Goal: Communication & Community: Answer question/provide support

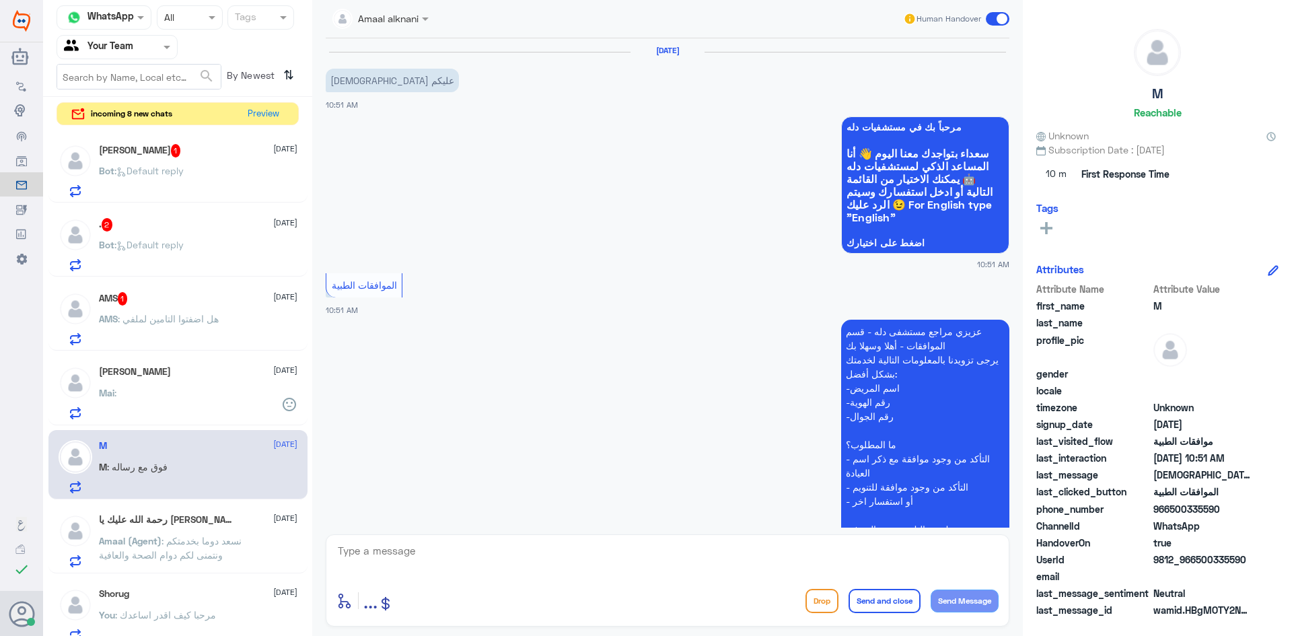
scroll to position [501, 0]
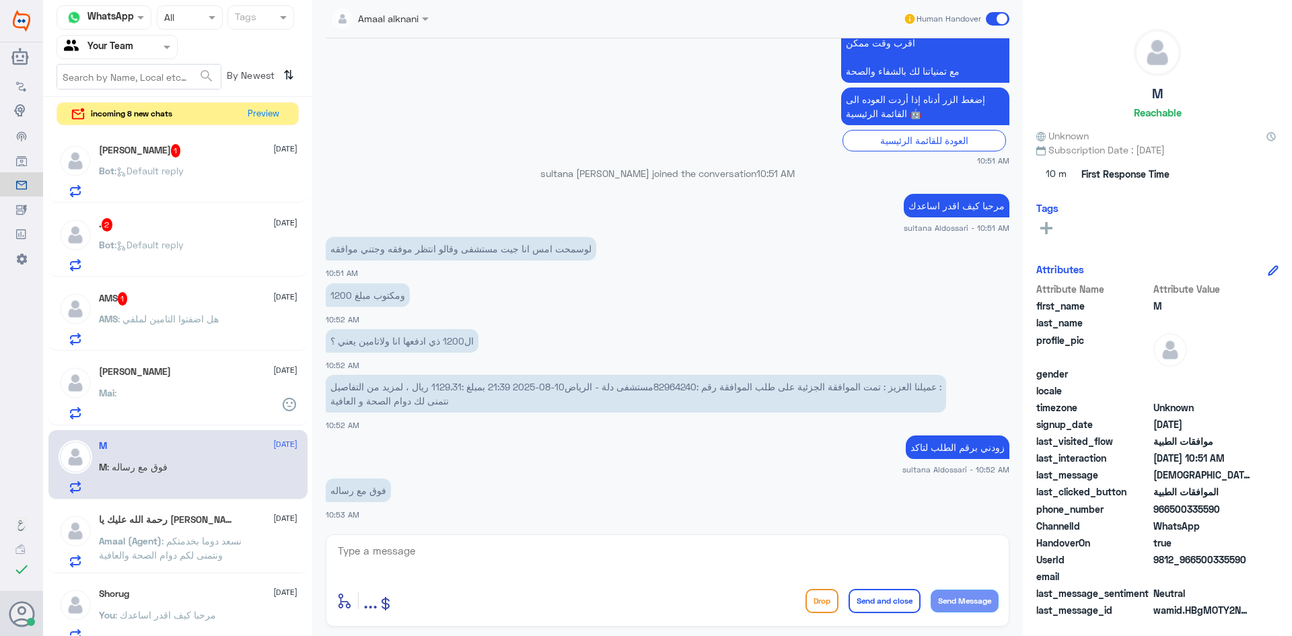
click at [823, 554] on textarea at bounding box center [667, 558] width 662 height 33
type textarea "تمت الموافقه على مبلغ 1129 اللمت المتبقي من الاسنان"
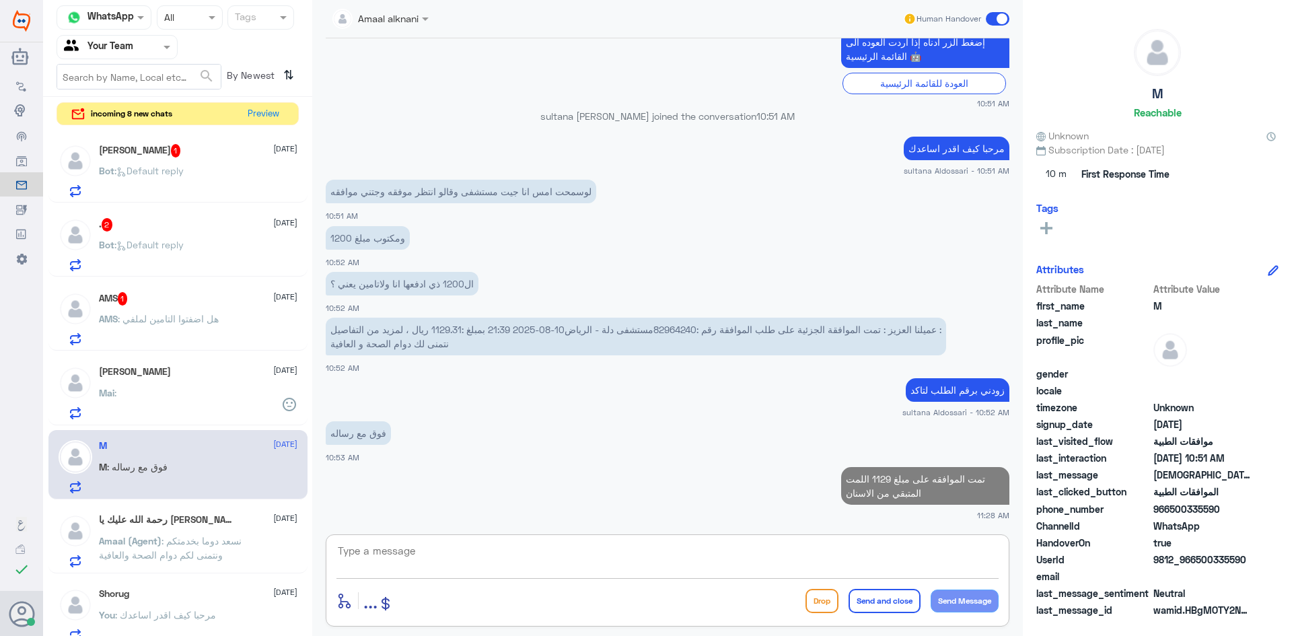
click at [199, 368] on div "[PERSON_NAME] [DATE]" at bounding box center [198, 371] width 199 height 11
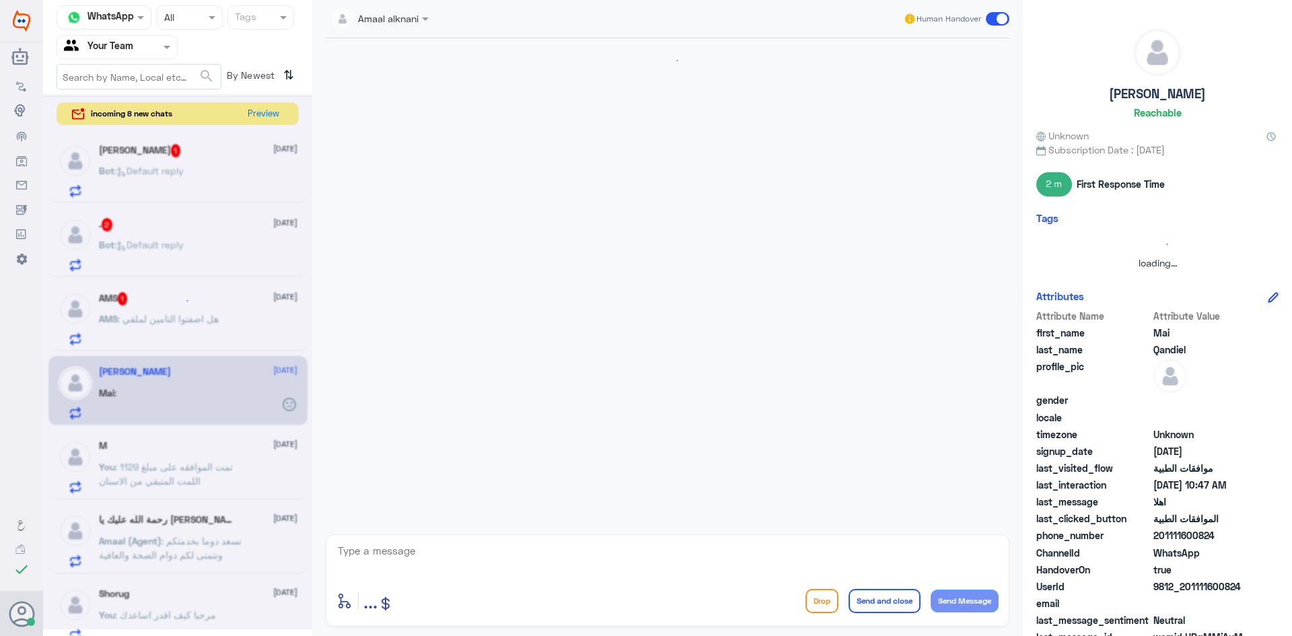
scroll to position [848, 0]
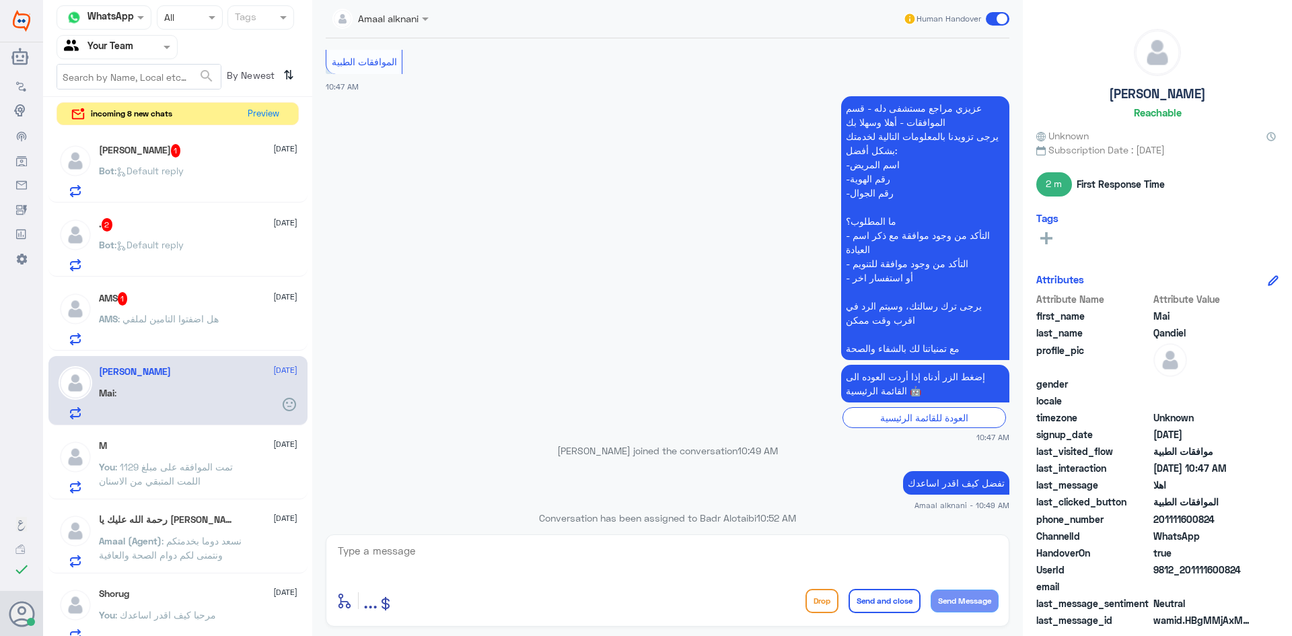
click at [219, 314] on span ": هل اضفتوا التامين لملفي" at bounding box center [168, 318] width 101 height 11
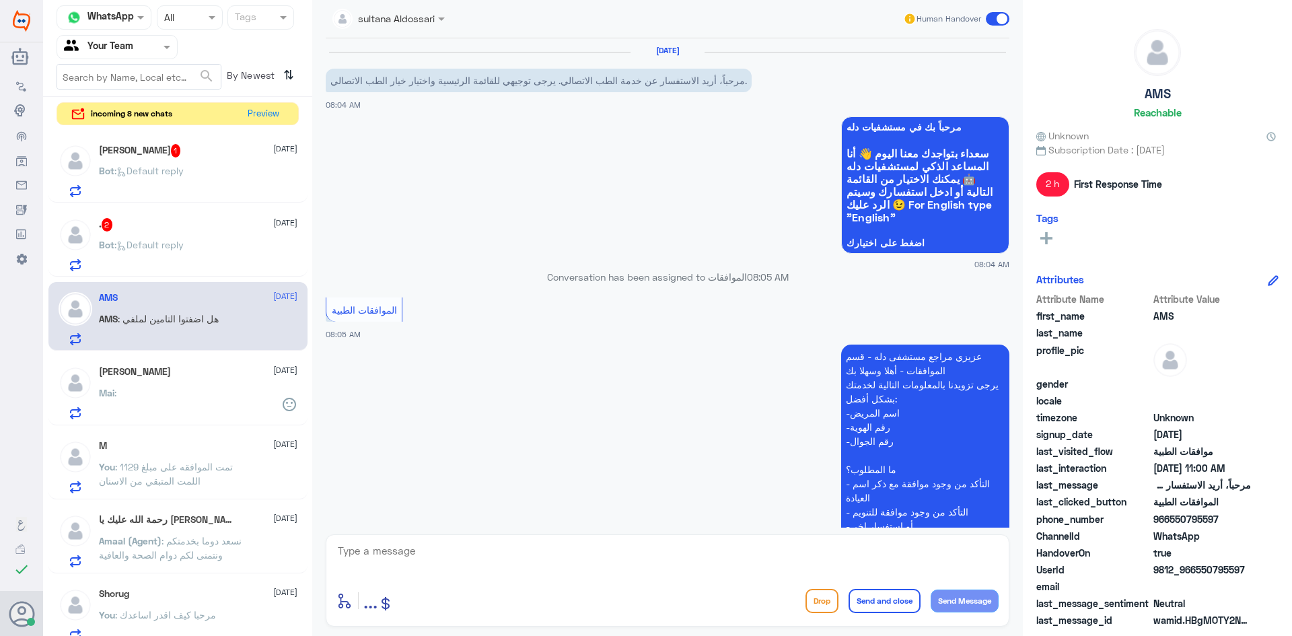
scroll to position [326, 0]
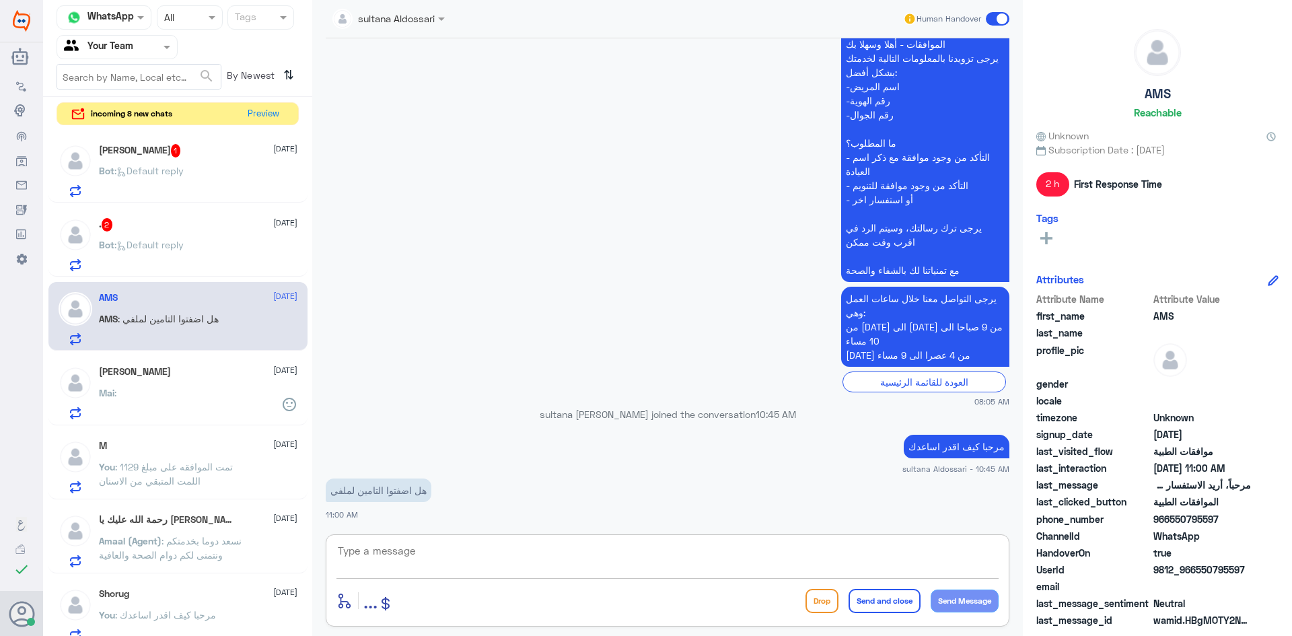
click at [474, 544] on textarea at bounding box center [667, 558] width 662 height 33
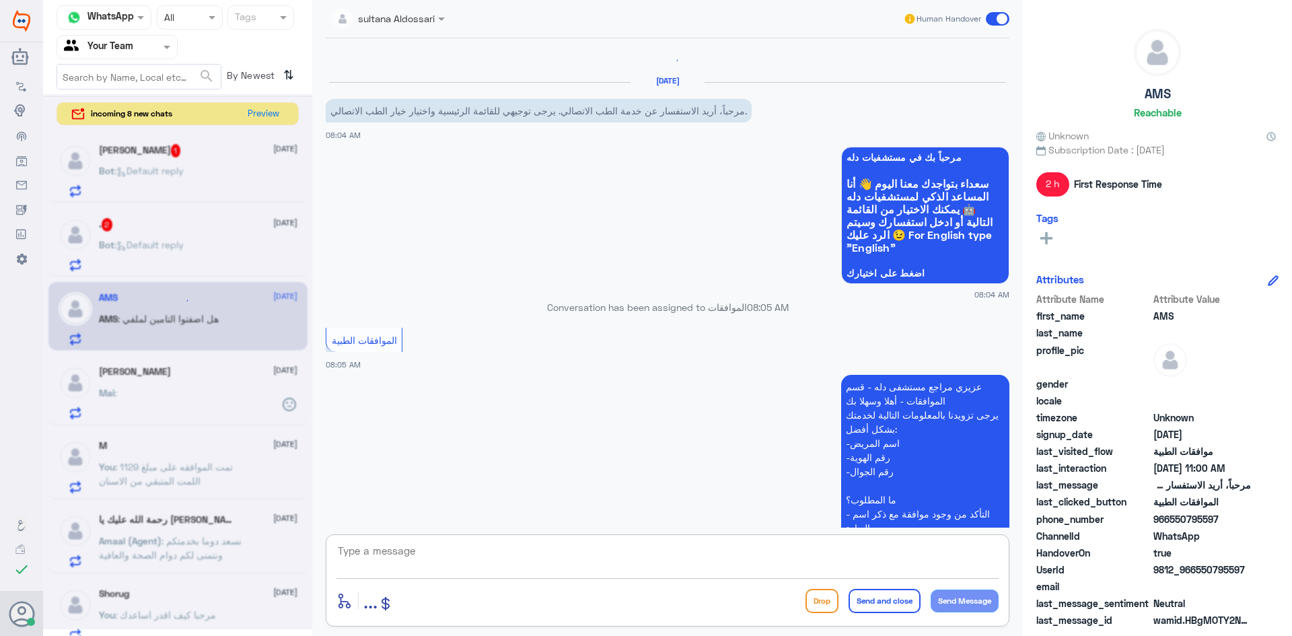
scroll to position [306, 0]
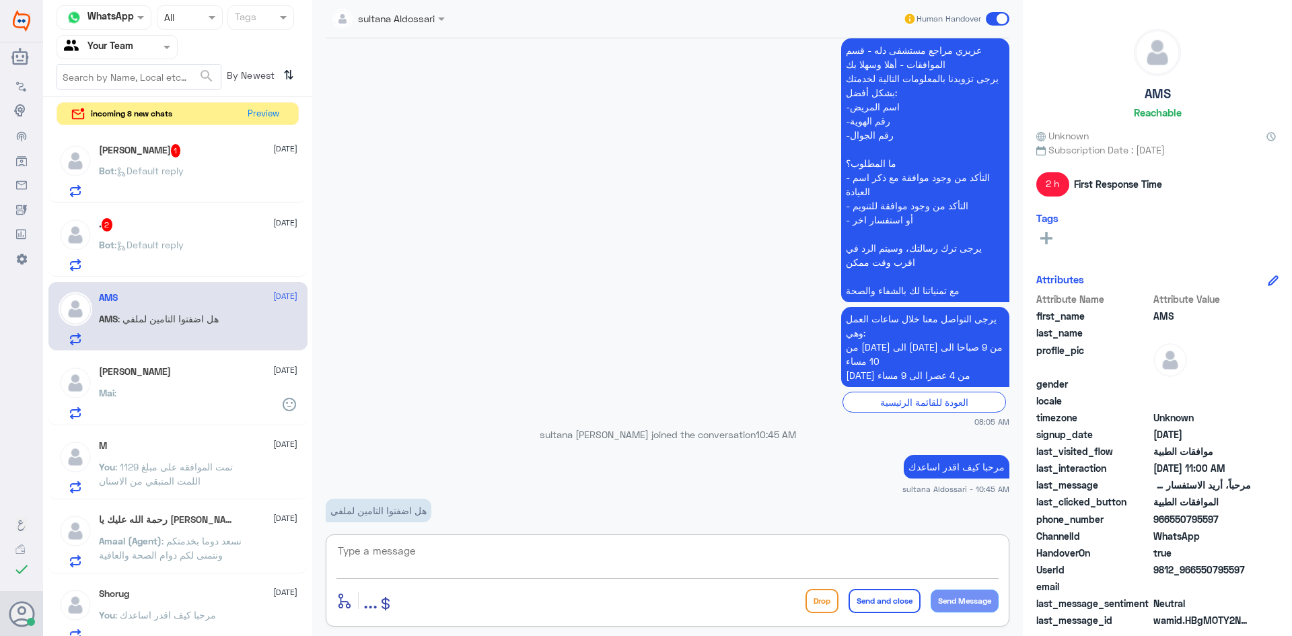
click at [551, 559] on textarea at bounding box center [667, 558] width 662 height 33
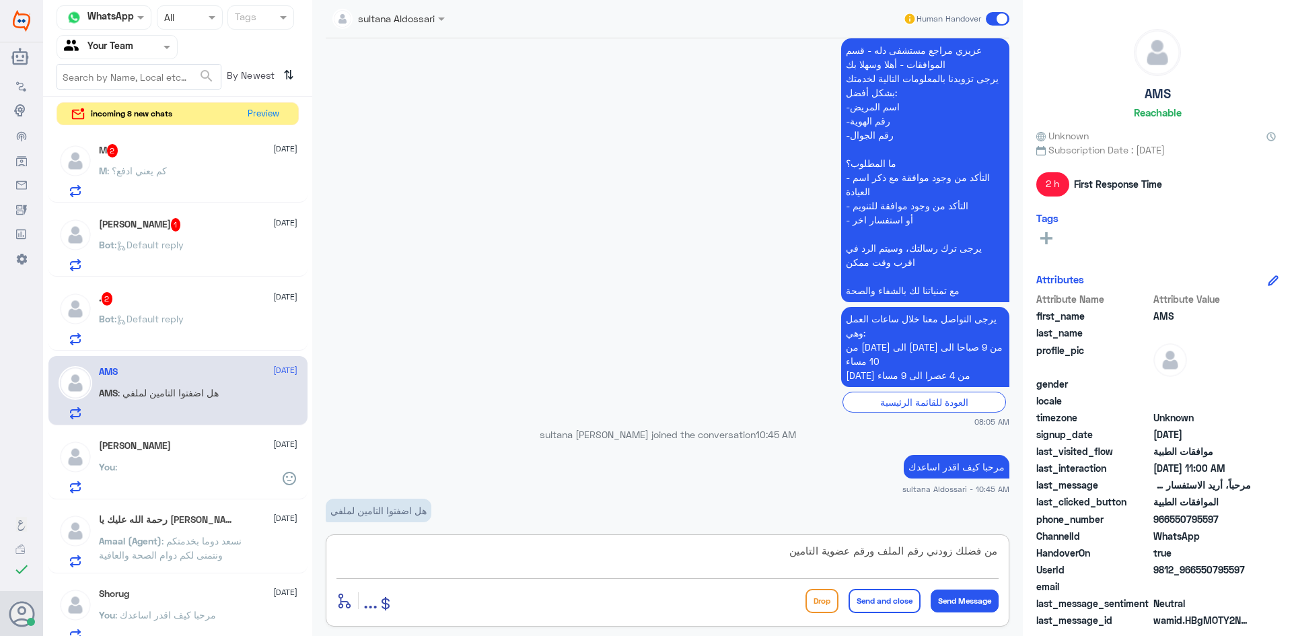
type textarea "من فضلك زودني رقم الملف ورقم عضوية التامين"
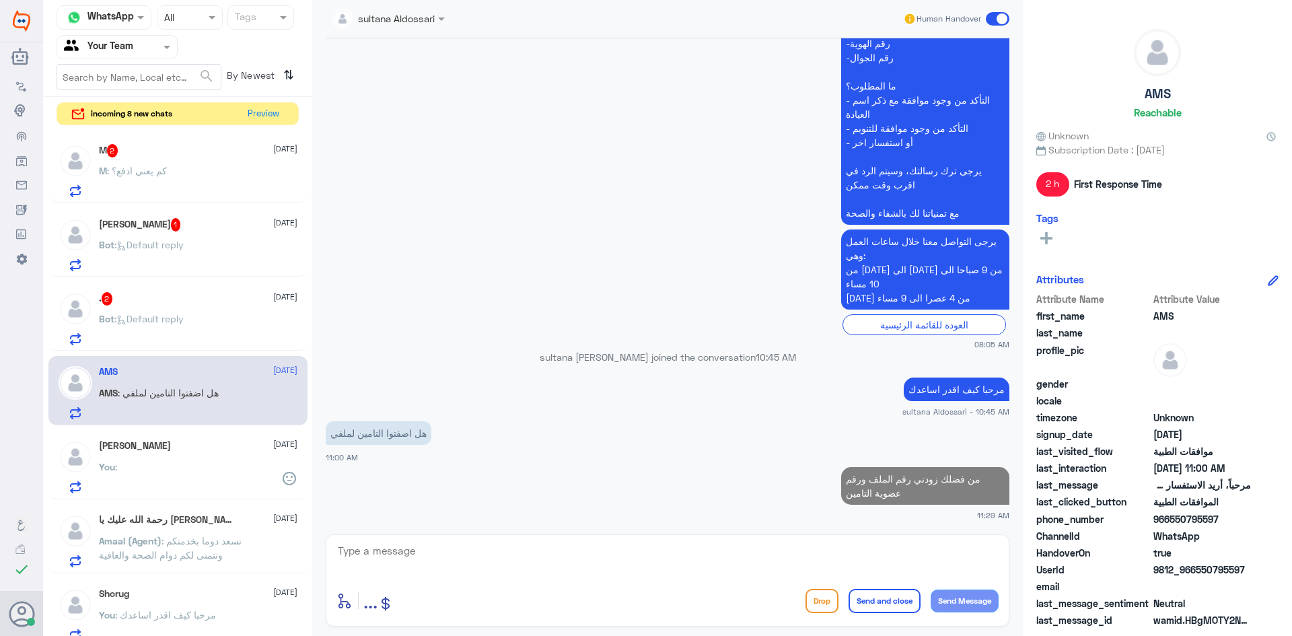
click at [203, 301] on div ". 2 [DATE]" at bounding box center [198, 298] width 199 height 13
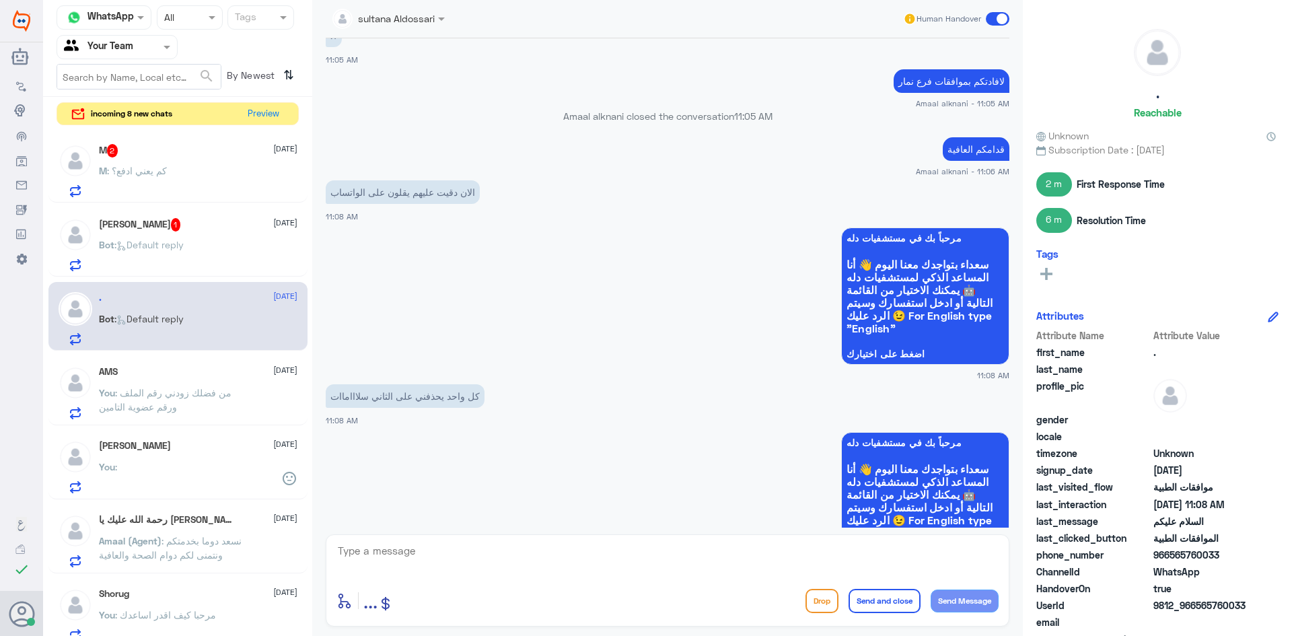
scroll to position [1023, 0]
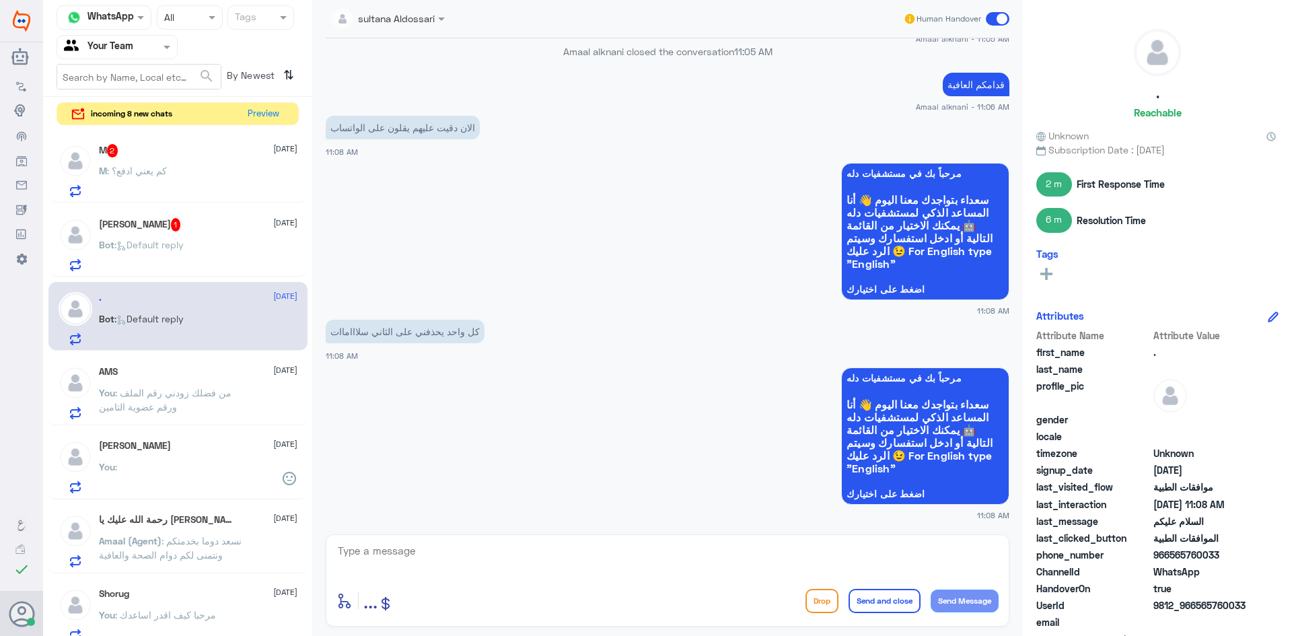
click at [542, 561] on textarea at bounding box center [667, 558] width 662 height 33
type textarea "هنا فقط موافقات دله النخيل"
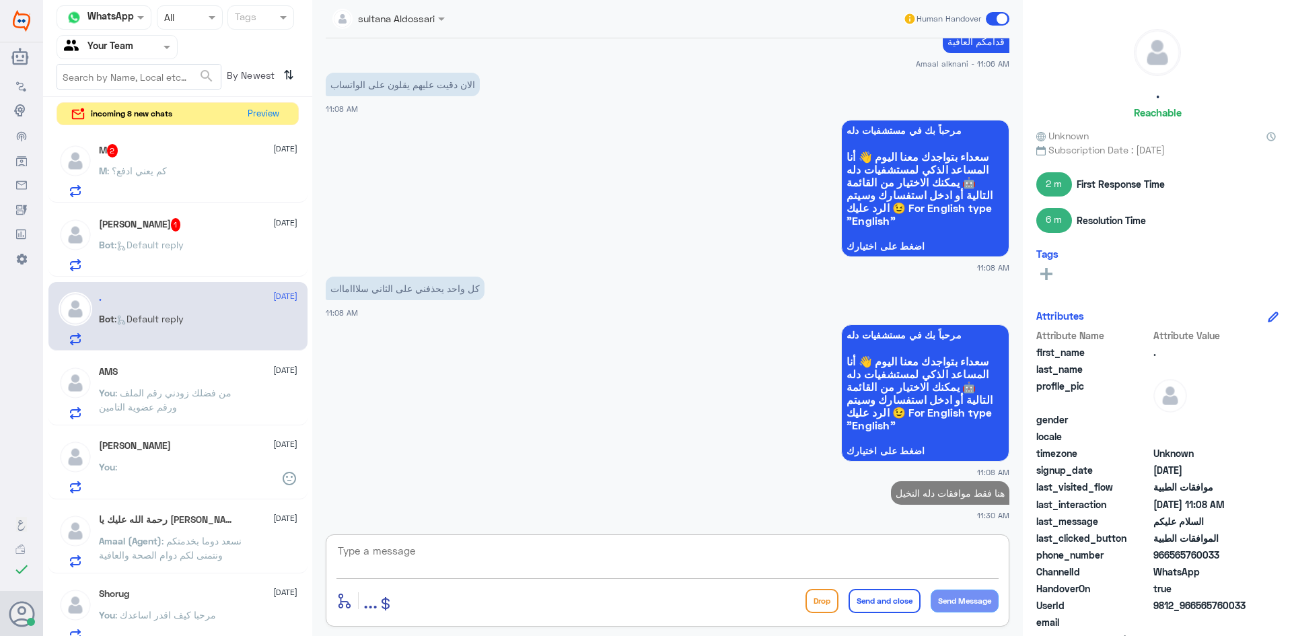
click at [162, 225] on h5 "[PERSON_NAME] 1" at bounding box center [140, 224] width 82 height 13
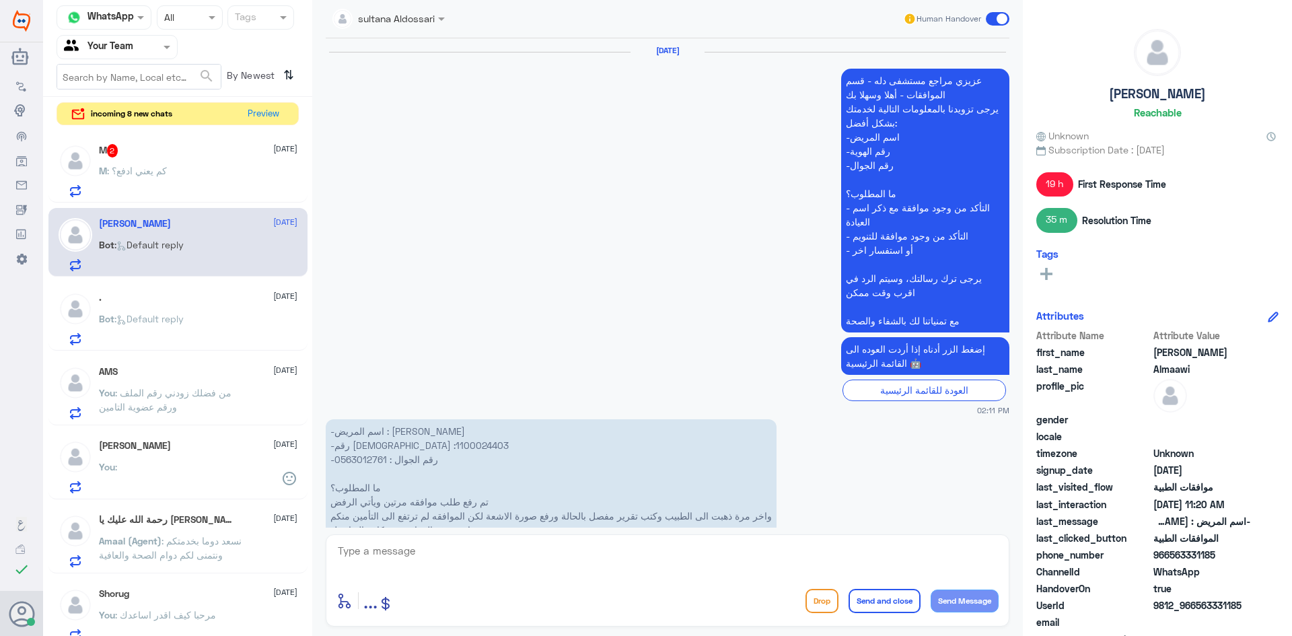
scroll to position [2245, 0]
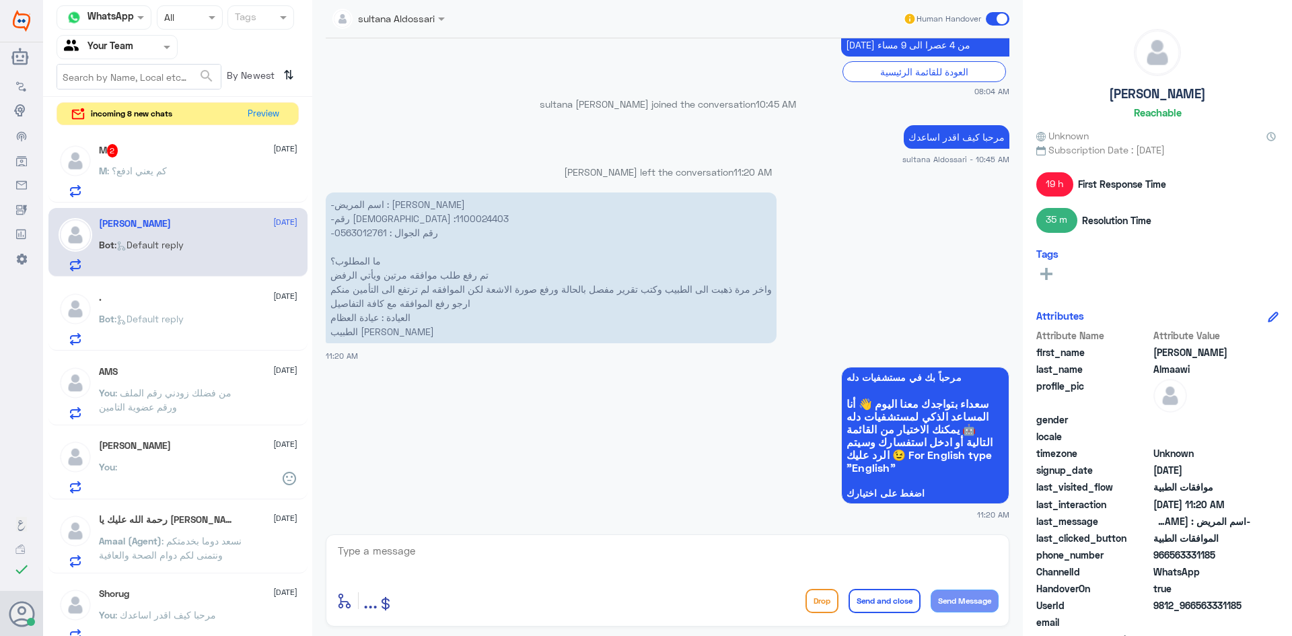
click at [356, 224] on p "-اسم المريض : [PERSON_NAME] -رقم الهوية :1100024403 -رقم الجوال : 0563012761 ما…" at bounding box center [551, 267] width 451 height 151
click at [355, 217] on p "-اسم المريض : [PERSON_NAME] -رقم الهوية :1100024403 -رقم الجوال : 0563012761 ما…" at bounding box center [551, 267] width 451 height 151
copy p "1100024403"
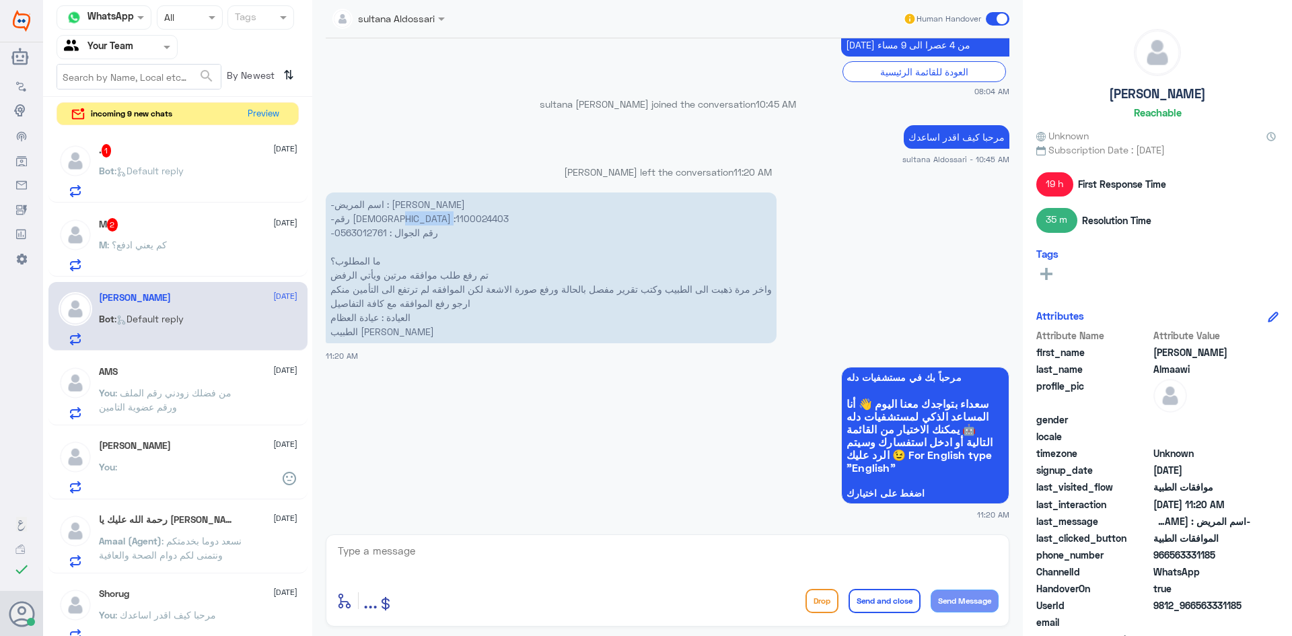
copy p "1100024403"
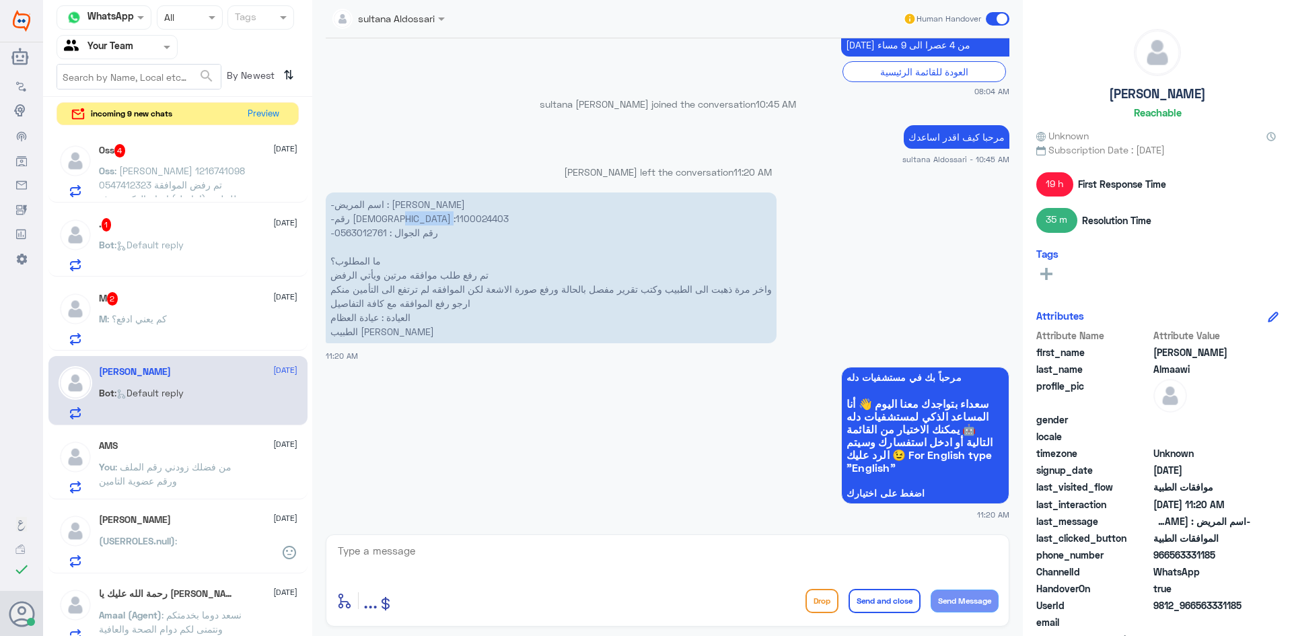
copy p "1100024403"
click at [557, 545] on textarea at bounding box center [667, 558] width 662 height 33
paste textarea "لا يوجد إشارة لجلسات العلاج الطبيعي المطلوبة بناءً على تقرير الأشع"
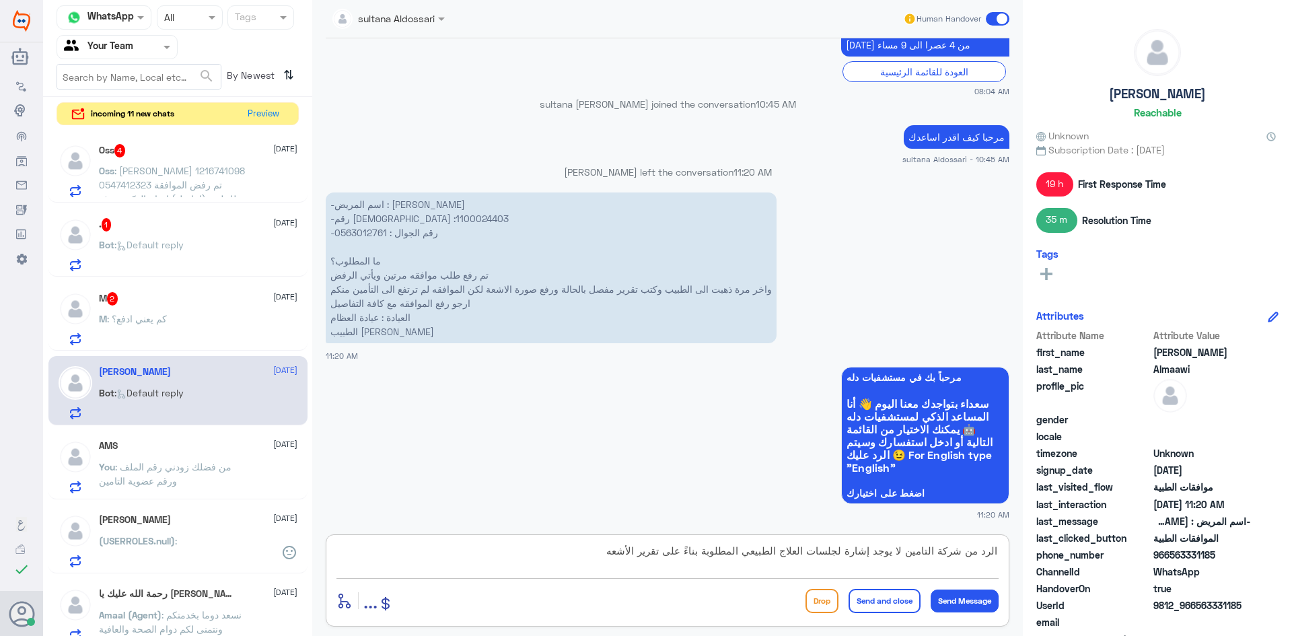
type textarea "الرد من شركة التامين لا يوجد إشارة لجلسات العلاج الطبيعي المطلوبة بناءً على تقر…"
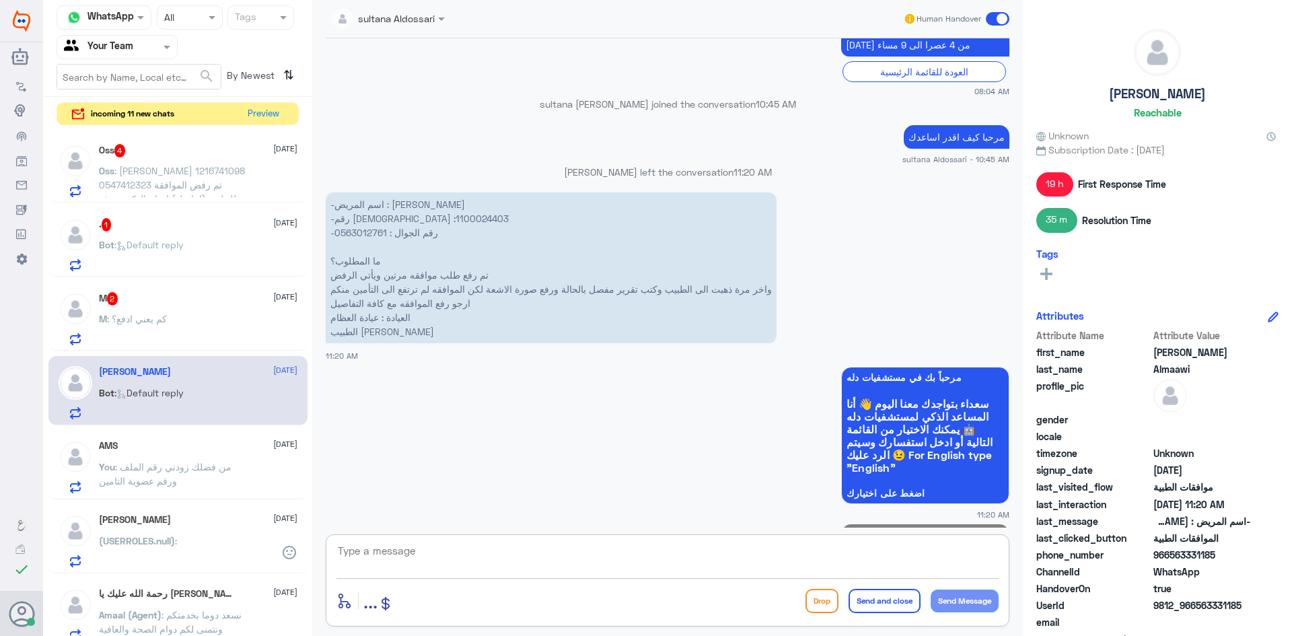
scroll to position [2316, 0]
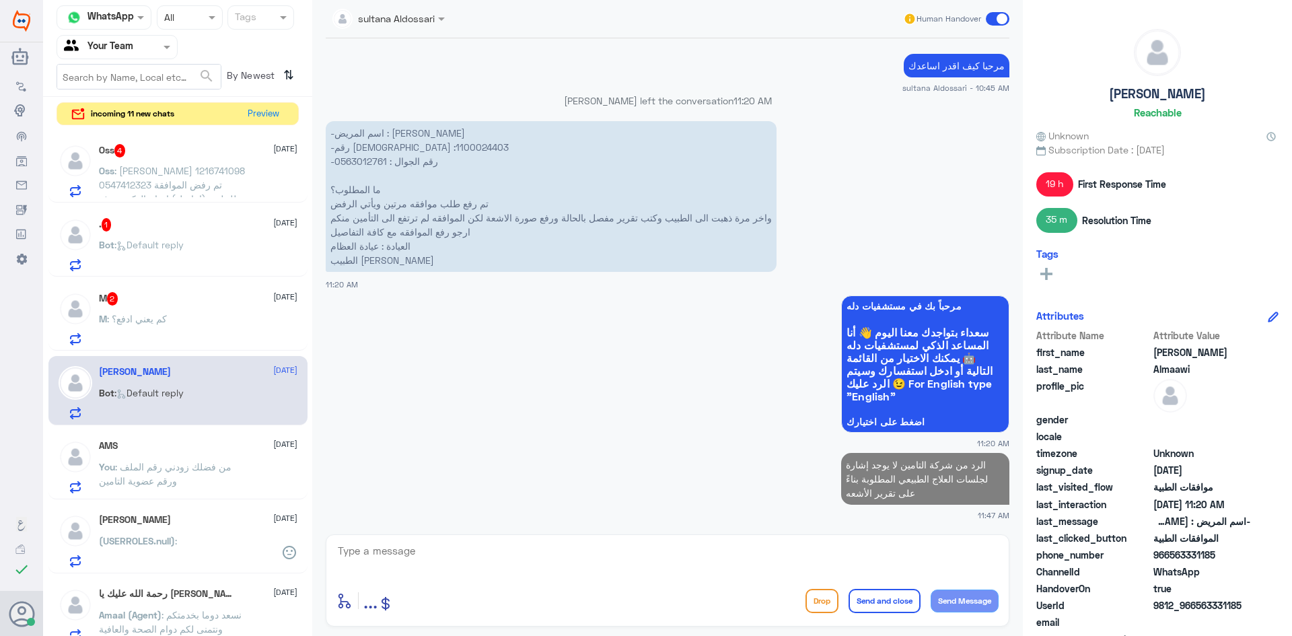
click at [194, 320] on div "M : كم يعني ادفع؟" at bounding box center [198, 330] width 199 height 30
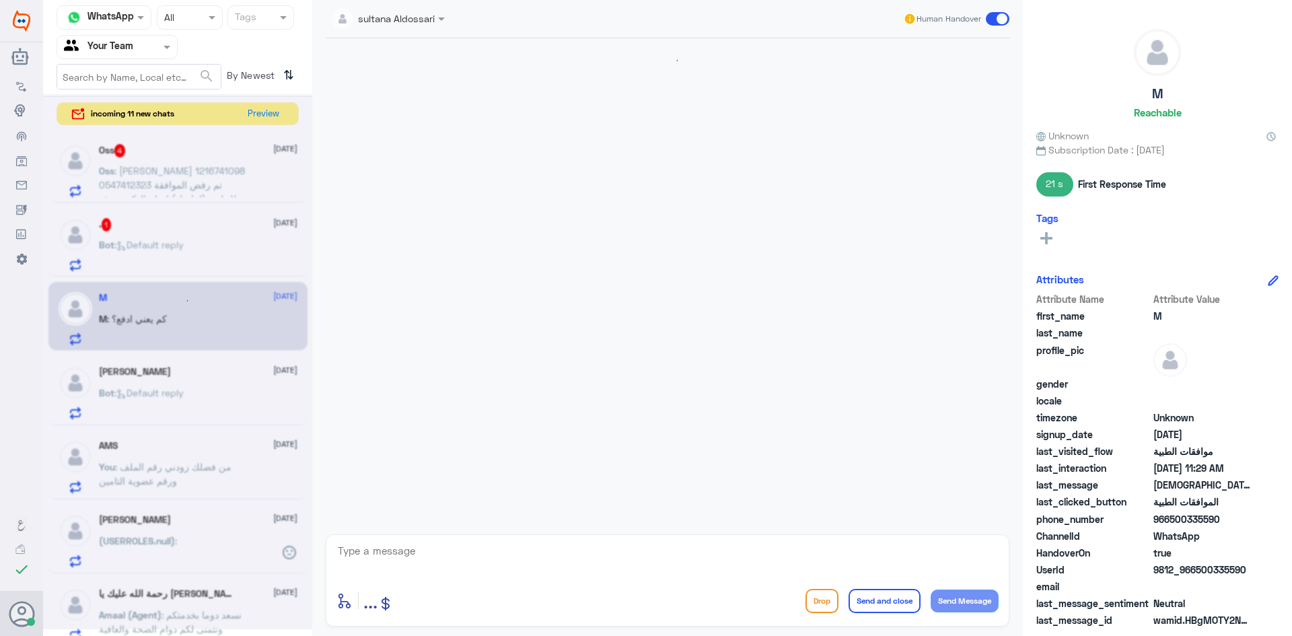
scroll to position [629, 0]
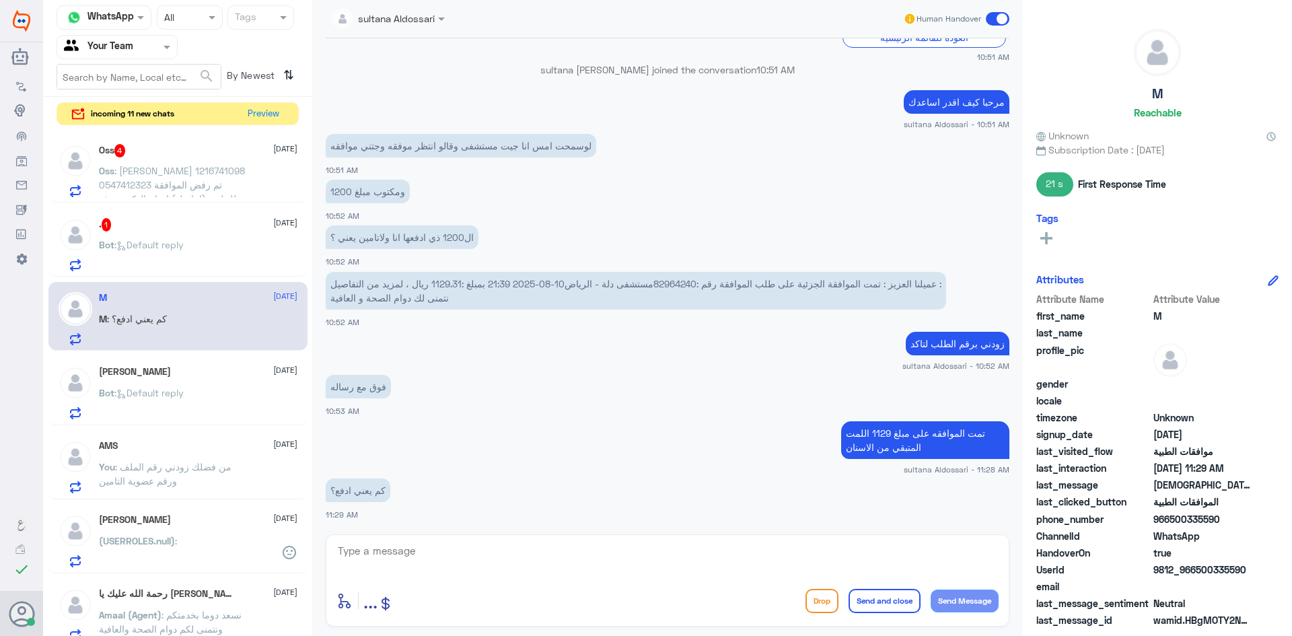
click at [707, 553] on textarea at bounding box center [667, 558] width 662 height 33
click at [851, 550] on textarea "هذا مبلغ مغطى من التامين الباقي يظهر للاستقبال" at bounding box center [667, 558] width 662 height 33
type textarea "هذا مبلغ مغطى من التامين الباقي من المبلغ يظهر للاستقبال"
click at [703, 548] on textarea "هذا مبلغ مغطى من التامين الباقي من المبلغ يظهر للاستقبال" at bounding box center [667, 558] width 662 height 33
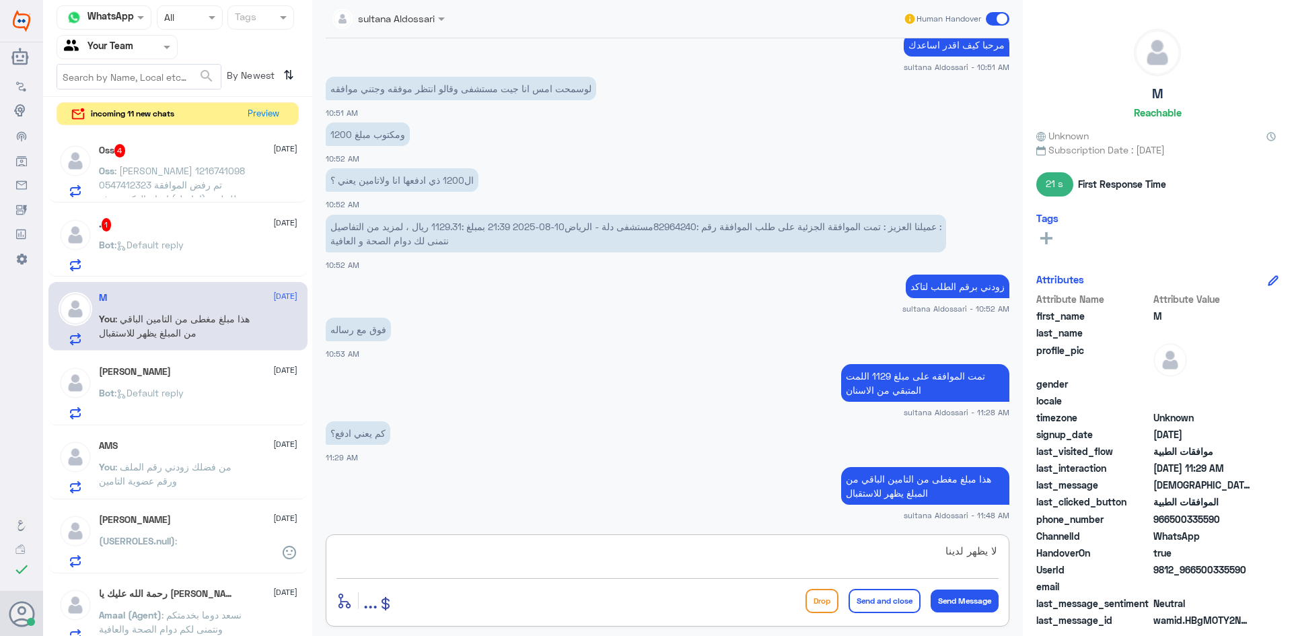
type textarea "لا يظهر لدينا"
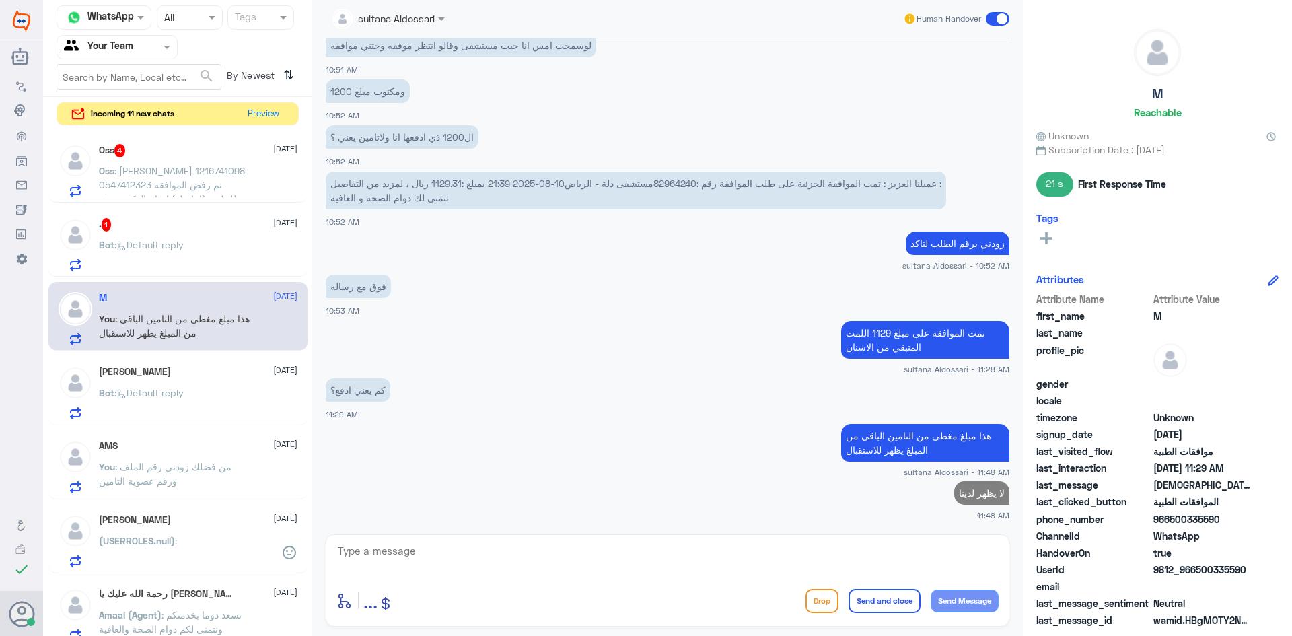
click at [184, 236] on div ". 1 [DATE] Bot : Default reply" at bounding box center [198, 244] width 199 height 53
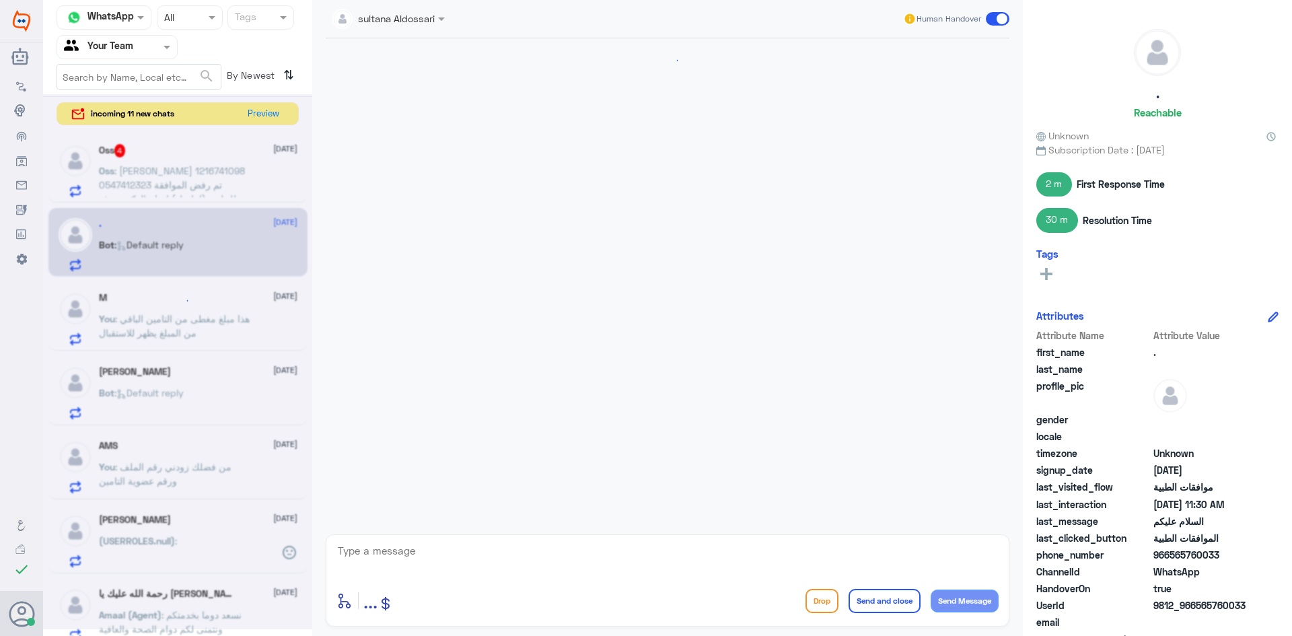
scroll to position [1042, 0]
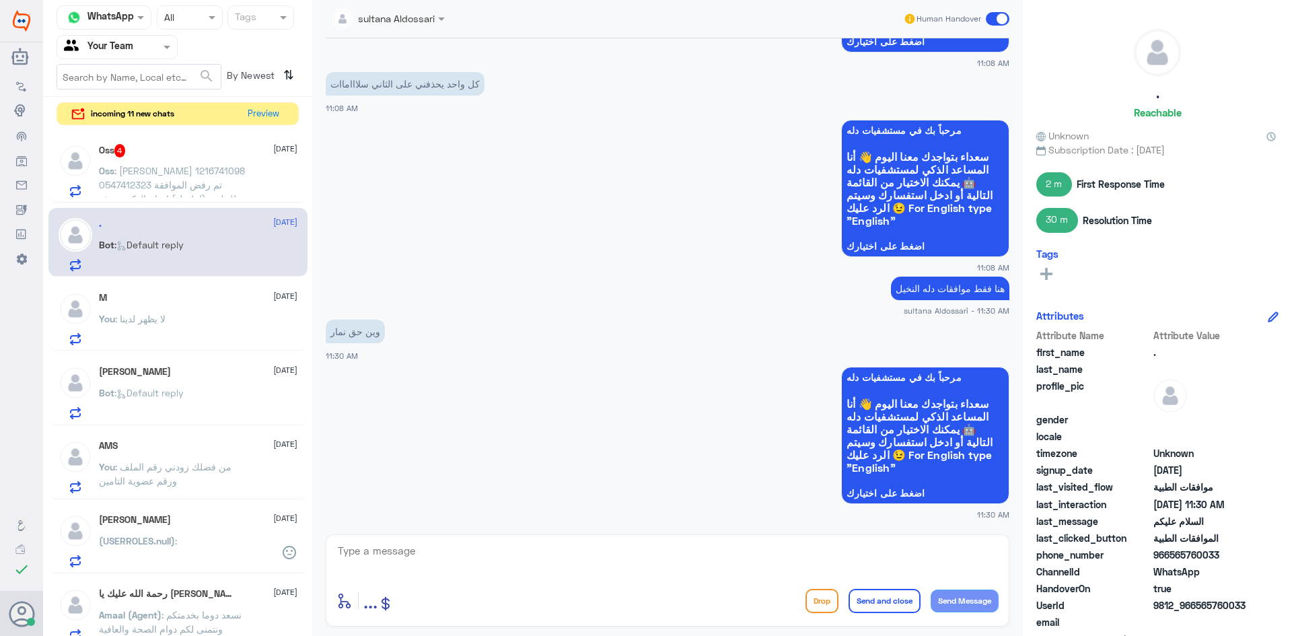
click at [721, 557] on textarea at bounding box center [667, 558] width 662 height 33
type textarea "غير متوفر لدينا"
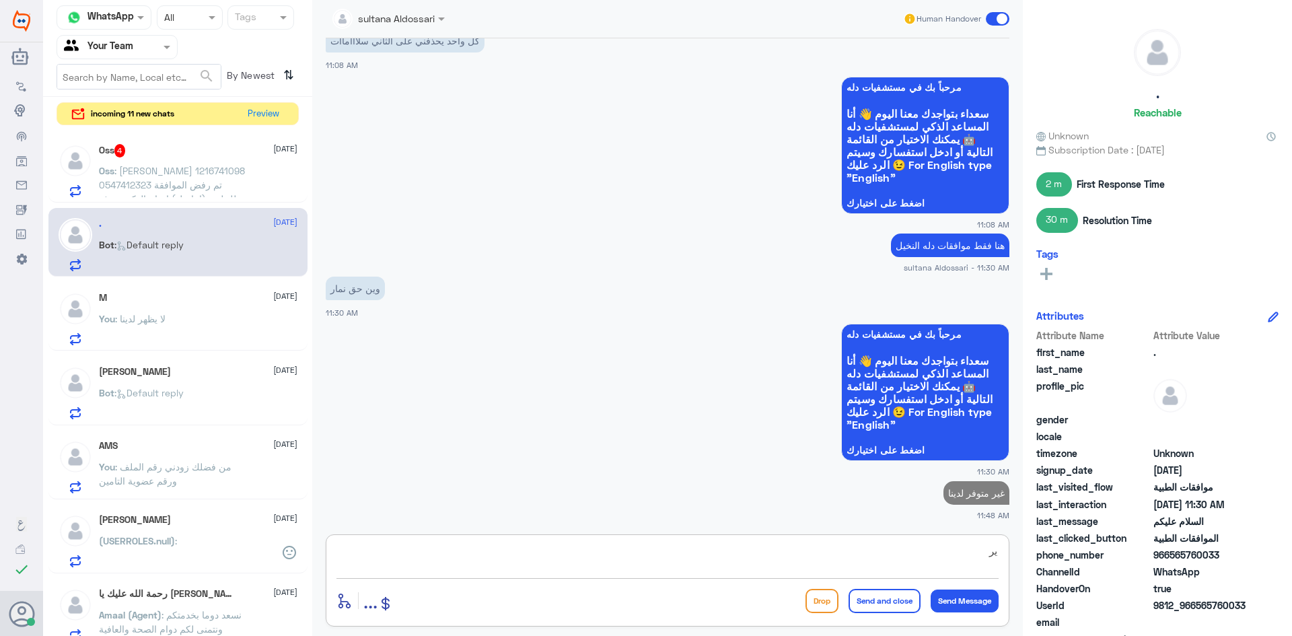
type textarea "ي"
type textarea "ممكن تتواصل مع الرقم الموحد في حال لديهم خدمة الرد راح يحولكم له"
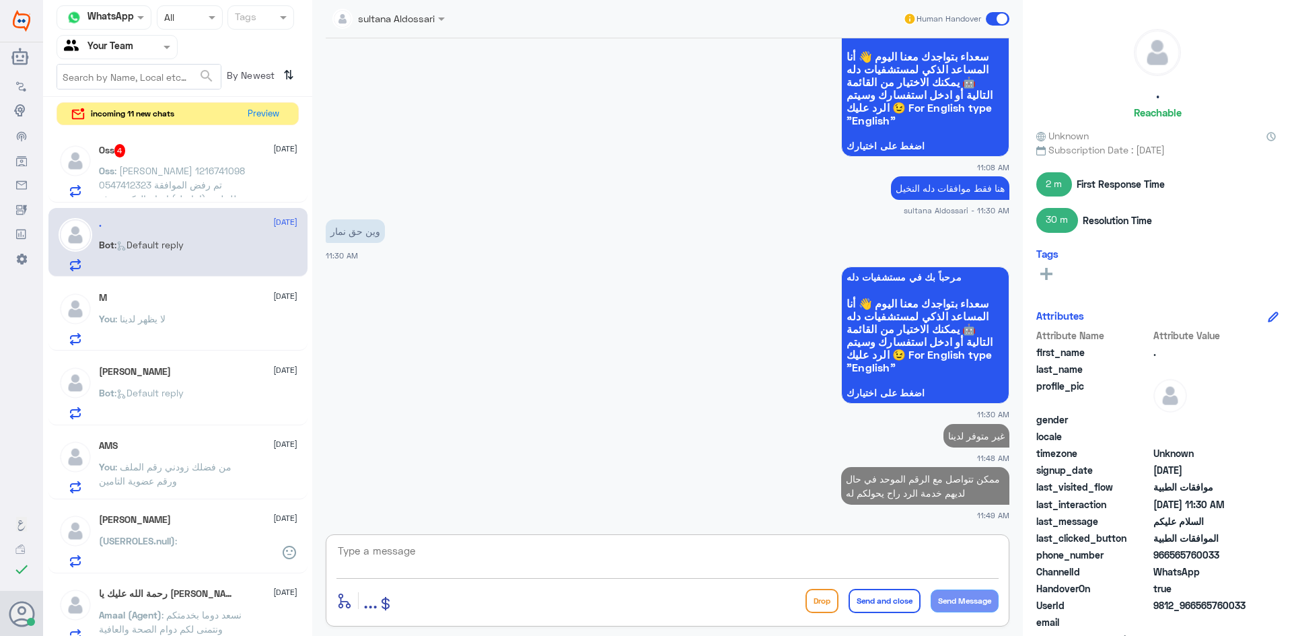
click at [244, 183] on p "Oss : [PERSON_NAME] 1216741098 0547412323 تم رفض الموافقة للحليب (ابتاميل) احتا…" at bounding box center [174, 181] width 151 height 34
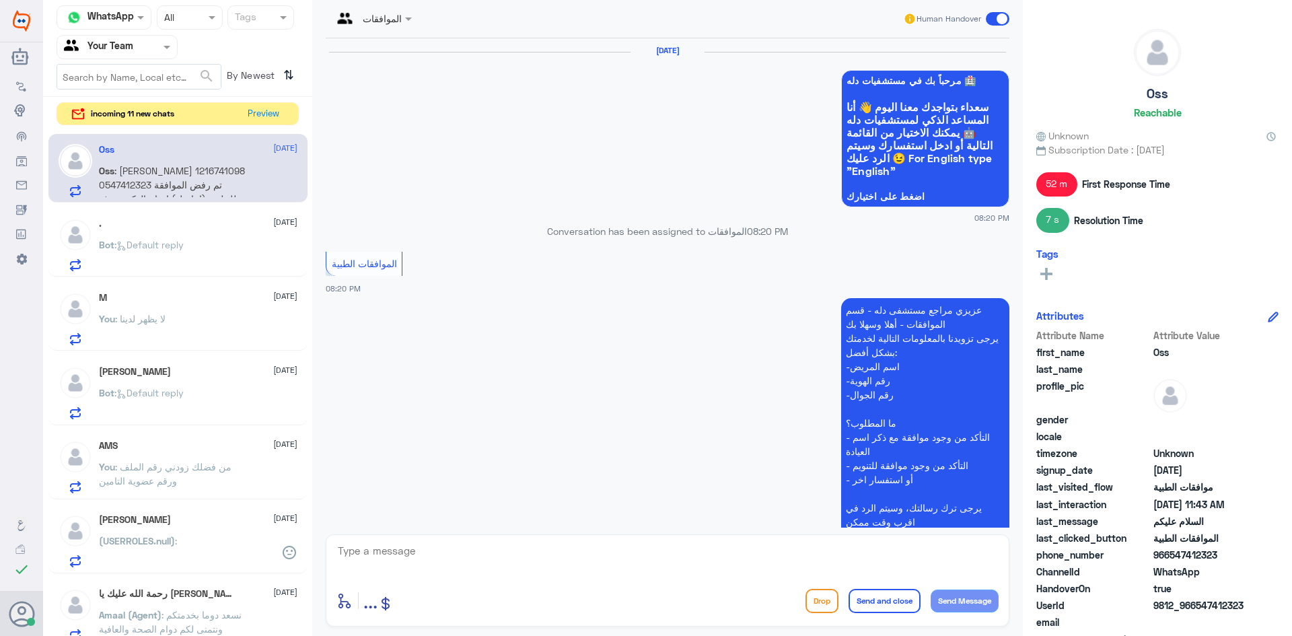
scroll to position [1696, 0]
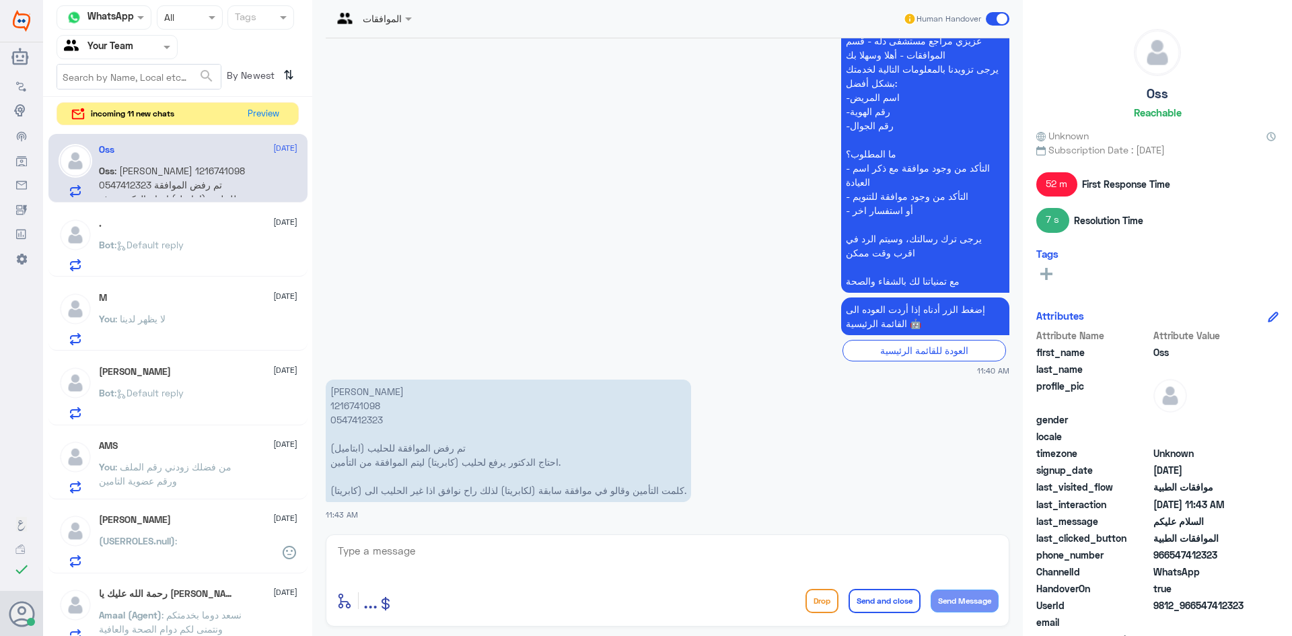
click at [517, 565] on textarea at bounding box center [667, 558] width 662 height 33
type textarea "رفع الطلب فقط عن طريق الطبيب المعالج"
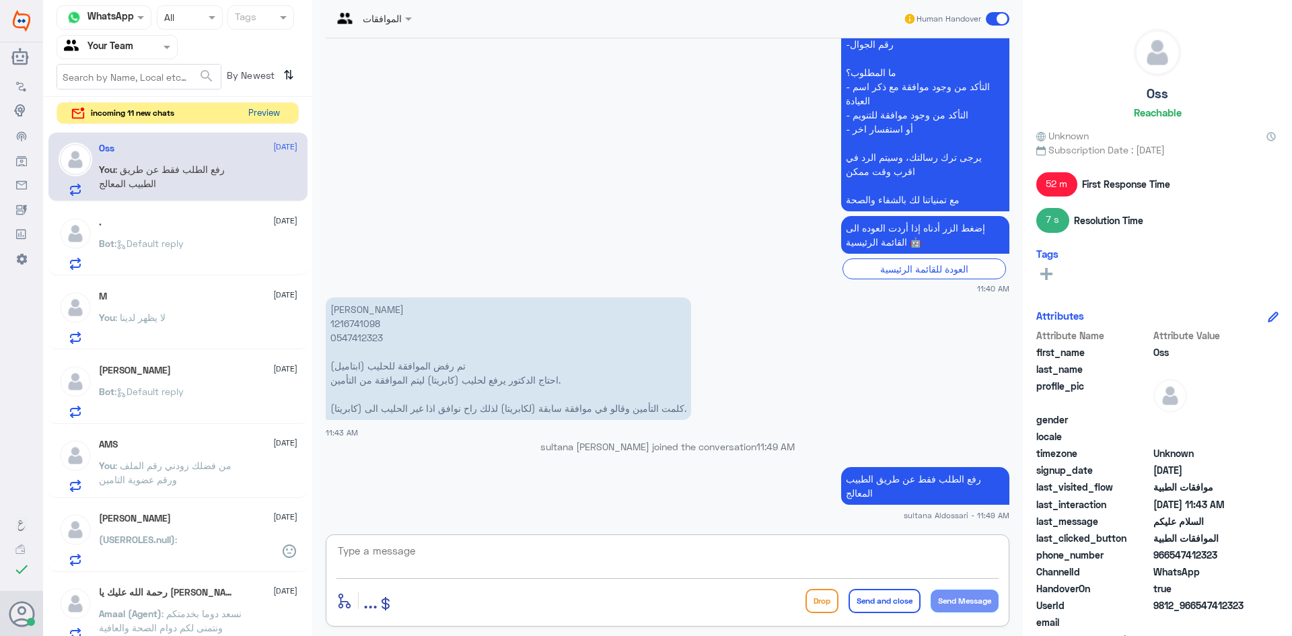
click at [273, 103] on button "Preview" at bounding box center [264, 113] width 42 height 21
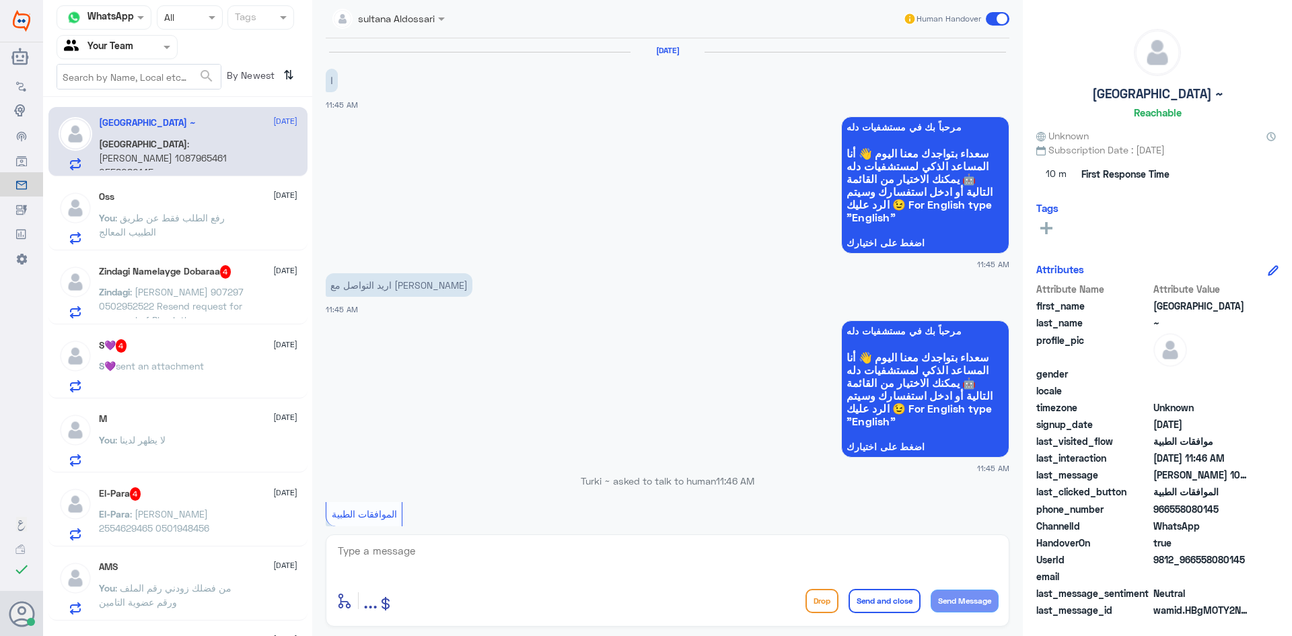
scroll to position [449, 0]
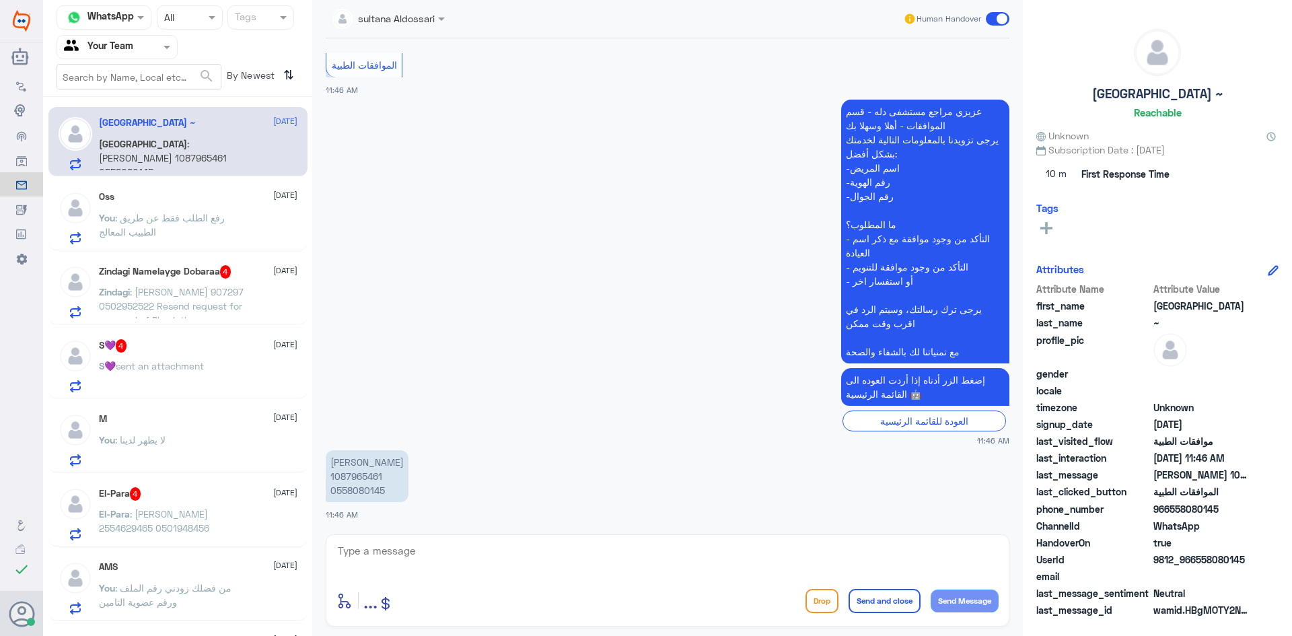
click at [353, 476] on p "[PERSON_NAME] 1087965461 0558080145" at bounding box center [367, 476] width 83 height 52
copy p "1087965461"
click at [791, 562] on textarea at bounding box center [667, 558] width 662 height 33
type textarea "من فضلك زودني استفسارك"
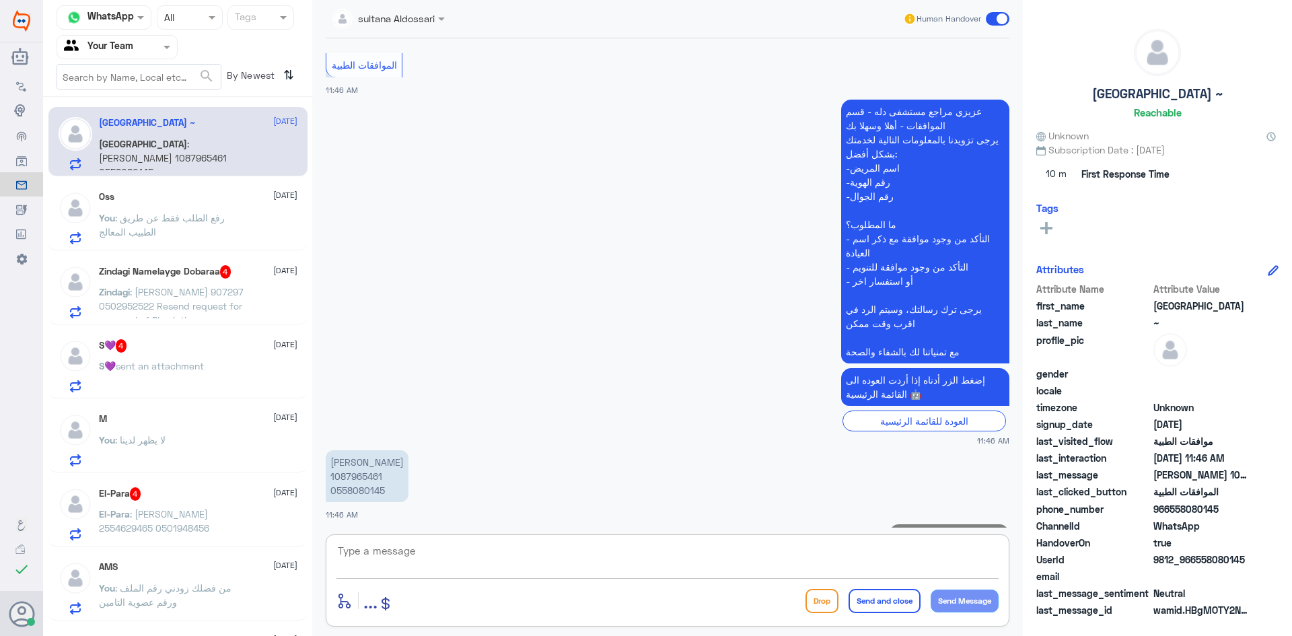
scroll to position [492, 0]
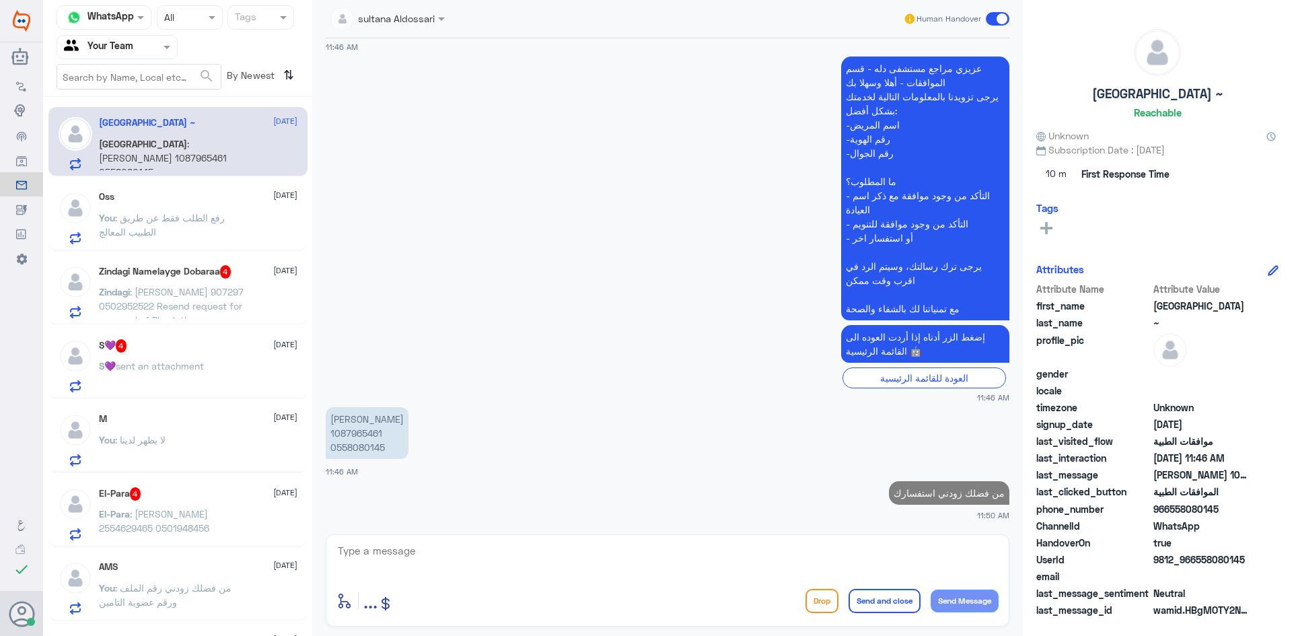
click at [197, 291] on span ": [PERSON_NAME] 907297 0502952522 Resend request for approval of Physiotherapy …" at bounding box center [171, 320] width 145 height 68
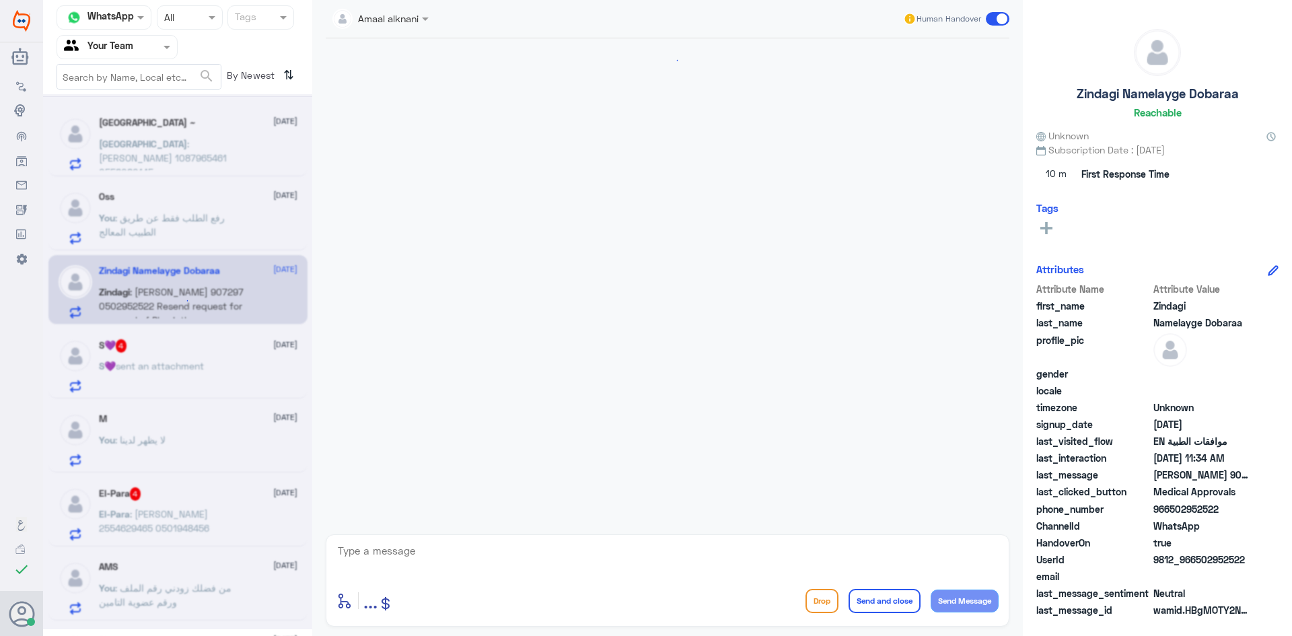
scroll to position [1291, 0]
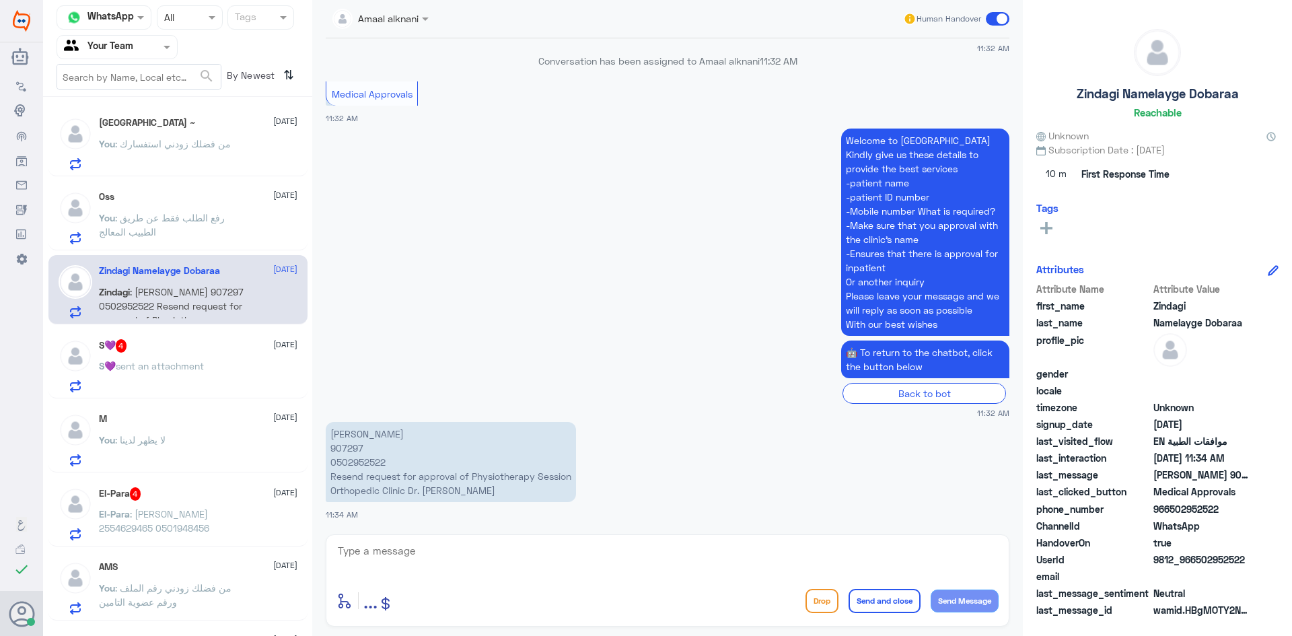
click at [202, 351] on div "S💜 4 [DATE]" at bounding box center [198, 345] width 199 height 13
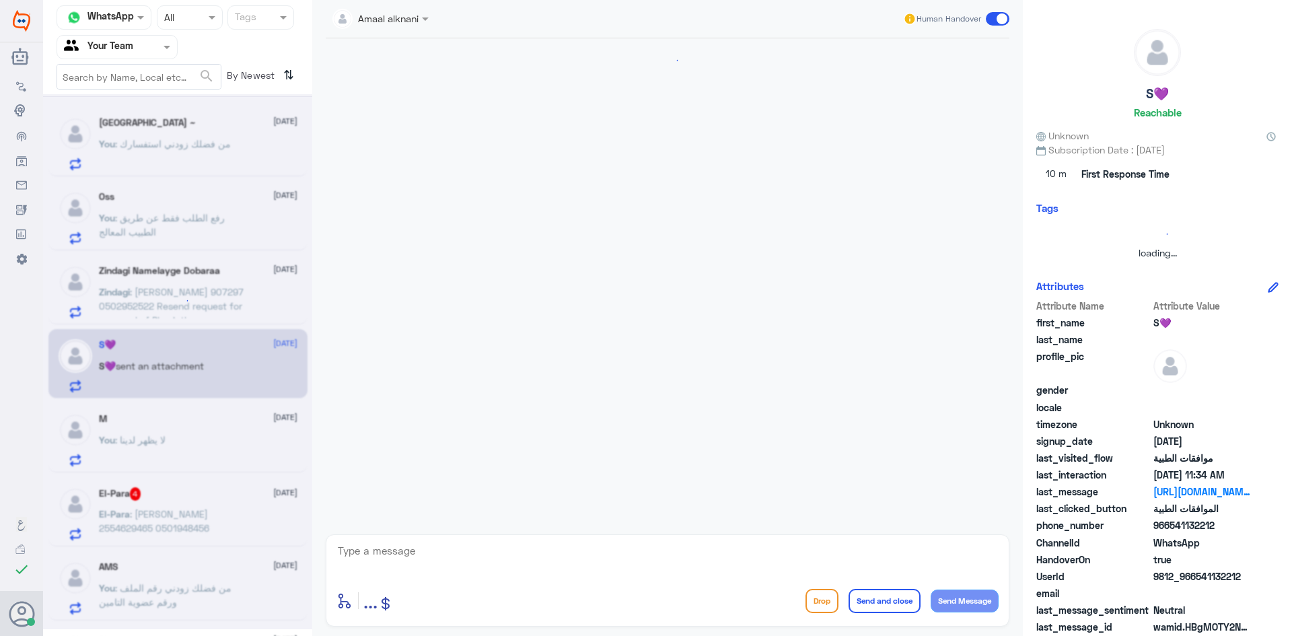
scroll to position [1413, 0]
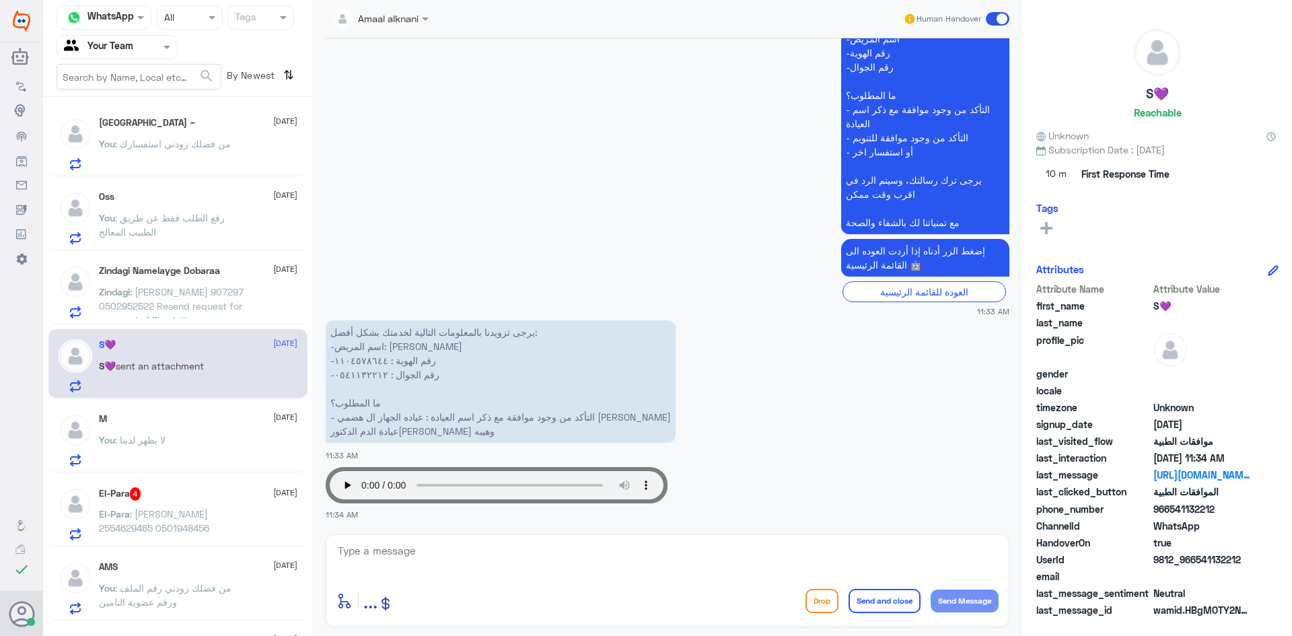
click at [353, 361] on p "يرجى تزويدنا بالمعلومات التالية لخدمتك بشكل أفضل: -اسم المريض: [PERSON_NAME] -ر…" at bounding box center [501, 381] width 350 height 122
copy p "١١٠٤٥٧٨٦٤٤"
click at [548, 558] on textarea at bounding box center [667, 558] width 662 height 33
drag, startPoint x: 466, startPoint y: 544, endPoint x: 172, endPoint y: 537, distance: 294.8
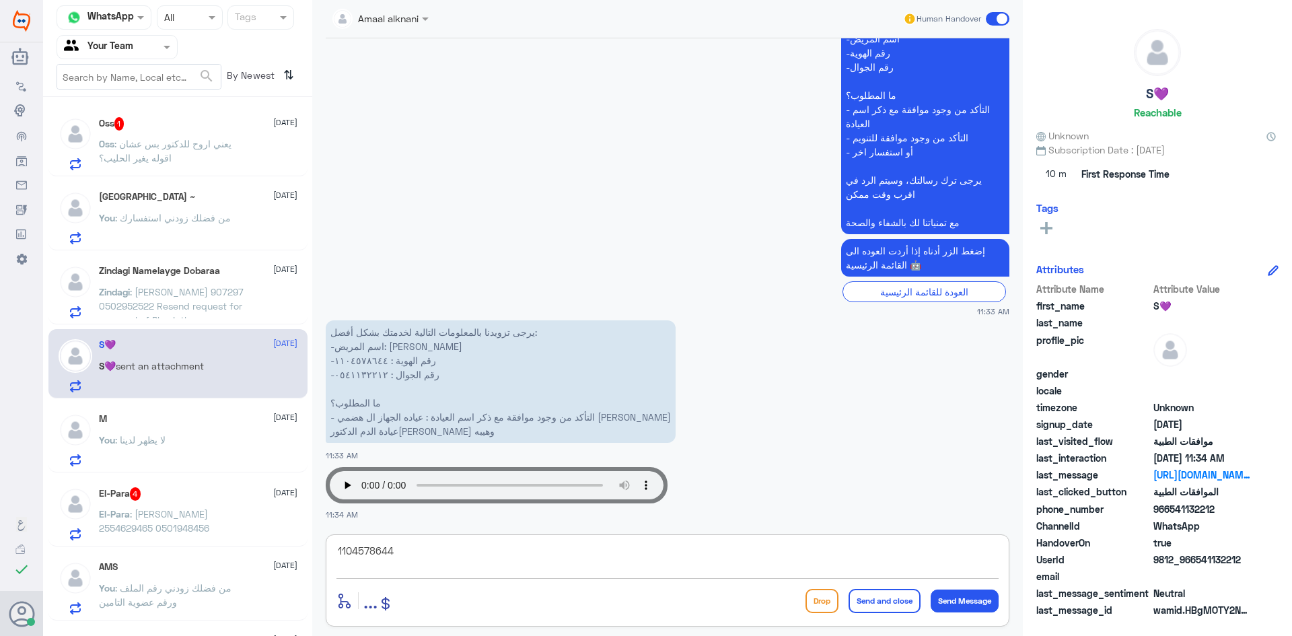
click at [162, 536] on div "Channel WhatsApp Status × All Tags Agent Filter Your Team search By Newest ⇅ Os…" at bounding box center [667, 320] width 1249 height 640
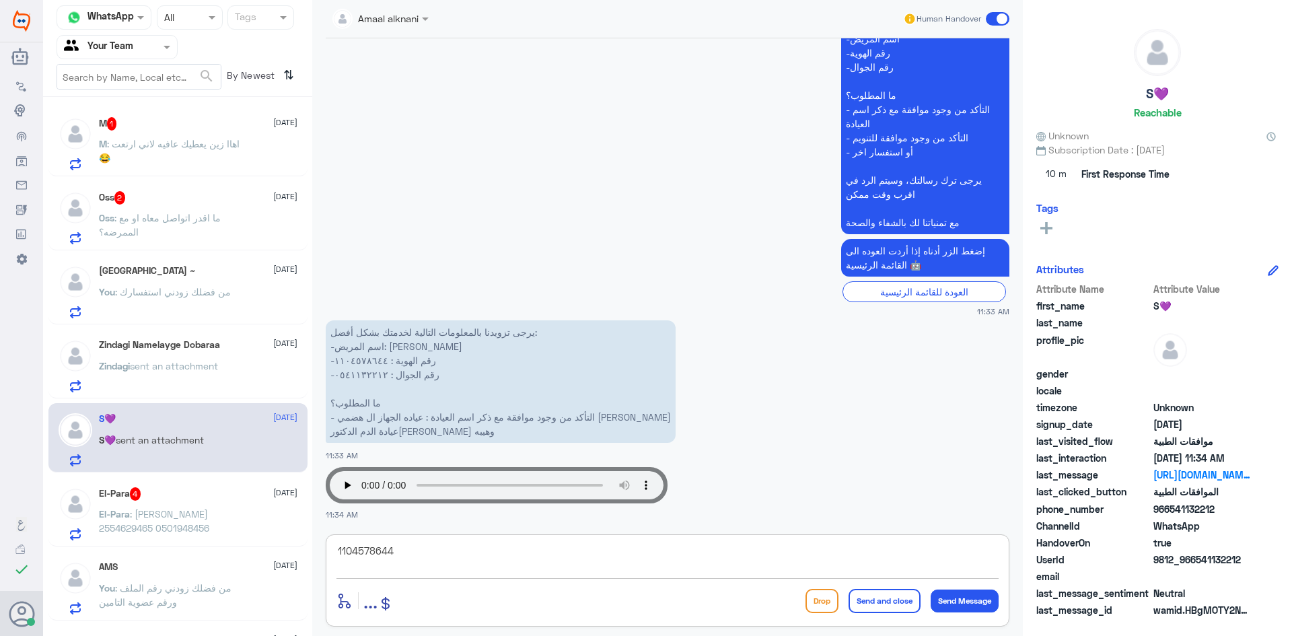
click at [505, 561] on textarea "1104578644" at bounding box center [667, 558] width 662 height 33
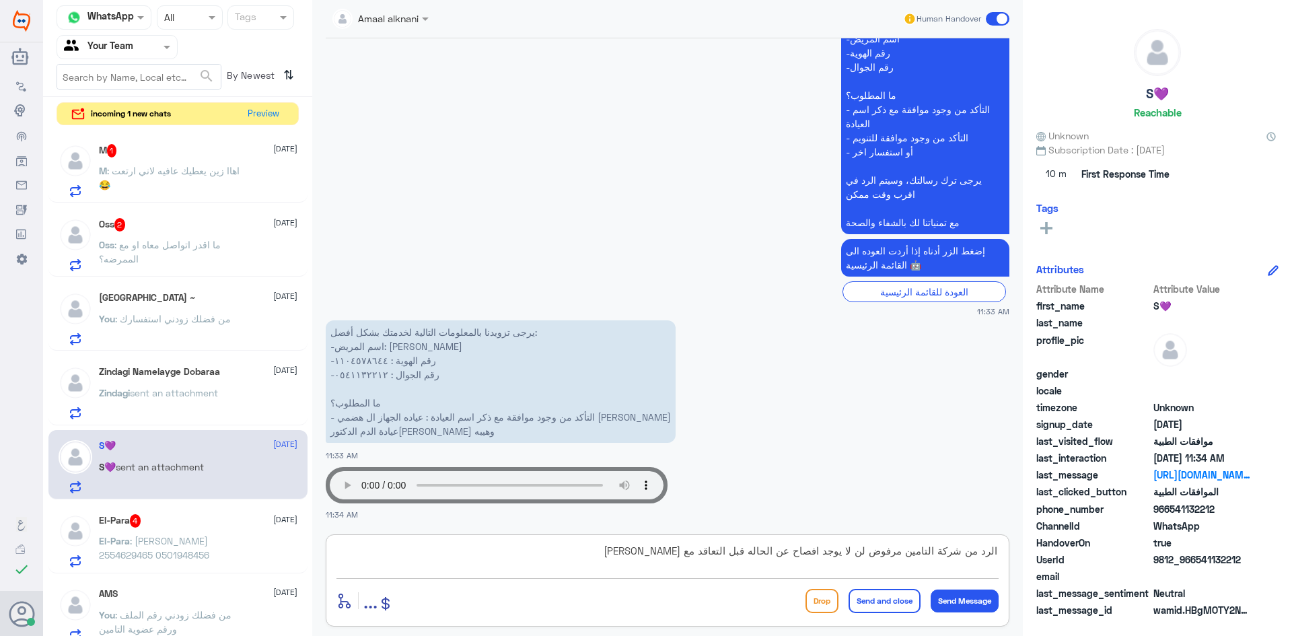
click at [643, 548] on textarea "الرد من شركة التامين مرفوض لن لا يوجد افصاح عن الحاله قبل التعاقد مع [PERSON_NA…" at bounding box center [667, 558] width 662 height 33
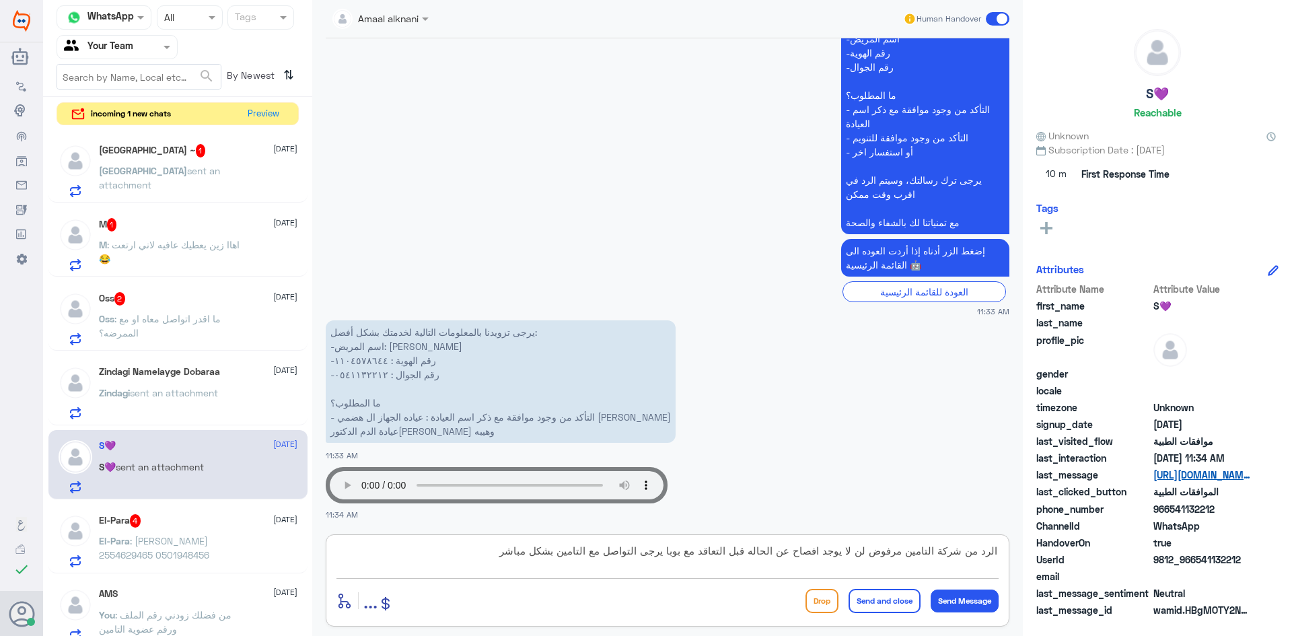
drag, startPoint x: 452, startPoint y: 554, endPoint x: 1229, endPoint y: 481, distance: 780.7
click at [1229, 481] on div "Channel WhatsApp Status × All Tags Agent Filter Your Team search By Newest ⇅ in…" at bounding box center [667, 320] width 1249 height 640
type textarea "تمت متابعة طلبكم قيد الاجراء لدى التامين"
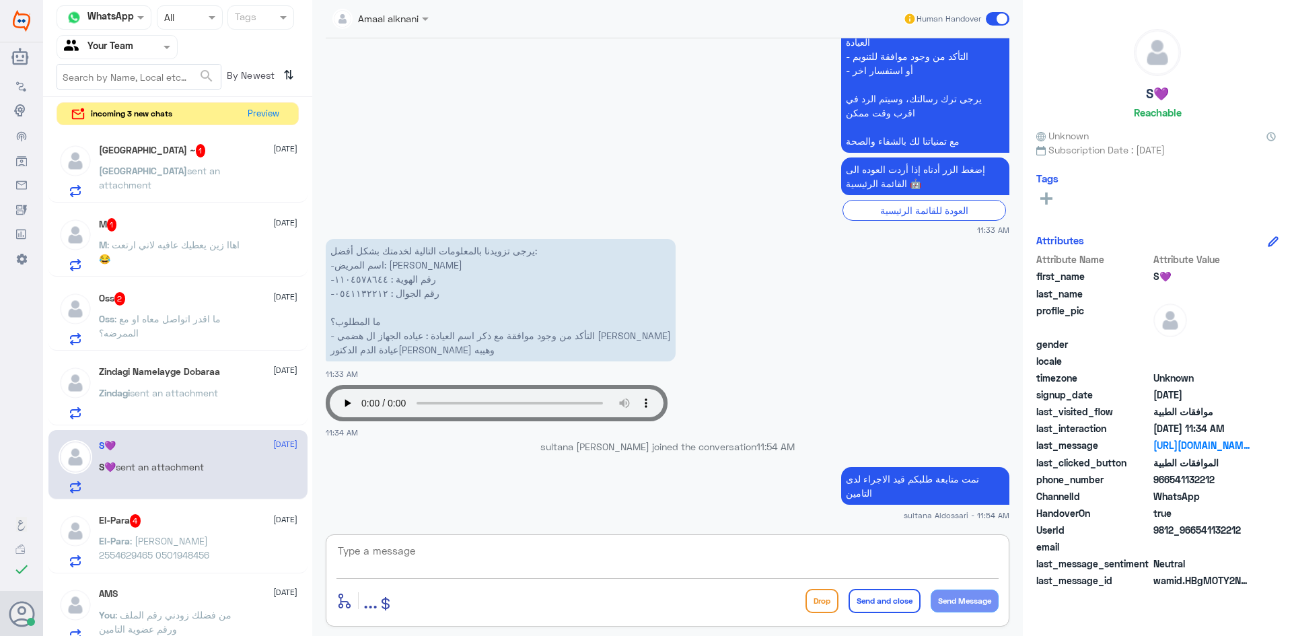
scroll to position [1467, 0]
click at [178, 388] on span "sent an attachment" at bounding box center [174, 392] width 88 height 11
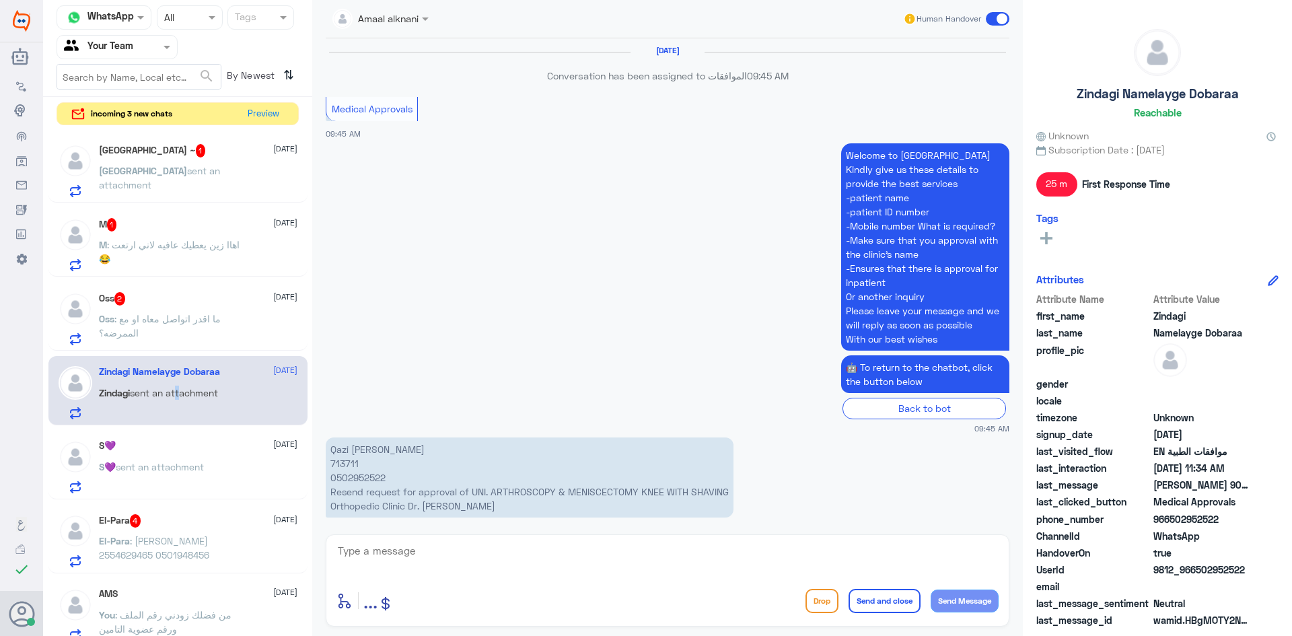
scroll to position [1228, 0]
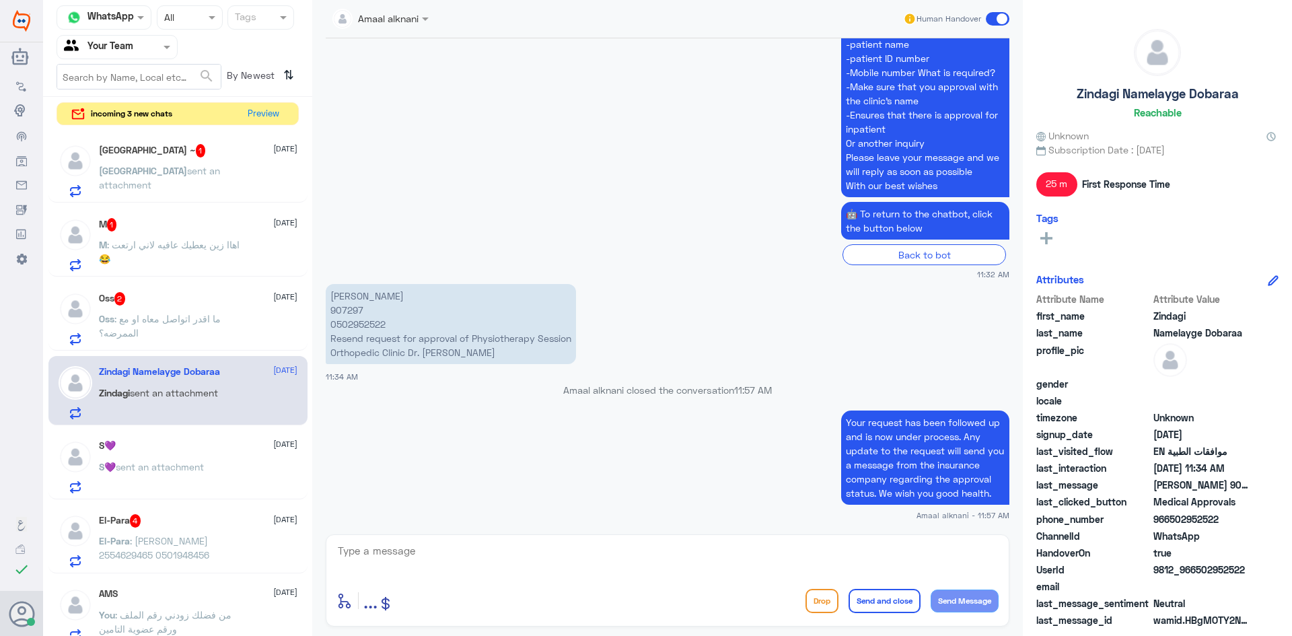
click at [187, 308] on div "Oss 2 [DATE] Oss : ما اقدر اتواصل معاه او مع الممرضه؟" at bounding box center [198, 318] width 199 height 53
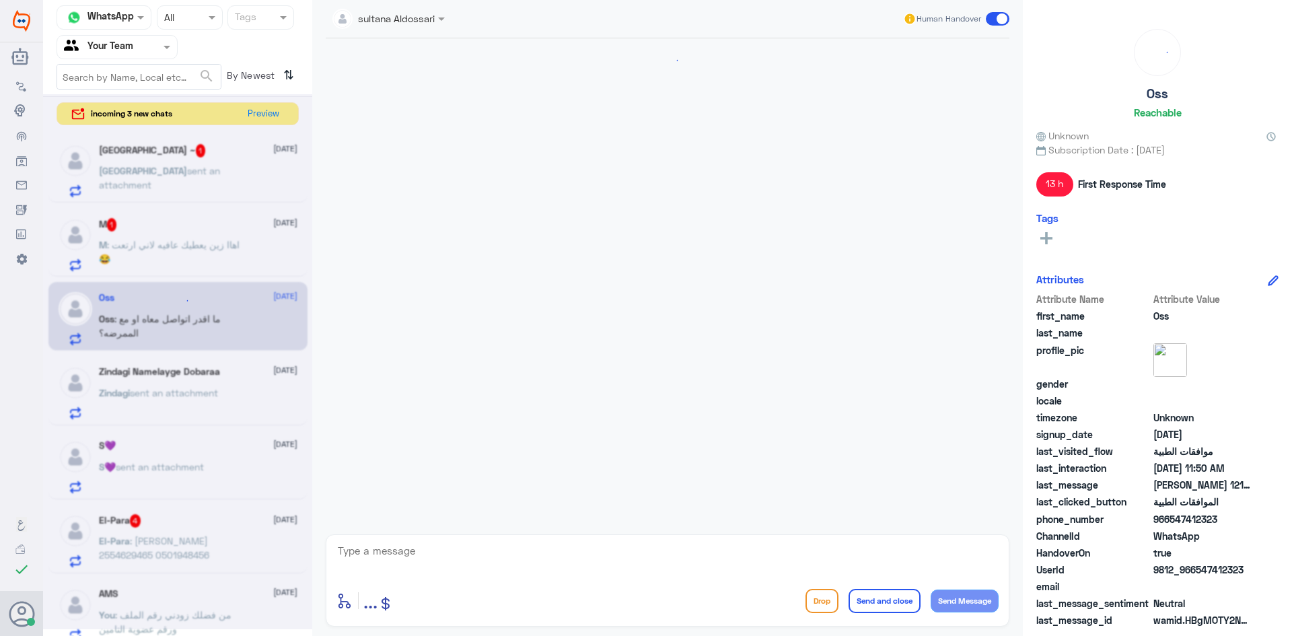
scroll to position [1641, 0]
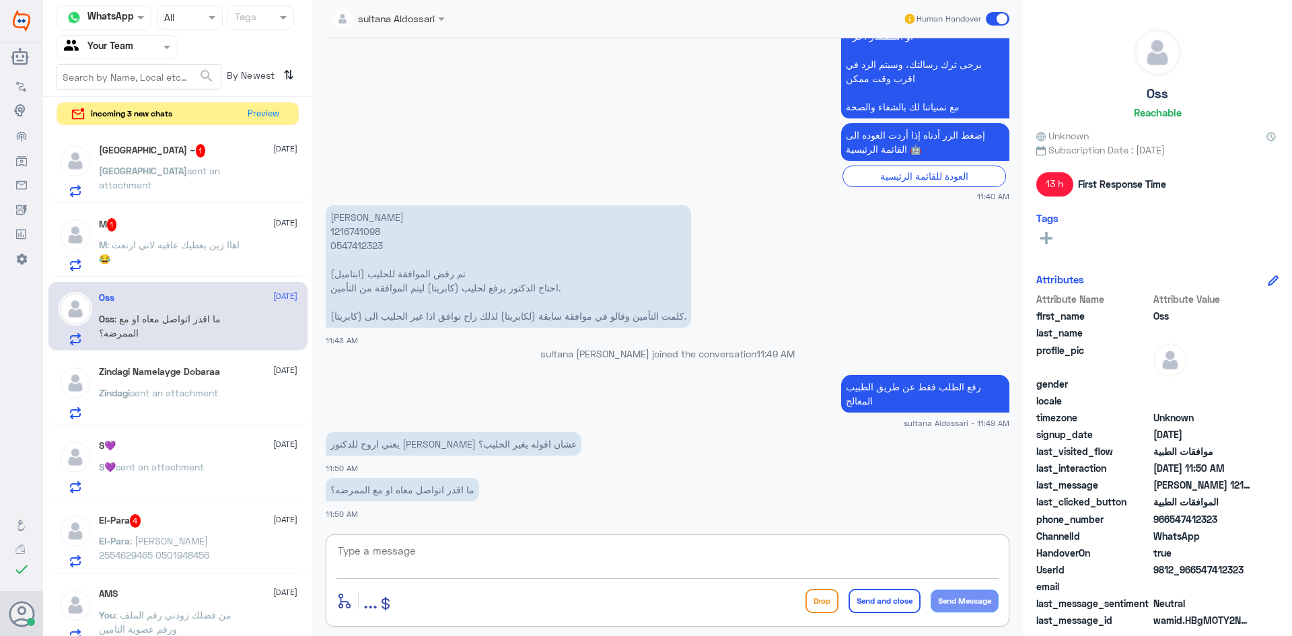
click at [506, 551] on textarea at bounding box center [667, 558] width 662 height 33
type textarea "l"
type textarea "ممكن تتواصل مع خدمة العملاء لتواصل مع الطبيب"
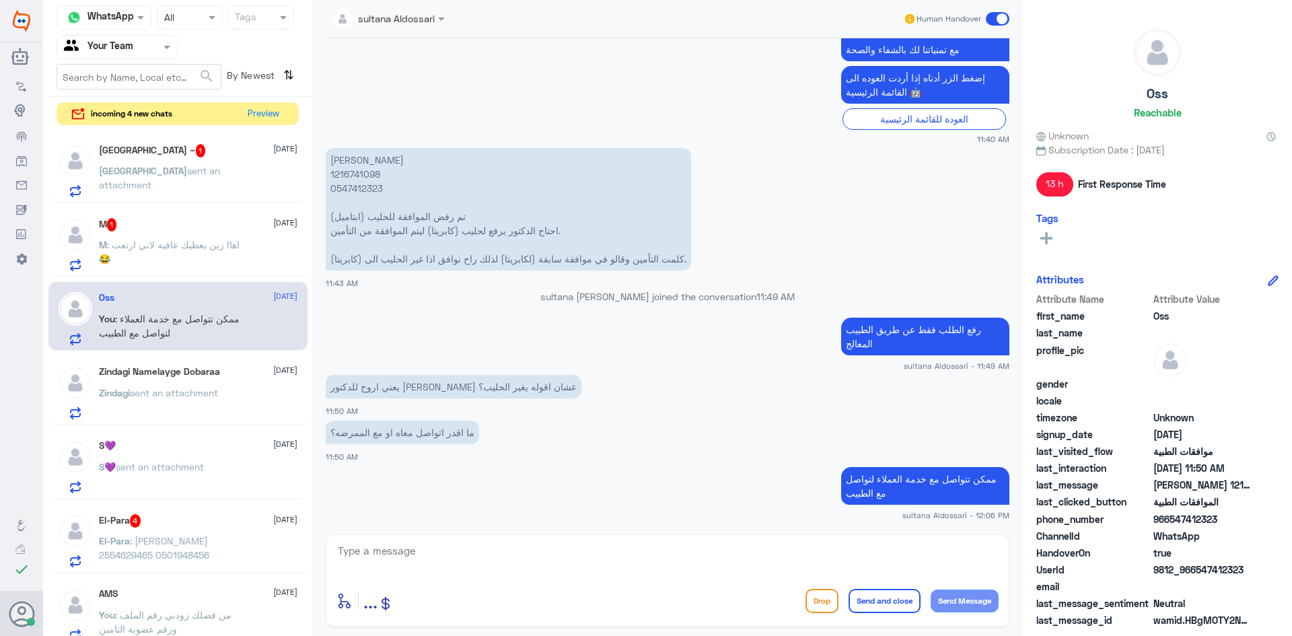
click at [203, 250] on span ": اهاا زين يعطيك عافيه لاني ارتعت😂" at bounding box center [169, 252] width 141 height 26
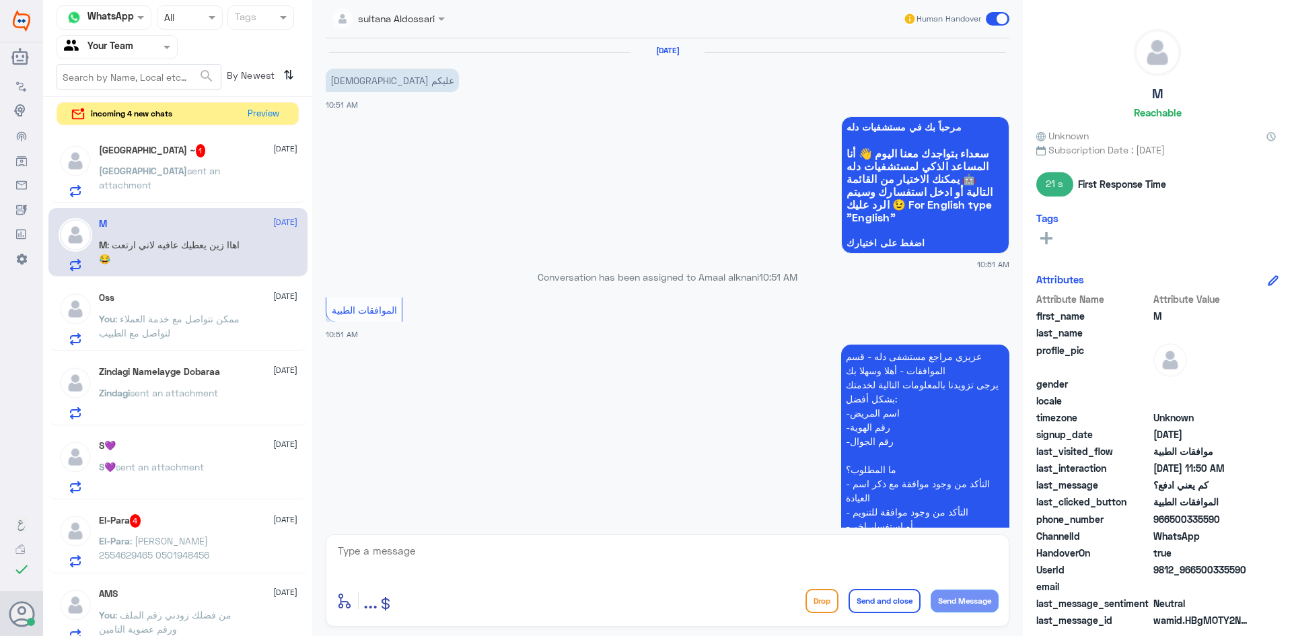
scroll to position [775, 0]
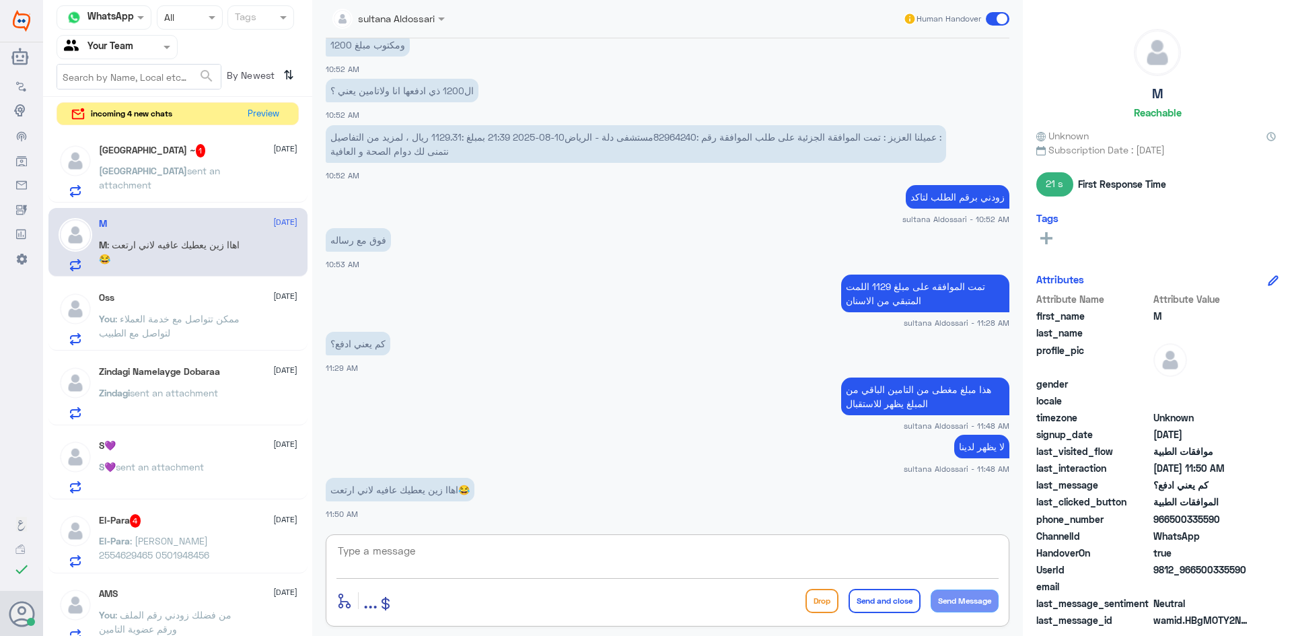
click at [520, 557] on textarea at bounding box center [667, 558] width 662 height 33
type textarea "بسم الله عليك لا هذا مبلغ متوافق عليه من التامين"
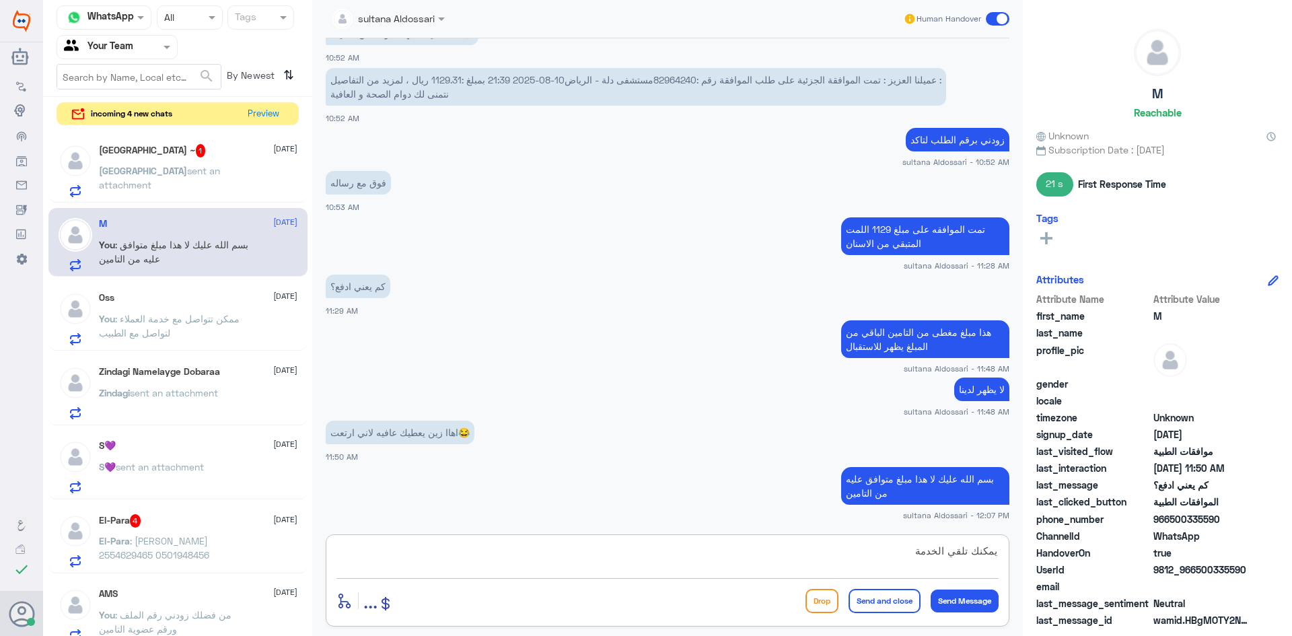
type textarea "يمكنك تلقي الخدمة"
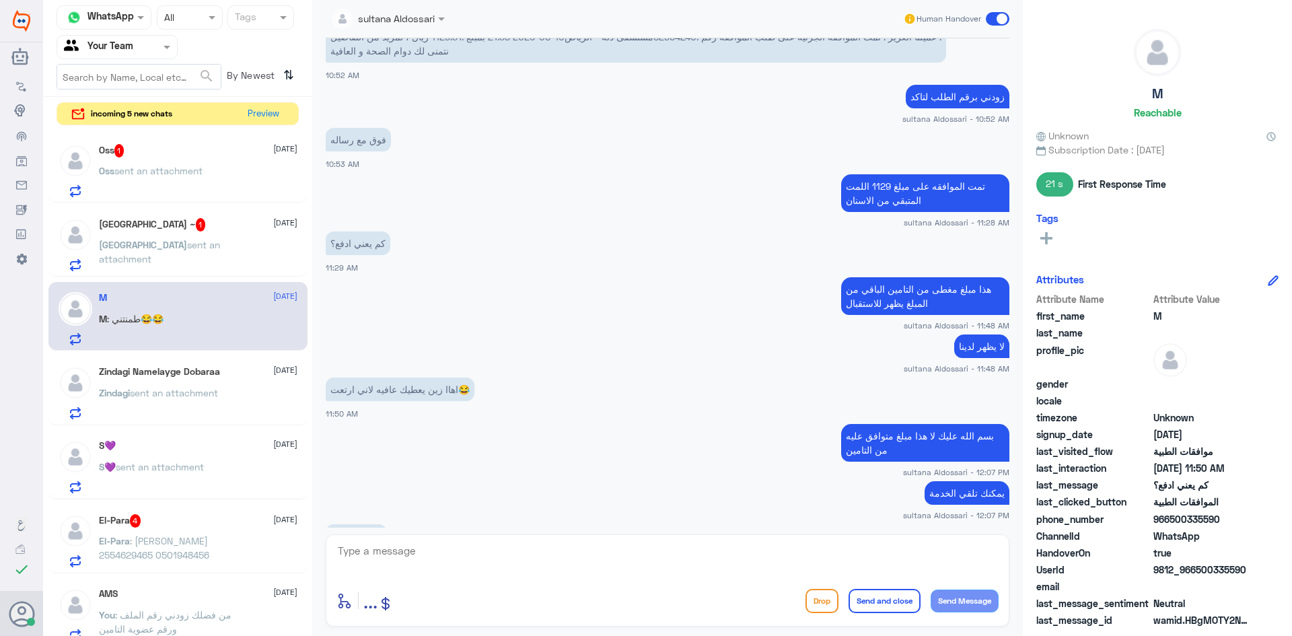
scroll to position [921, 0]
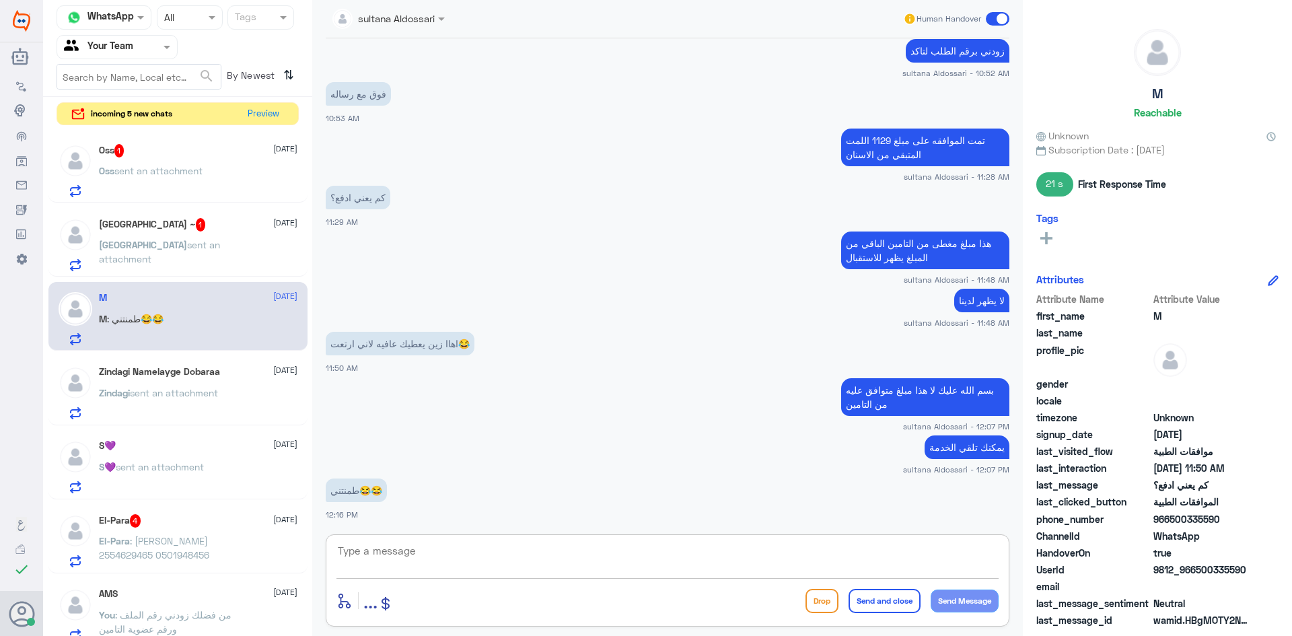
click at [189, 239] on span "sent an attachment" at bounding box center [159, 252] width 121 height 26
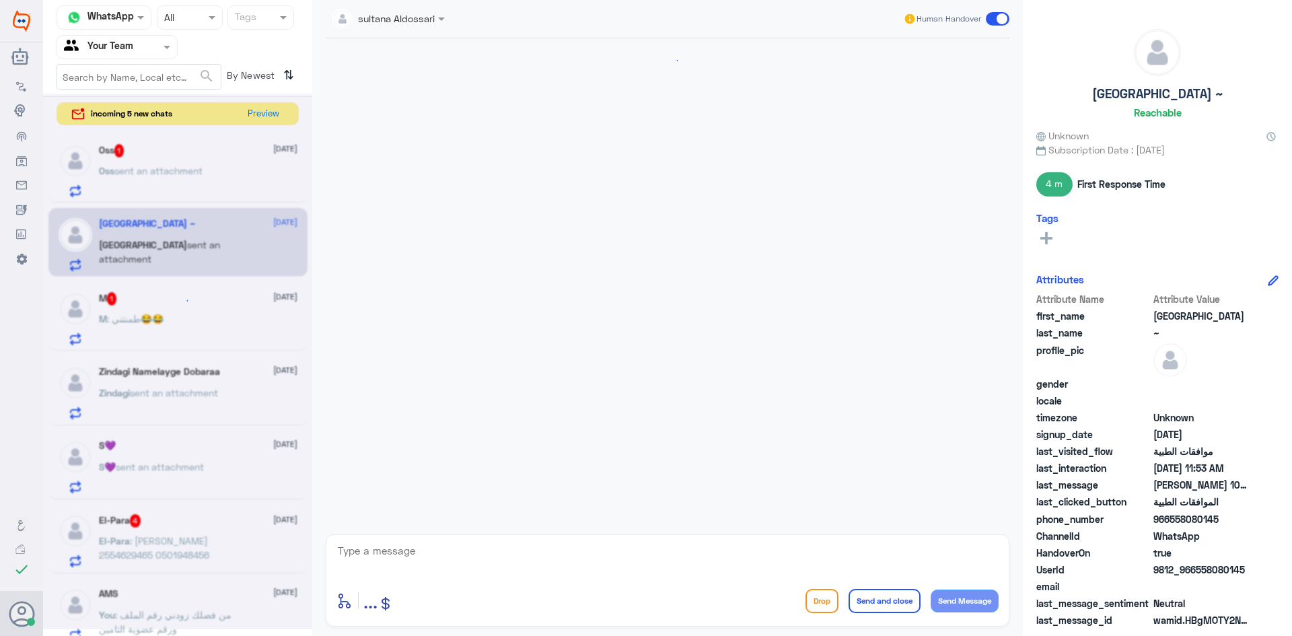
scroll to position [575, 0]
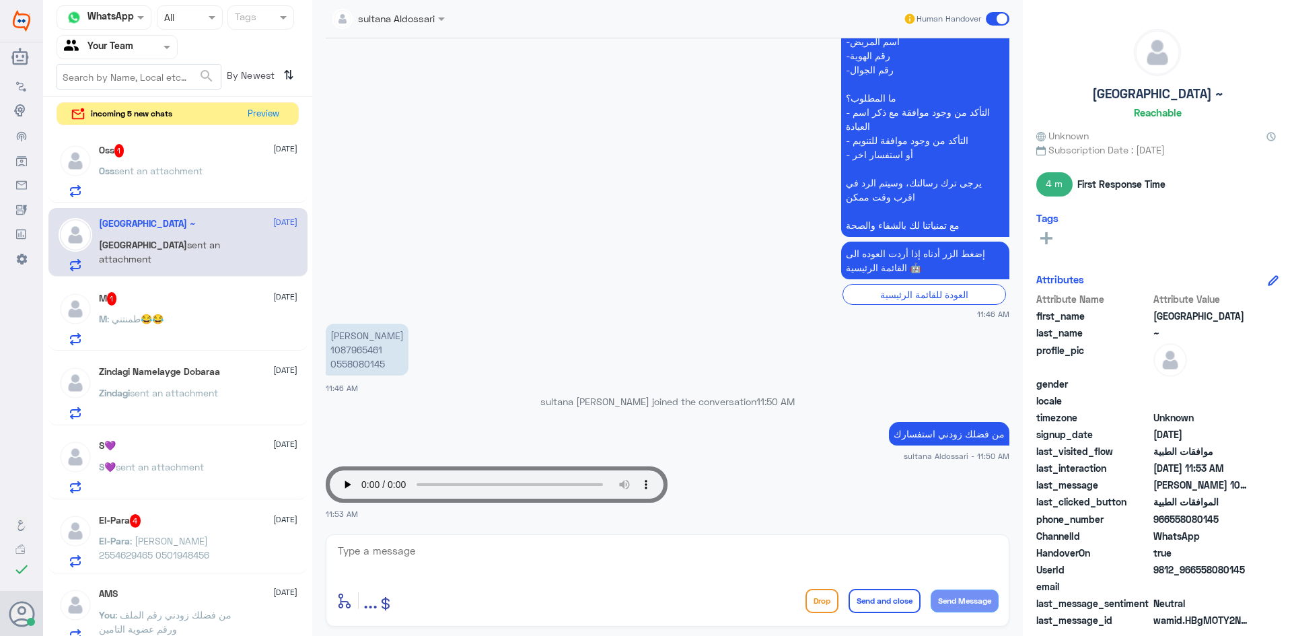
click at [184, 165] on span "sent an attachment" at bounding box center [158, 170] width 88 height 11
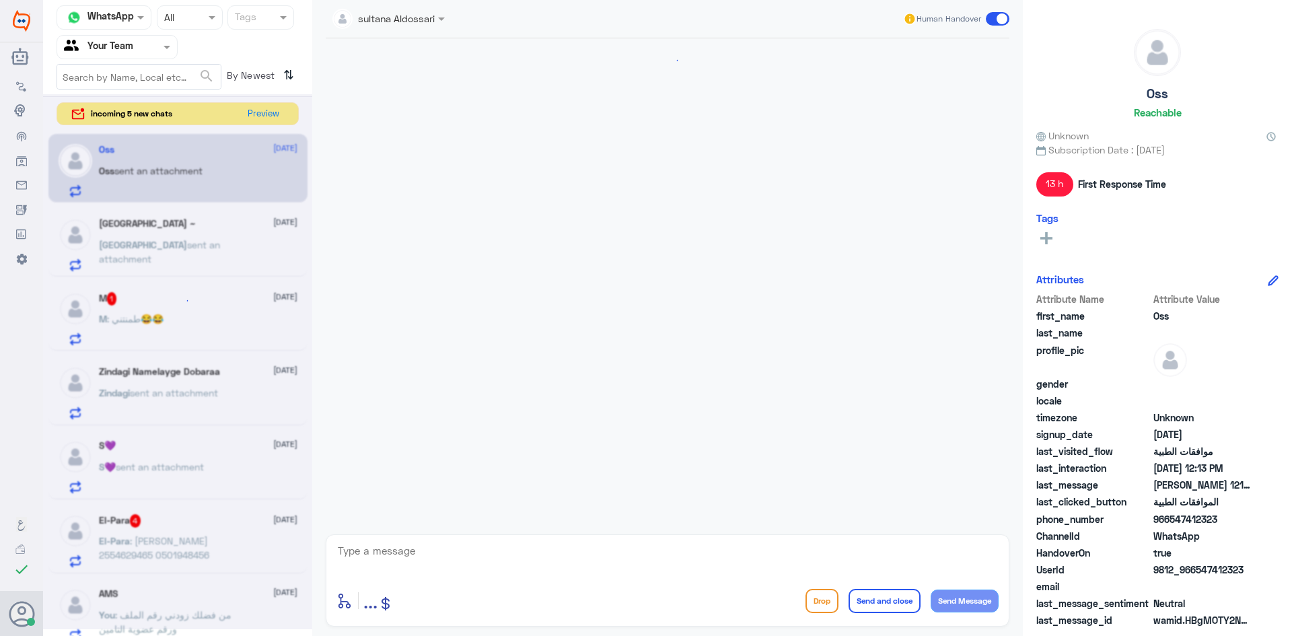
scroll to position [1305, 0]
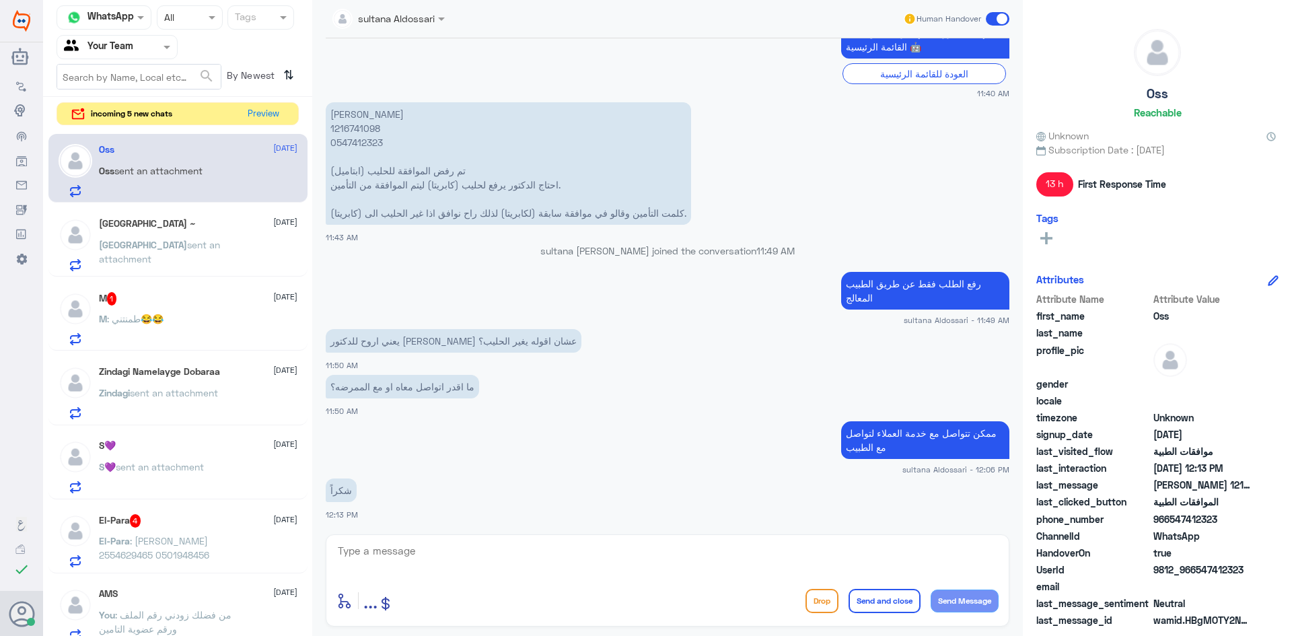
click at [146, 244] on span "sent an attachment" at bounding box center [159, 252] width 121 height 26
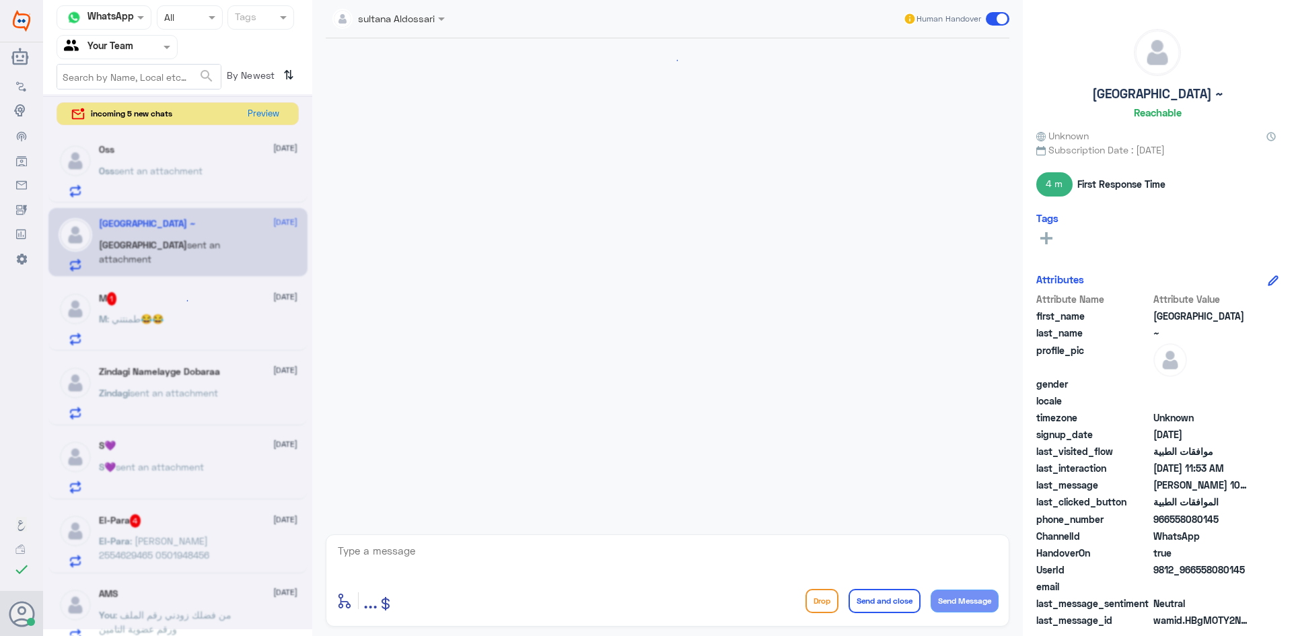
scroll to position [575, 0]
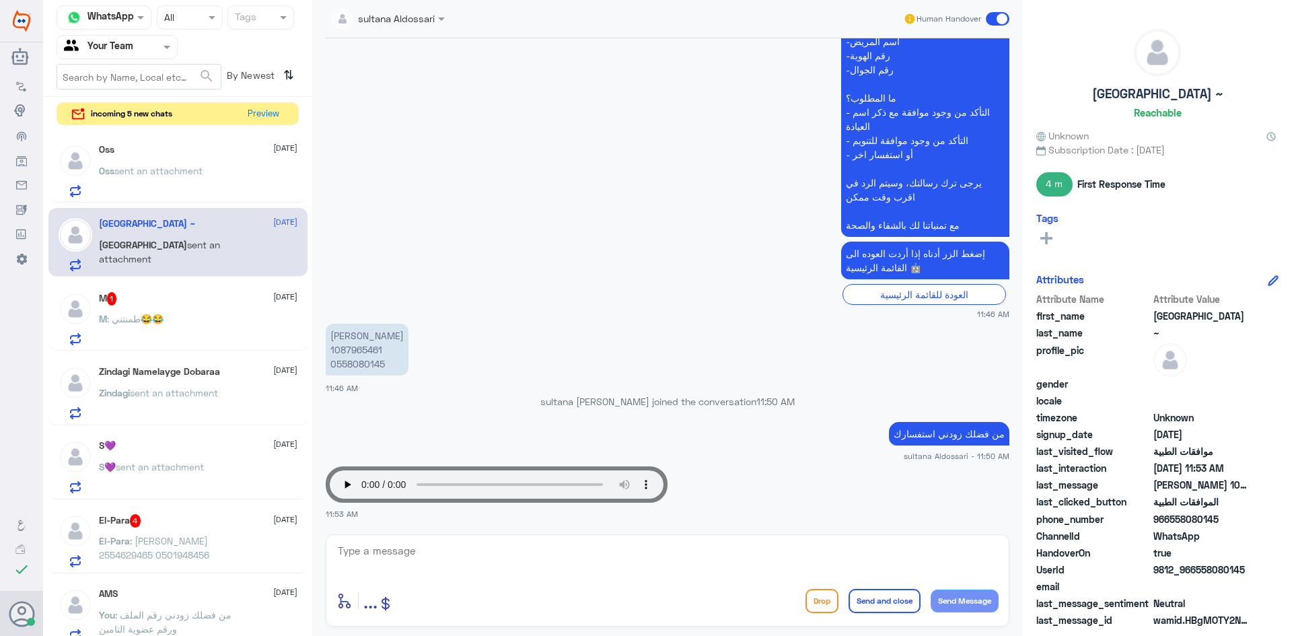
click at [151, 306] on div "M 1 [DATE] M : طمنتني😂😂" at bounding box center [198, 318] width 199 height 53
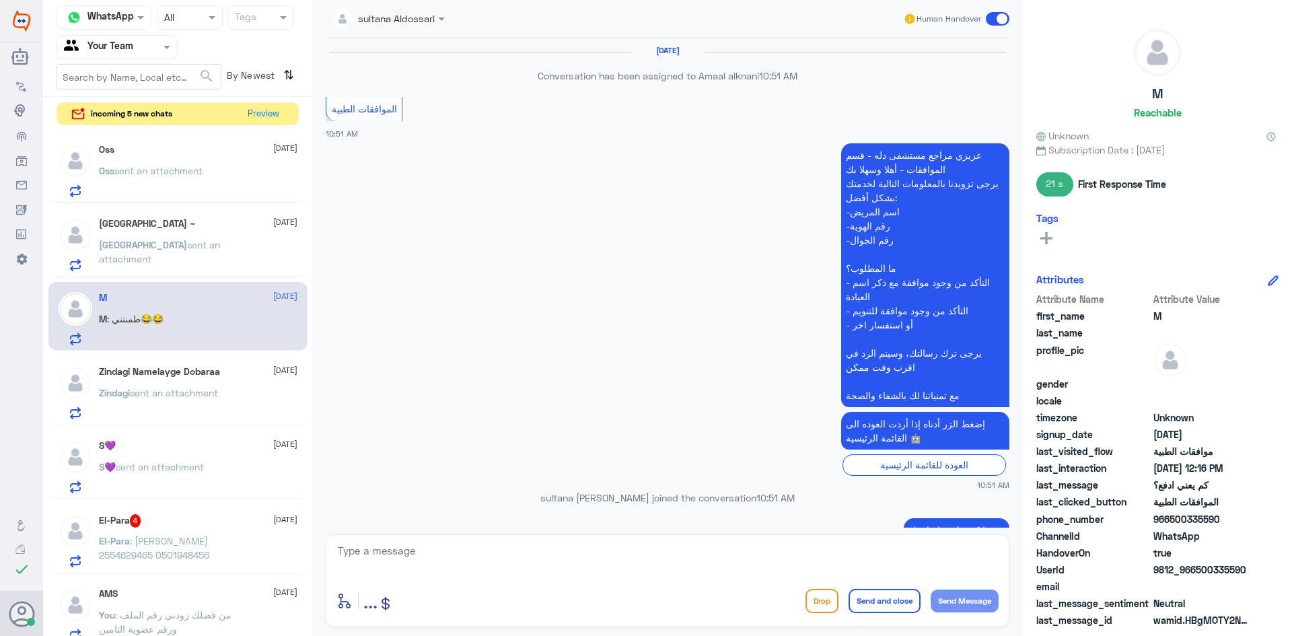
scroll to position [721, 0]
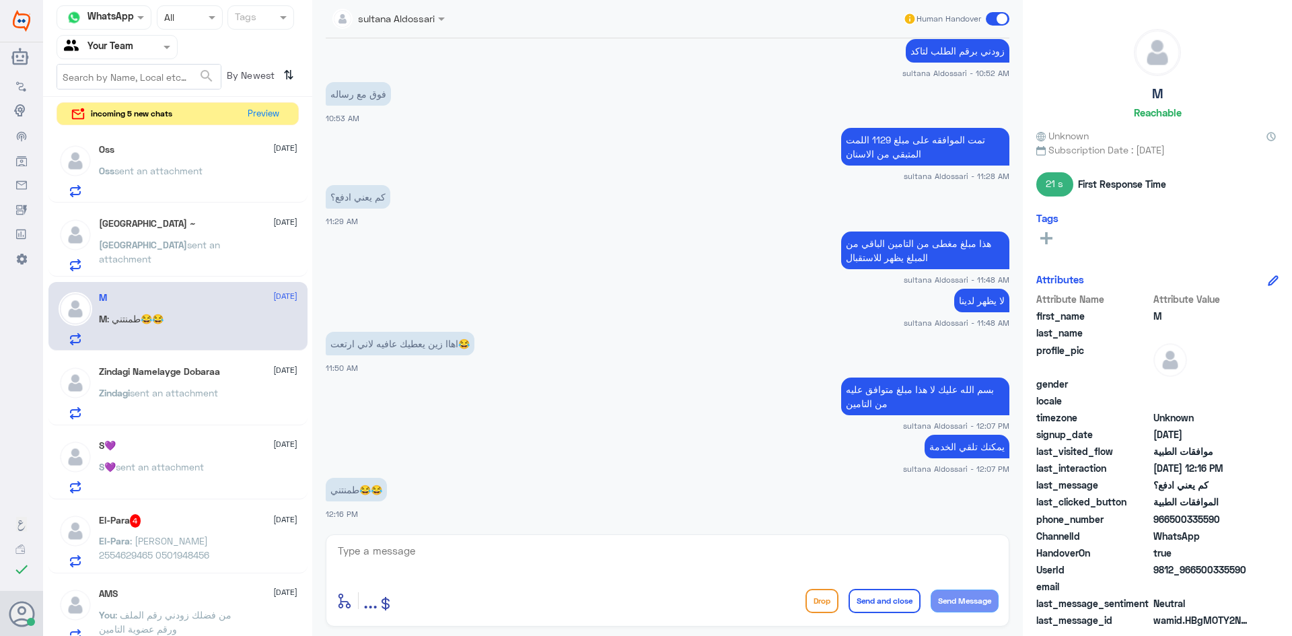
click at [192, 538] on span ": [PERSON_NAME] 2554629465 0501948456" at bounding box center [154, 548] width 110 height 26
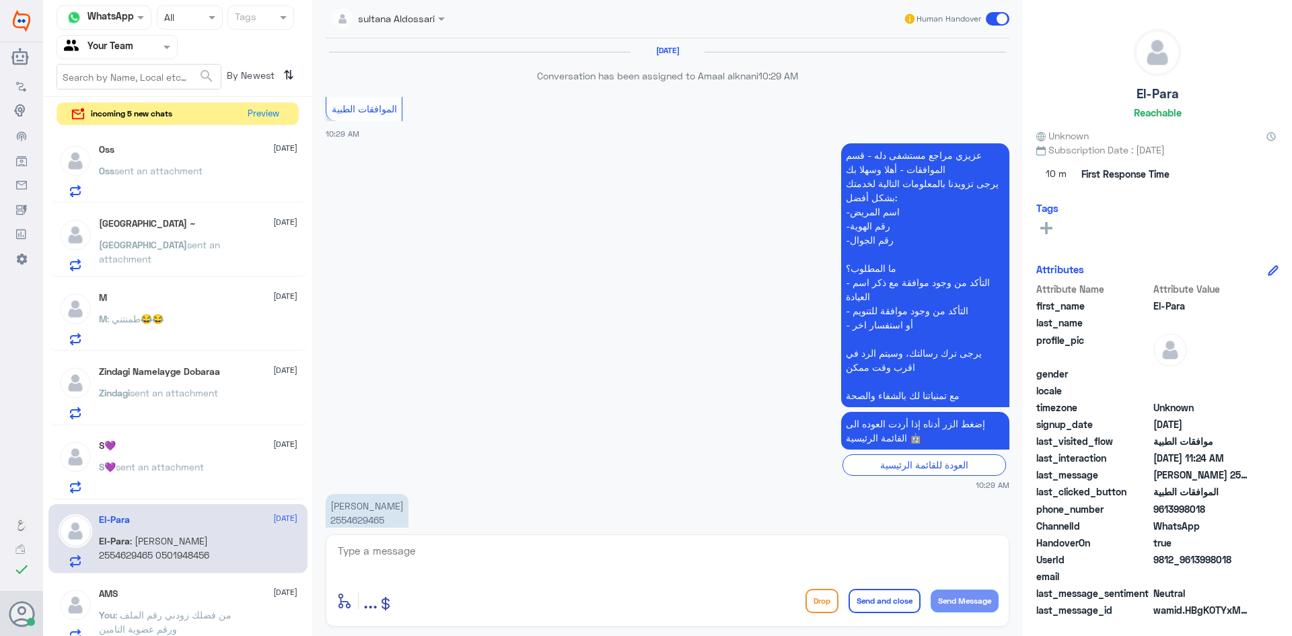
scroll to position [1177, 0]
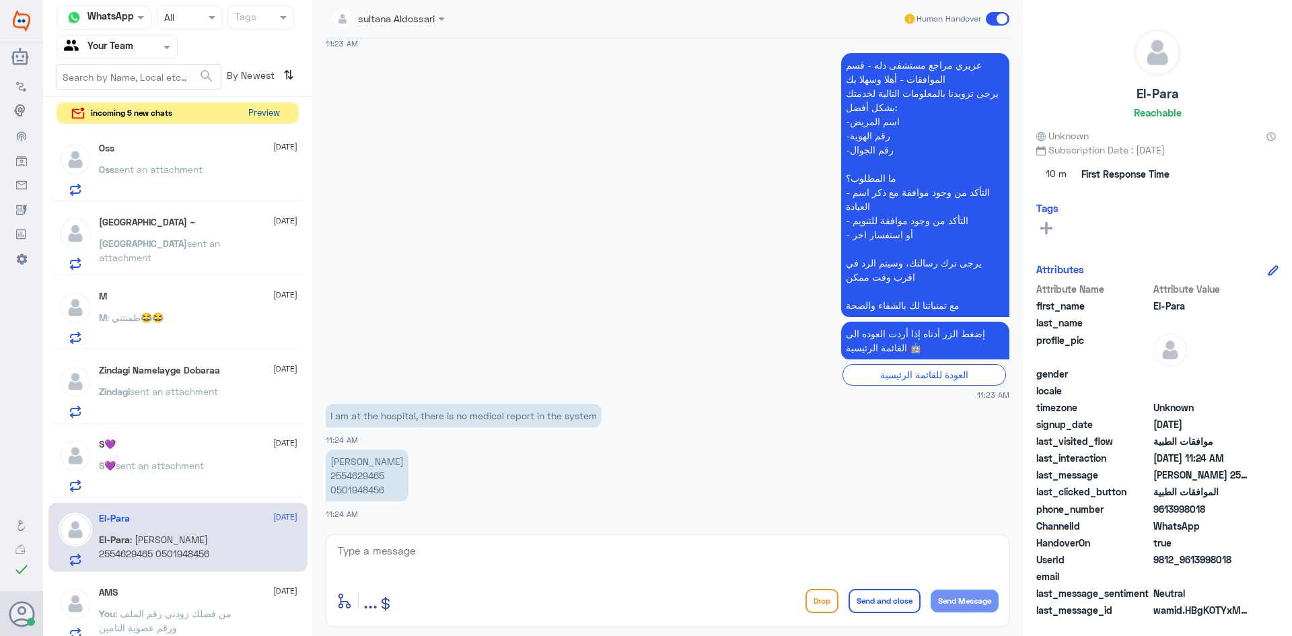
click at [258, 116] on button "Preview" at bounding box center [264, 113] width 42 height 21
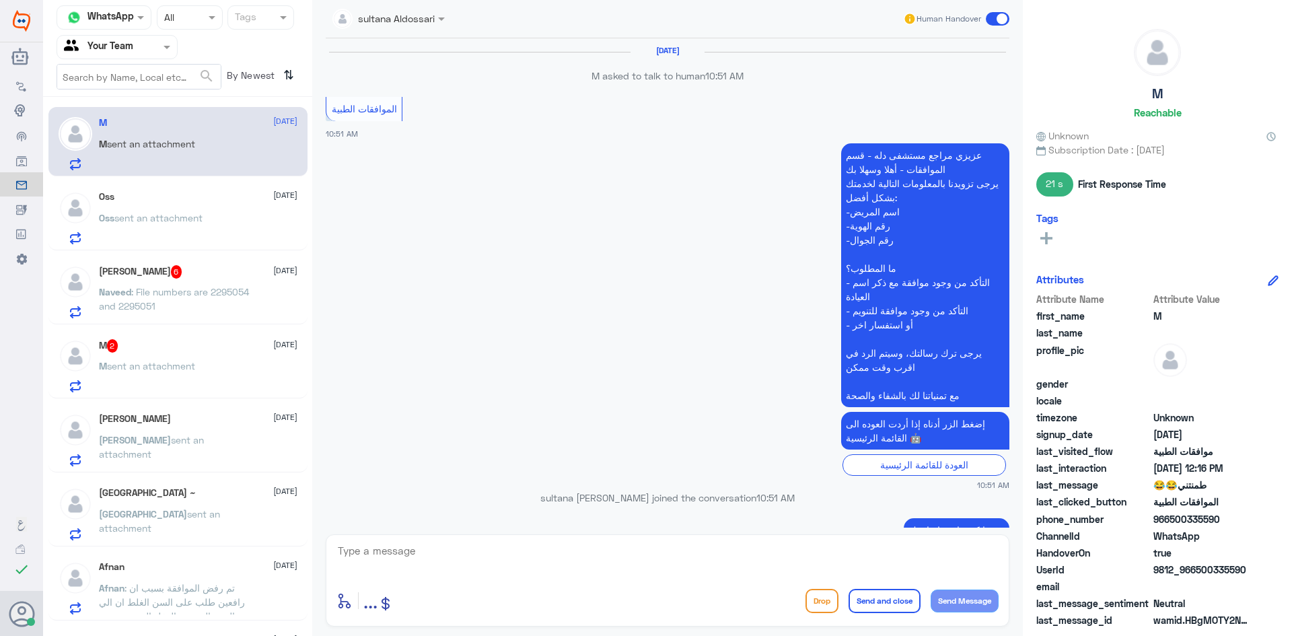
scroll to position [721, 0]
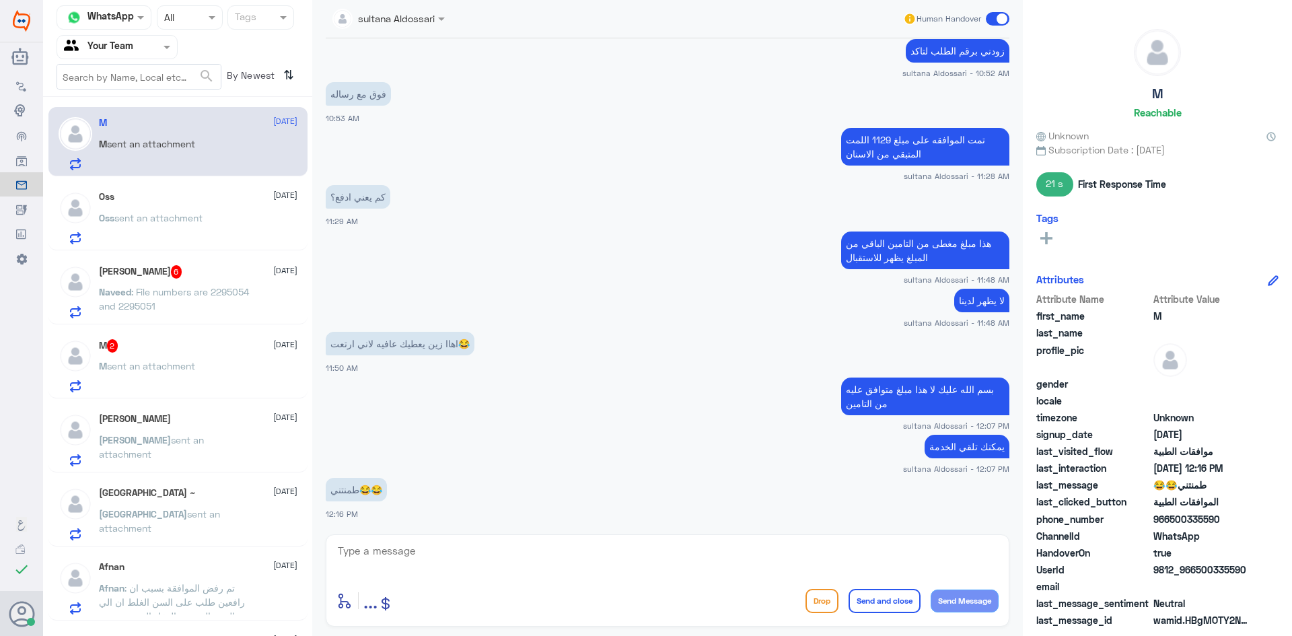
click at [189, 210] on div "Oss [DATE] Oss sent an attachment" at bounding box center [198, 217] width 199 height 53
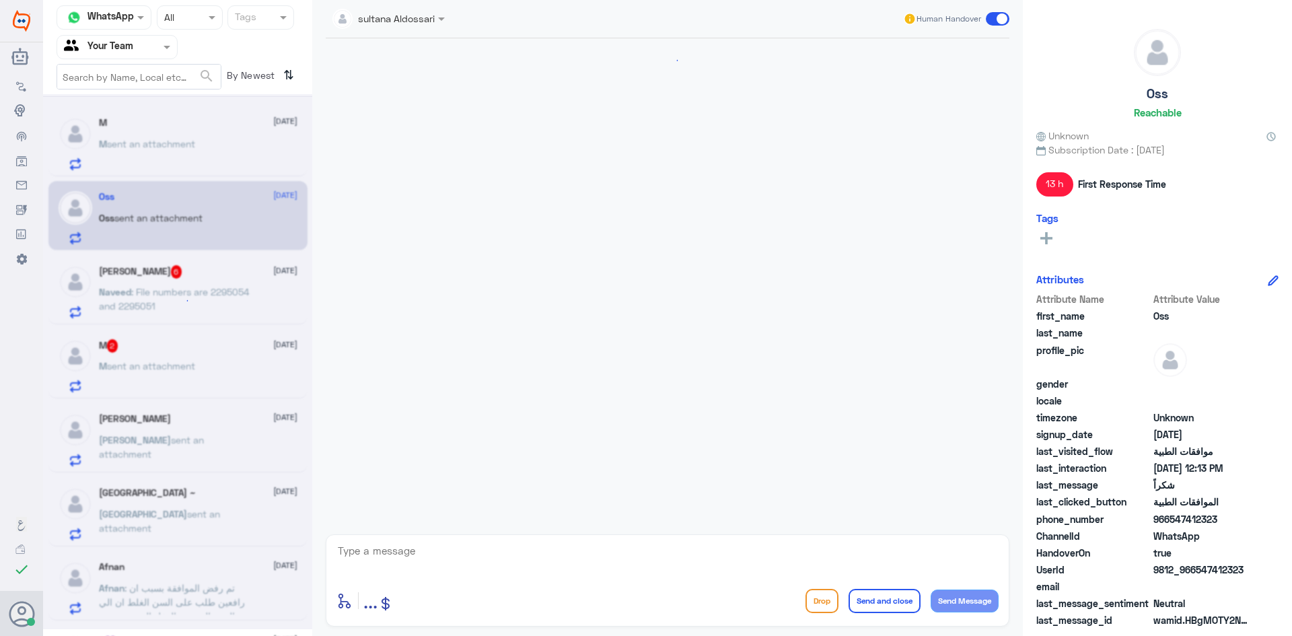
scroll to position [1305, 0]
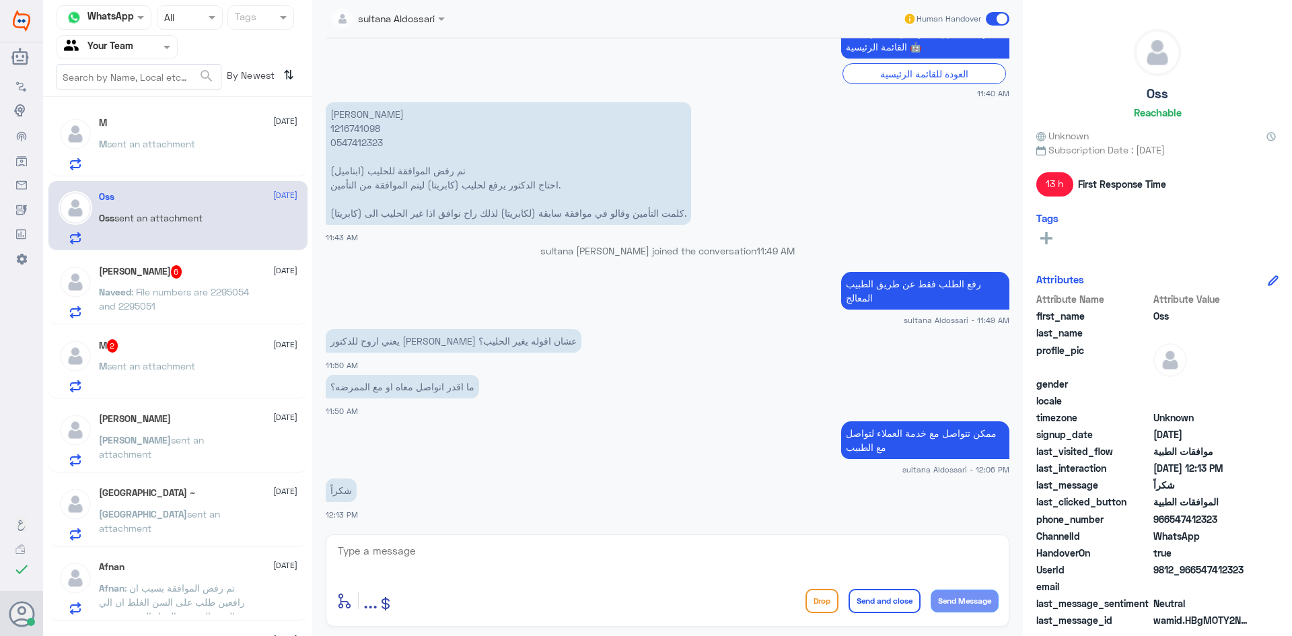
click at [209, 283] on div "[PERSON_NAME] 6 [DATE] Naveed : File numbers are 2295054 and 2295051" at bounding box center [198, 291] width 199 height 53
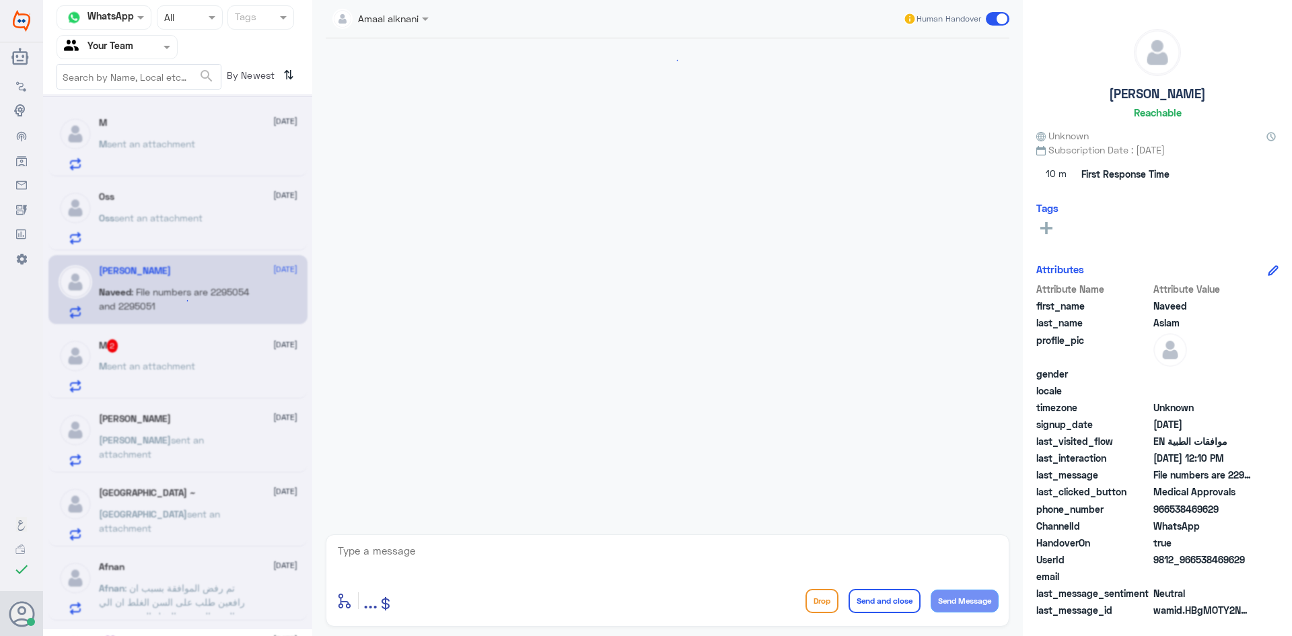
scroll to position [615, 0]
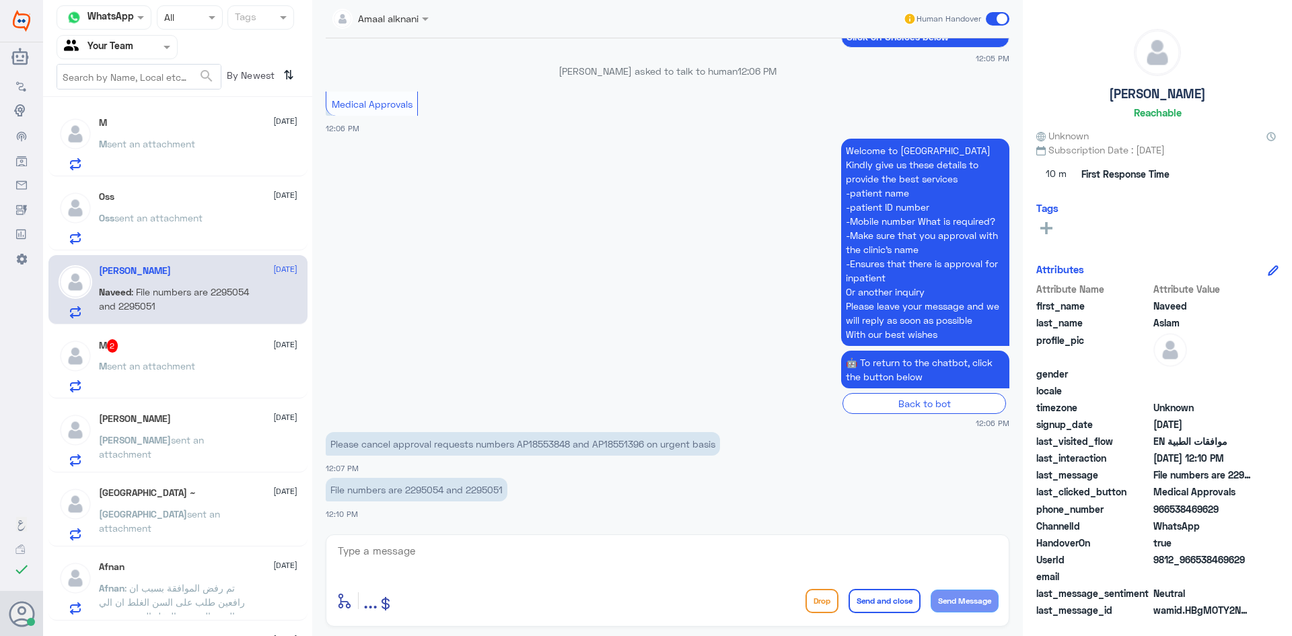
click at [540, 443] on p "Please cancel approval requests numbers AP18553848 and AP18551396 on urgent bas…" at bounding box center [523, 444] width 394 height 24
copy p "AP18553848"
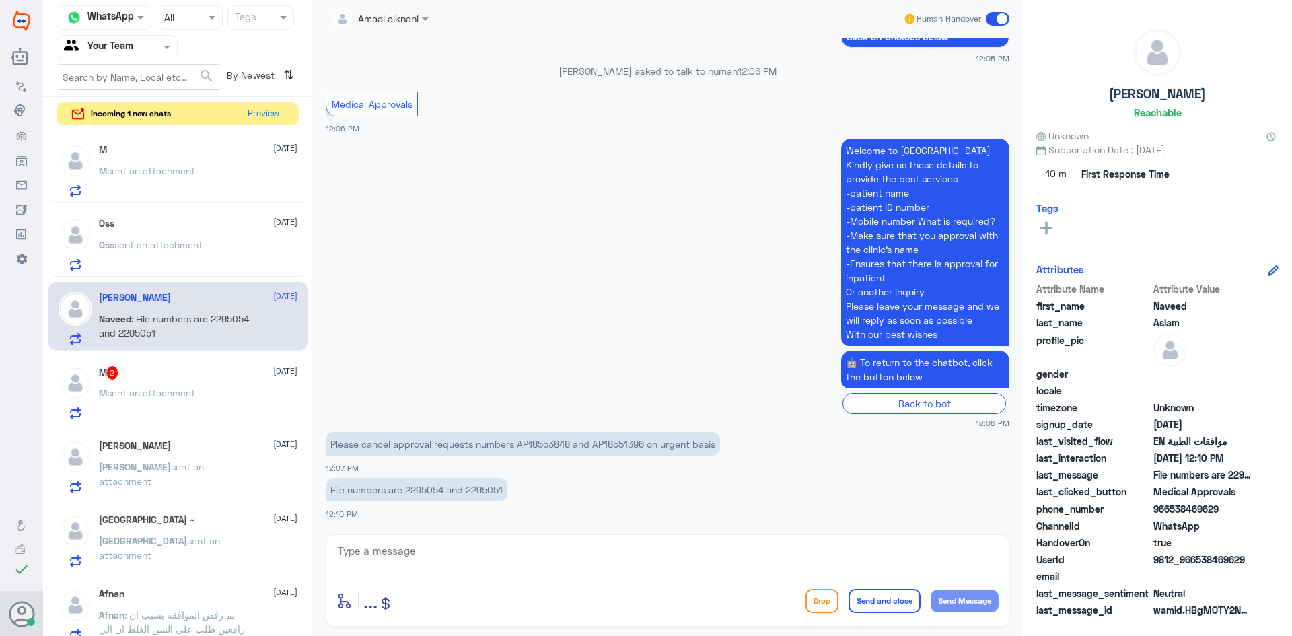
click at [173, 385] on div "M 2 [DATE] M sent an attachment" at bounding box center [198, 392] width 199 height 53
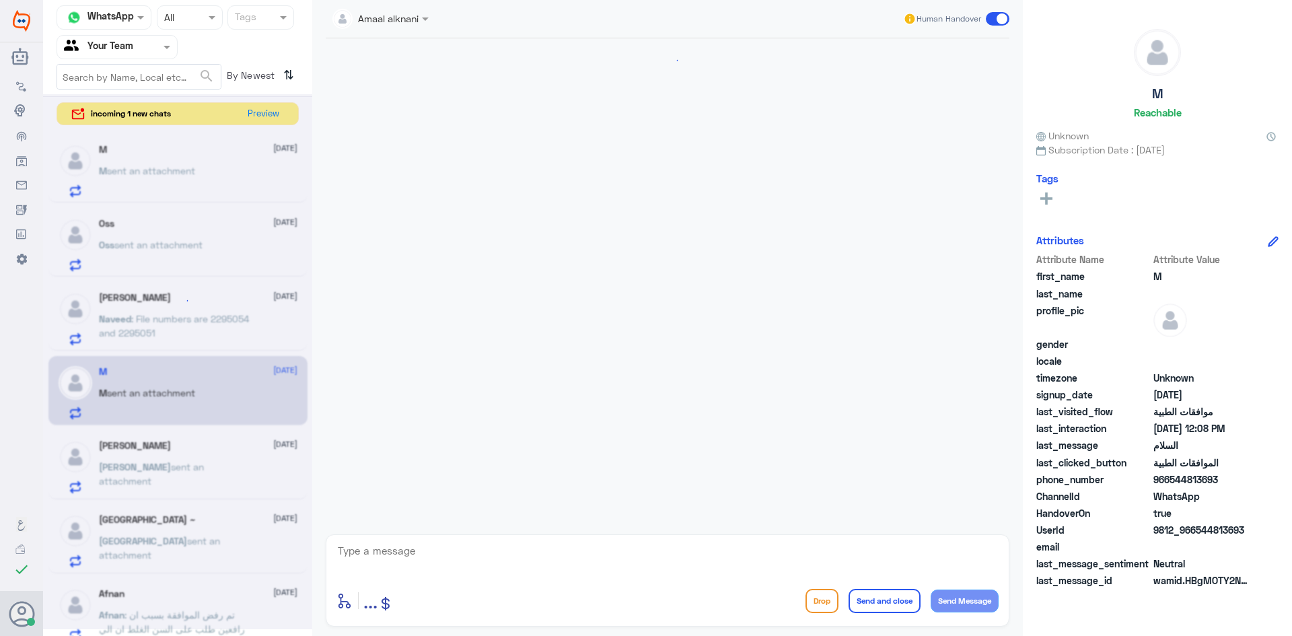
scroll to position [1250, 0]
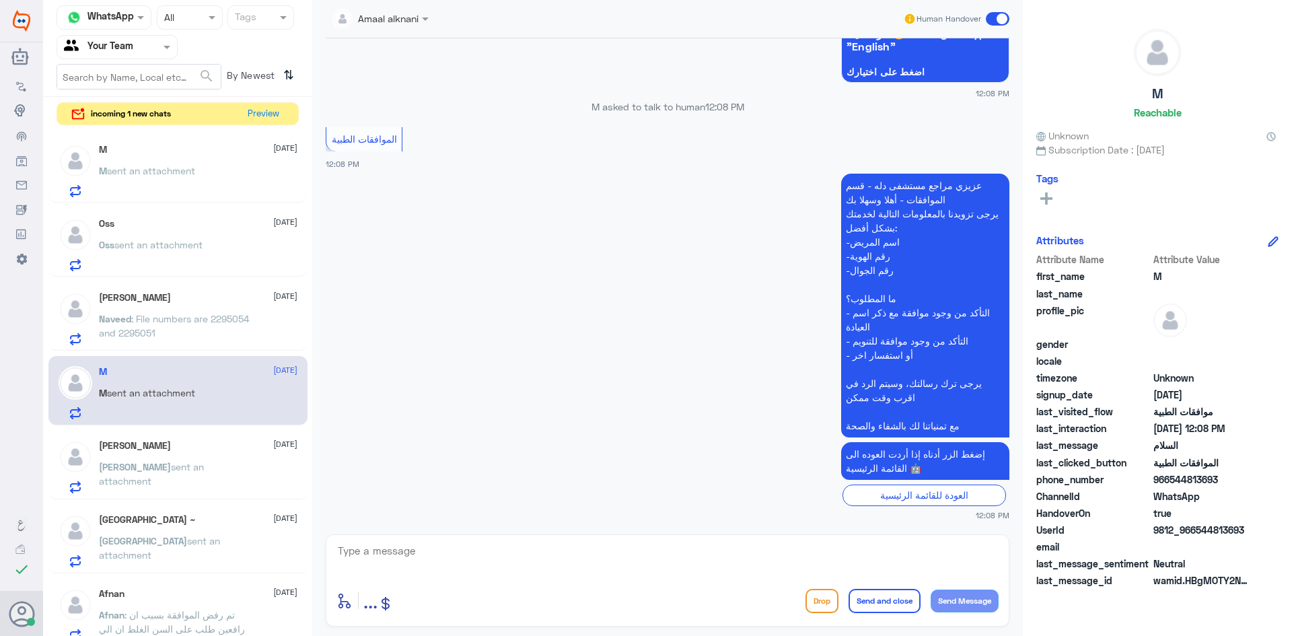
click at [659, 558] on textarea at bounding box center [667, 558] width 662 height 33
type textarea "مرحبا كيف اقدر اساعدك ."
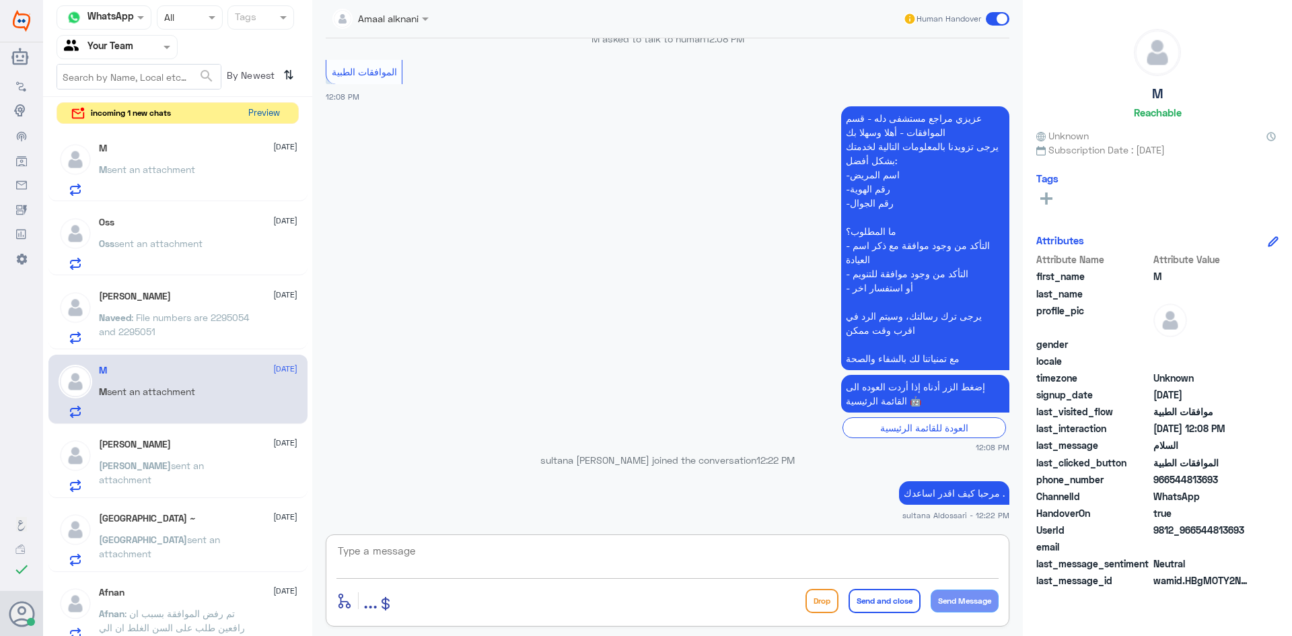
click at [252, 115] on button "Preview" at bounding box center [264, 113] width 42 height 21
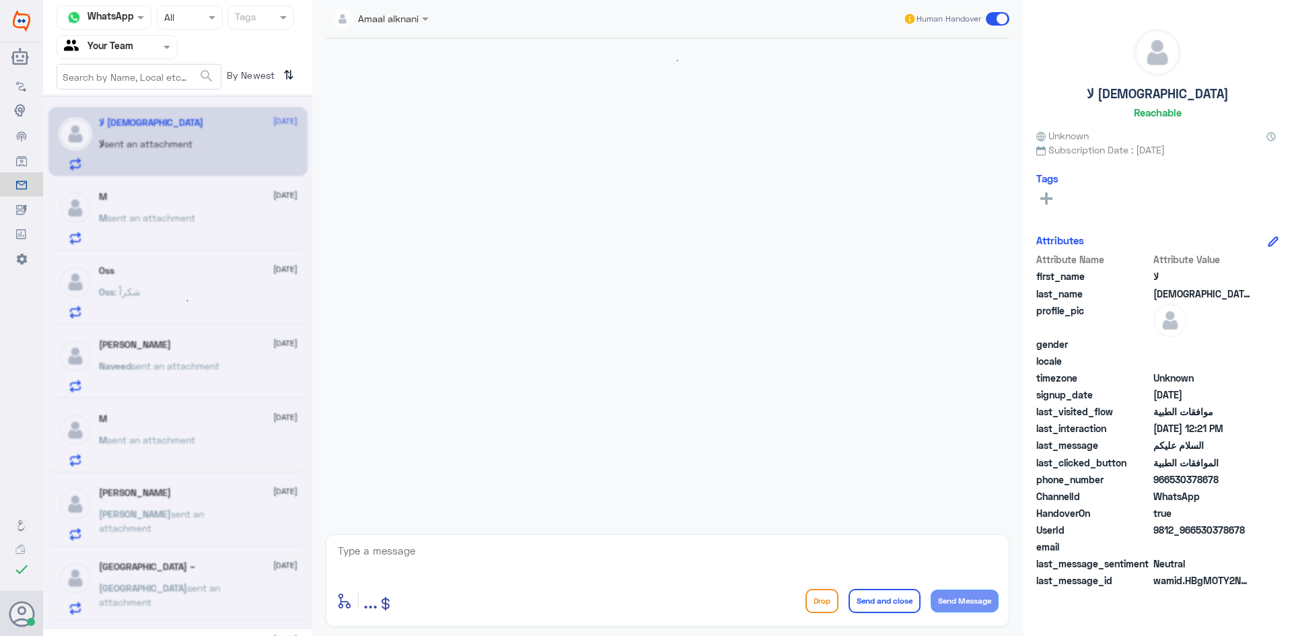
scroll to position [1254, 0]
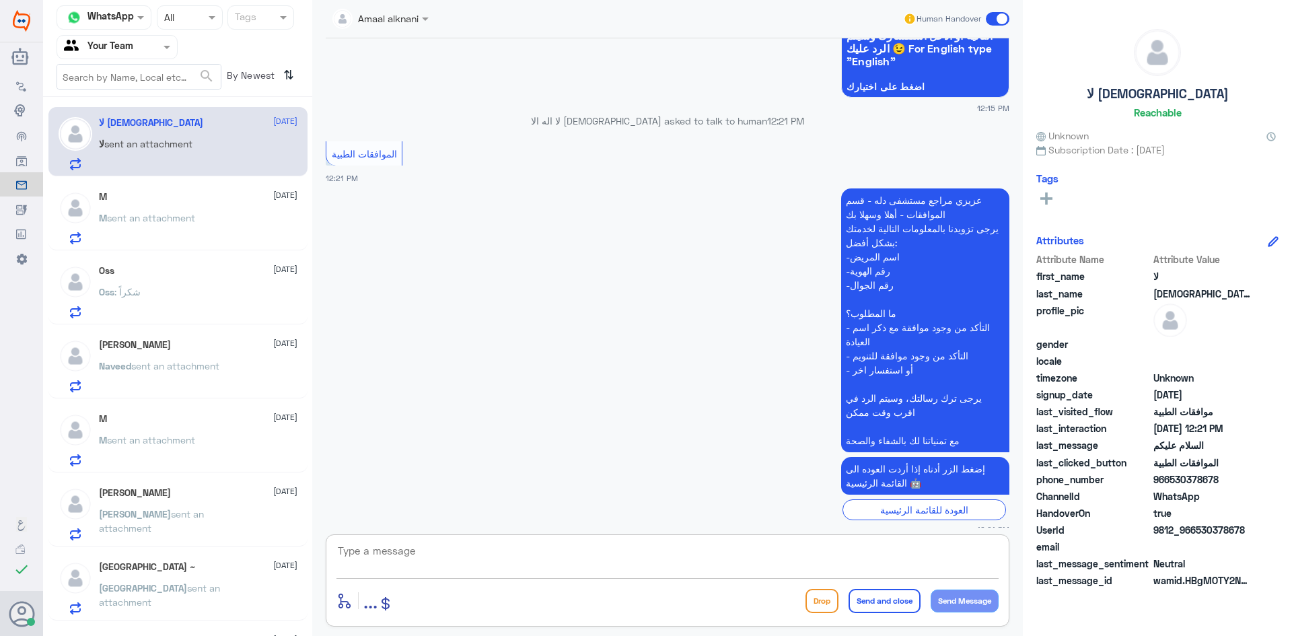
click at [740, 546] on textarea at bounding box center [667, 558] width 662 height 33
type textarea "مرحبا كيف اقدر اساعدك"
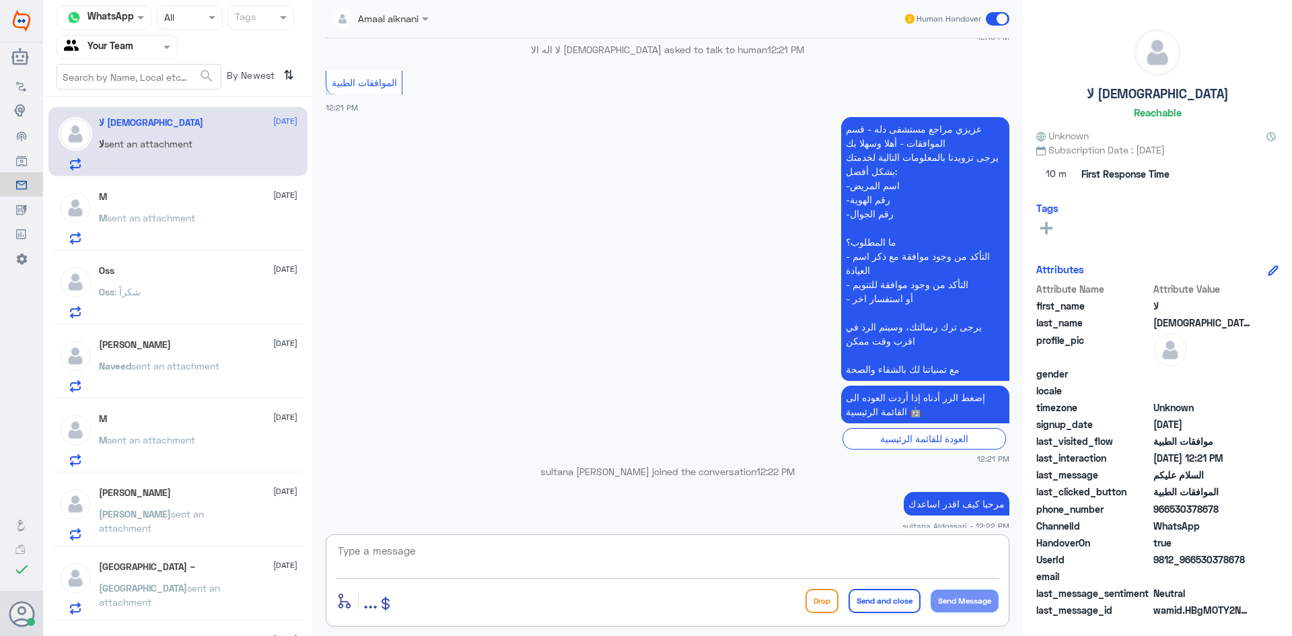
scroll to position [1662, 0]
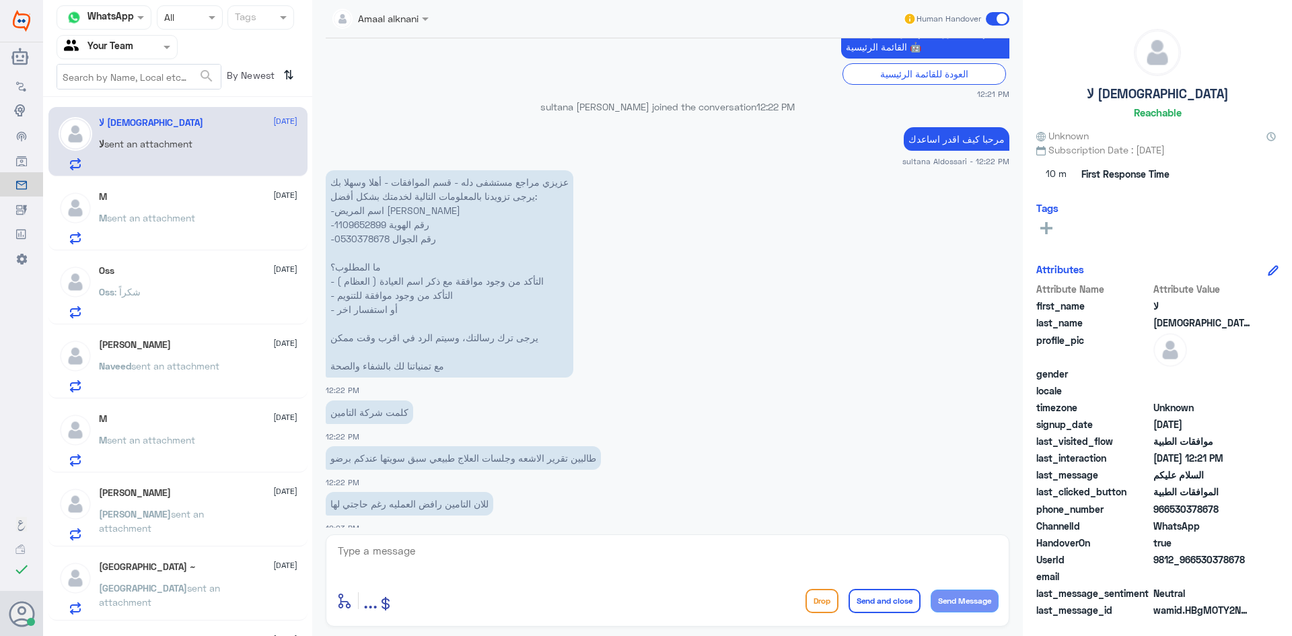
click at [361, 212] on p "عزيزي مراجع مستشفى دله - قسم الموافقات - أهلا وسهلا بك يرجى تزويدنا بالمعلومات …" at bounding box center [450, 273] width 248 height 207
copy p "1109652899"
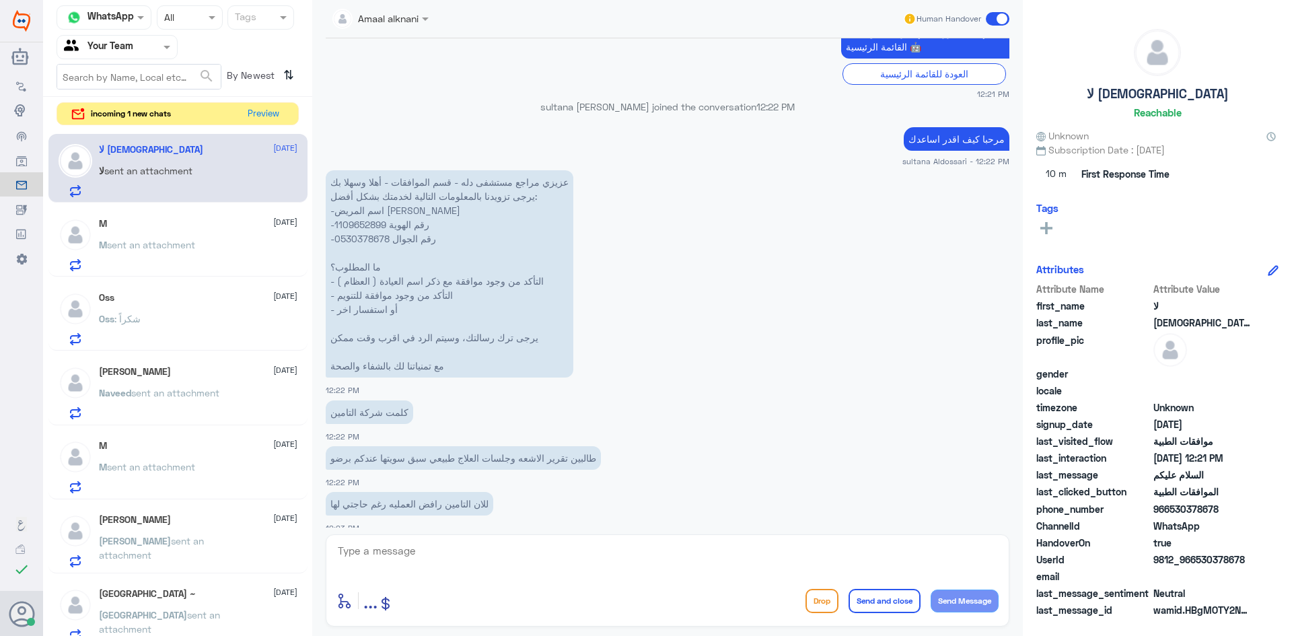
click at [450, 540] on div "enter flow name ... Drop Send and close Send Message" at bounding box center [668, 580] width 684 height 92
click at [436, 557] on textarea at bounding box center [667, 558] width 662 height 33
type textarea "j"
type textarea "تم تحويل الخدمة الى قسم مواقفات التنويم للمتابعه مرة اخرى"
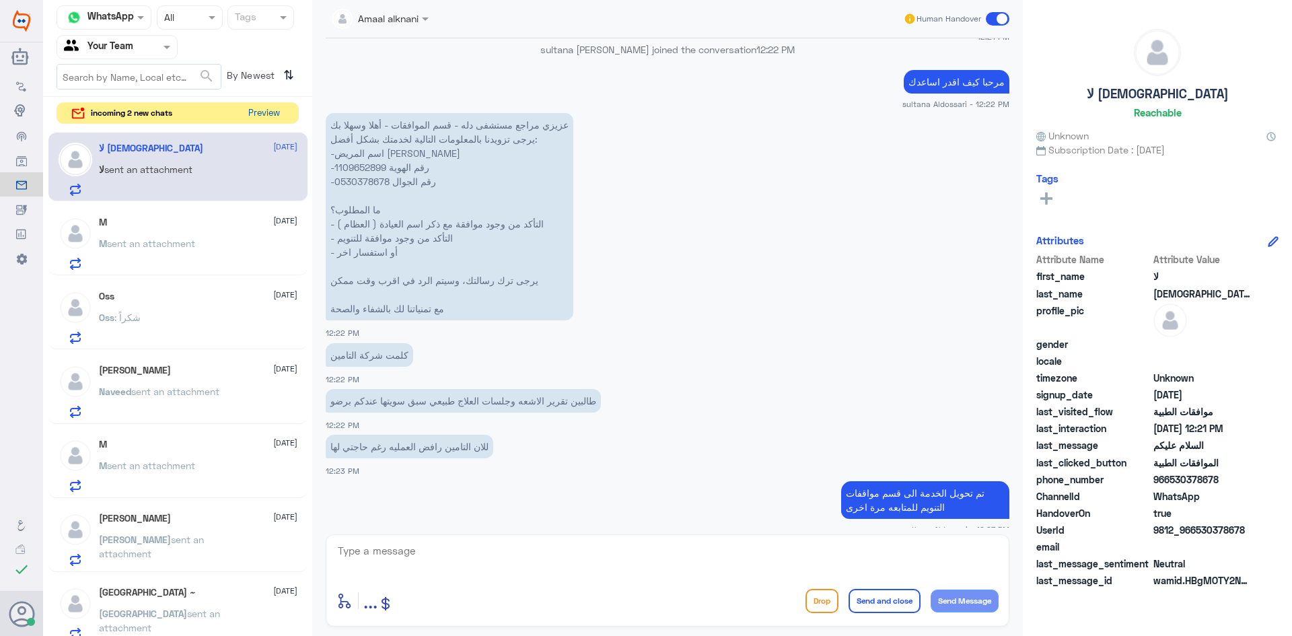
click at [257, 115] on button "Preview" at bounding box center [264, 113] width 42 height 21
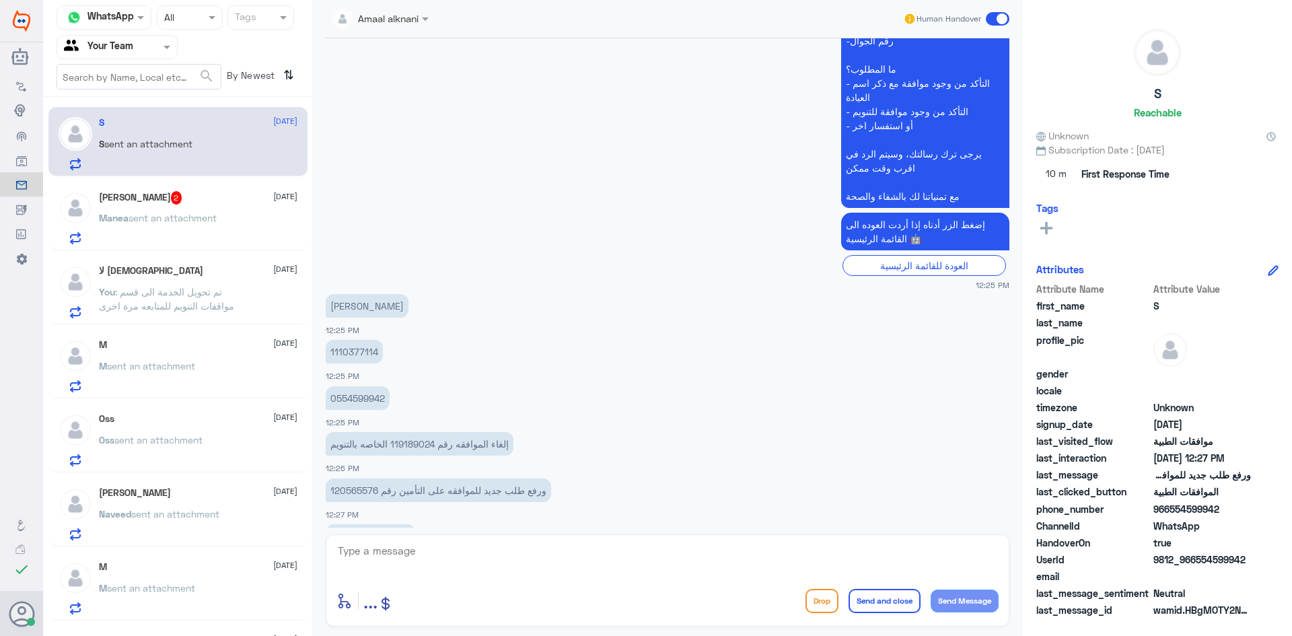
scroll to position [446, 0]
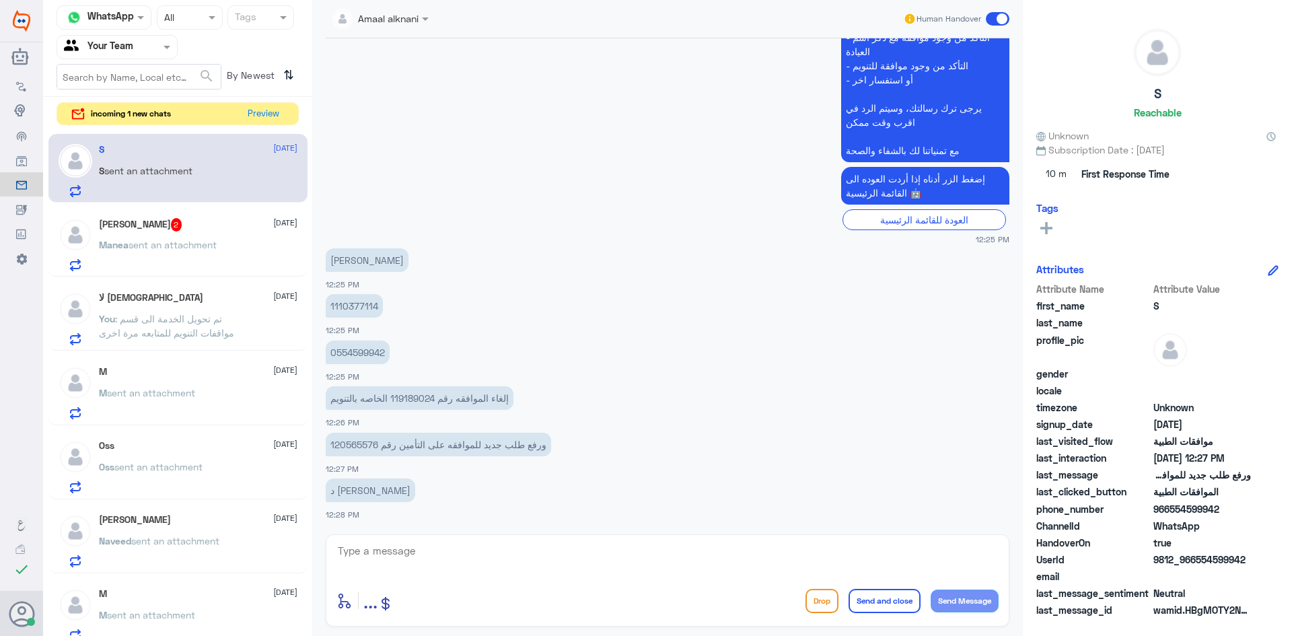
click at [354, 443] on p "ورفع طلب جديد للموافقه على التأمين رقم 120565576" at bounding box center [438, 445] width 225 height 24
copy p "120565576"
drag, startPoint x: 392, startPoint y: 397, endPoint x: 435, endPoint y: 400, distance: 43.9
click at [435, 400] on p "إلغاء الموافقه رقم 119189024 الخاصه بالتنويم" at bounding box center [420, 398] width 188 height 24
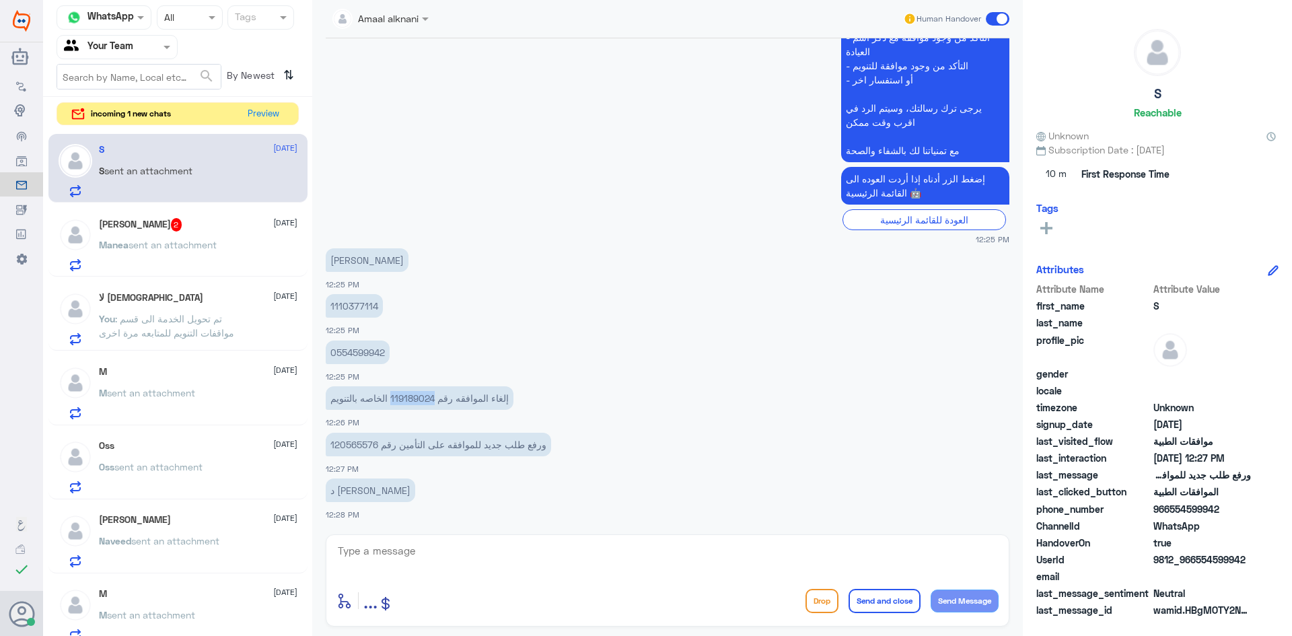
copy p "119189024"
click at [562, 567] on textarea at bounding box center [667, 558] width 662 height 33
type textarea "v"
type textarea "j"
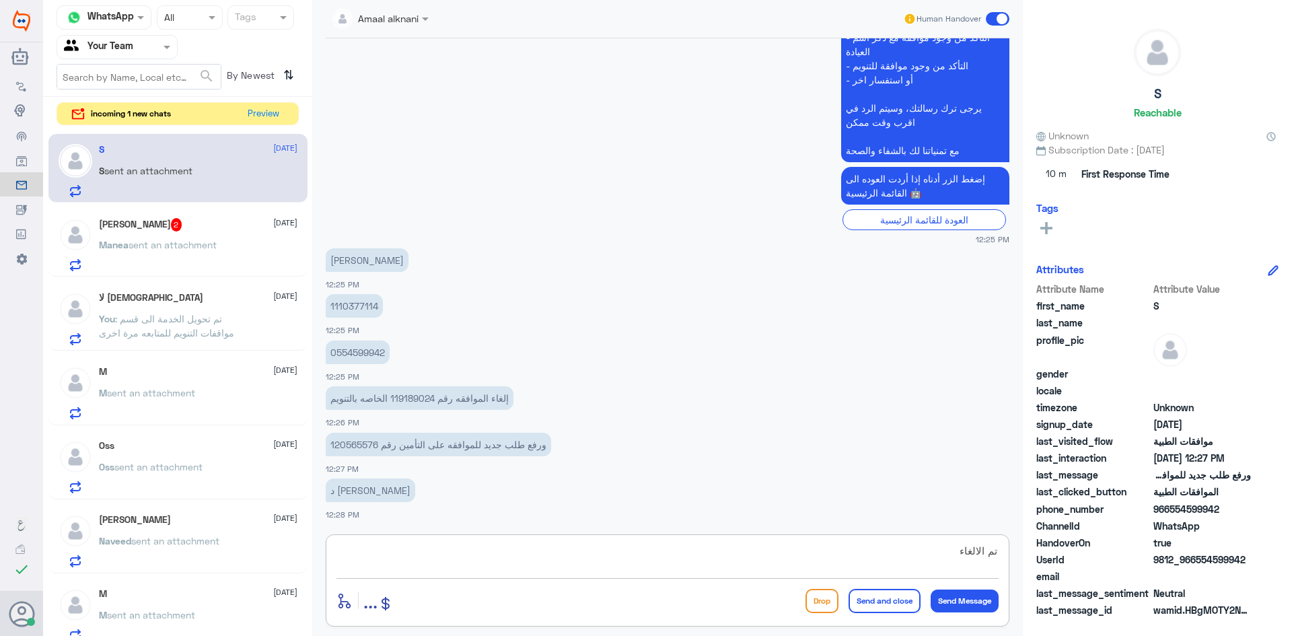
type textarea "تم الالغاء"
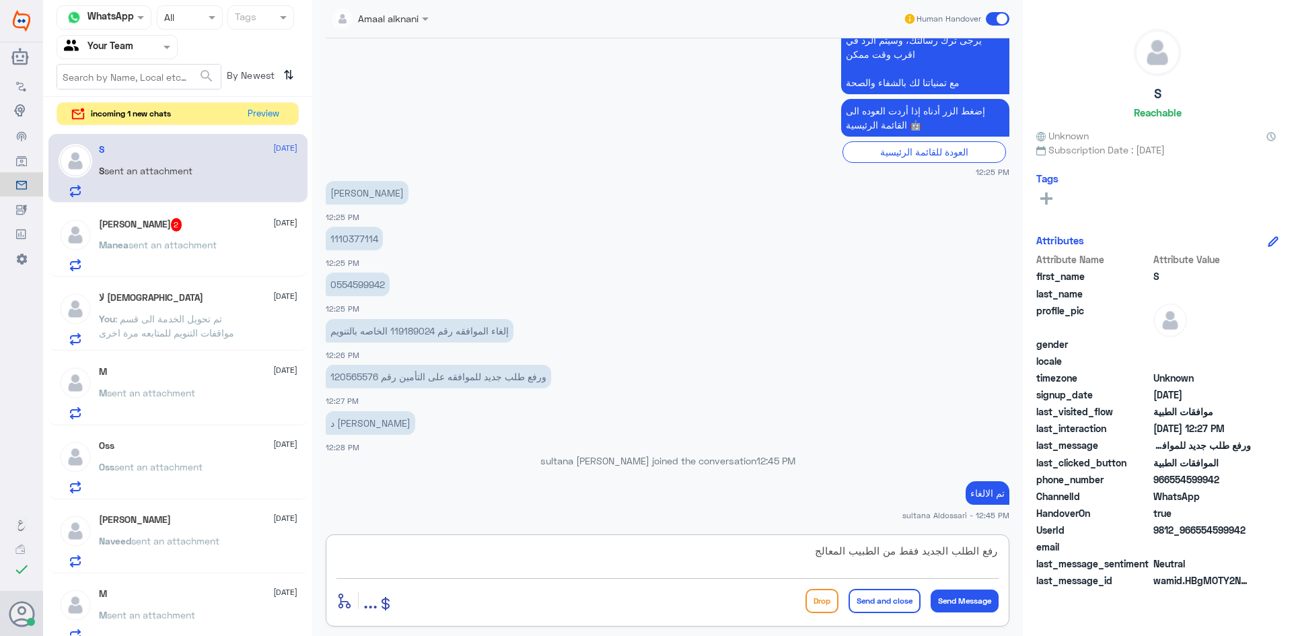
type textarea "رفع الطلب الجديد فقط من الطبيب المعالج"
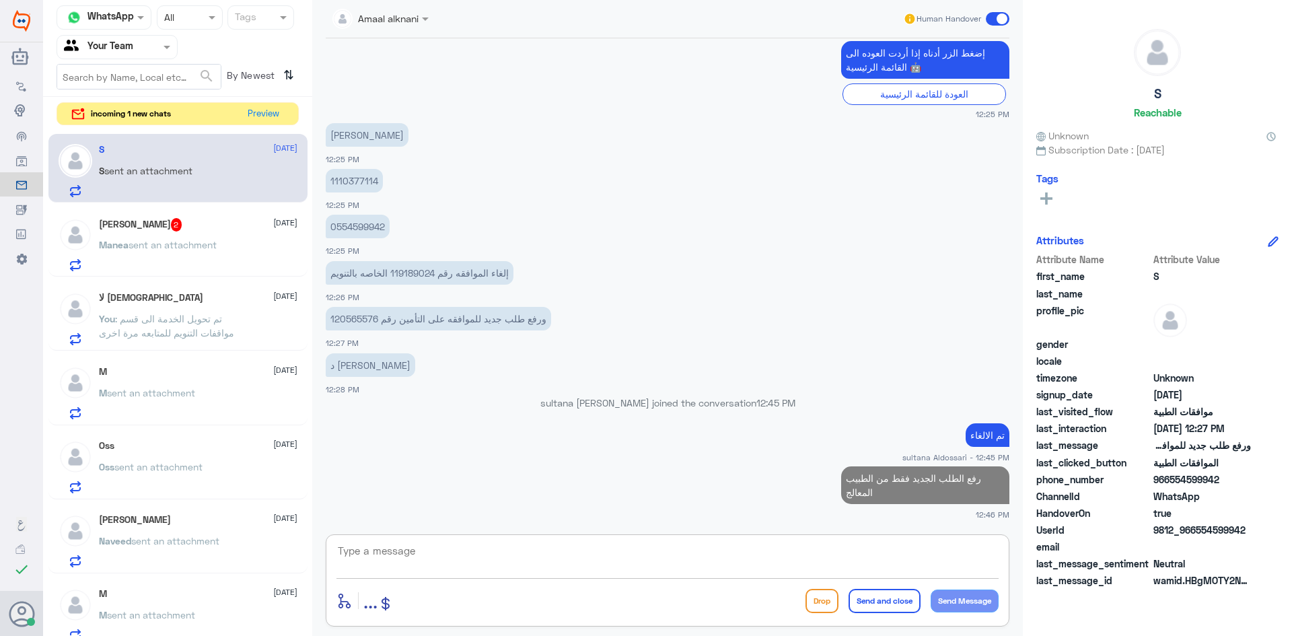
click at [171, 246] on span "sent an attachment" at bounding box center [173, 244] width 88 height 11
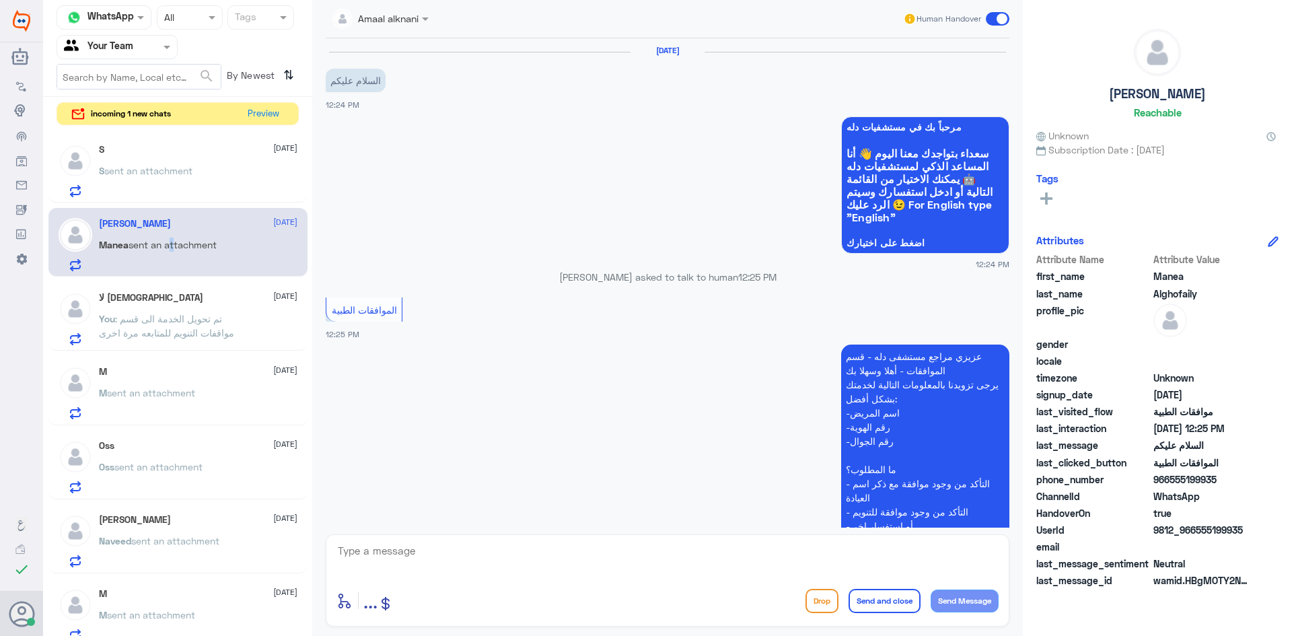
scroll to position [170, 0]
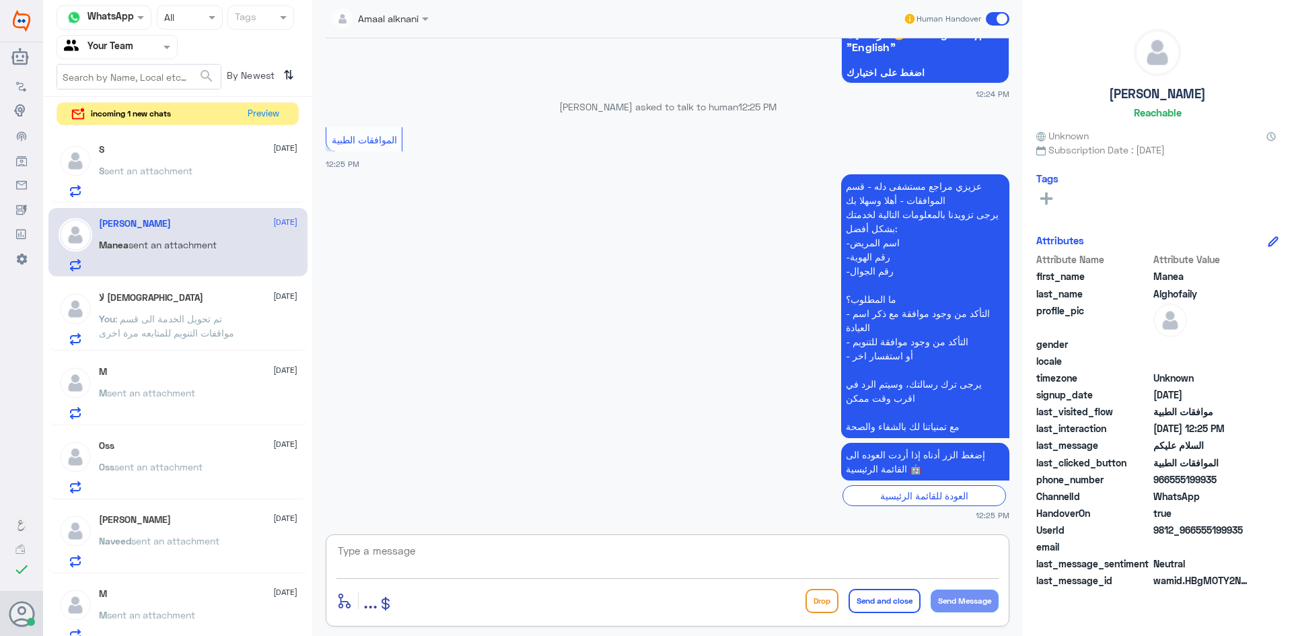
click at [694, 556] on textarea at bounding box center [667, 558] width 662 height 33
type textarea "مرحبا كيف اقدر اساعدك"
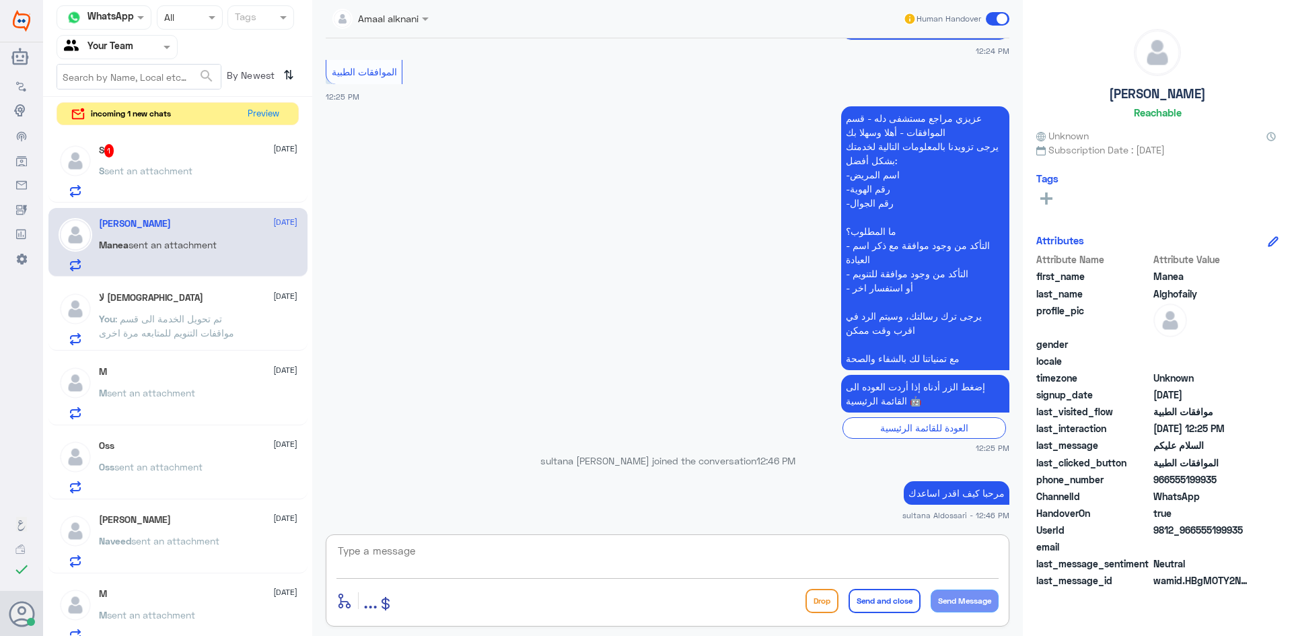
click at [175, 169] on span "sent an attachment" at bounding box center [148, 170] width 88 height 11
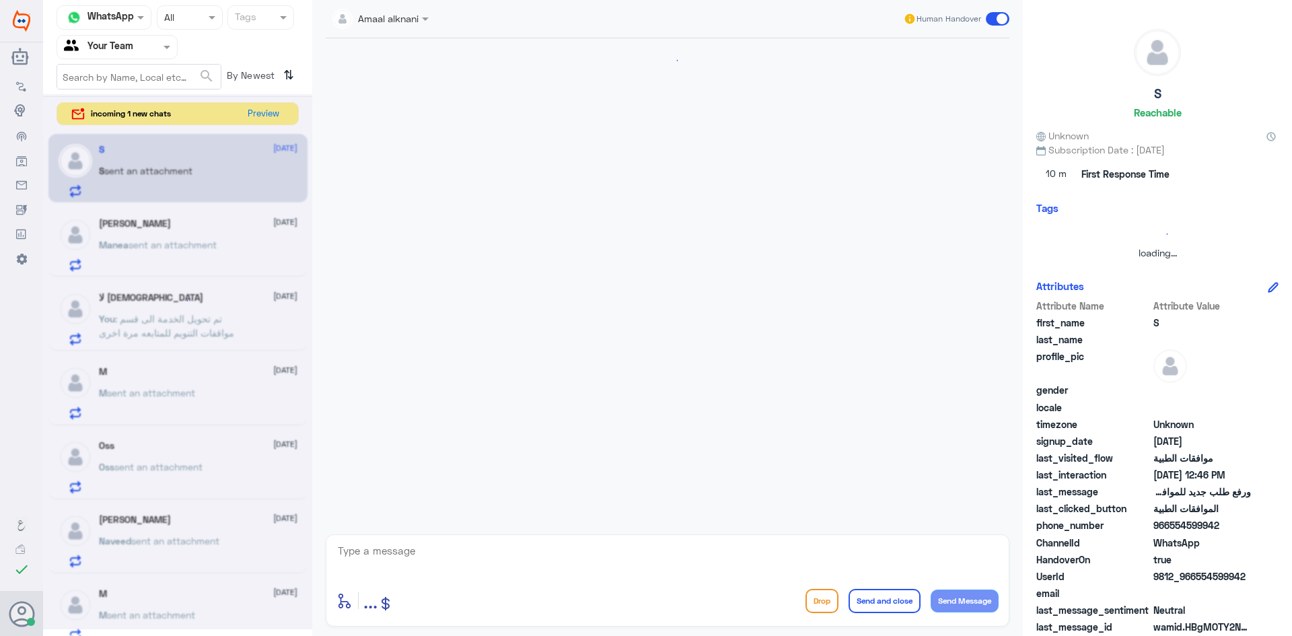
scroll to position [630, 0]
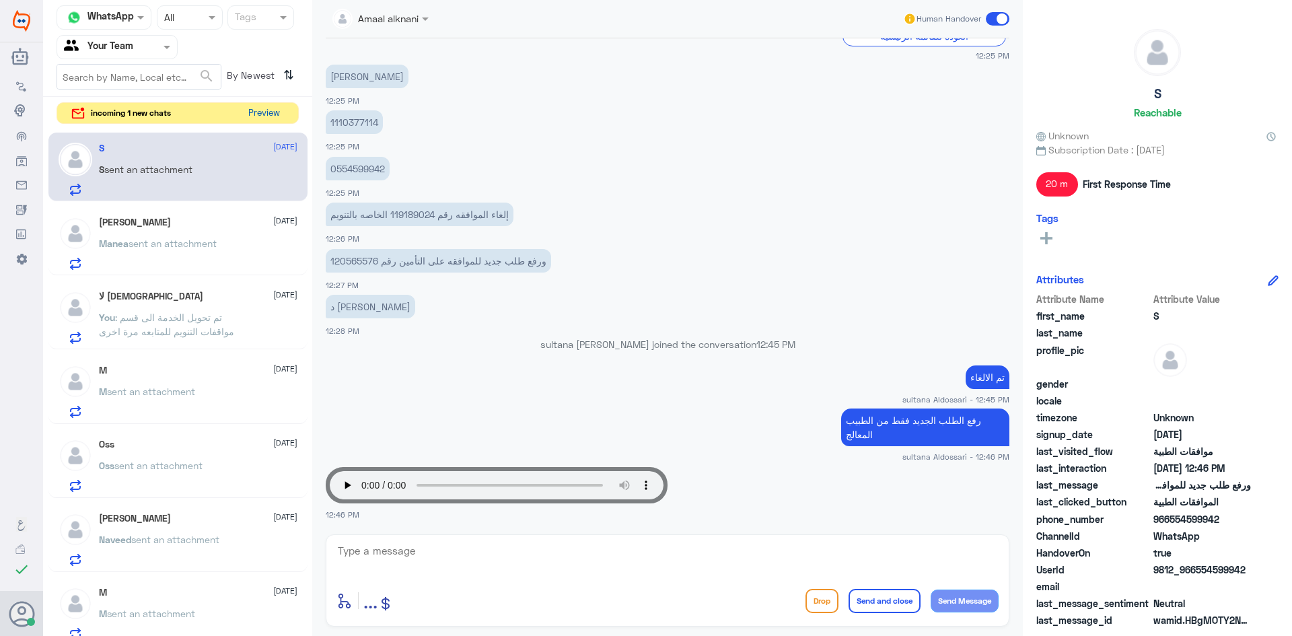
click at [257, 110] on button "Preview" at bounding box center [264, 113] width 42 height 21
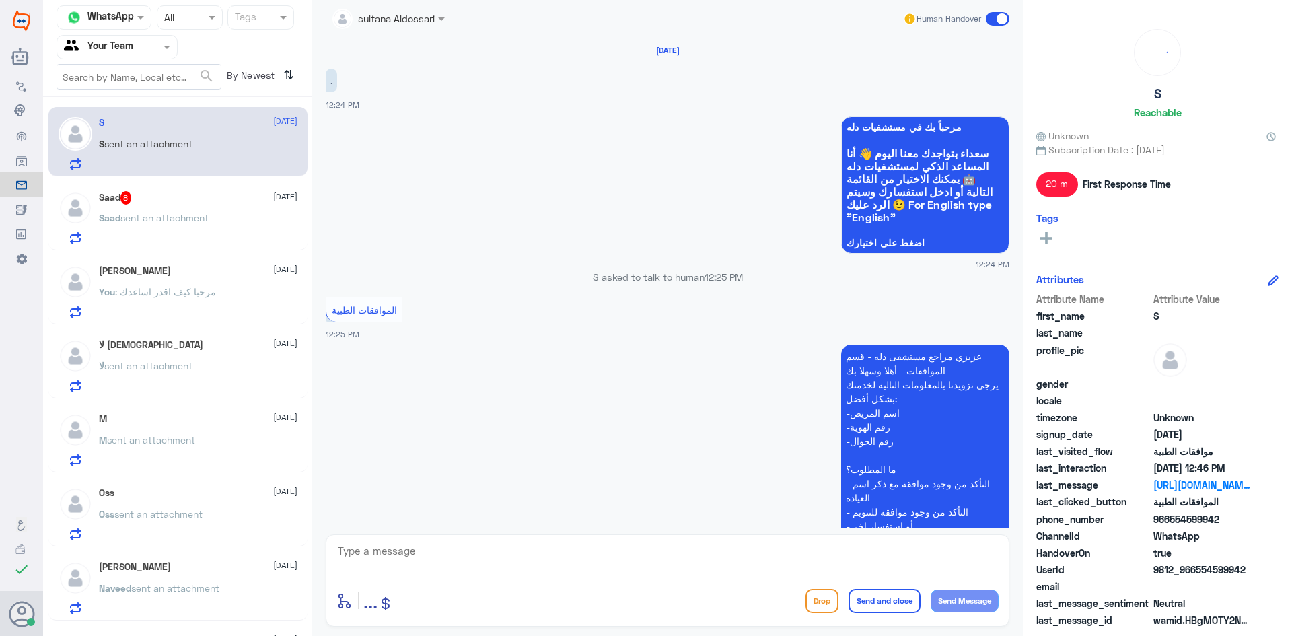
scroll to position [630, 0]
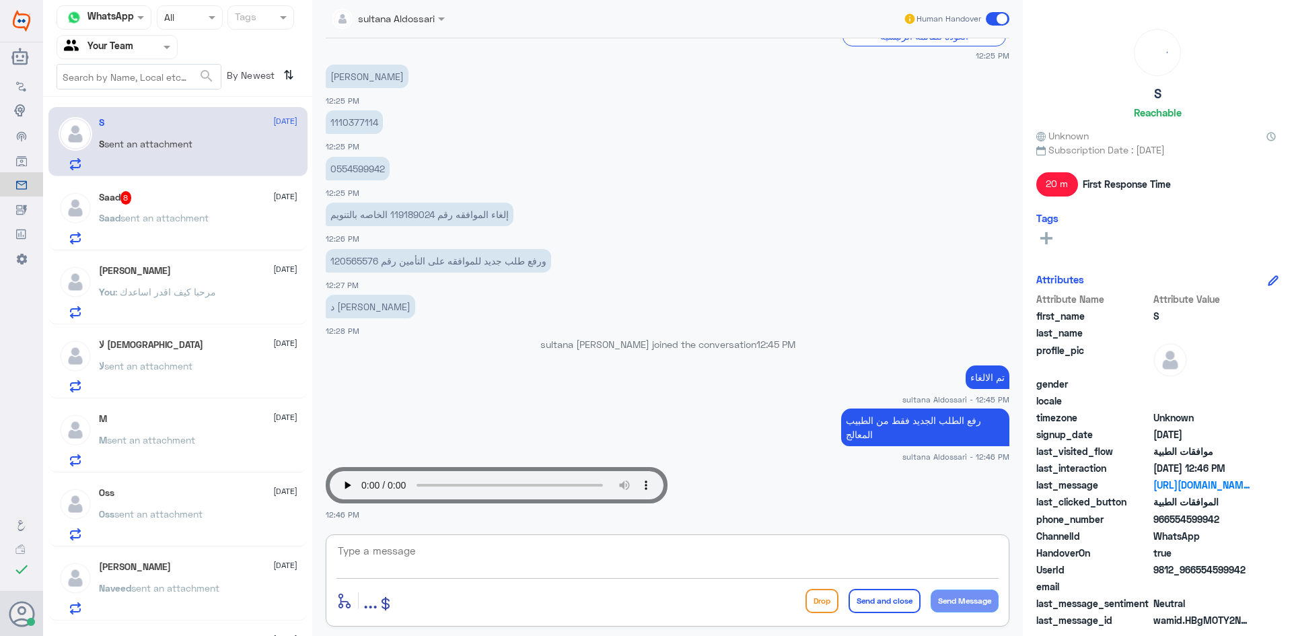
click at [679, 558] on textarea at bounding box center [667, 558] width 662 height 33
type textarea "ل"
type textarea "لا مانع لن الرفع فقط من الطبيب"
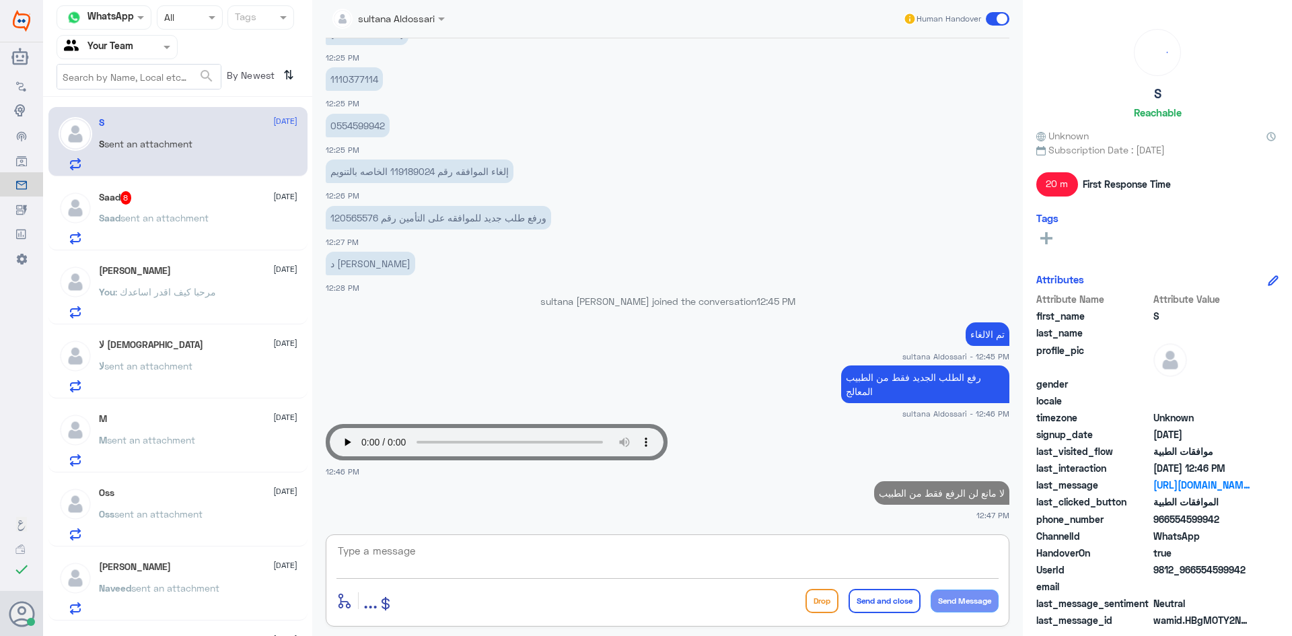
click at [164, 197] on div "Saad 8 [DATE]" at bounding box center [198, 197] width 199 height 13
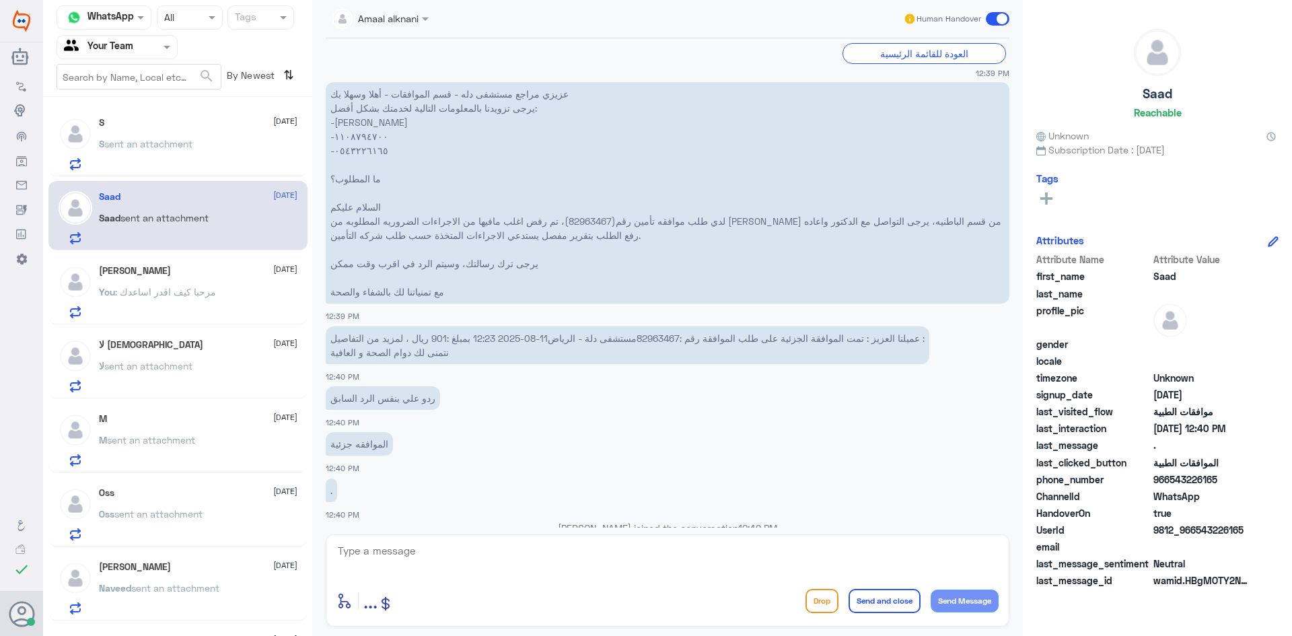
scroll to position [1188, 0]
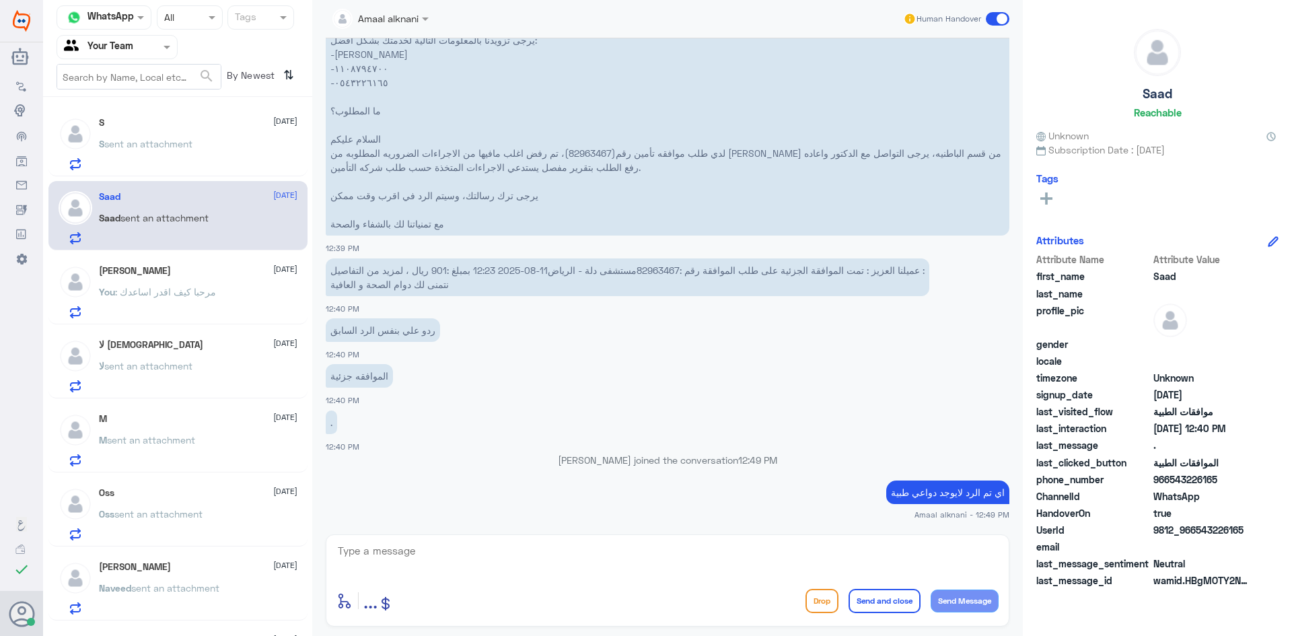
click at [149, 138] on span "sent an attachment" at bounding box center [148, 143] width 88 height 11
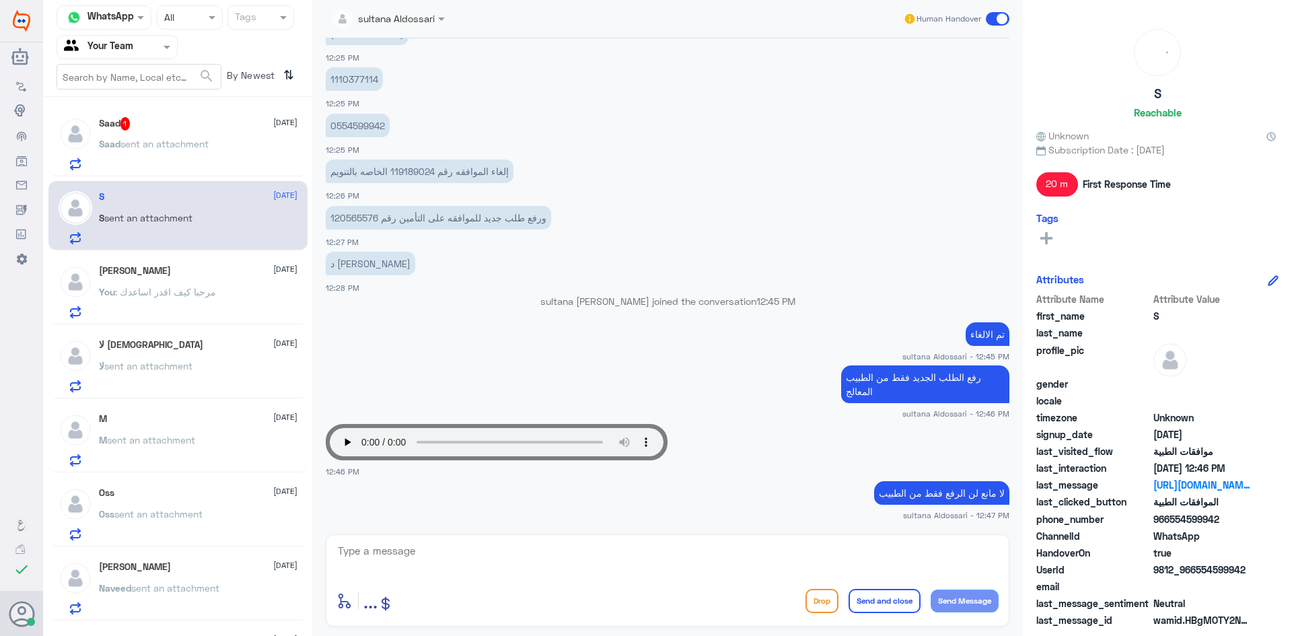
click at [207, 131] on div "Saad 1 [DATE][PERSON_NAME] sent an attachment" at bounding box center [198, 143] width 199 height 53
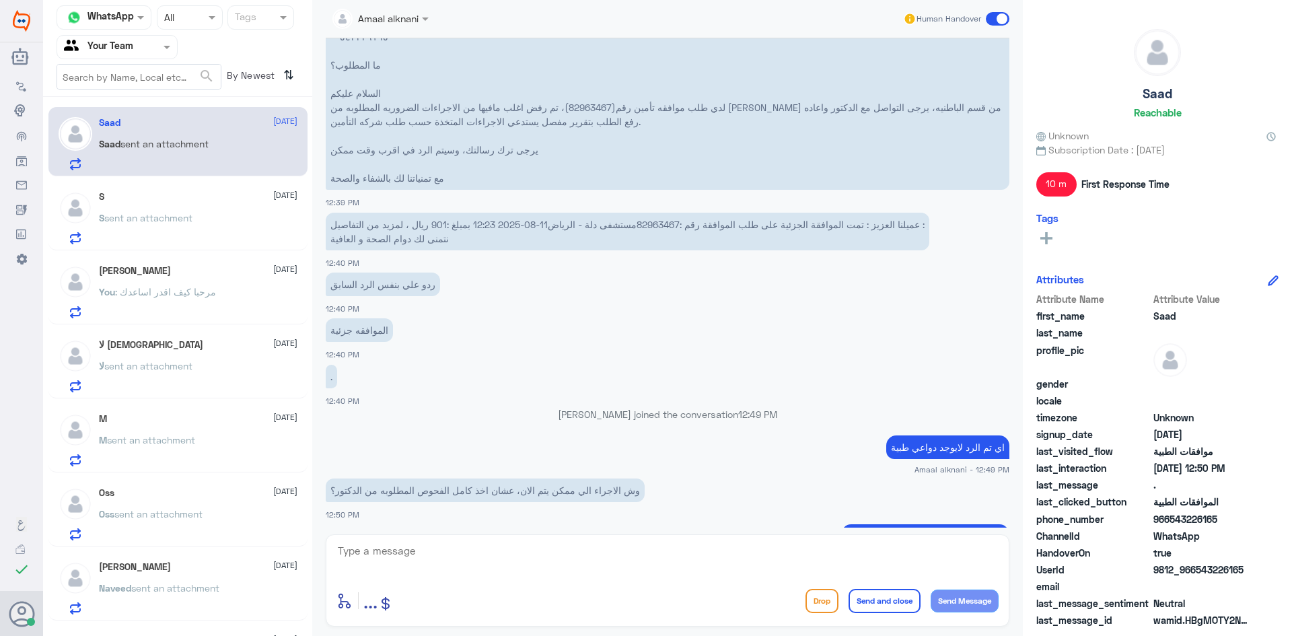
scroll to position [1155, 0]
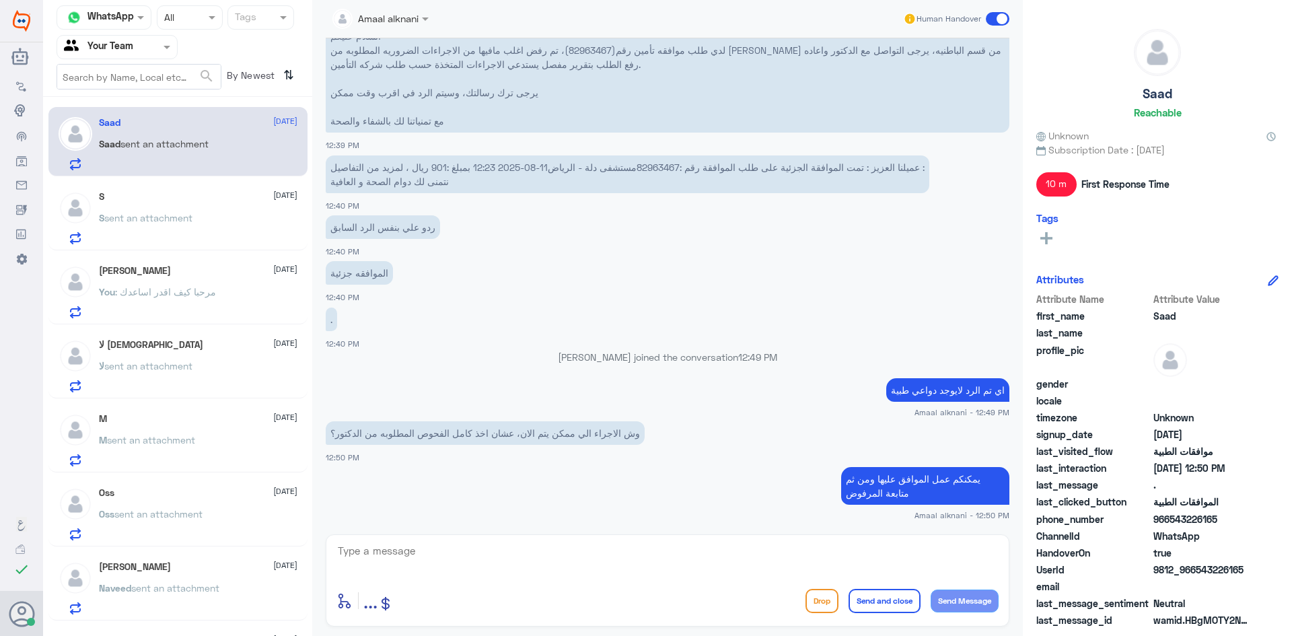
click at [143, 203] on div "S [DATE] S sent an attachment" at bounding box center [198, 217] width 199 height 53
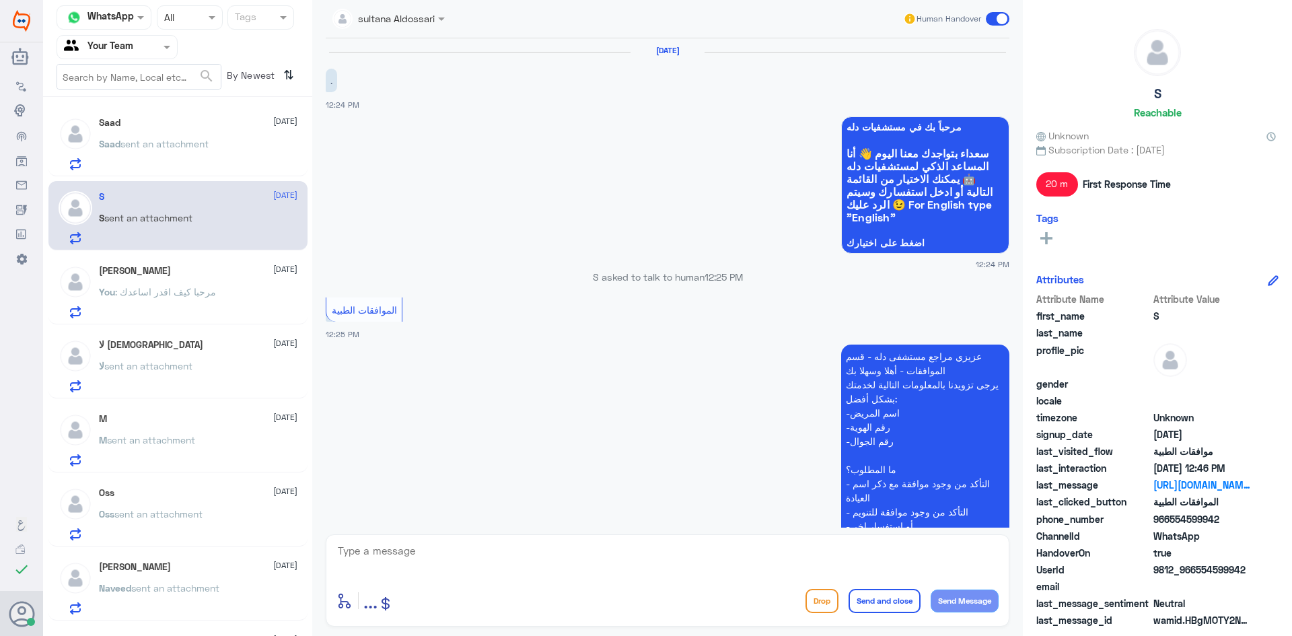
scroll to position [673, 0]
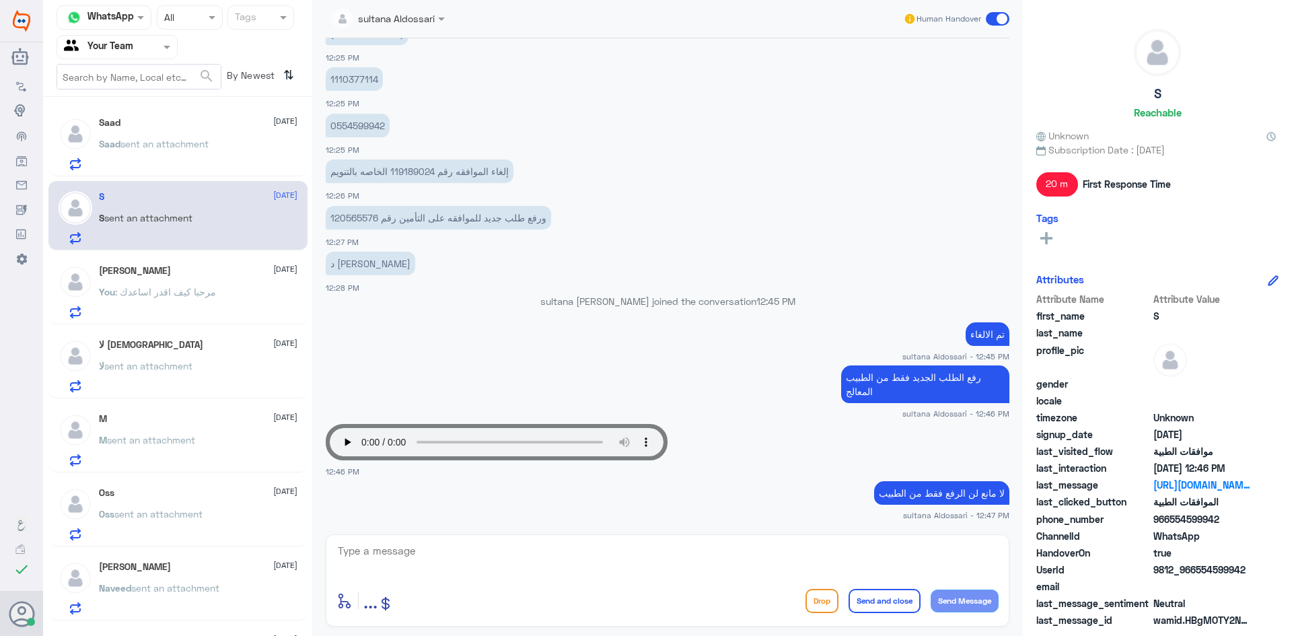
click at [149, 285] on p "You : مرحبا كيف اقدر اساعدك" at bounding box center [157, 302] width 117 height 34
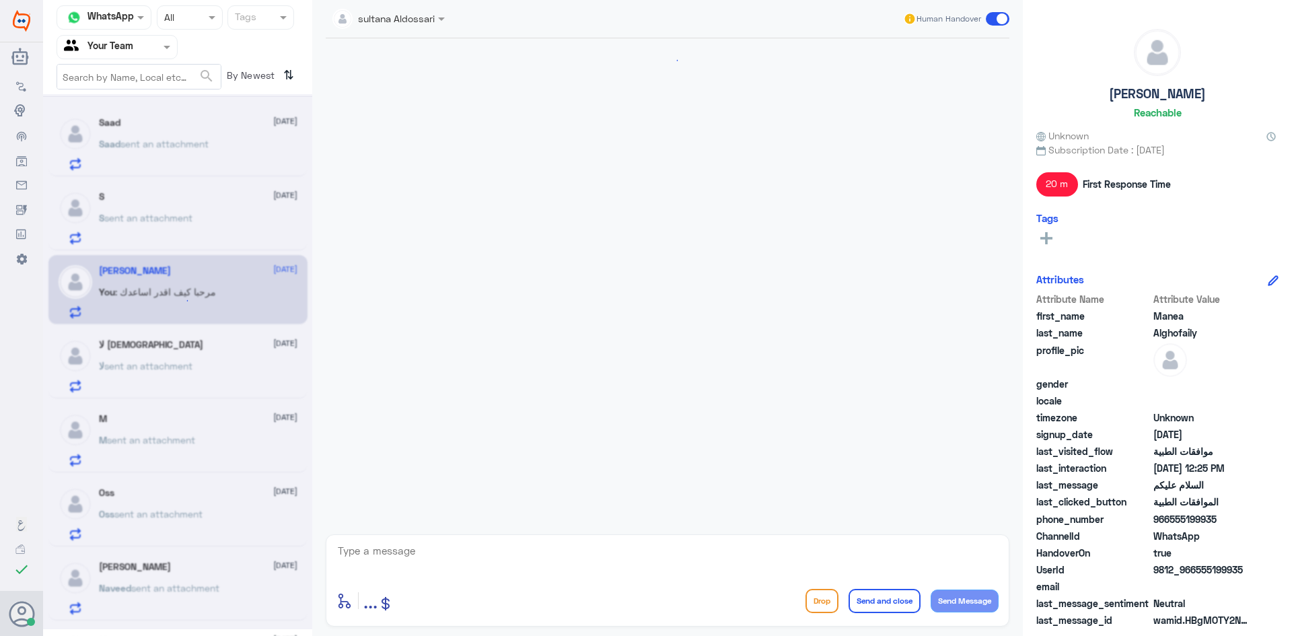
scroll to position [238, 0]
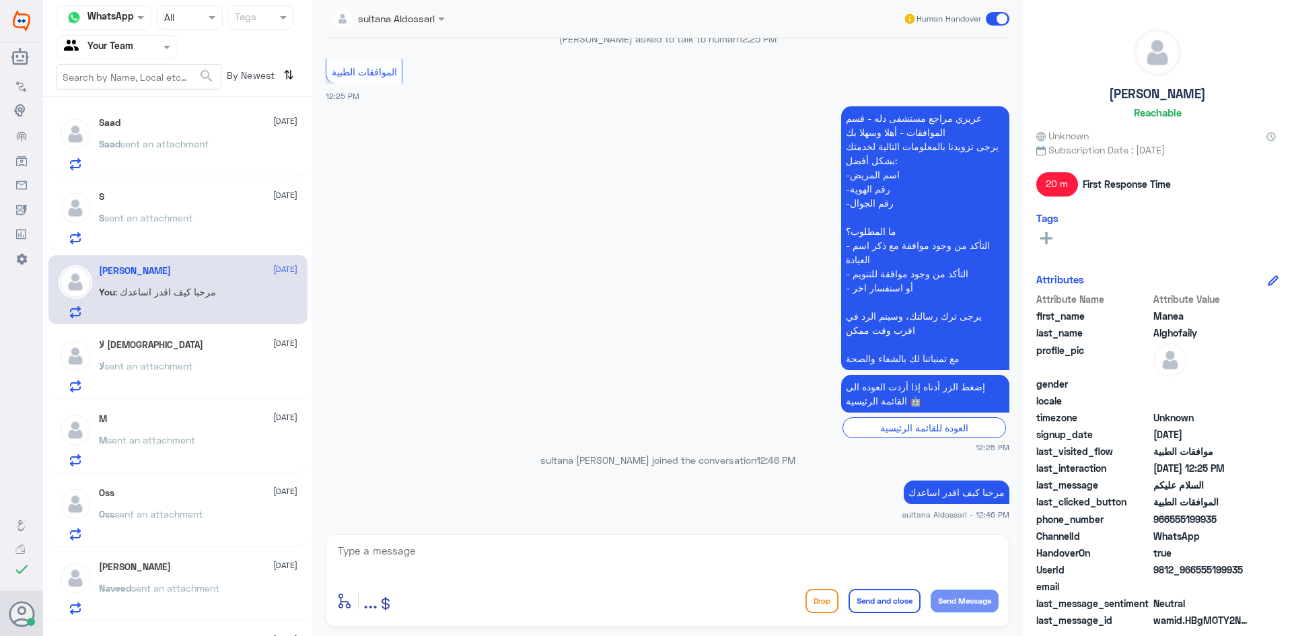
click at [162, 362] on span "sent an attachment" at bounding box center [148, 365] width 88 height 11
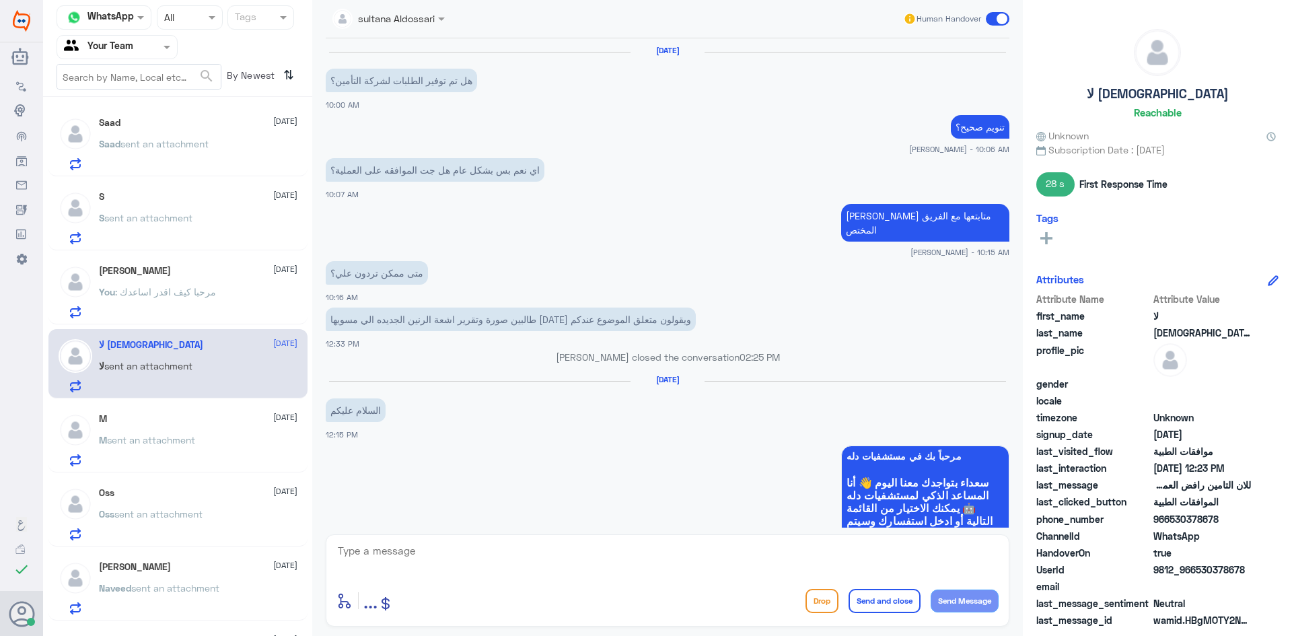
scroll to position [978, 0]
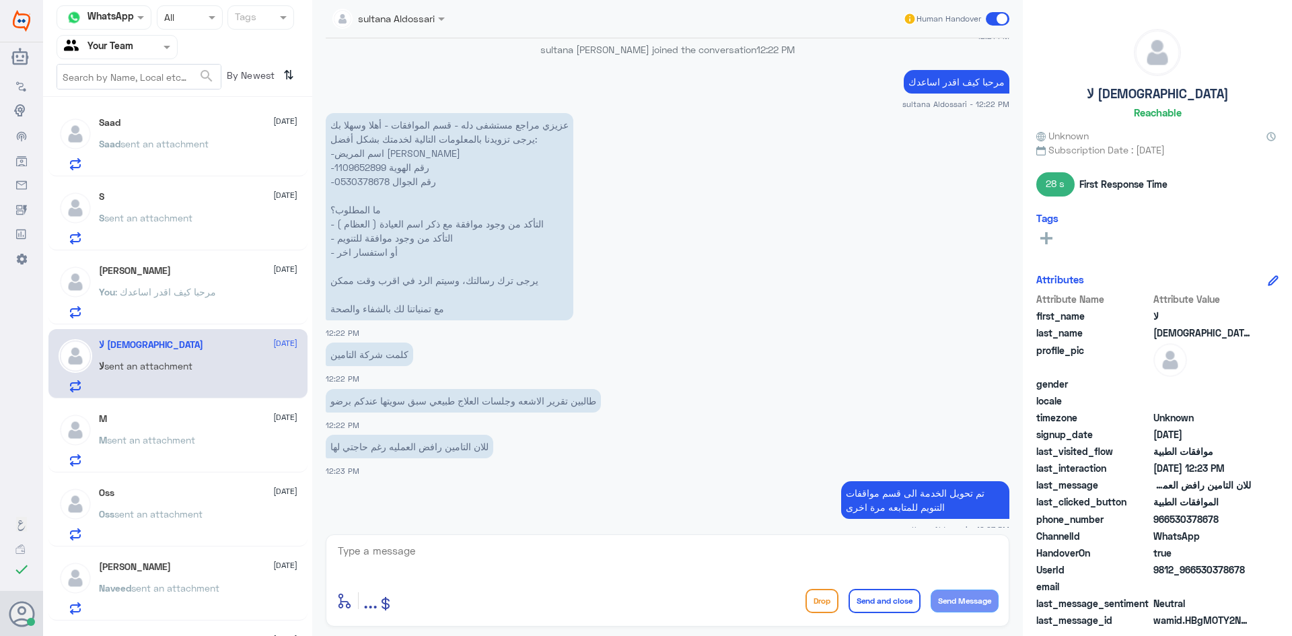
click at [214, 437] on div "M sent an attachment" at bounding box center [198, 451] width 199 height 30
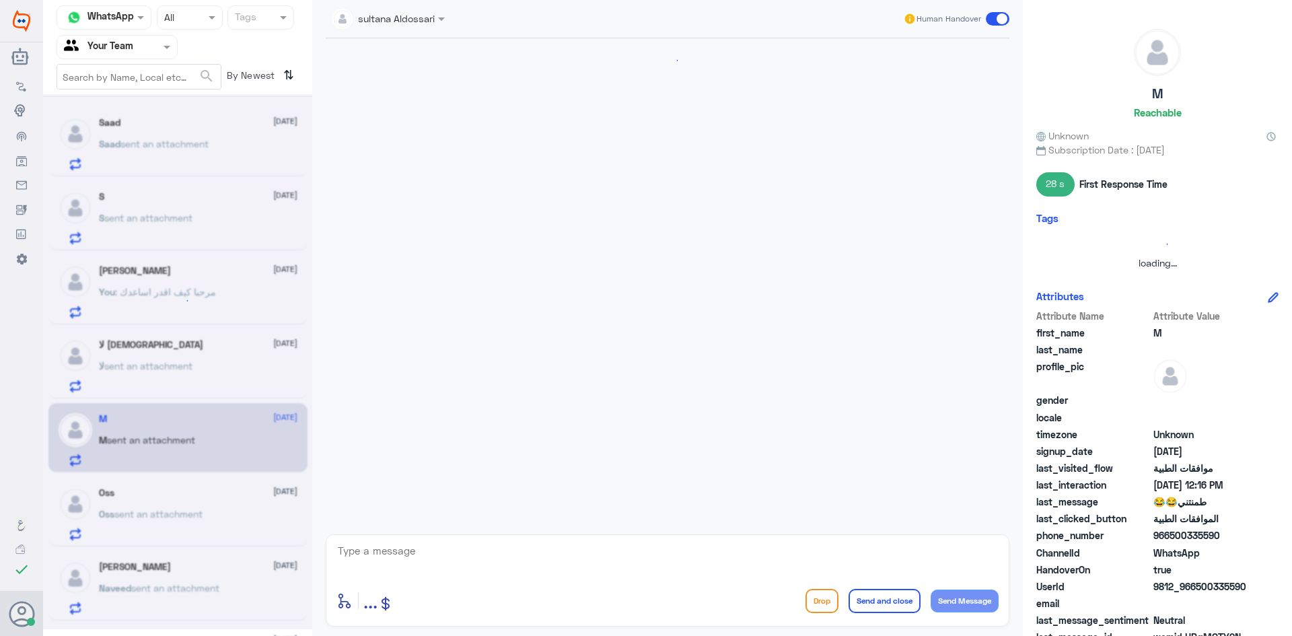
scroll to position [721, 0]
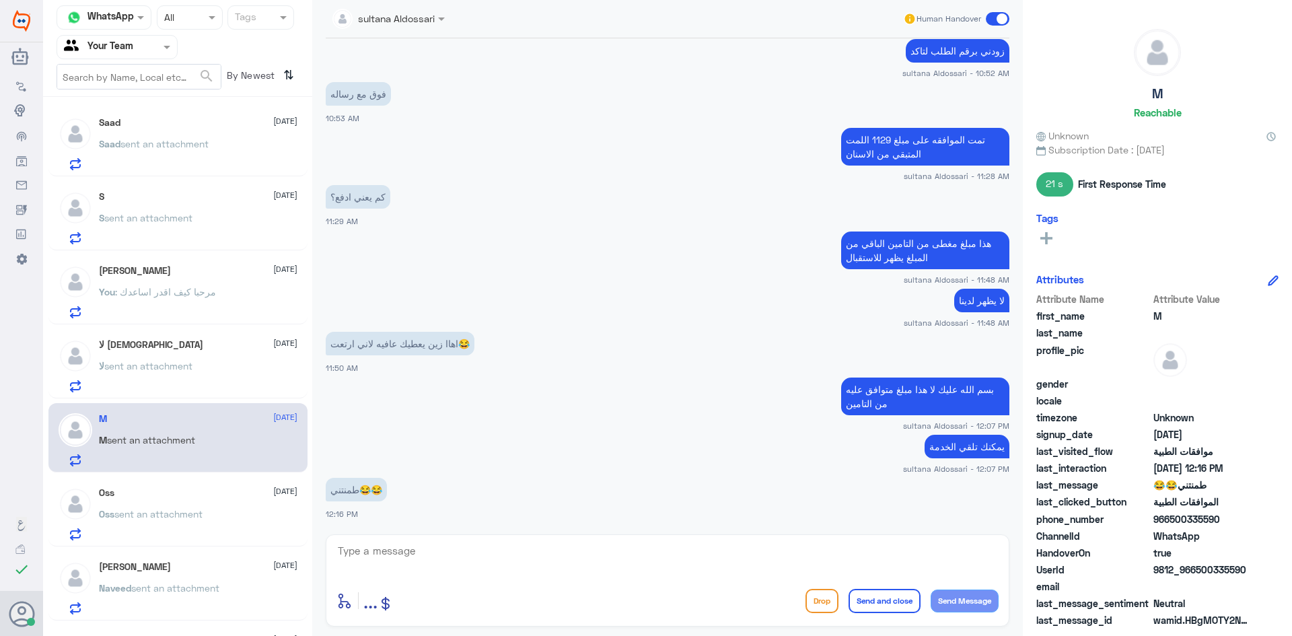
click at [192, 380] on p "لا sent an attachment" at bounding box center [146, 376] width 94 height 34
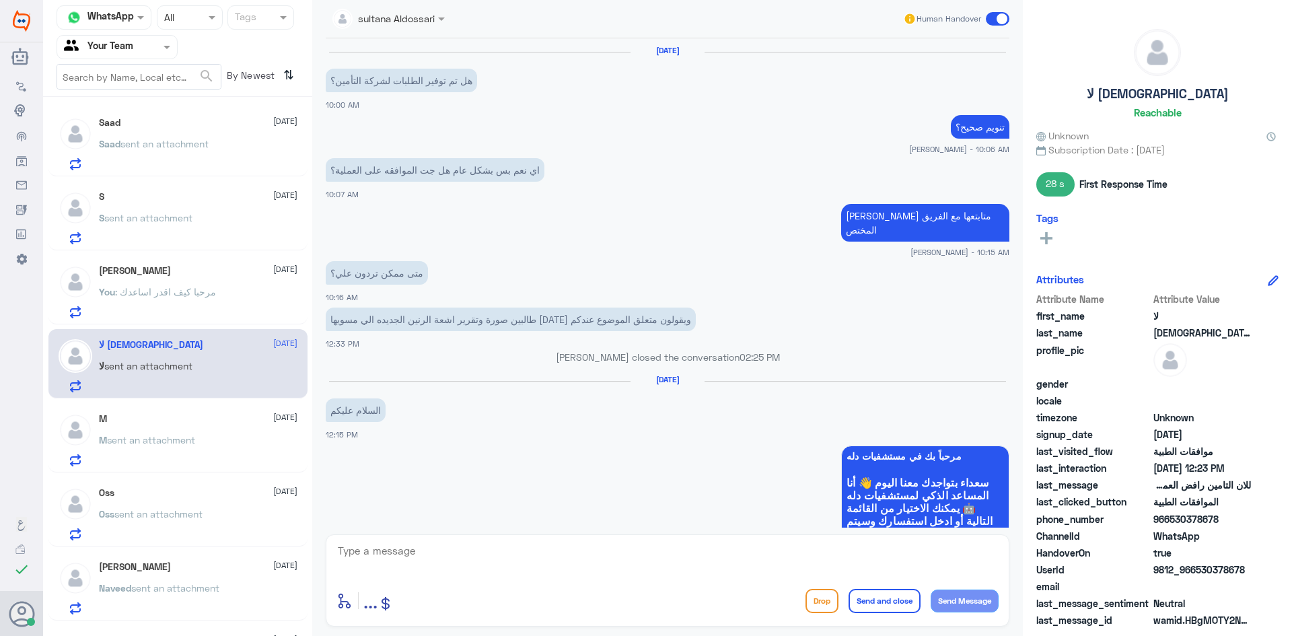
scroll to position [978, 0]
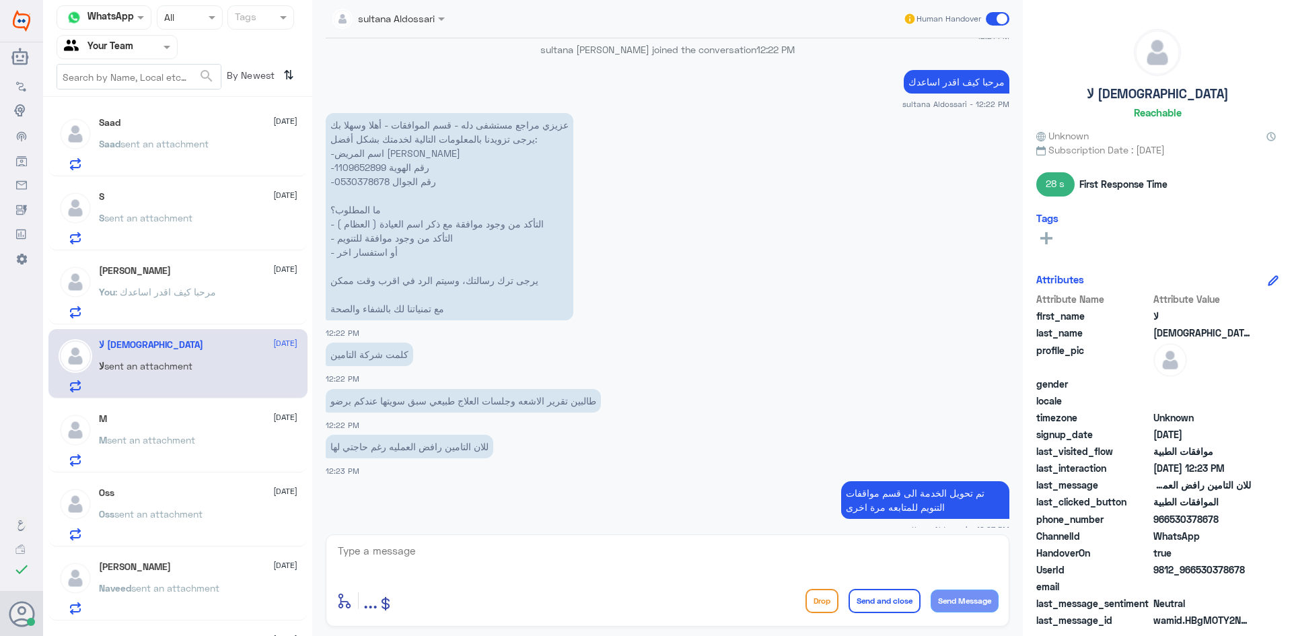
click at [155, 438] on span "sent an attachment" at bounding box center [151, 439] width 88 height 11
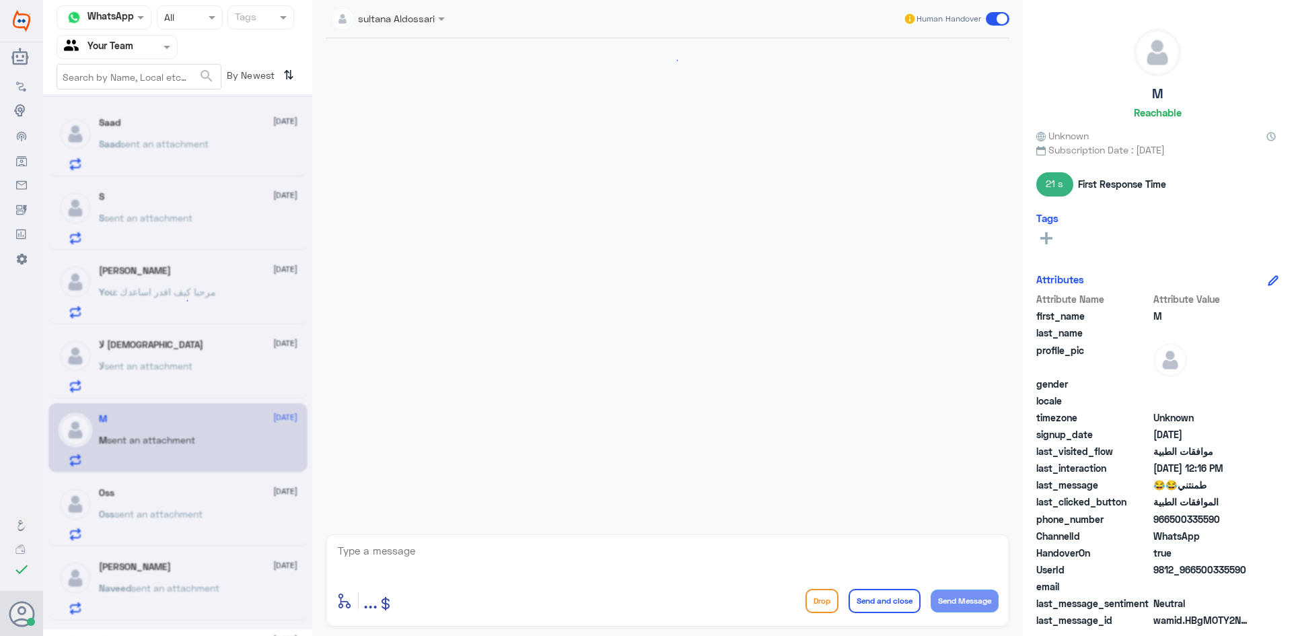
scroll to position [721, 0]
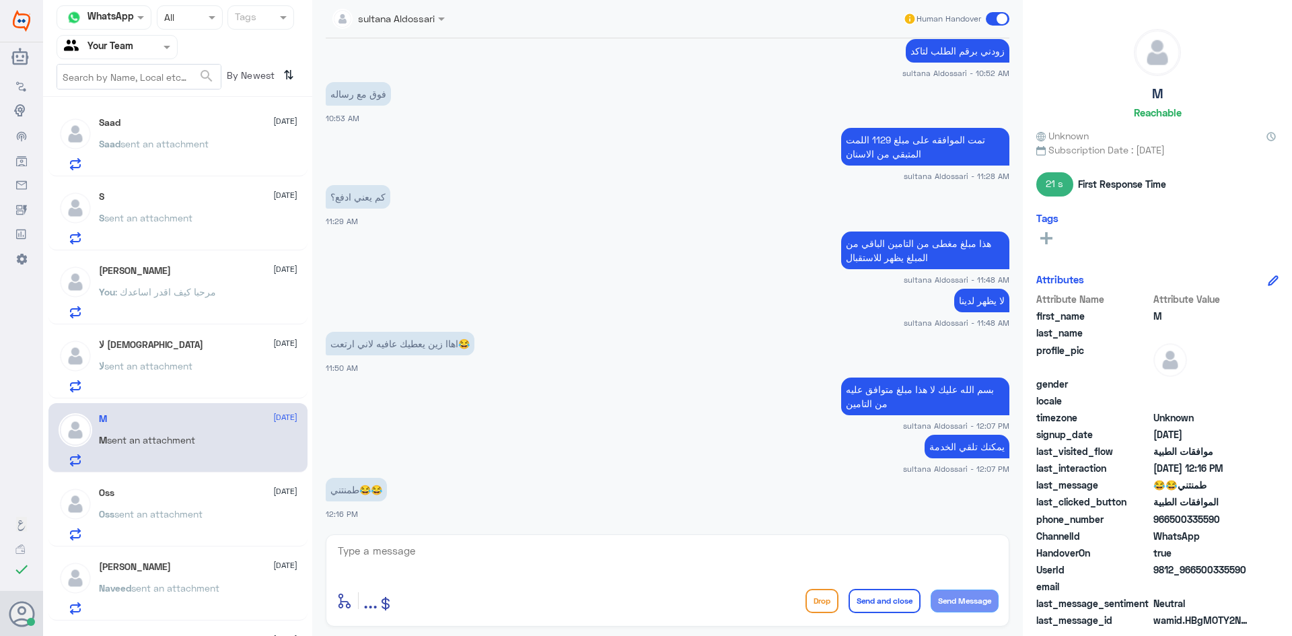
click at [168, 508] on span "sent an attachment" at bounding box center [158, 513] width 88 height 11
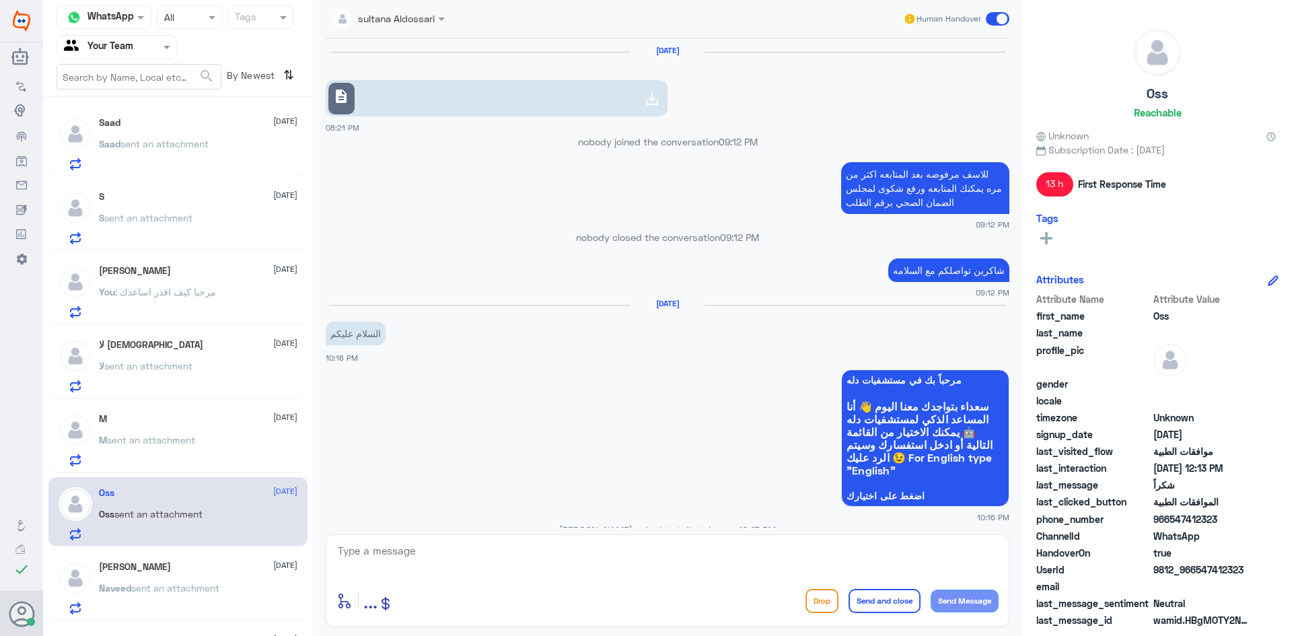
scroll to position [1305, 0]
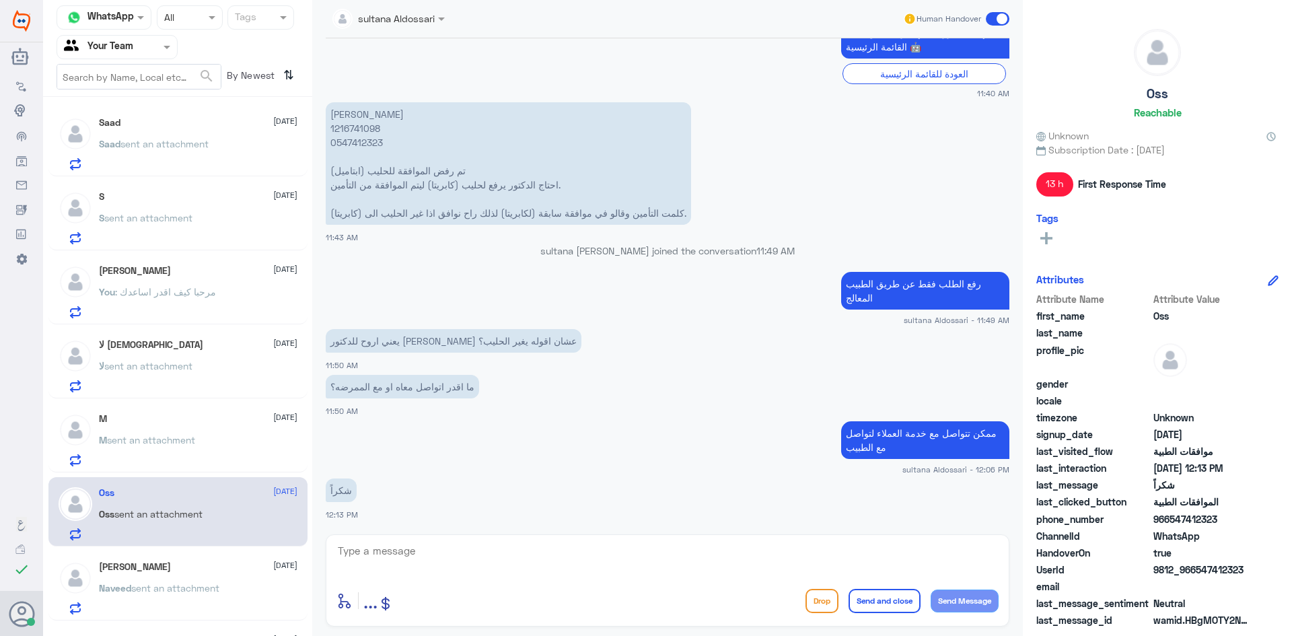
click at [166, 565] on div "[PERSON_NAME] [DATE]" at bounding box center [198, 566] width 199 height 11
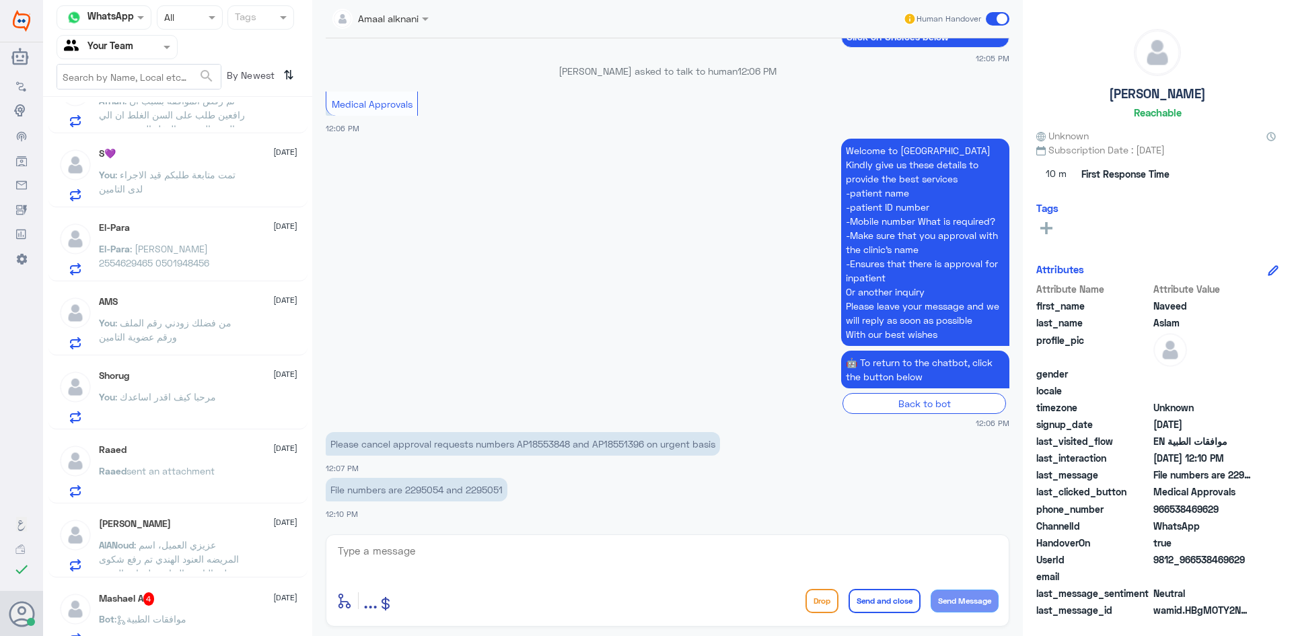
scroll to position [808, 0]
click at [200, 537] on div "[PERSON_NAME] [DATE][PERSON_NAME] : عزيزي العميل، اسم المريضه العنود الهندي تم …" at bounding box center [198, 547] width 199 height 53
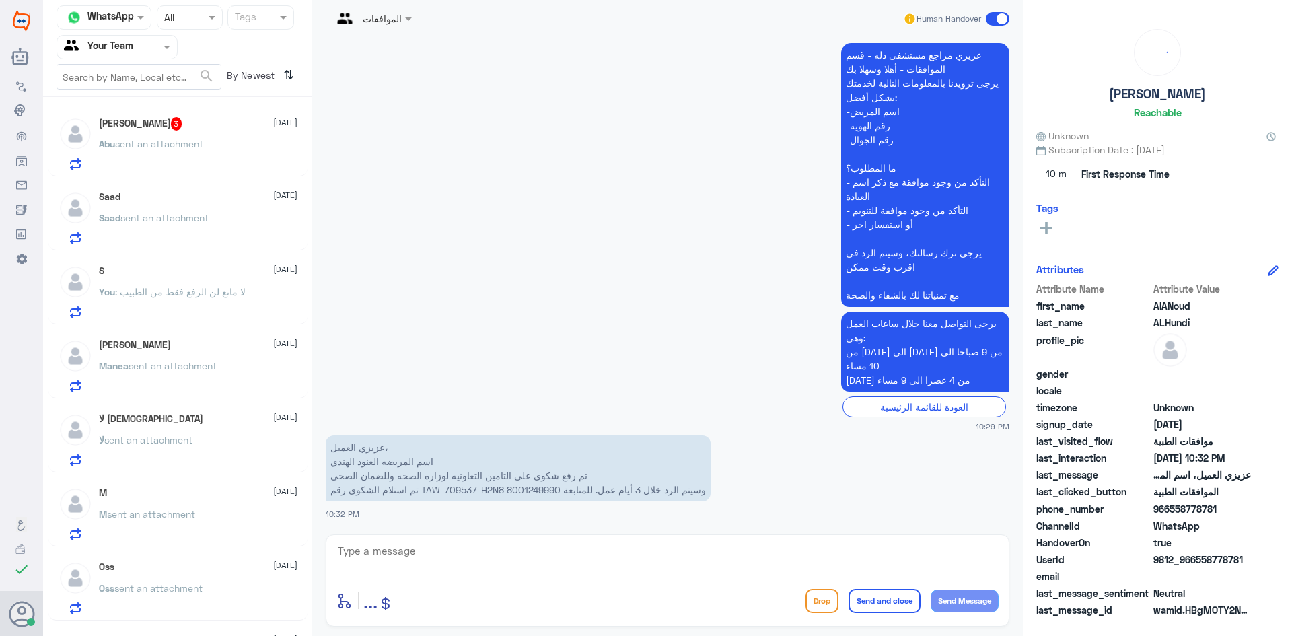
click at [182, 137] on p "Abu sent an attachment" at bounding box center [151, 154] width 104 height 34
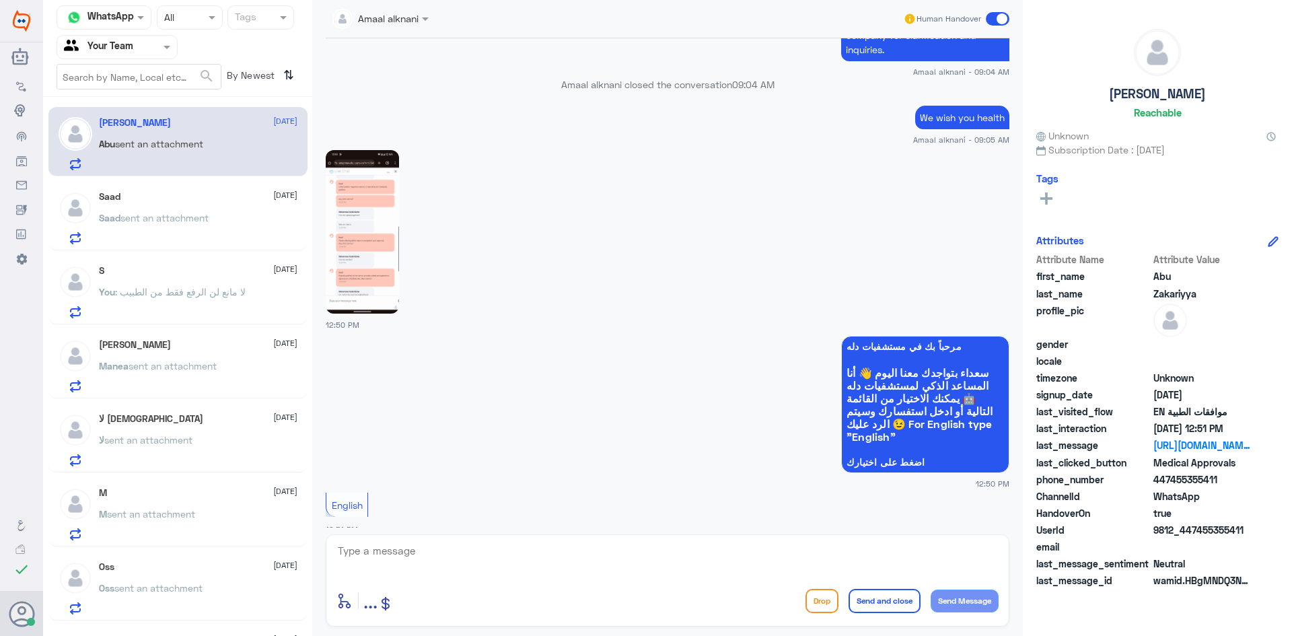
click at [366, 215] on img at bounding box center [362, 232] width 73 height 164
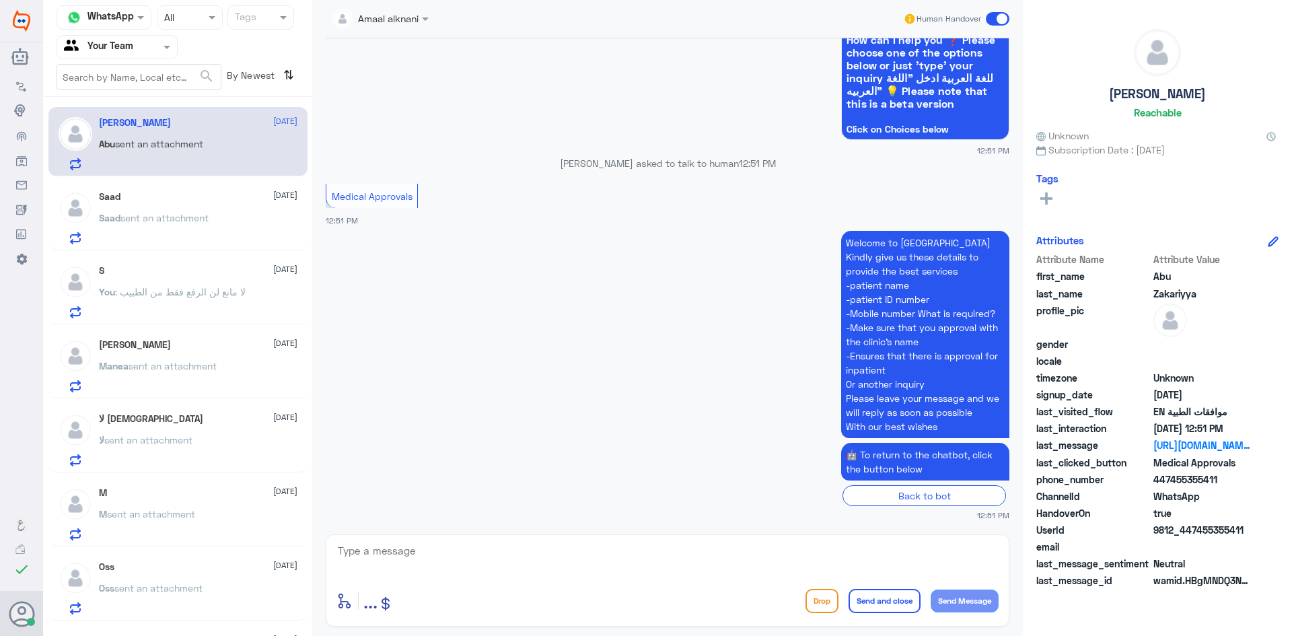
click at [126, 241] on p "Saad sent an attachment" at bounding box center [154, 228] width 110 height 34
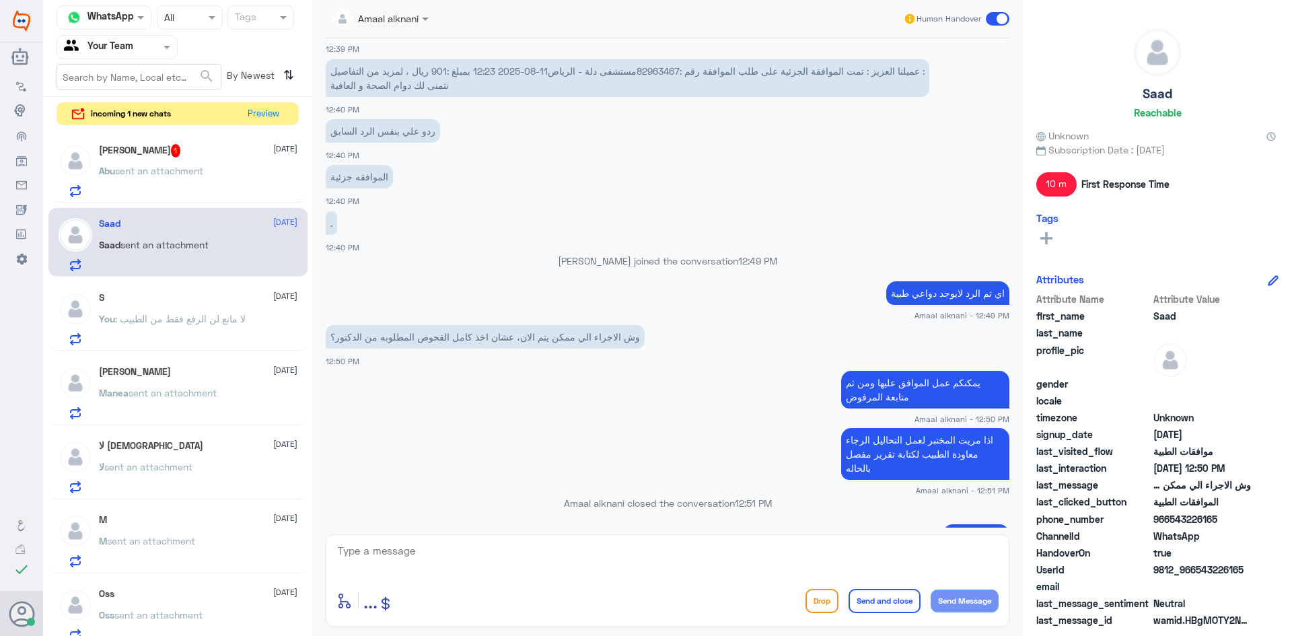
scroll to position [1252, 0]
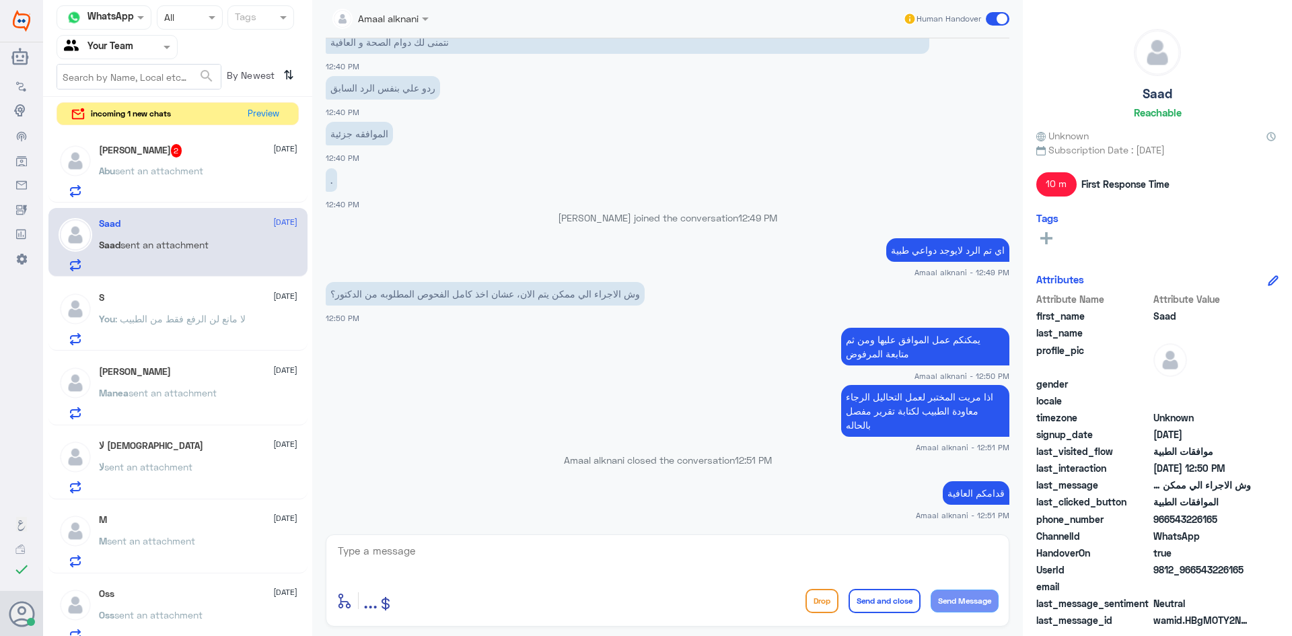
click at [99, 177] on p "Abu sent an attachment" at bounding box center [151, 181] width 104 height 34
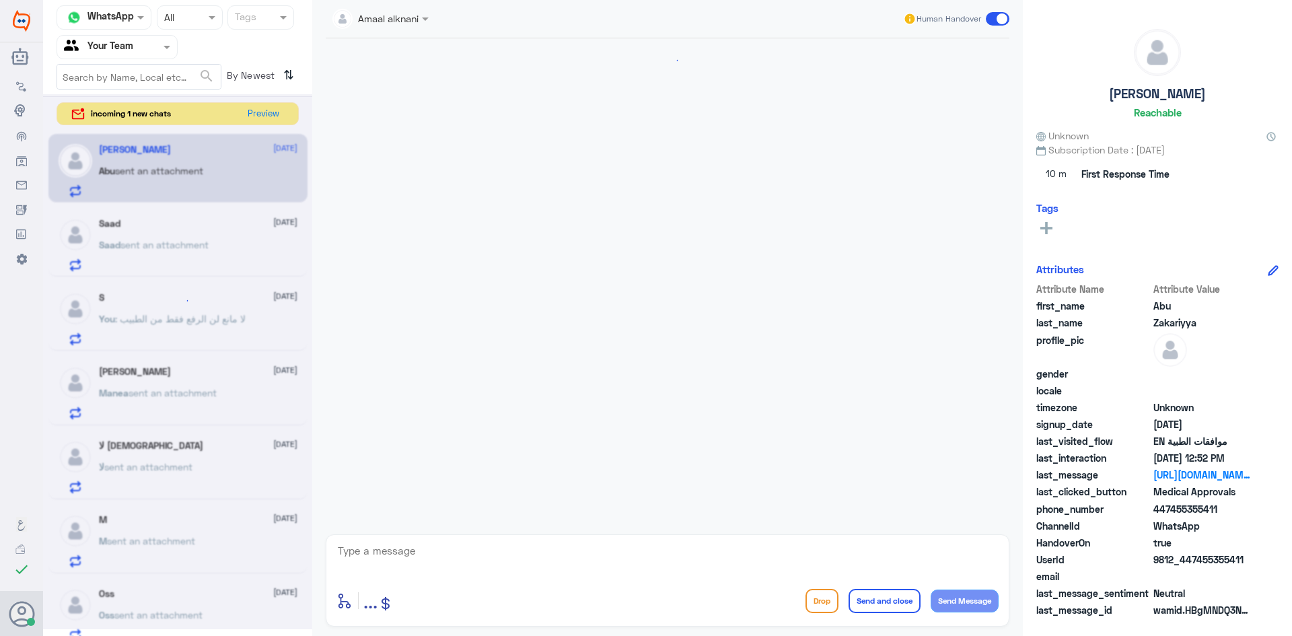
scroll to position [1530, 0]
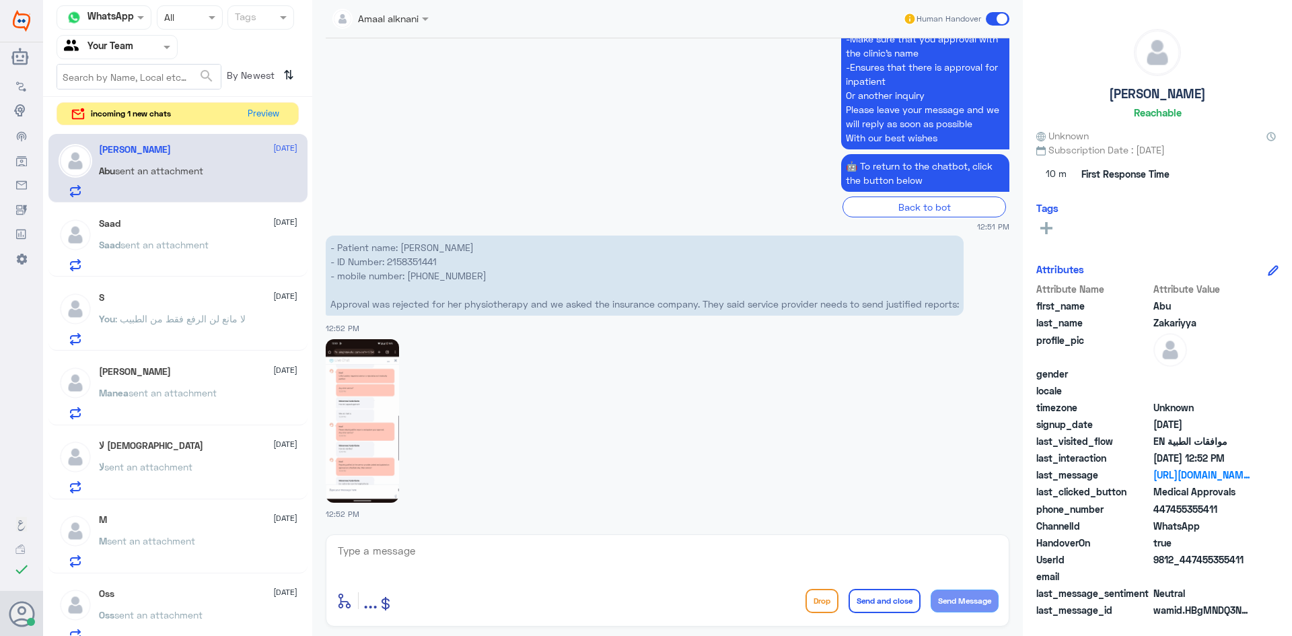
click at [425, 256] on p "- Patient name: [PERSON_NAME] - ID Number: [PHONE_NUMBER] - mobile number: [PHO…" at bounding box center [645, 276] width 638 height 80
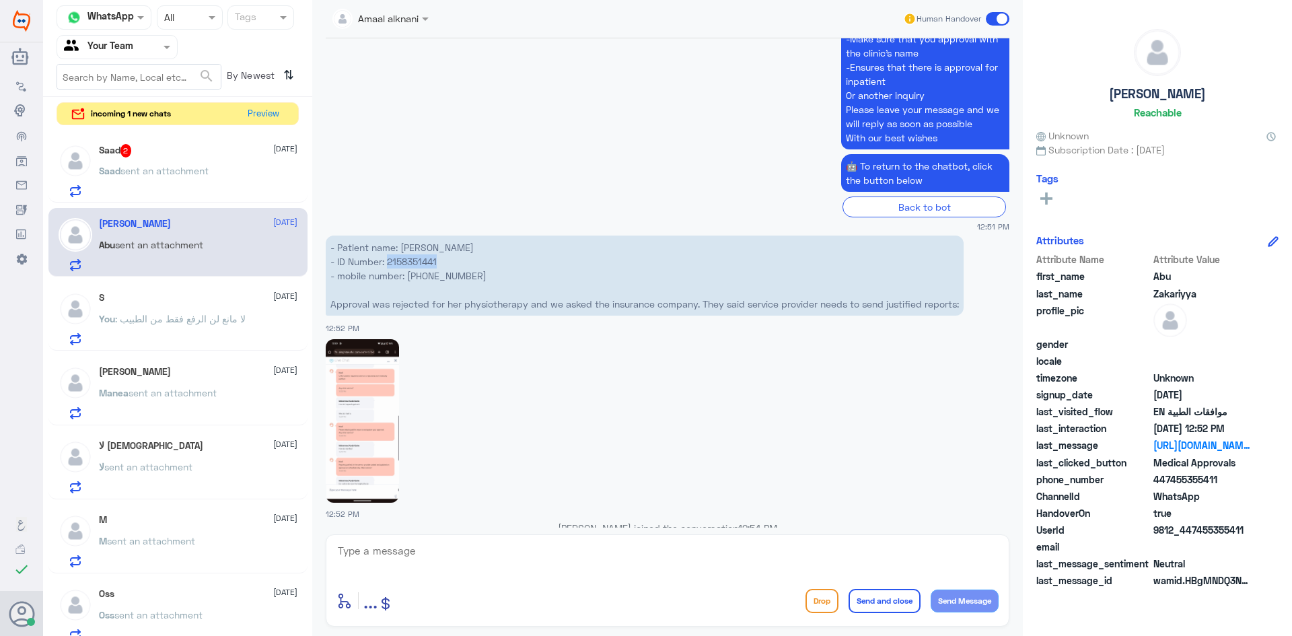
scroll to position [1968, 0]
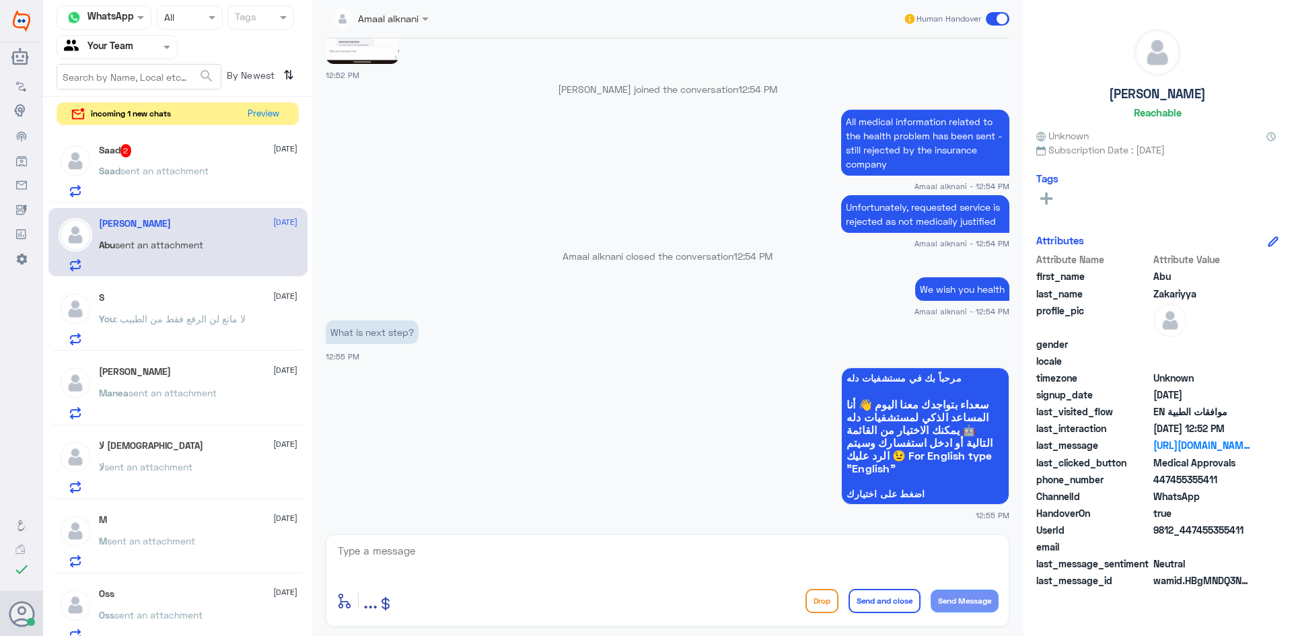
click at [205, 162] on div "Saad 2 [DATE][PERSON_NAME] sent an attachment" at bounding box center [198, 170] width 199 height 53
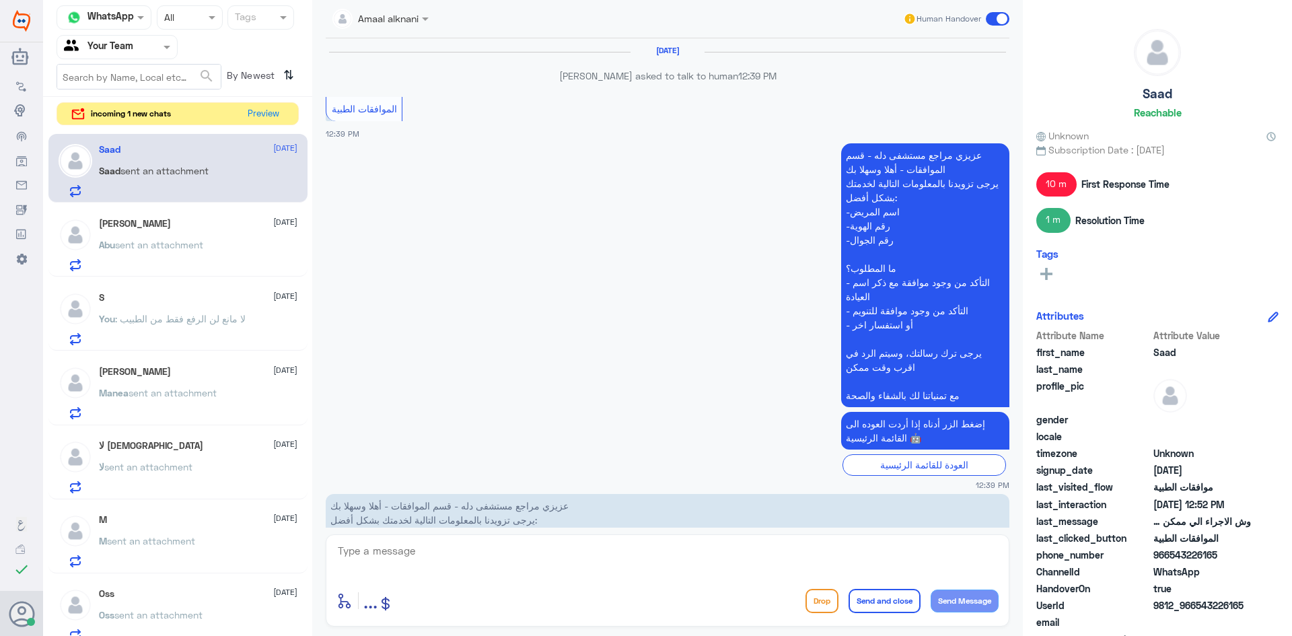
scroll to position [1144, 0]
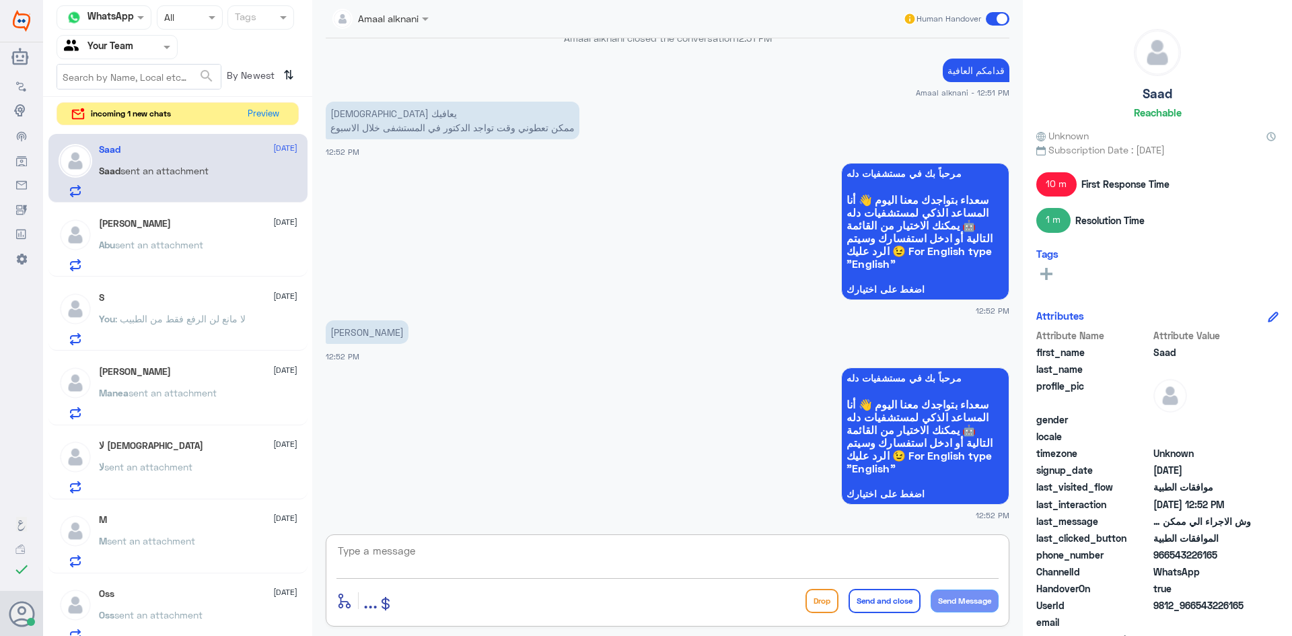
click at [725, 555] on textarea at bounding box center [667, 558] width 662 height 33
type textarea "لا يظهر لدينا يرجى التواصل مع قسم المواعيد لتاكد من جدول عمل الدكتور"
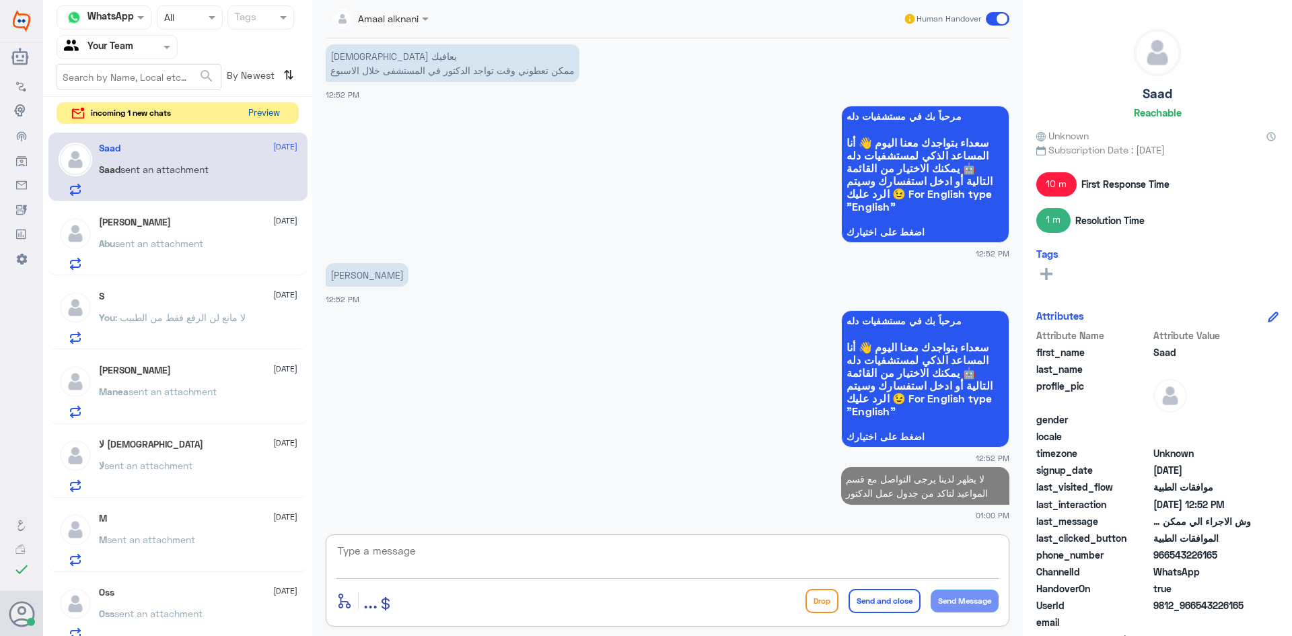
click at [261, 106] on button "Preview" at bounding box center [264, 113] width 42 height 21
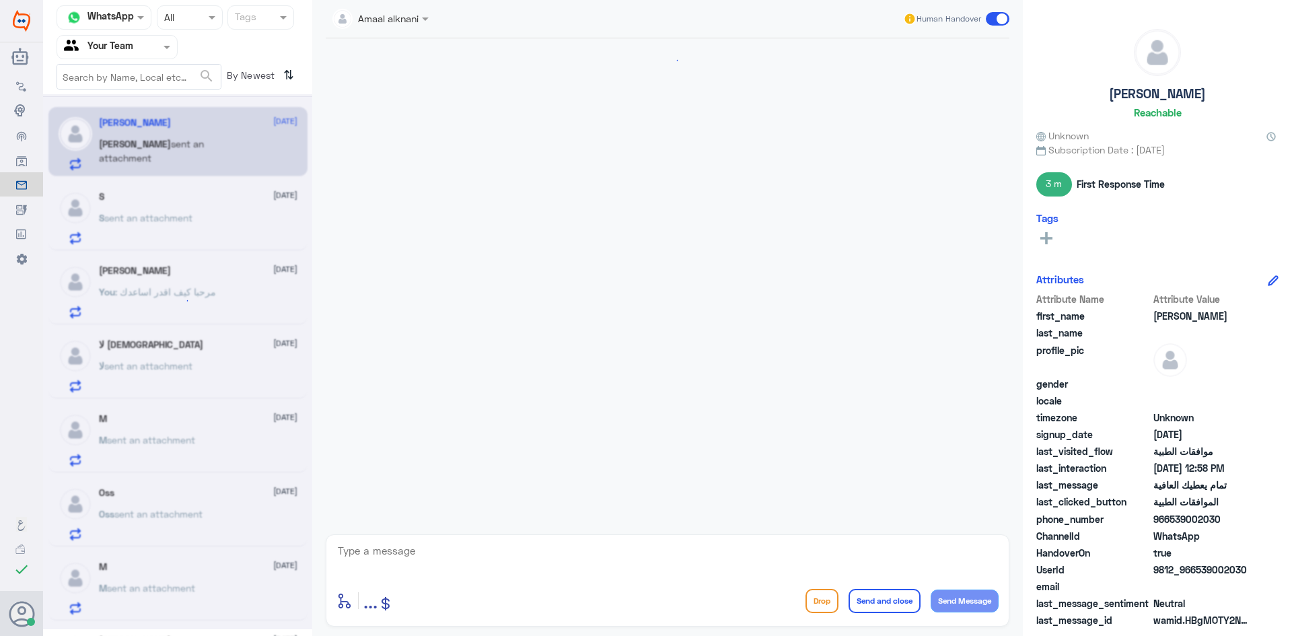
scroll to position [565, 0]
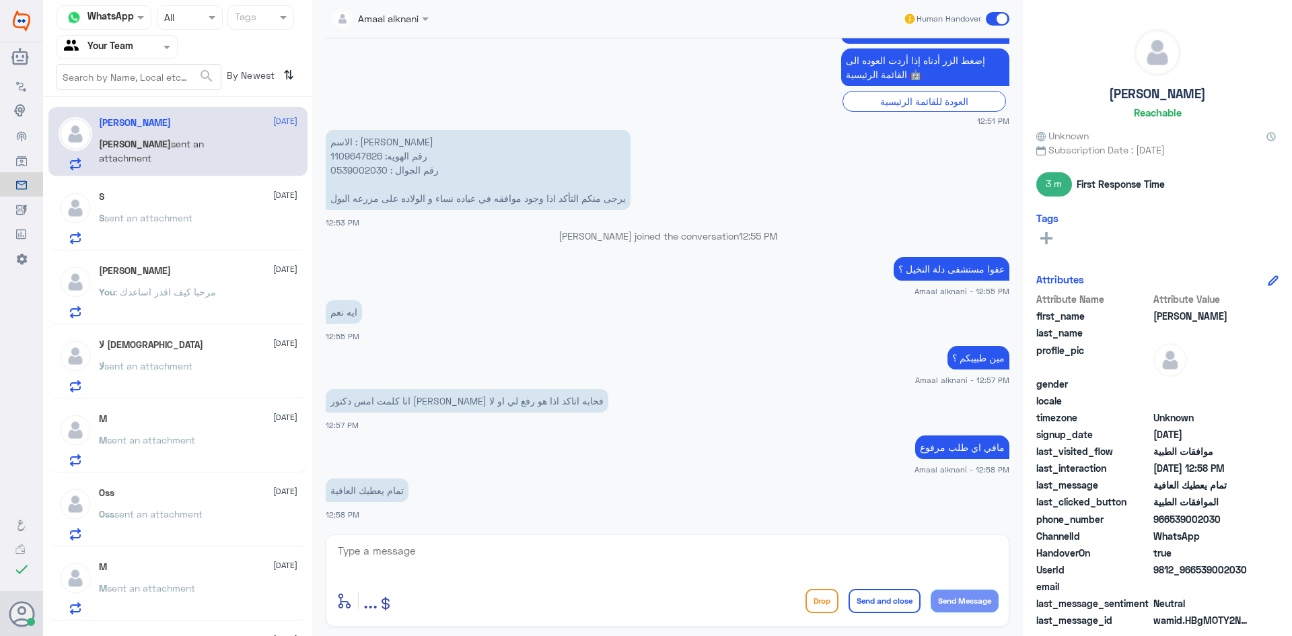
click at [192, 207] on div "S [DATE] S sent an attachment" at bounding box center [198, 217] width 199 height 53
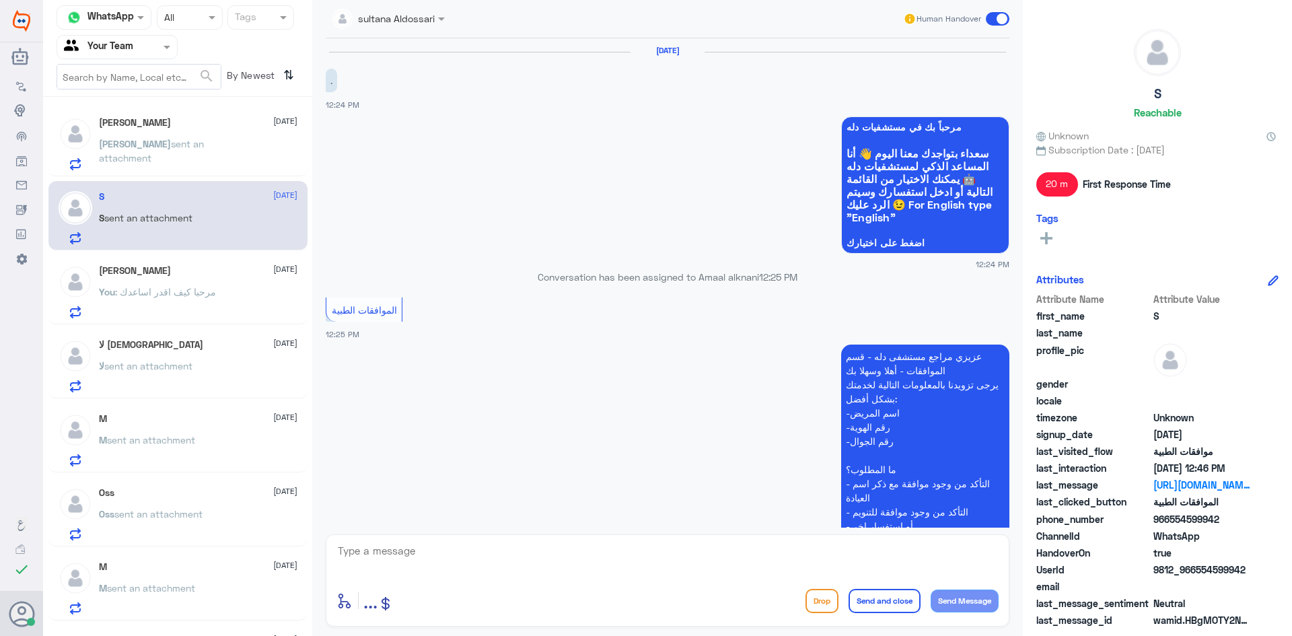
scroll to position [673, 0]
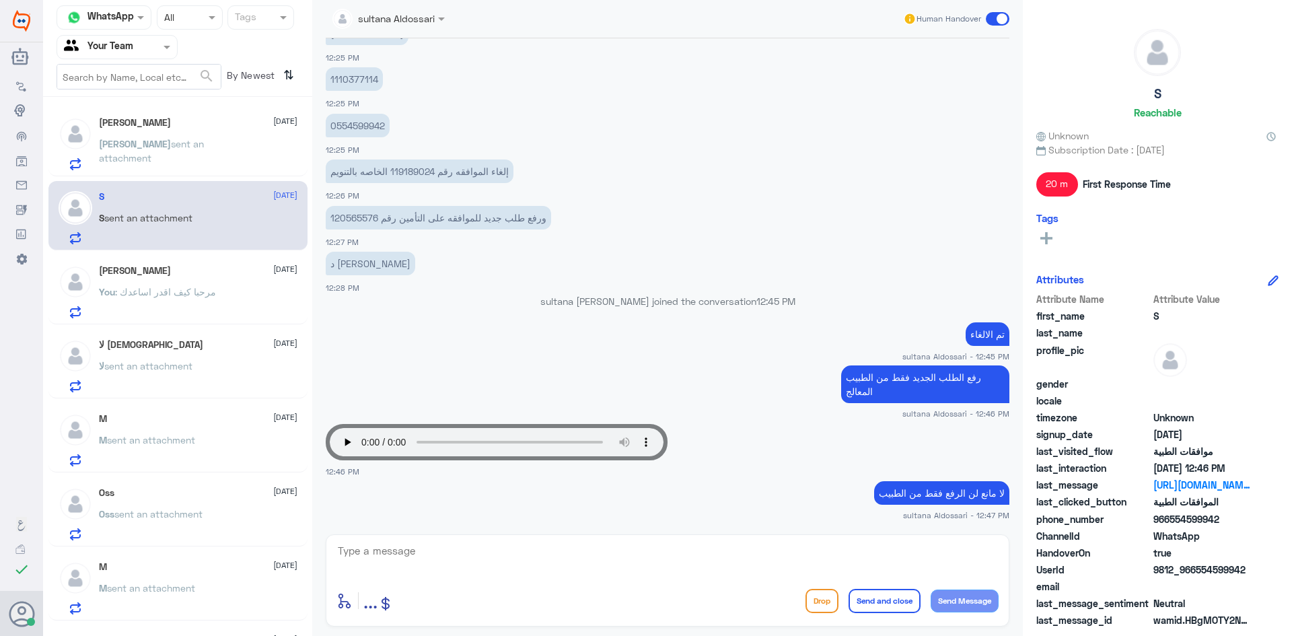
click at [194, 293] on span ": مرحبا كيف اقدر اساعدك" at bounding box center [165, 291] width 101 height 11
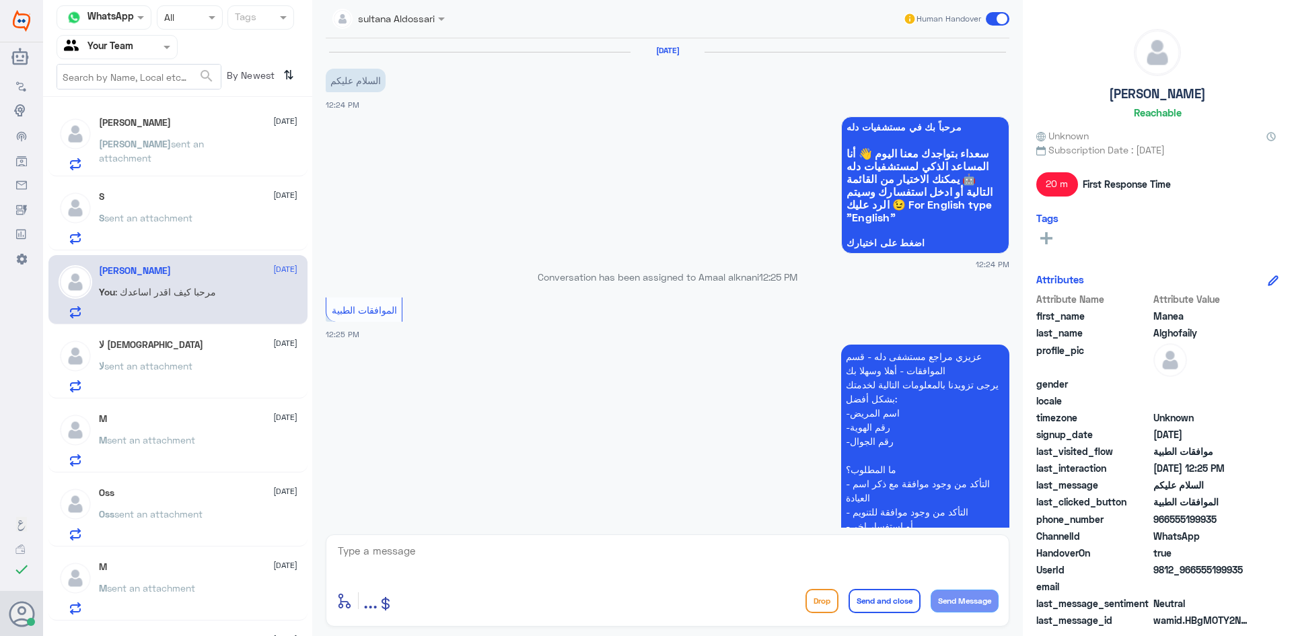
scroll to position [238, 0]
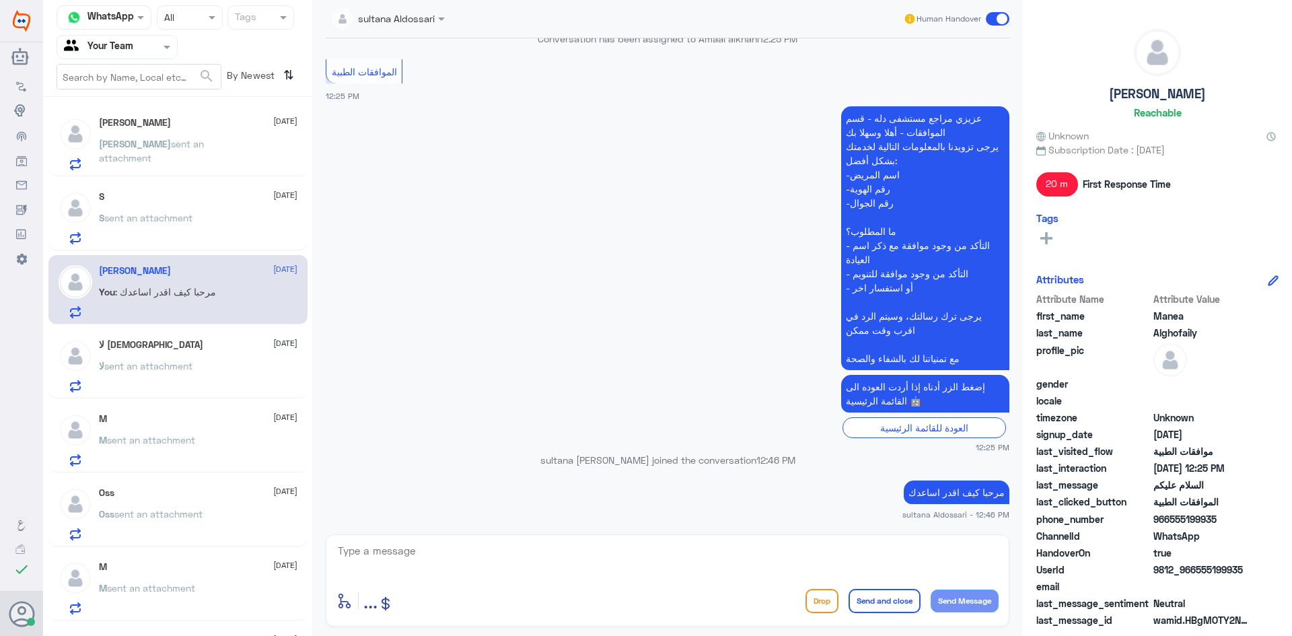
click at [189, 343] on div "لا [DEMOGRAPHIC_DATA] [DATE]" at bounding box center [198, 344] width 199 height 11
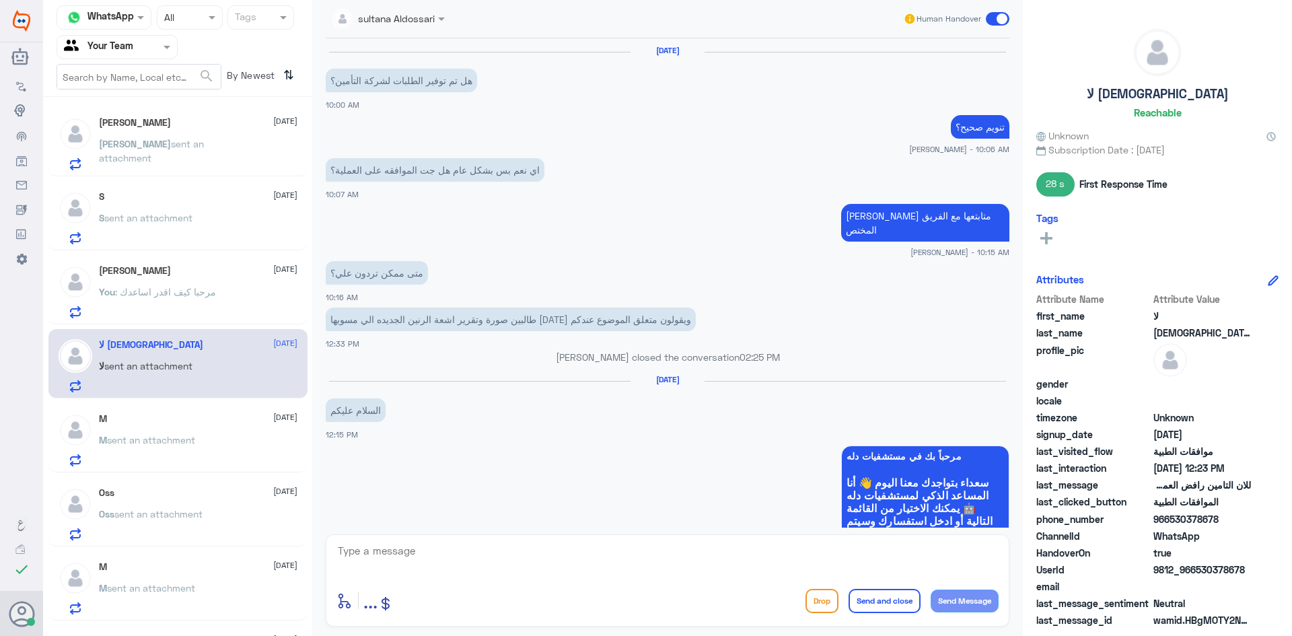
scroll to position [978, 0]
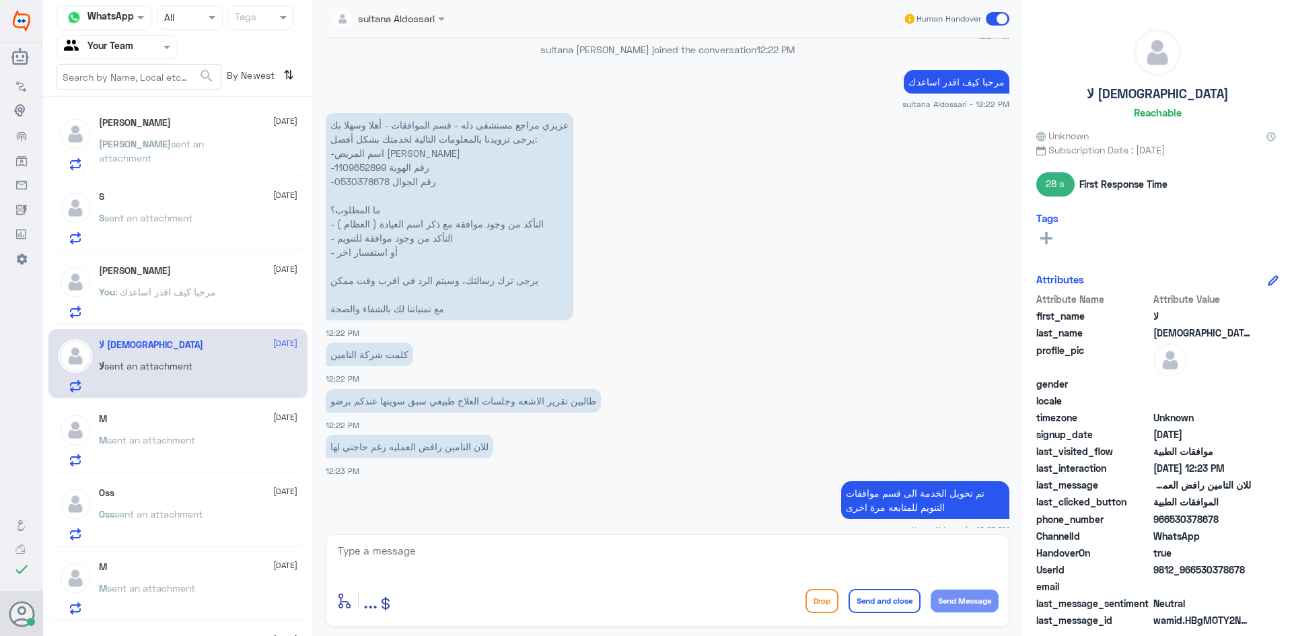
click at [174, 440] on span "sent an attachment" at bounding box center [151, 439] width 88 height 11
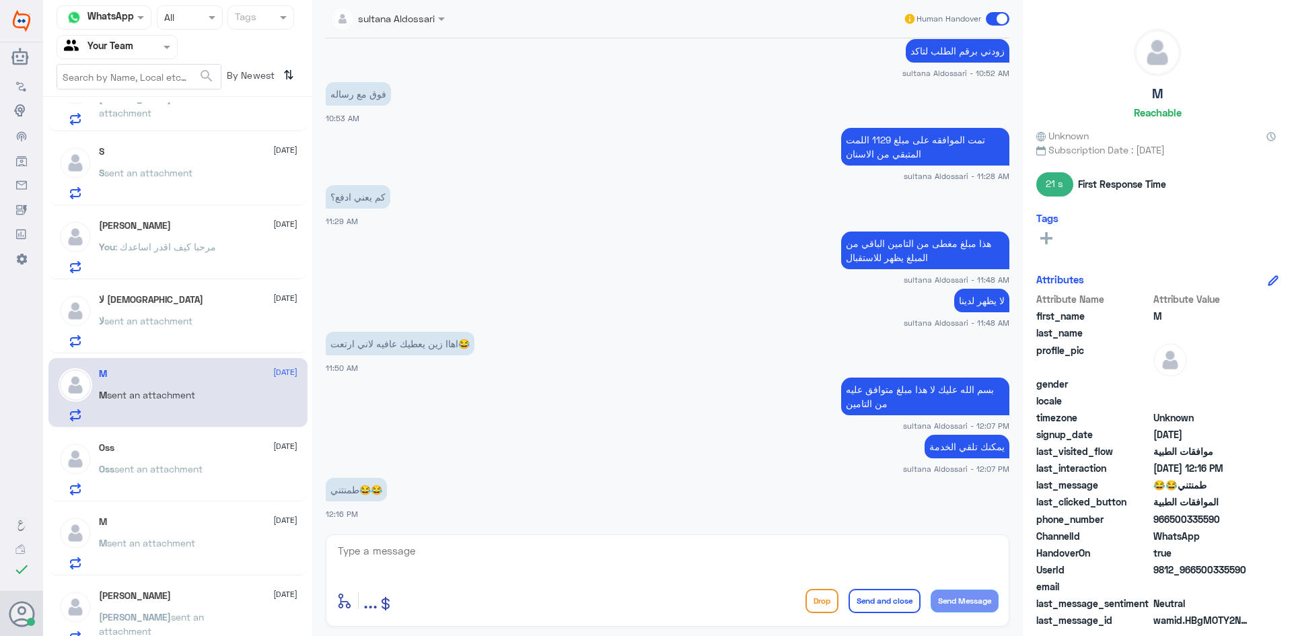
scroll to position [67, 0]
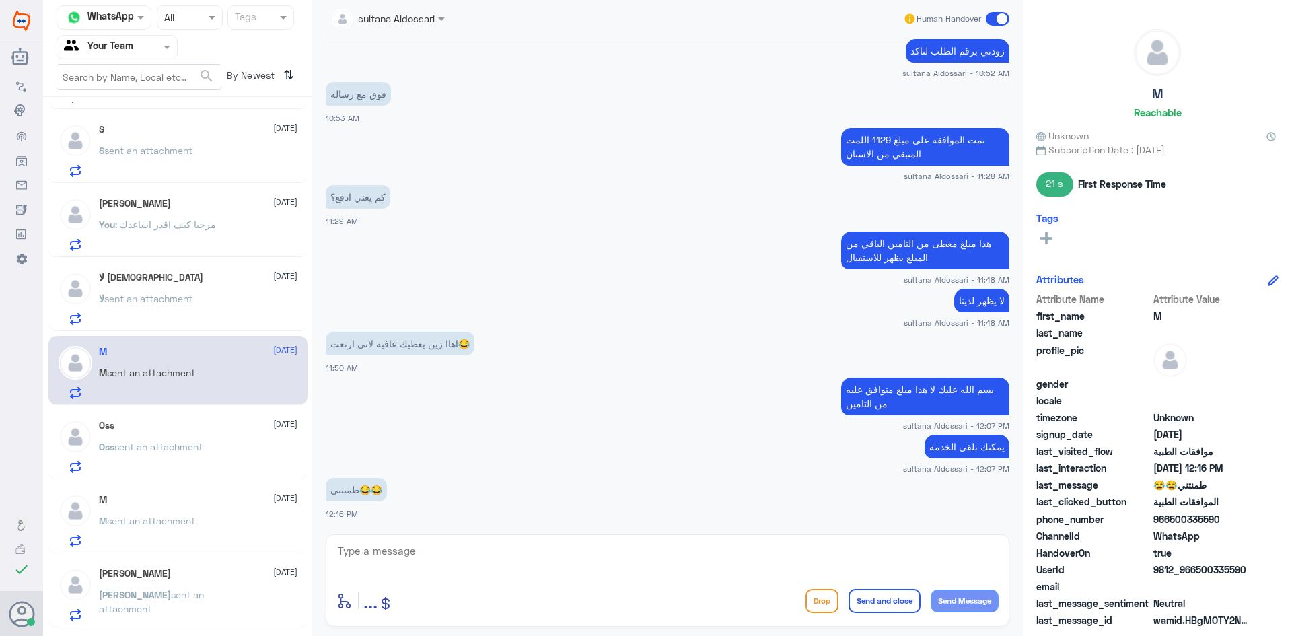
click at [174, 440] on p "Oss sent an attachment" at bounding box center [151, 456] width 104 height 34
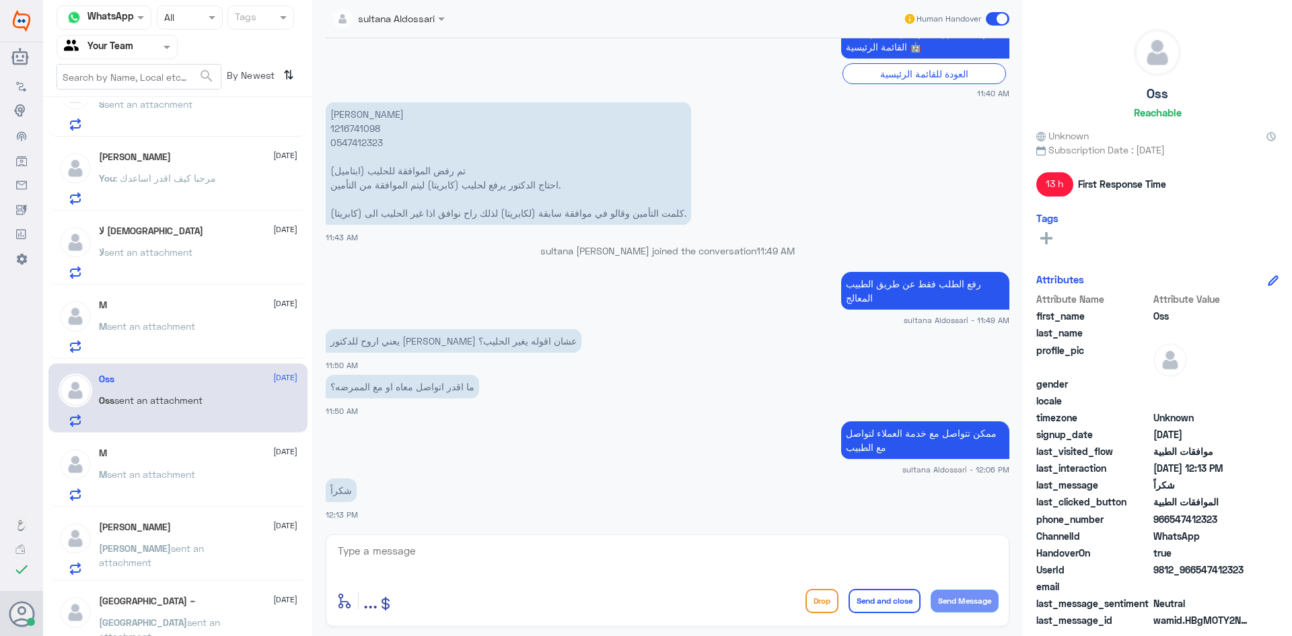
scroll to position [135, 0]
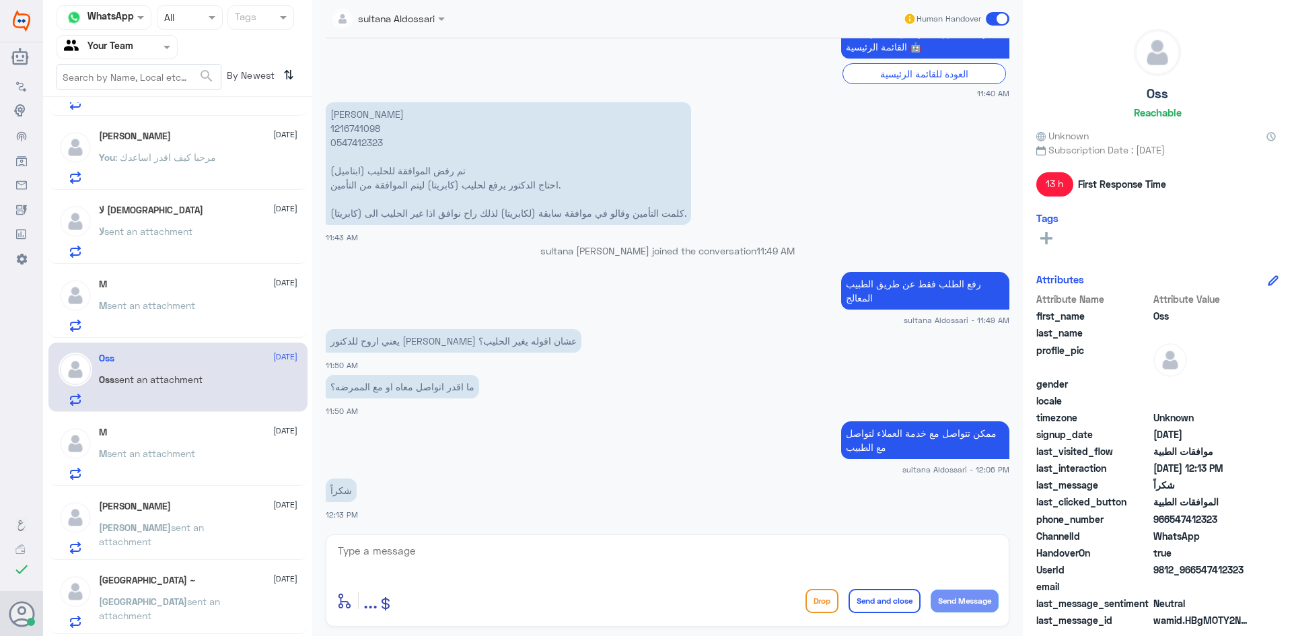
click at [179, 448] on span "sent an attachment" at bounding box center [151, 453] width 88 height 11
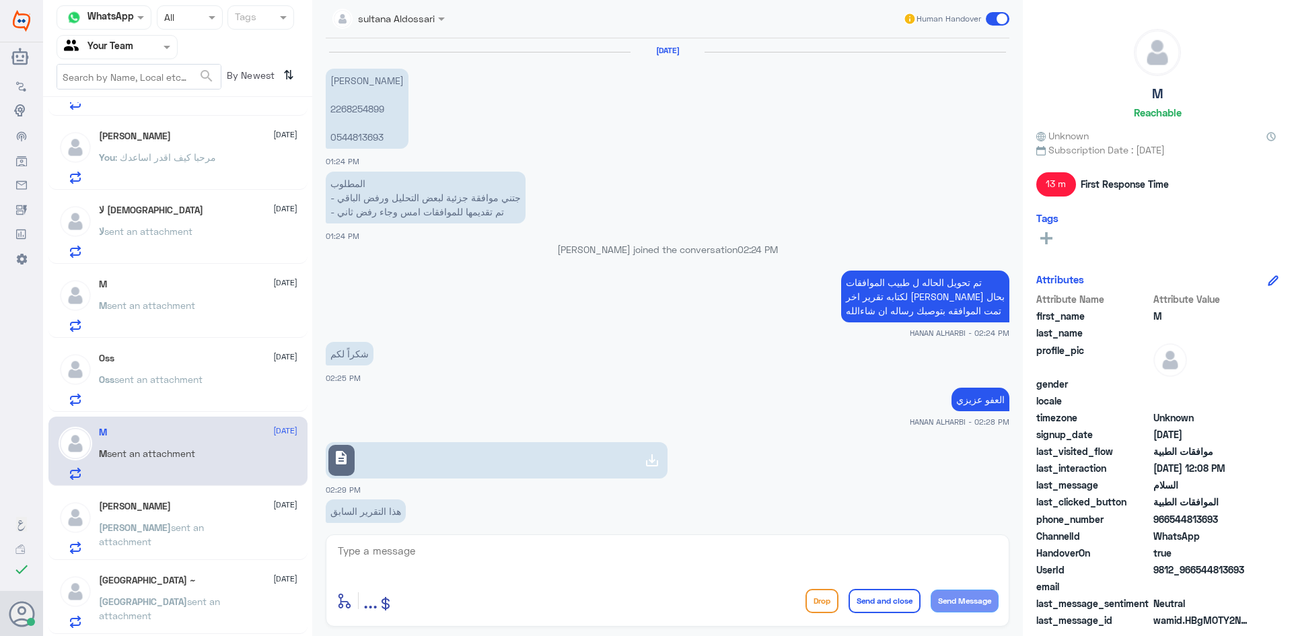
scroll to position [920, 0]
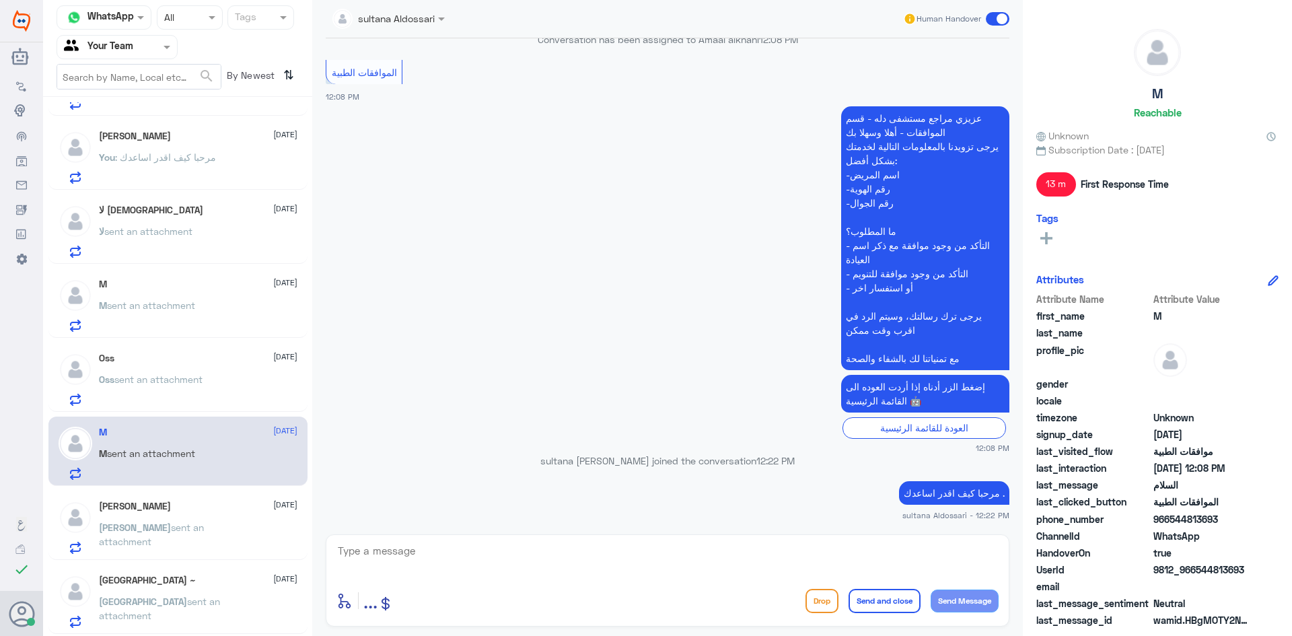
click at [204, 522] on span "sent an attachment" at bounding box center [151, 535] width 105 height 26
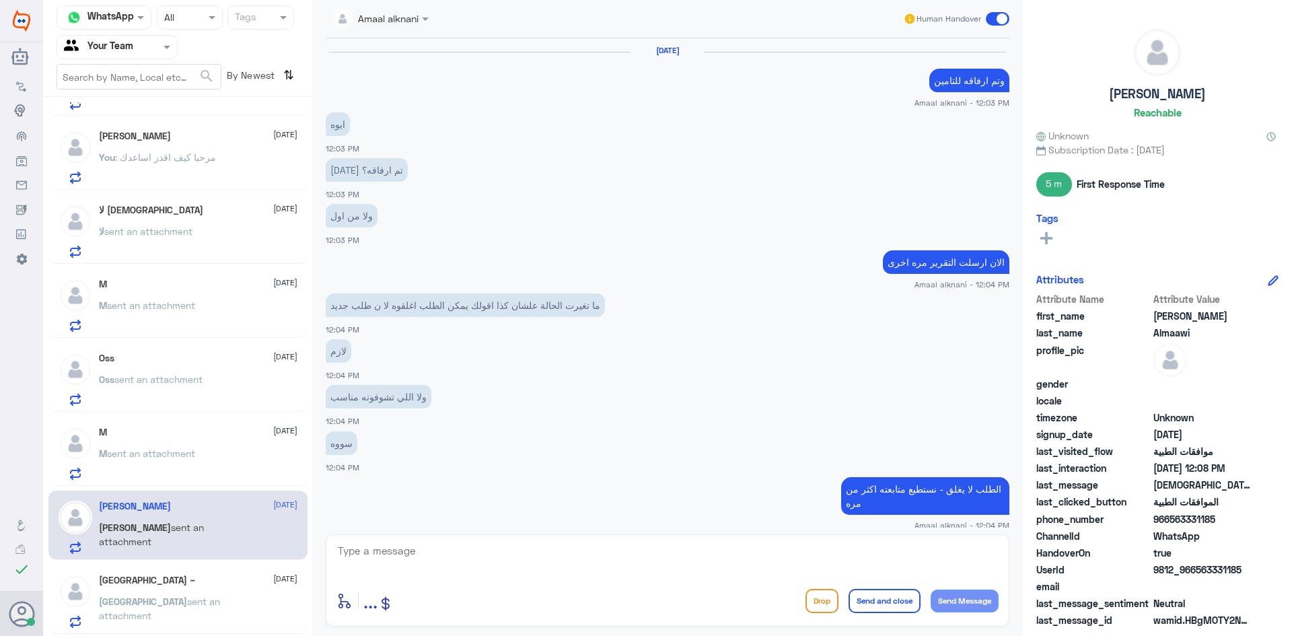
scroll to position [490, 0]
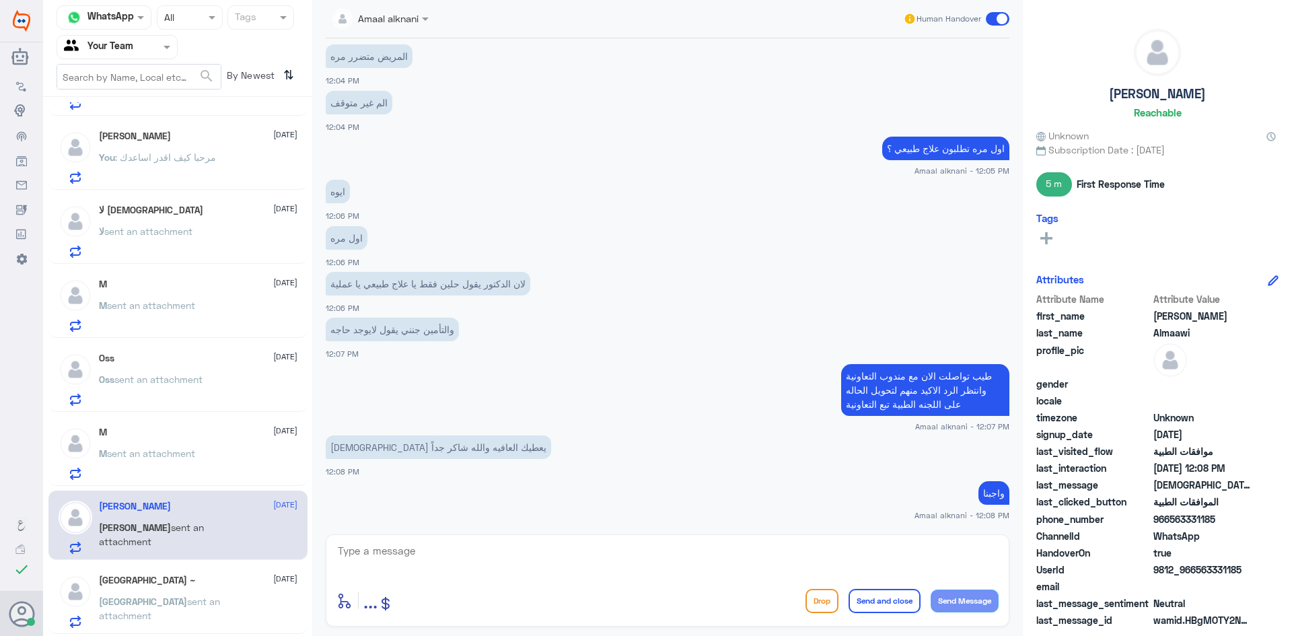
click at [213, 567] on div "[GEOGRAPHIC_DATA] ~ [DATE] Turki sent an attachment" at bounding box center [177, 599] width 259 height 69
click at [209, 573] on div "[GEOGRAPHIC_DATA] ~ [DATE] Turki sent an attachment" at bounding box center [177, 599] width 259 height 69
click at [181, 602] on span "sent an attachment" at bounding box center [159, 609] width 121 height 26
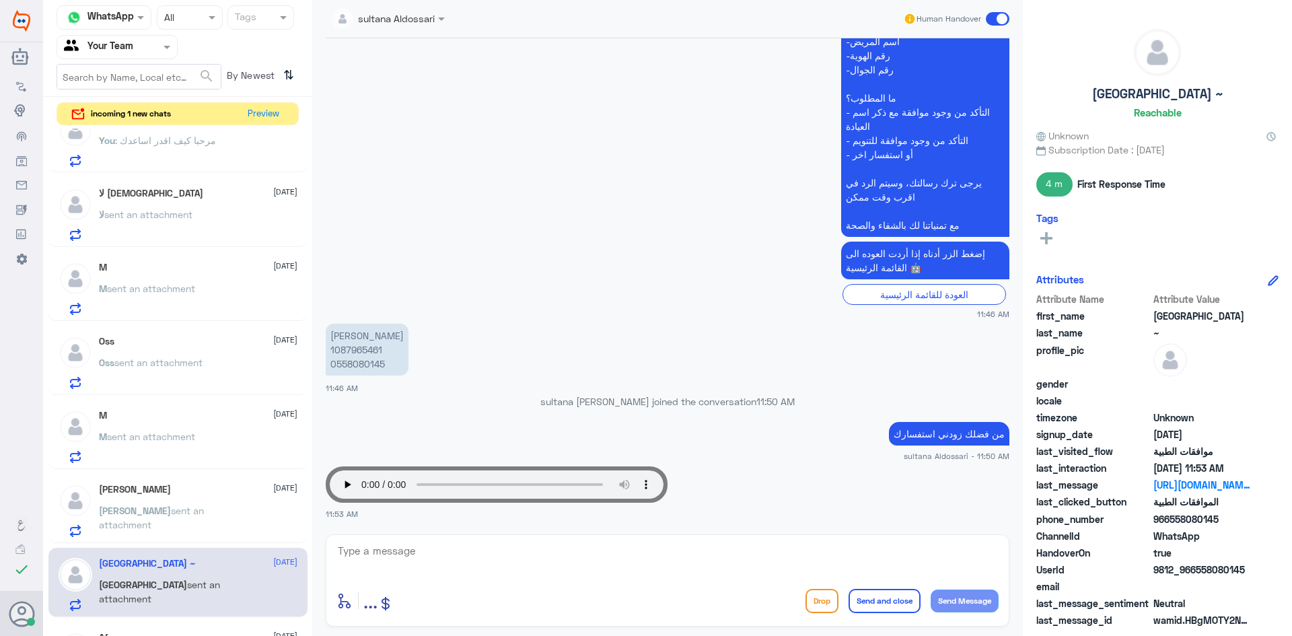
scroll to position [202, 0]
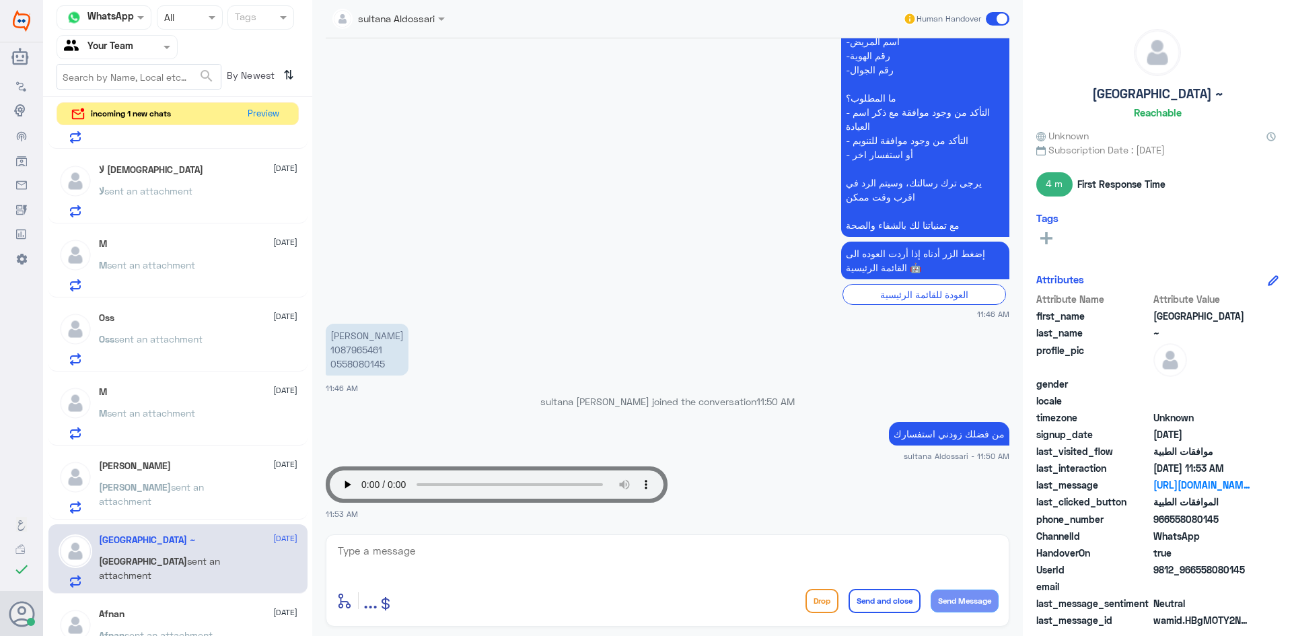
click at [182, 600] on div "Afnan [DATE][PERSON_NAME] sent an attachment" at bounding box center [177, 632] width 259 height 69
click at [177, 613] on div "Afnan [DATE]" at bounding box center [198, 613] width 199 height 11
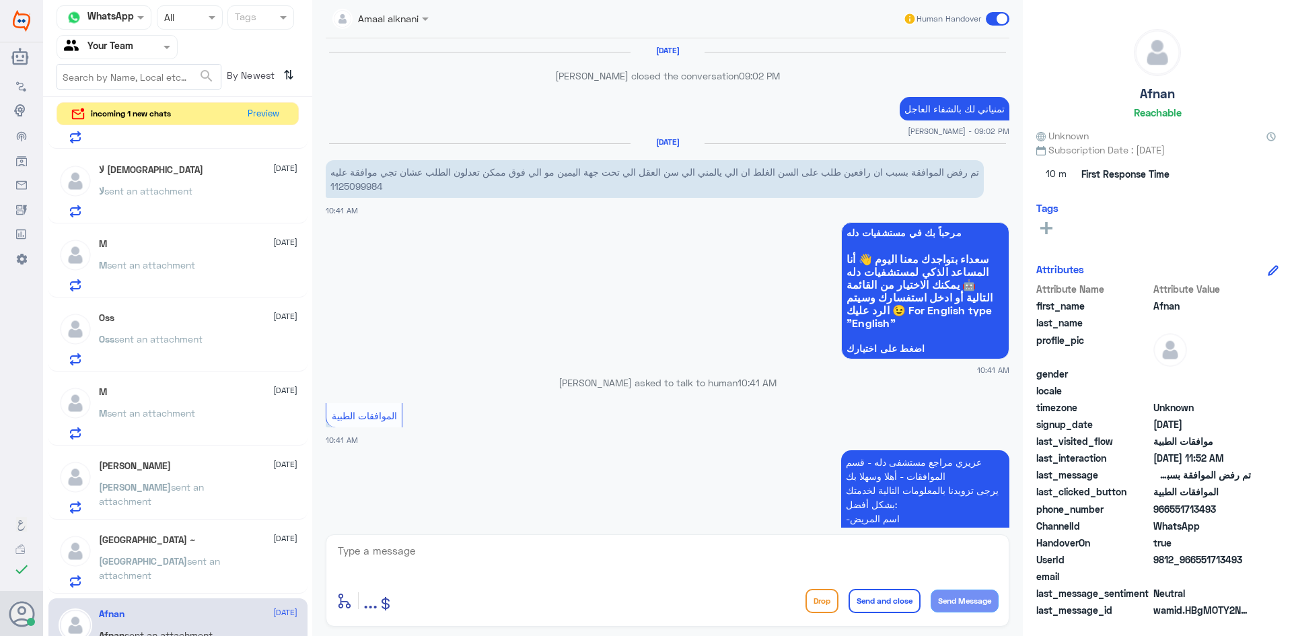
scroll to position [1252, 0]
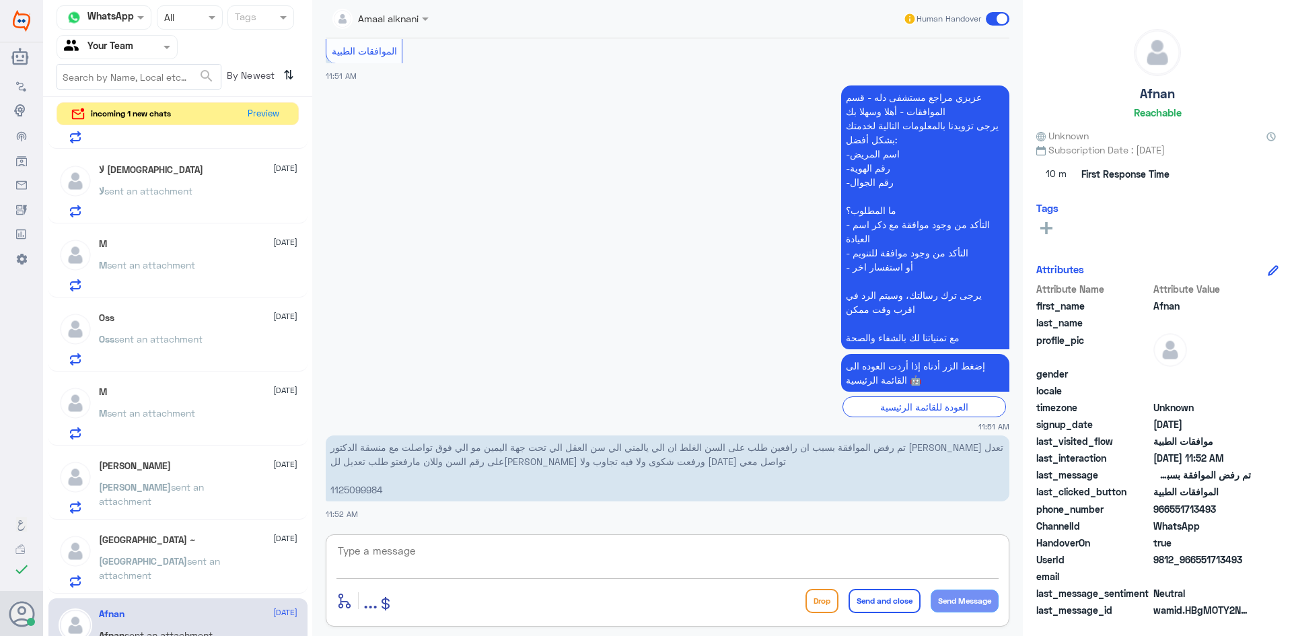
click at [619, 548] on textarea at bounding box center [667, 558] width 662 height 33
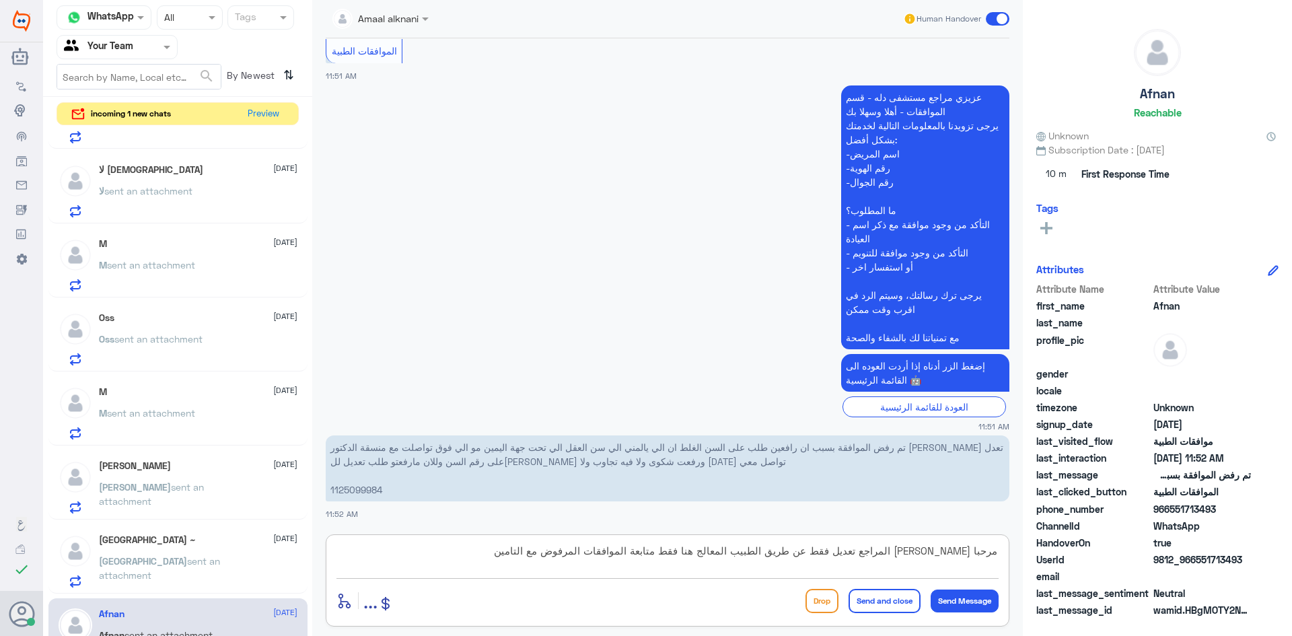
type textarea "مرحبا [PERSON_NAME] المراجع تعديل فقط عن طريق الطبيب المعالج هنا فقط متابعة الم…"
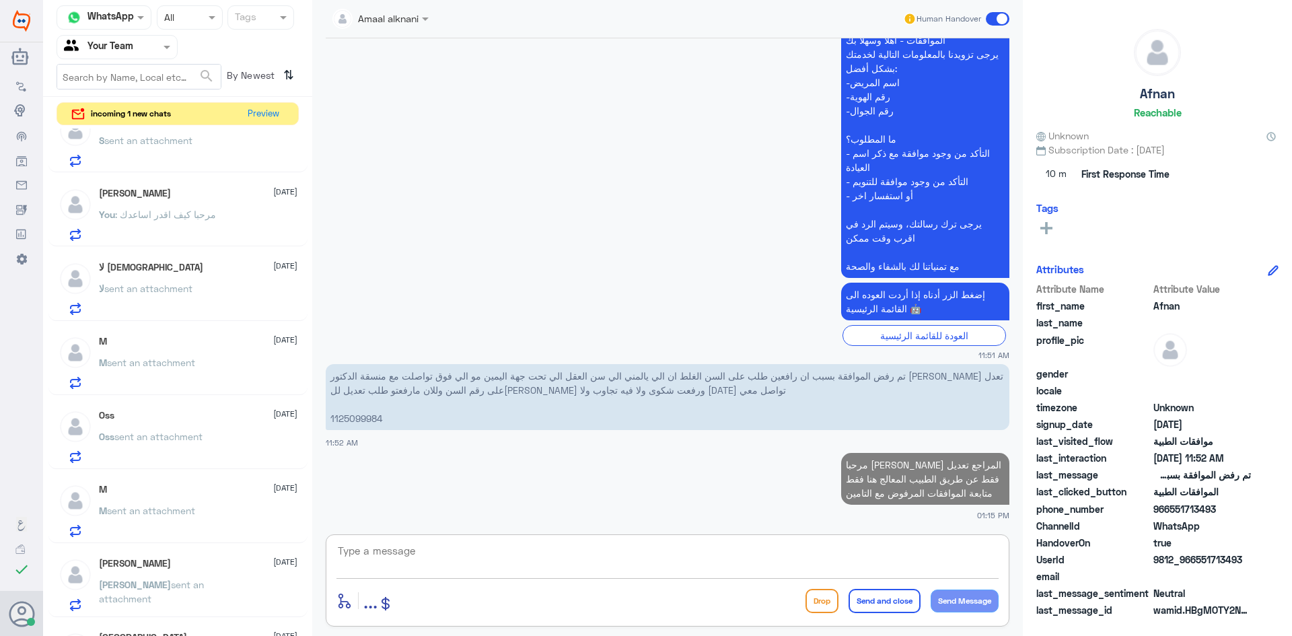
scroll to position [0, 0]
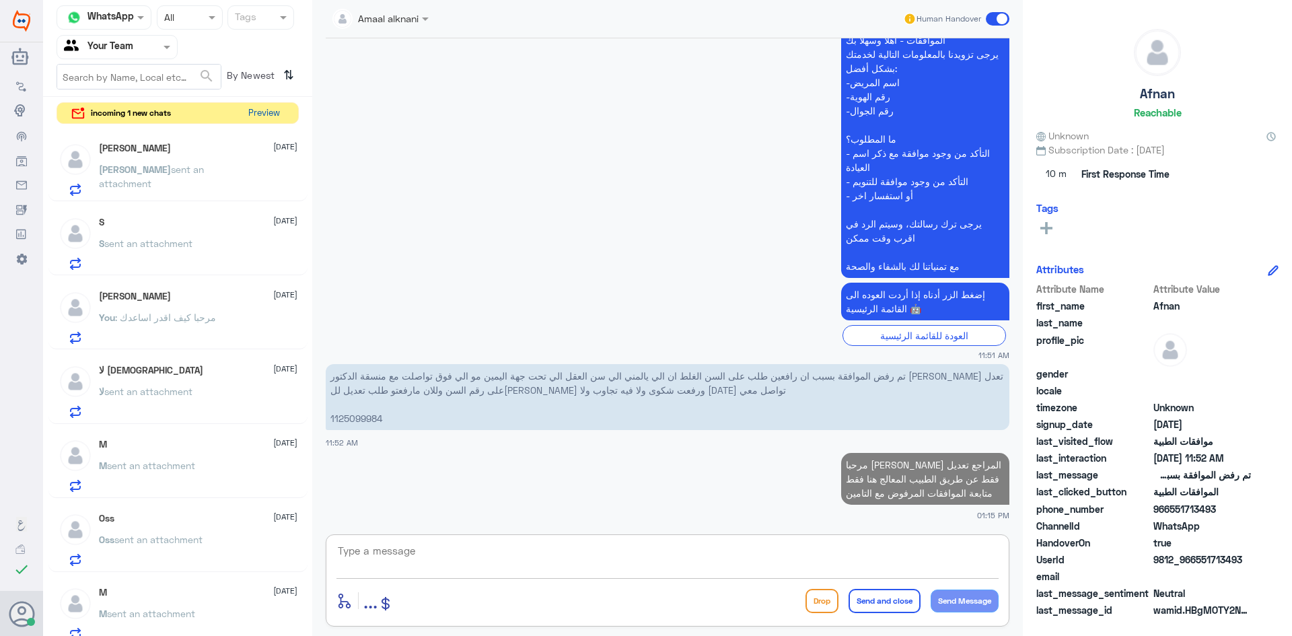
click at [248, 112] on button "Preview" at bounding box center [264, 113] width 42 height 21
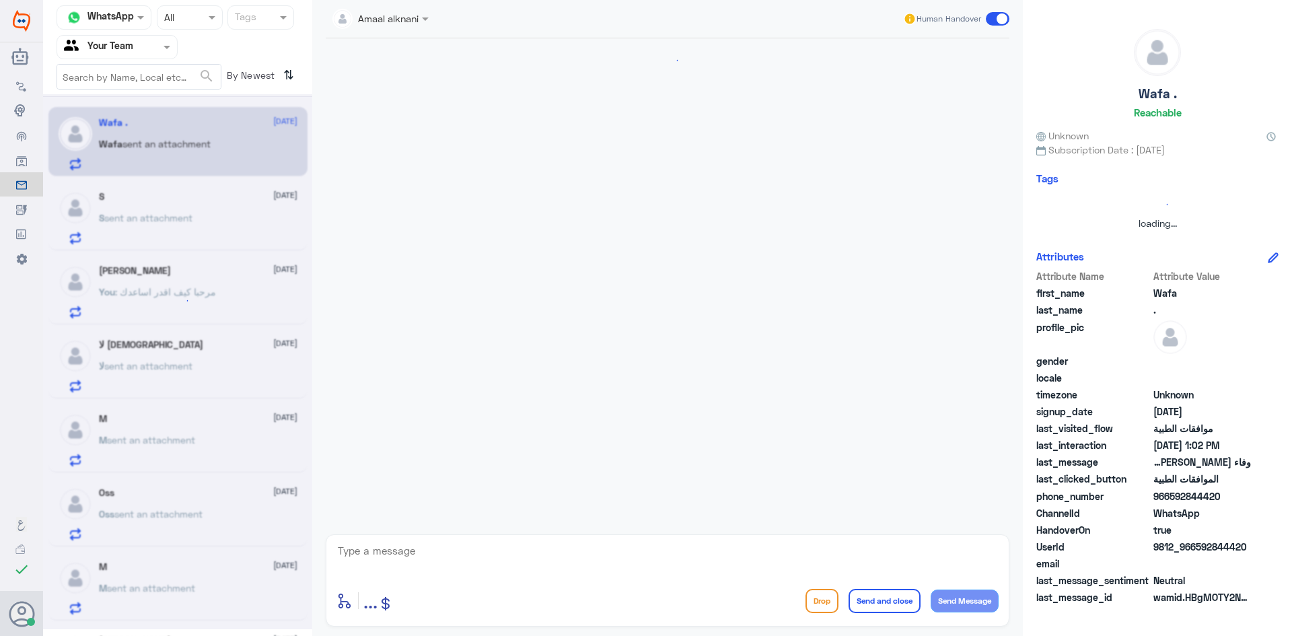
scroll to position [516, 0]
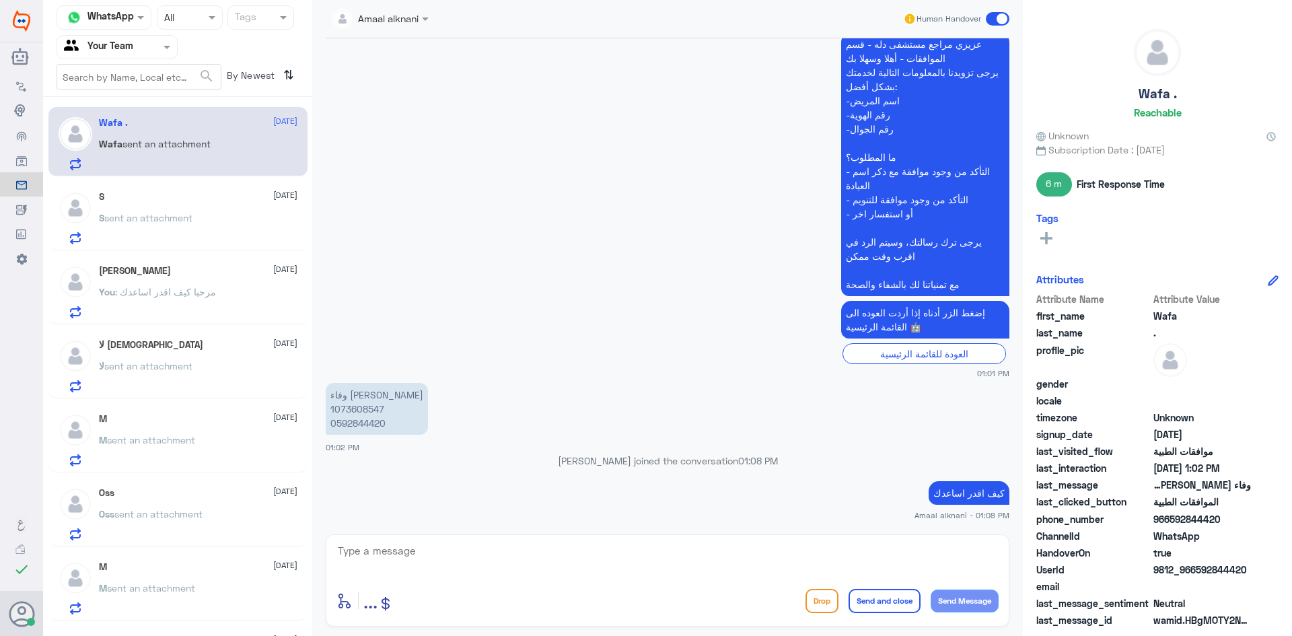
click at [174, 213] on span "sent an attachment" at bounding box center [148, 217] width 88 height 11
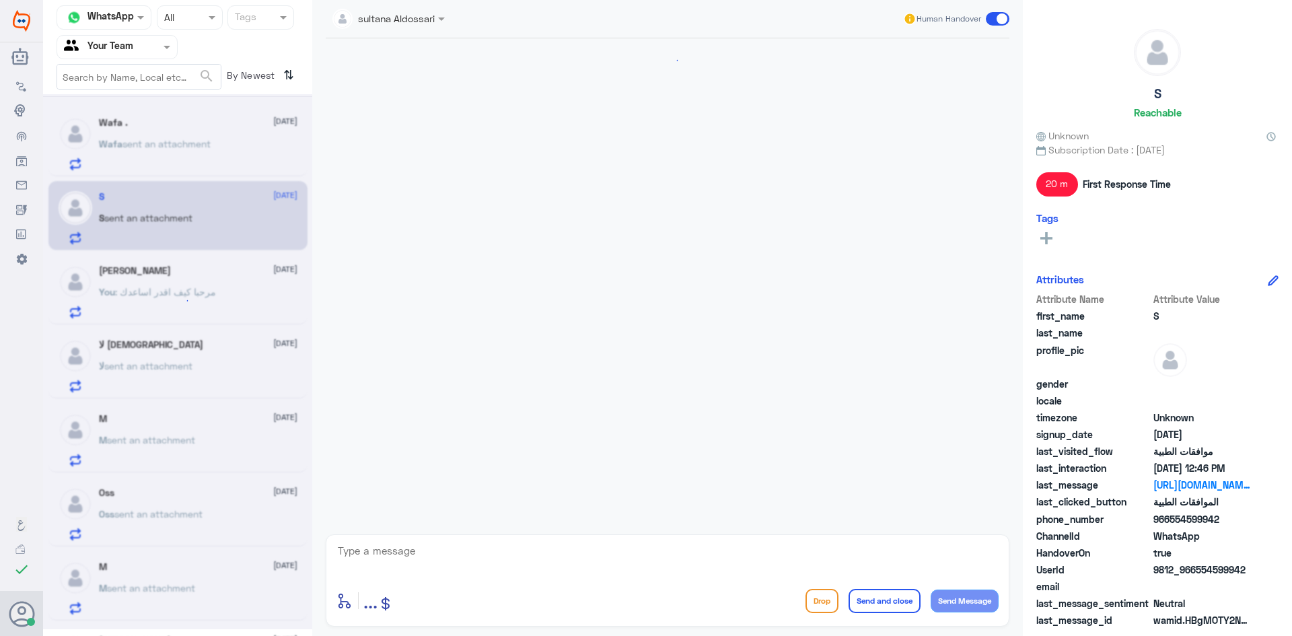
scroll to position [673, 0]
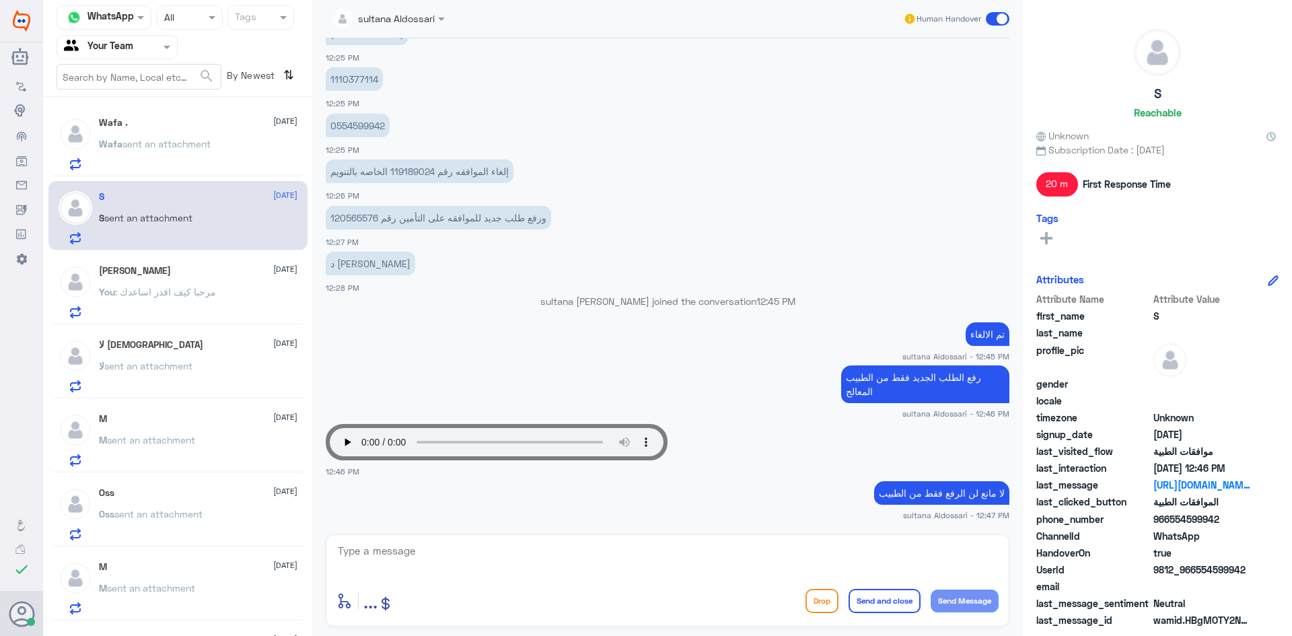
click at [175, 280] on div "Manea Alghofaily [DATE] You : مرحبا كيف اقدر اساعدك" at bounding box center [198, 291] width 199 height 53
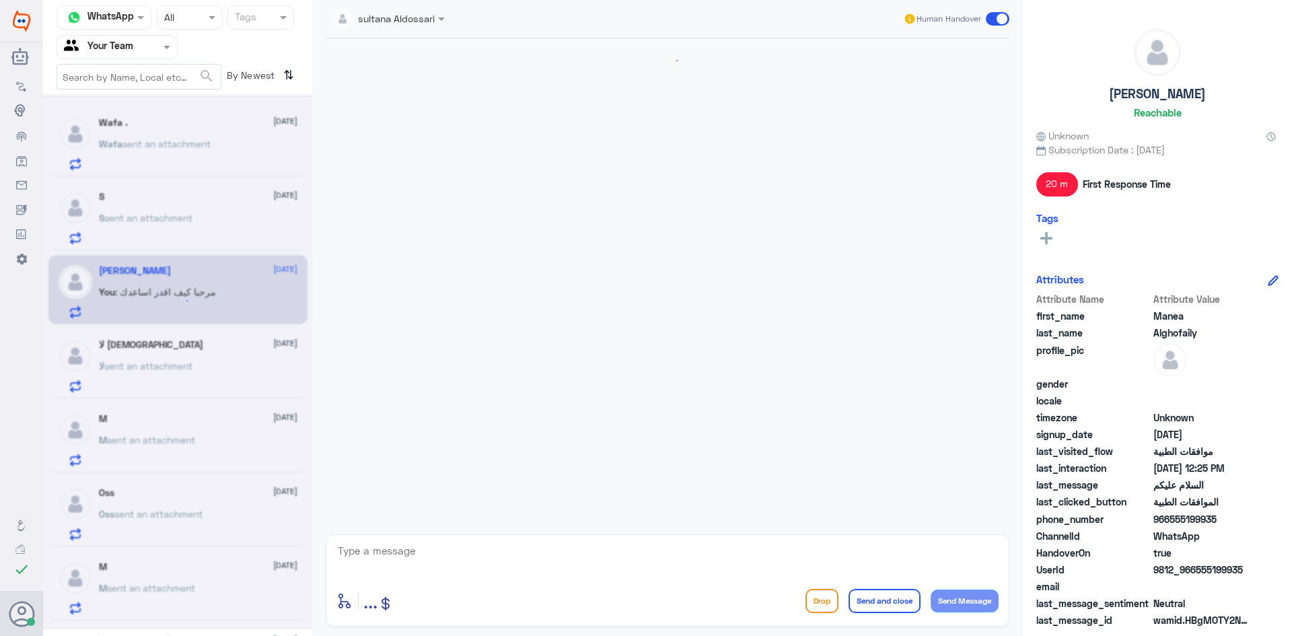
scroll to position [238, 0]
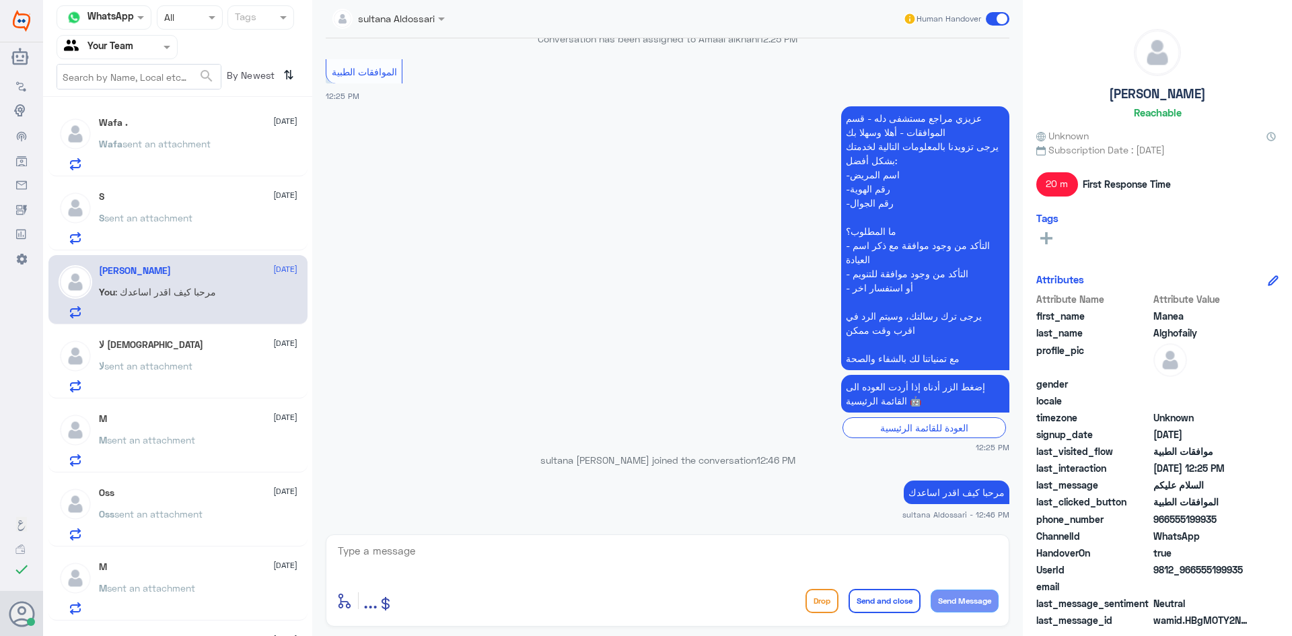
click at [194, 356] on div "لا [DEMOGRAPHIC_DATA] [DATE] لا sent an attachment" at bounding box center [198, 365] width 199 height 53
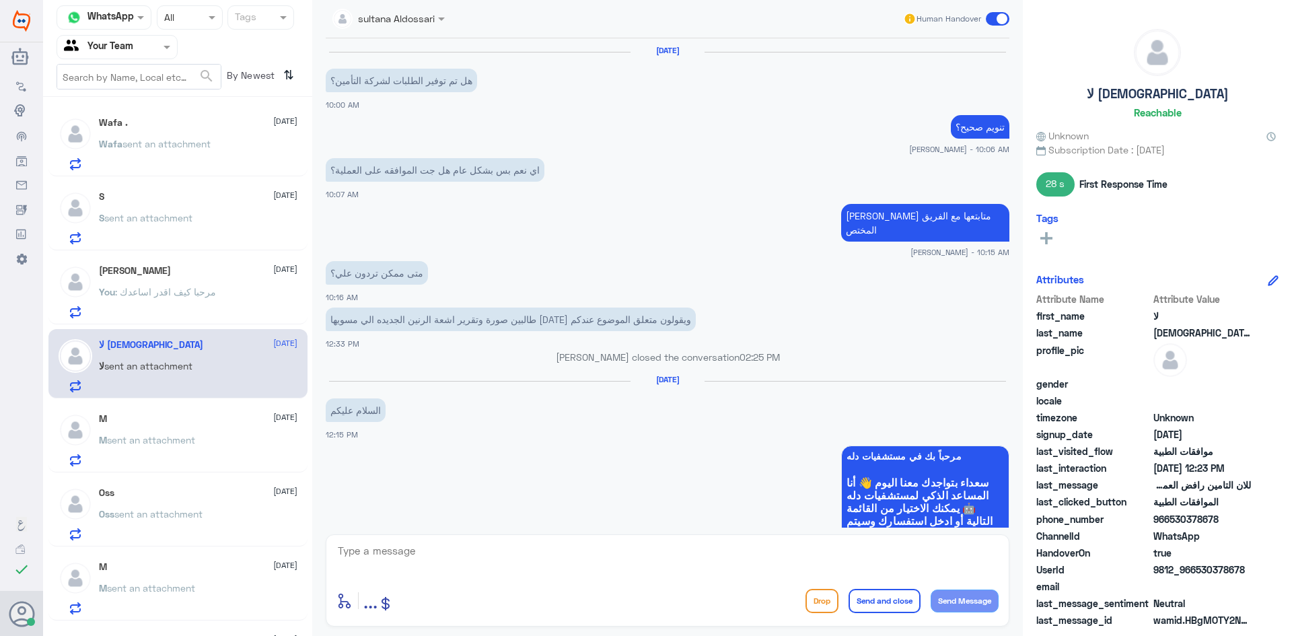
scroll to position [978, 0]
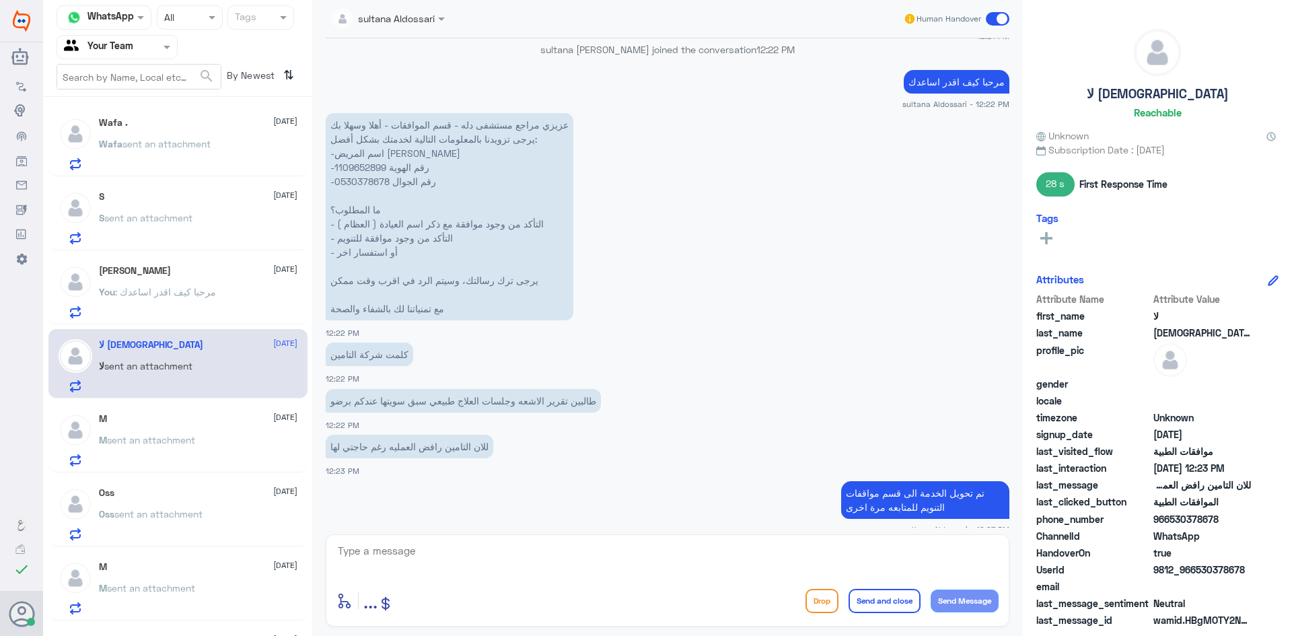
click at [194, 435] on span "sent an attachment" at bounding box center [151, 439] width 88 height 11
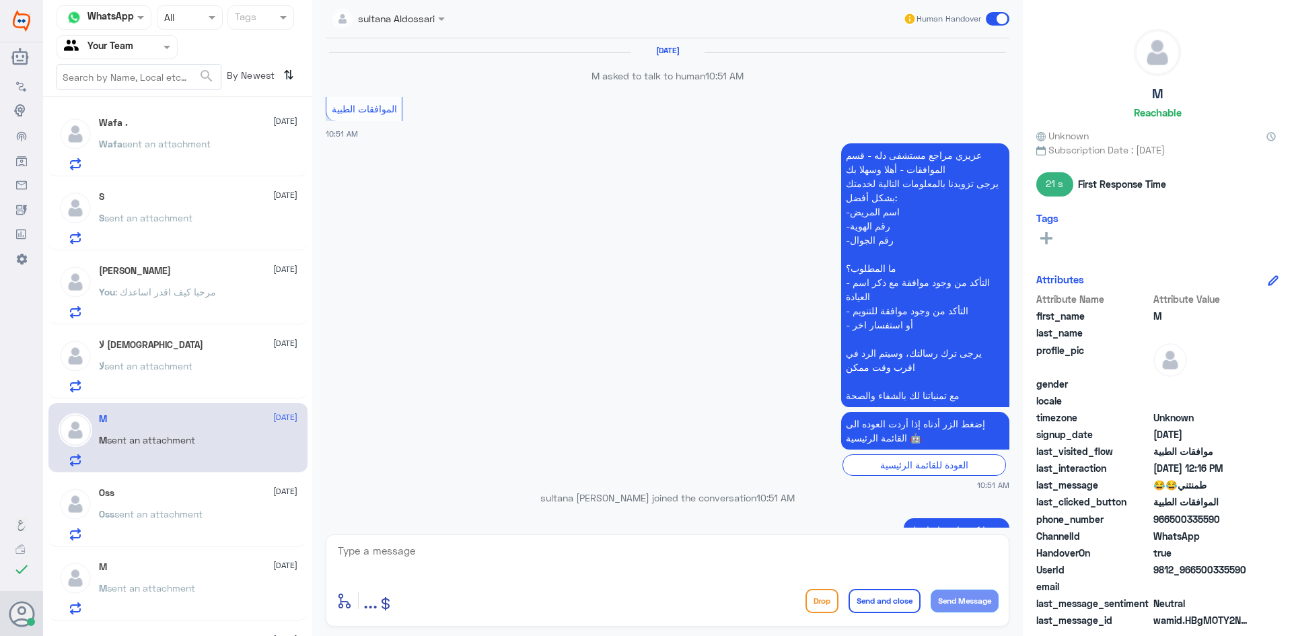
scroll to position [721, 0]
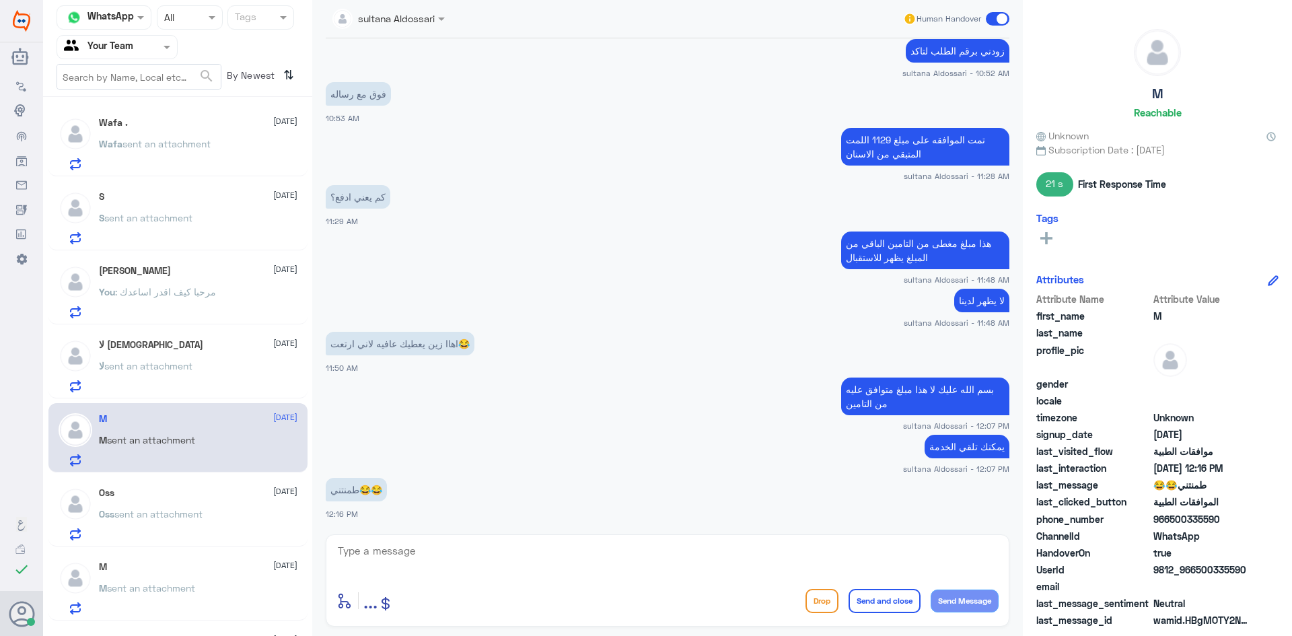
click at [196, 511] on span "sent an attachment" at bounding box center [158, 513] width 88 height 11
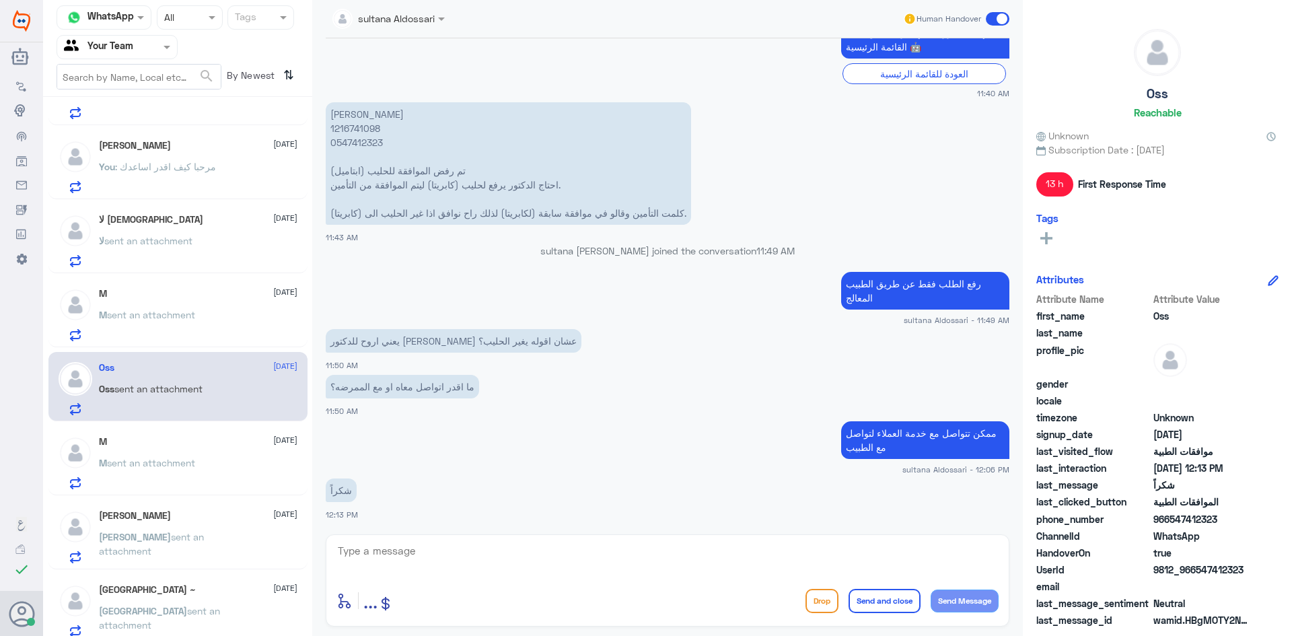
scroll to position [135, 0]
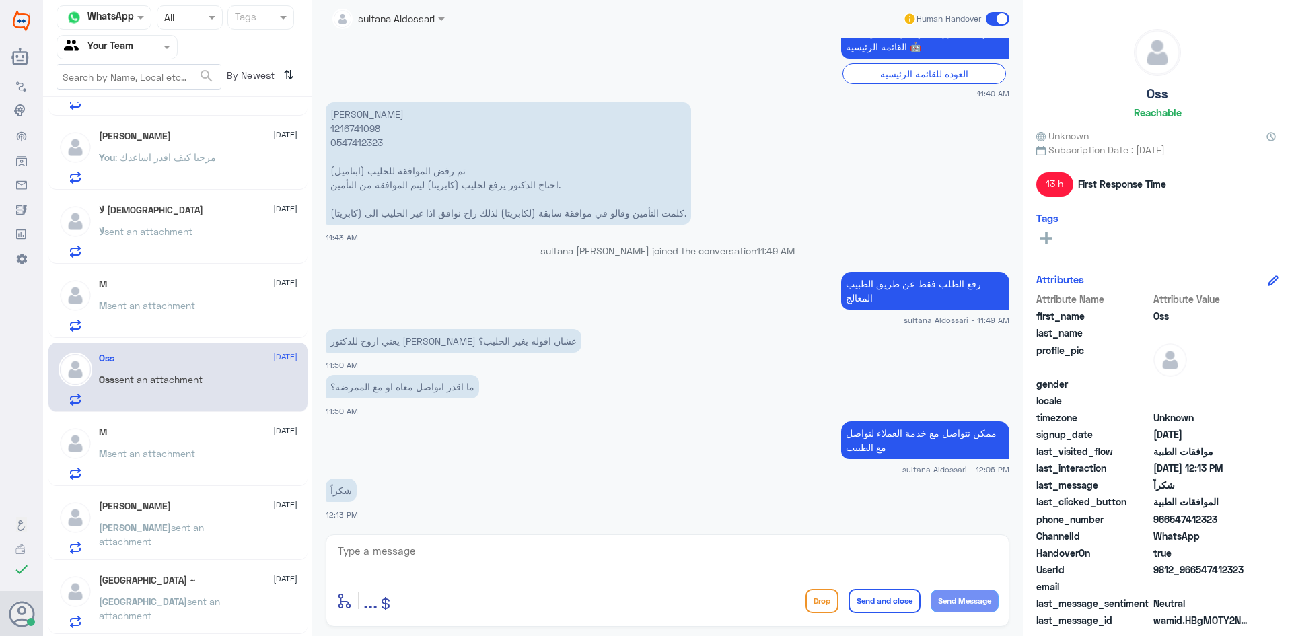
click at [188, 439] on div "M [DATE] M sent an attachment" at bounding box center [198, 453] width 199 height 53
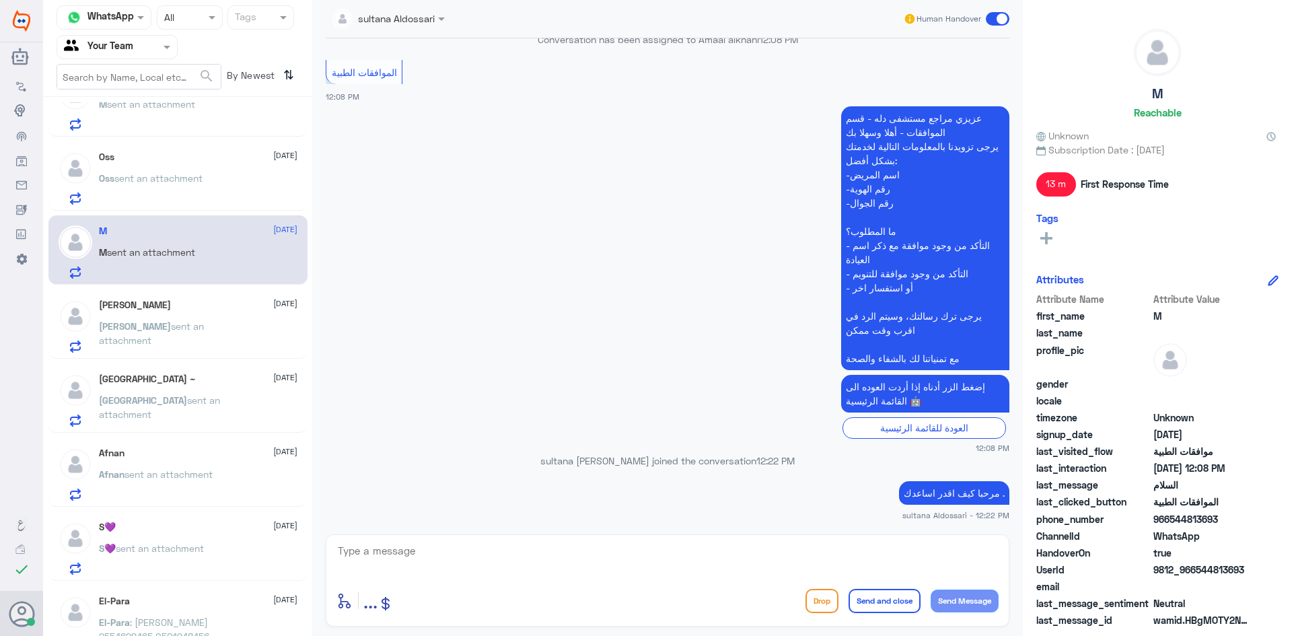
scroll to position [336, 0]
click at [178, 338] on p "[PERSON_NAME] sent an attachment" at bounding box center [174, 335] width 151 height 34
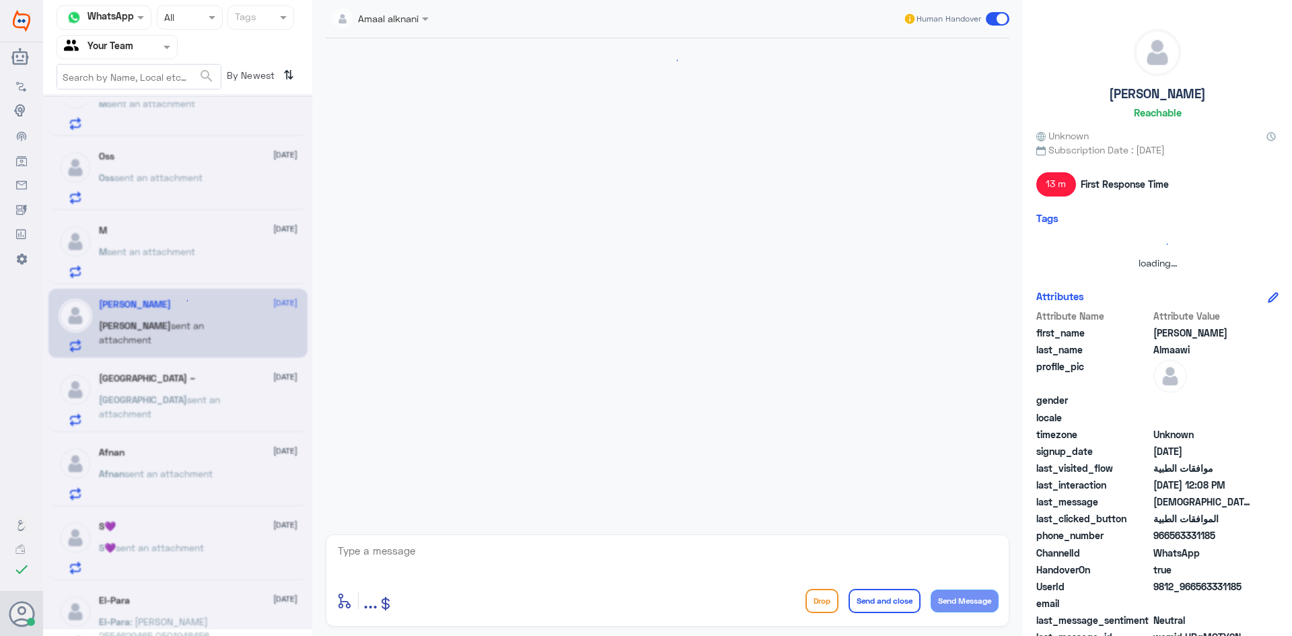
scroll to position [490, 0]
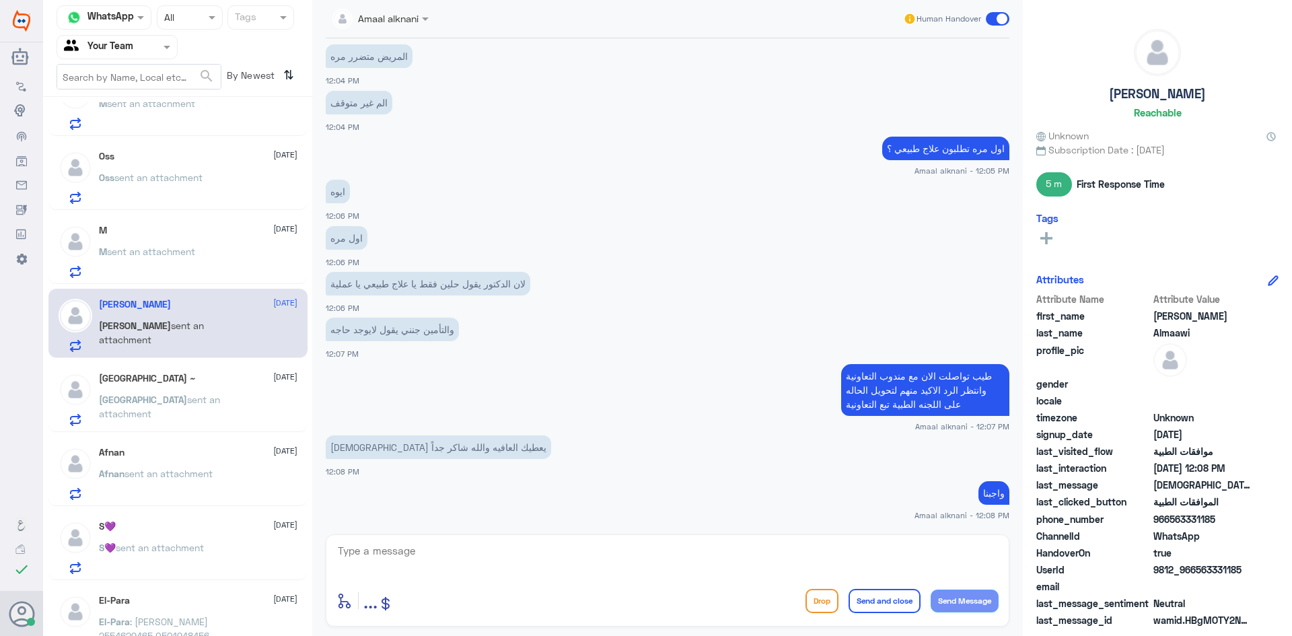
click at [171, 405] on span "sent an attachment" at bounding box center [159, 407] width 121 height 26
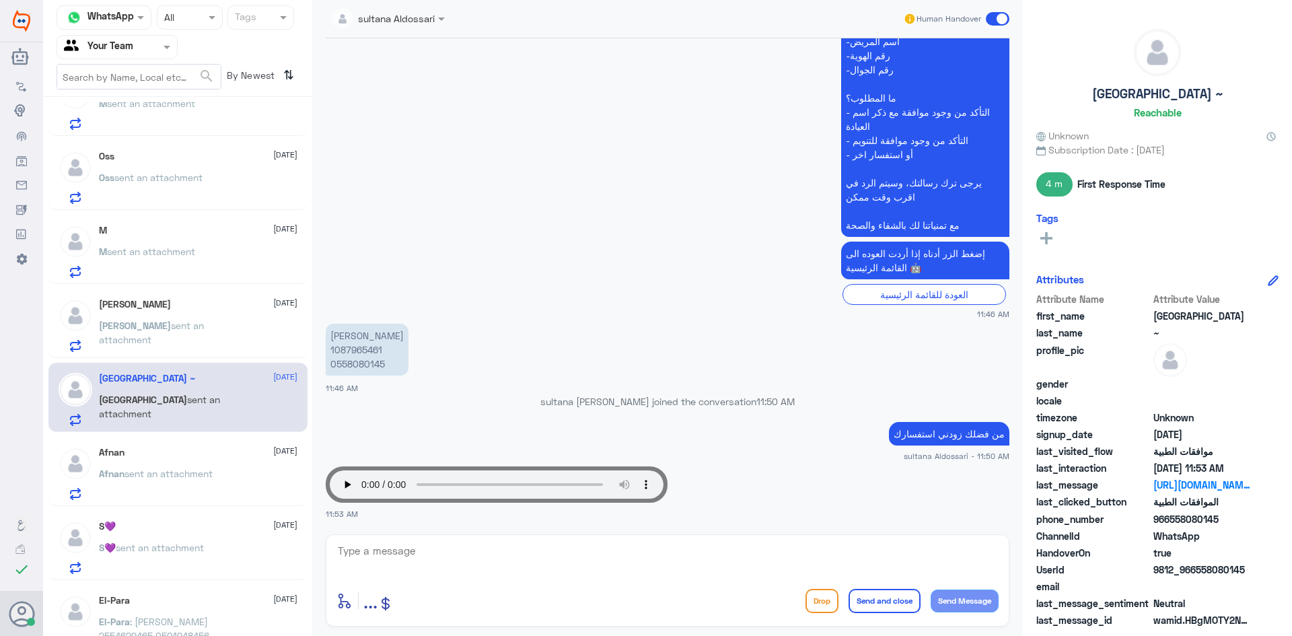
scroll to position [404, 0]
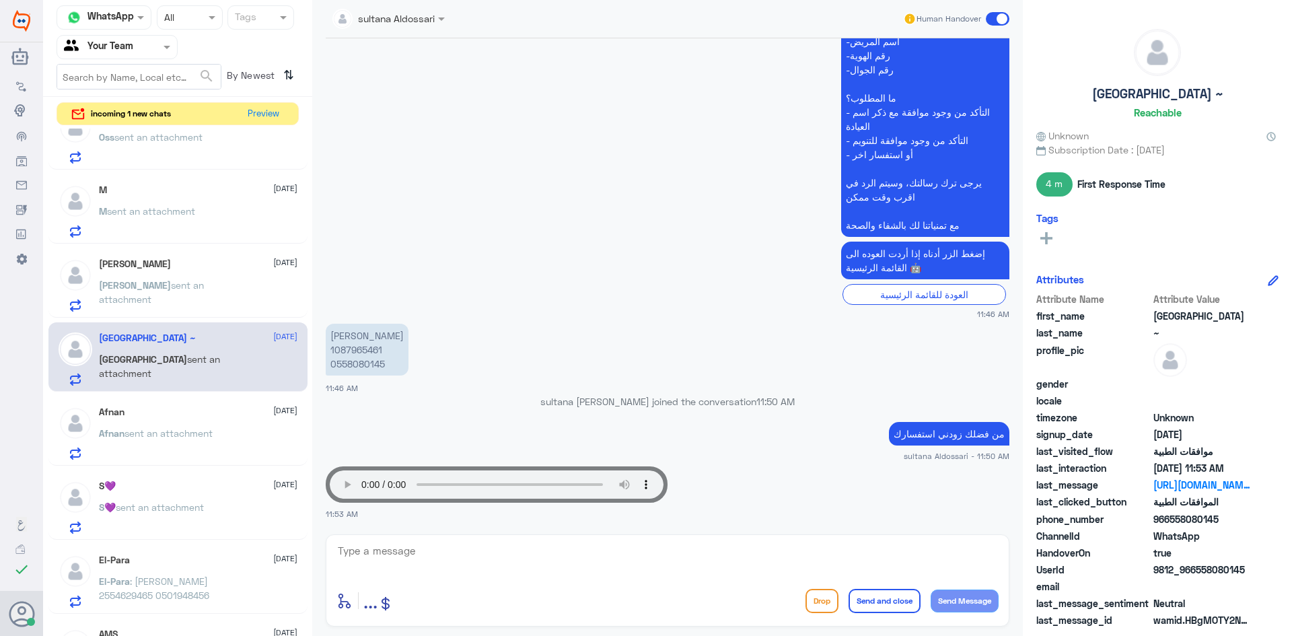
click at [785, 556] on textarea at bounding box center [667, 558] width 662 height 33
type textarea "يرجى التواصل مع الرقم الموحد لتحويلكم"
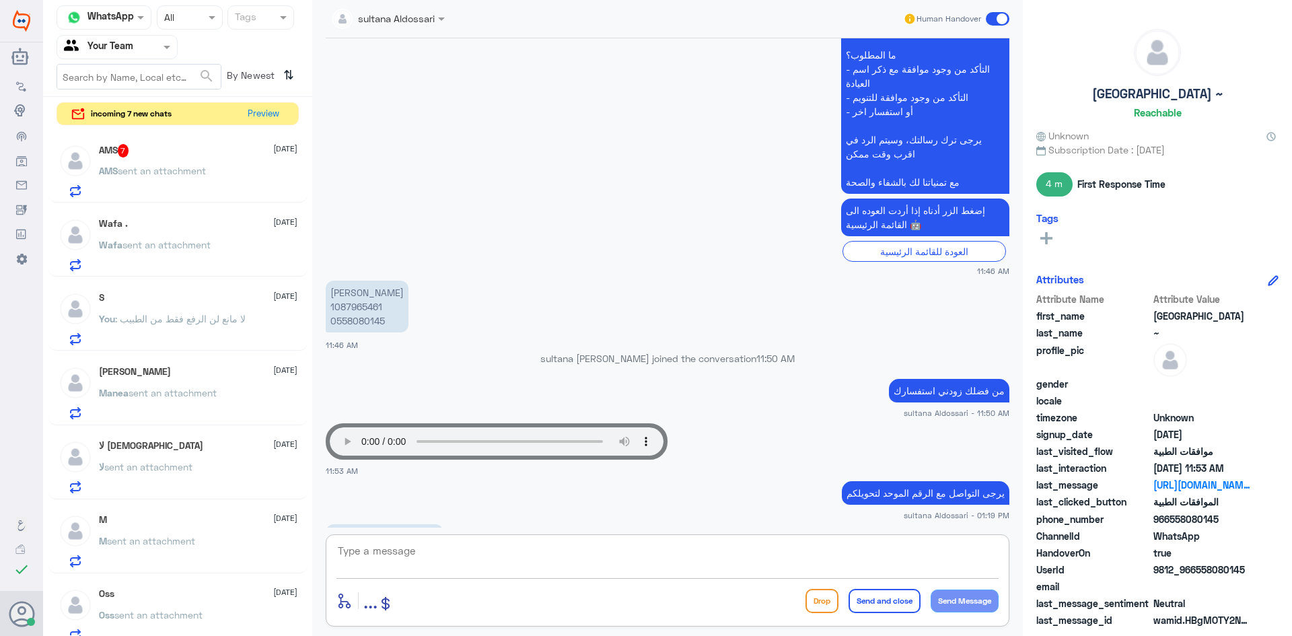
scroll to position [664, 0]
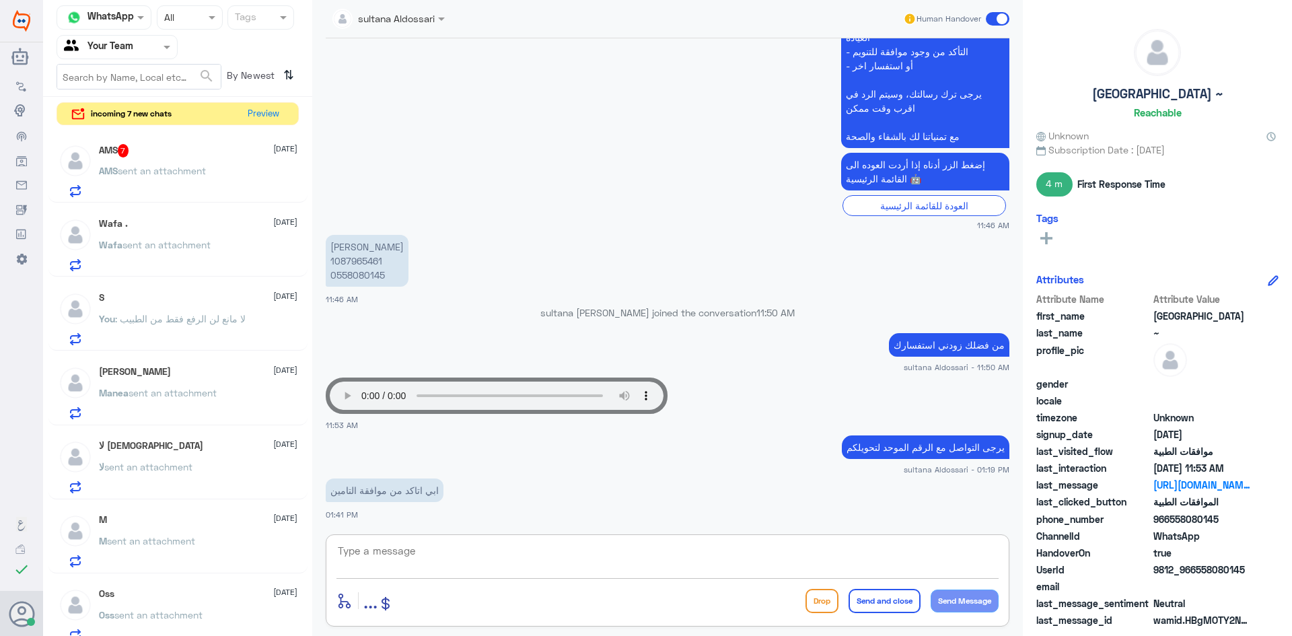
click at [456, 568] on textarea at bounding box center [667, 558] width 662 height 33
type textarea "زودني برقم الطلب"
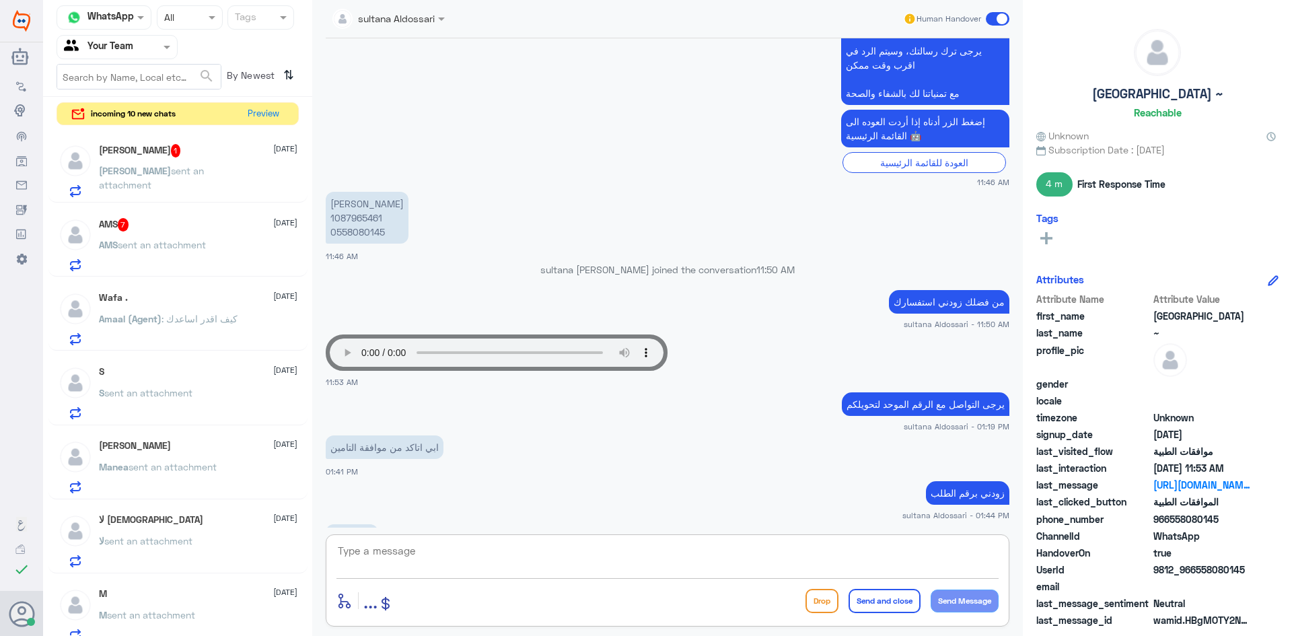
scroll to position [754, 0]
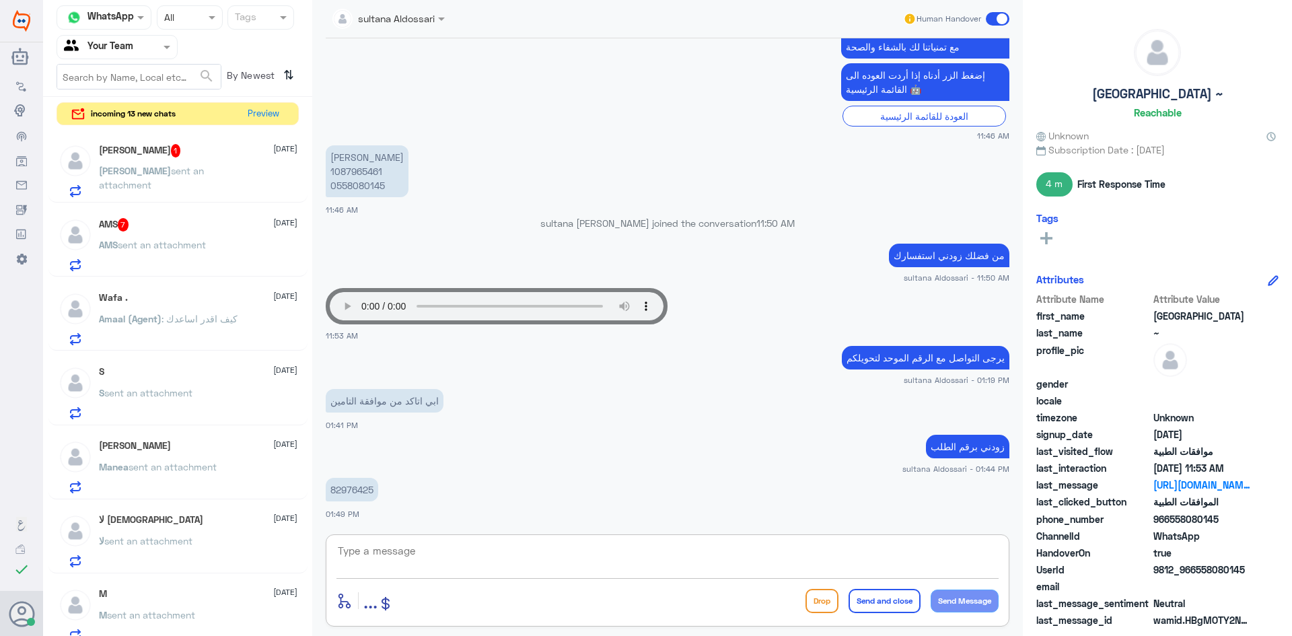
click at [359, 485] on p "82976425" at bounding box center [352, 490] width 52 height 24
click at [715, 559] on textarea at bounding box center [667, 558] width 662 height 33
type textarea "k"
type textarea "تم تحويل طلبكم لقسم موافقات التنويم للمتابعه"
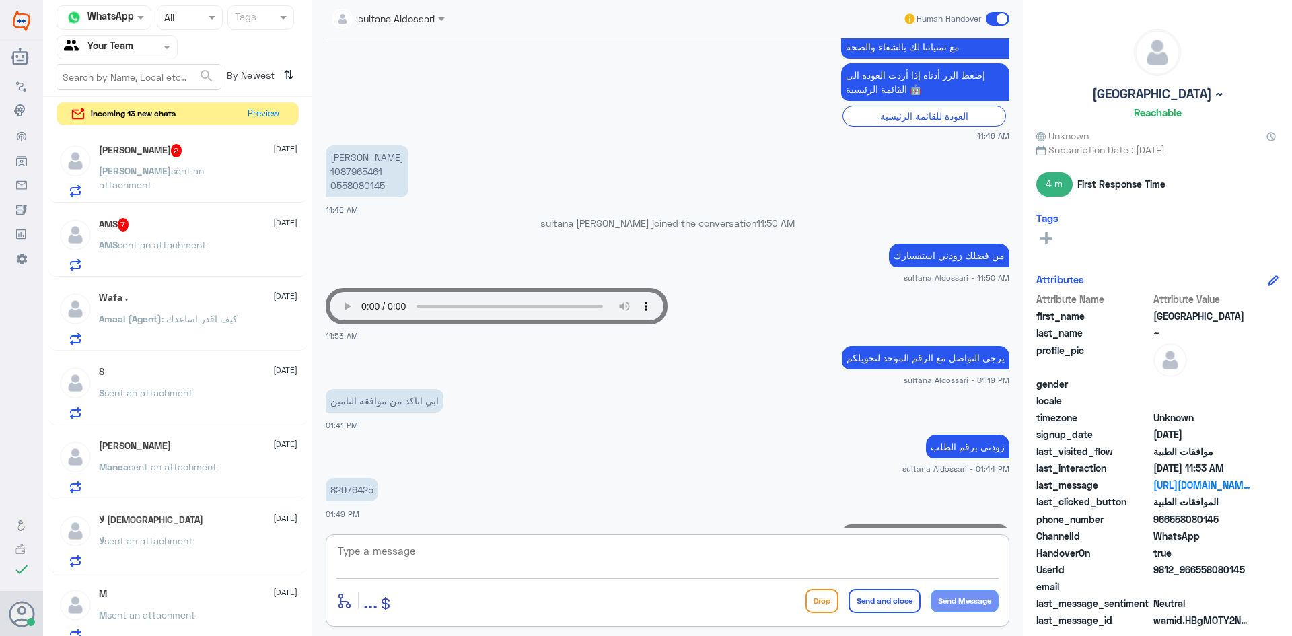
scroll to position [811, 0]
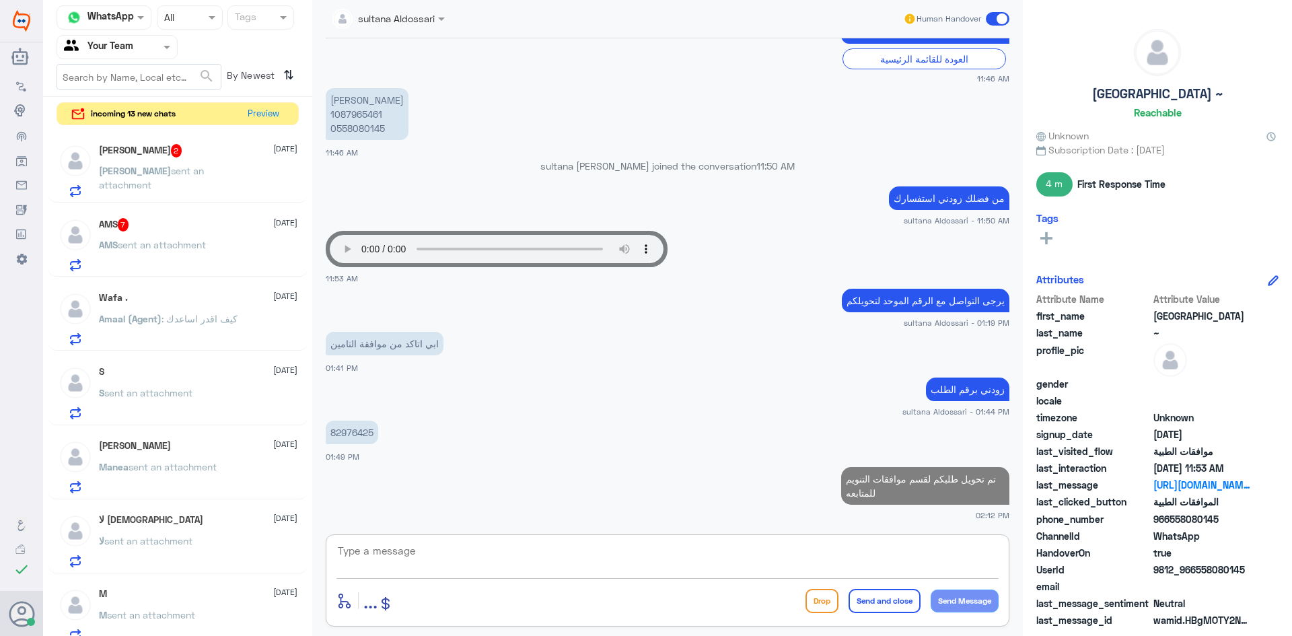
click at [192, 242] on span "sent an attachment" at bounding box center [162, 244] width 88 height 11
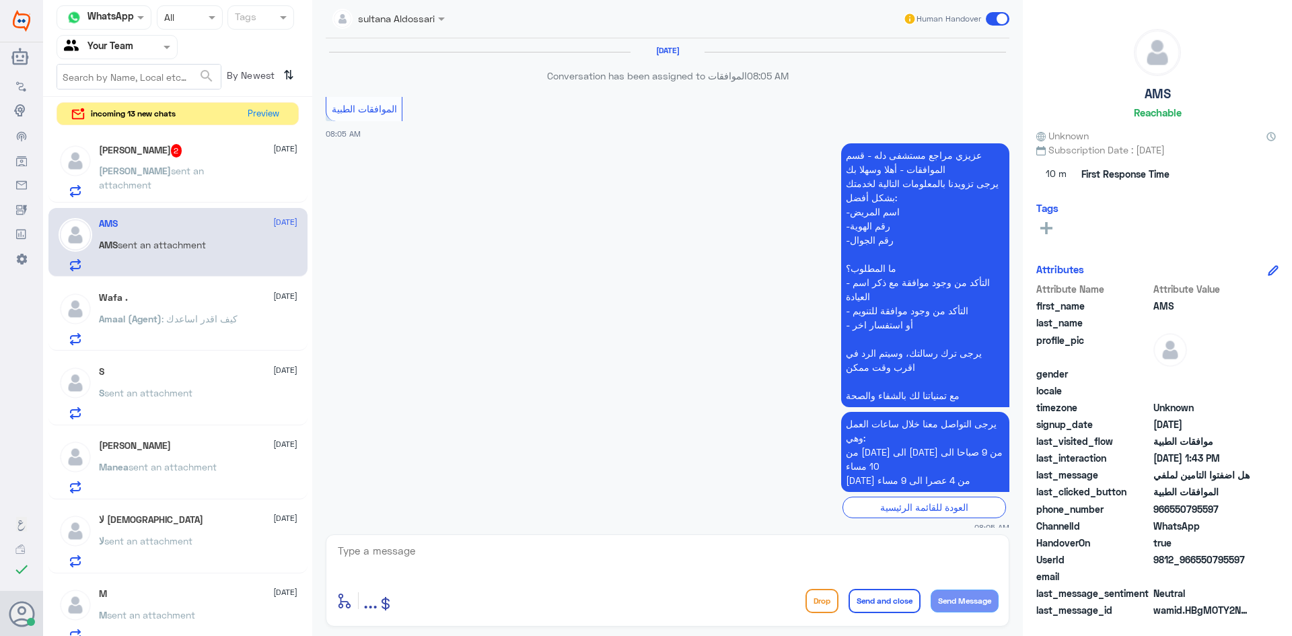
scroll to position [1361, 0]
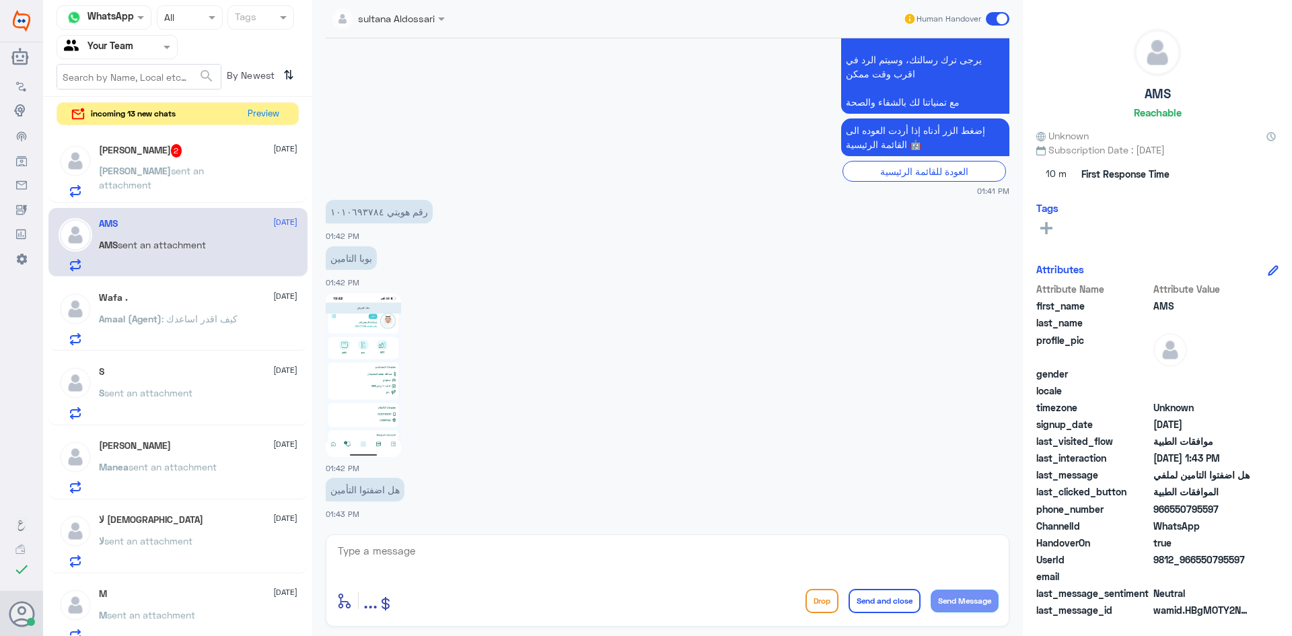
click at [371, 390] on img at bounding box center [363, 375] width 75 height 164
click at [375, 405] on img at bounding box center [363, 375] width 75 height 164
click at [647, 557] on textarea at bounding box center [667, 558] width 662 height 33
type textarea "تم اضافة التامين"
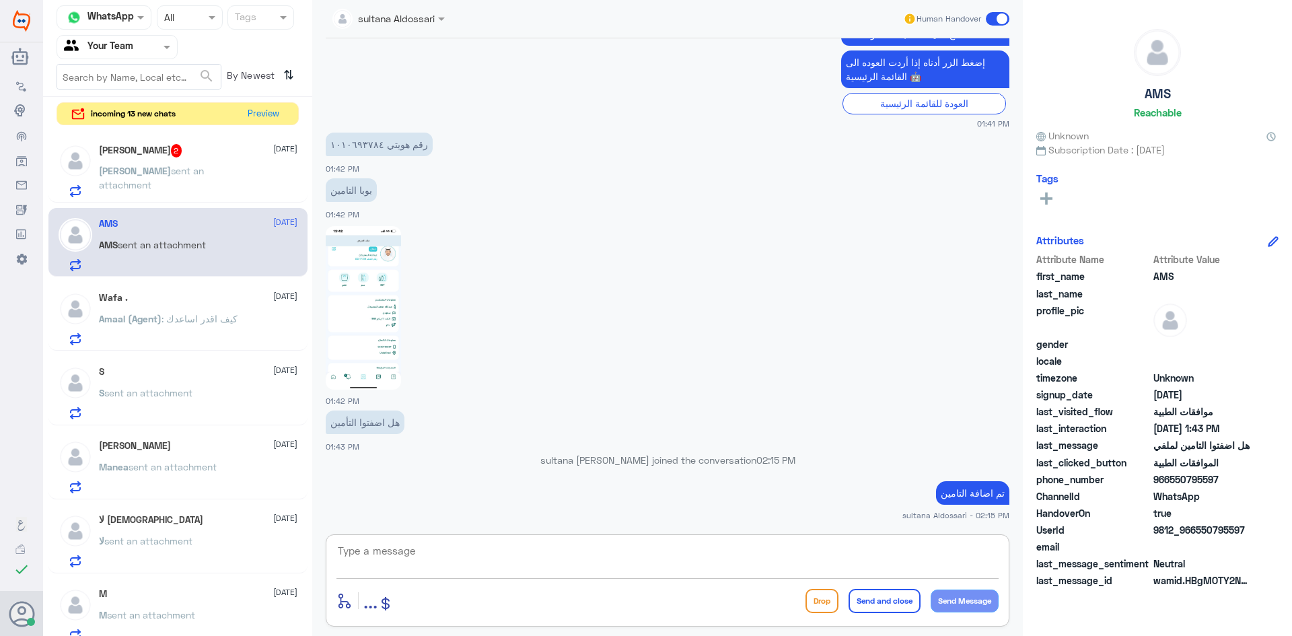
scroll to position [1401, 0]
click at [164, 168] on span "sent an attachment" at bounding box center [151, 178] width 105 height 26
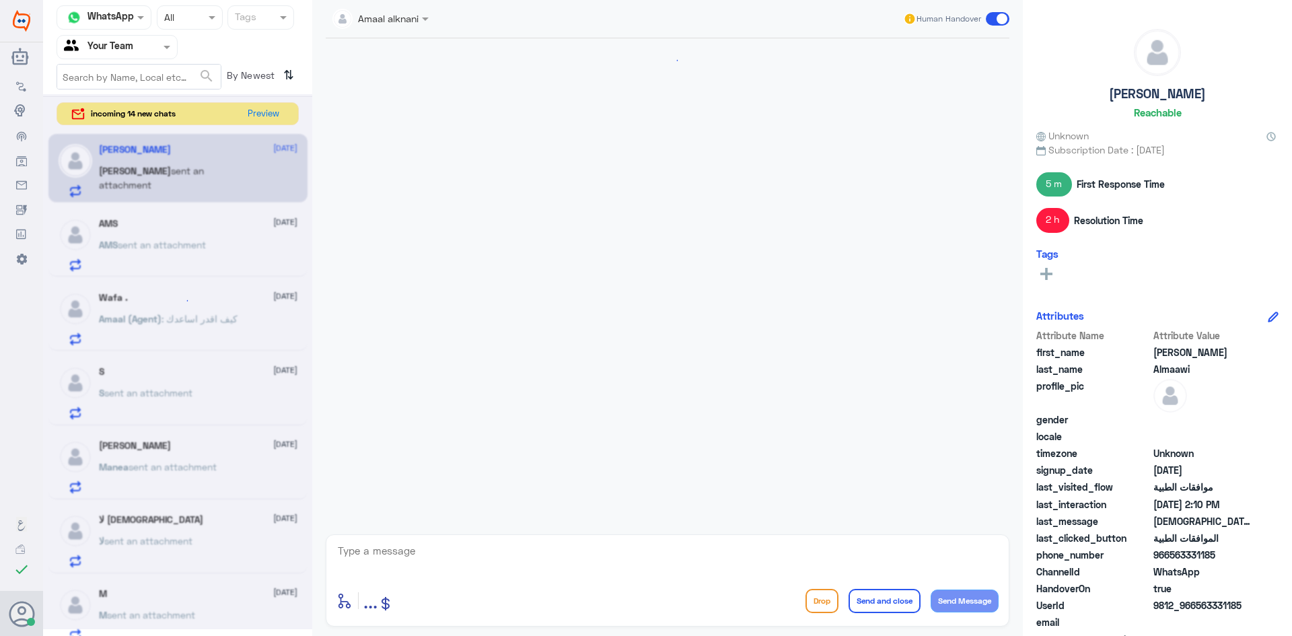
scroll to position [483, 0]
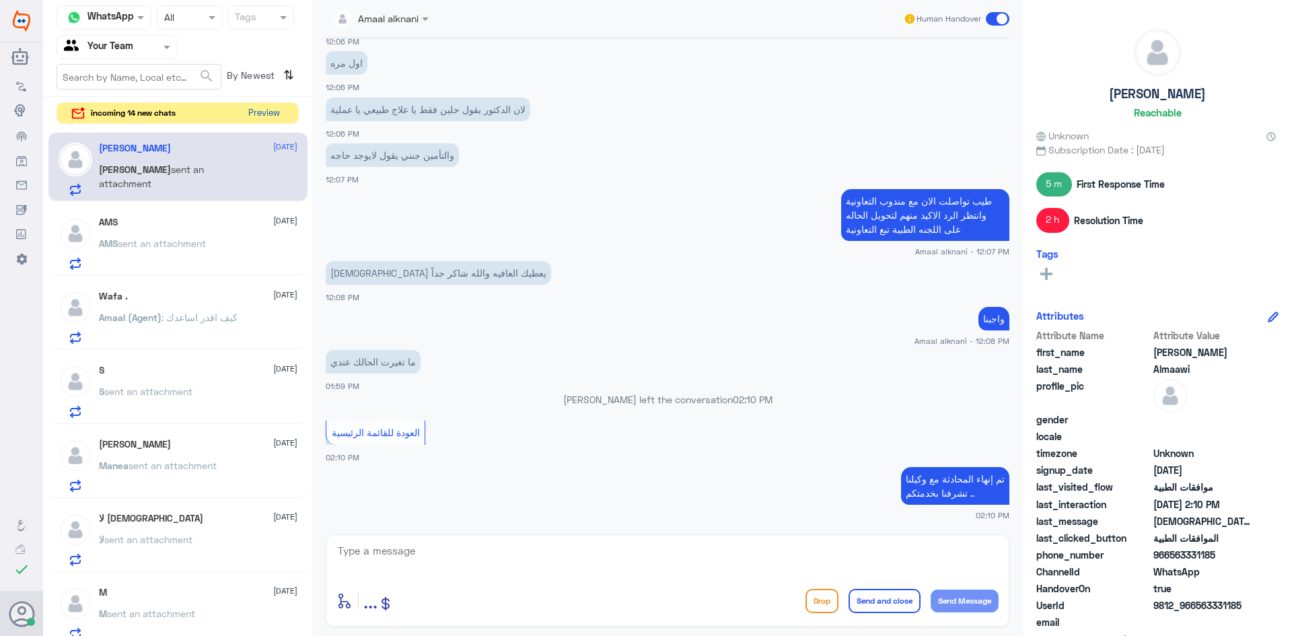
click at [264, 116] on button "Preview" at bounding box center [264, 113] width 42 height 21
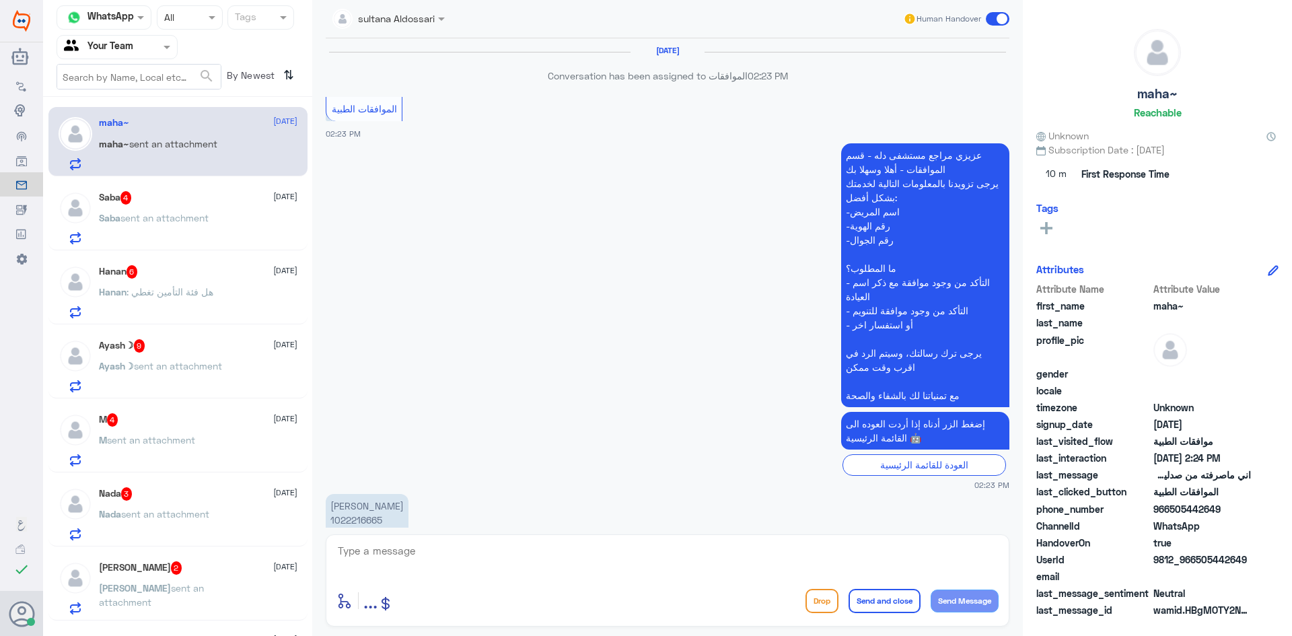
scroll to position [1112, 0]
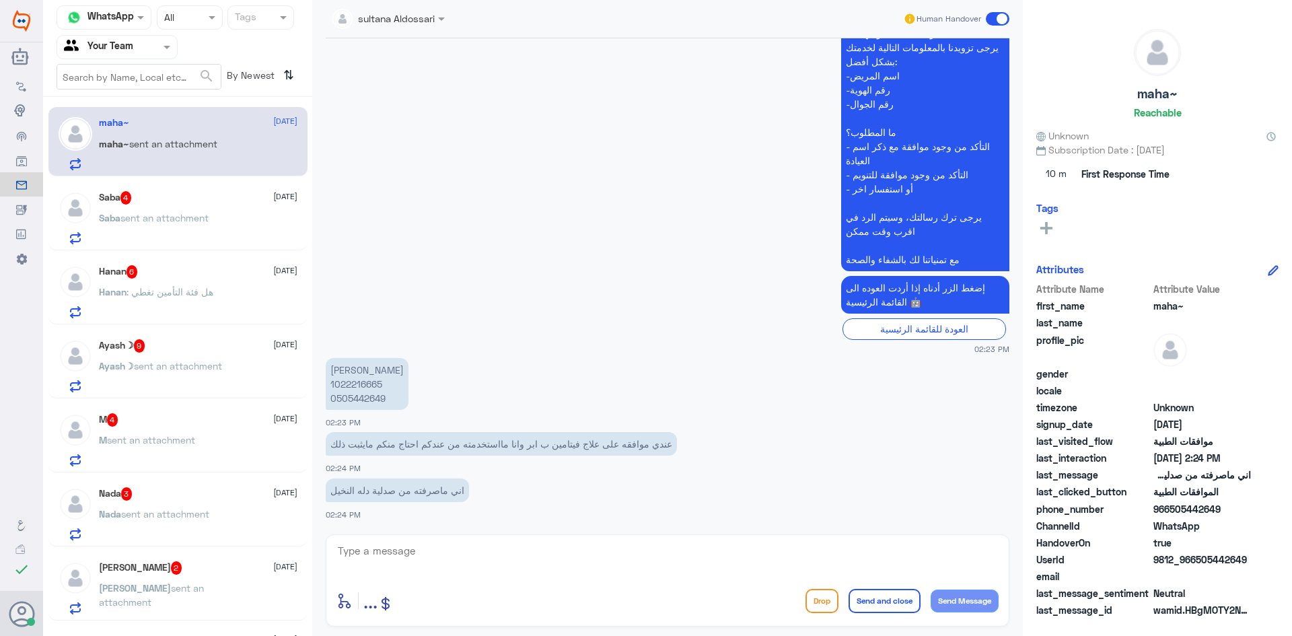
click at [352, 388] on p "[PERSON_NAME] 1022216665 0505442649" at bounding box center [367, 384] width 83 height 52
click at [497, 552] on textarea at bounding box center [667, 558] width 662 height 33
type textarea "من فضلك زودني برقم الموافقه"
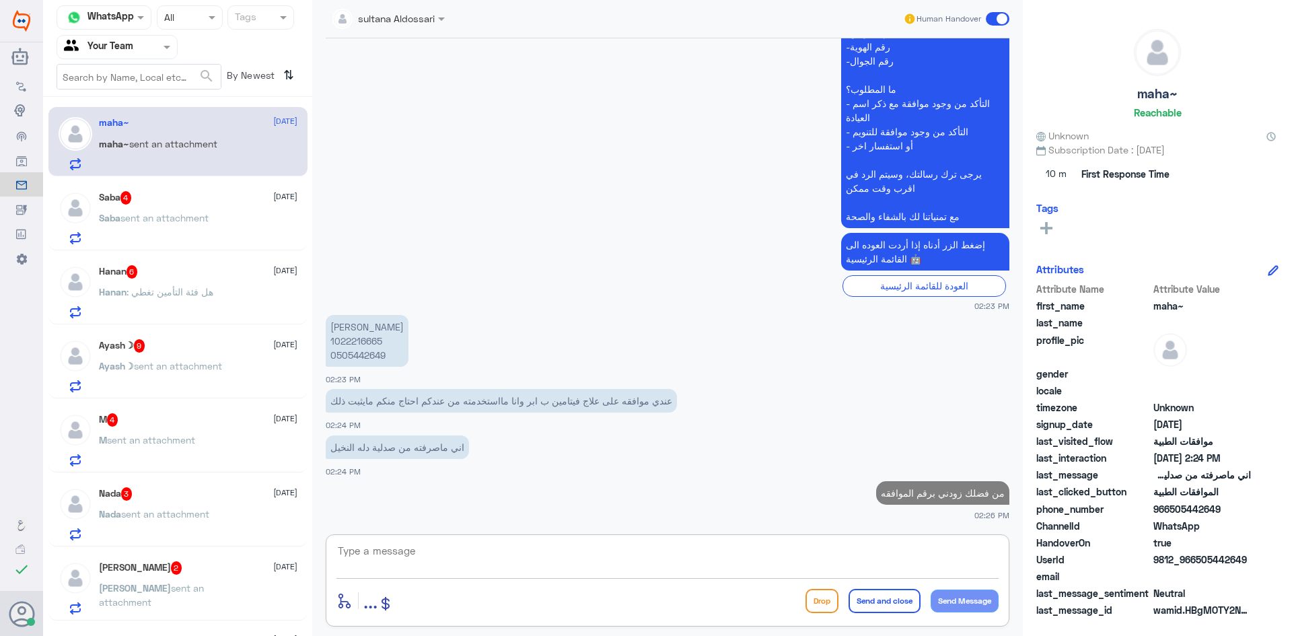
click at [162, 221] on span "sent an attachment" at bounding box center [164, 217] width 88 height 11
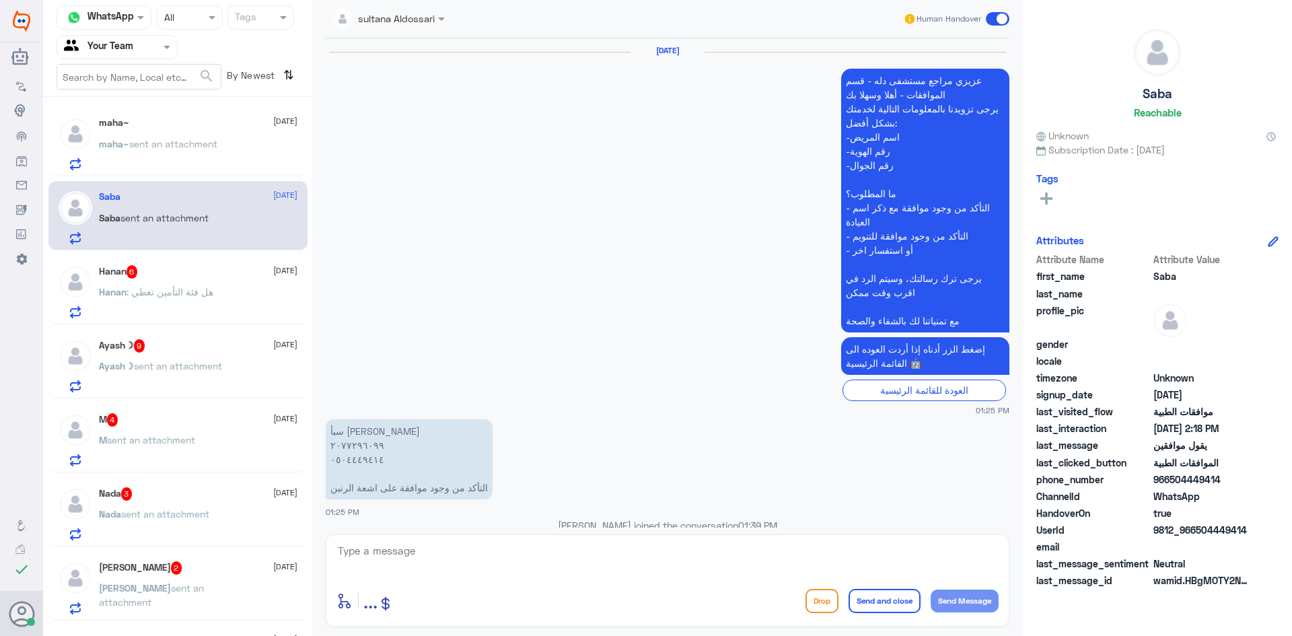
scroll to position [1525, 0]
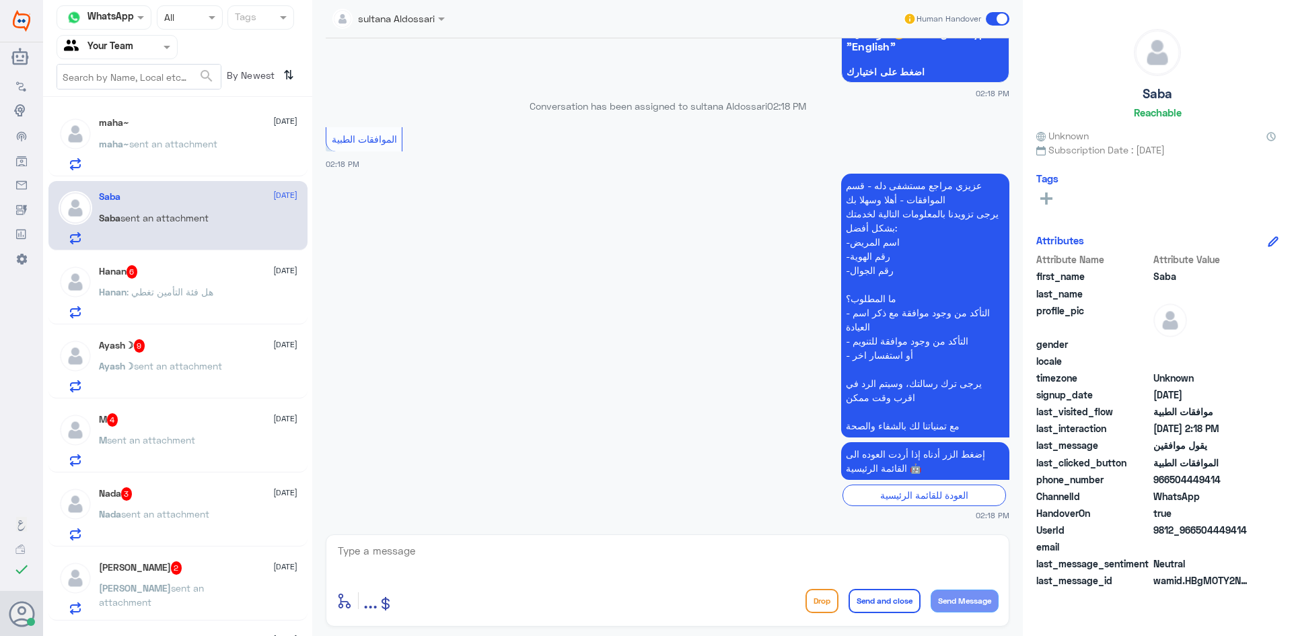
click at [571, 559] on textarea at bounding box center [667, 558] width 662 height 33
type textarea "مرحبا كيف اقدر اساعدك"
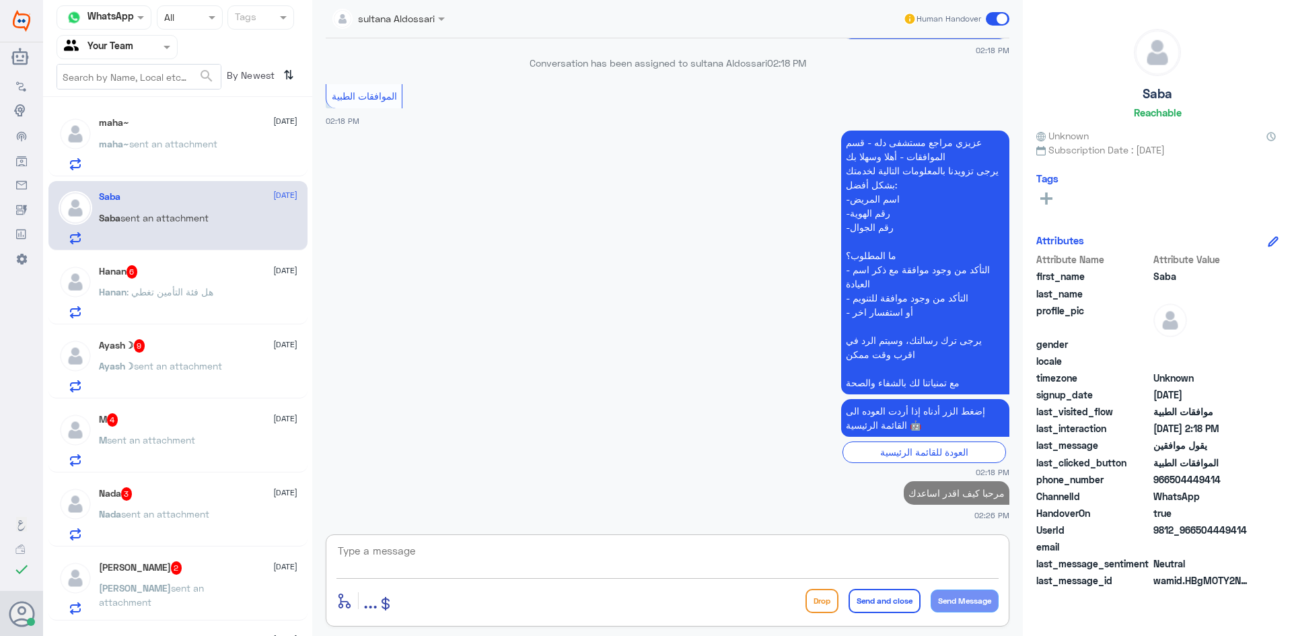
click at [174, 279] on div "Hanan 6 [DATE]" at bounding box center [198, 271] width 199 height 13
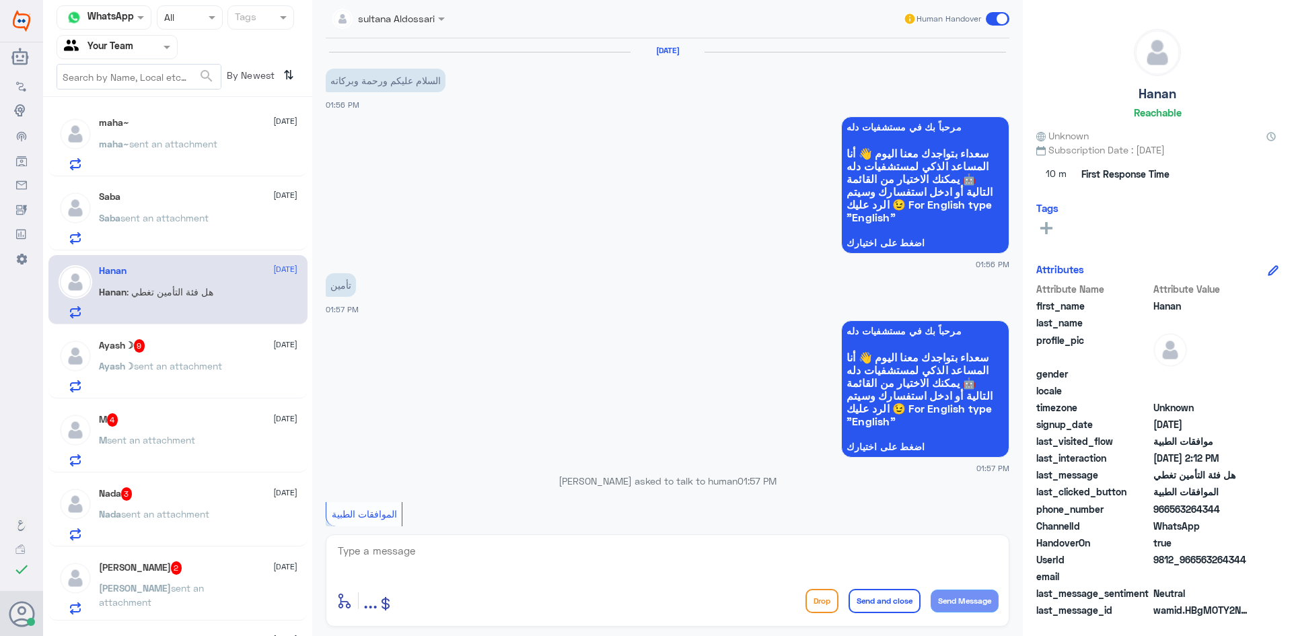
scroll to position [513, 0]
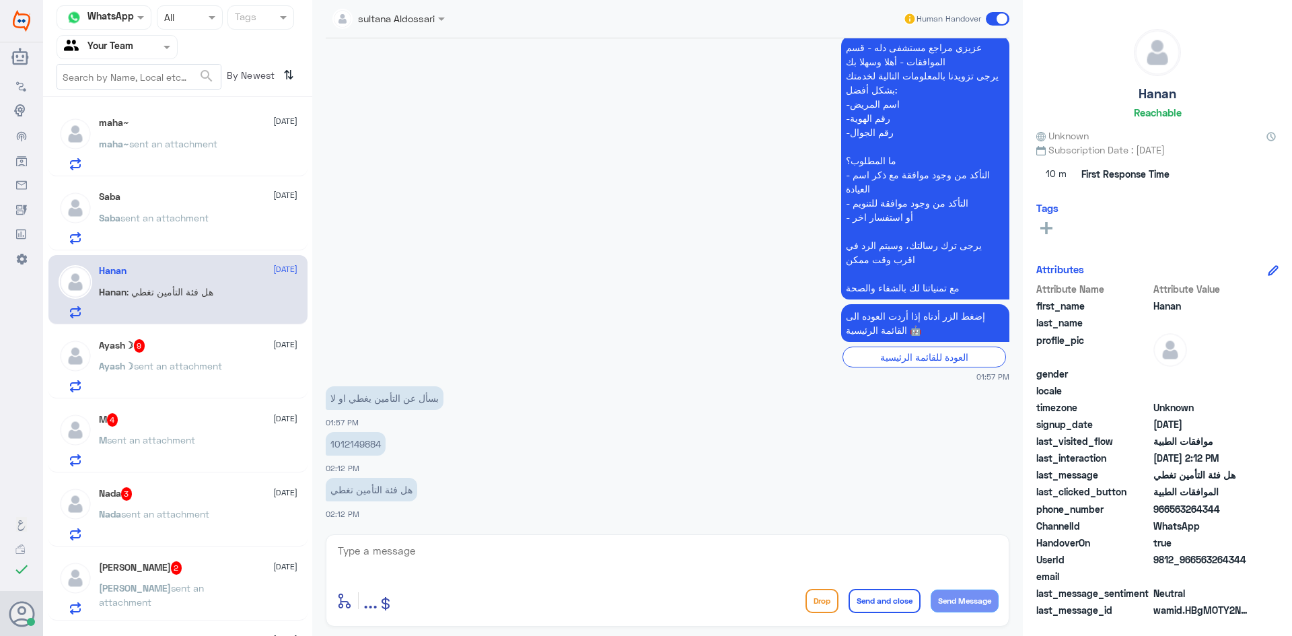
click at [338, 447] on p "1012149884" at bounding box center [356, 444] width 60 height 24
click at [480, 542] on textarea at bounding box center [667, 558] width 662 height 33
type textarea "اعتذر منك التامين غير مغطى"
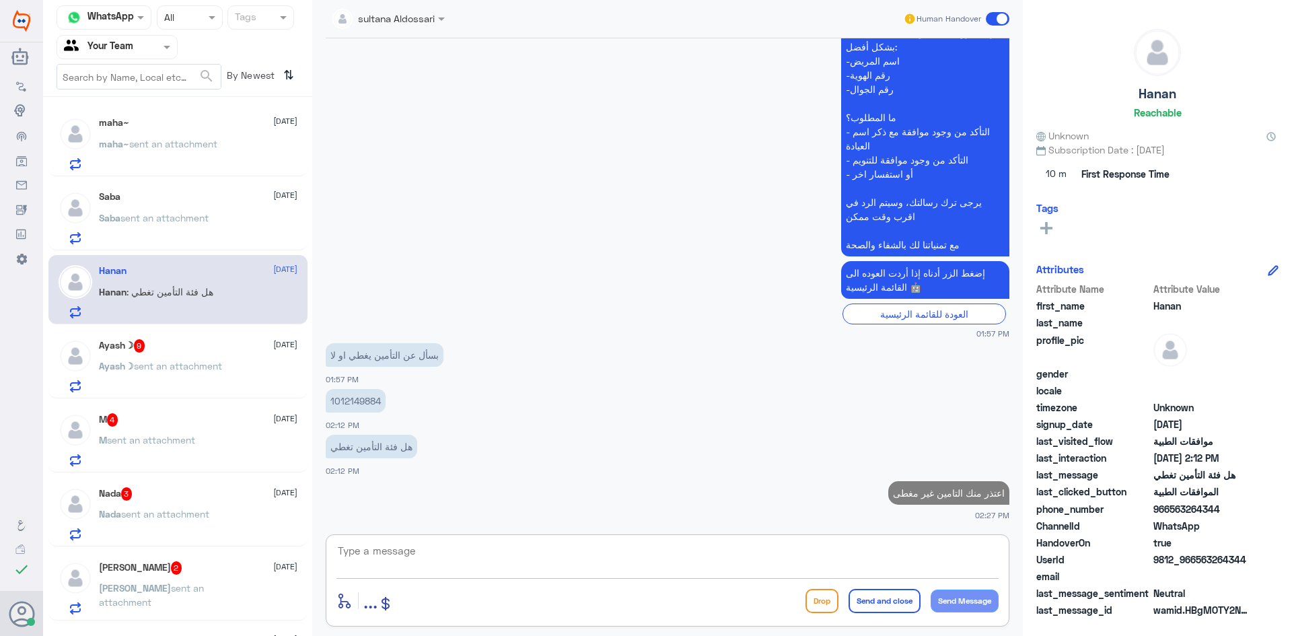
click at [154, 349] on div "Ayash☽ 9 [DATE]" at bounding box center [198, 345] width 199 height 13
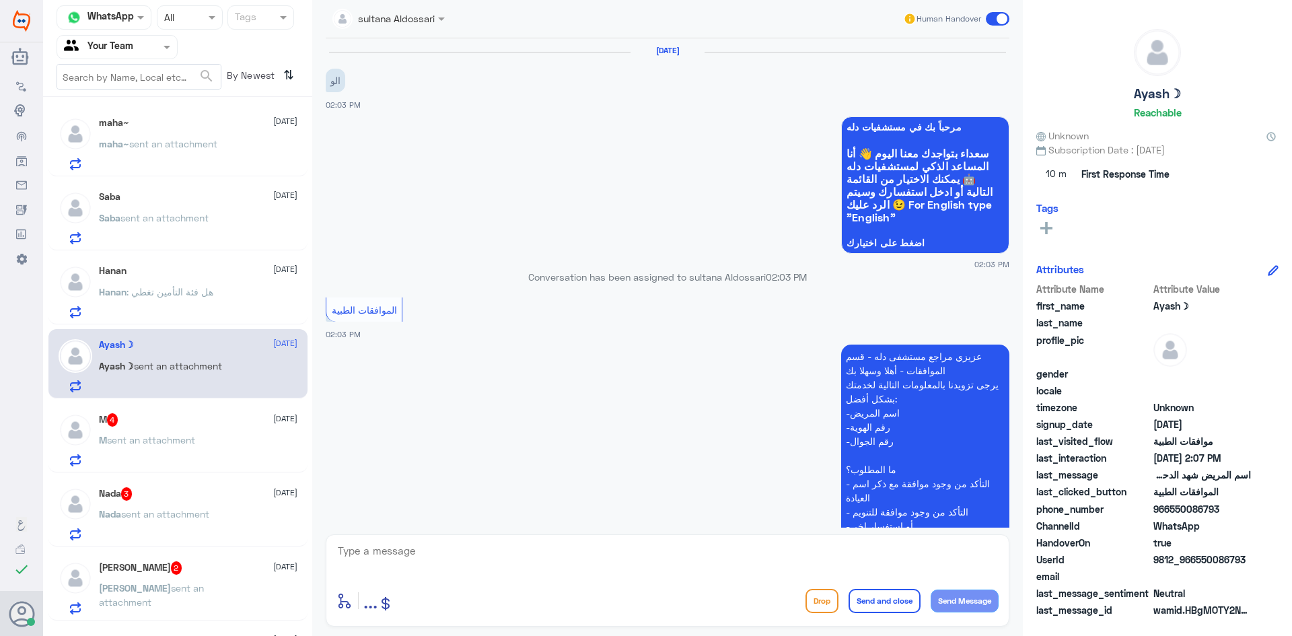
scroll to position [1377, 0]
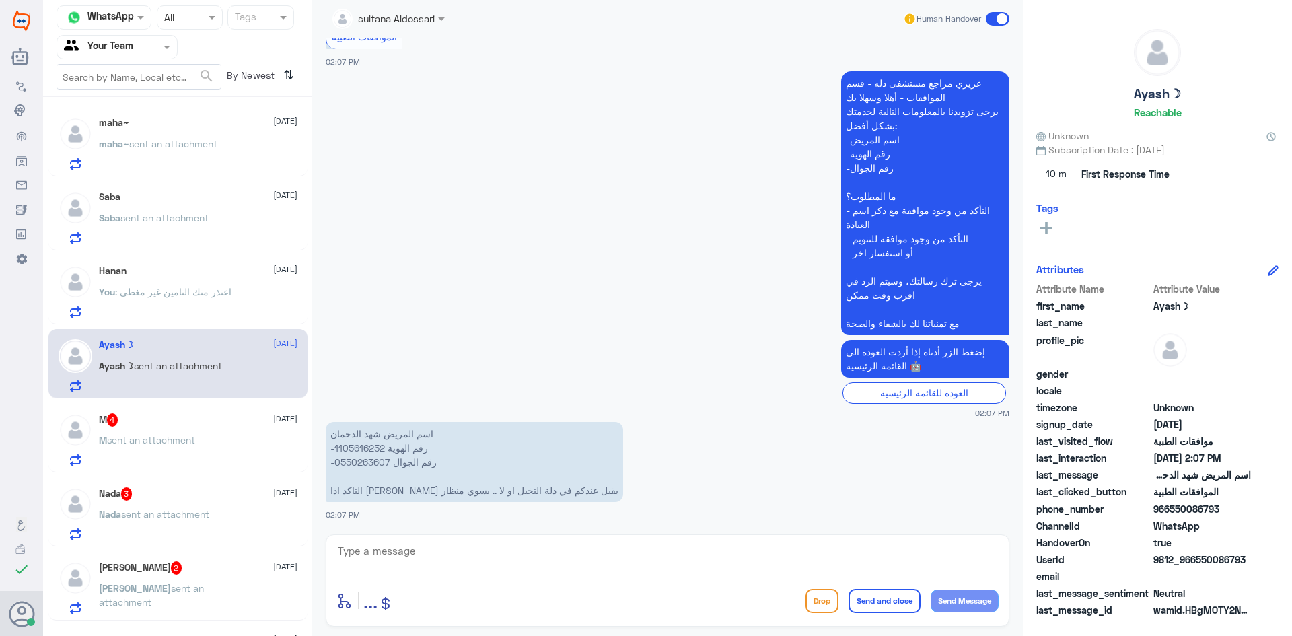
click at [355, 446] on p "اسم المريض شهد الدحمان -رقم الهوية 1105616252 -رقم الجوال 0550263607 التاكد اذا…" at bounding box center [474, 462] width 297 height 80
click at [407, 555] on textarea at bounding box center [667, 558] width 662 height 33
type textarea "ت"
type textarea "نعم يشمل دله النخيل يمكنك تلقي الخدمات"
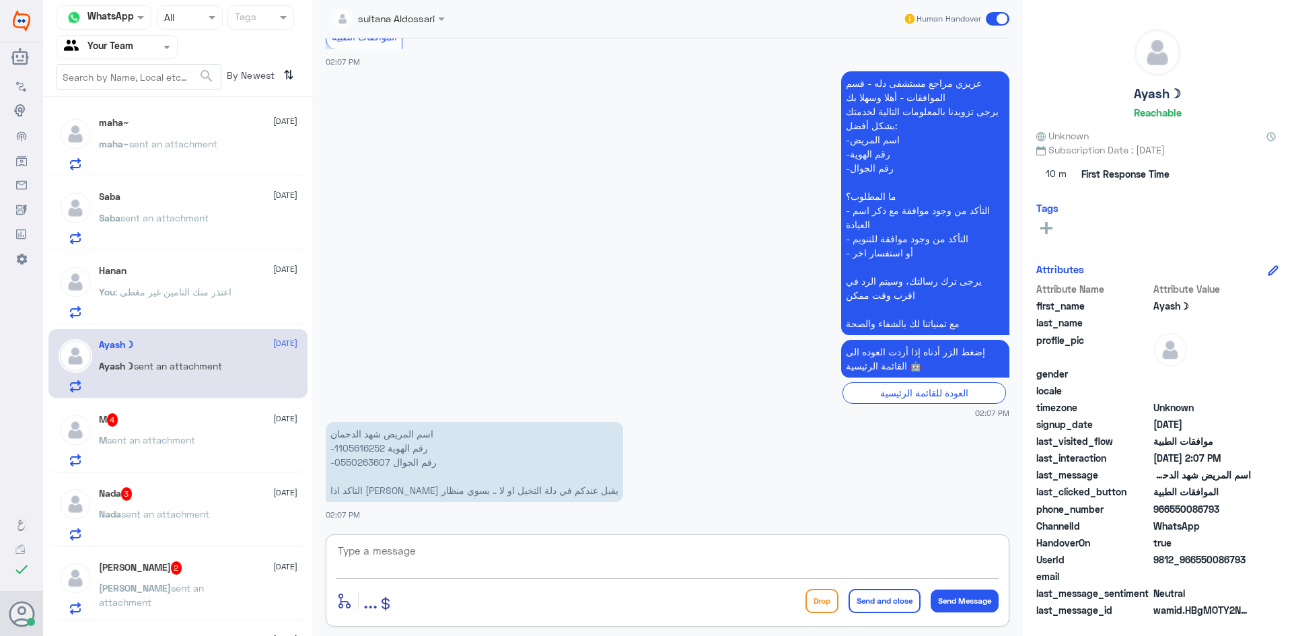
scroll to position [1434, 0]
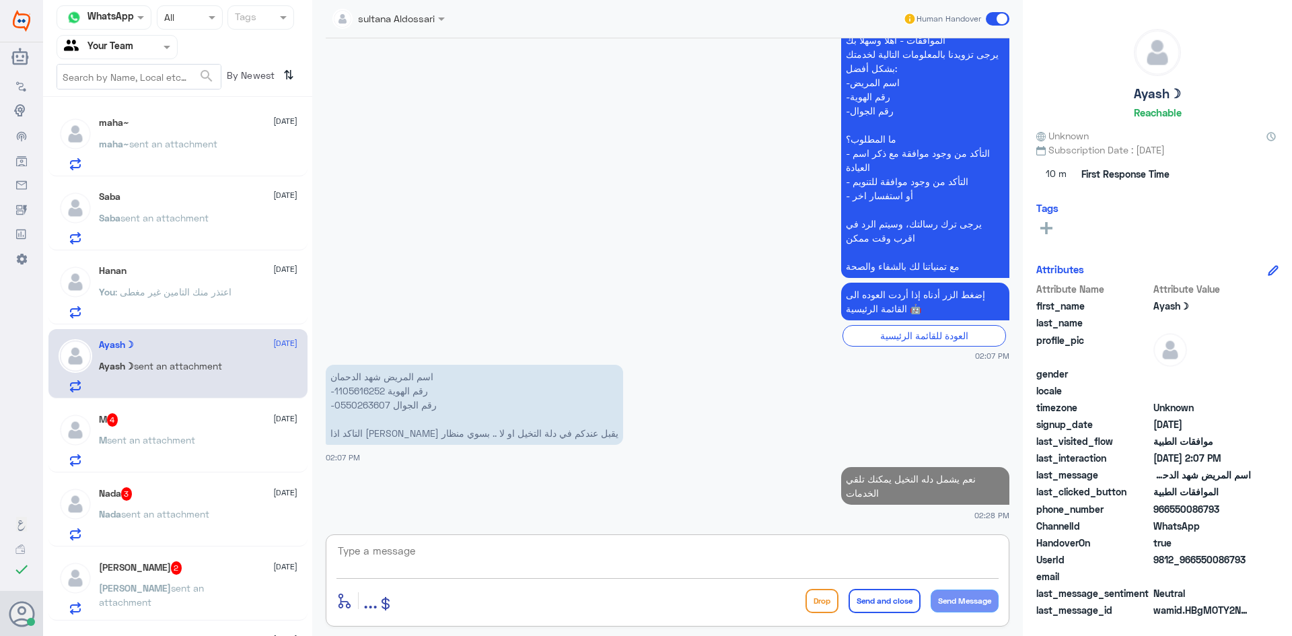
click at [168, 450] on p "M sent an attachment" at bounding box center [147, 450] width 96 height 34
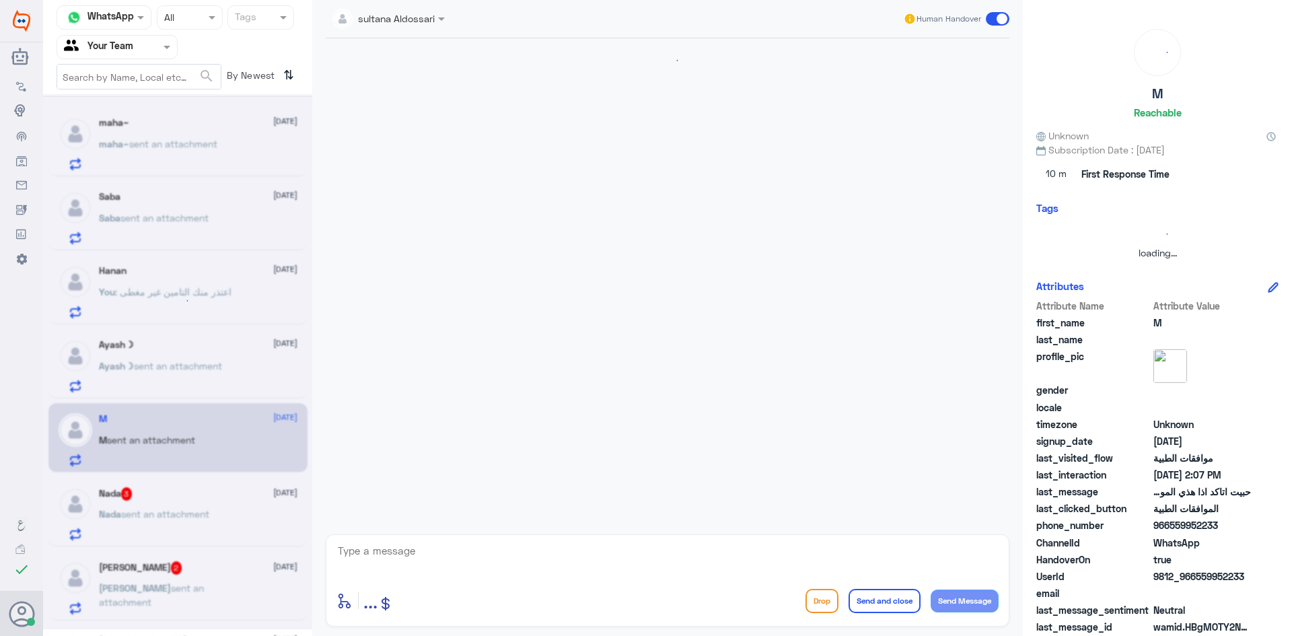
scroll to position [1281, 0]
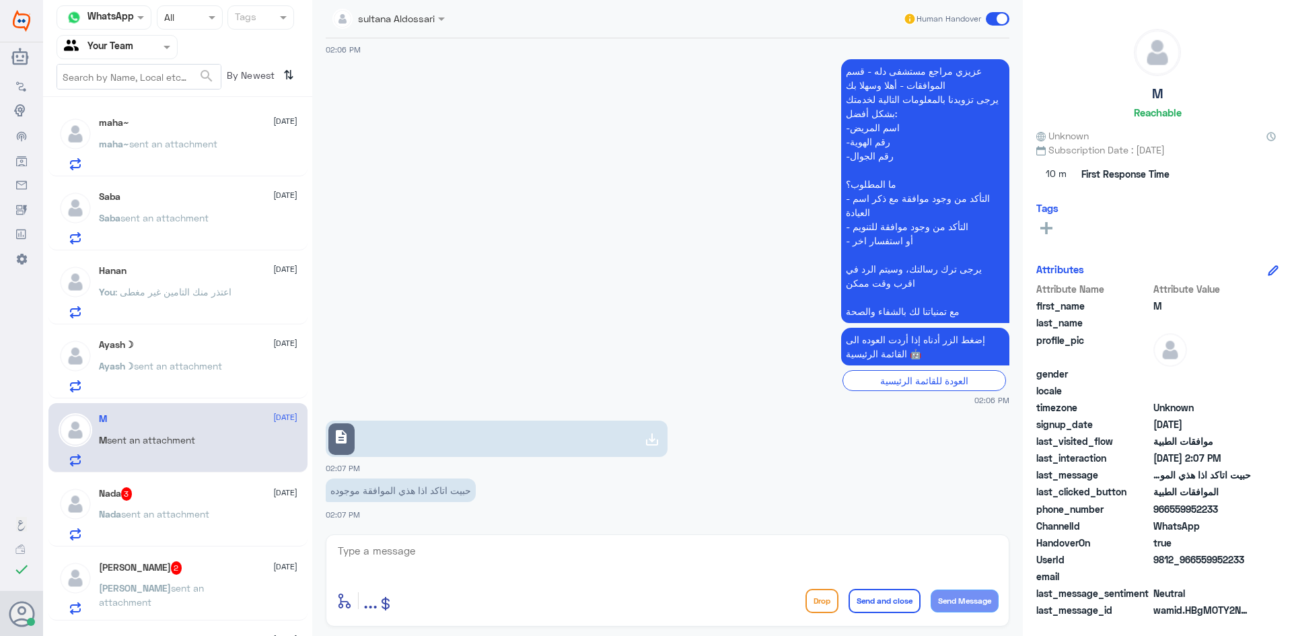
click at [651, 435] on icon at bounding box center [652, 439] width 16 height 16
click at [513, 573] on textarea at bounding box center [667, 558] width 662 height 33
type textarea "من فضلك زودني الملف"
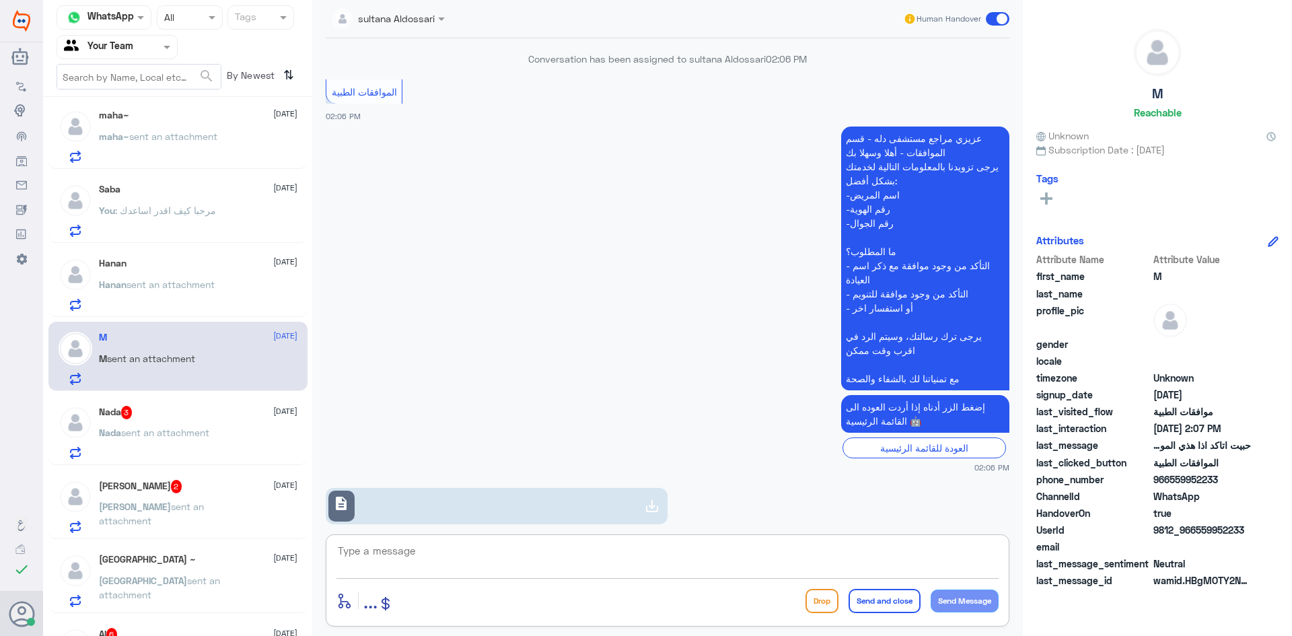
scroll to position [269, 0]
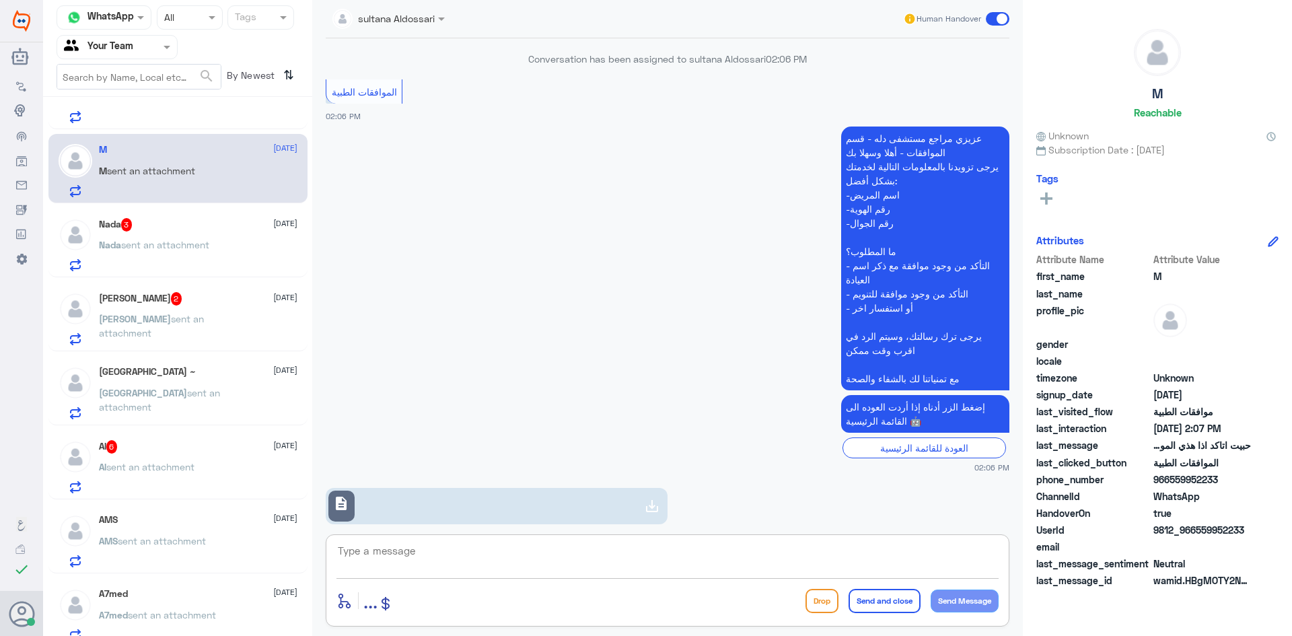
click at [206, 236] on div "Nada 3 [DATE] Nada sent an attachment" at bounding box center [198, 244] width 199 height 53
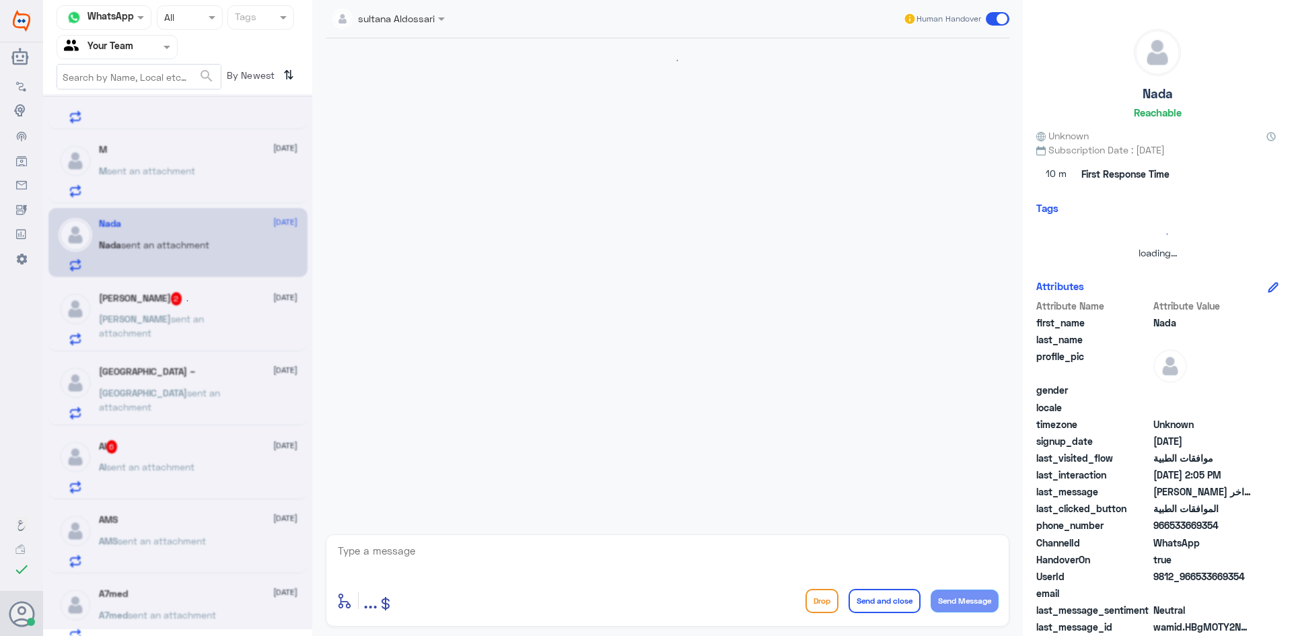
scroll to position [258, 0]
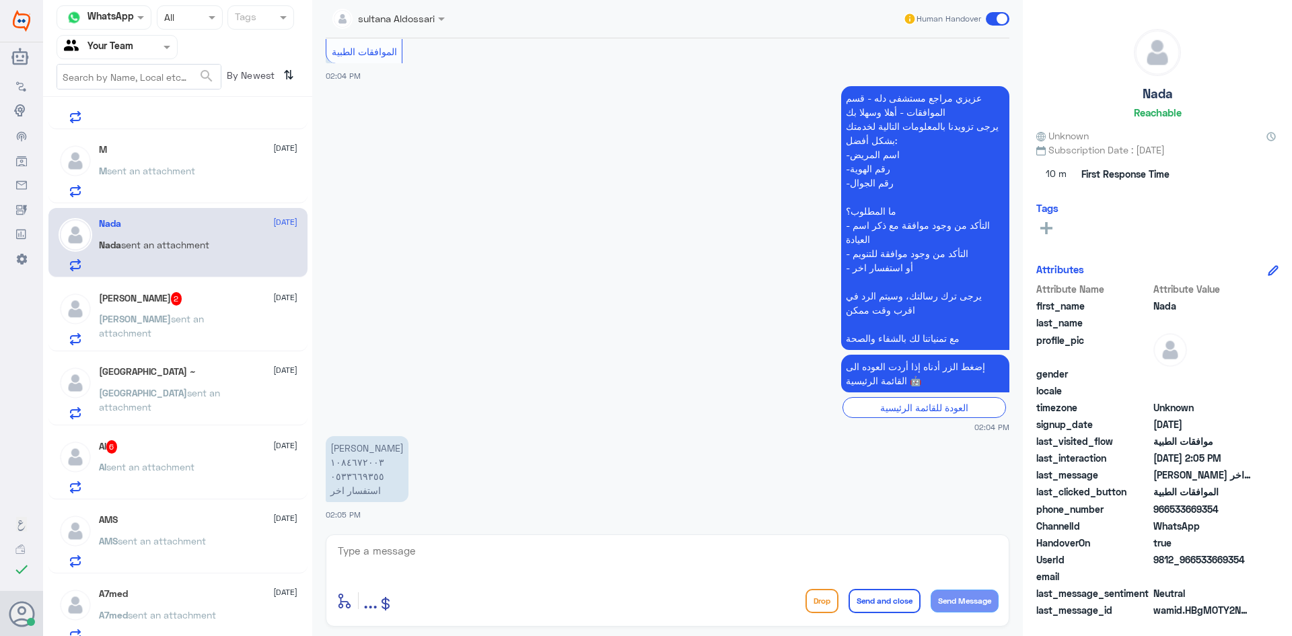
click at [437, 555] on textarea at bounding box center [667, 558] width 662 height 33
type textarea "م"
type textarea "زودني استفسارك من فضلك"
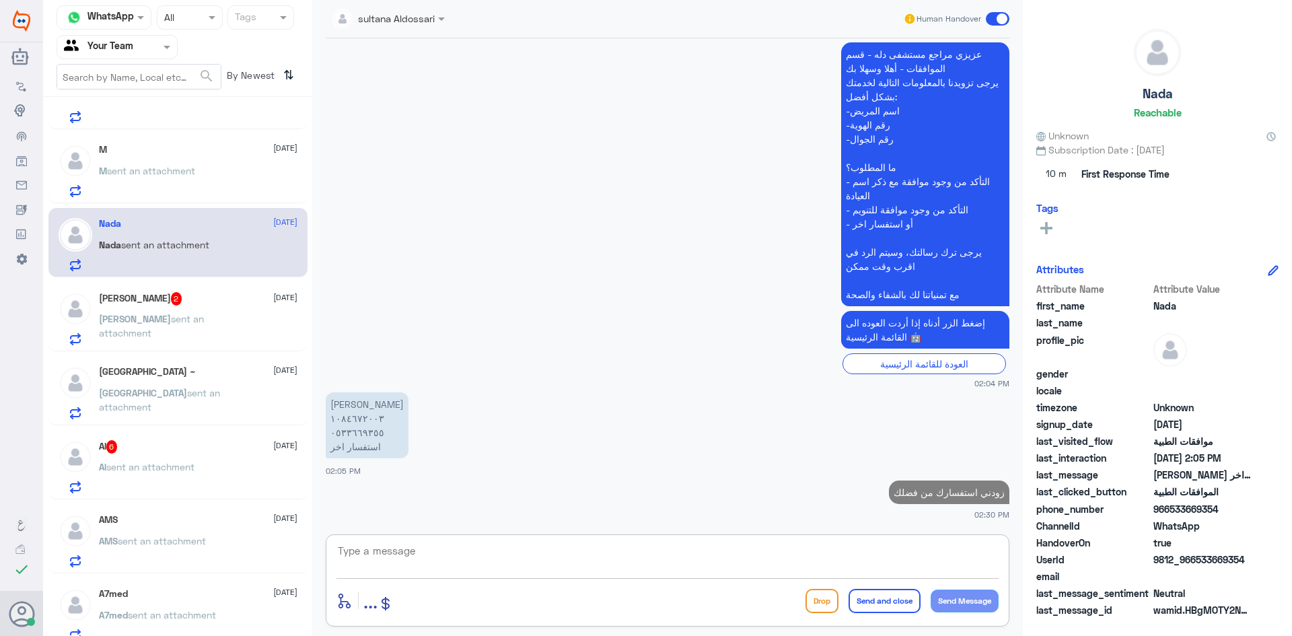
click at [166, 314] on span "sent an attachment" at bounding box center [151, 326] width 105 height 26
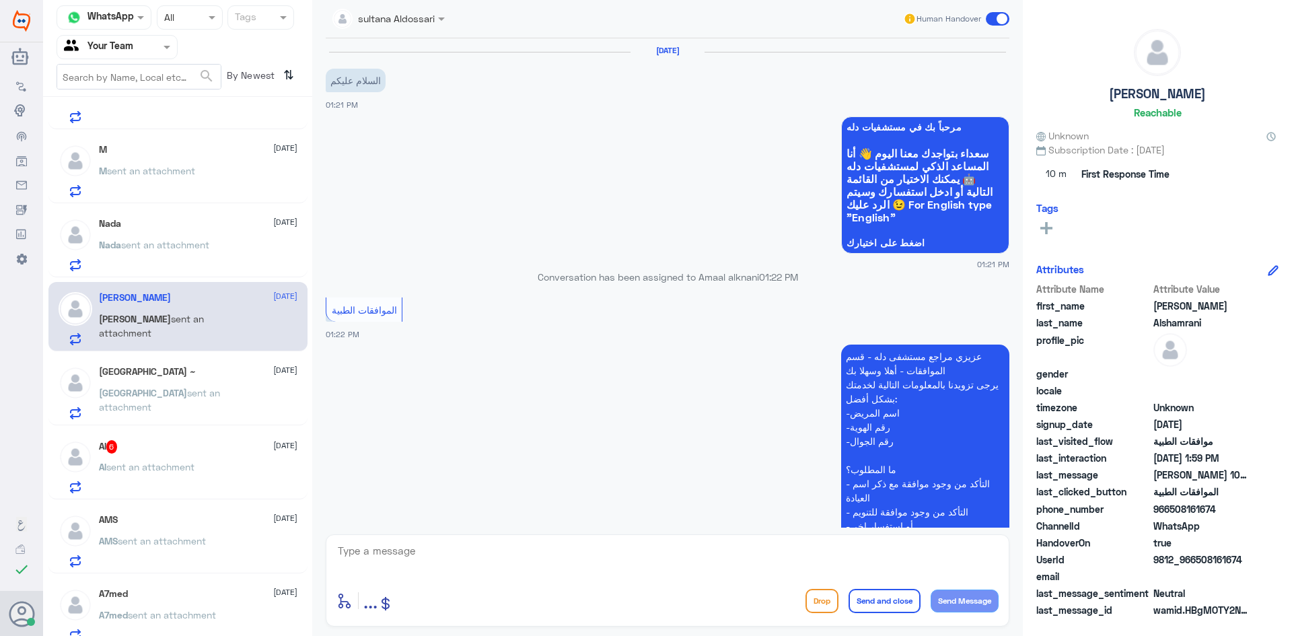
scroll to position [1197, 0]
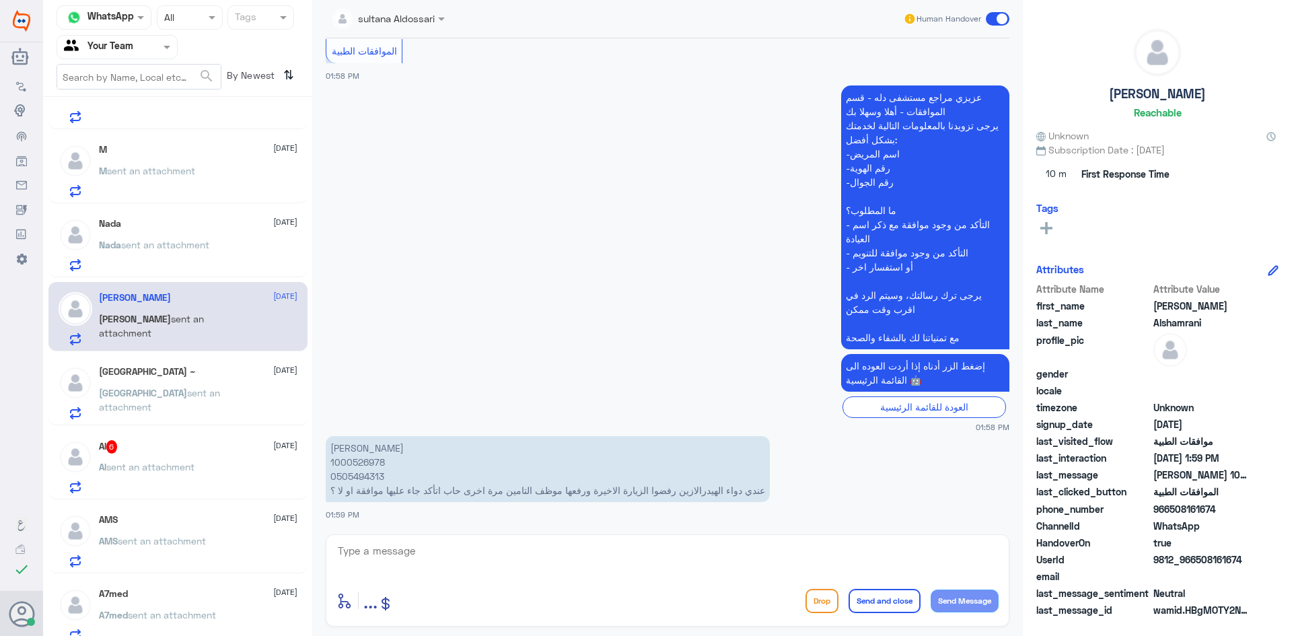
click at [343, 462] on p "[PERSON_NAME] 1000526978 0505494313 عندي دواء الهيدرالازين رفضوا الزيارة الاخير…" at bounding box center [548, 469] width 444 height 66
click at [680, 542] on textarea at bounding box center [667, 558] width 662 height 33
type textarea "لازال مرفوض لا يوجد تعاقد"
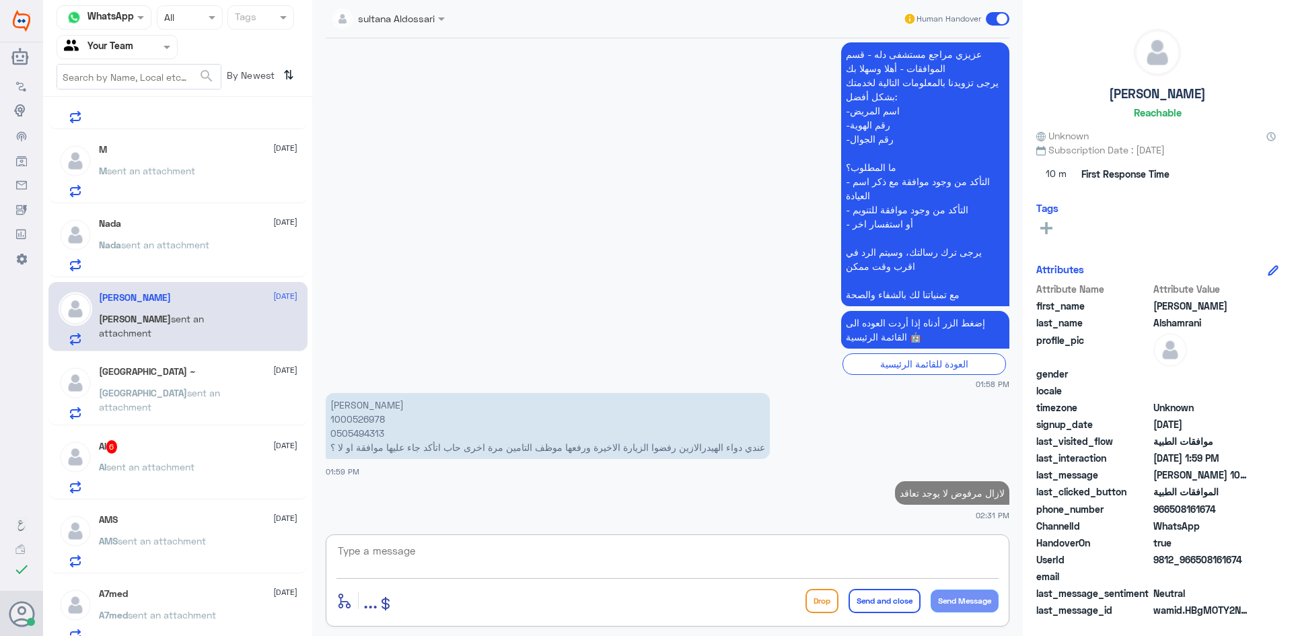
click at [188, 462] on span "sent an attachment" at bounding box center [150, 466] width 88 height 11
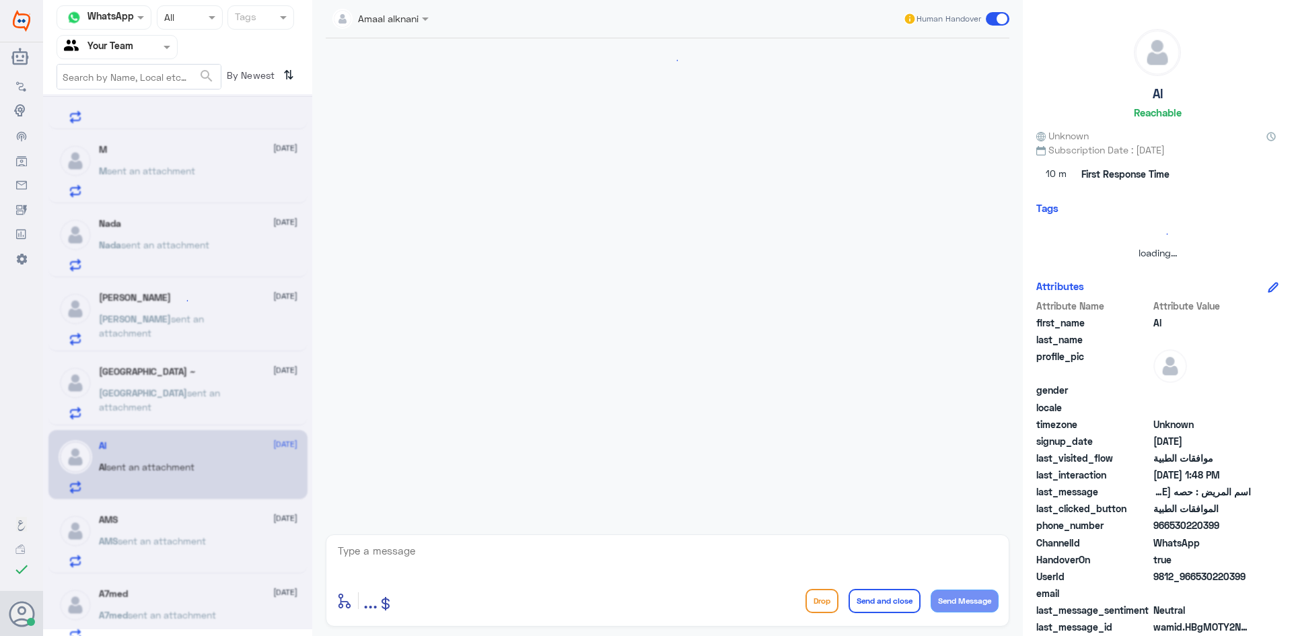
scroll to position [1120, 0]
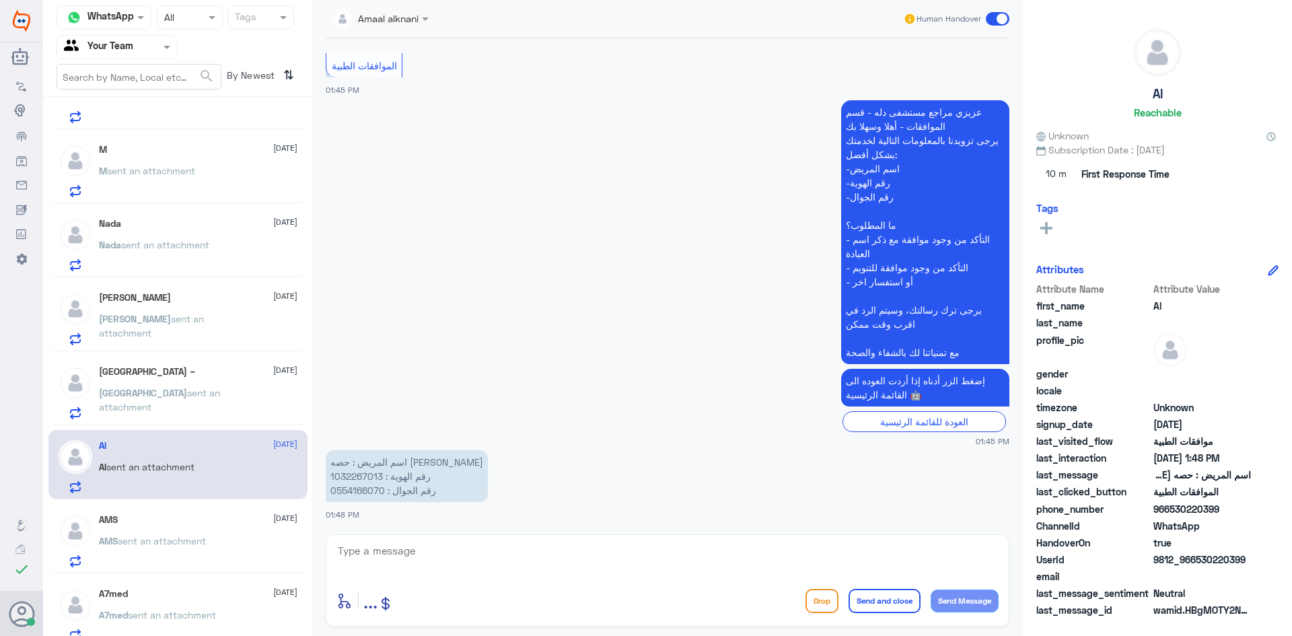
click at [342, 475] on p "اسم المريض : حصه [PERSON_NAME] رقم الهوية : 1032267013 رقم الجوال : 0554166070" at bounding box center [407, 476] width 162 height 52
click at [604, 548] on textarea at bounding box center [667, 558] width 662 height 33
type textarea "من فضلك زودني استفسارك"
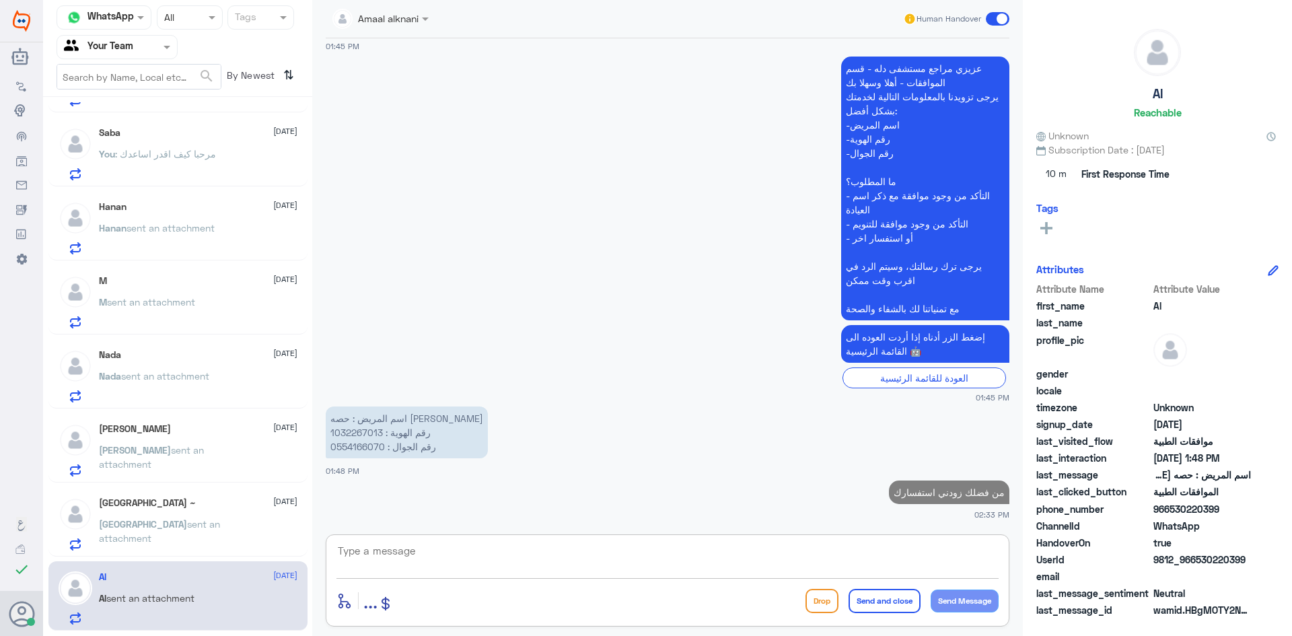
scroll to position [0, 0]
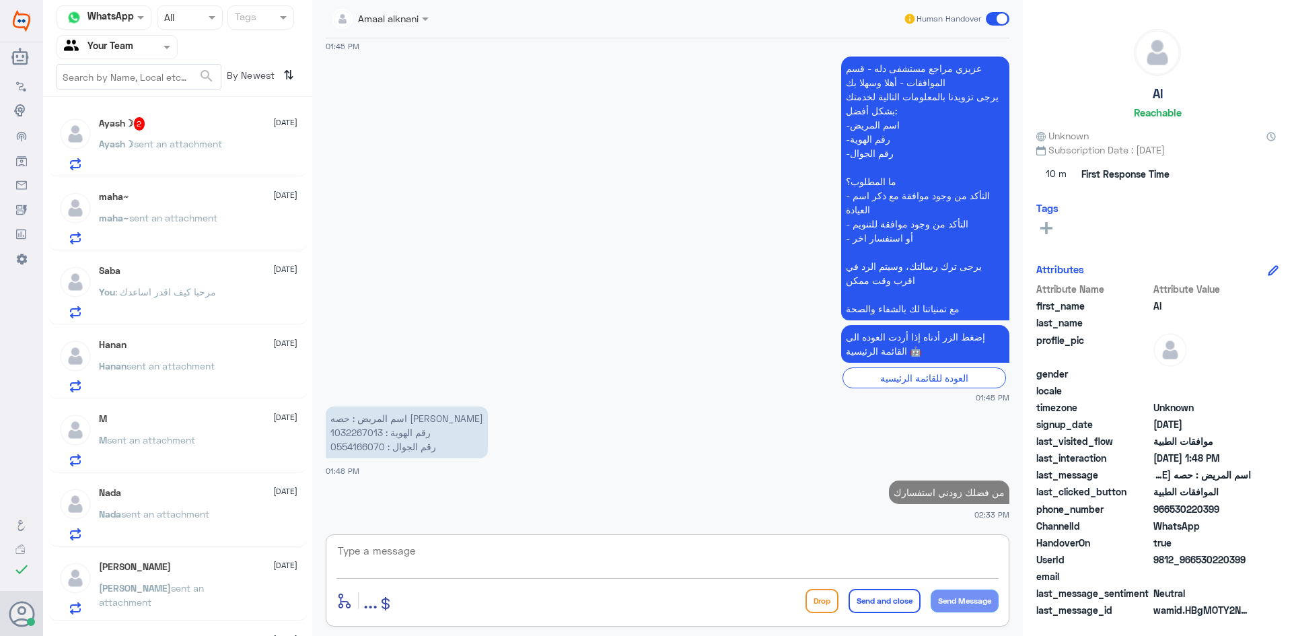
click at [180, 155] on p "Ayash☽ sent an attachment" at bounding box center [160, 154] width 123 height 34
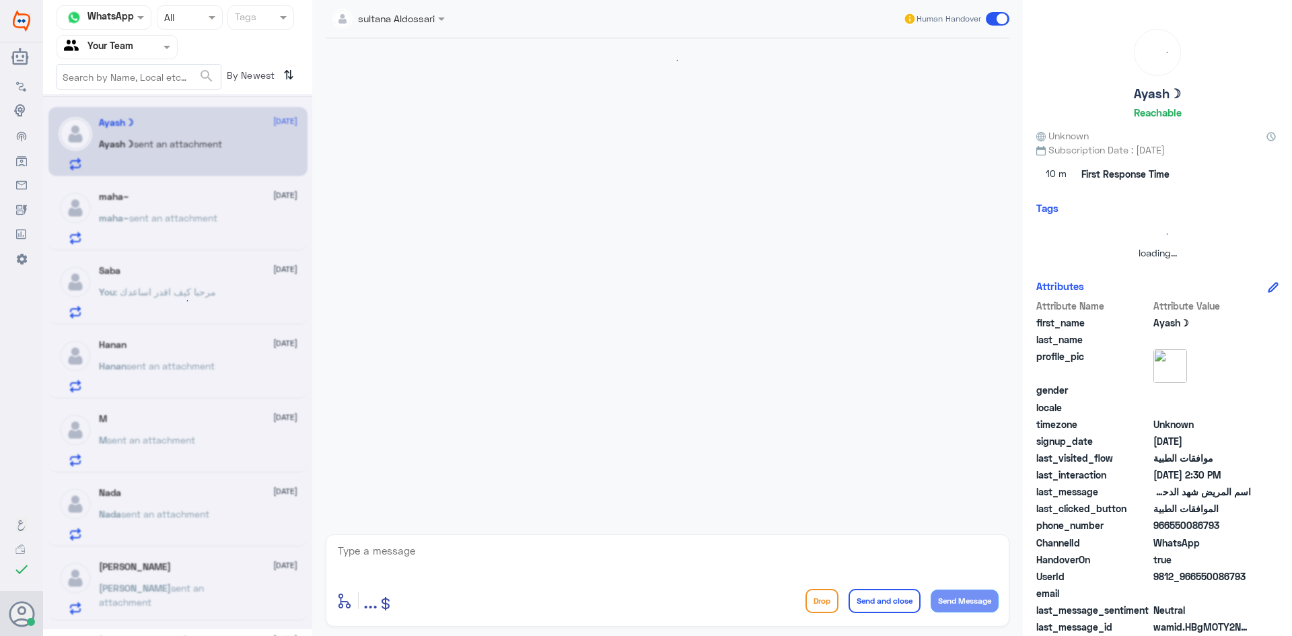
scroll to position [1350, 0]
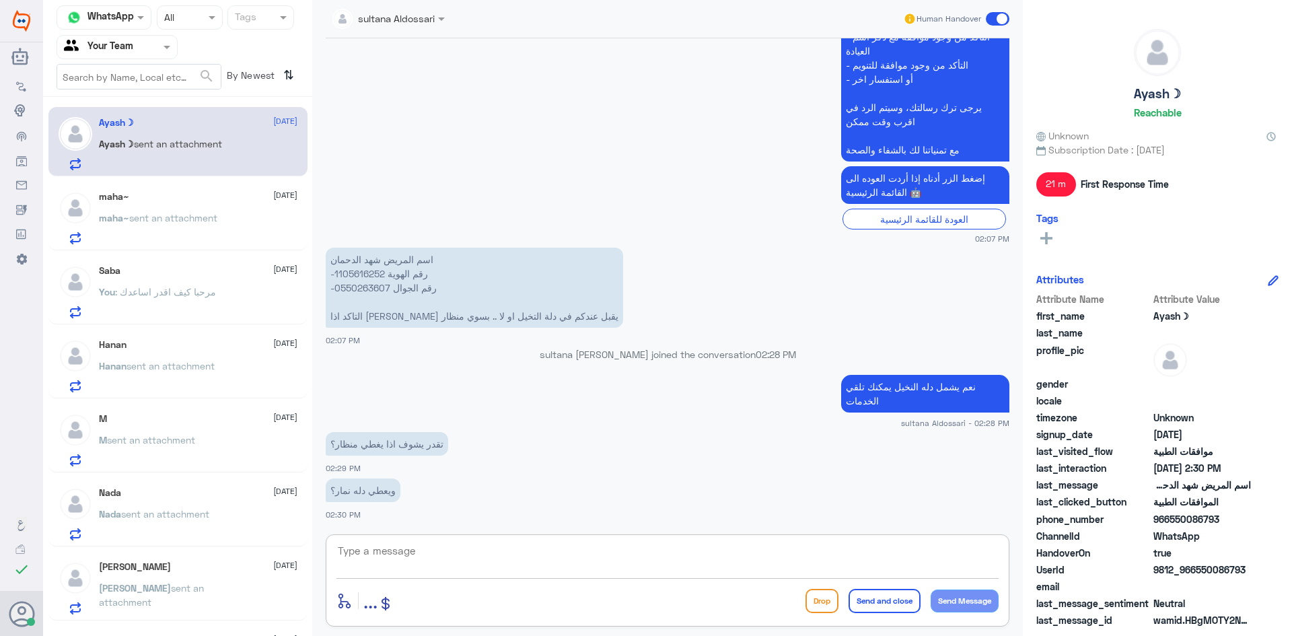
click at [472, 553] on textarea at bounding box center [667, 558] width 662 height 33
type textarea "لا يظهر لي"
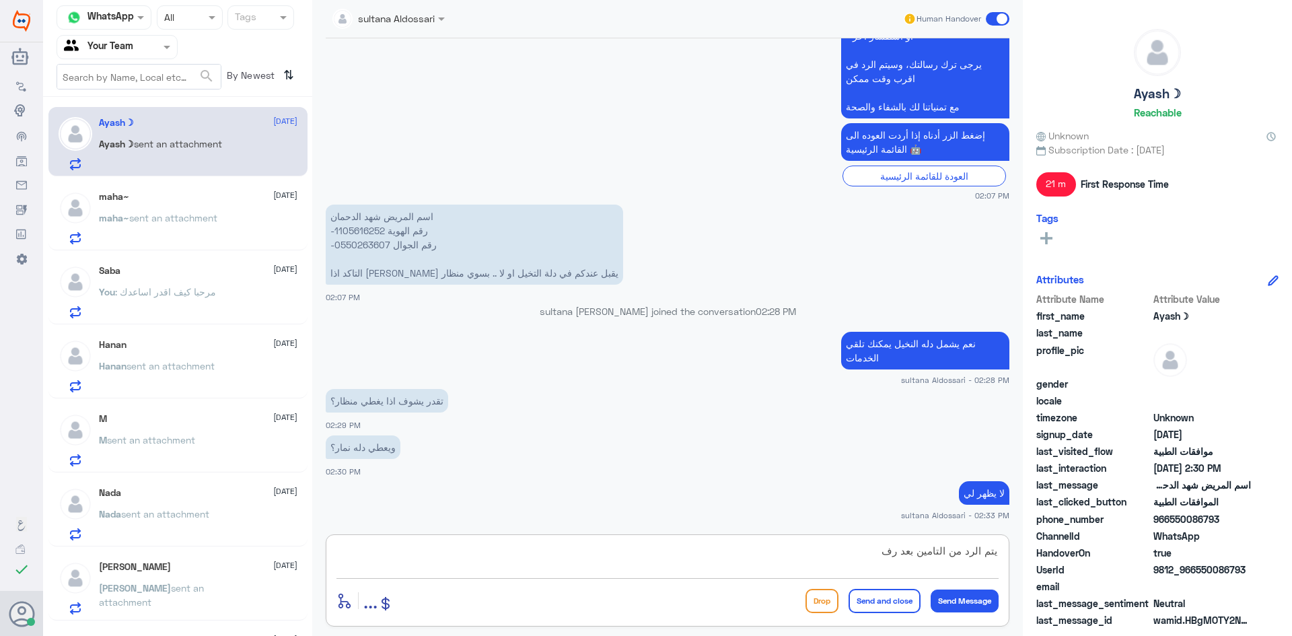
scroll to position [1439, 0]
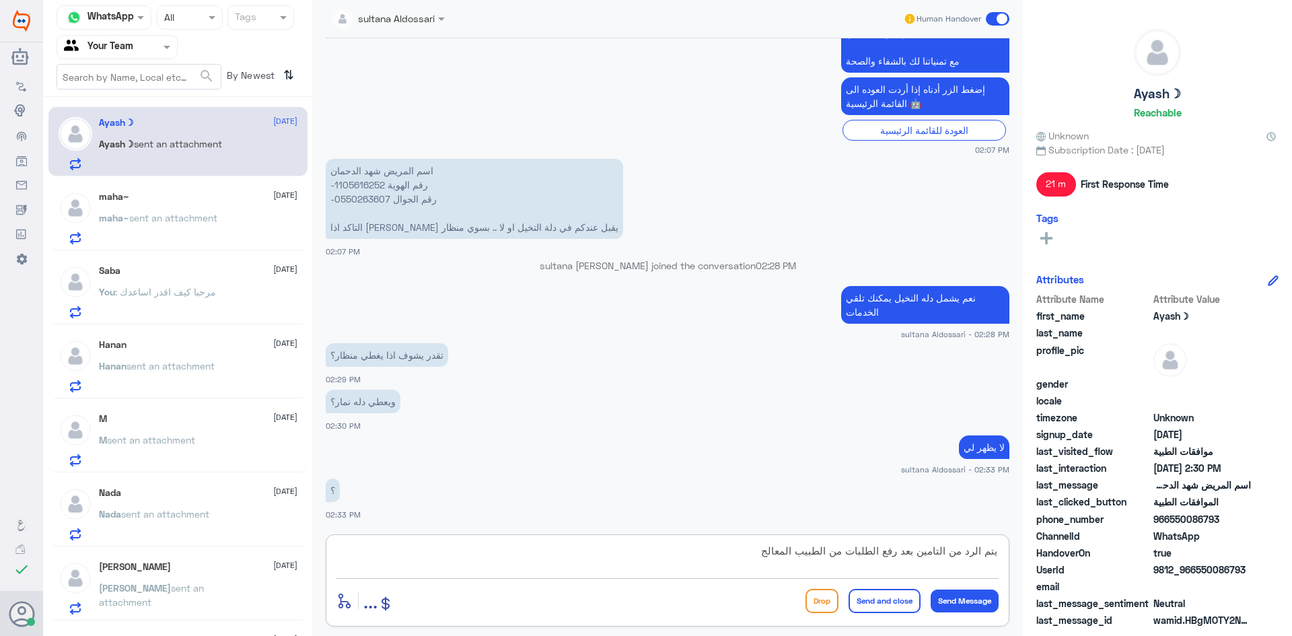
type textarea "يتم الرد من التامين بعد رفع الطلبات من الطبيب المعالج"
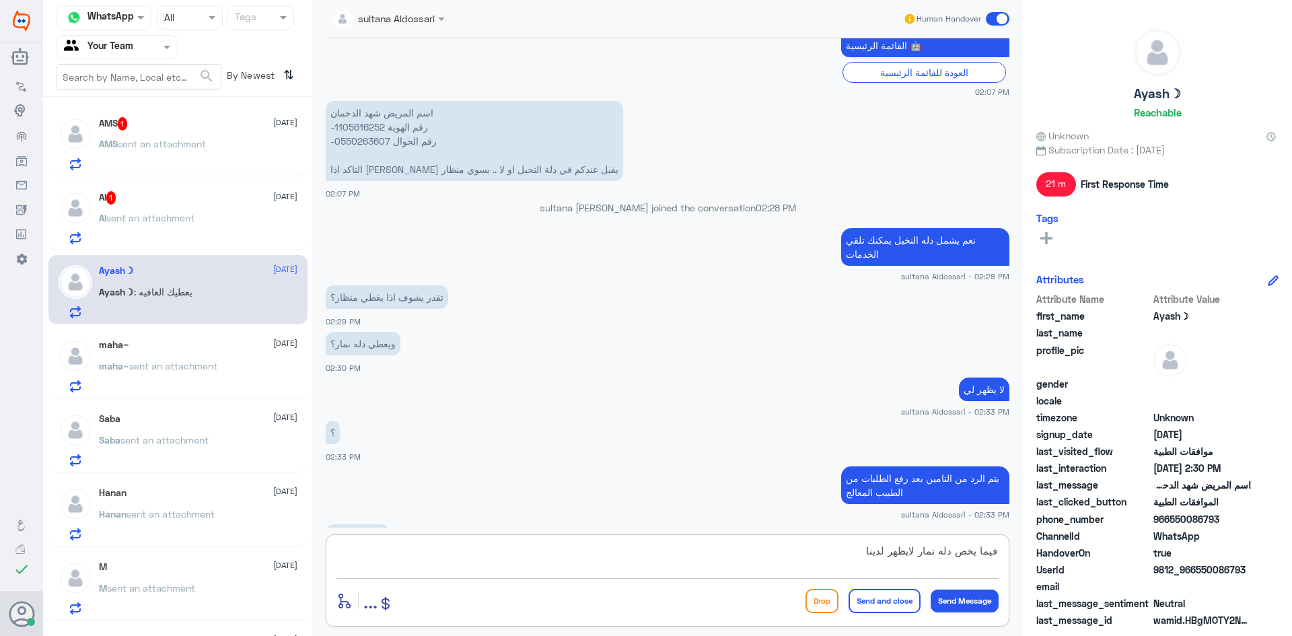
scroll to position [1542, 0]
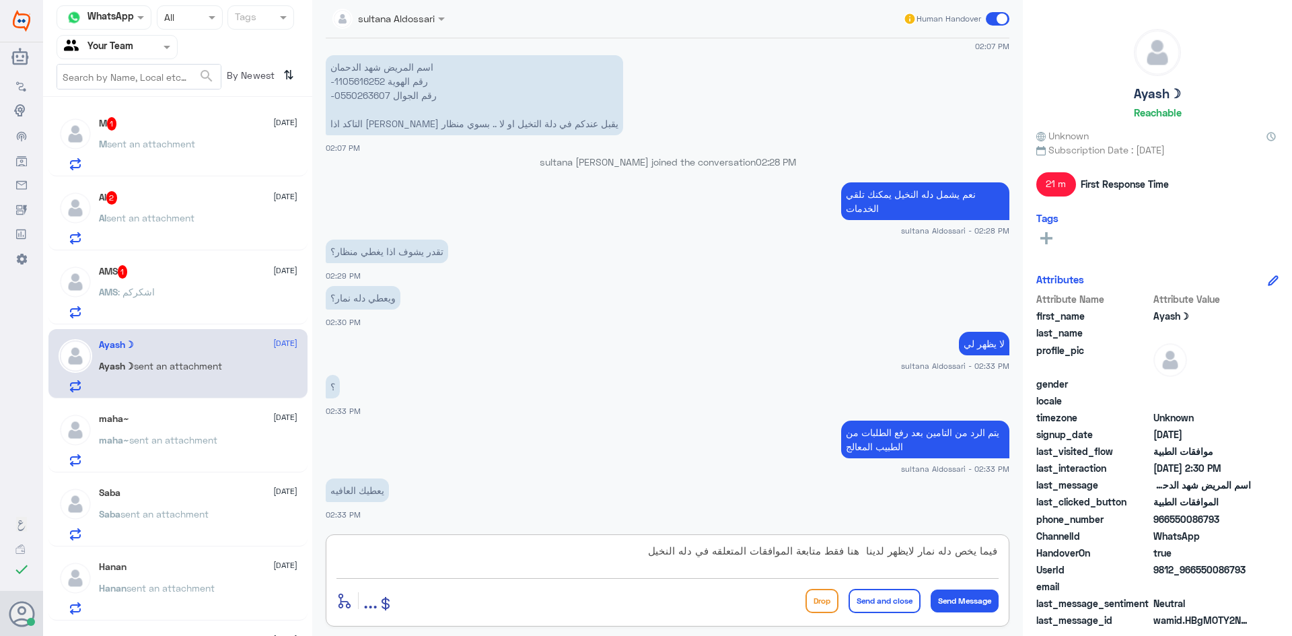
type textarea "فيما يخص دله نمار لايظهر لدينا هنا فقط متابعة الموافقات المتعلقه في دله النخيل"
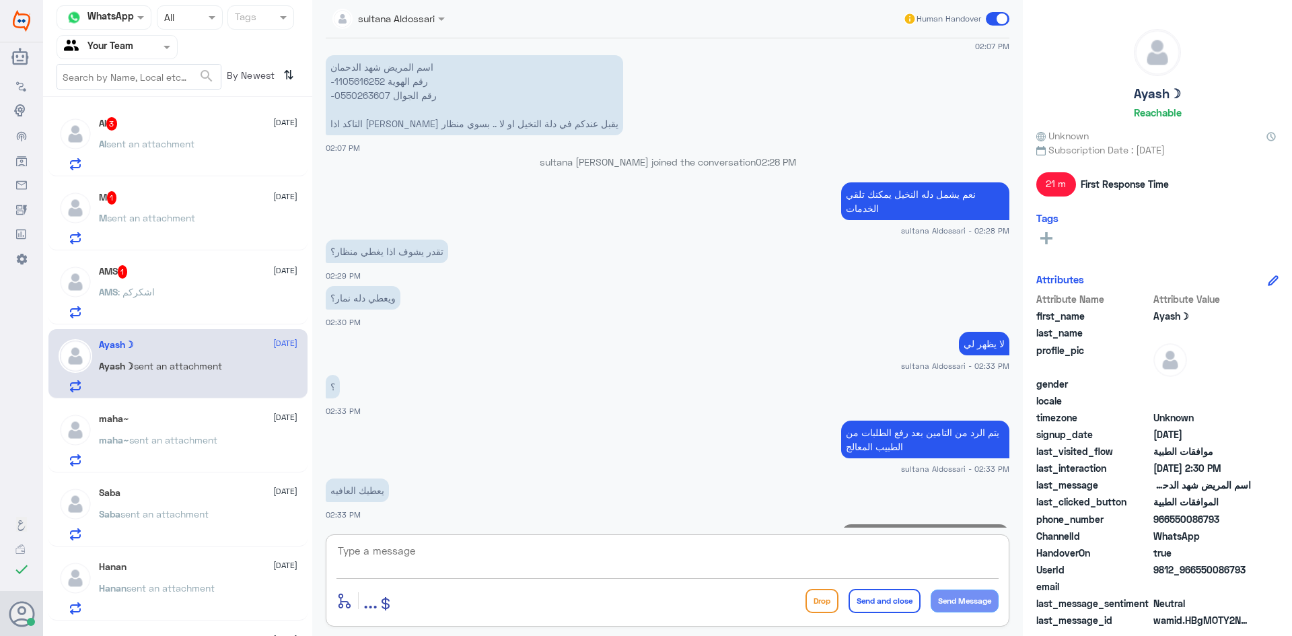
scroll to position [1614, 0]
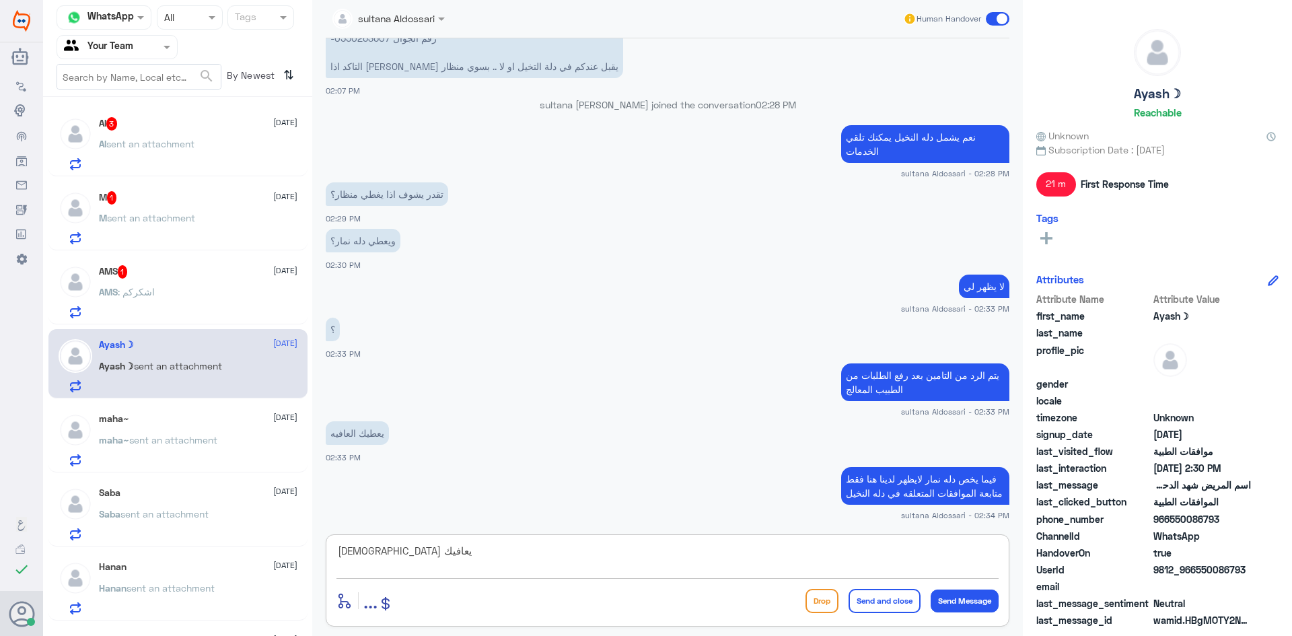
type textarea "[DEMOGRAPHIC_DATA] يعافيك"
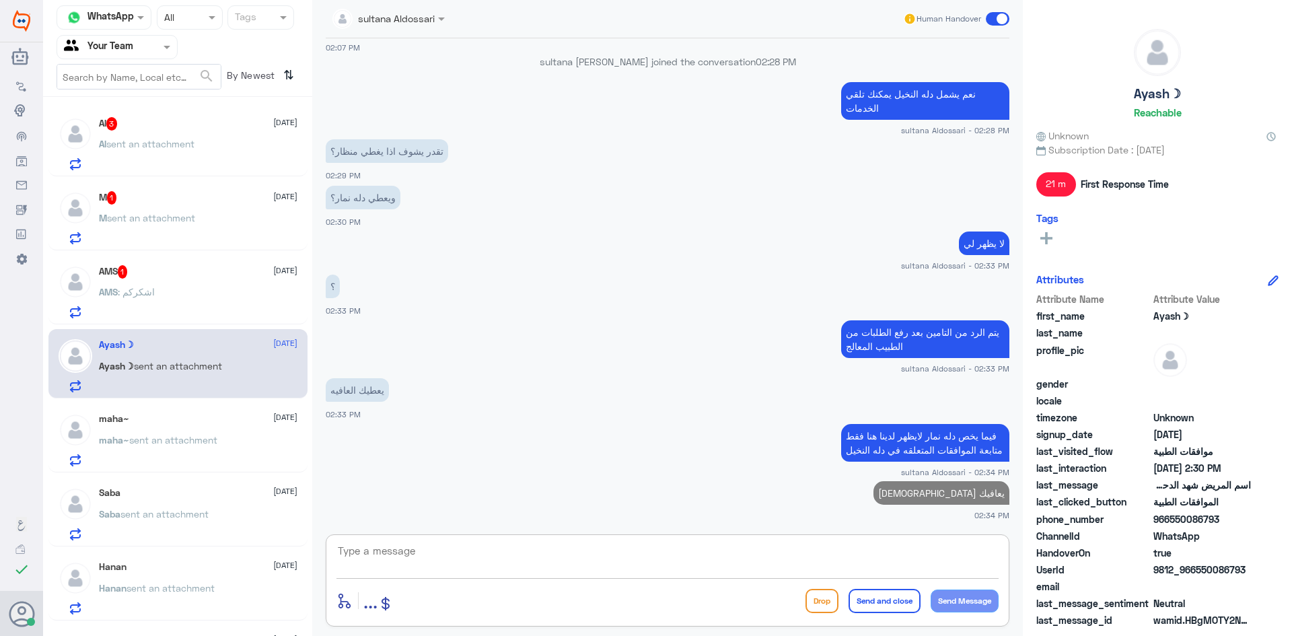
click at [174, 287] on div "AMS 1 [DATE] AMS : اشكركم" at bounding box center [198, 291] width 199 height 53
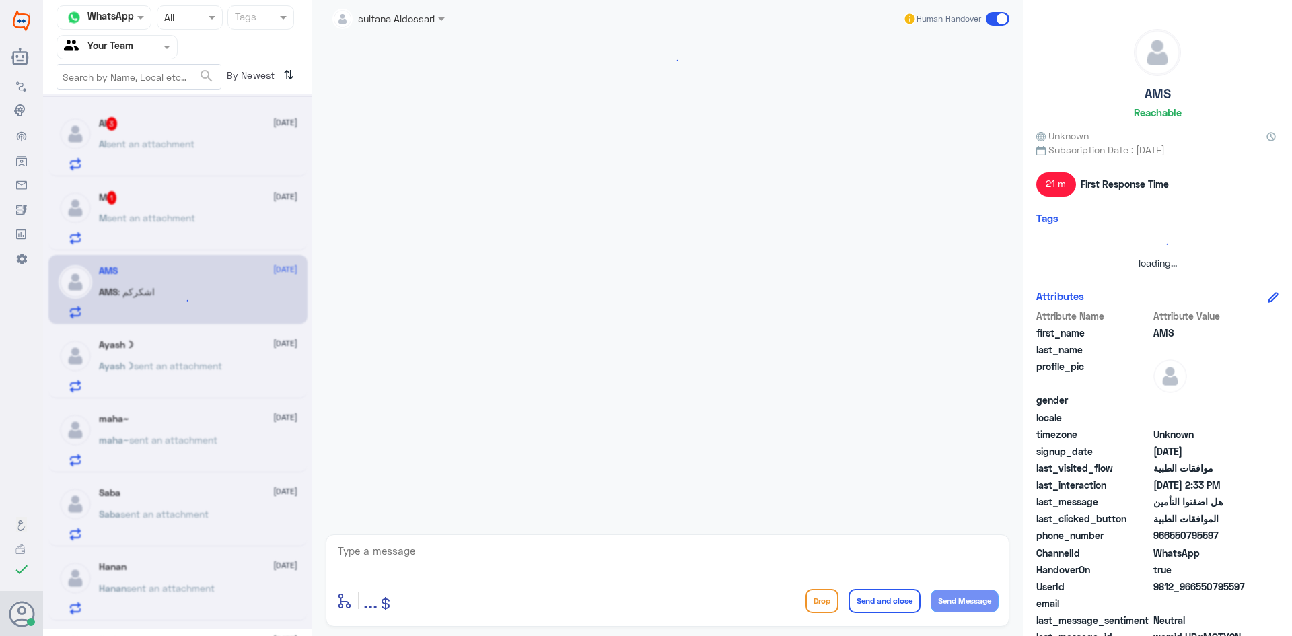
scroll to position [1011, 0]
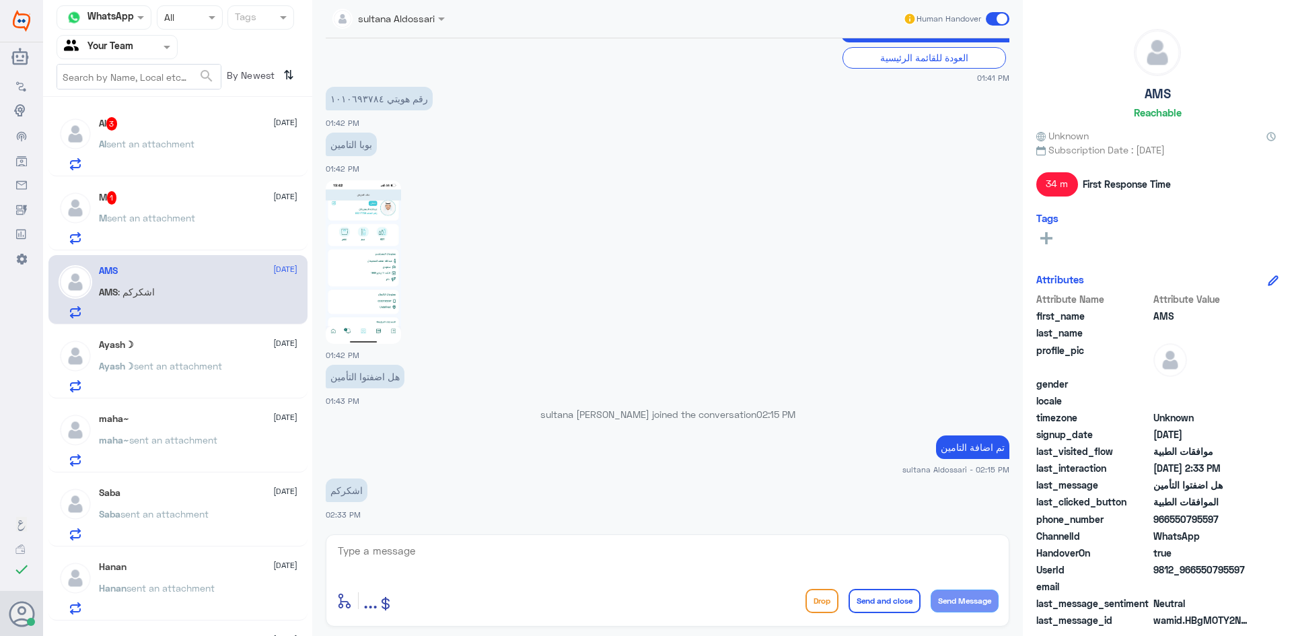
click at [438, 555] on textarea at bounding box center [667, 558] width 662 height 33
type textarea "العفو"
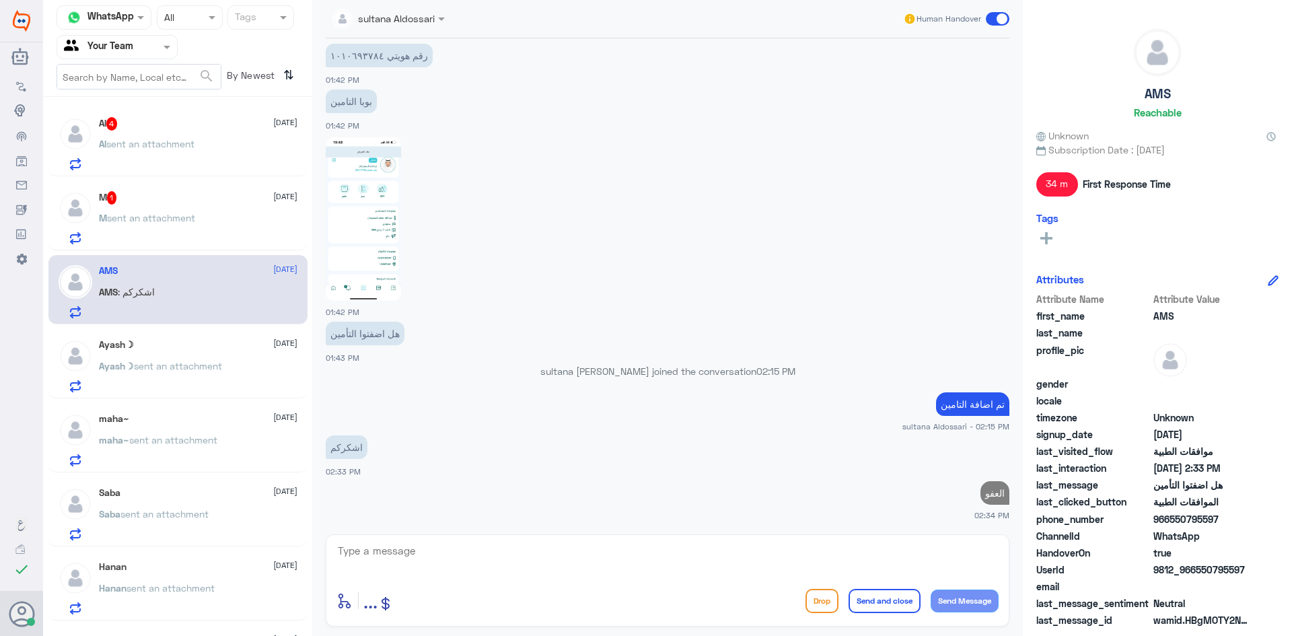
click at [138, 213] on span "sent an attachment" at bounding box center [151, 217] width 88 height 11
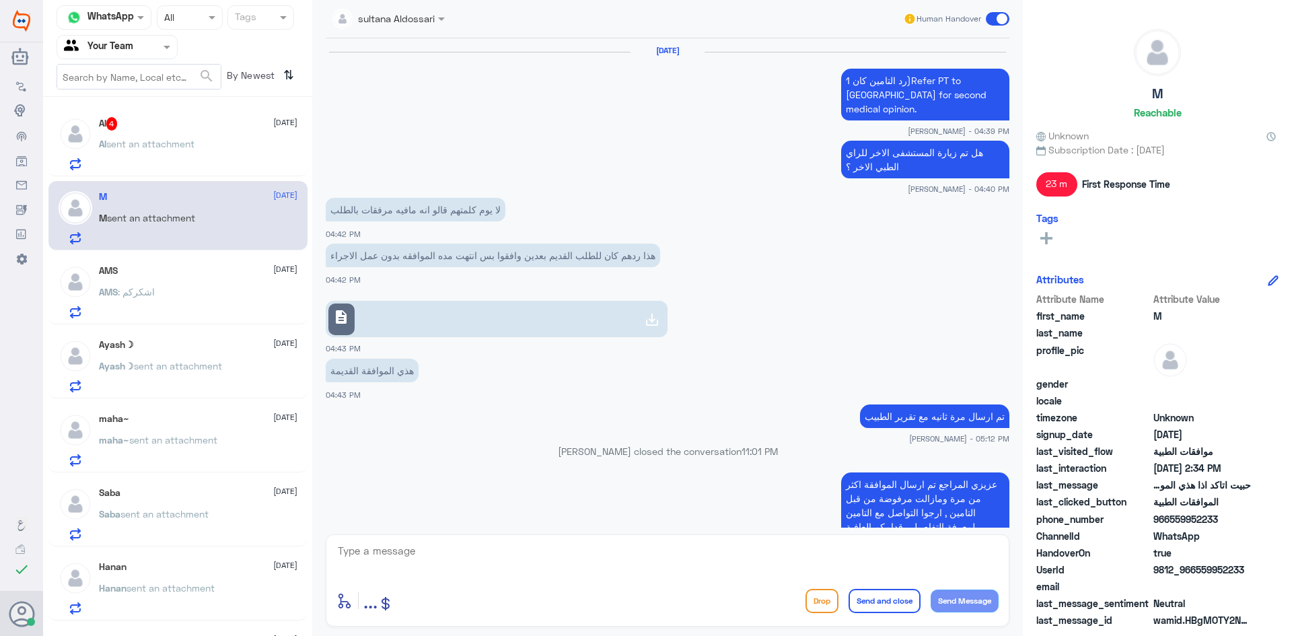
scroll to position [932, 0]
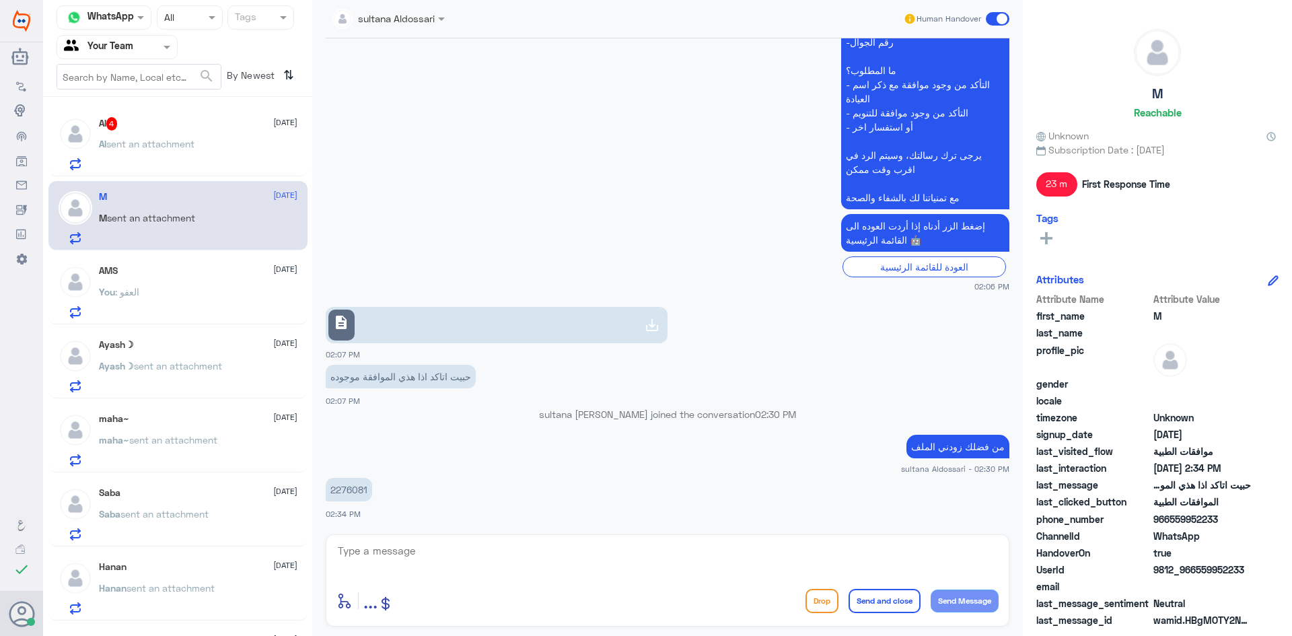
click at [349, 492] on p "2276081" at bounding box center [349, 490] width 46 height 24
click at [644, 324] on icon at bounding box center [652, 325] width 16 height 16
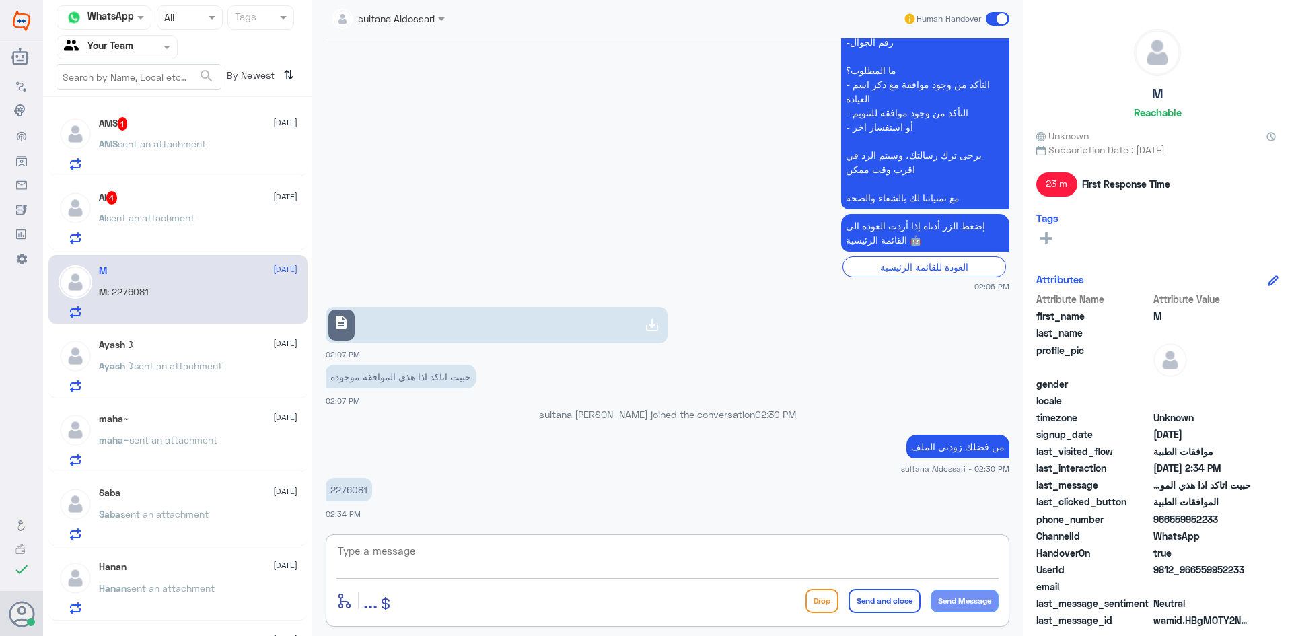
click at [555, 567] on textarea at bounding box center [667, 558] width 662 height 33
type textarea "نعم موجوده الطلب مكرر"
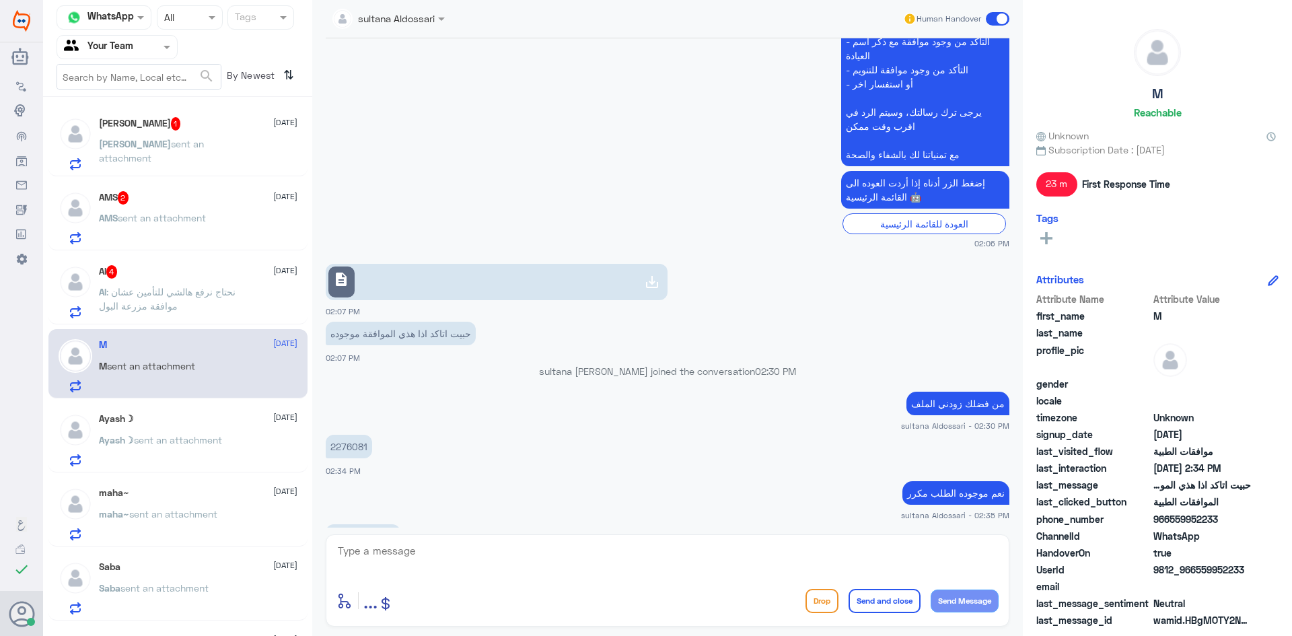
scroll to position [1021, 0]
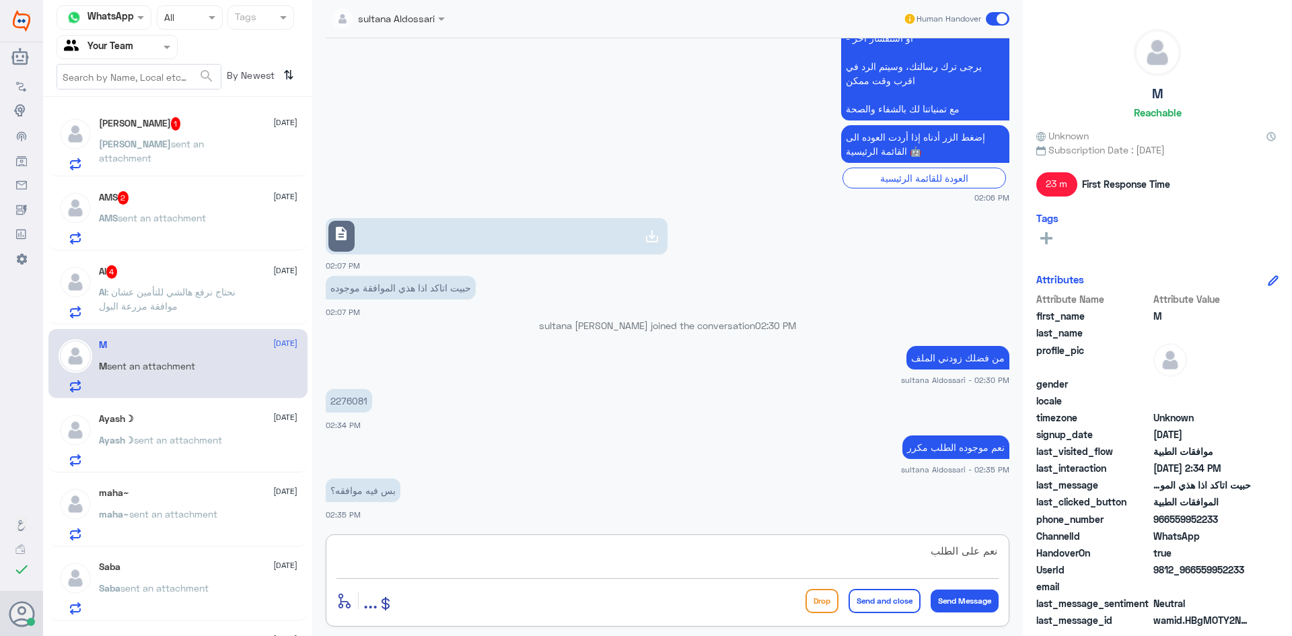
click at [532, 555] on textarea "نعم على الطلب" at bounding box center [667, 558] width 662 height 33
paste textarea "6123196"
type textarea "نعم على الطلب 6123196"
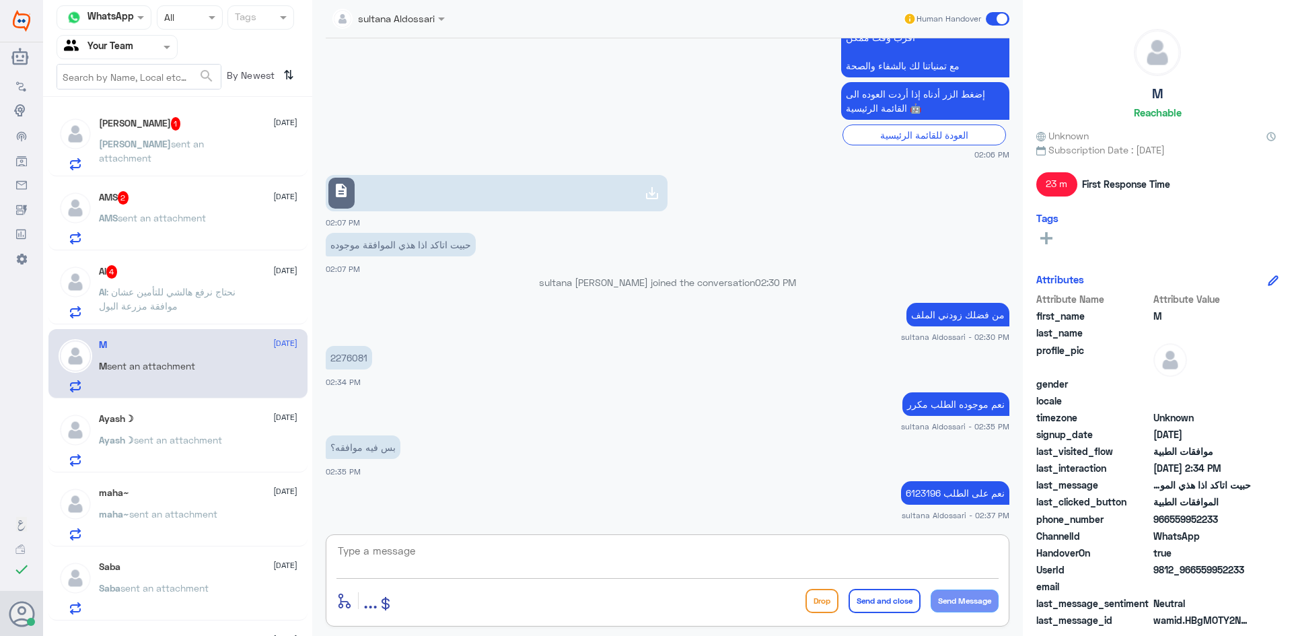
click at [188, 199] on div "AMS 2 [DATE]" at bounding box center [198, 197] width 199 height 13
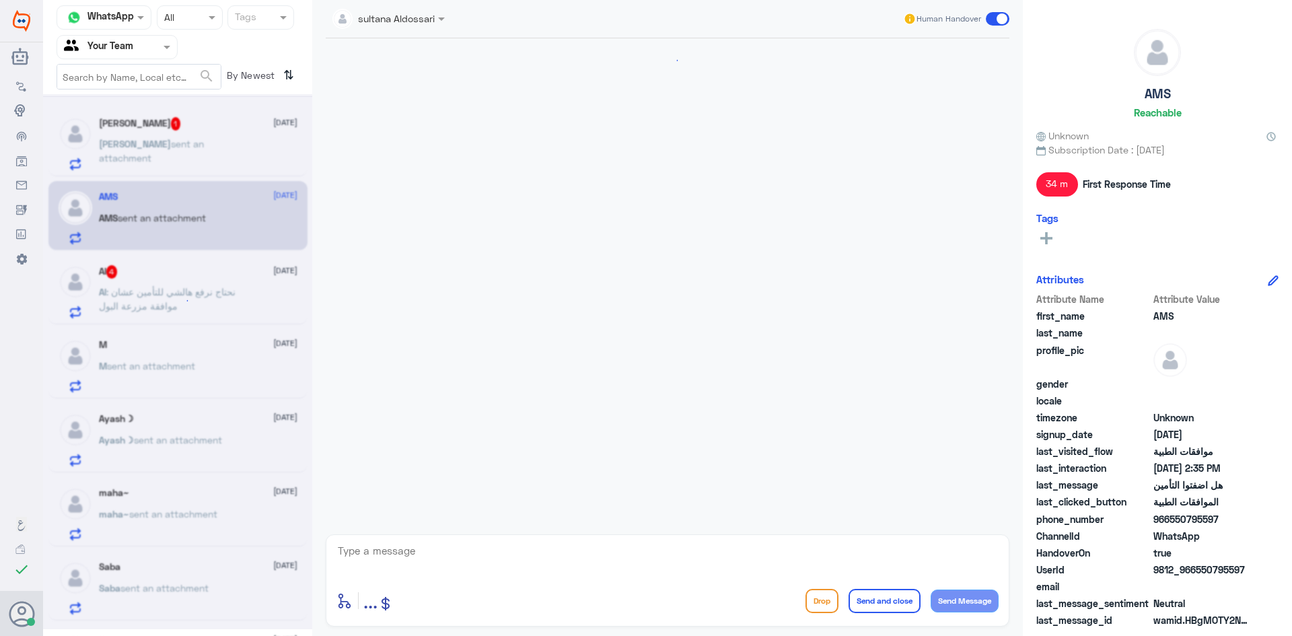
scroll to position [1029, 0]
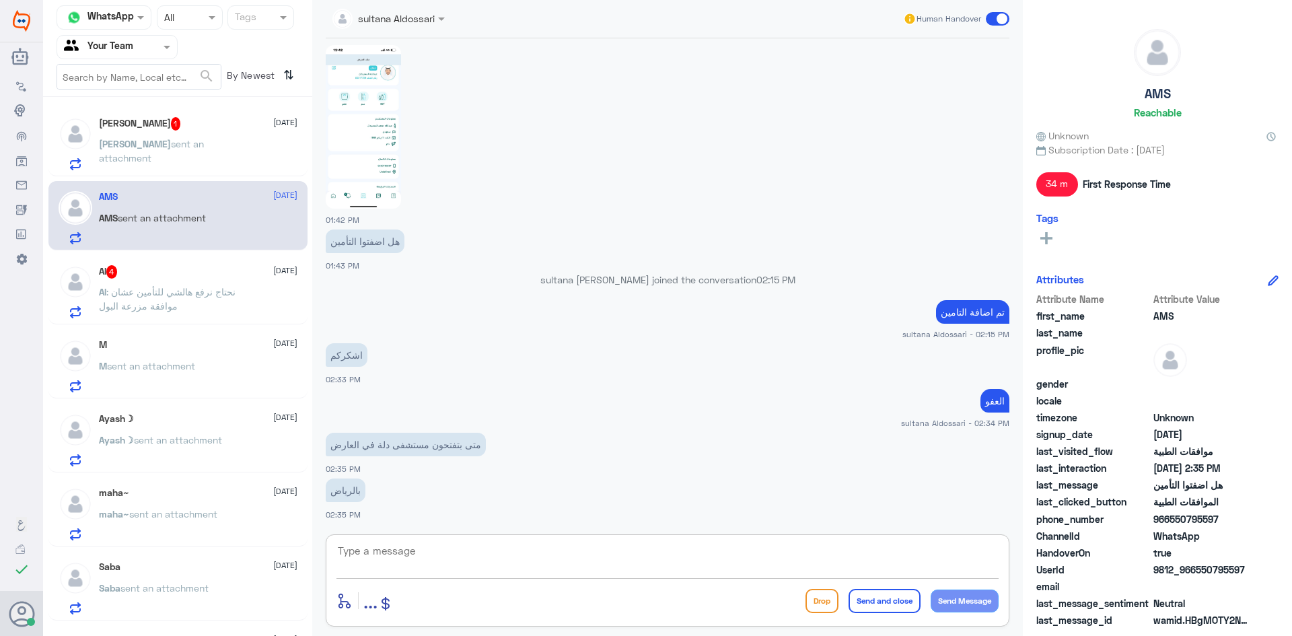
click at [780, 544] on textarea at bounding box center [667, 558] width 662 height 33
click at [785, 552] on textarea at bounding box center [667, 558] width 662 height 33
type textarea "م"
click at [892, 552] on textarea "لا اعرف هنا فقط متابعة موافقات التامين" at bounding box center [667, 558] width 662 height 33
click at [854, 550] on textarea "لا اعرف هنا فقط متابعة موافقات التامين" at bounding box center [667, 558] width 662 height 33
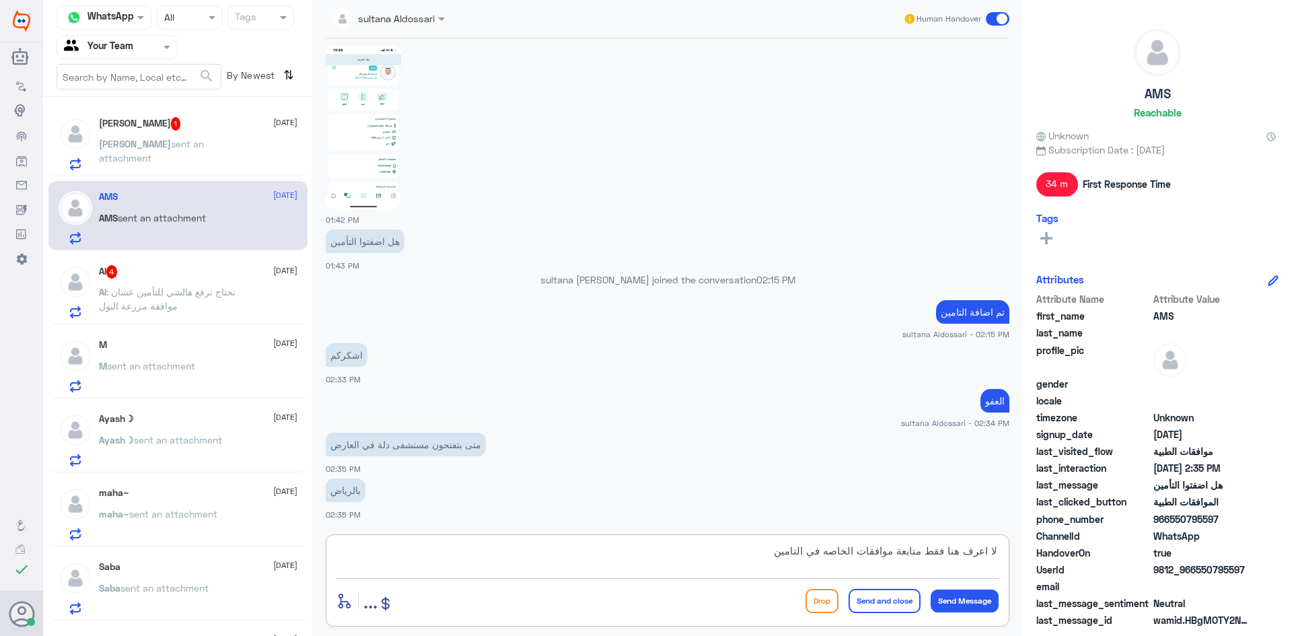
type textarea "لا اعرف هنا فقط متابعة موافقات الخاصه في التامين"
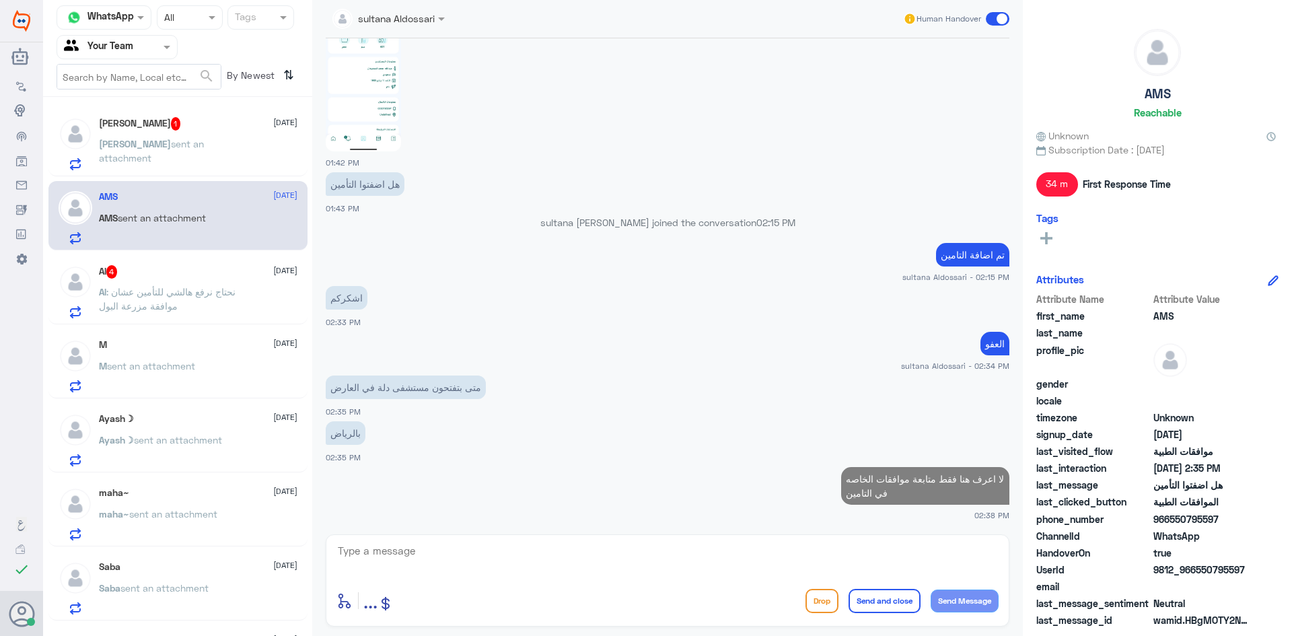
click at [203, 147] on div "[PERSON_NAME] sent an attachment" at bounding box center [198, 155] width 199 height 30
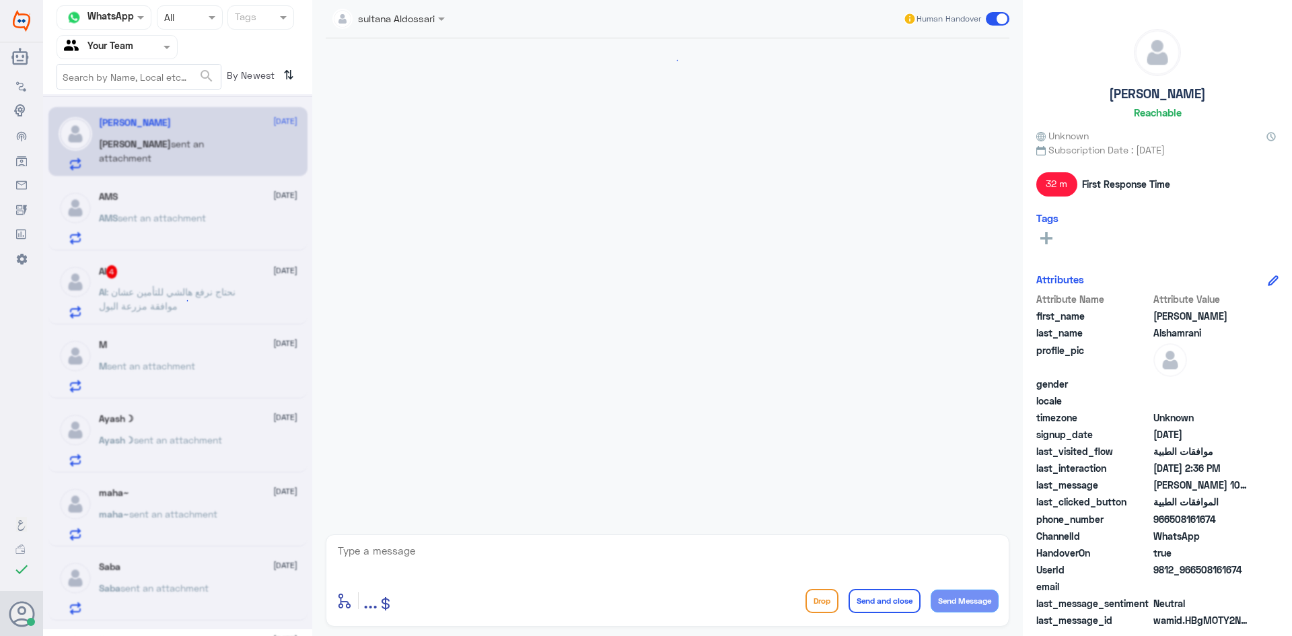
scroll to position [1110, 0]
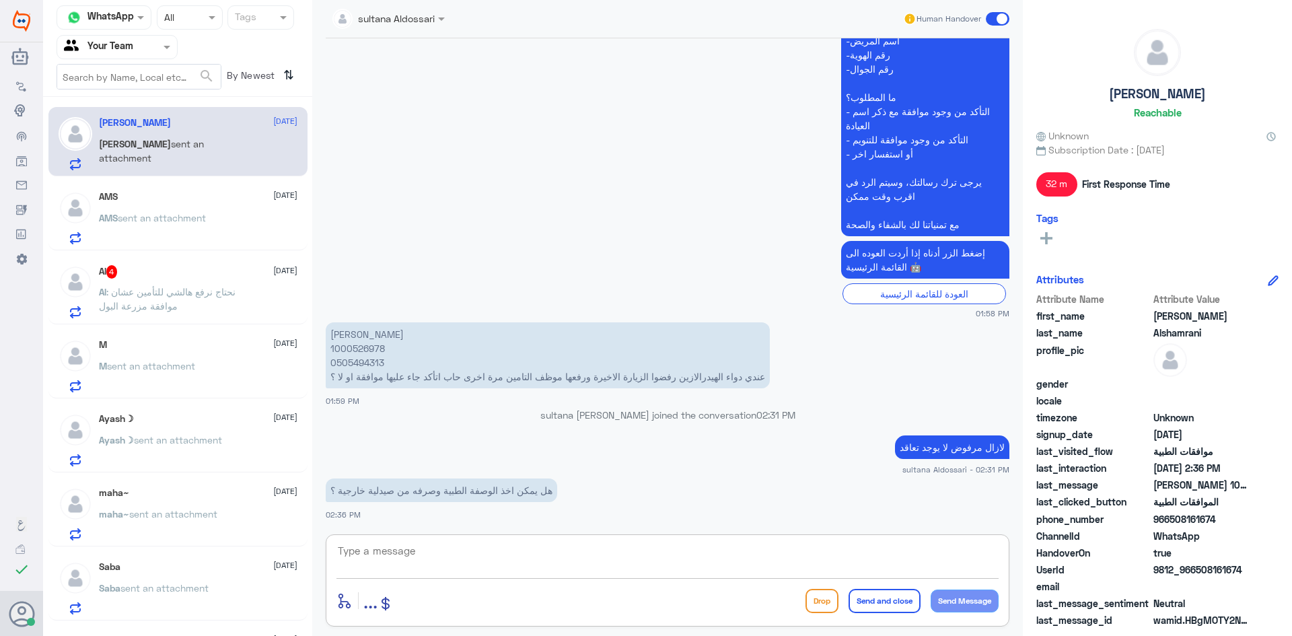
click at [620, 556] on textarea at bounding box center [667, 558] width 662 height 33
type textarea "عن طريق الصيدليه تاخذ نسخه من الوصفه في حال الخدمة غير متاحة"
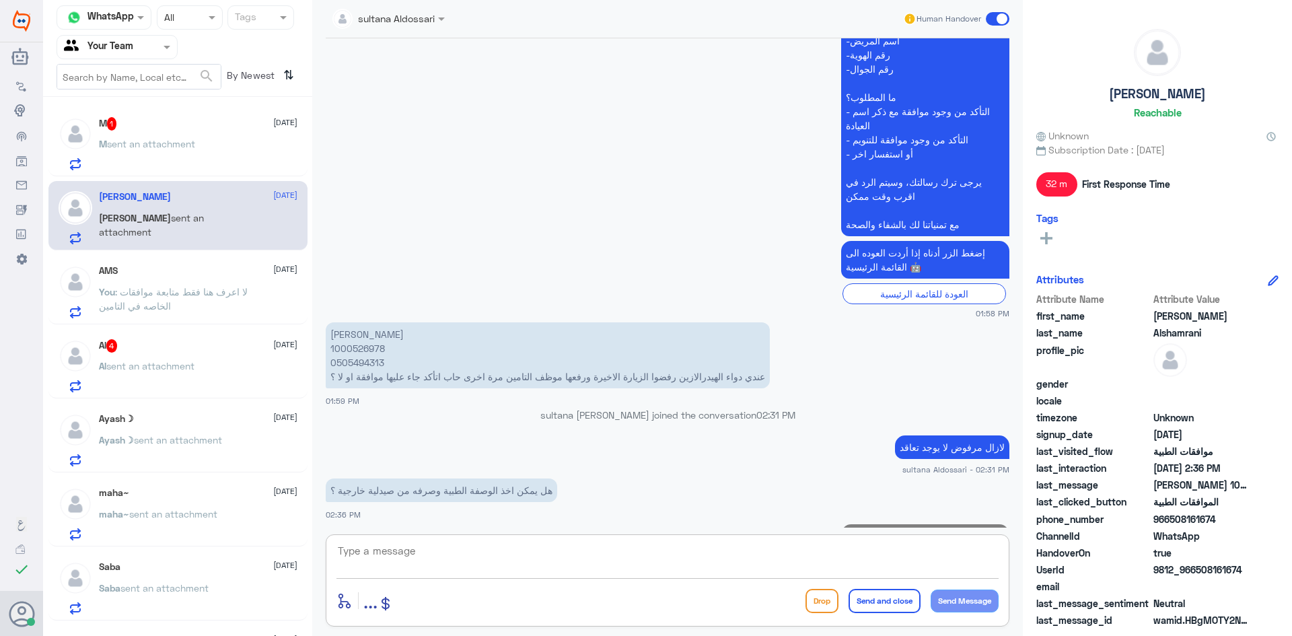
scroll to position [1168, 0]
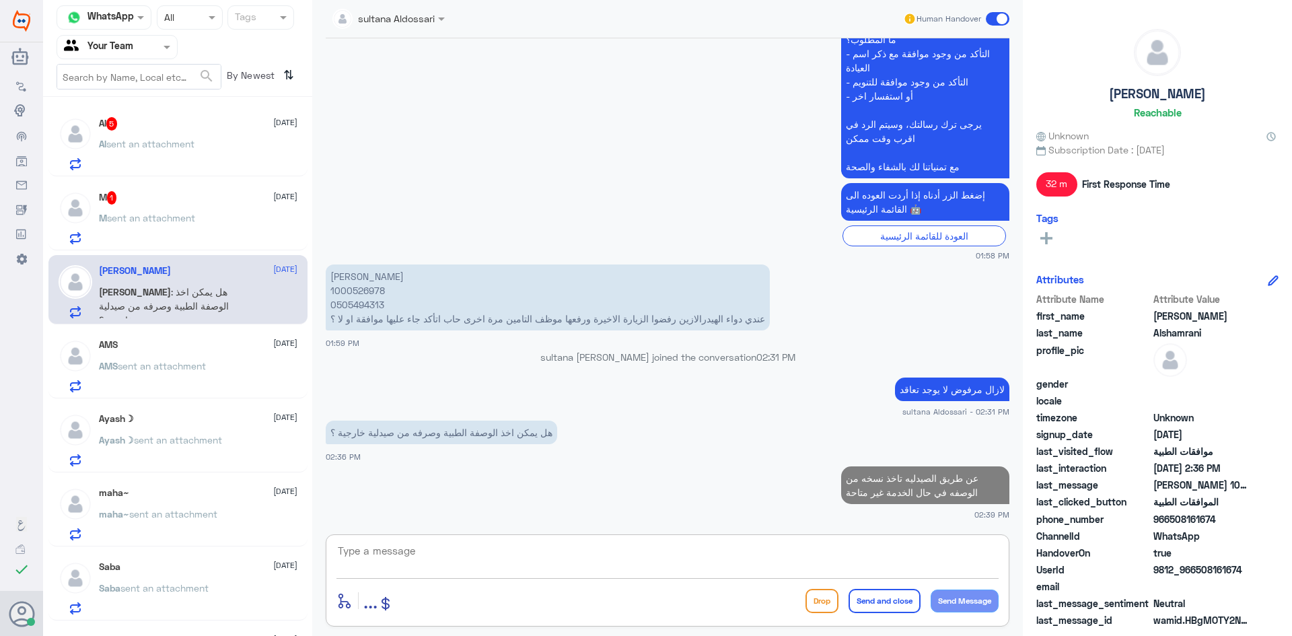
click at [197, 205] on div "M 1 [DATE]" at bounding box center [198, 197] width 199 height 13
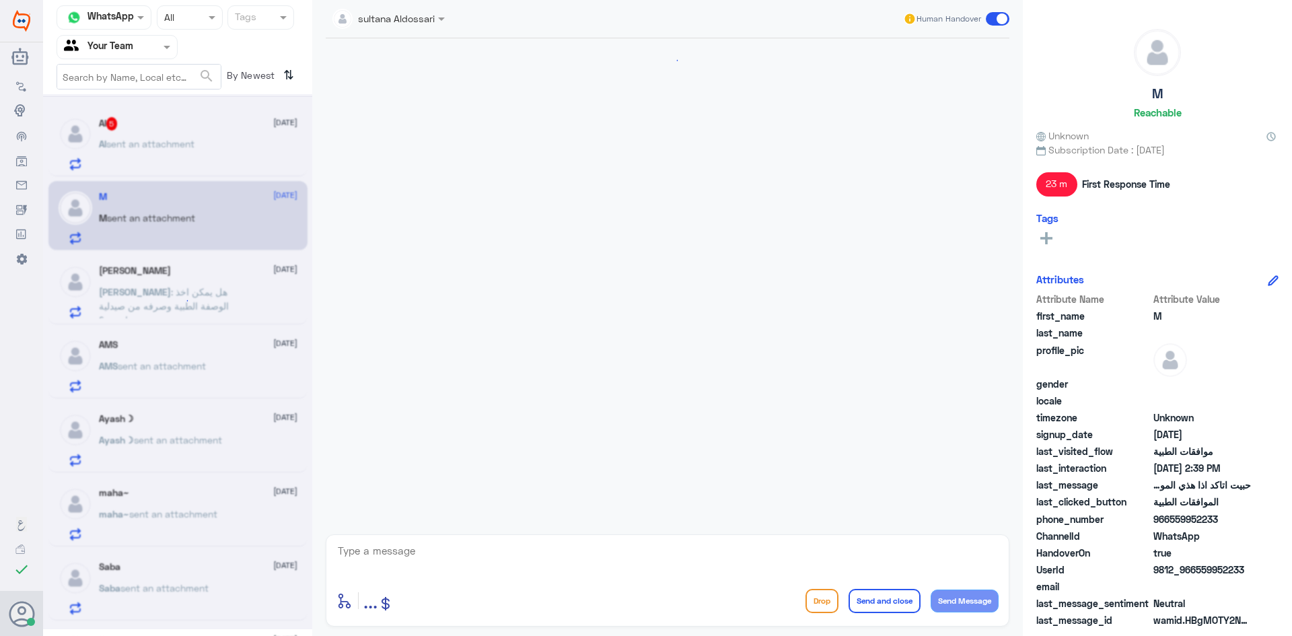
scroll to position [890, 0]
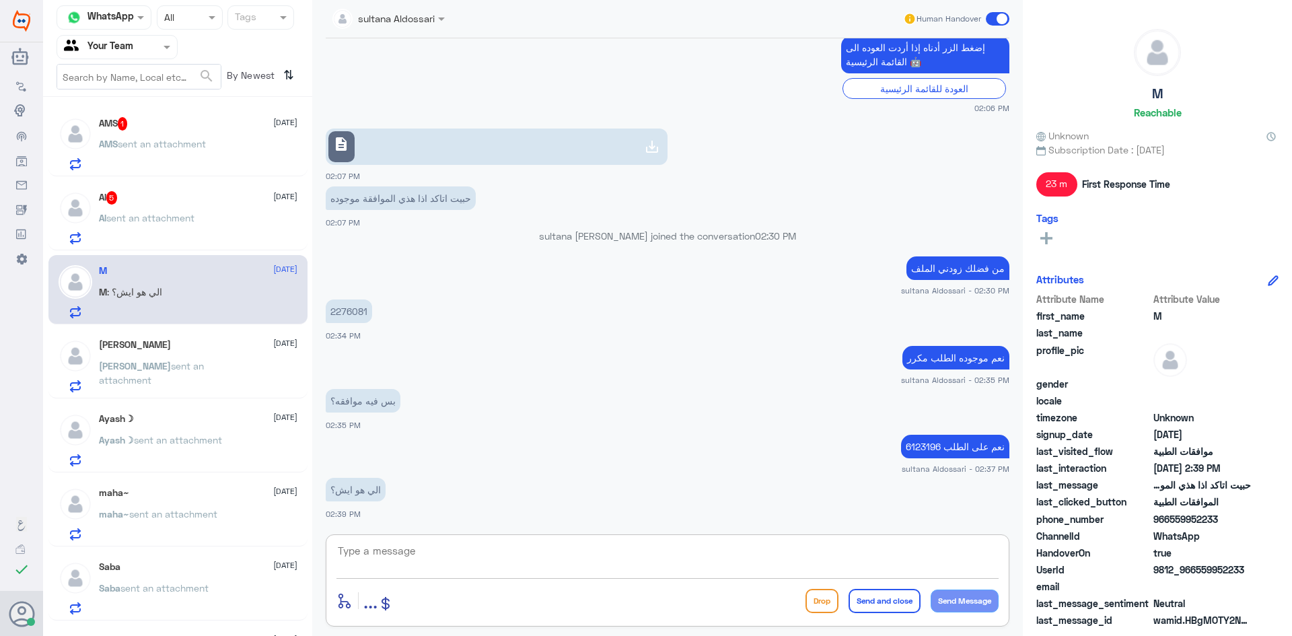
click at [697, 561] on textarea at bounding box center [667, 558] width 662 height 33
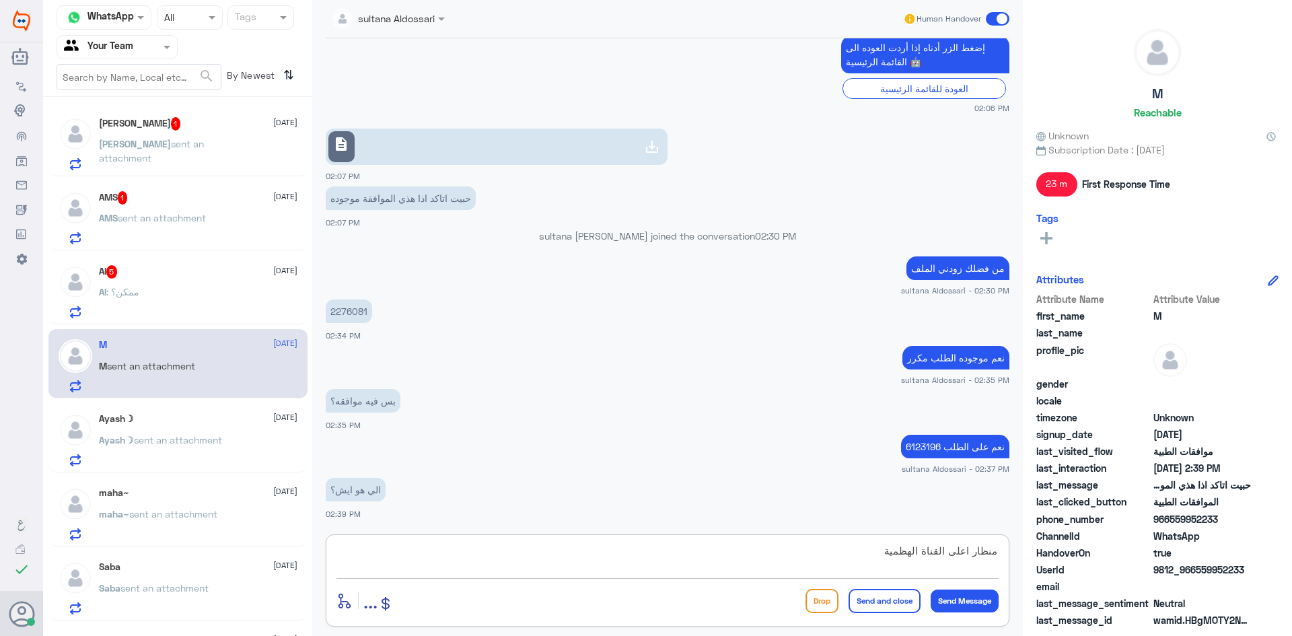
click at [908, 555] on textarea "منظار اعلى القناة الهظمية" at bounding box center [667, 558] width 662 height 33
type textarea "منظار اعلى القناة الهضمية"
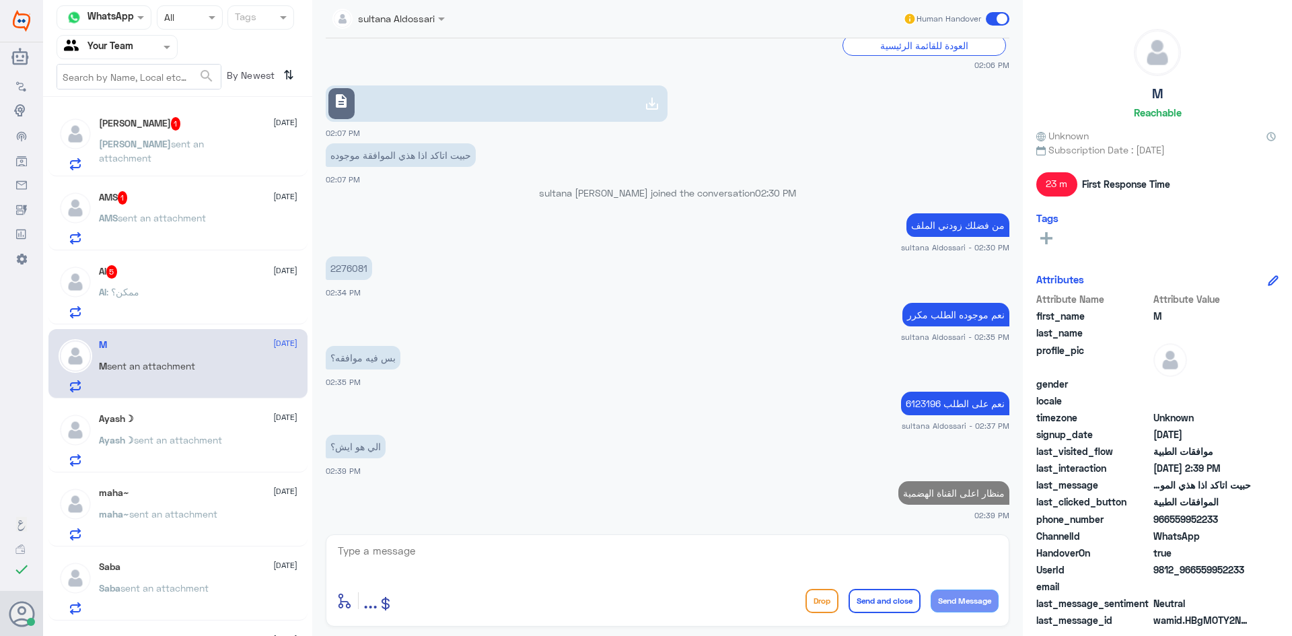
click at [164, 256] on div "Al 5 [DATE] Al : ممكن؟" at bounding box center [177, 289] width 259 height 69
click at [162, 268] on div "Al 5 [DATE]" at bounding box center [198, 271] width 199 height 13
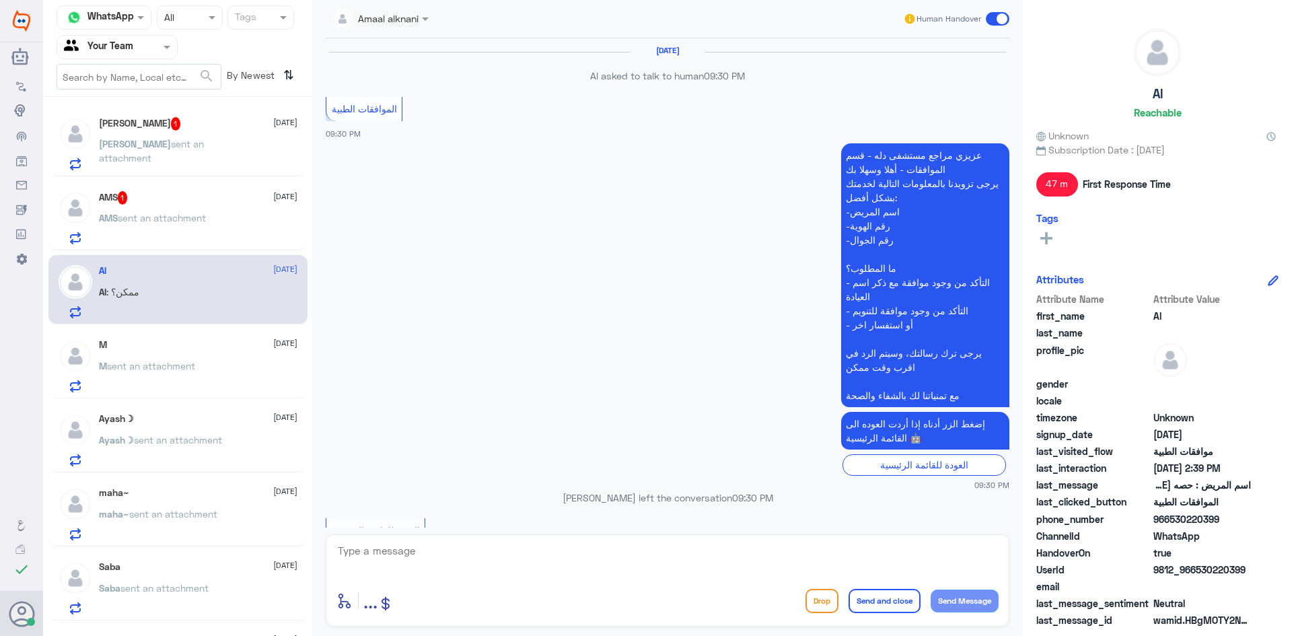
scroll to position [1217, 0]
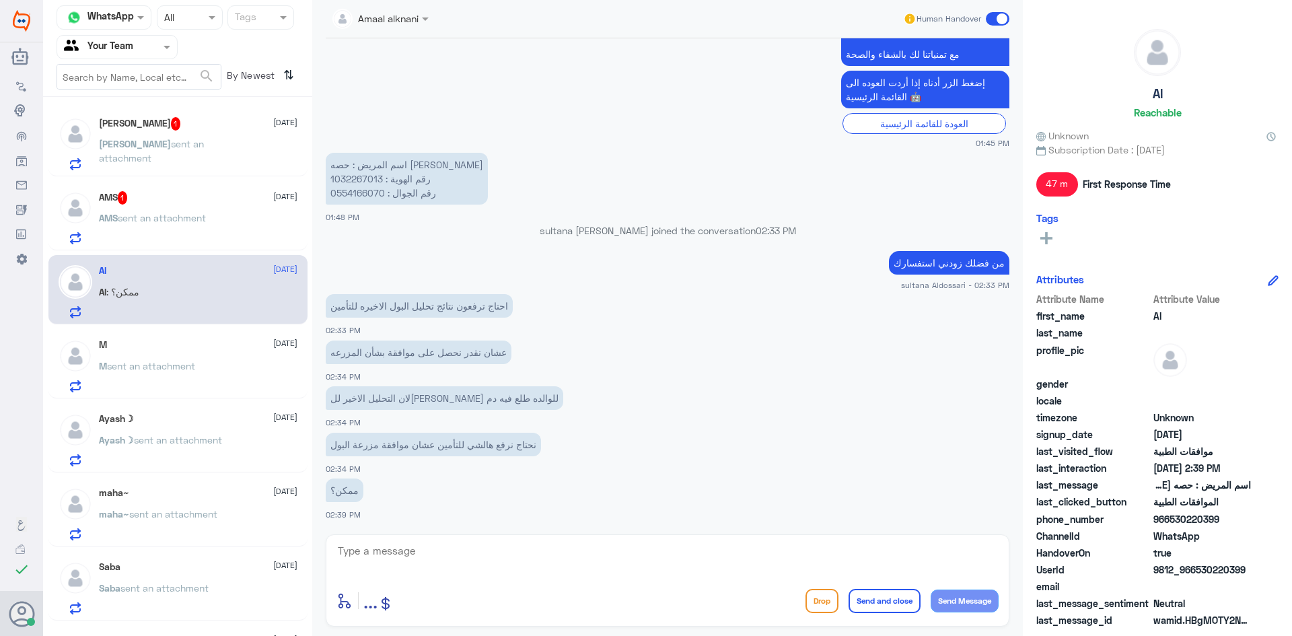
click at [361, 180] on p "اسم المريض : حصه [PERSON_NAME] رقم الهوية : 1032267013 رقم الجوال : 0554166070" at bounding box center [407, 179] width 162 height 52
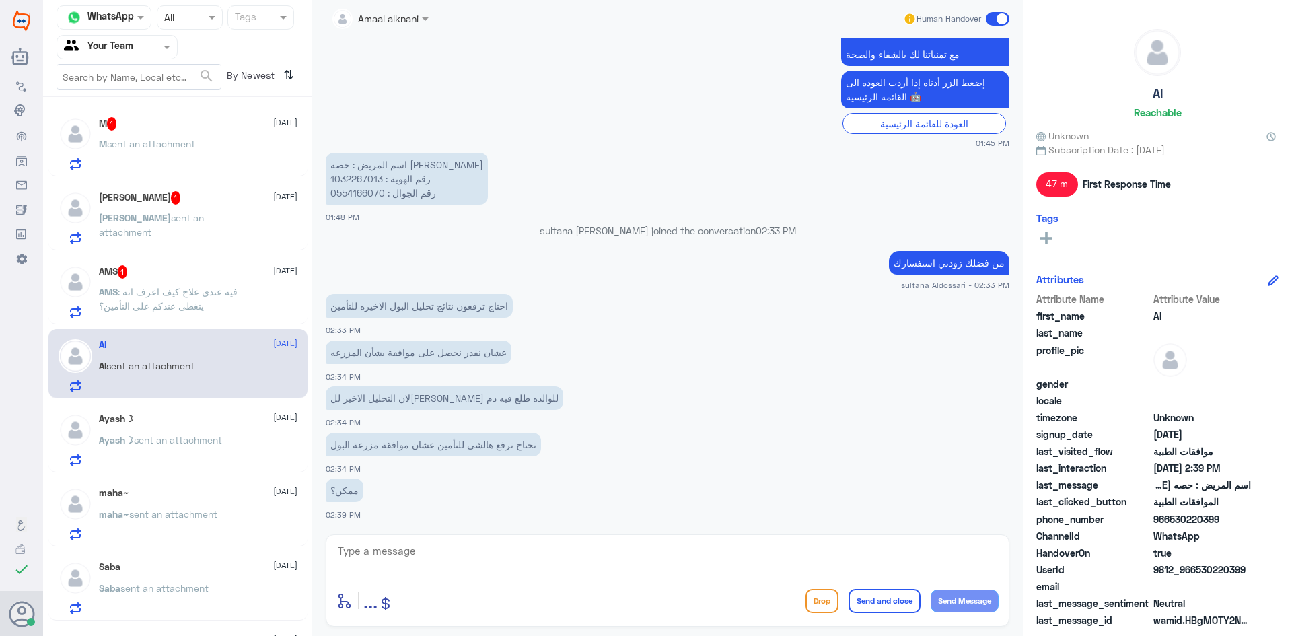
click at [470, 559] on textarea at bounding box center [667, 558] width 662 height 33
type textarea "تم ارفاق نتائج التحليل السابق"
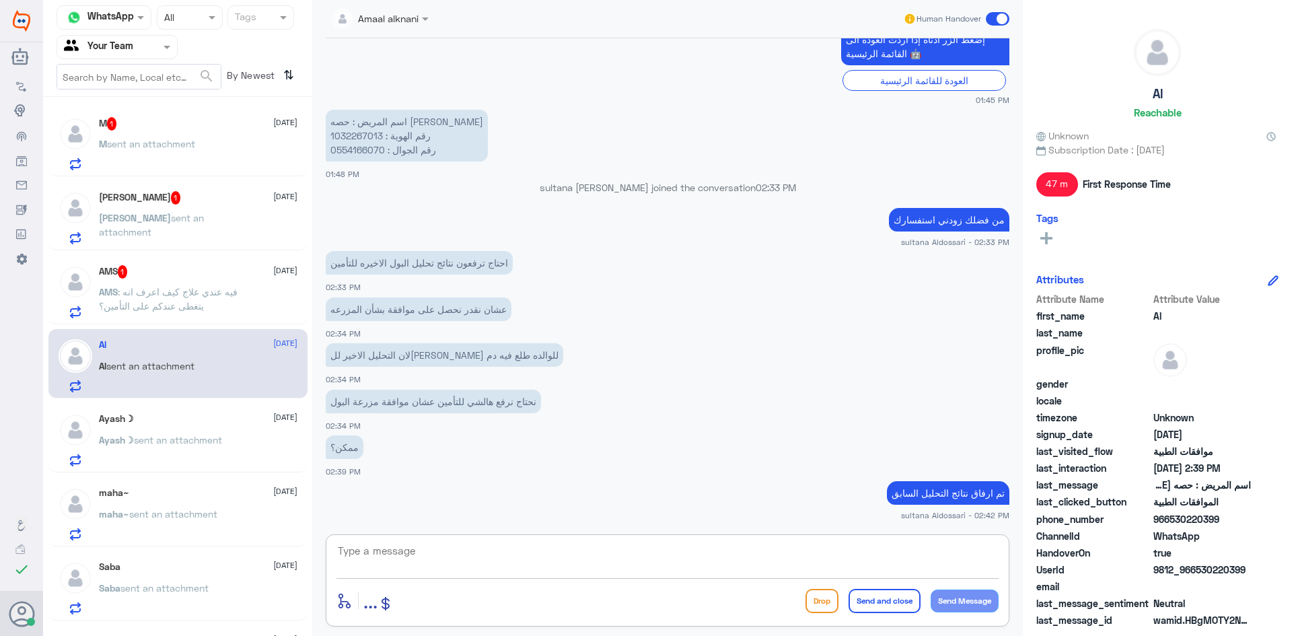
click at [179, 287] on span ": فيه عندي علاج كيف اعرف انه يتغطى عندكم على التأمين؟" at bounding box center [168, 299] width 139 height 26
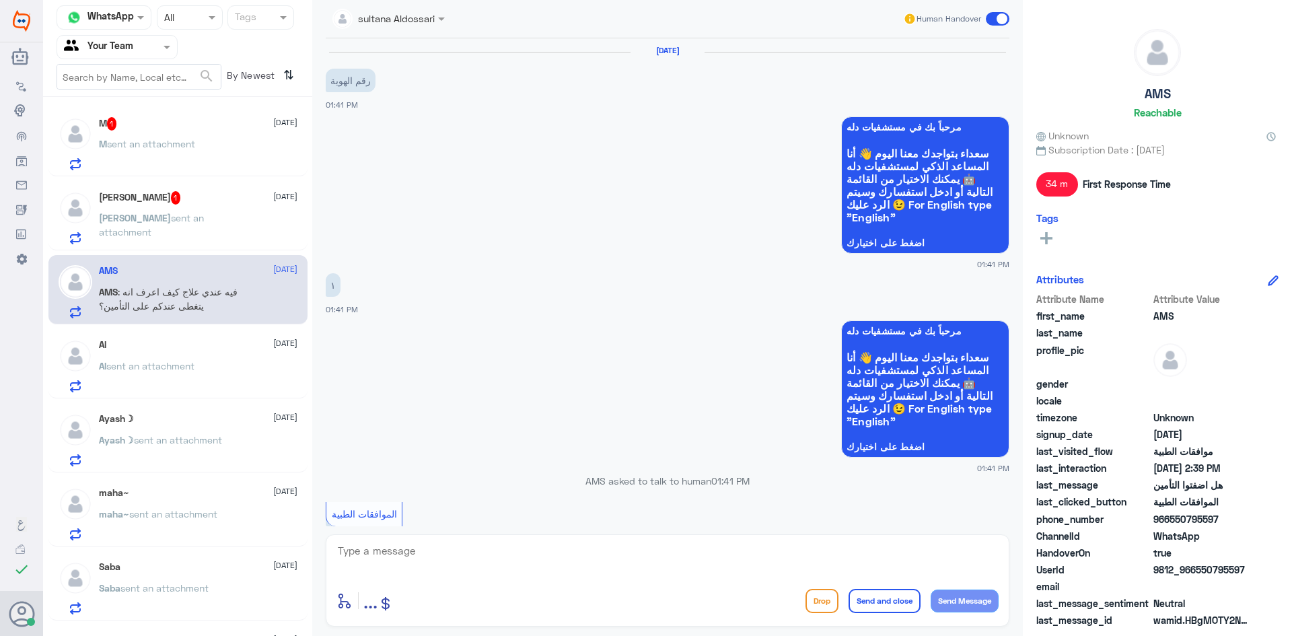
scroll to position [1050, 0]
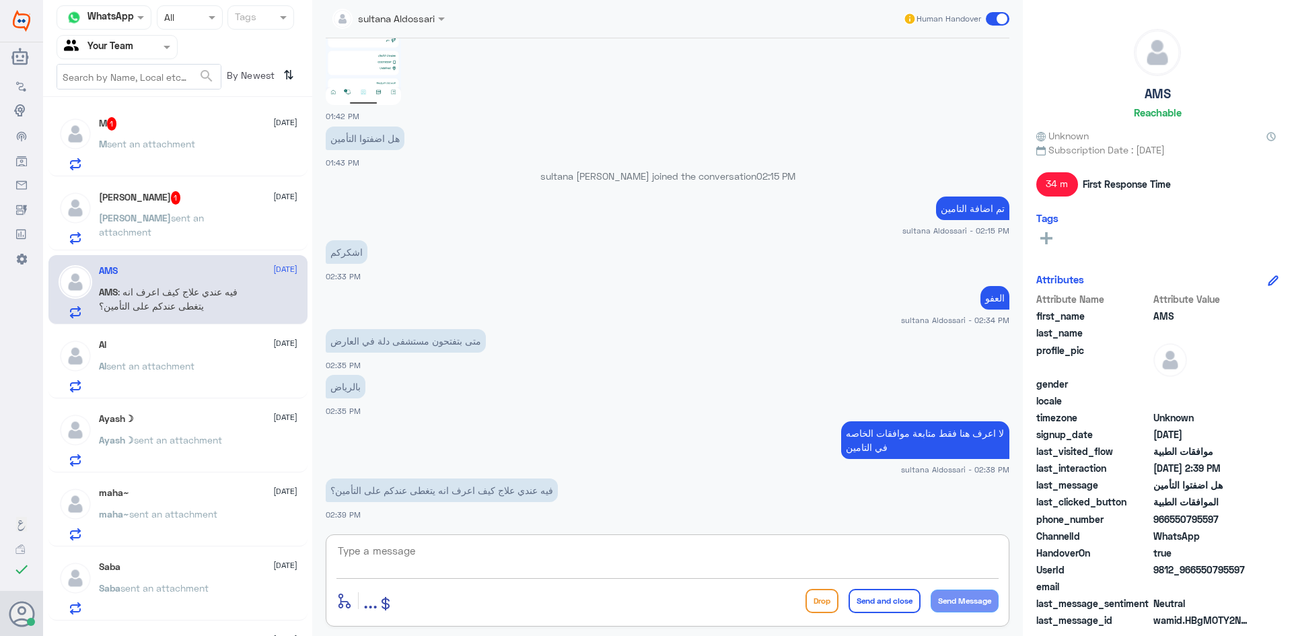
click at [511, 553] on textarea at bounding box center [667, 558] width 662 height 33
type textarea "لابد من رفع طلب من الطبيب المعالج"
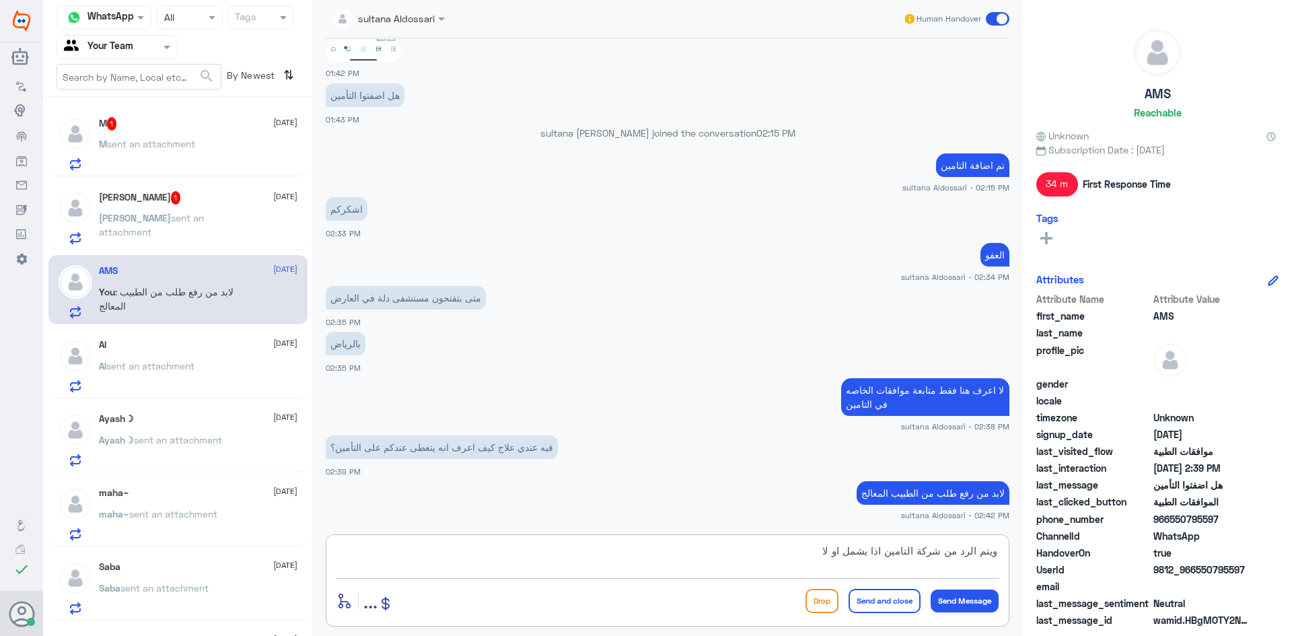
type textarea "ويتم الرد من شركة التامين اذا يشمل او لا"
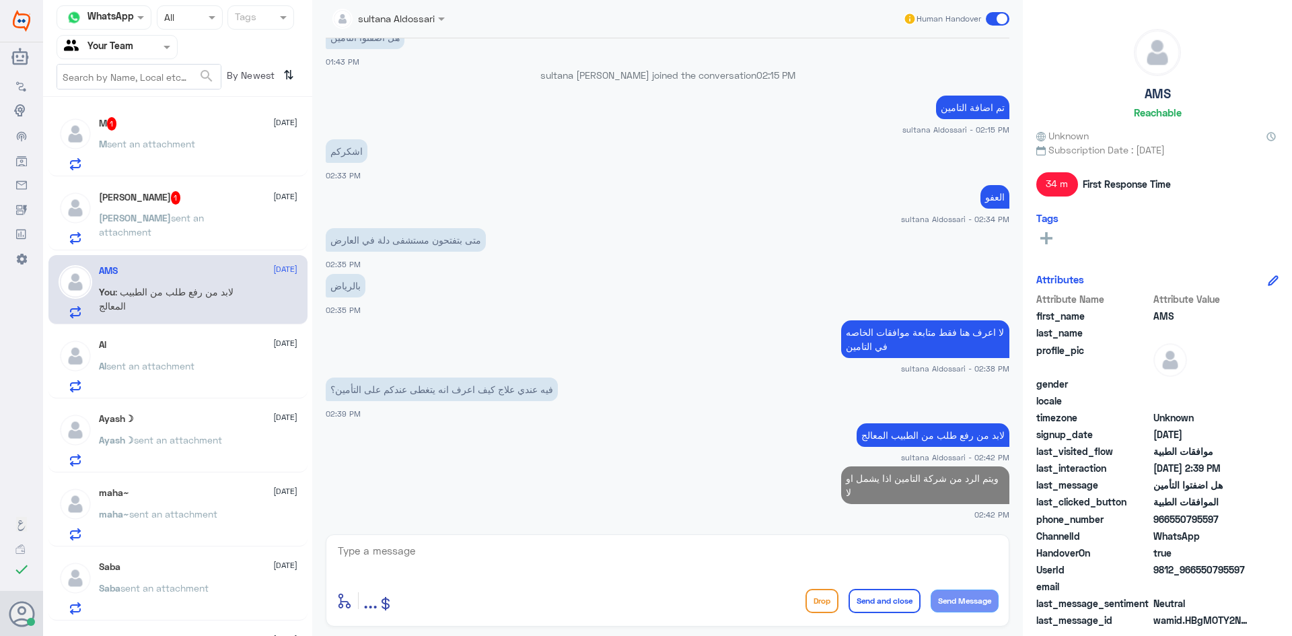
click at [208, 205] on div "[PERSON_NAME] 1 [DATE][PERSON_NAME] sent an attachment" at bounding box center [198, 217] width 199 height 53
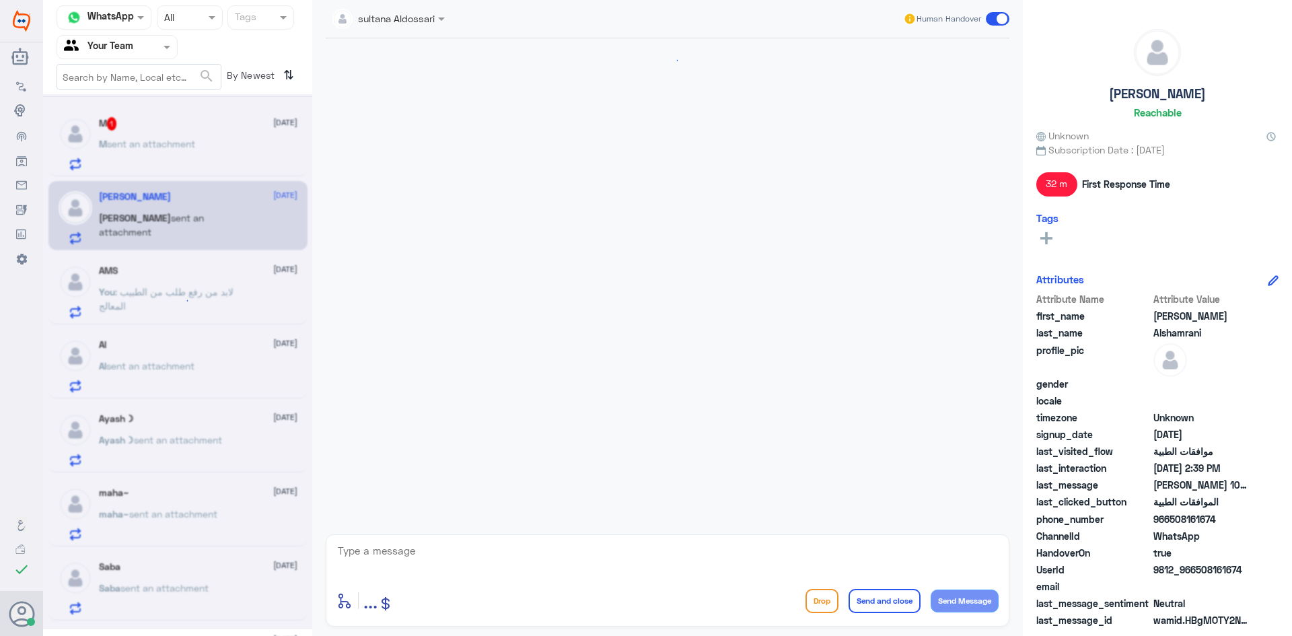
scroll to position [1153, 0]
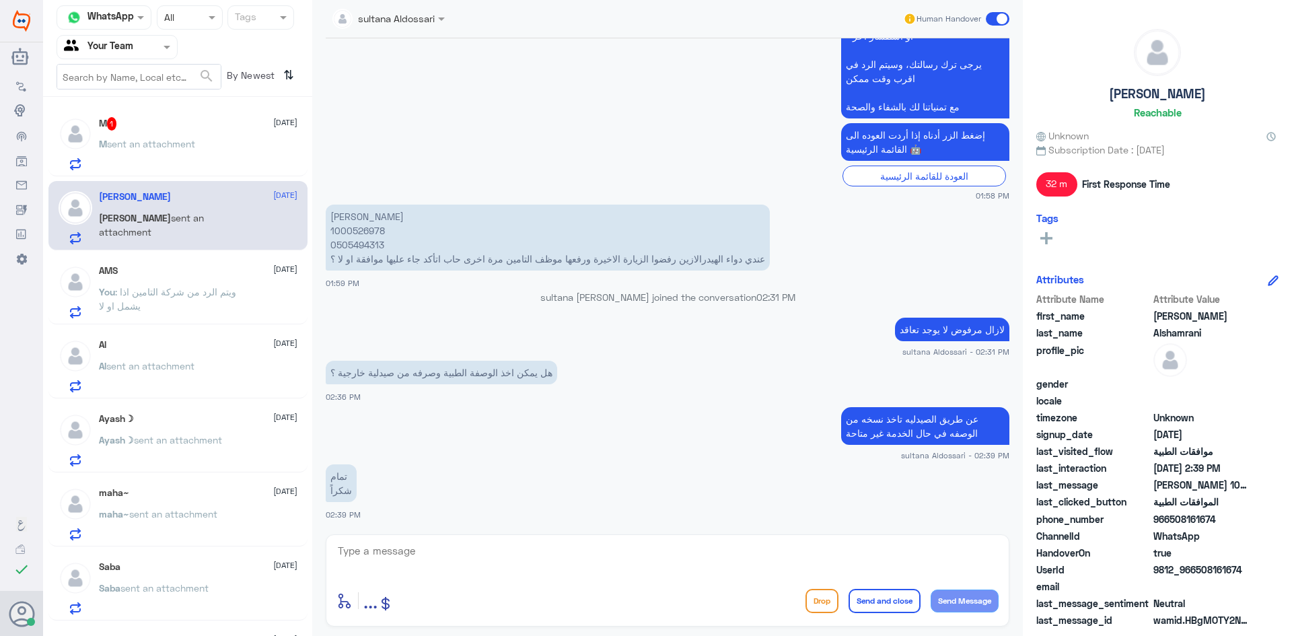
click at [155, 129] on div "M 1 [DATE]" at bounding box center [198, 123] width 199 height 13
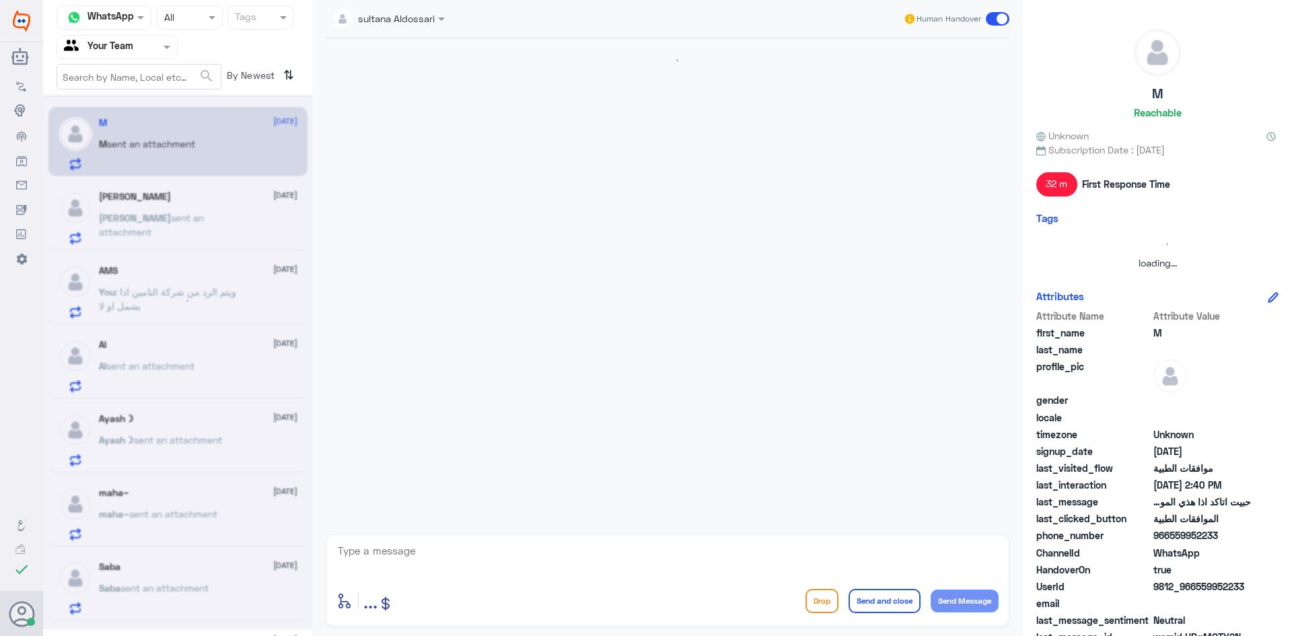
scroll to position [864, 0]
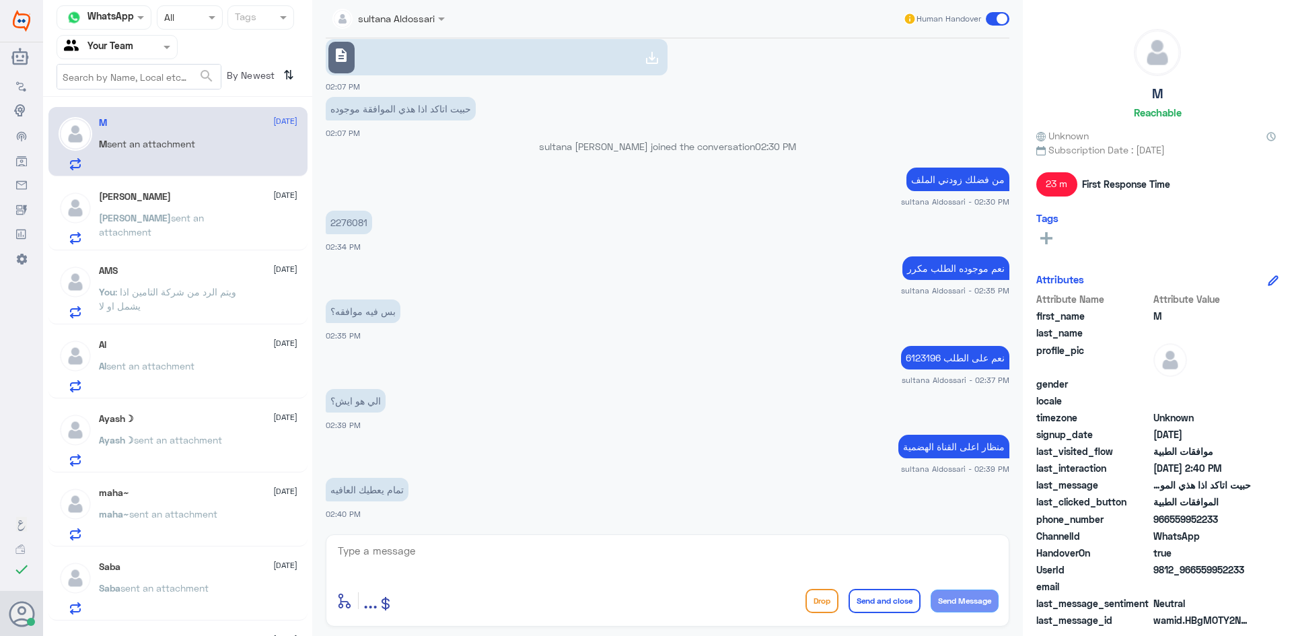
click at [547, 550] on textarea at bounding box center [667, 558] width 662 height 33
type textarea "[DEMOGRAPHIC_DATA] يعافيك"
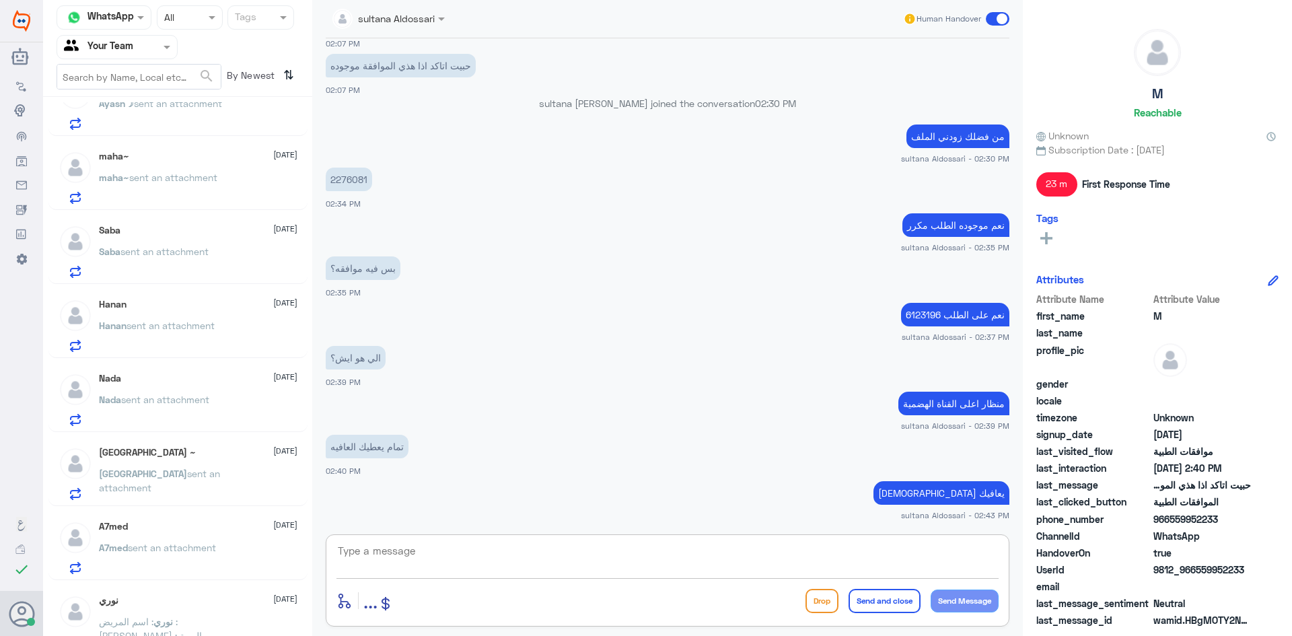
scroll to position [0, 0]
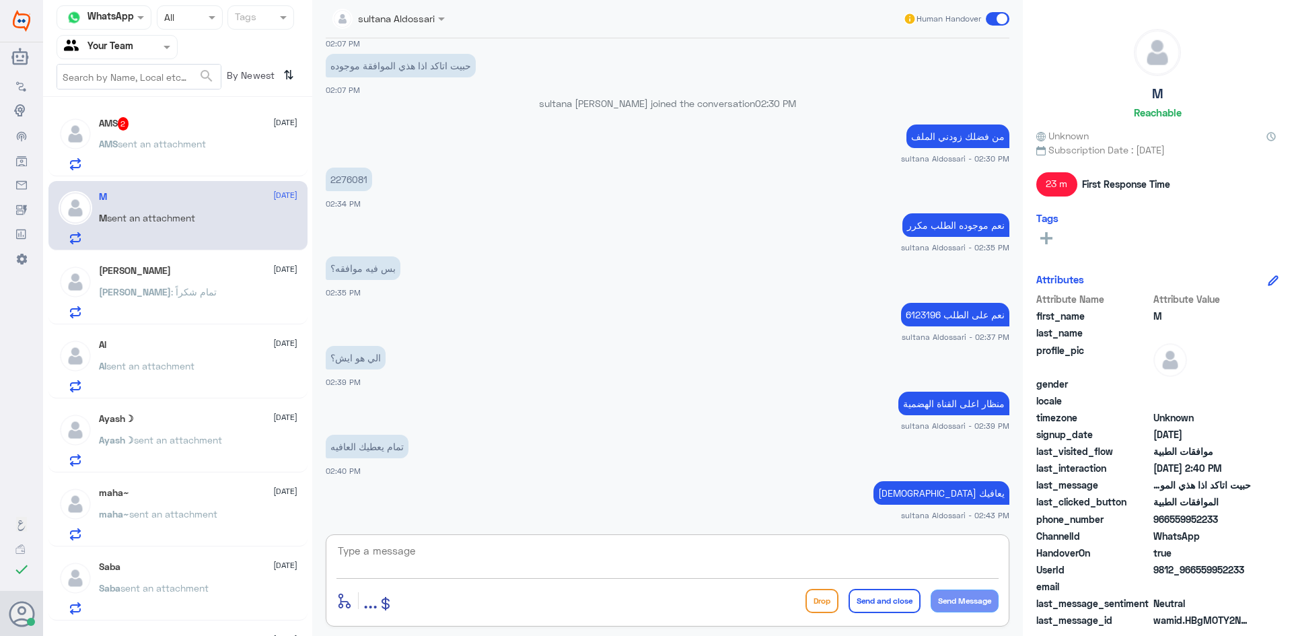
click at [231, 146] on div "AMS sent an attachment" at bounding box center [198, 155] width 199 height 30
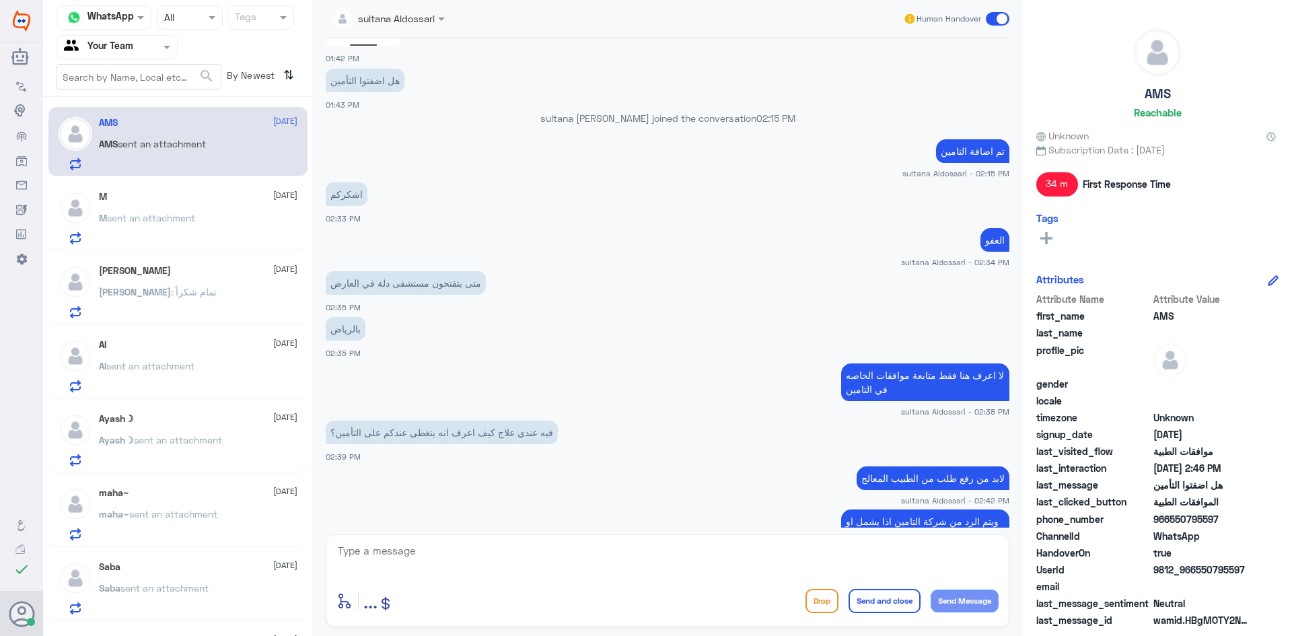
scroll to position [838, 0]
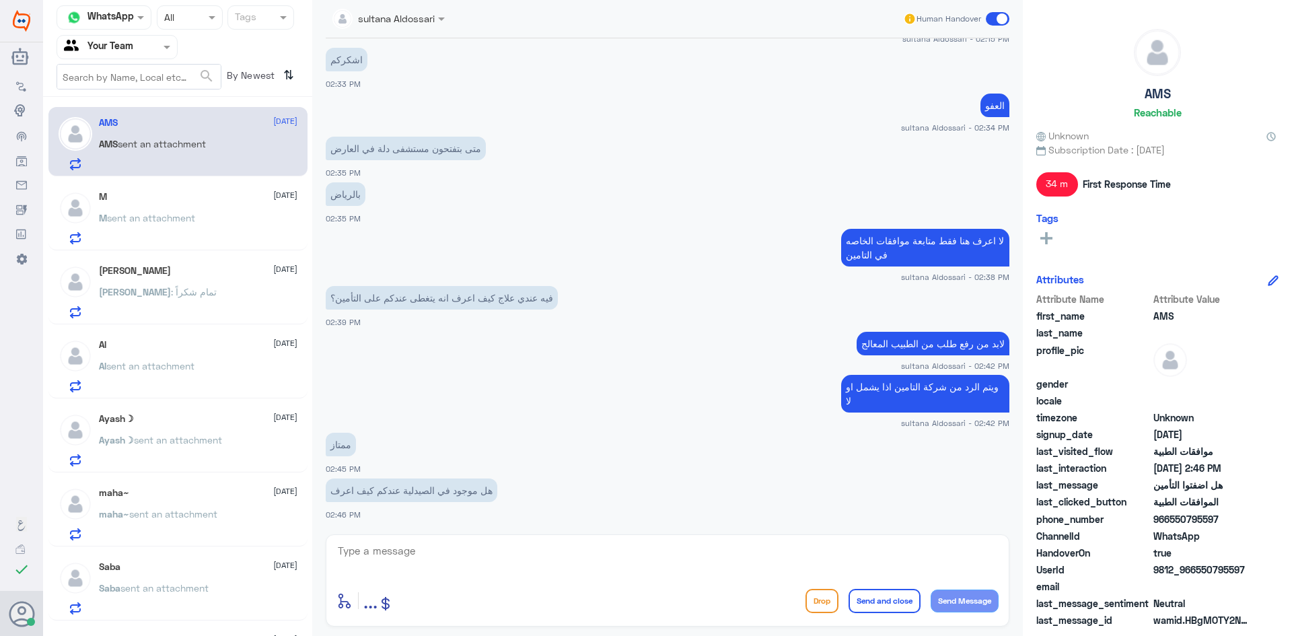
click at [588, 578] on div at bounding box center [667, 560] width 662 height 37
click at [584, 560] on textarea at bounding box center [667, 558] width 662 height 33
type textarea "يرجى التواصل مع قسم الصيدليه لتاكد من توفر الدواء 0115283703"
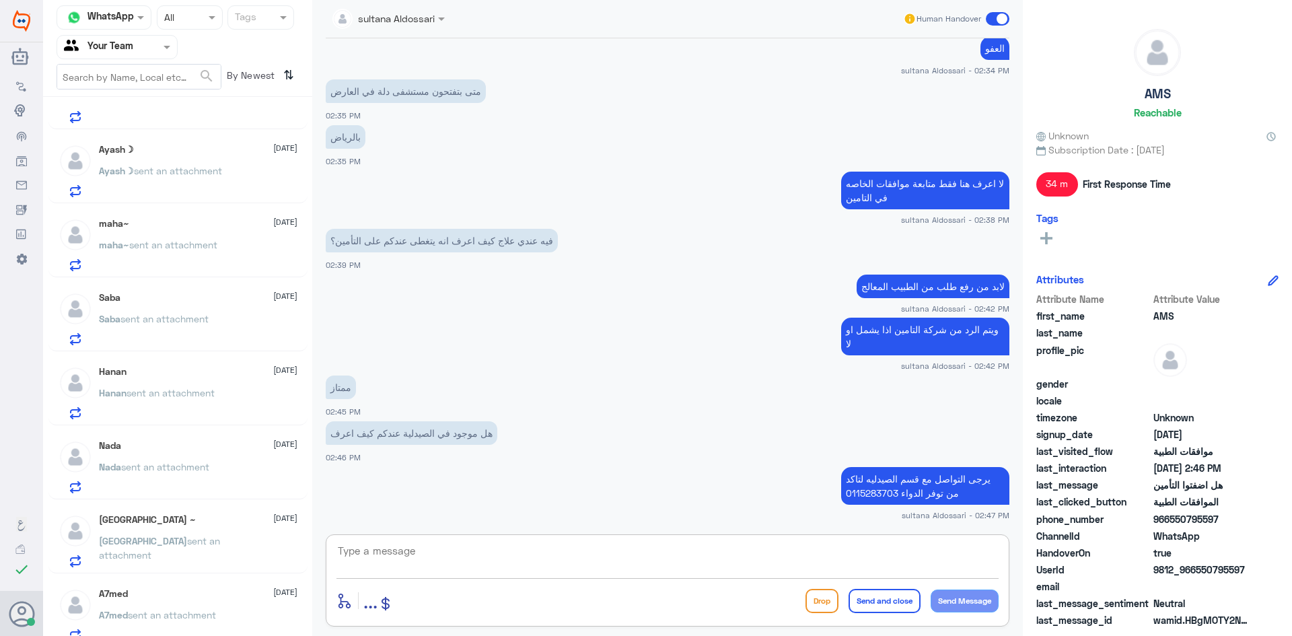
scroll to position [0, 0]
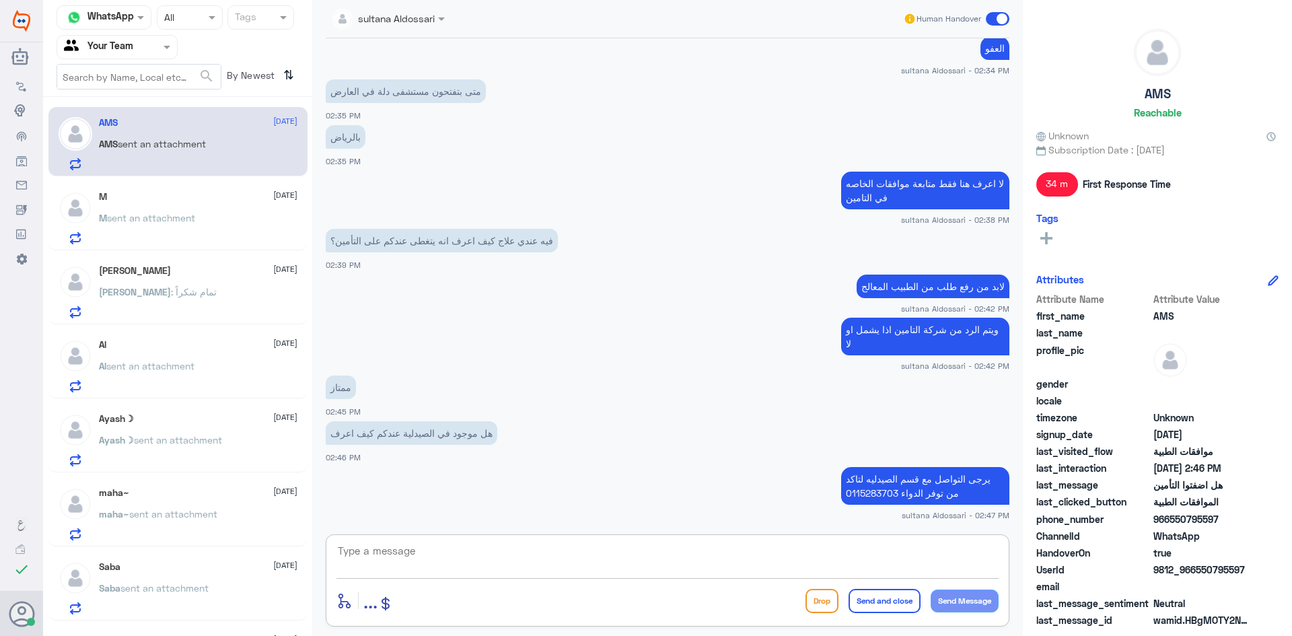
click at [137, 52] on input "text" at bounding box center [101, 46] width 74 height 15
click at [134, 118] on div "Your Inbox" at bounding box center [117, 120] width 121 height 31
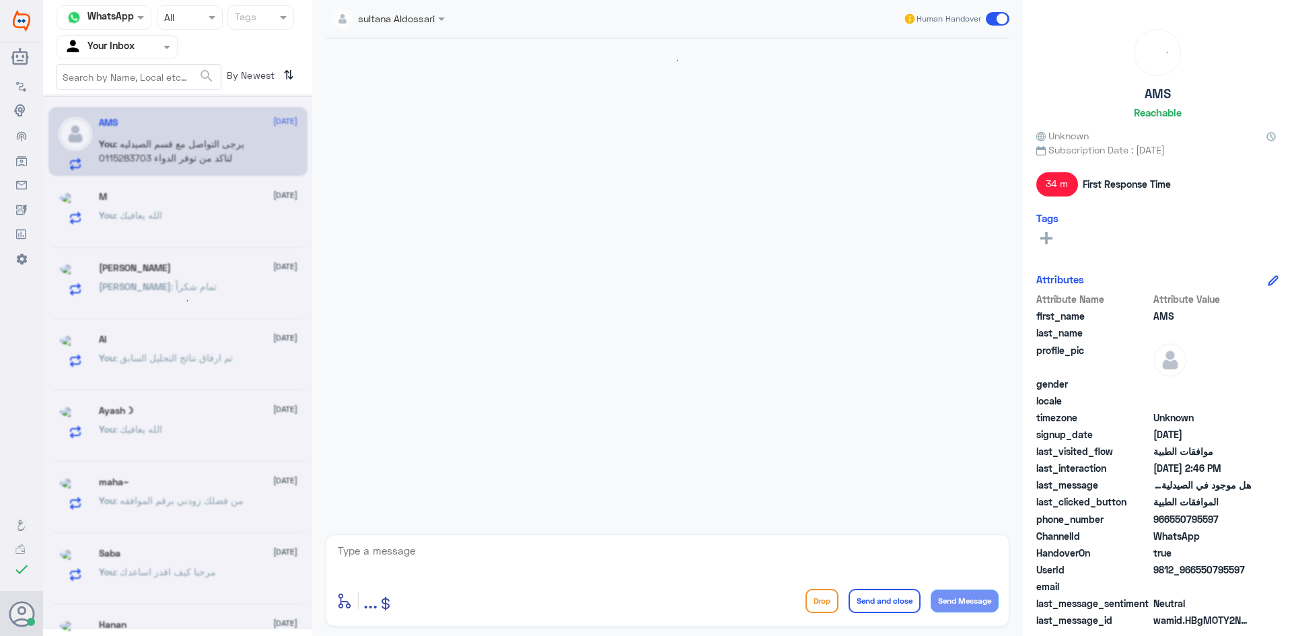
scroll to position [895, 0]
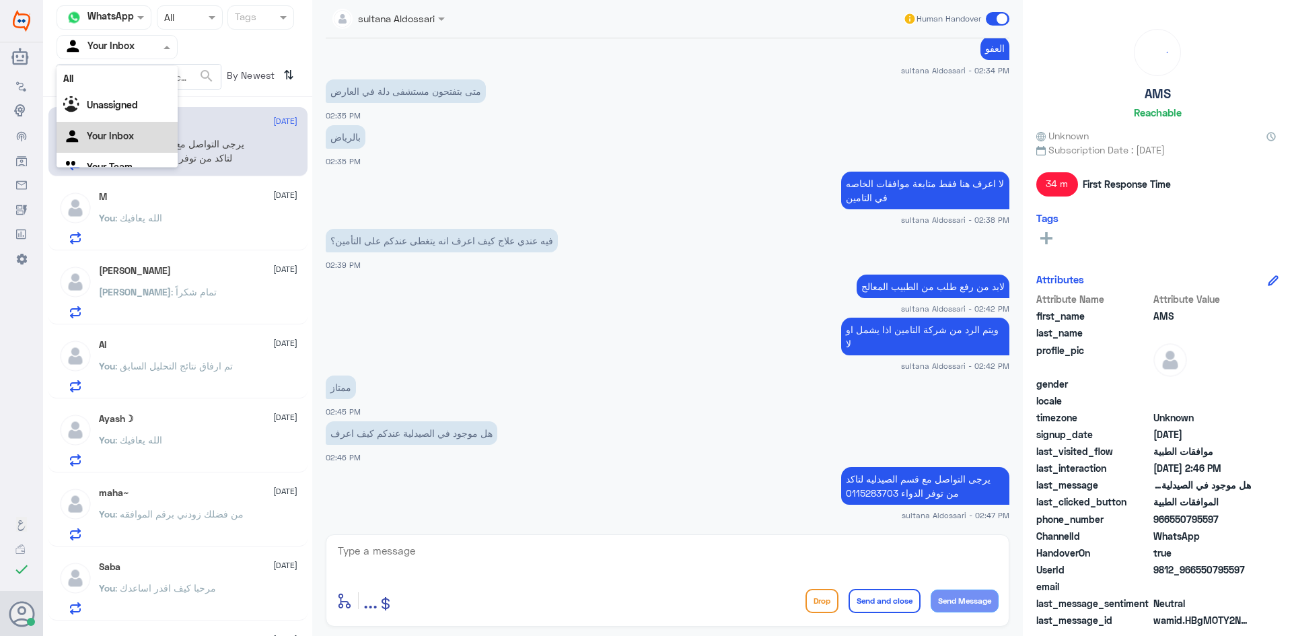
click at [116, 45] on input "text" at bounding box center [101, 46] width 74 height 15
click at [102, 144] on Team "Your Team" at bounding box center [110, 149] width 46 height 11
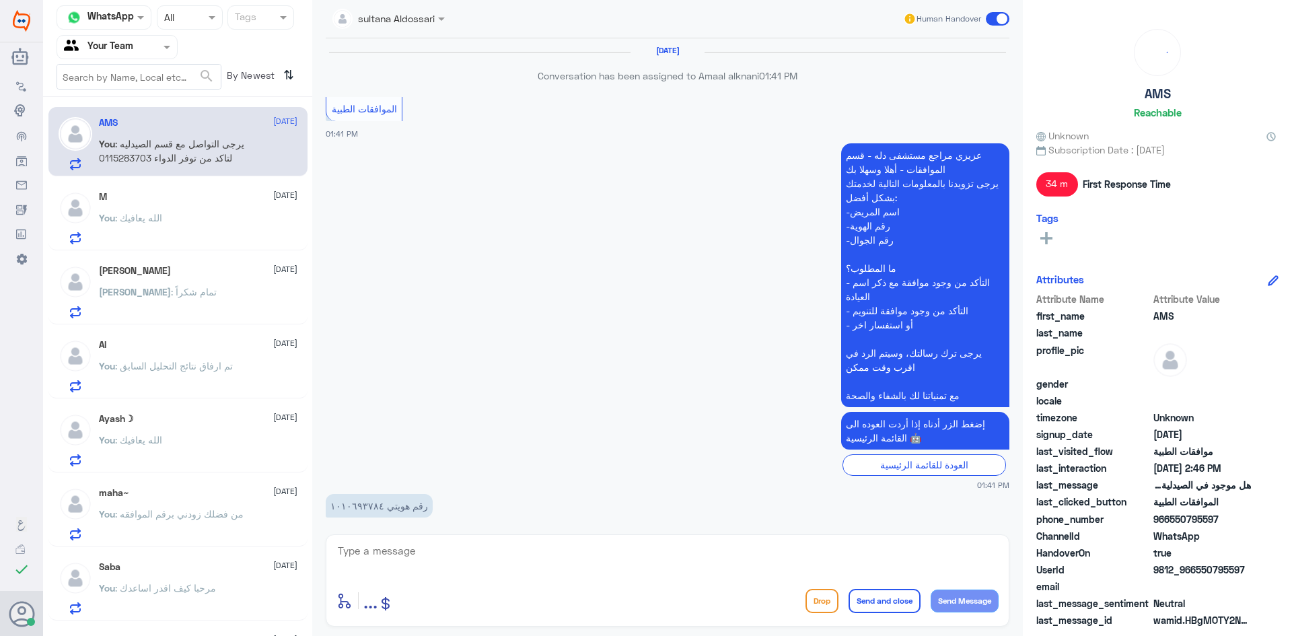
scroll to position [895, 0]
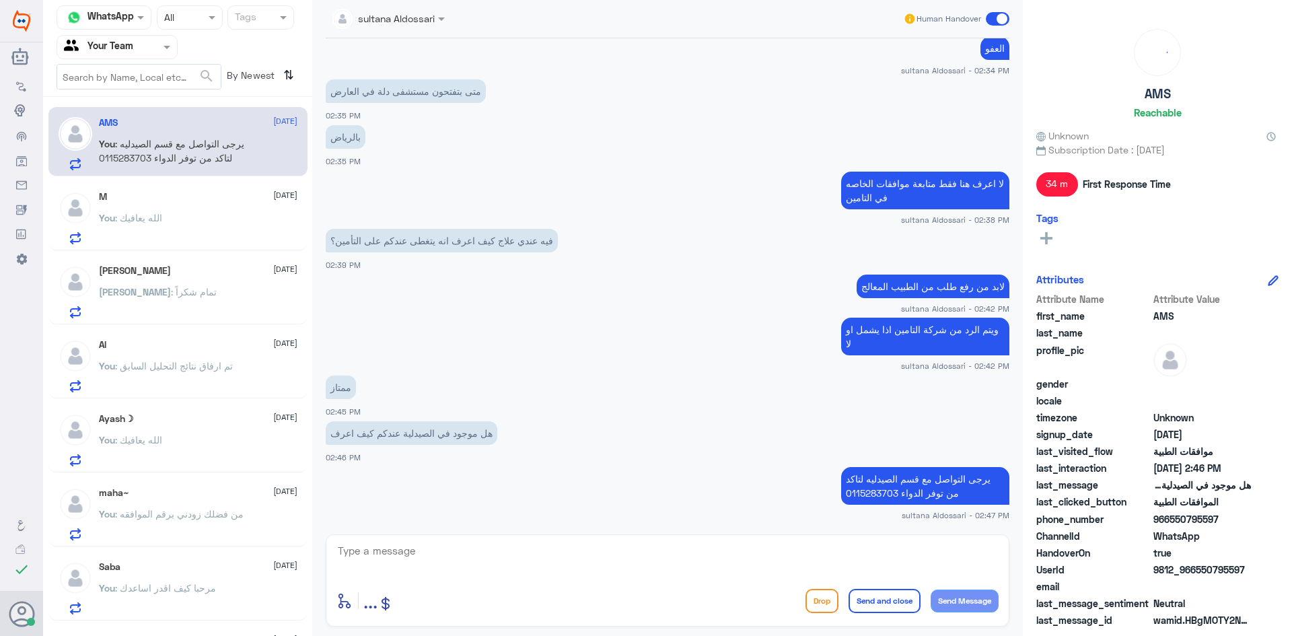
click at [175, 207] on div "M [DATE] You : [DEMOGRAPHIC_DATA] يعافيك" at bounding box center [198, 217] width 199 height 53
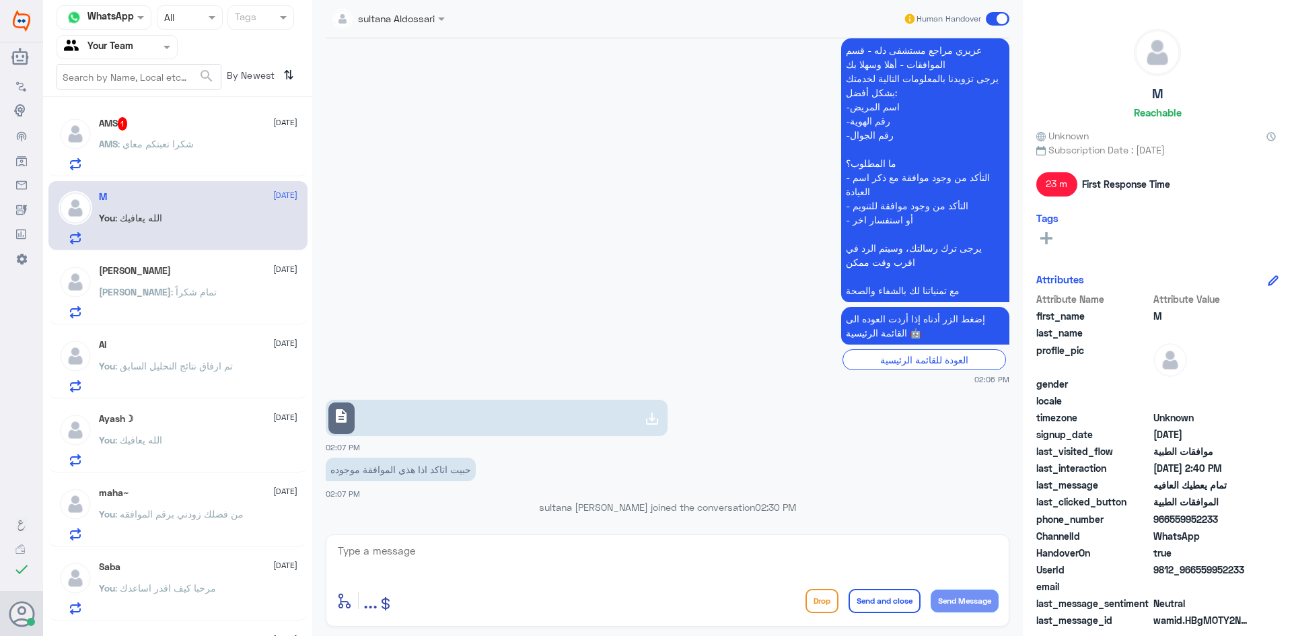
scroll to position [598, 0]
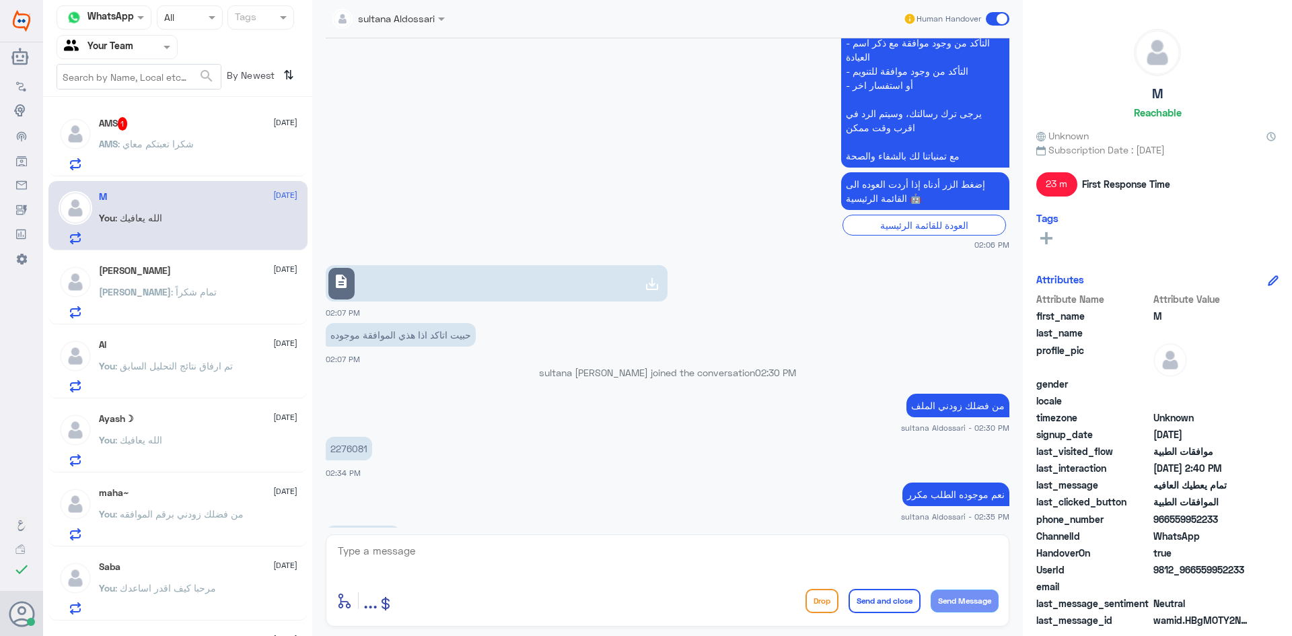
click at [186, 291] on div "[PERSON_NAME] : تمام شكراً" at bounding box center [198, 303] width 199 height 30
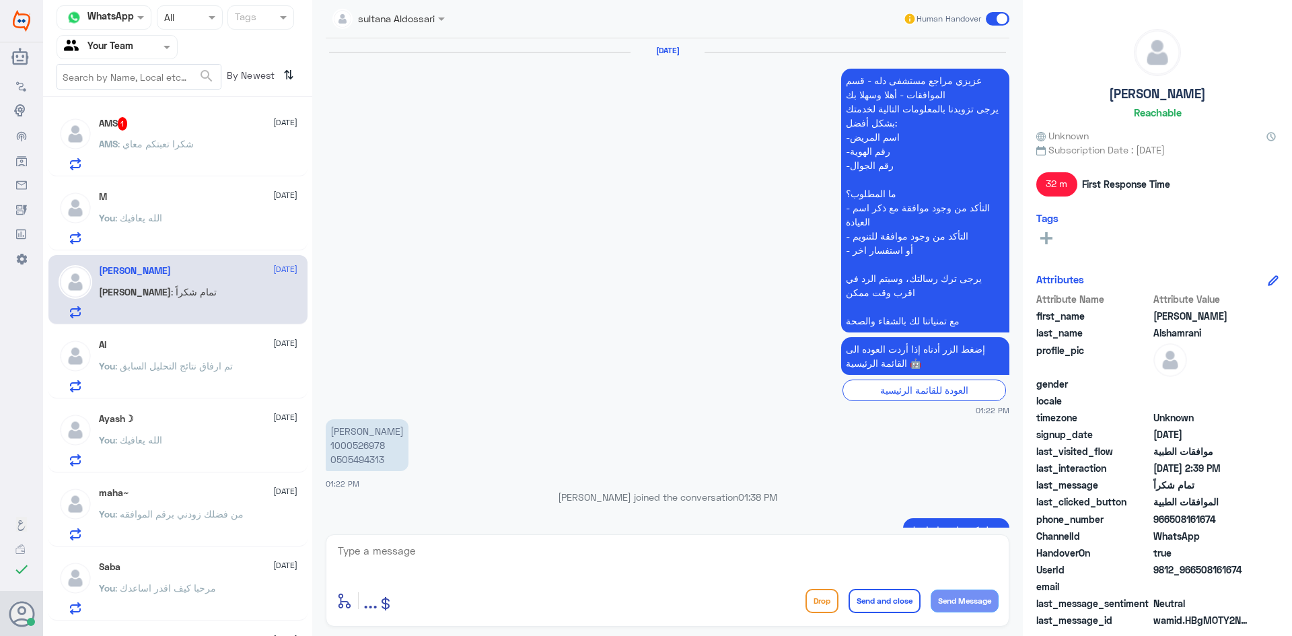
scroll to position [1153, 0]
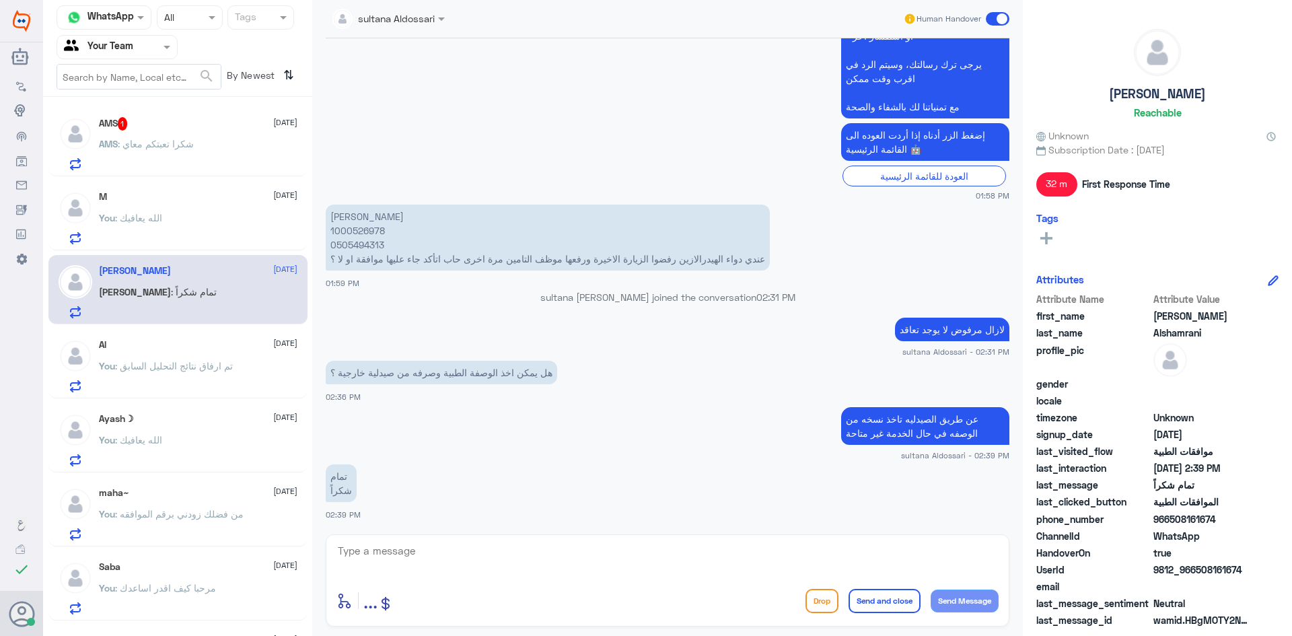
click at [475, 569] on textarea at bounding box center [667, 558] width 662 height 33
type textarea "العفو"
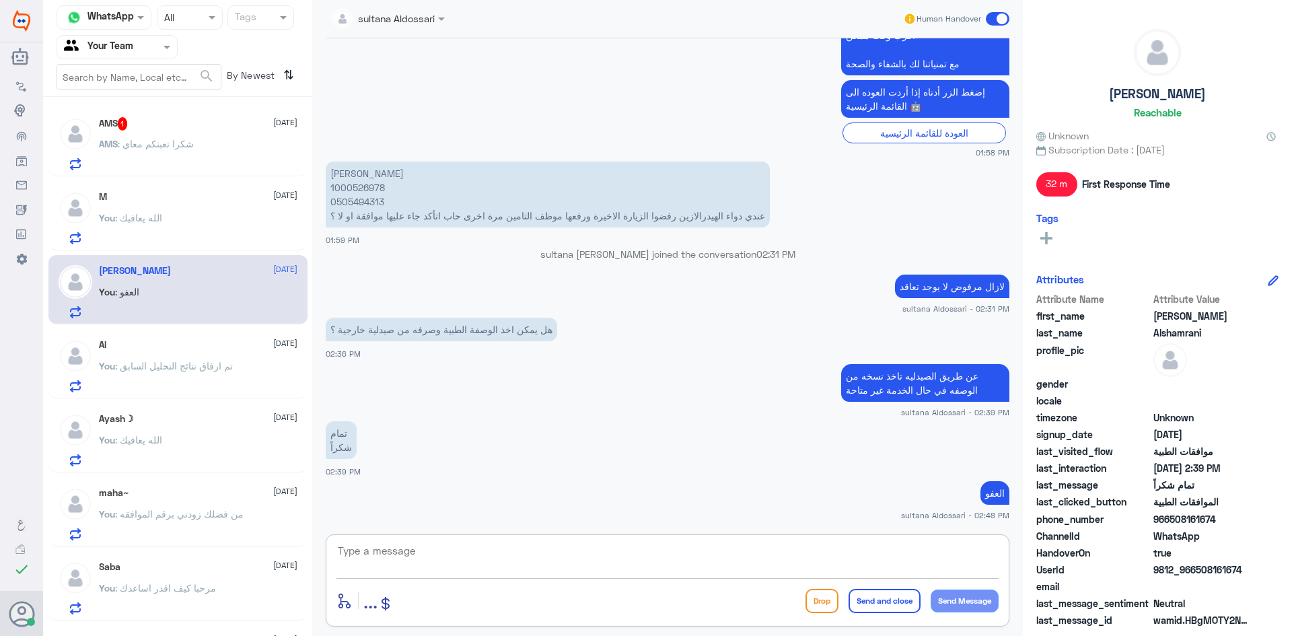
click at [190, 355] on div "Al [DATE] You : تم ارفاق نتائج التحليل السابق" at bounding box center [198, 365] width 199 height 53
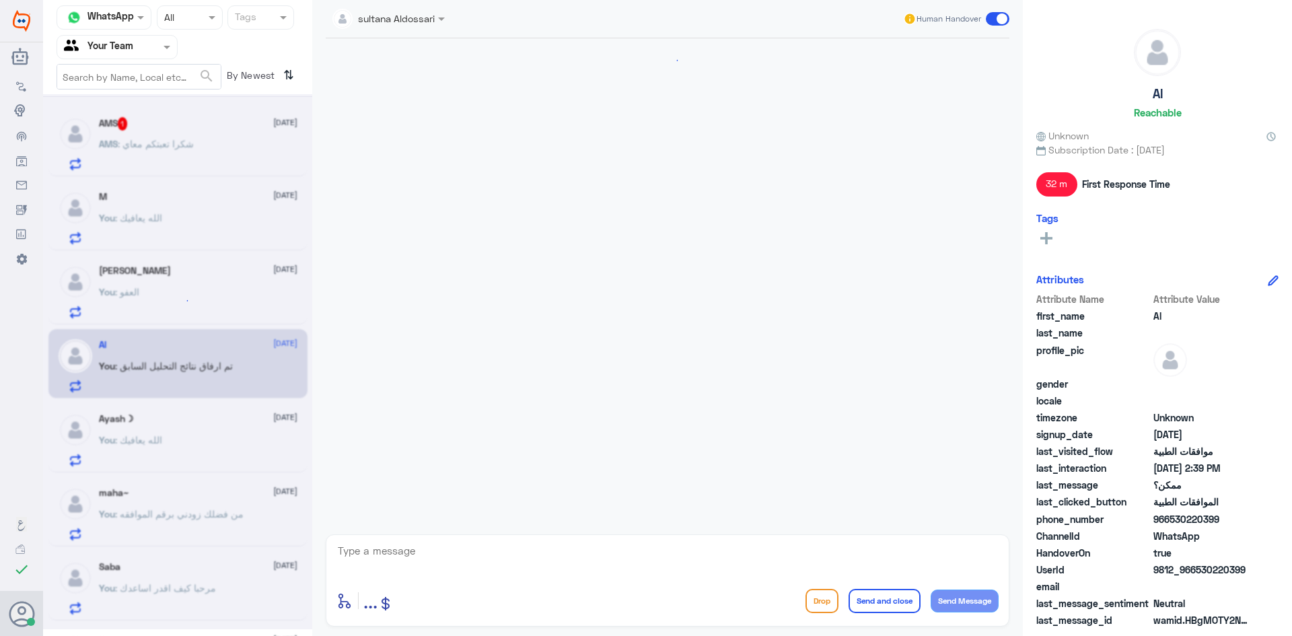
scroll to position [1232, 0]
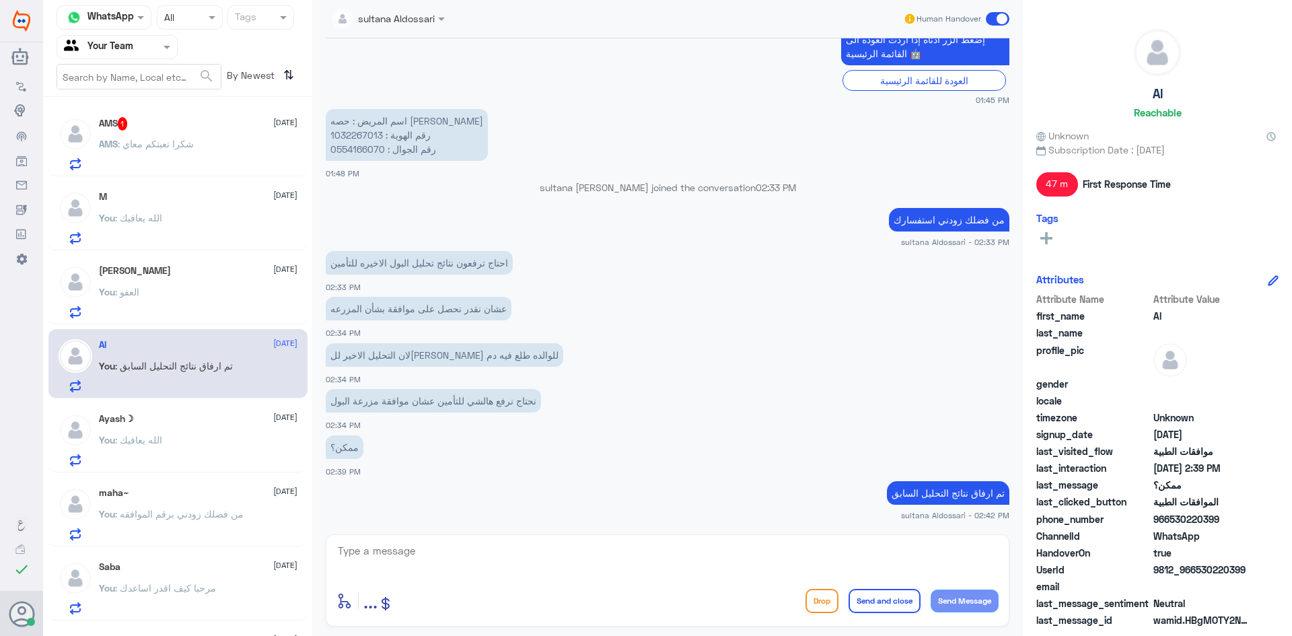
click at [215, 147] on div "AMS : شكرا تعبتكم معاي" at bounding box center [198, 155] width 199 height 30
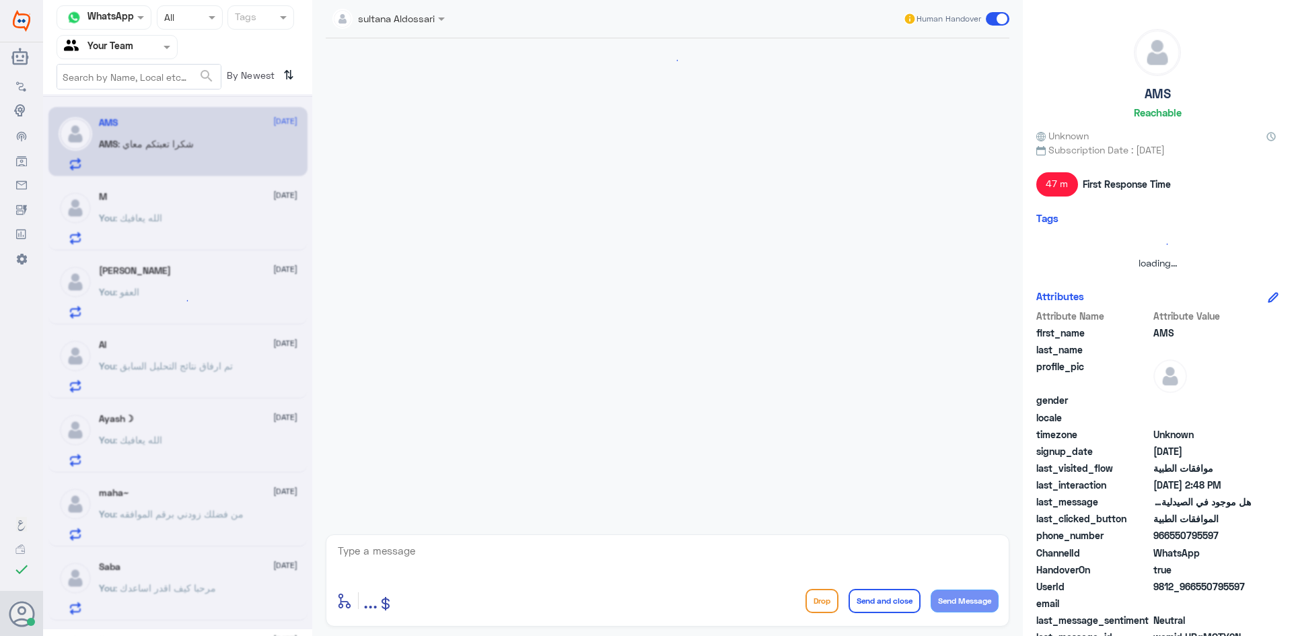
scroll to position [913, 0]
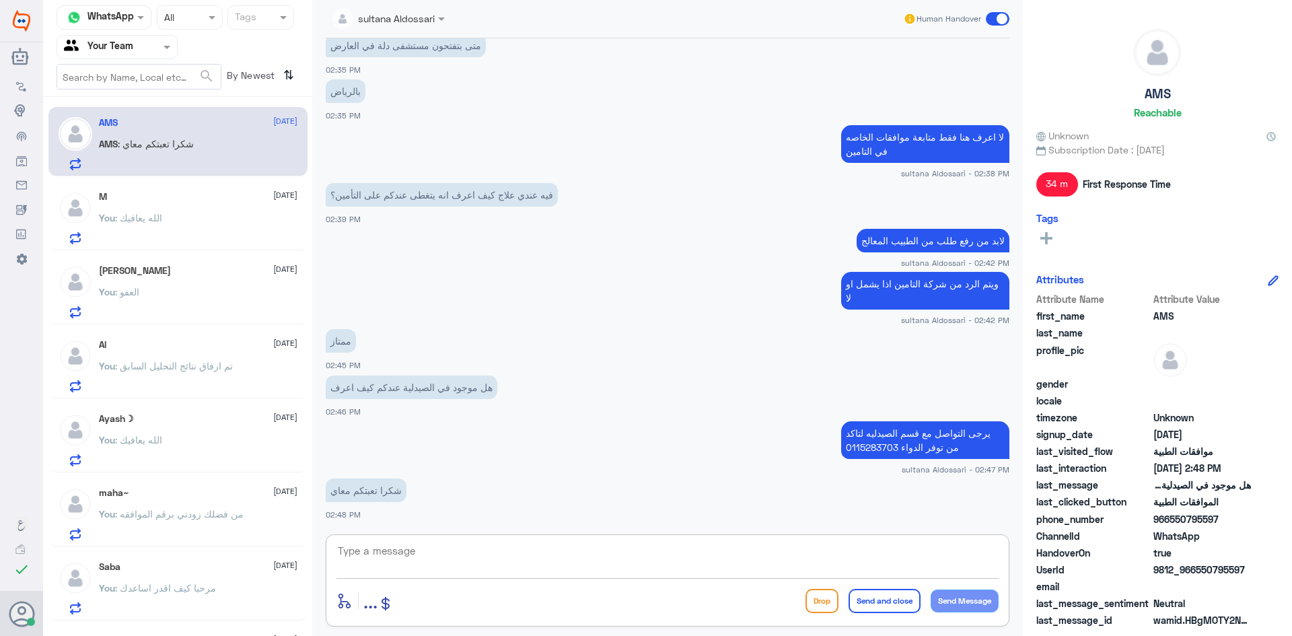
click at [666, 565] on textarea at bounding box center [667, 558] width 662 height 33
type textarea "العفو"
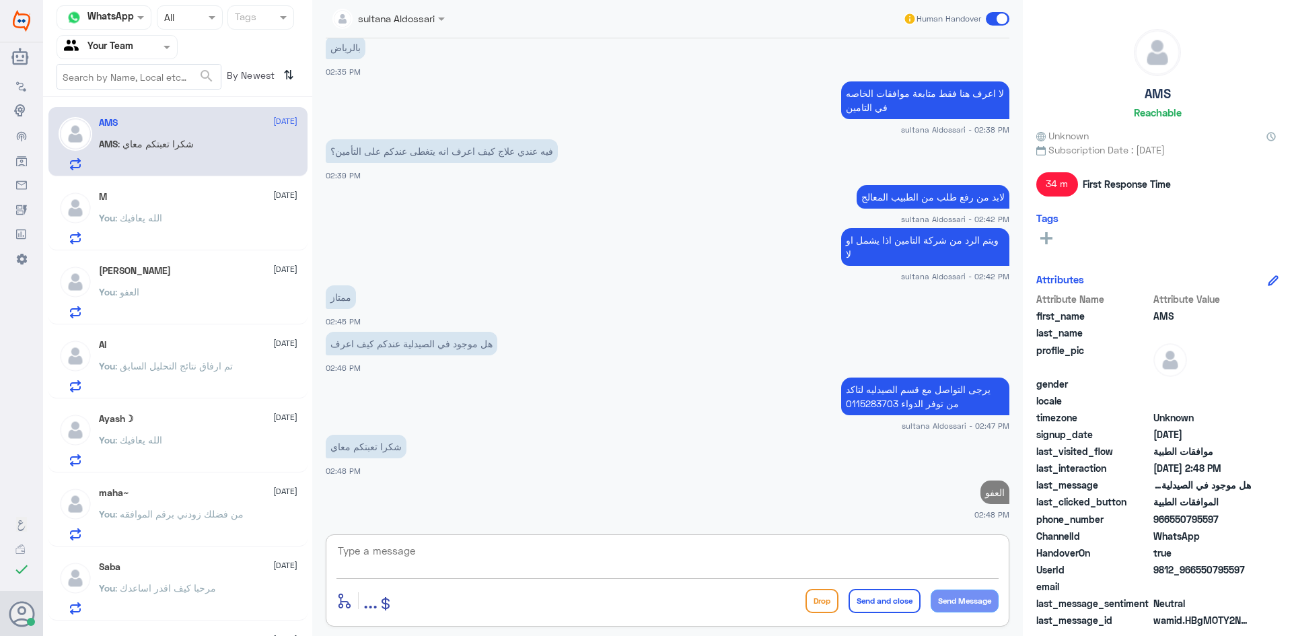
click at [159, 223] on span ": الله يعافيك" at bounding box center [138, 217] width 47 height 11
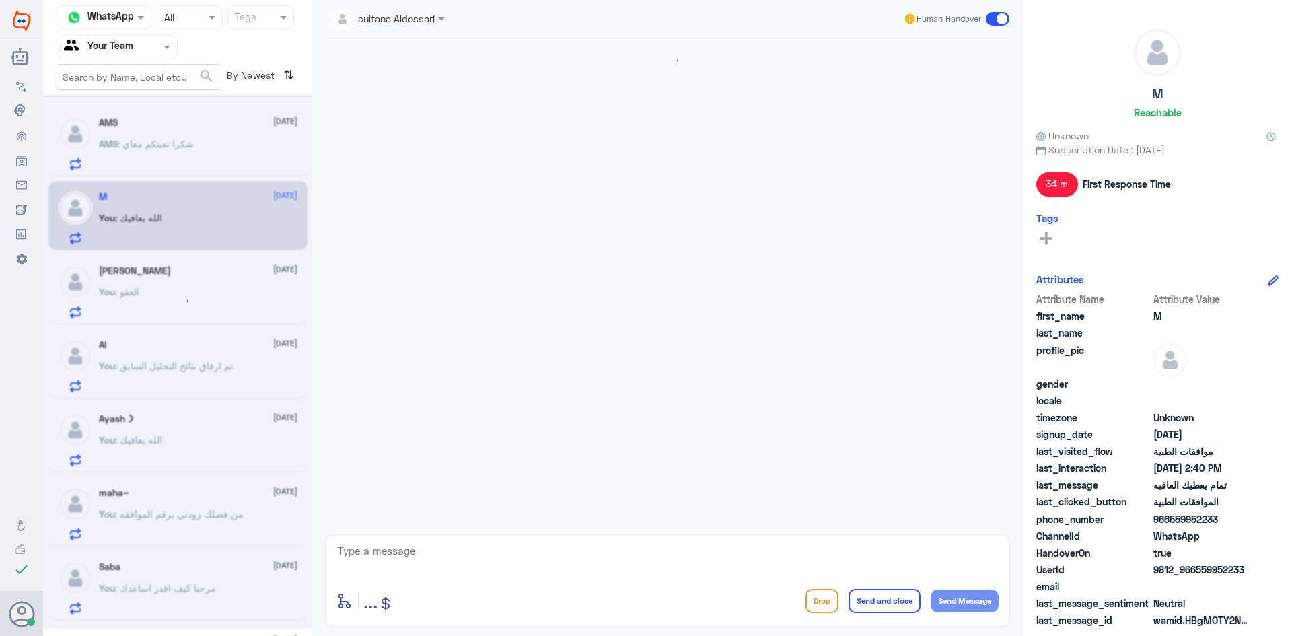
scroll to position [867, 0]
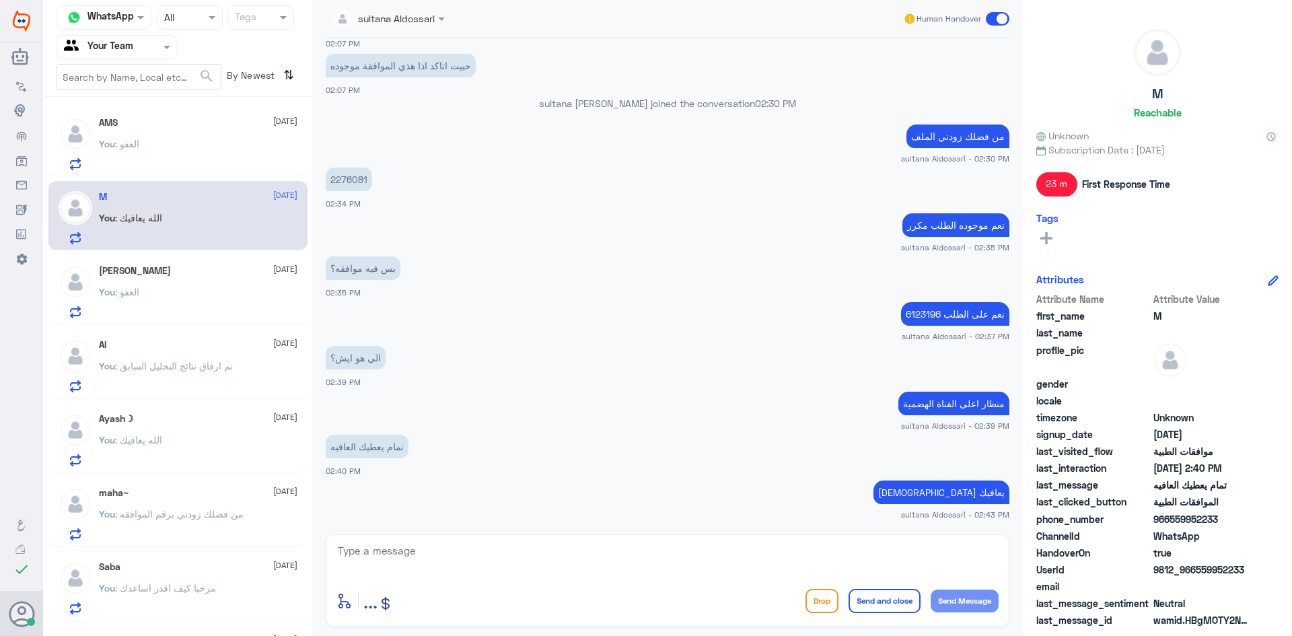
click at [181, 275] on div "[PERSON_NAME] [DATE]" at bounding box center [198, 270] width 199 height 11
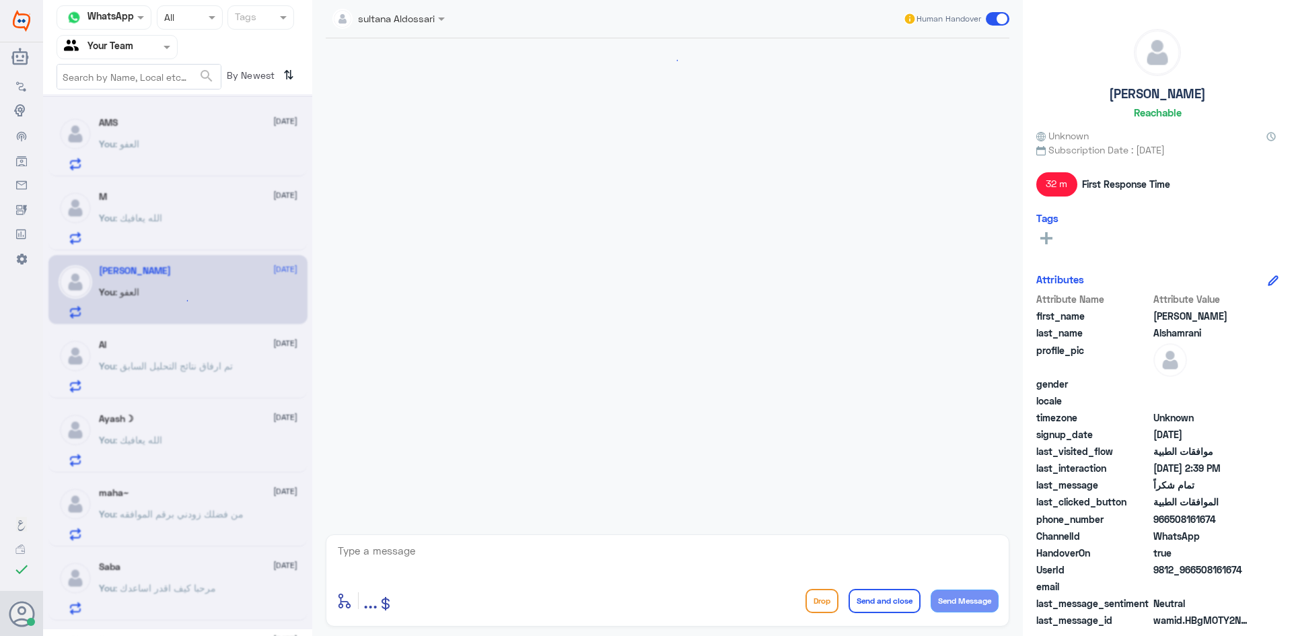
scroll to position [846, 0]
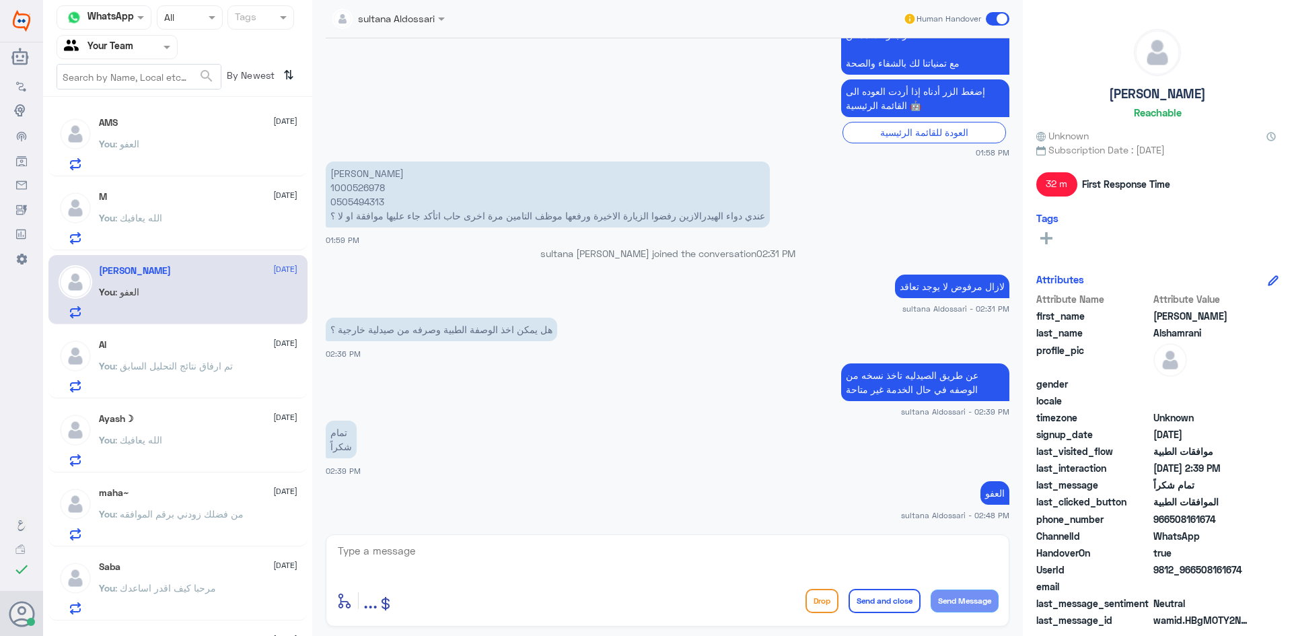
click at [192, 362] on span ": تم ارفاق نتائج التحليل السابق" at bounding box center [174, 365] width 118 height 11
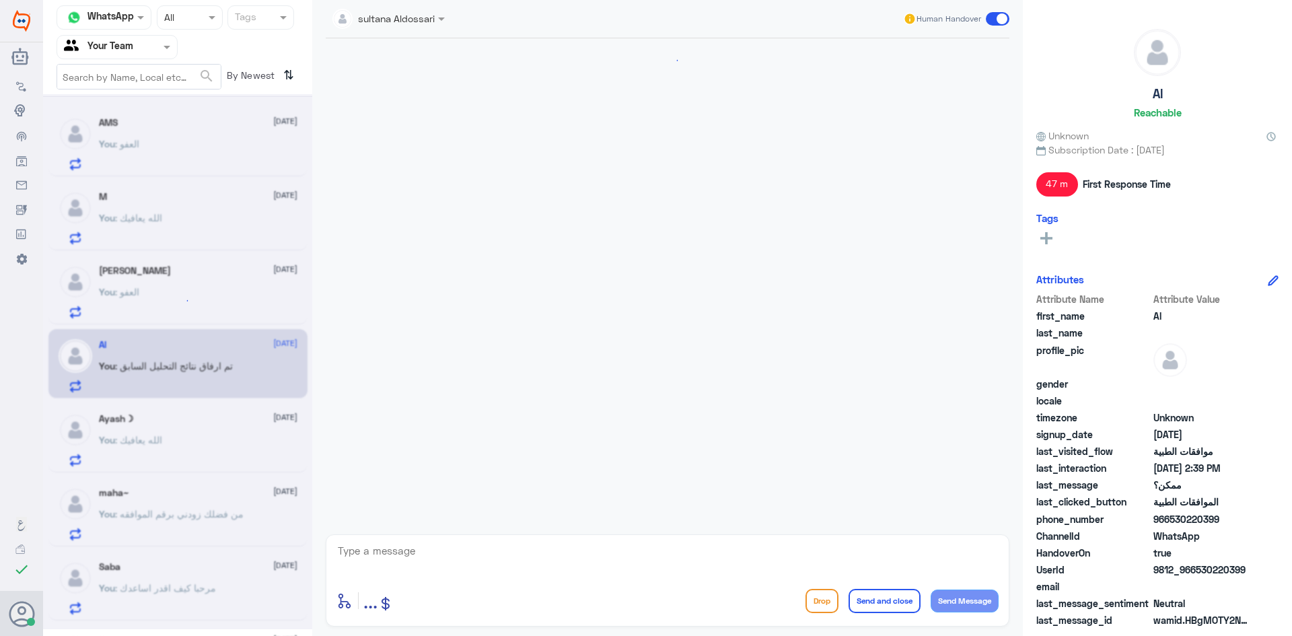
scroll to position [1232, 0]
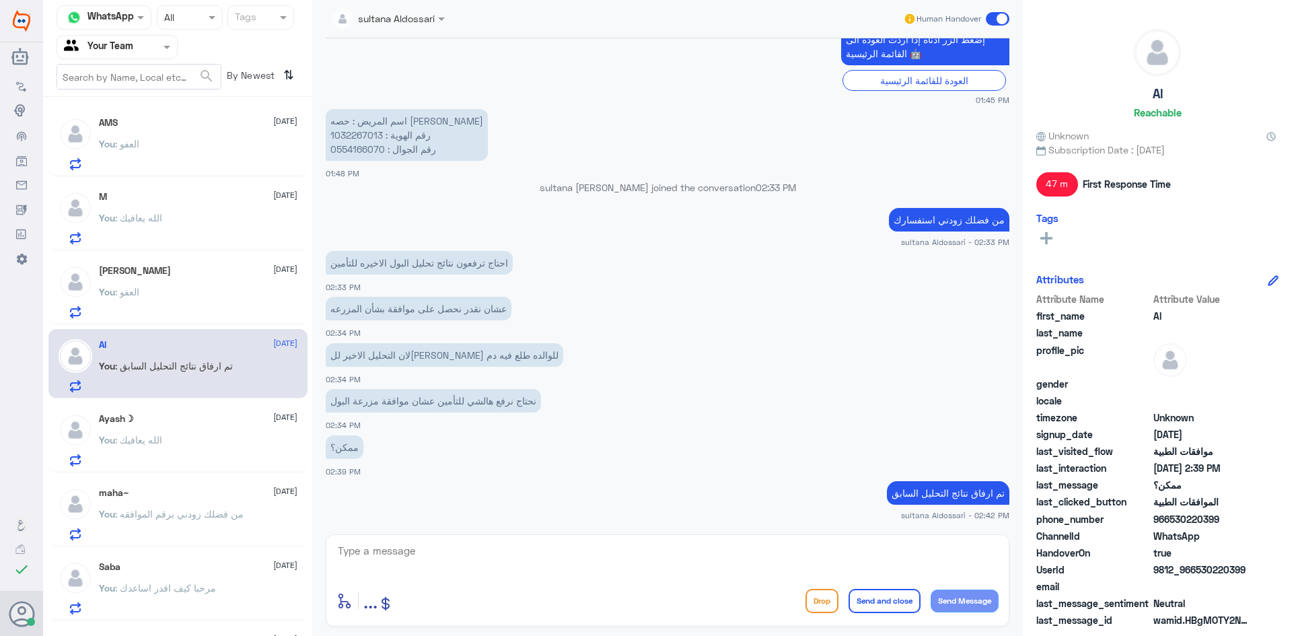
click at [180, 445] on div "You : [DEMOGRAPHIC_DATA] يعافيك" at bounding box center [198, 451] width 199 height 30
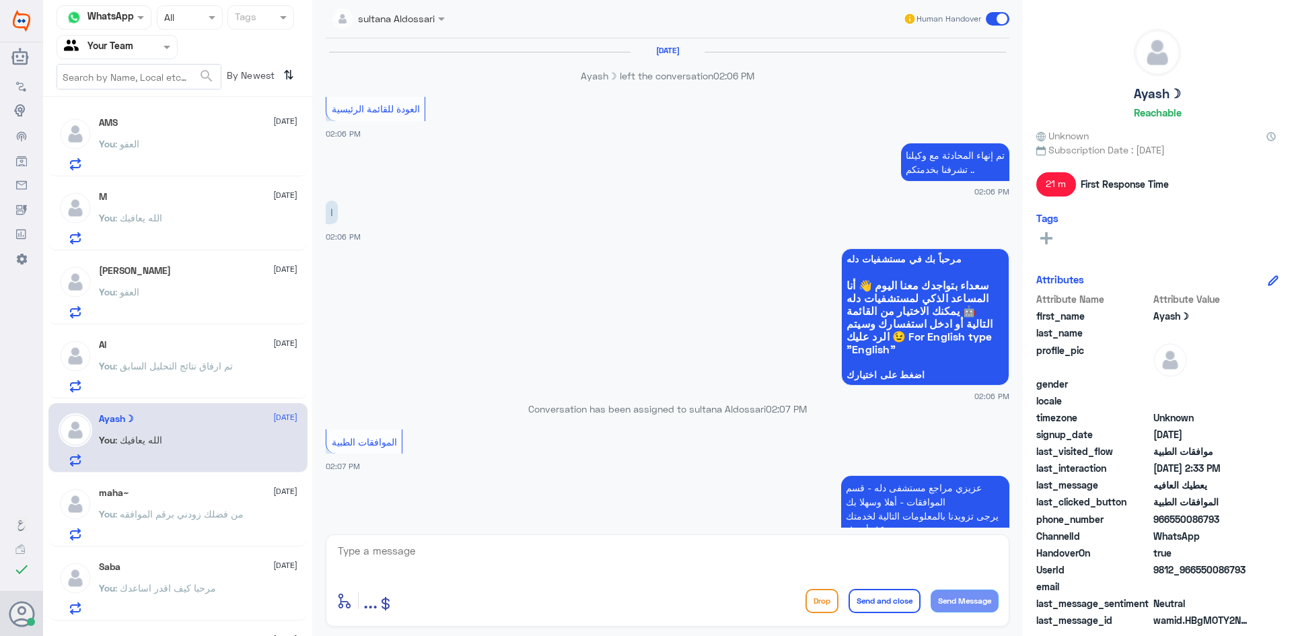
scroll to position [886, 0]
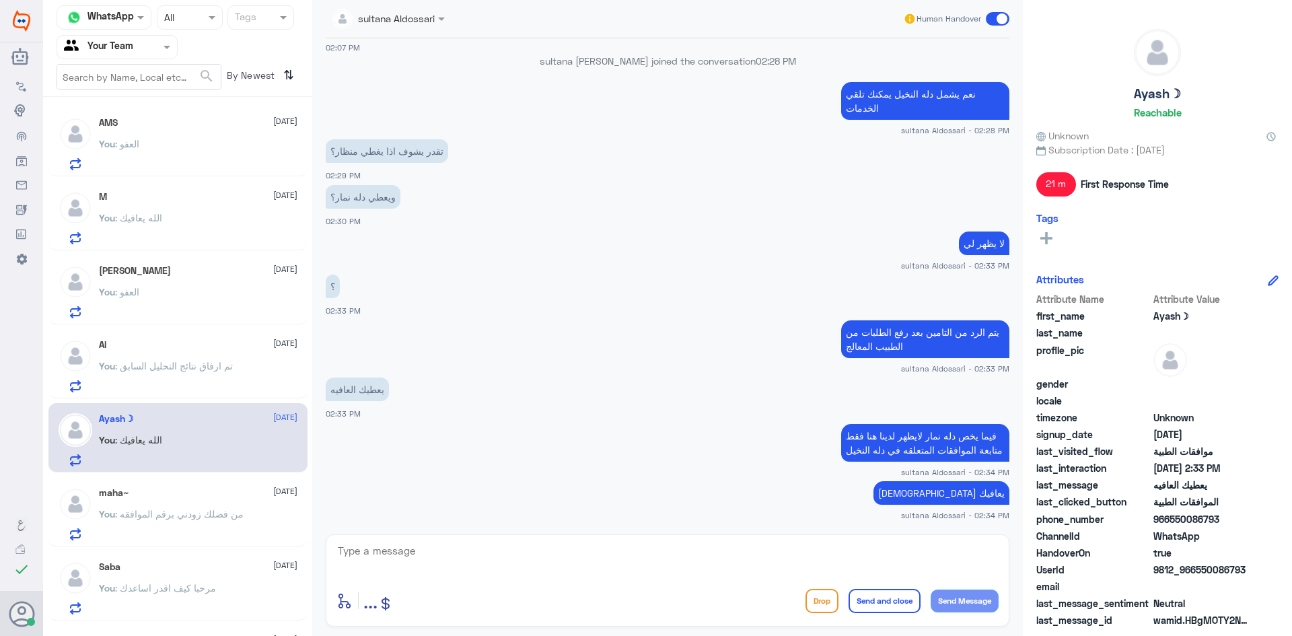
click at [197, 523] on p "You : من فضلك زودني برقم الموافقه" at bounding box center [171, 524] width 145 height 34
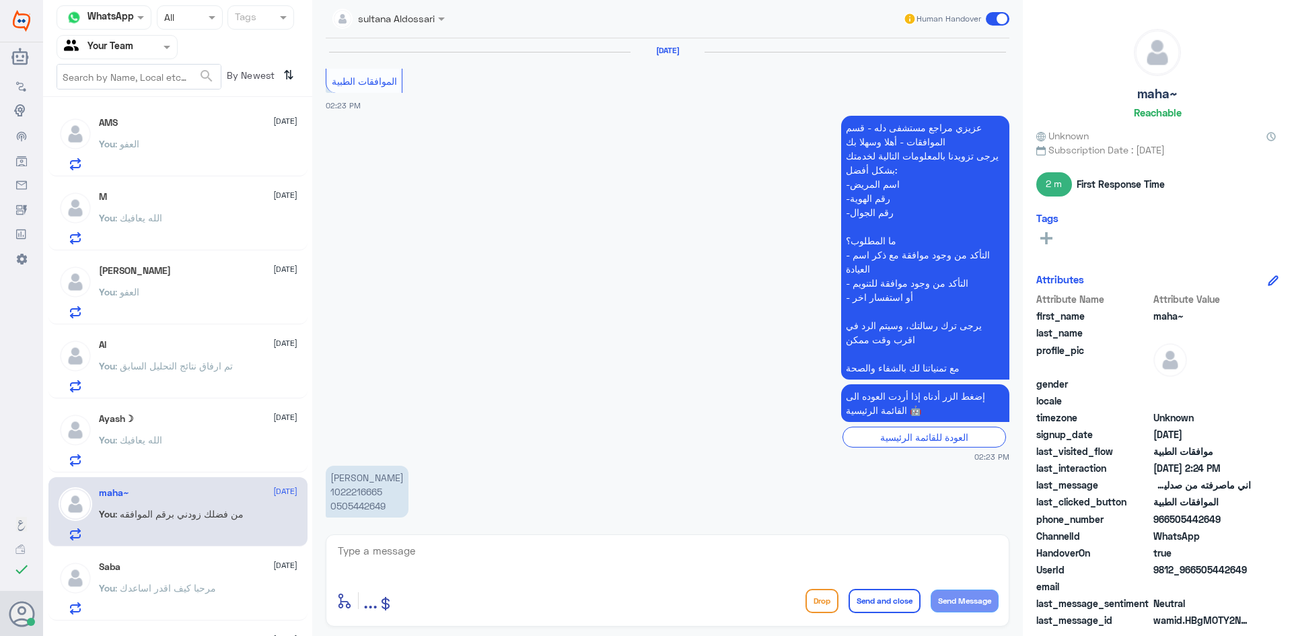
scroll to position [1151, 0]
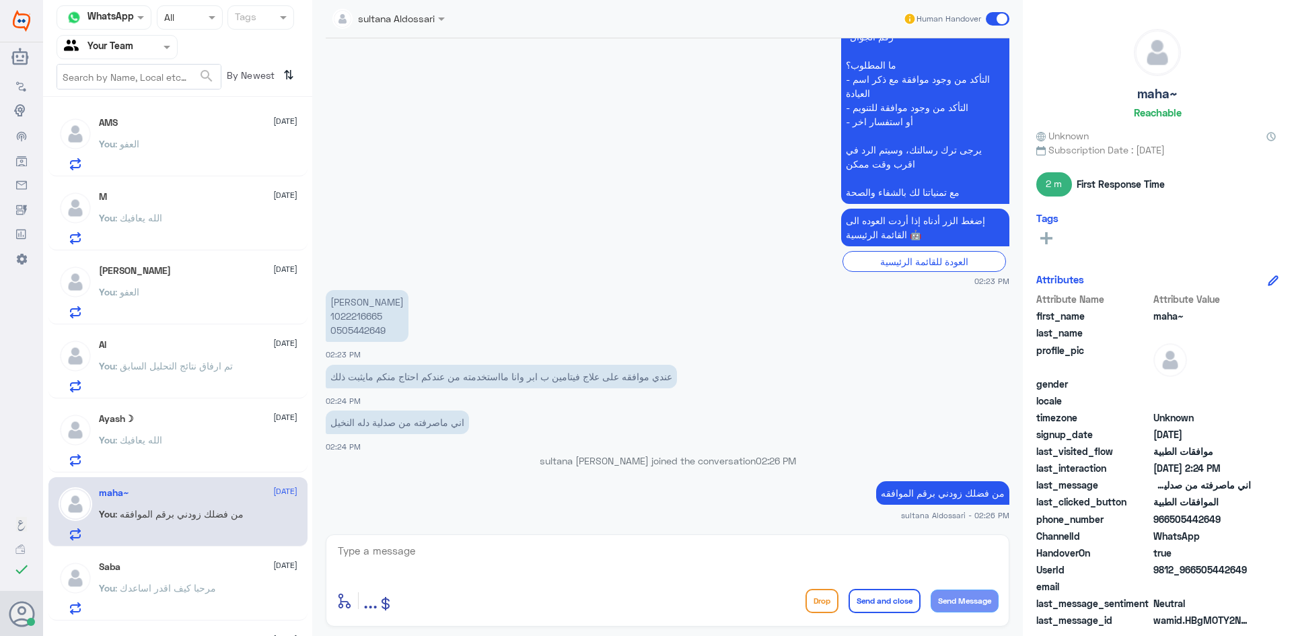
click at [188, 571] on div "Saba [DATE]" at bounding box center [198, 566] width 199 height 11
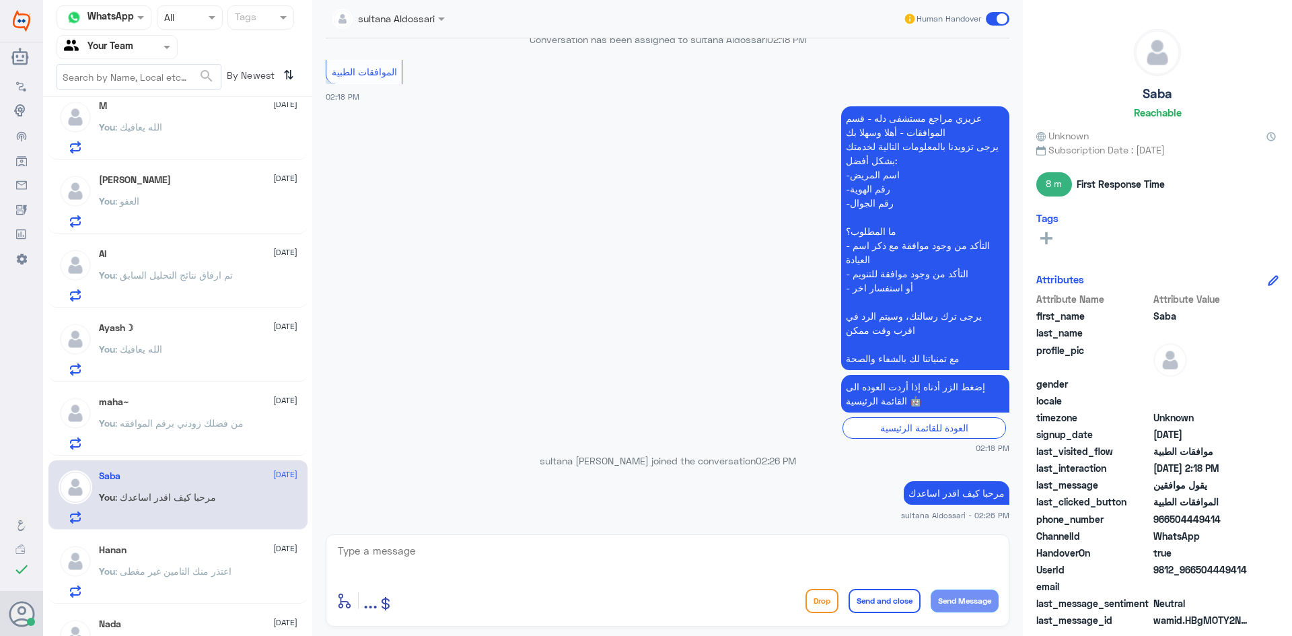
scroll to position [269, 0]
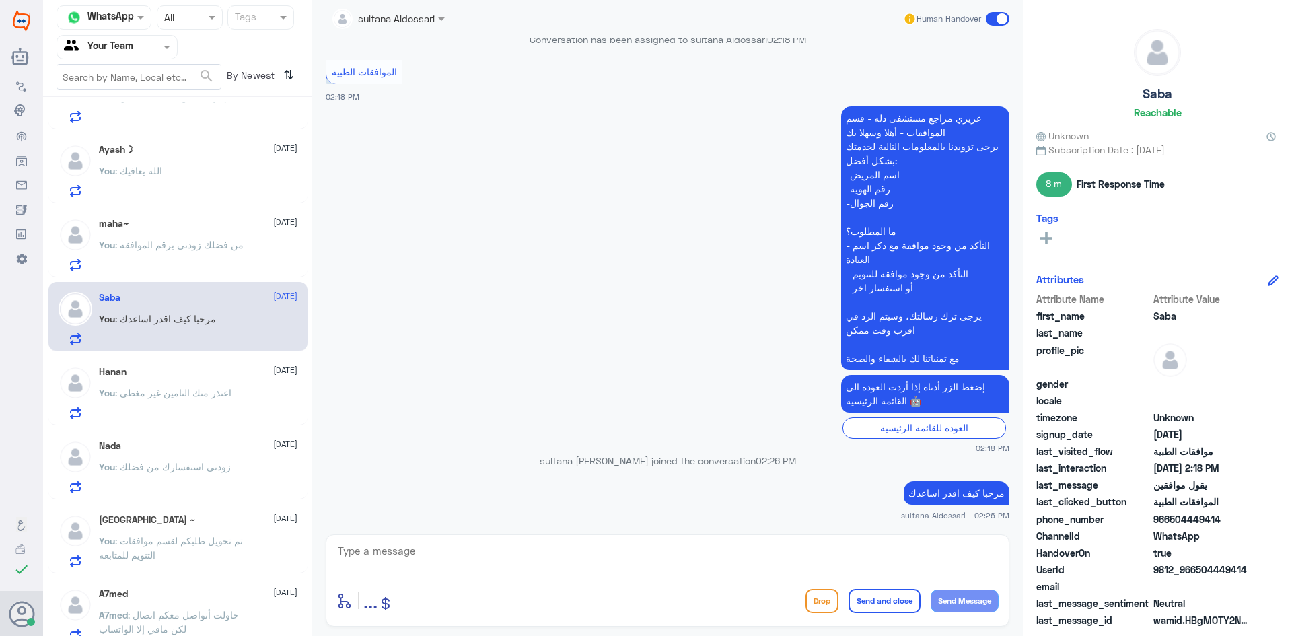
click at [186, 384] on div "Hanan [DATE] You : اعتذر منك التامين غير مغطى" at bounding box center [198, 392] width 199 height 53
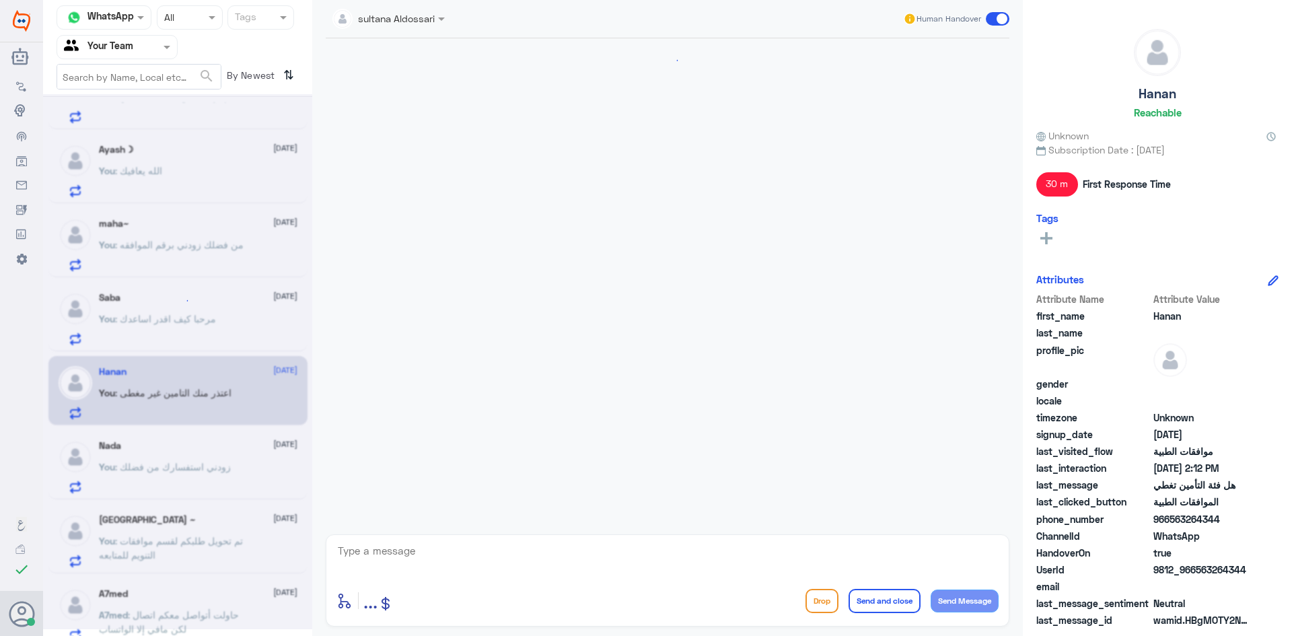
scroll to position [580, 0]
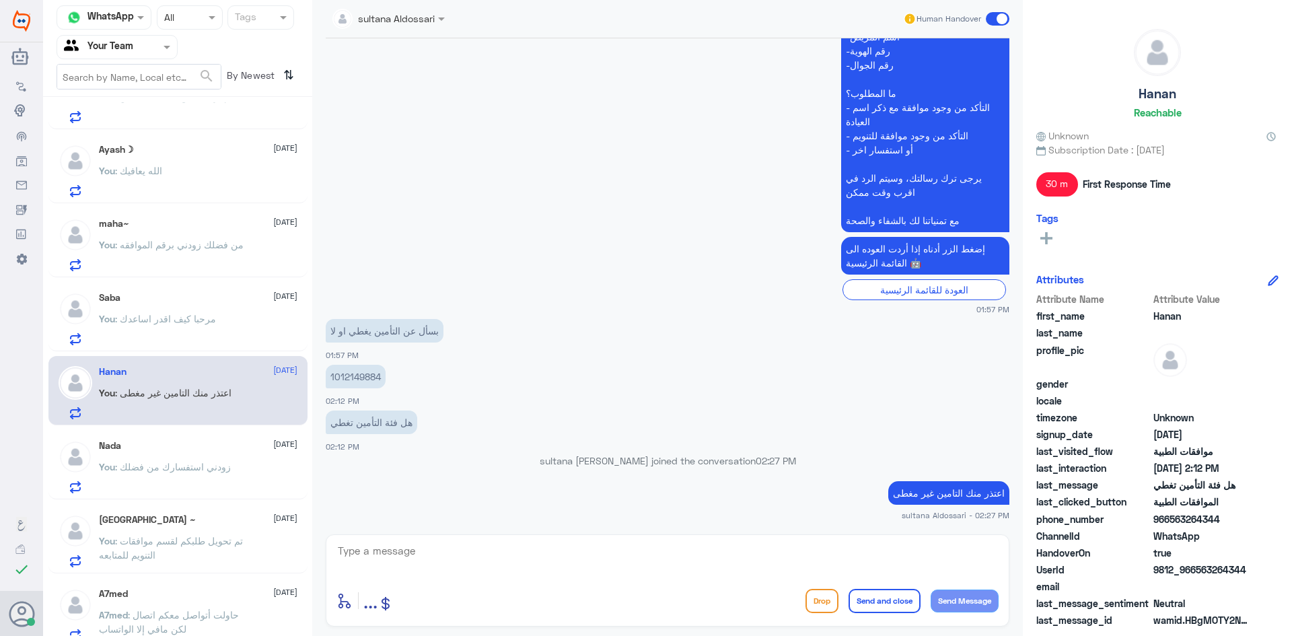
click at [215, 474] on p "You : [PERSON_NAME] استفسارك من فضلك" at bounding box center [165, 477] width 132 height 34
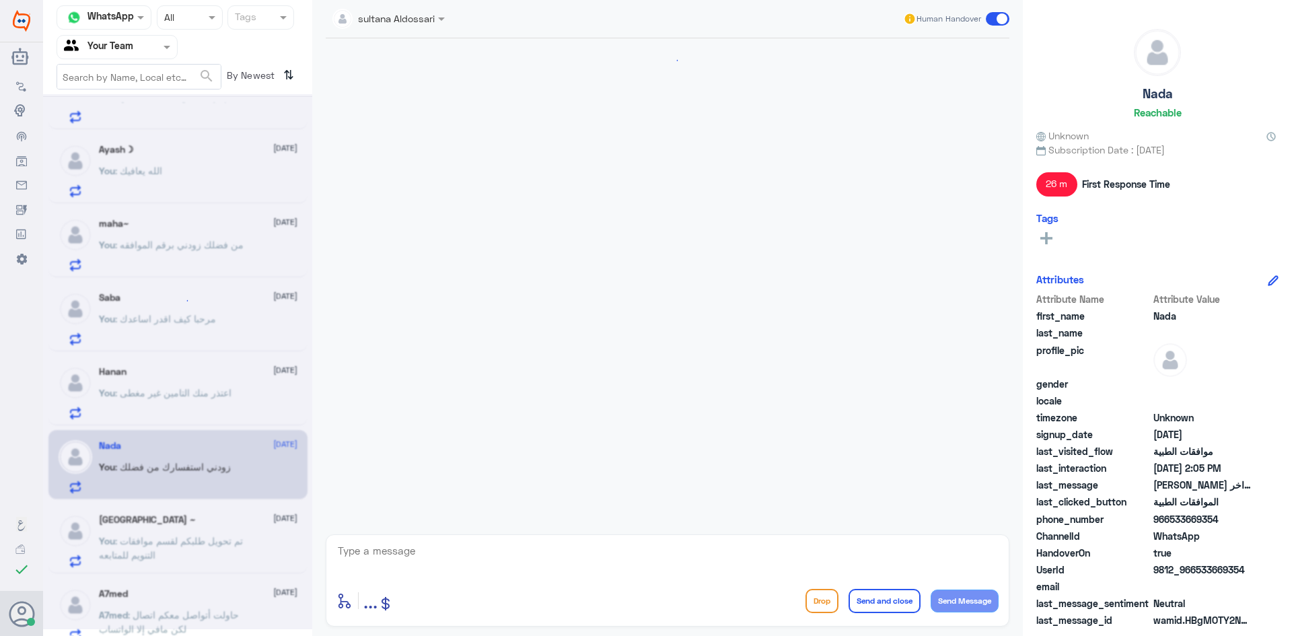
scroll to position [326, 0]
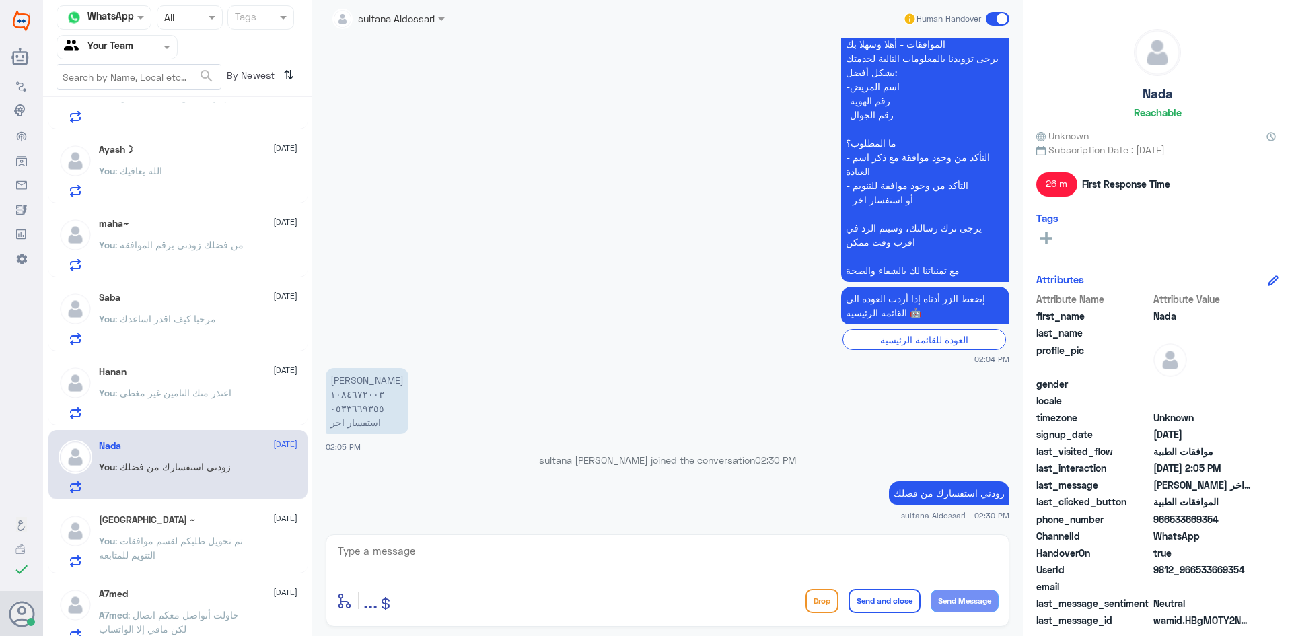
click at [214, 520] on div "[GEOGRAPHIC_DATA] ~ [DATE]" at bounding box center [198, 519] width 199 height 11
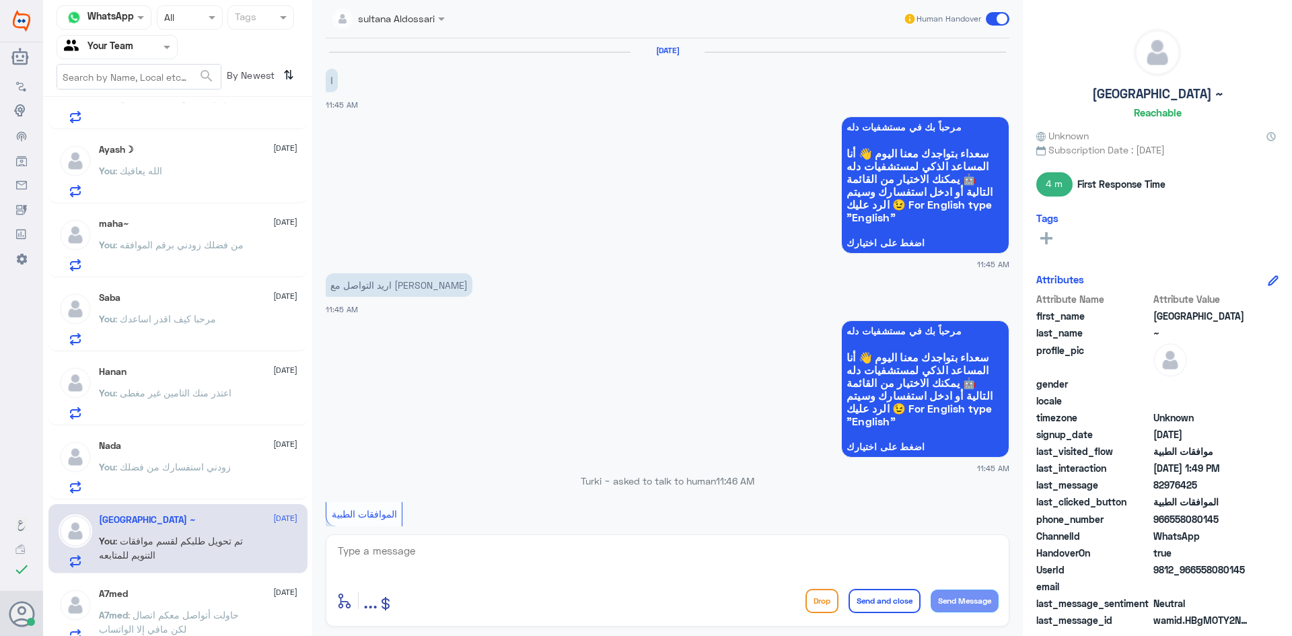
scroll to position [811, 0]
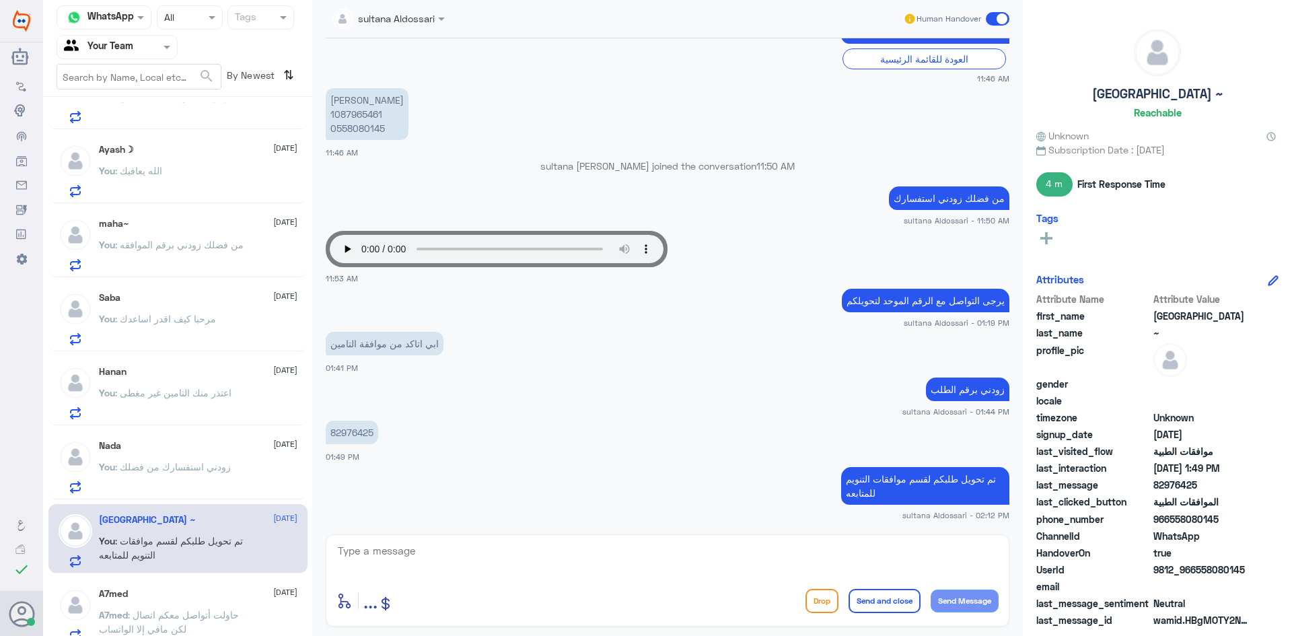
click at [201, 478] on p "You : [PERSON_NAME] استفسارك من فضلك" at bounding box center [165, 477] width 132 height 34
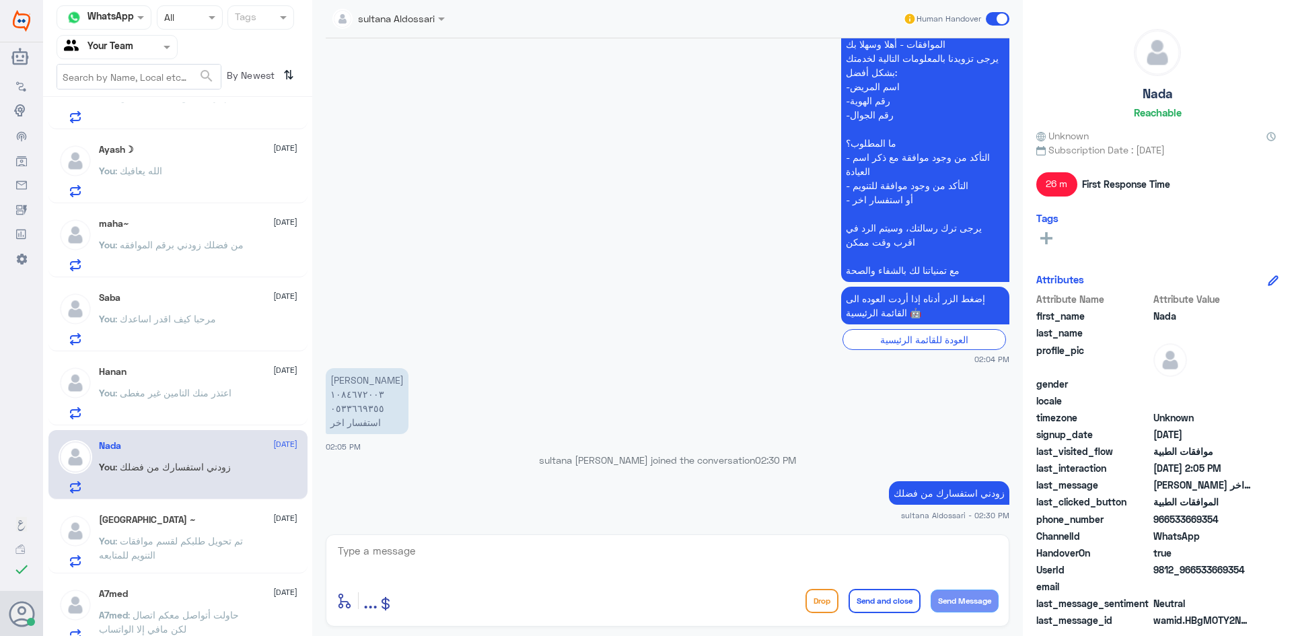
click at [195, 570] on div "Turki ~ [DATE] You : تم تحويل طلبكم لقسم موافقات التنويم للمتابعه" at bounding box center [177, 538] width 259 height 69
click at [194, 559] on p "You : تم تحويل طلبكم لقسم موافقات التنويم للمتابعه" at bounding box center [174, 551] width 151 height 34
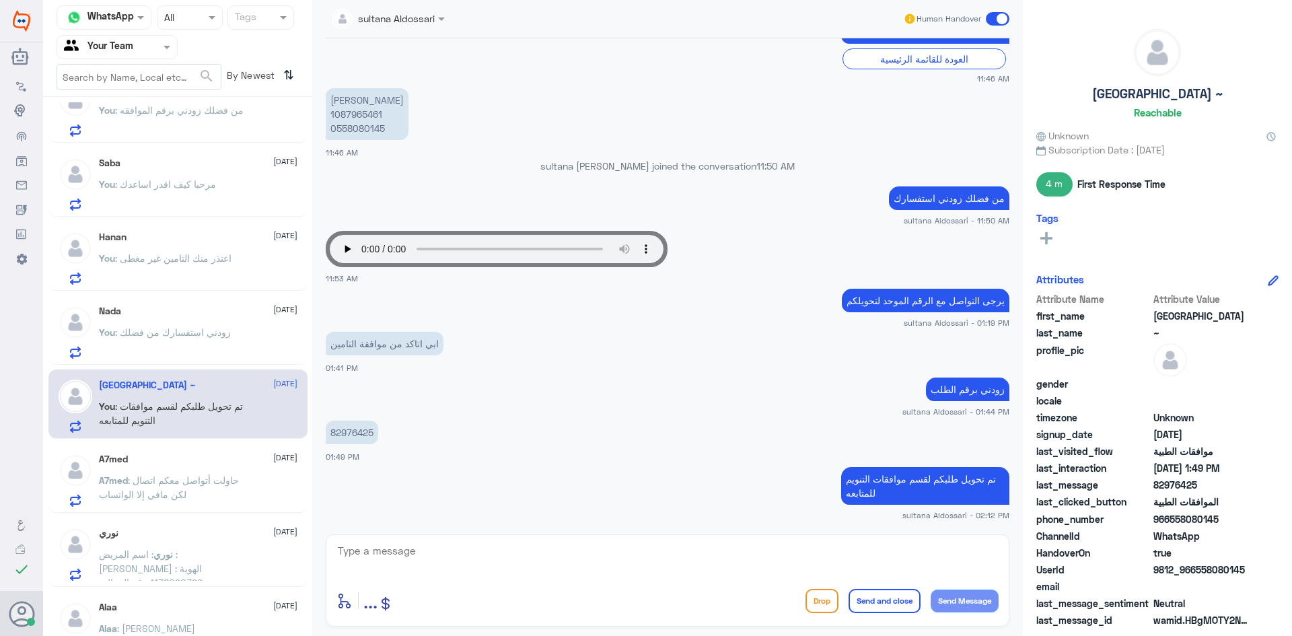
click at [188, 497] on p "A7med : حاولت أتواصل معكم اتصال لكن مافي إلا الواتساب" at bounding box center [174, 490] width 151 height 34
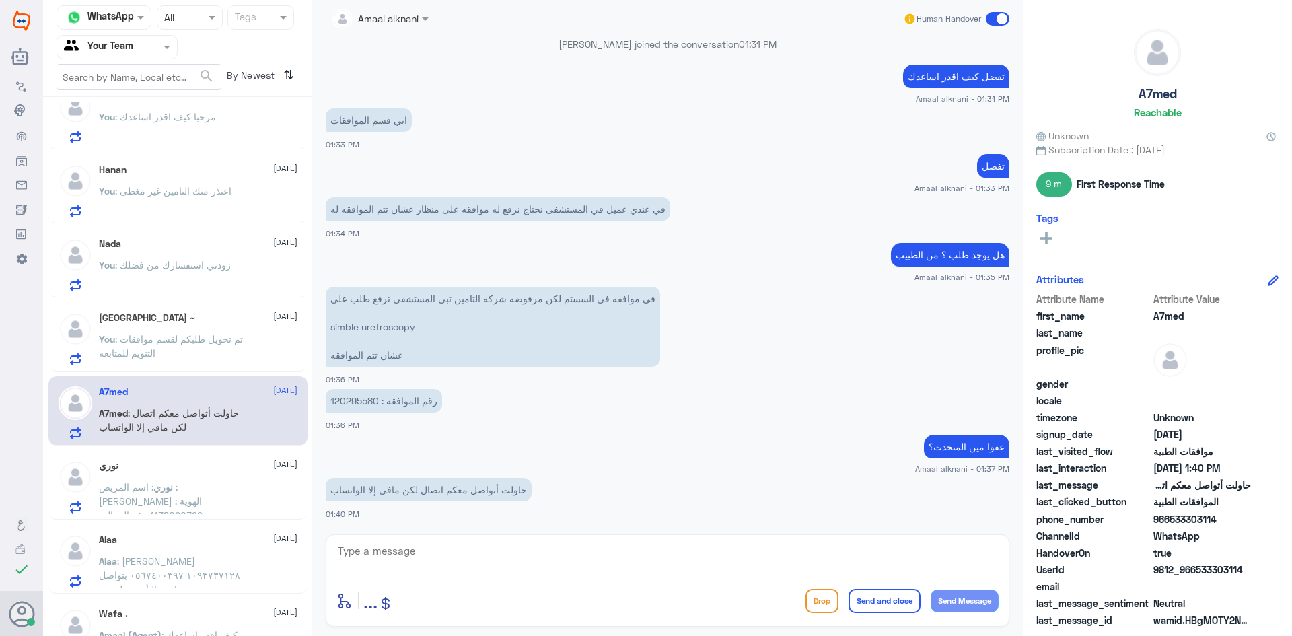
click at [186, 490] on span ": اسم المريض : [PERSON_NAME] الهوية : 1138020399 رقم الجوال : 0507802481" at bounding box center [151, 508] width 104 height 54
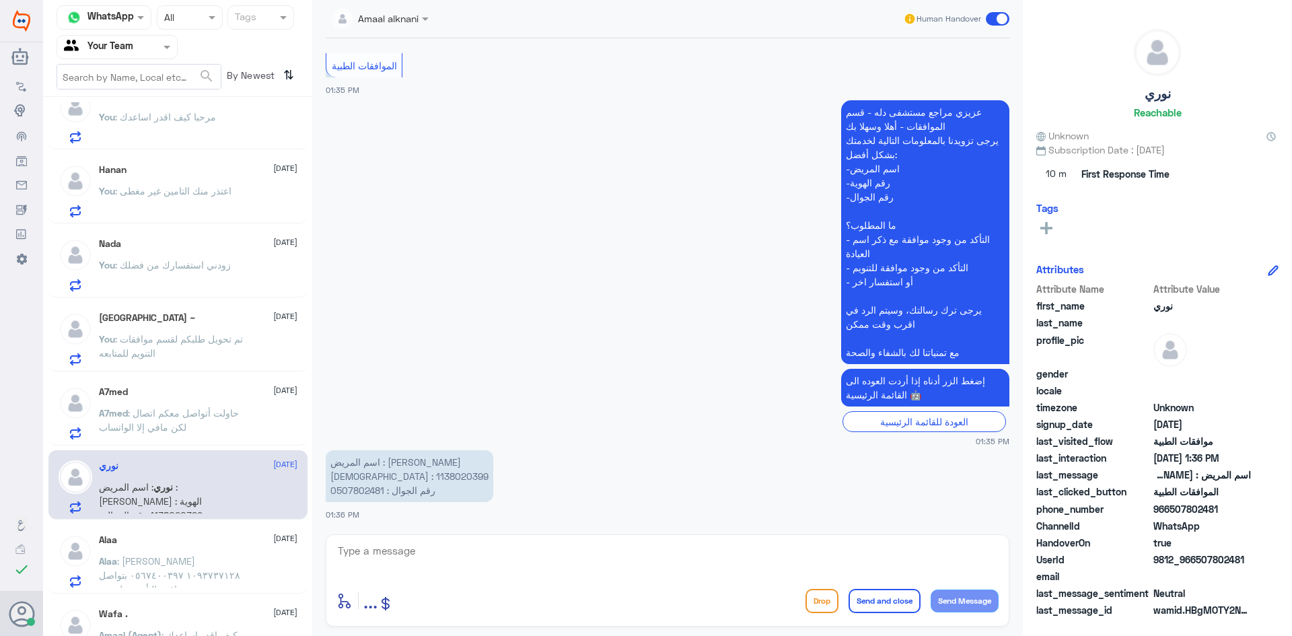
click at [212, 544] on div "Alaa [DATE]" at bounding box center [198, 539] width 199 height 11
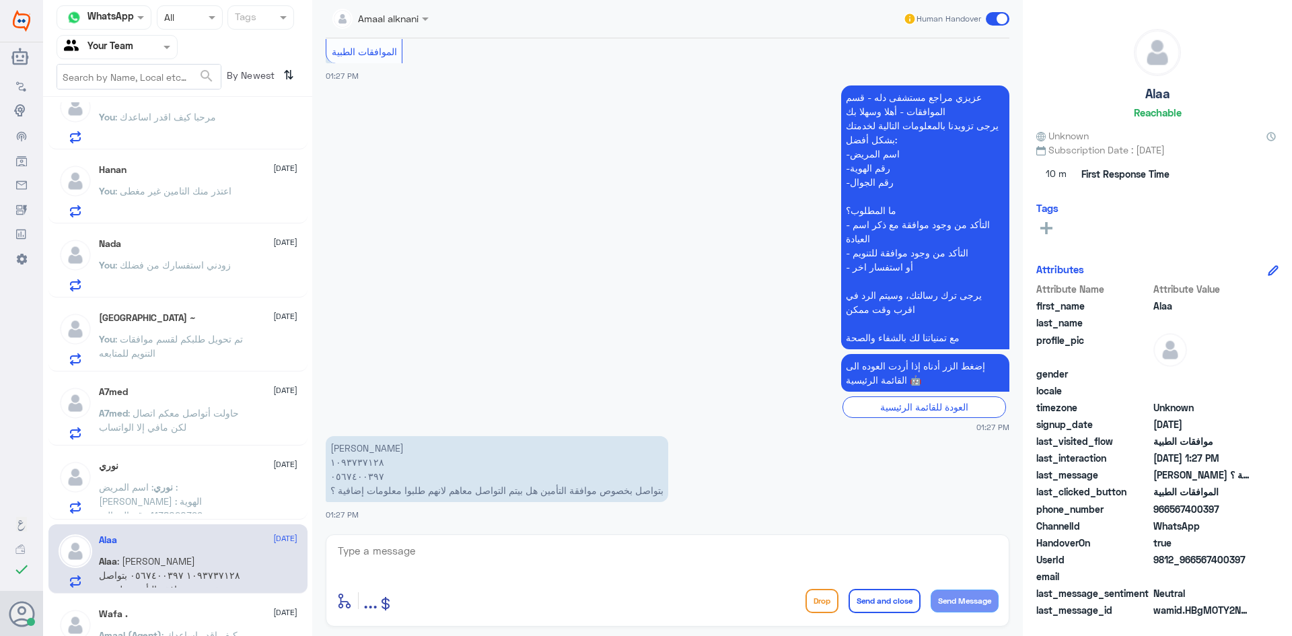
click at [186, 425] on p "A7med : حاولت أتواصل معكم اتصال لكن مافي إلا الواتساب" at bounding box center [174, 423] width 151 height 34
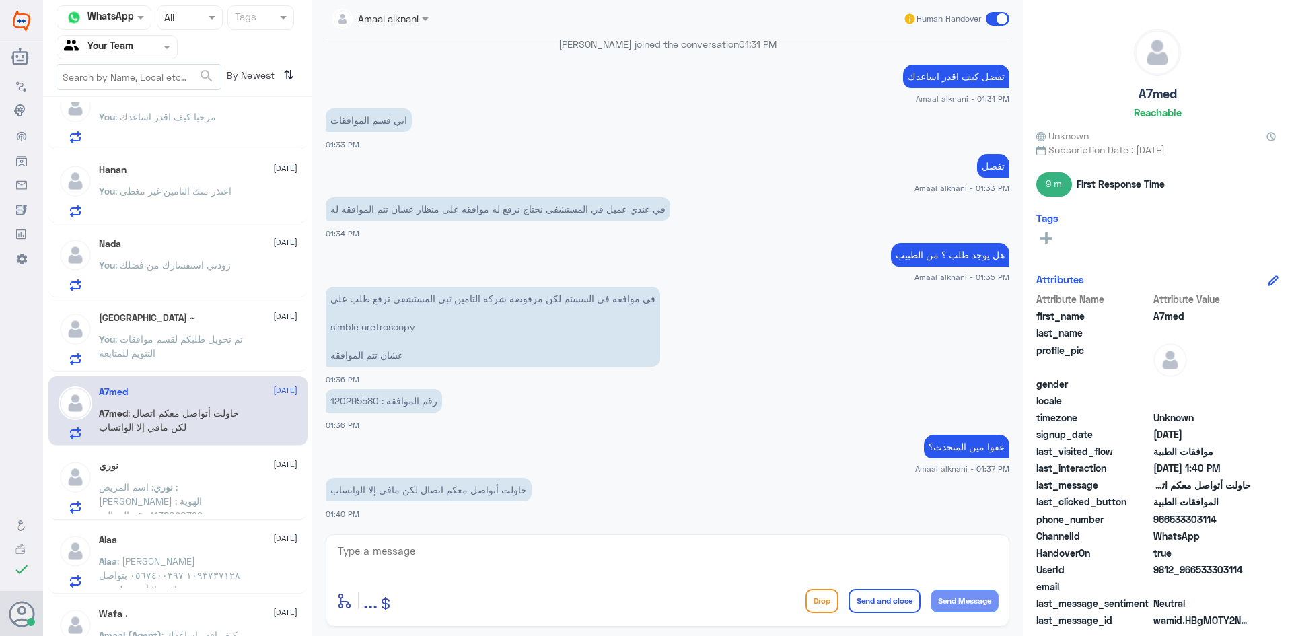
click at [229, 330] on div "Turki ~ [DATE] You : تم تحويل طلبكم لقسم موافقات التنويم للمتابعه" at bounding box center [198, 338] width 199 height 53
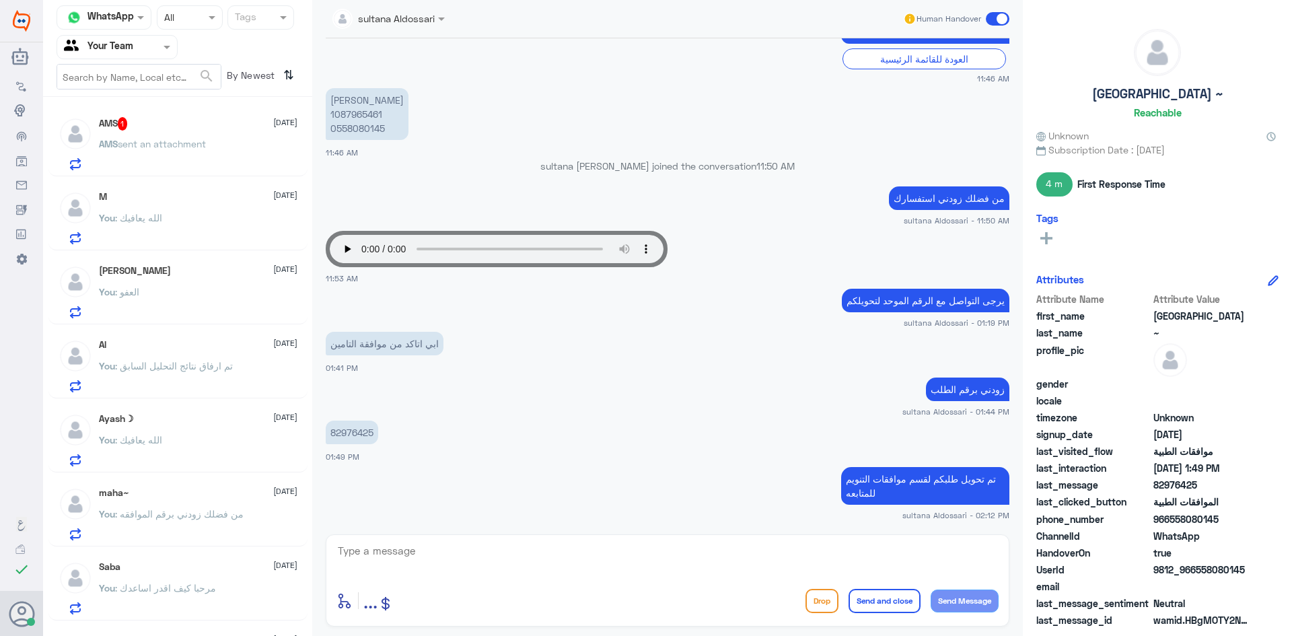
click at [187, 137] on p "AMS sent an attachment" at bounding box center [152, 154] width 107 height 34
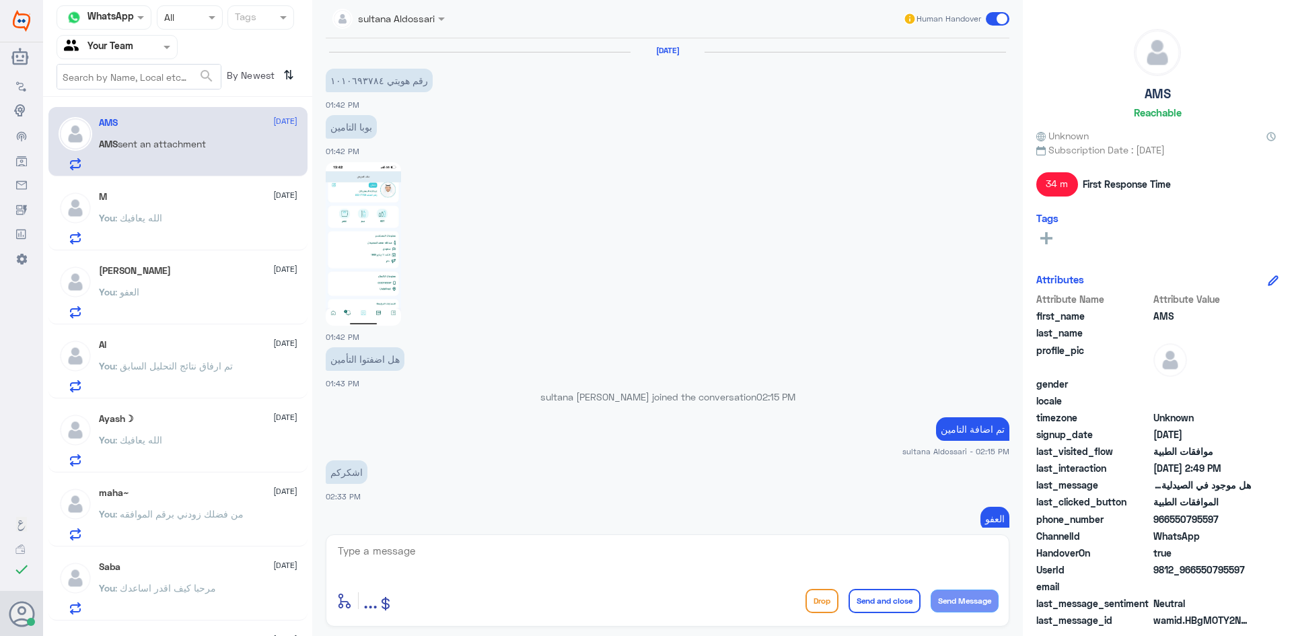
scroll to position [746, 0]
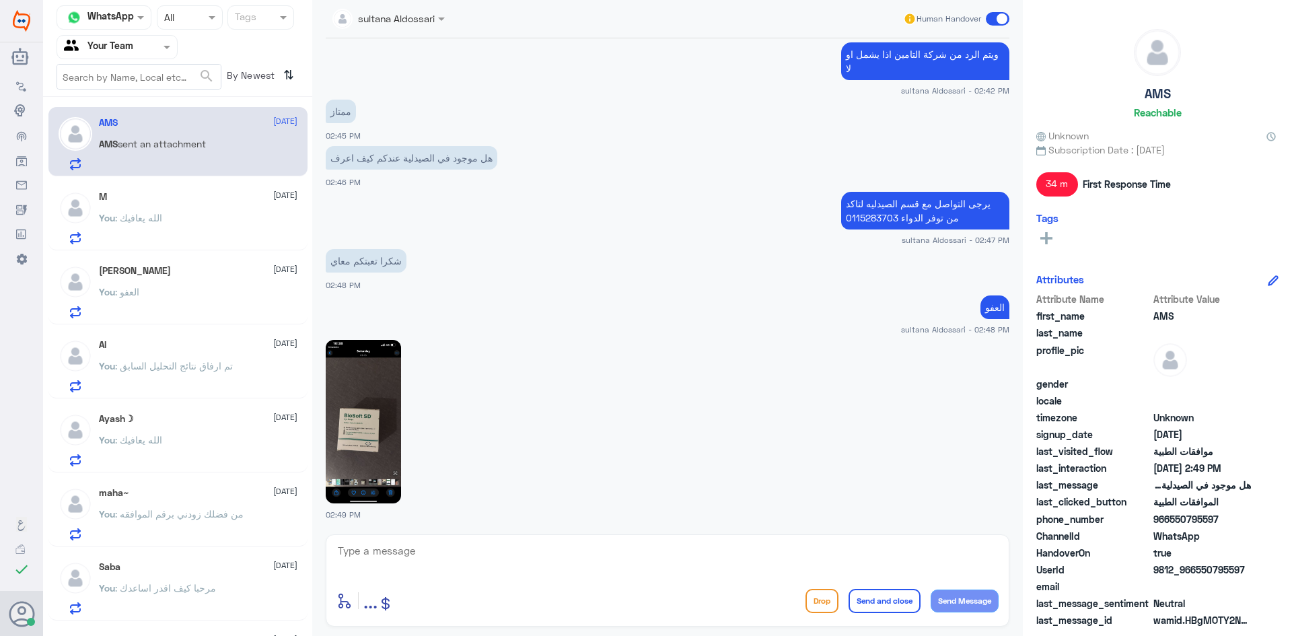
click at [911, 211] on p "يرجى التواصل مع قسم الصيدليه لتاكد من توفر الدواء 0115283703" at bounding box center [925, 211] width 168 height 38
click at [801, 554] on textarea at bounding box center [667, 558] width 662 height 33
paste textarea "يرجى التواصل مع قسم الصيدليه لتاكد من توفر الدواء 0115283703"
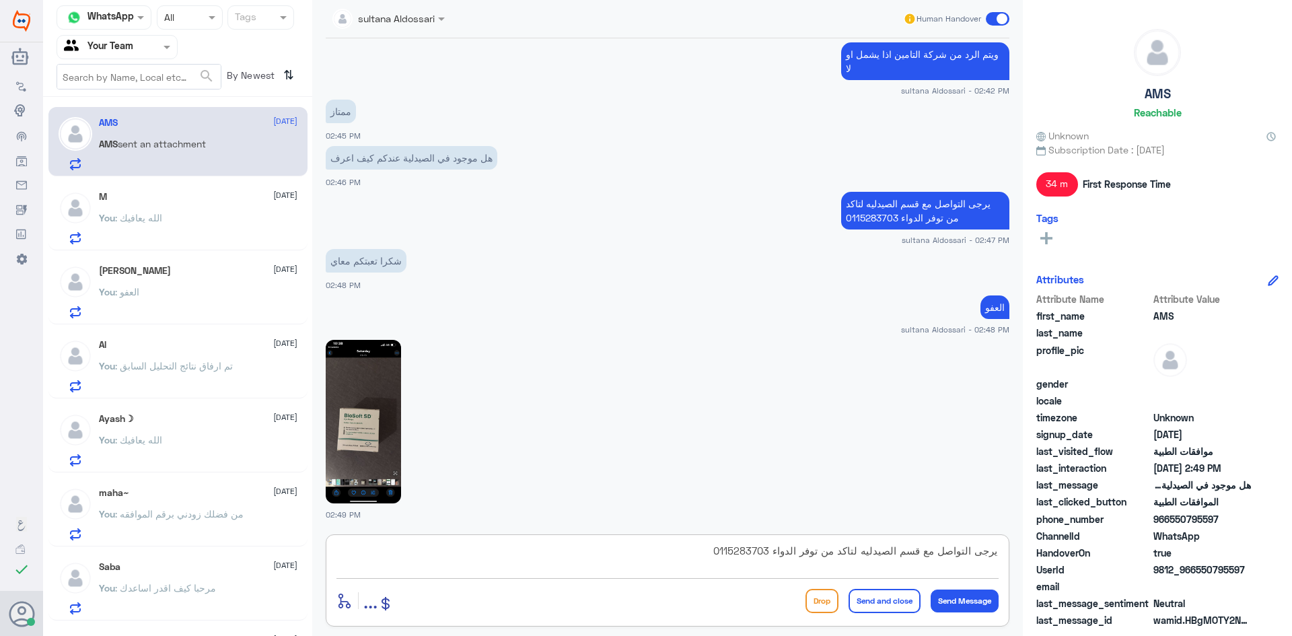
scroll to position [0, 0]
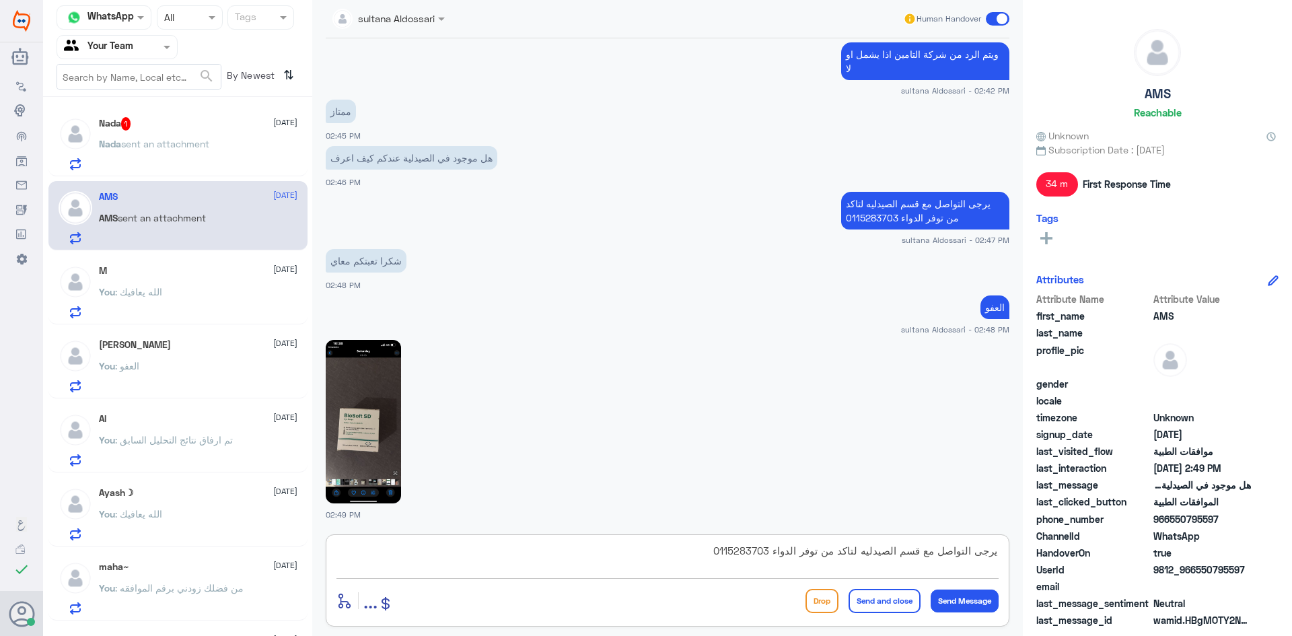
click at [769, 552] on textarea "يرجى التواصل مع قسم الصيدليه لتاكد من توفر الدواء 0115283703" at bounding box center [667, 558] width 662 height 33
type textarea "يرجى التواصل مع قسم الصيدليه لتاكد من توفر الدواء على الواتساب 0115283703"
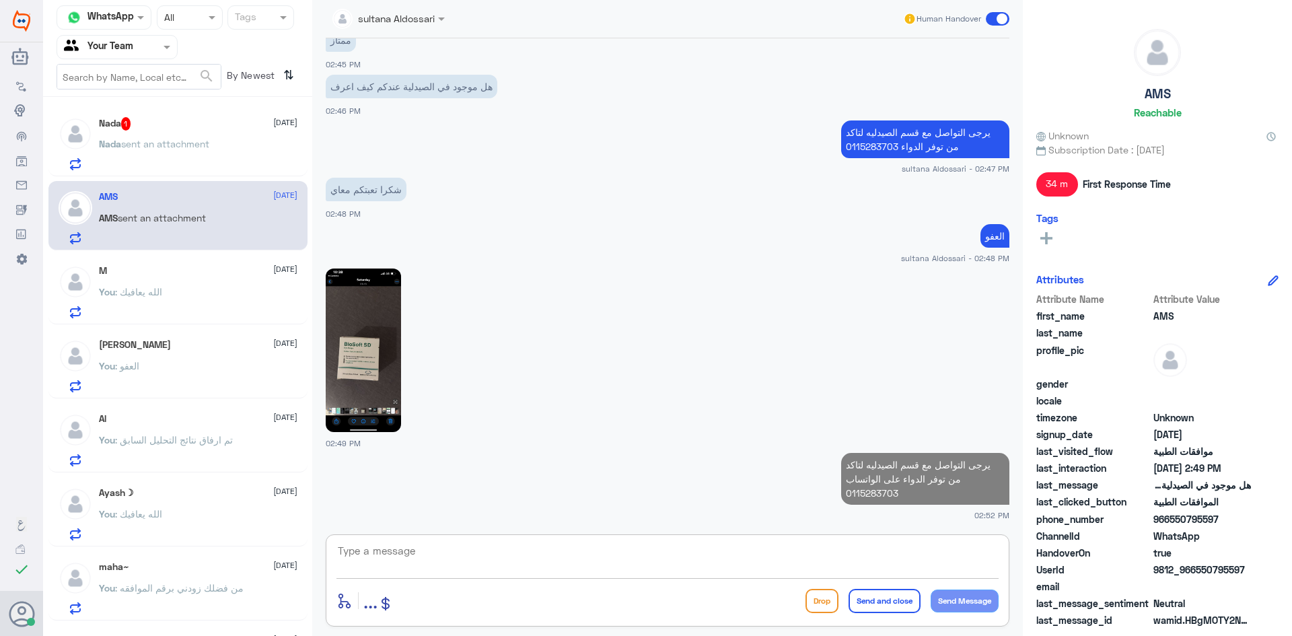
click at [204, 151] on p "Nada sent an attachment" at bounding box center [154, 154] width 110 height 34
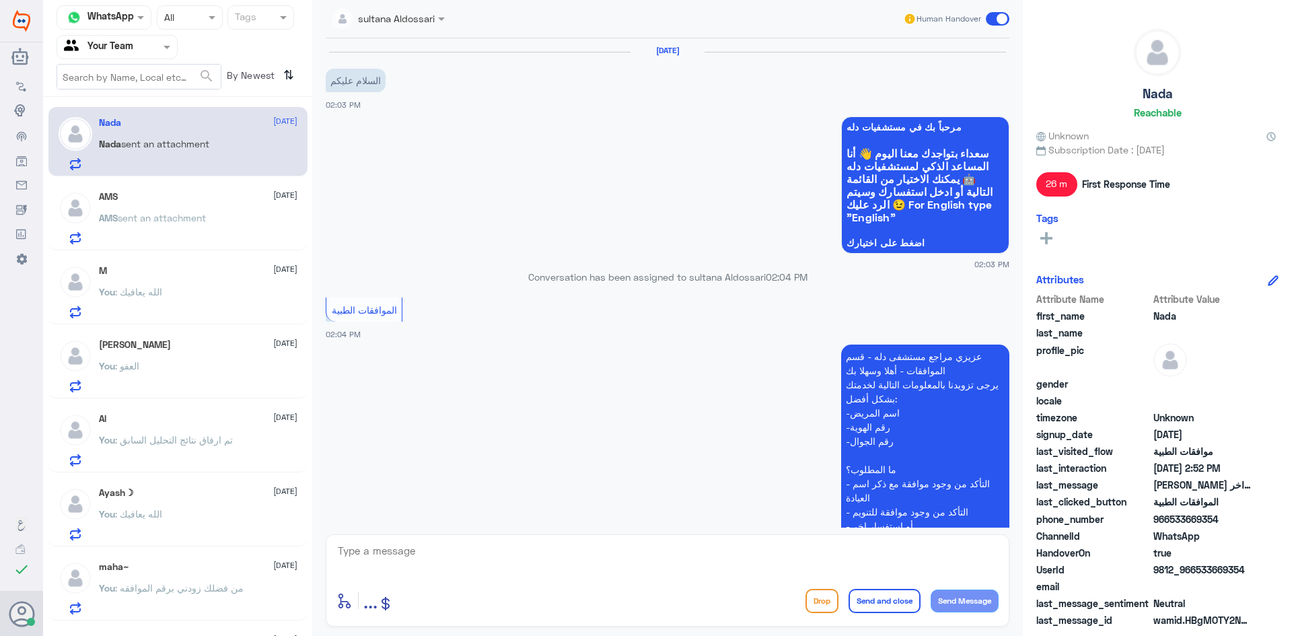
scroll to position [372, 0]
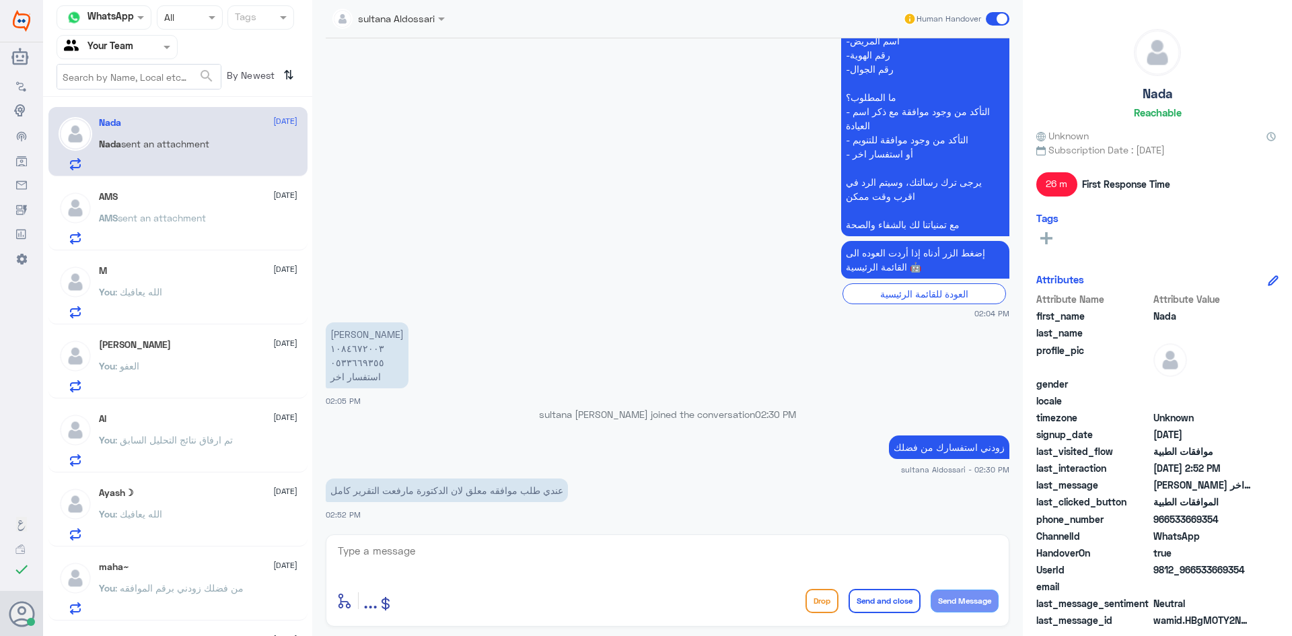
click at [818, 568] on textarea at bounding box center [667, 558] width 662 height 33
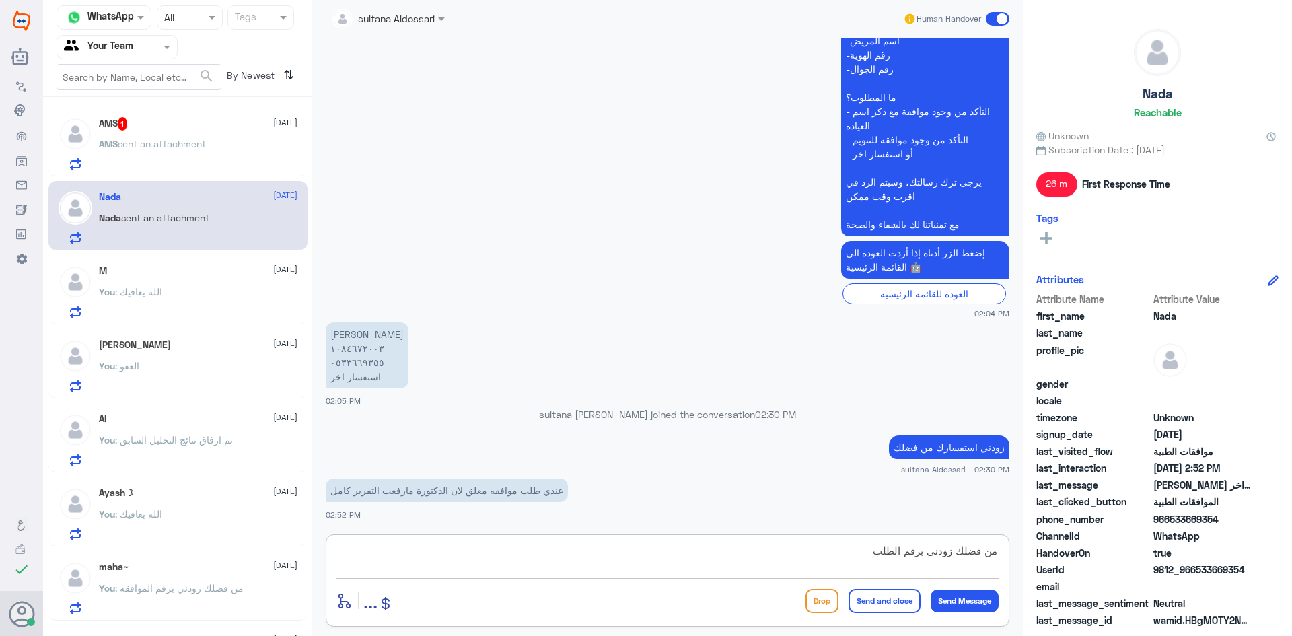
type textarea "من فضلك زودني برقم الطلب"
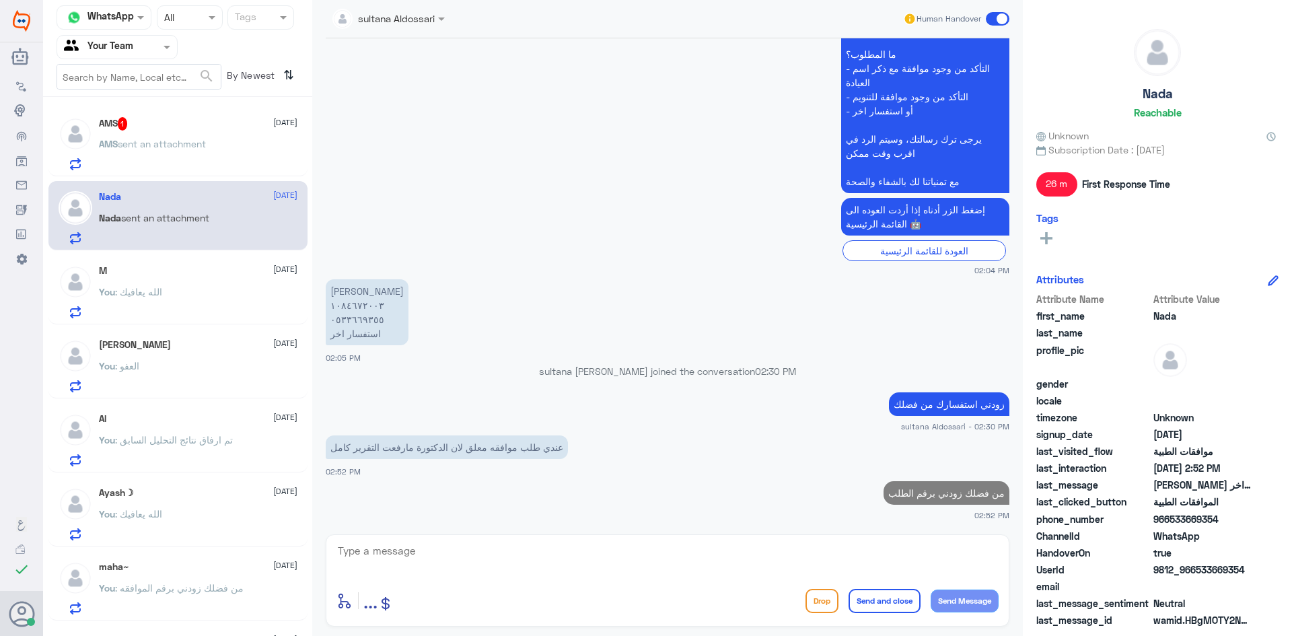
click at [211, 142] on div "AMS sent an attachment" at bounding box center [198, 155] width 199 height 30
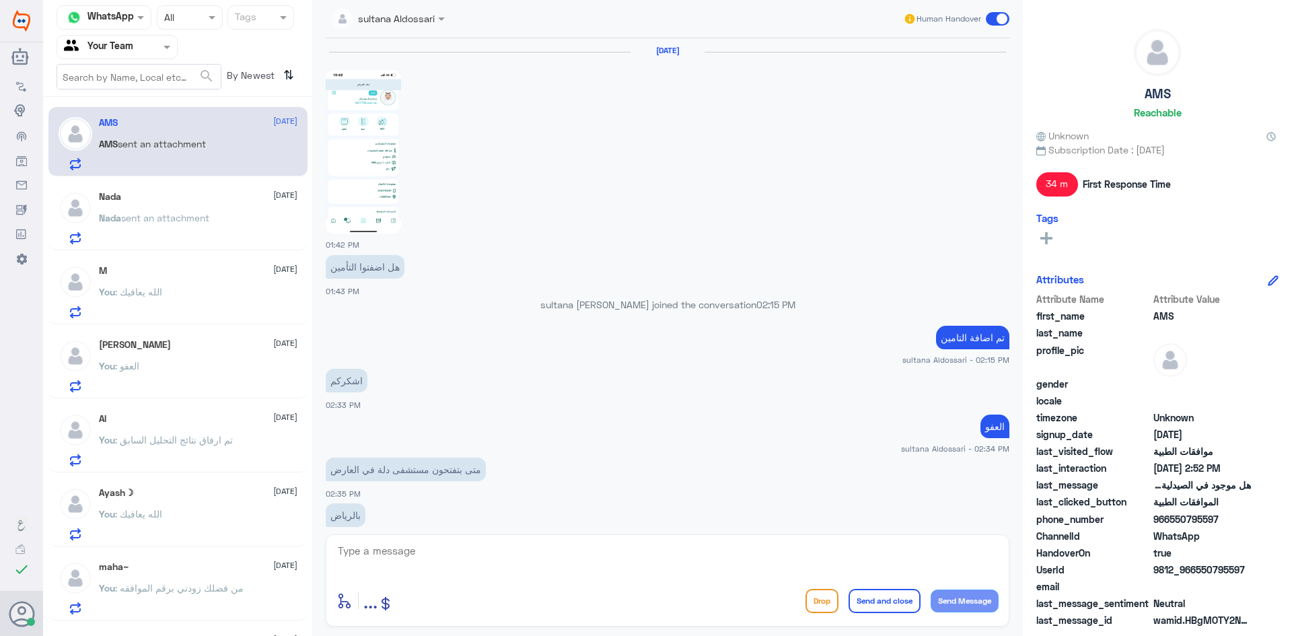
scroll to position [771, 0]
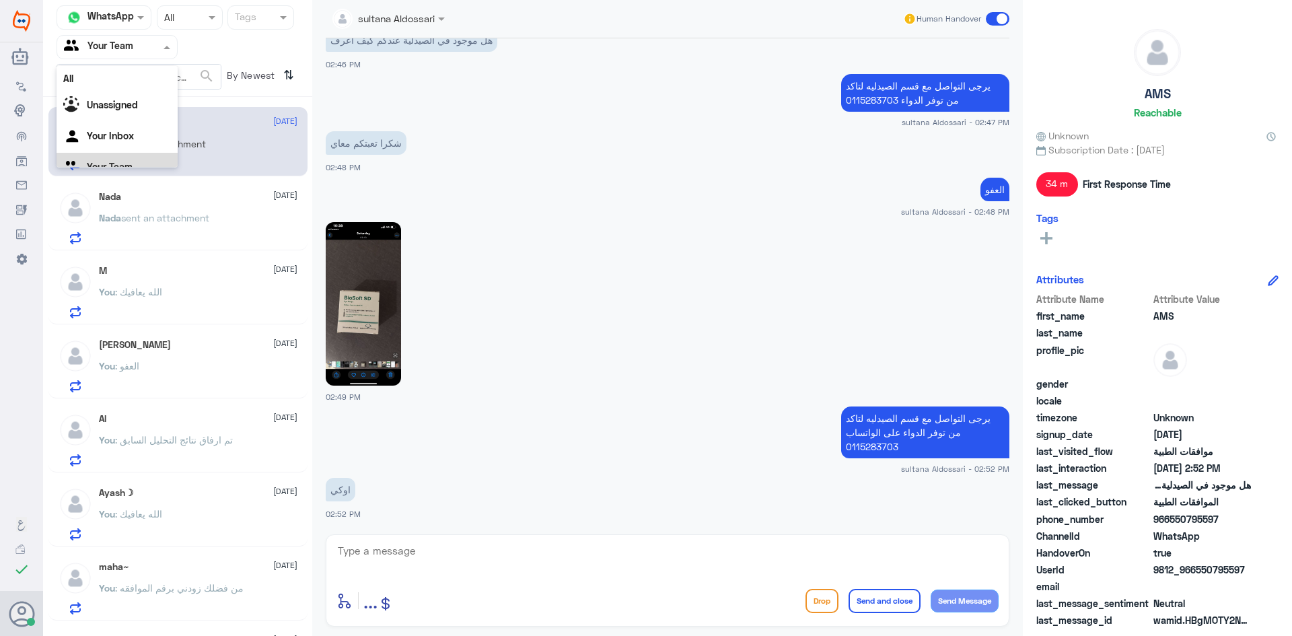
click at [125, 50] on input "text" at bounding box center [101, 46] width 74 height 15
click at [103, 124] on Inbox "Your Inbox" at bounding box center [110, 118] width 47 height 11
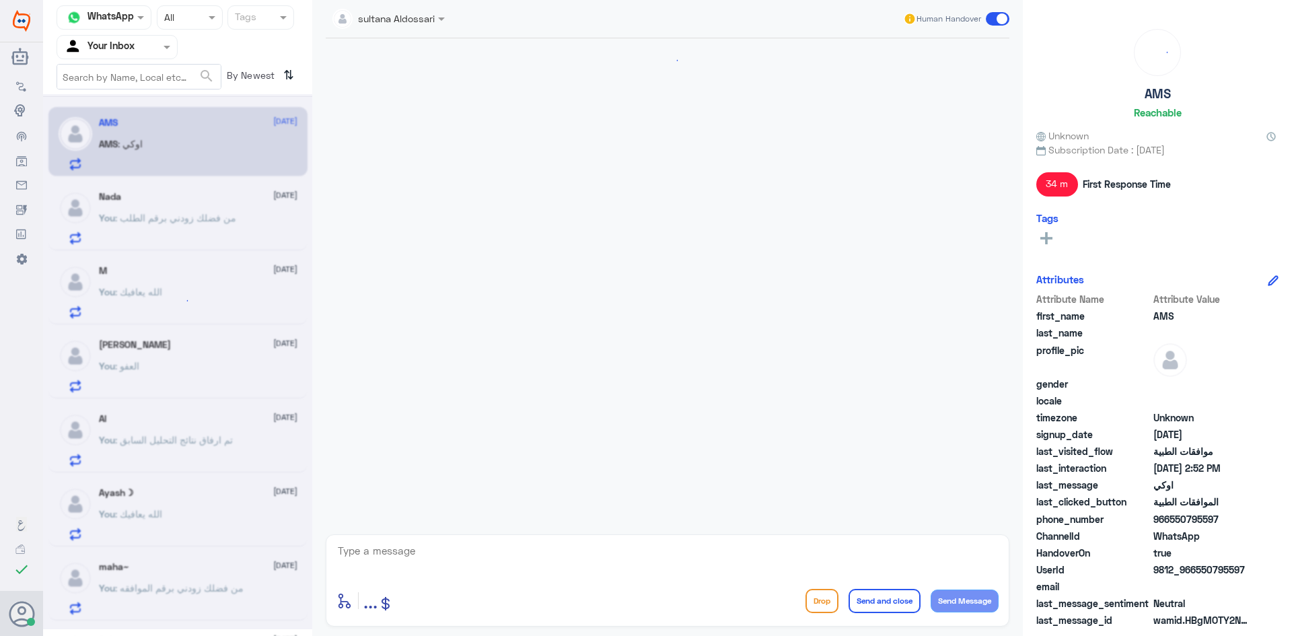
scroll to position [771, 0]
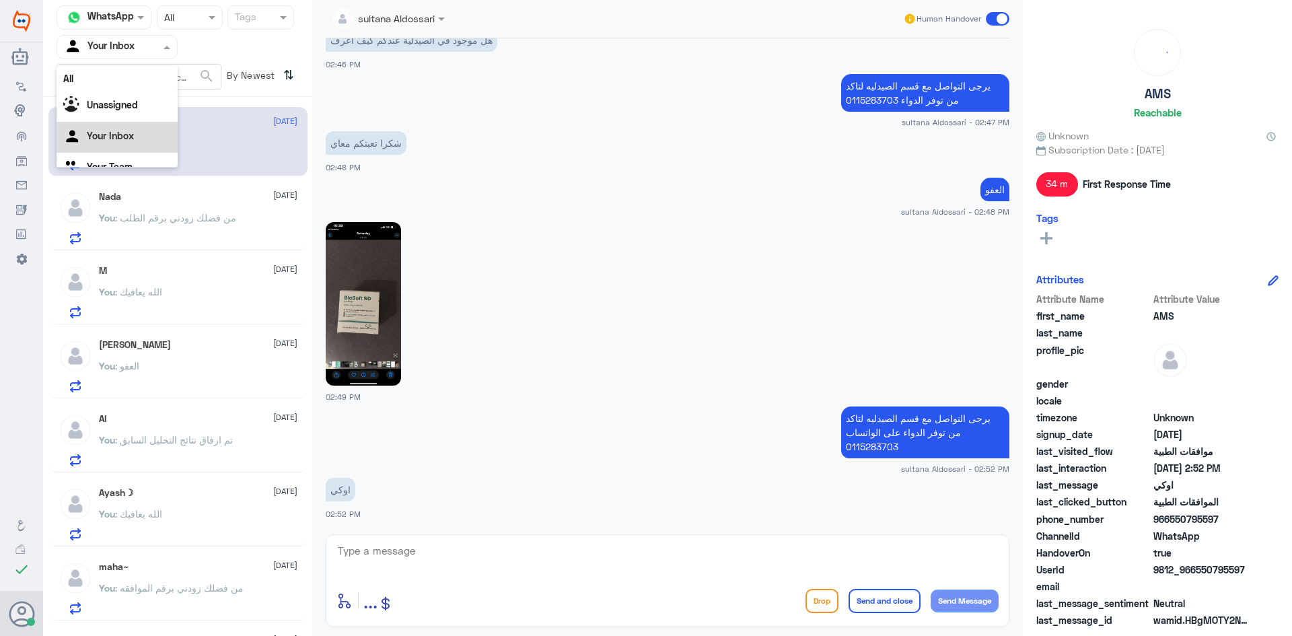
click at [120, 56] on div "Your Inbox" at bounding box center [99, 47] width 71 height 20
click at [106, 147] on Team "Your Team" at bounding box center [110, 149] width 46 height 11
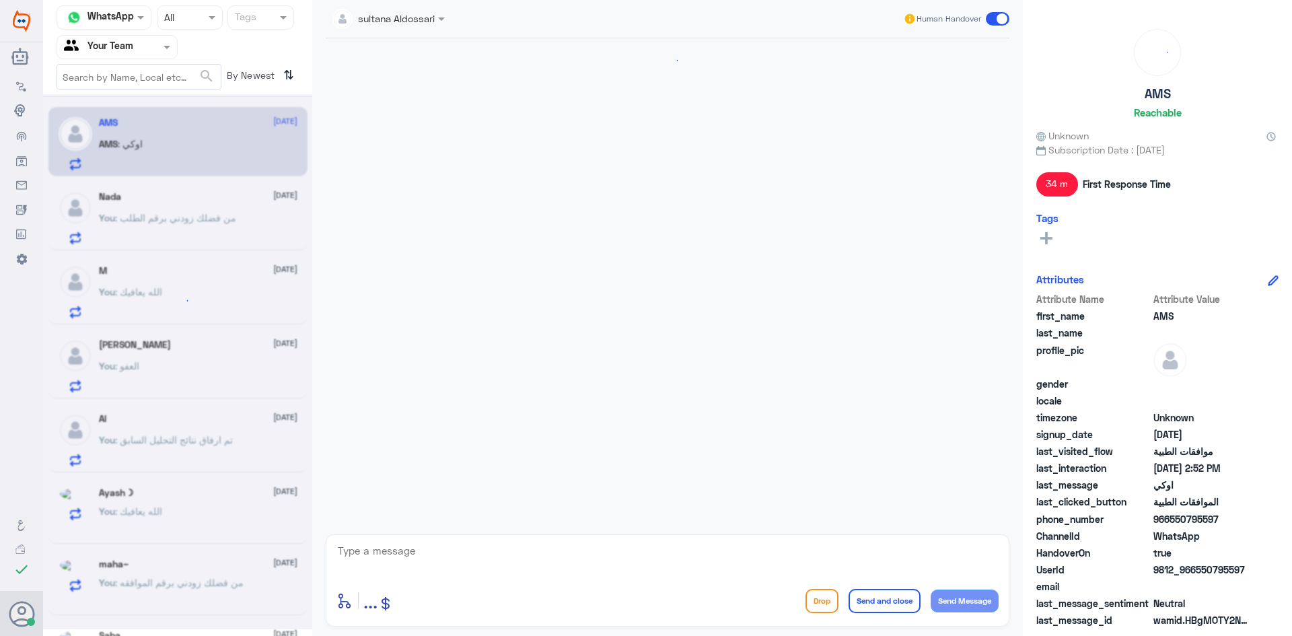
scroll to position [771, 0]
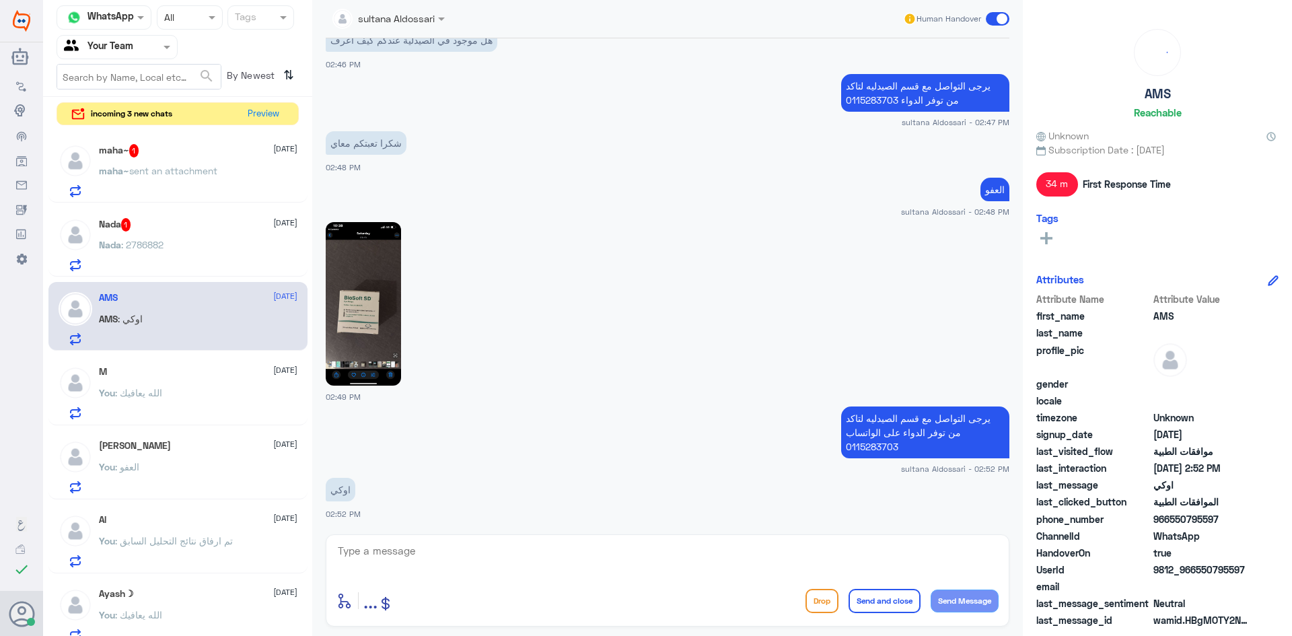
click at [204, 154] on div "maha~ 1 [DATE]" at bounding box center [198, 150] width 199 height 13
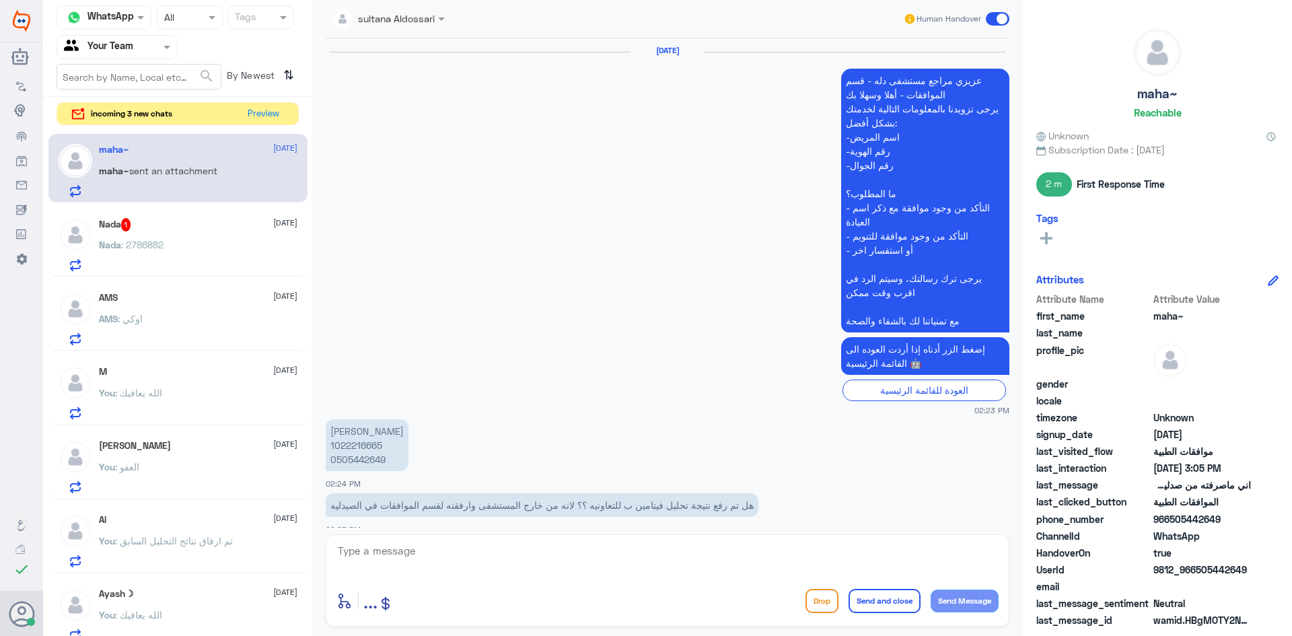
scroll to position [1291, 0]
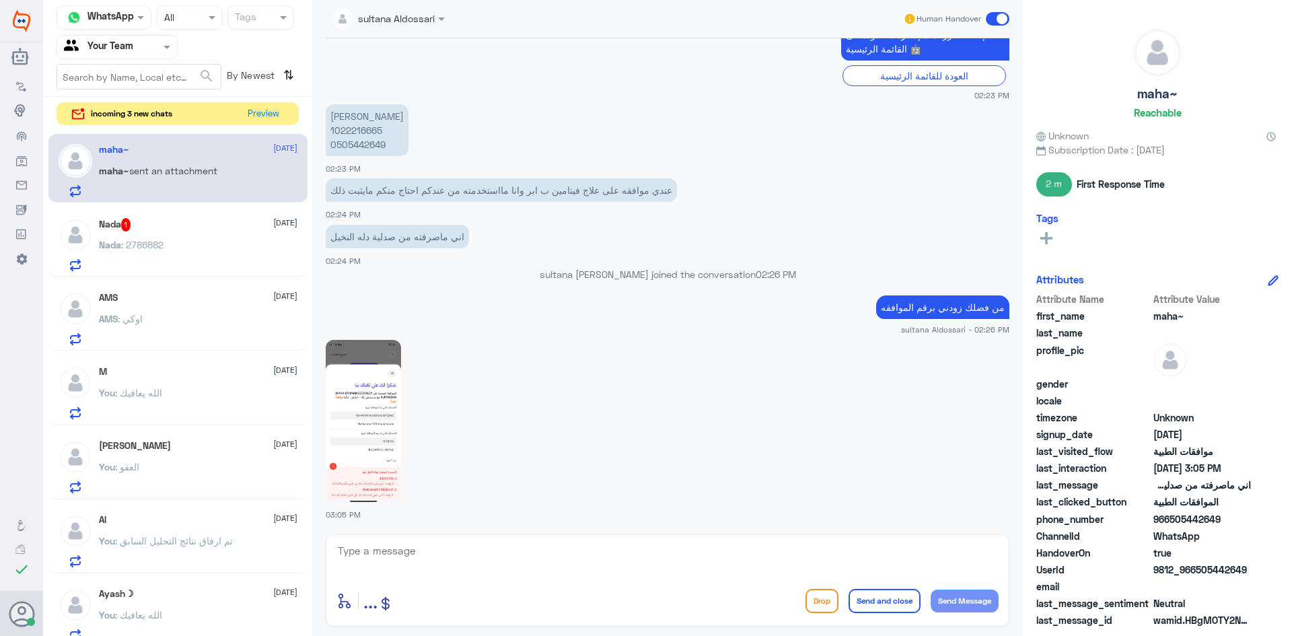
click at [382, 423] on img at bounding box center [363, 422] width 75 height 164
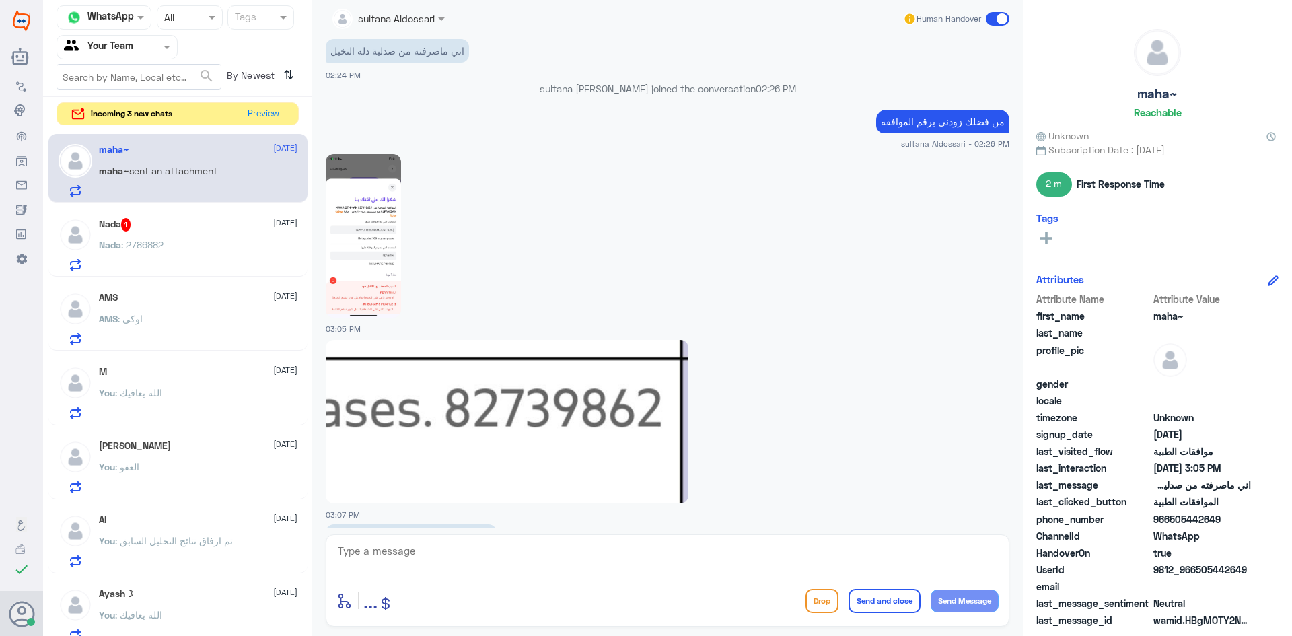
scroll to position [1523, 0]
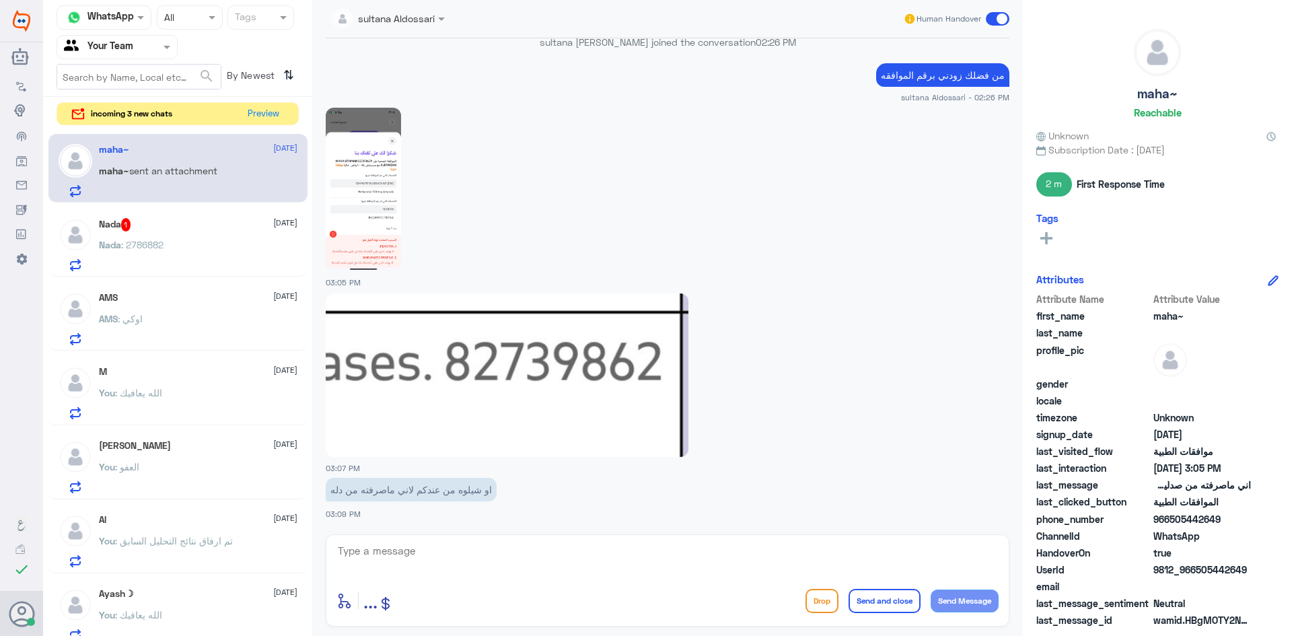
click at [200, 223] on div "Nada 1 [DATE]" at bounding box center [198, 224] width 199 height 13
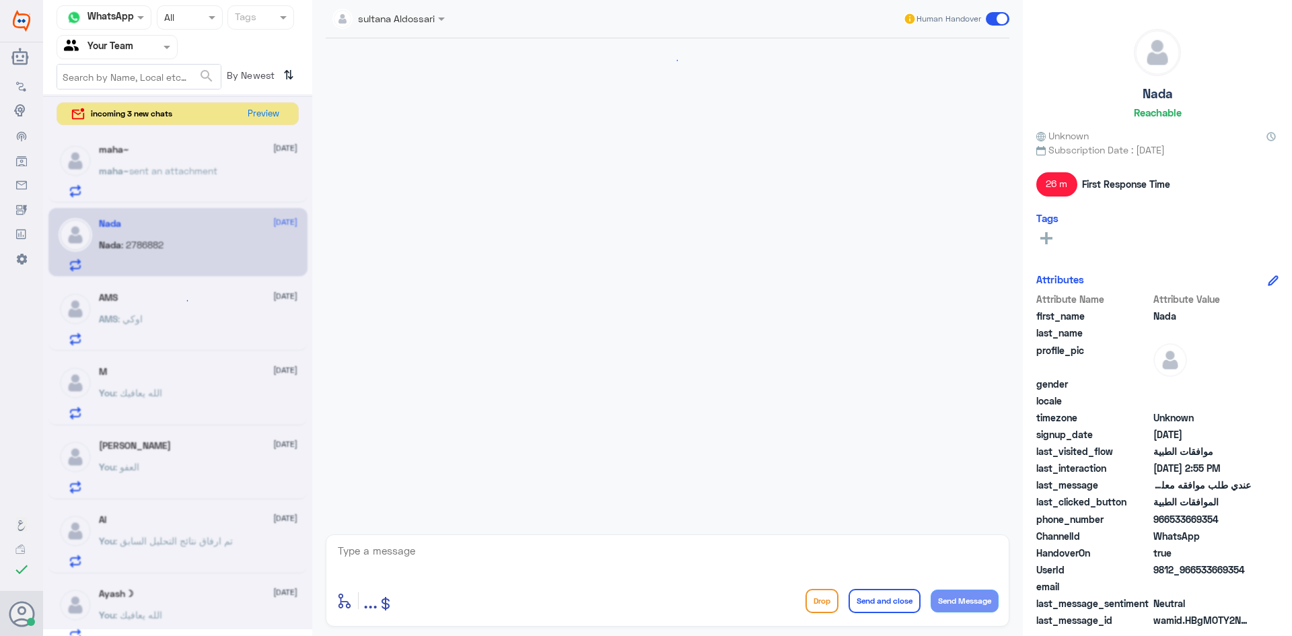
scroll to position [462, 0]
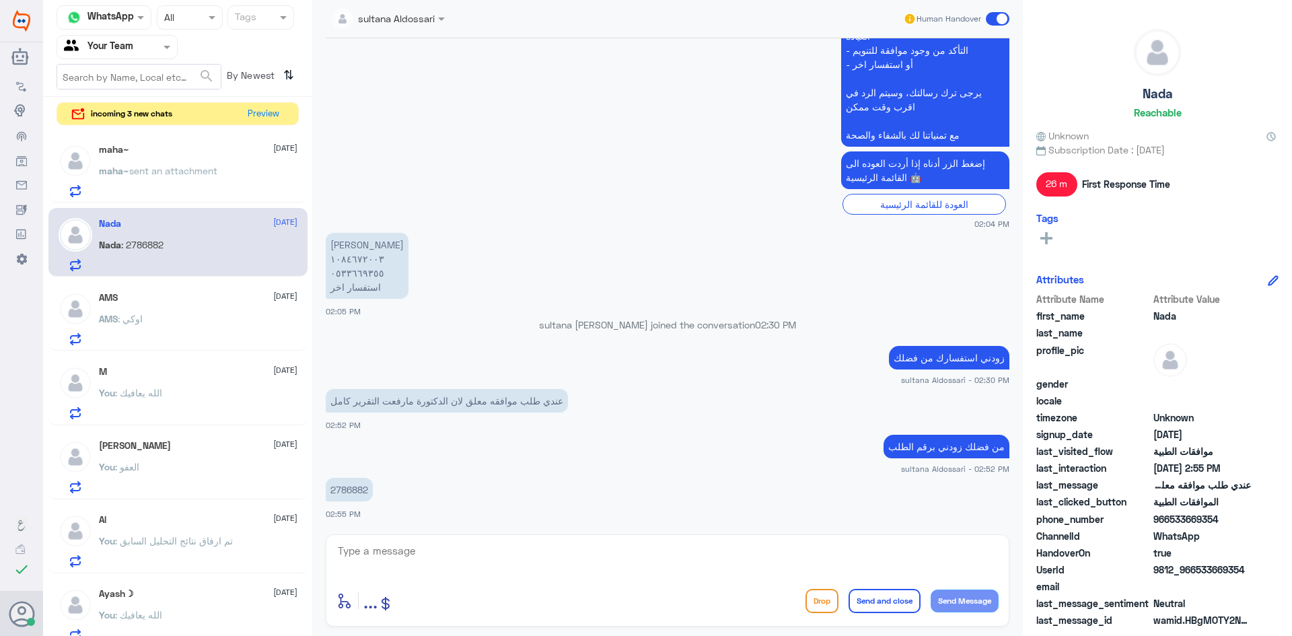
click at [342, 484] on p "2786882" at bounding box center [349, 490] width 47 height 24
click at [418, 546] on textarea at bounding box center [667, 558] width 662 height 33
type textarea "0"
type textarea "1084672003"
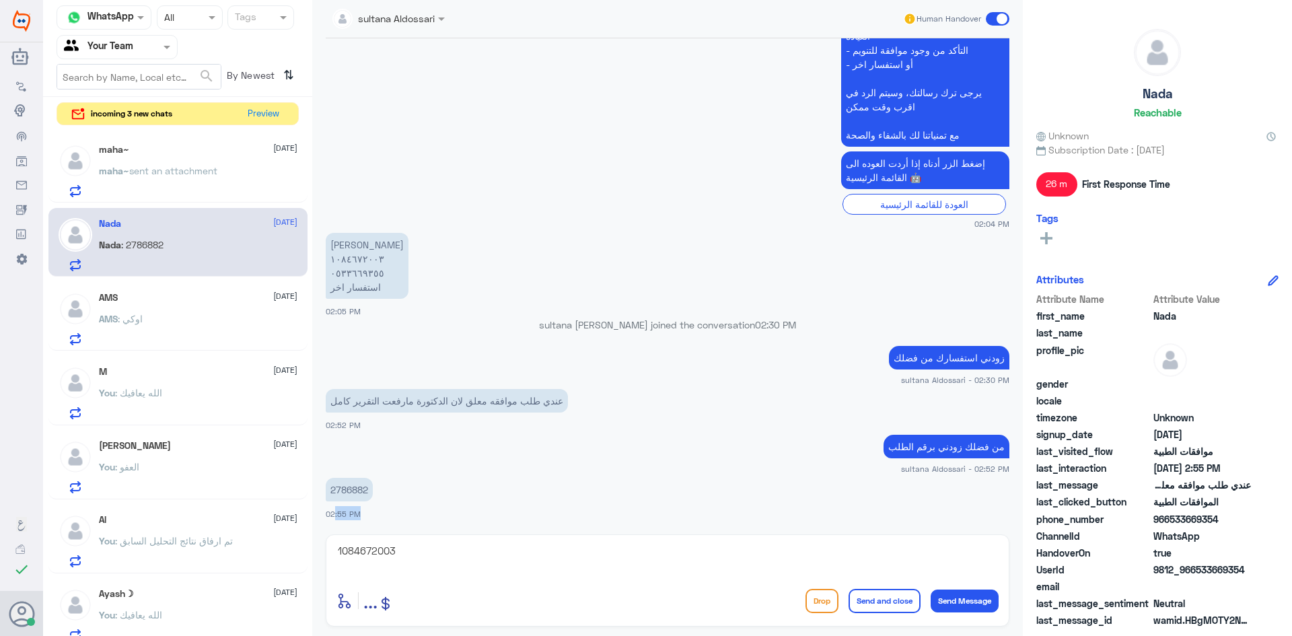
drag, startPoint x: 409, startPoint y: 540, endPoint x: 317, endPoint y: 532, distance: 92.5
click at [317, 532] on div "sultana Aldossari Human Handover [DATE] السلام عليكم 02:03 PM مرحباً بك في مستش…" at bounding box center [667, 320] width 711 height 640
drag, startPoint x: 382, startPoint y: 540, endPoint x: 272, endPoint y: 526, distance: 110.7
click at [275, 528] on div "Channel WhatsApp Status × All Tags Agent Filter Your Team search By Newest ⇅ in…" at bounding box center [667, 320] width 1249 height 640
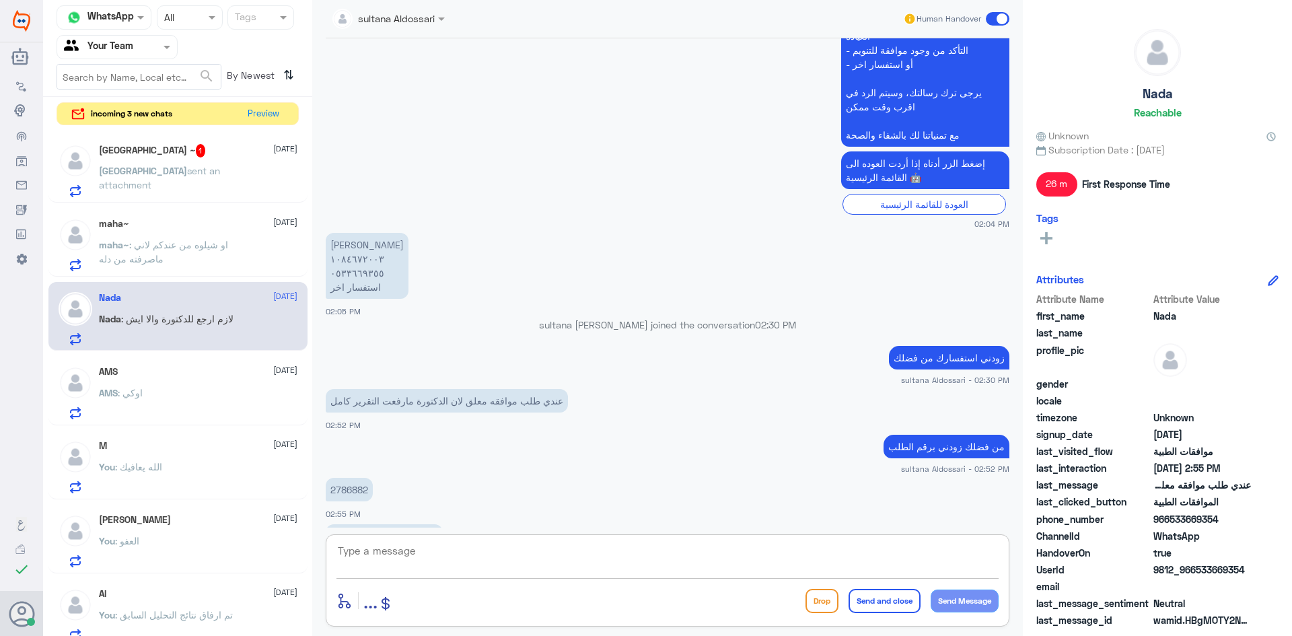
scroll to position [507, 0]
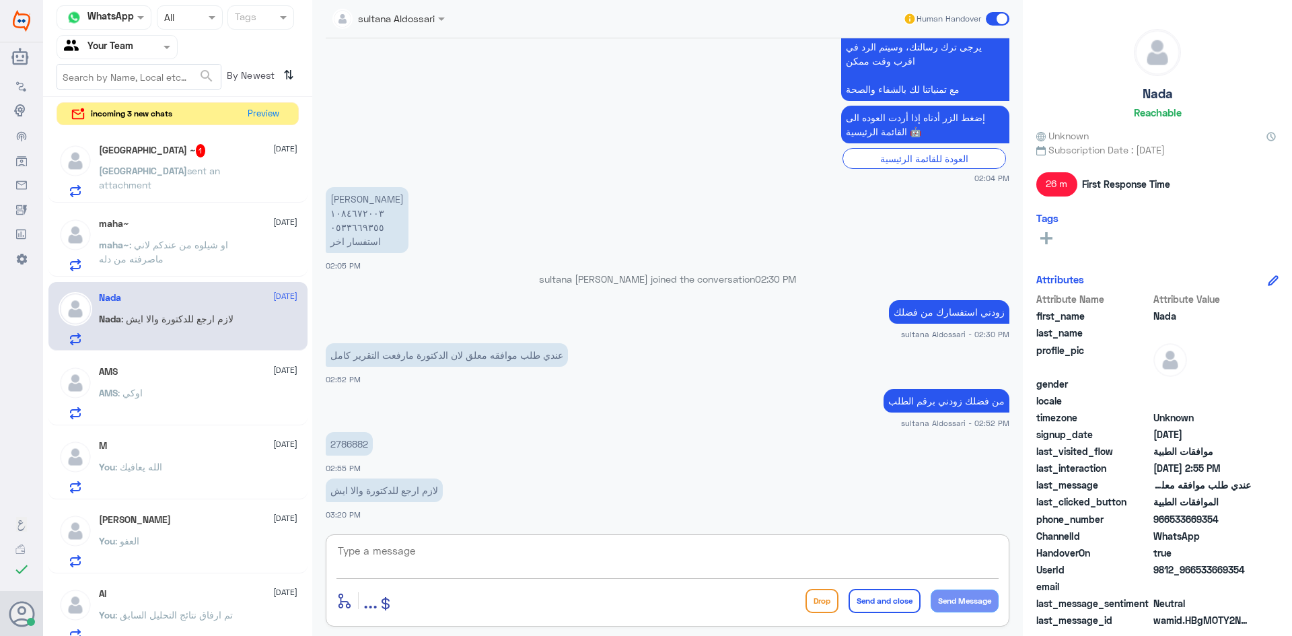
click at [587, 562] on textarea at bounding box center [667, 558] width 662 height 33
type textarea "ا"
drag, startPoint x: 430, startPoint y: 549, endPoint x: 318, endPoint y: 557, distance: 112.0
click at [318, 557] on div "sultana Aldossari Human Handover [DATE] السلام عليكم 02:03 PM مرحباً بك في مستش…" at bounding box center [667, 320] width 711 height 640
type textarea "1084672003"
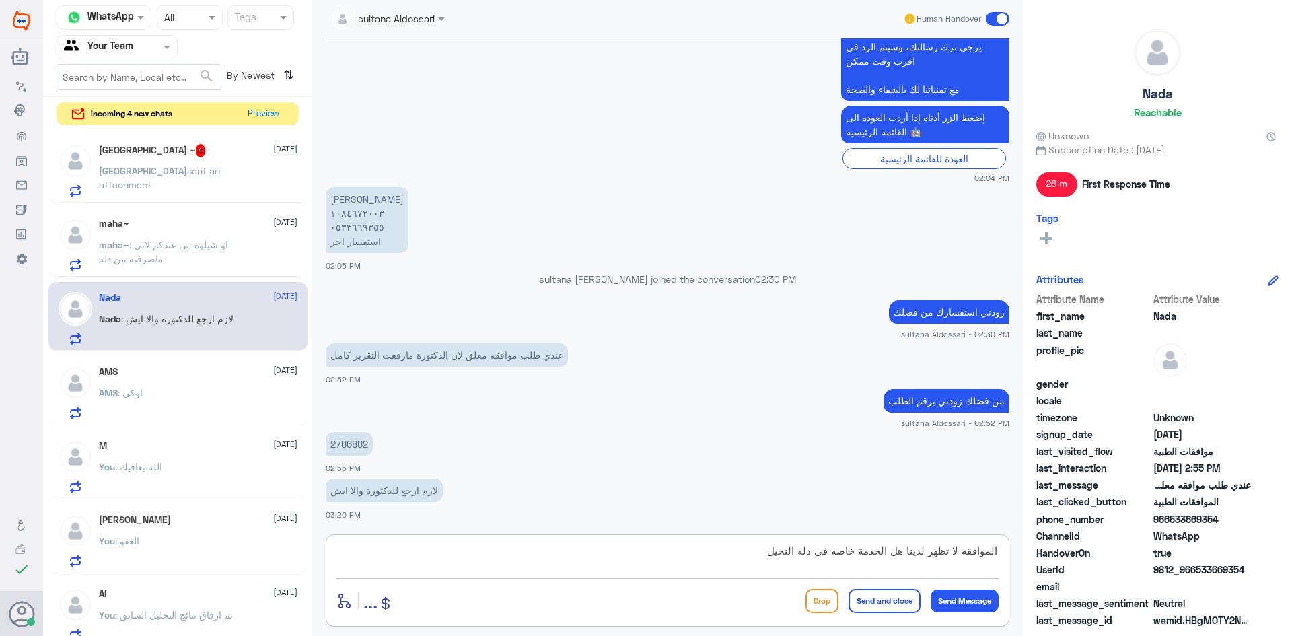
type textarea "الموافقه لا تظهر لدينا هل الخدمة خاصه في دله النخيل"
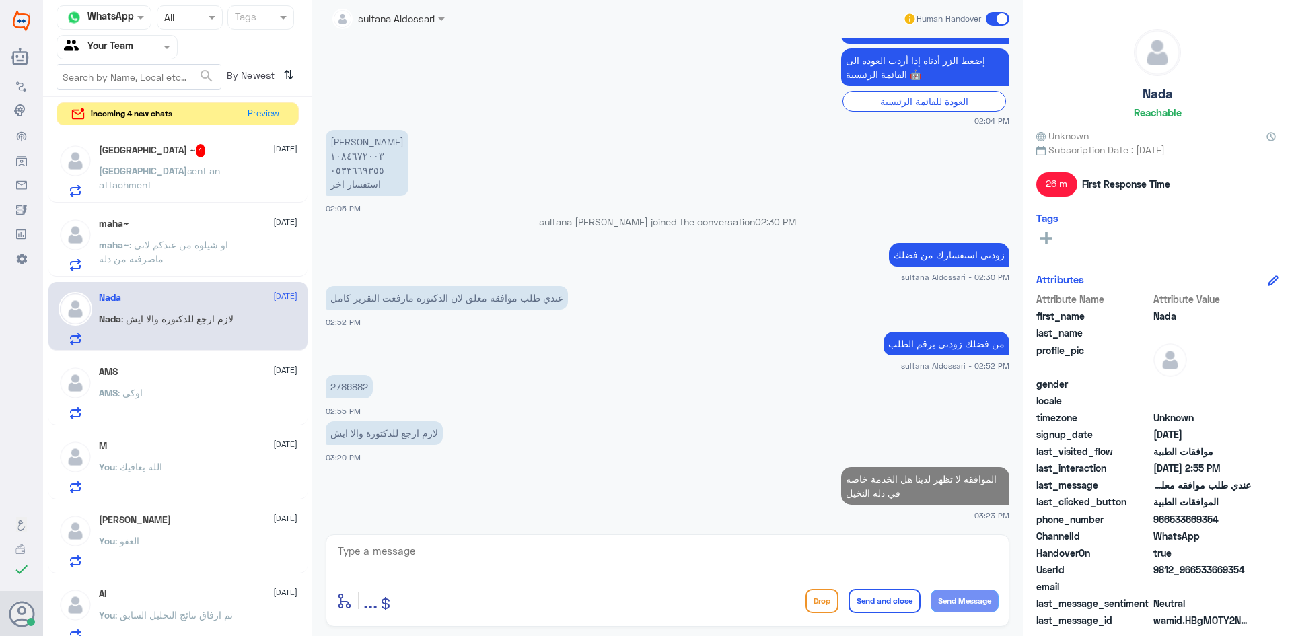
click at [144, 176] on span "sent an attachment" at bounding box center [159, 178] width 121 height 26
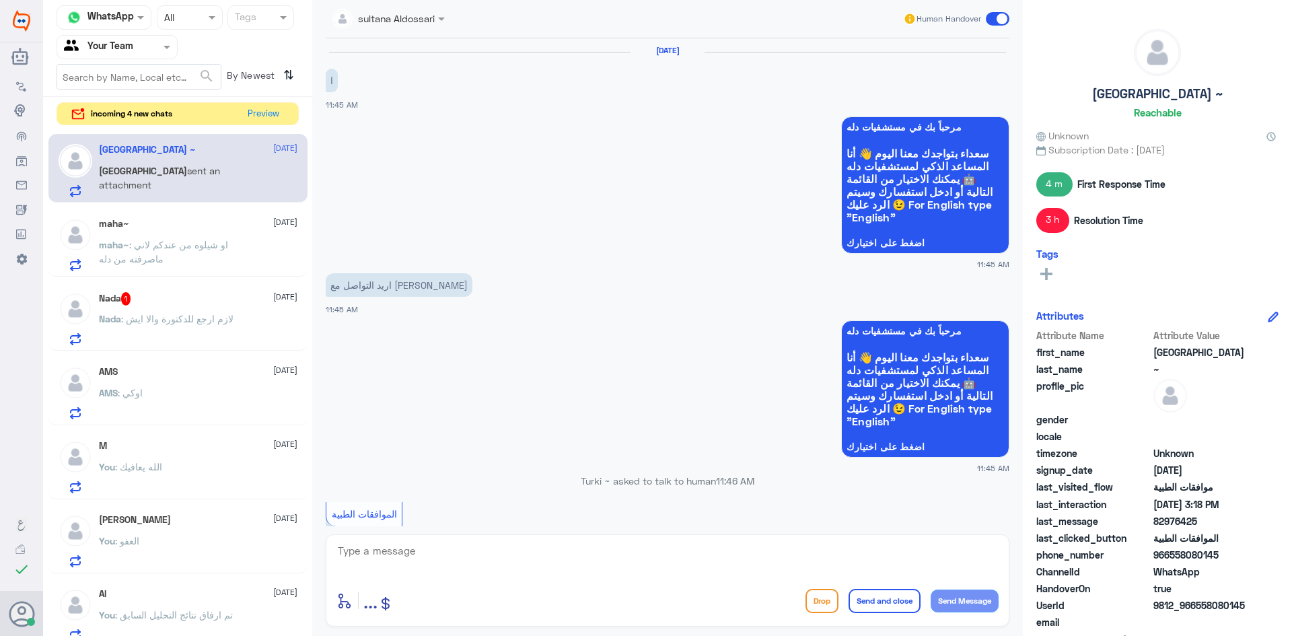
scroll to position [1040, 0]
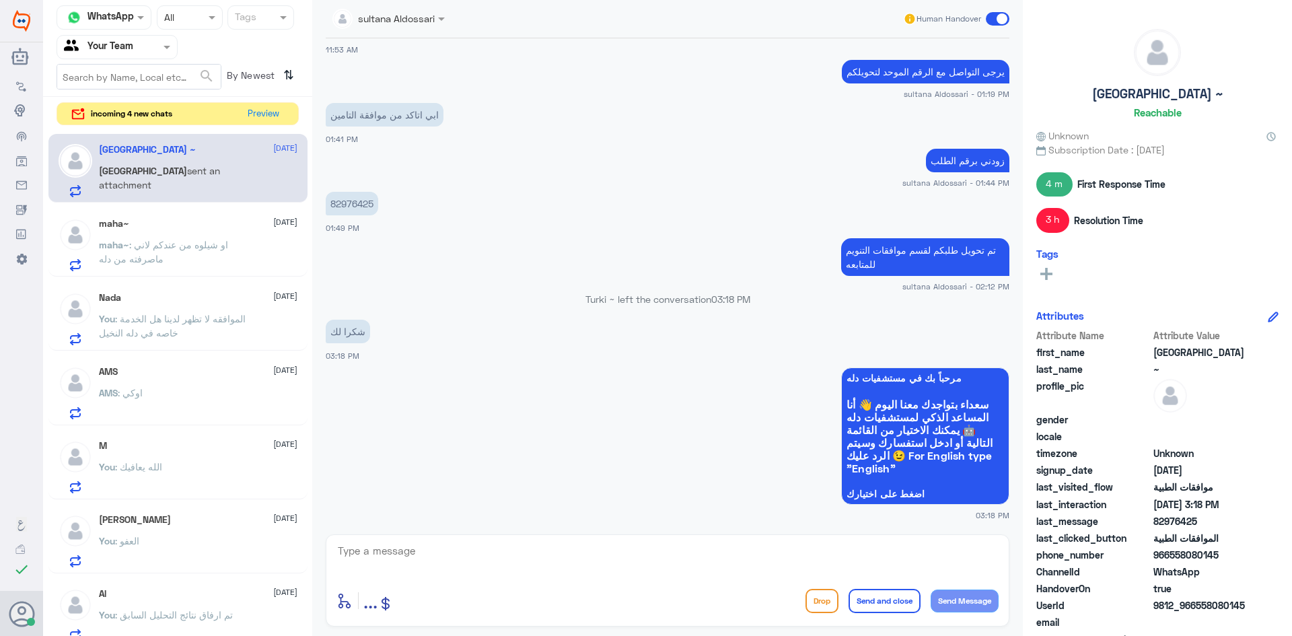
click at [150, 258] on span ": او شيلوه من عندكم لاني ماصرفته من دله" at bounding box center [163, 252] width 129 height 26
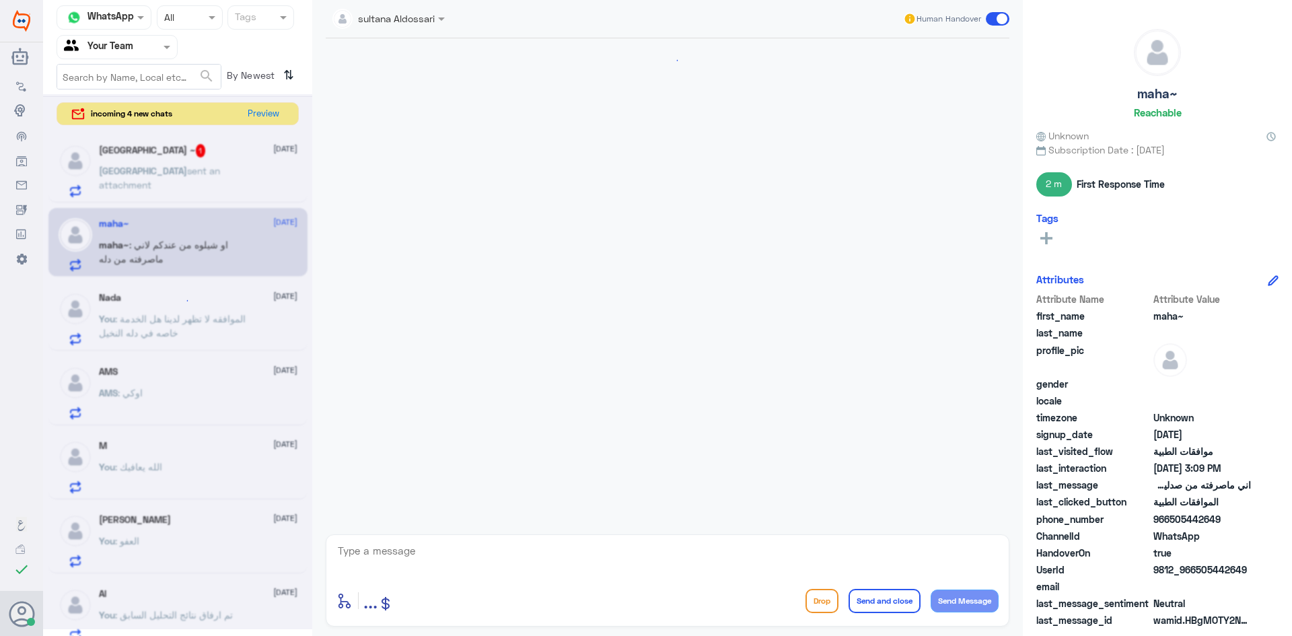
scroll to position [1098, 0]
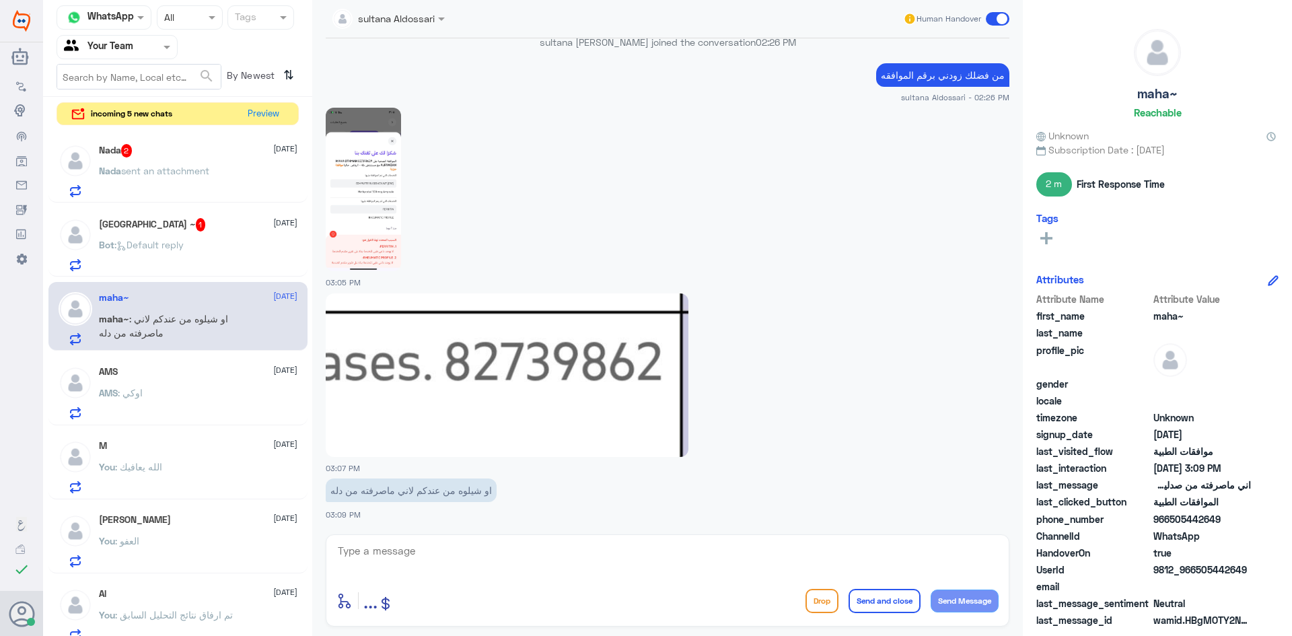
click at [518, 551] on textarea at bounding box center [667, 558] width 662 height 33
type textarea "ت"
type textarea "تم الغاء طلب الدواء"
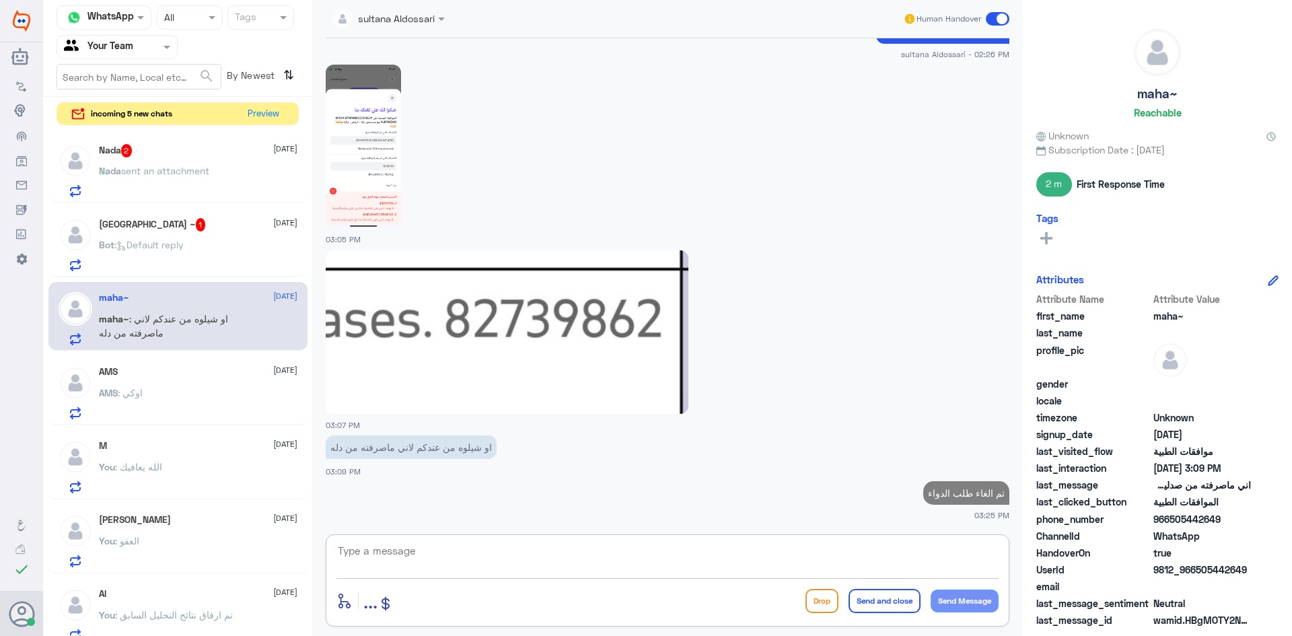
click at [196, 230] on span "1" at bounding box center [201, 224] width 10 height 13
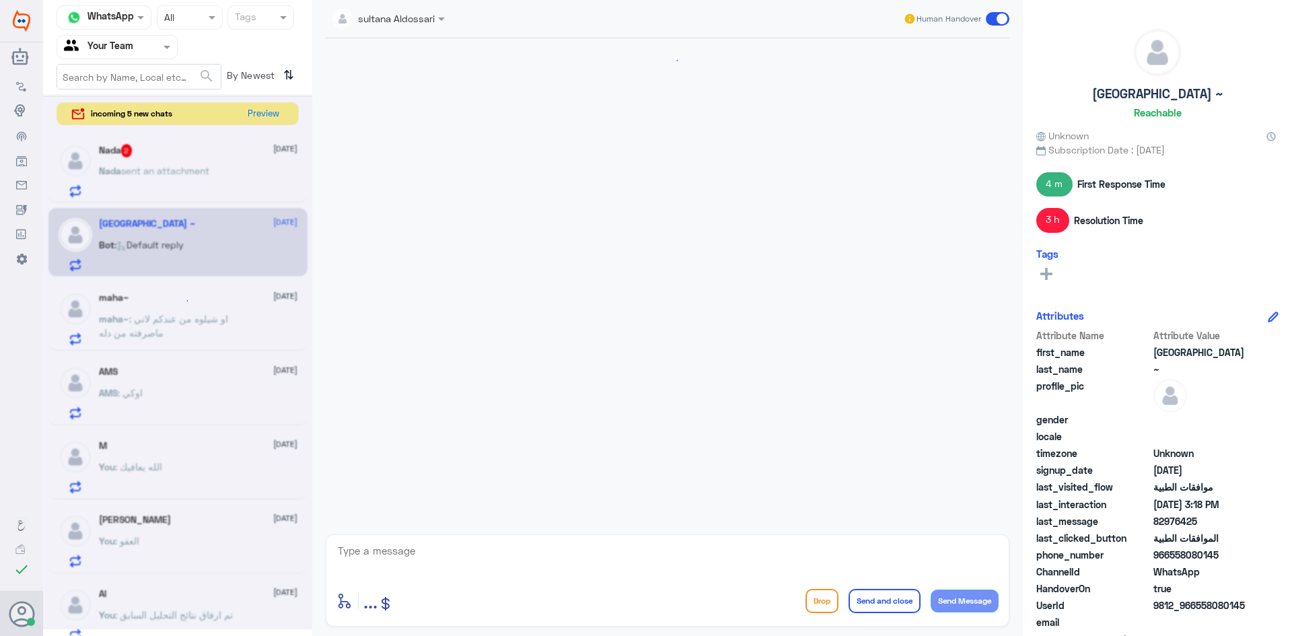
scroll to position [1040, 0]
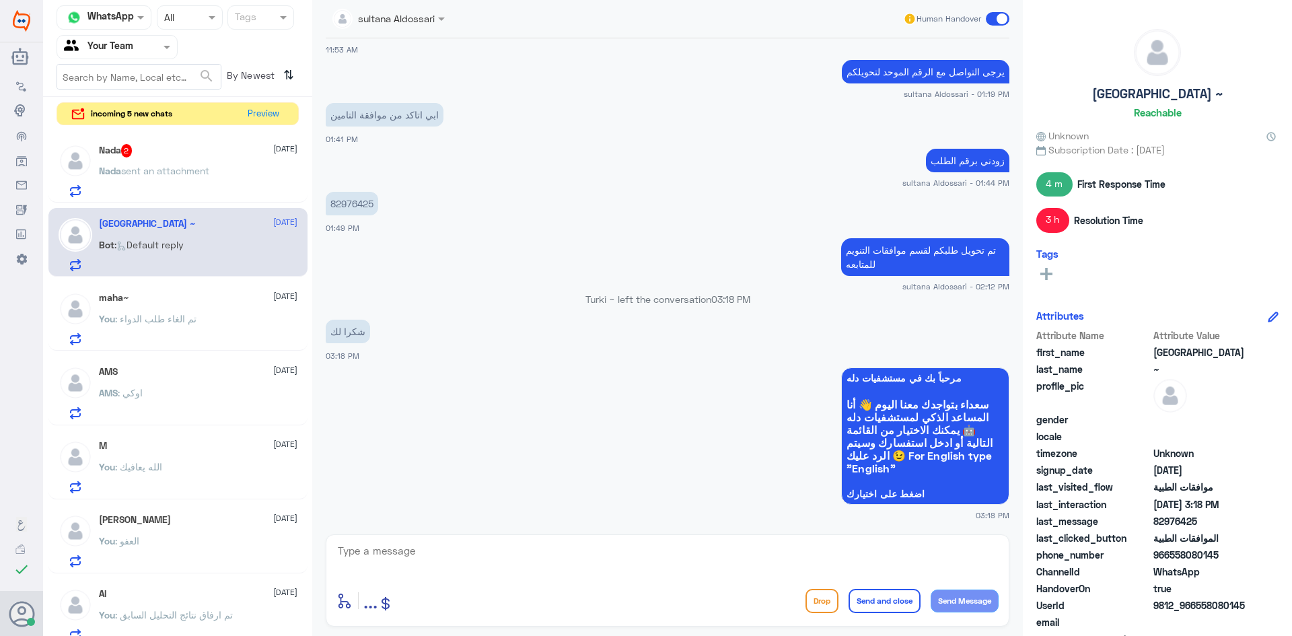
click at [196, 180] on p "Nada sent an attachment" at bounding box center [154, 181] width 110 height 34
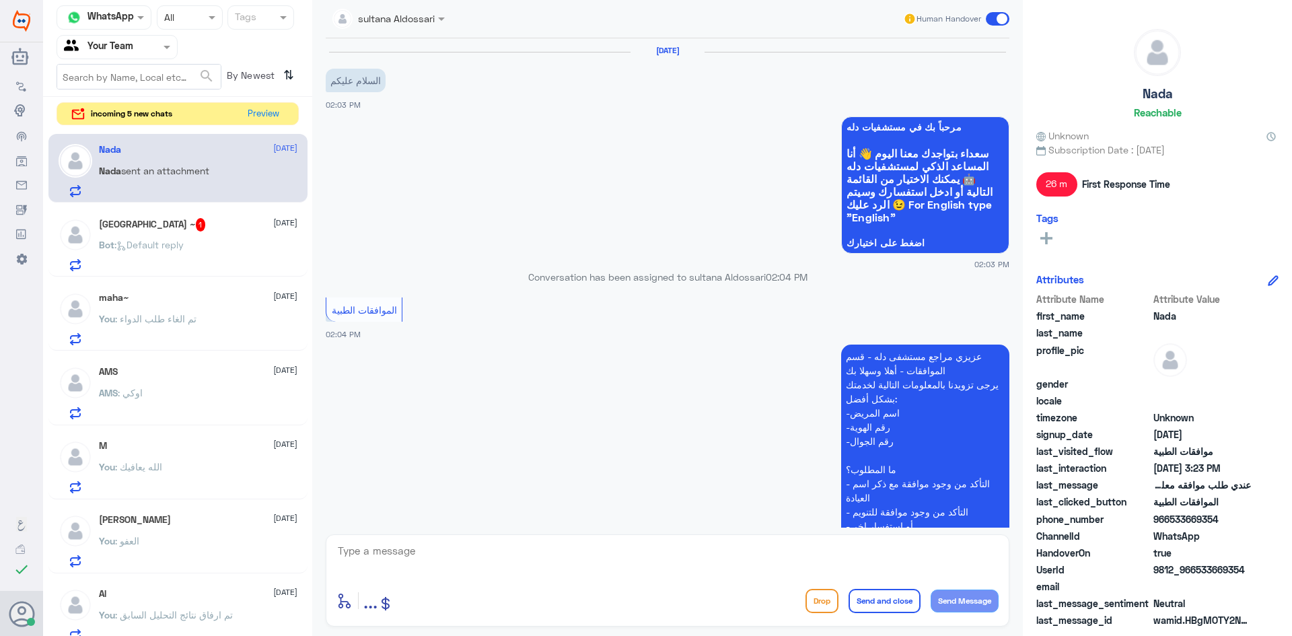
scroll to position [611, 0]
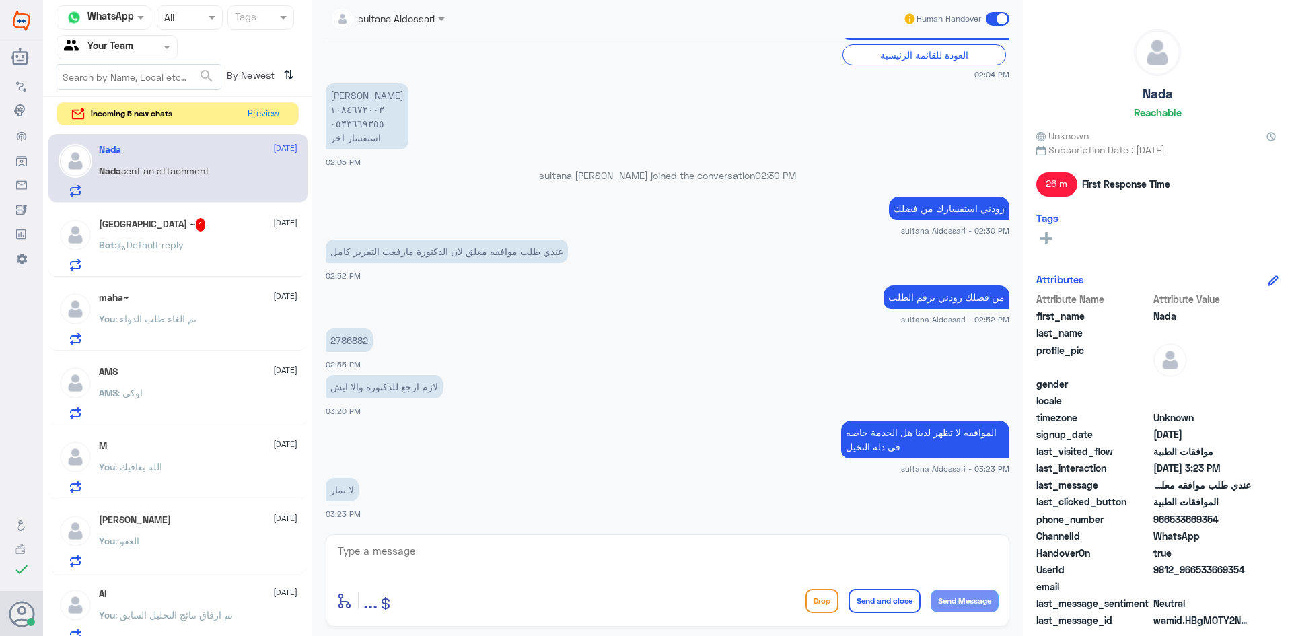
click at [678, 564] on textarea at bounding box center [667, 558] width 662 height 33
type textarea "هنا فقط موافقات التابعه دله النخيل فقط"
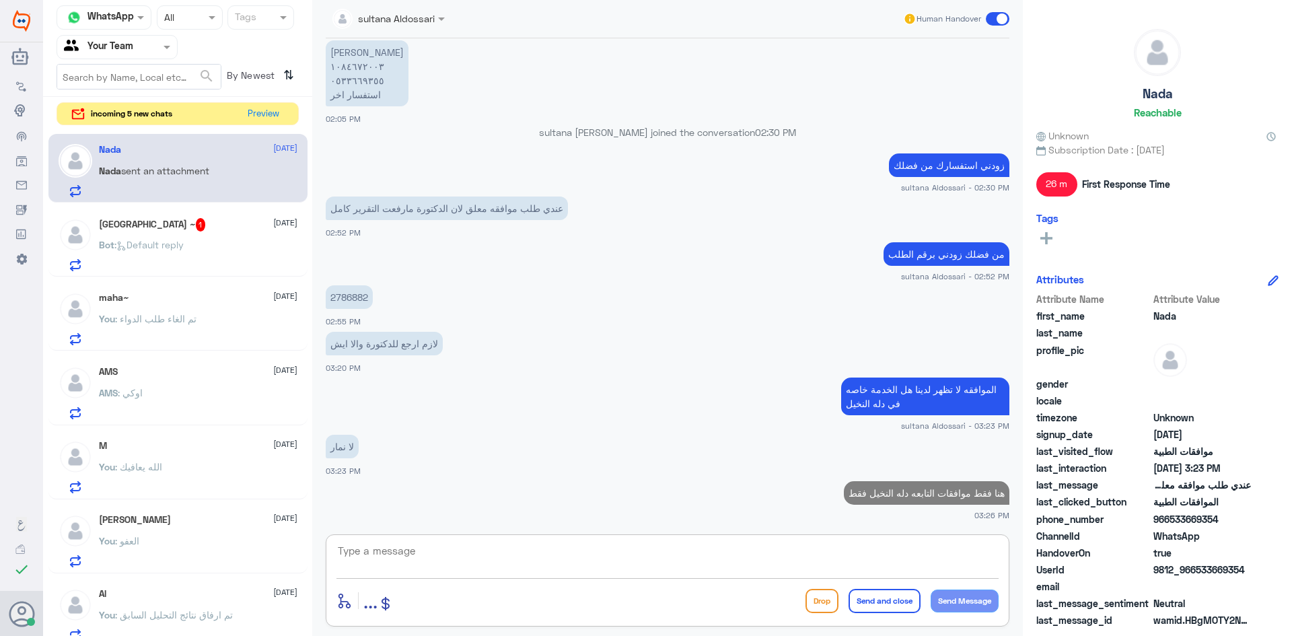
click at [207, 219] on div "[GEOGRAPHIC_DATA] ~ 1 [DATE]" at bounding box center [198, 224] width 199 height 13
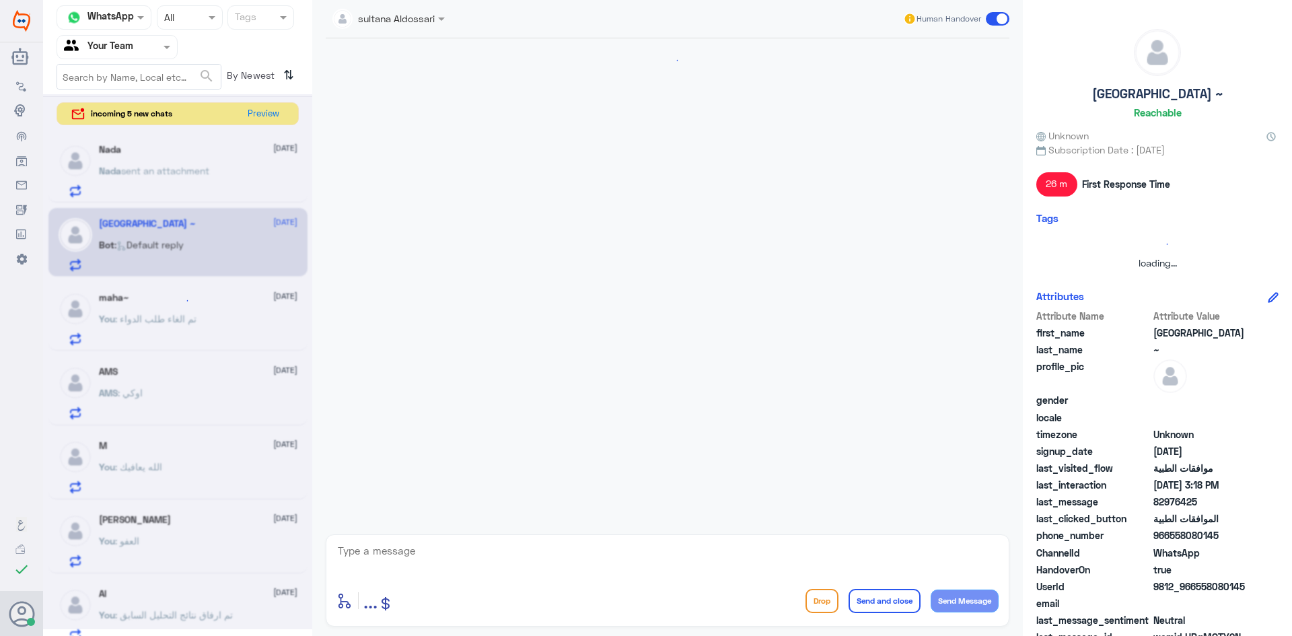
scroll to position [1040, 0]
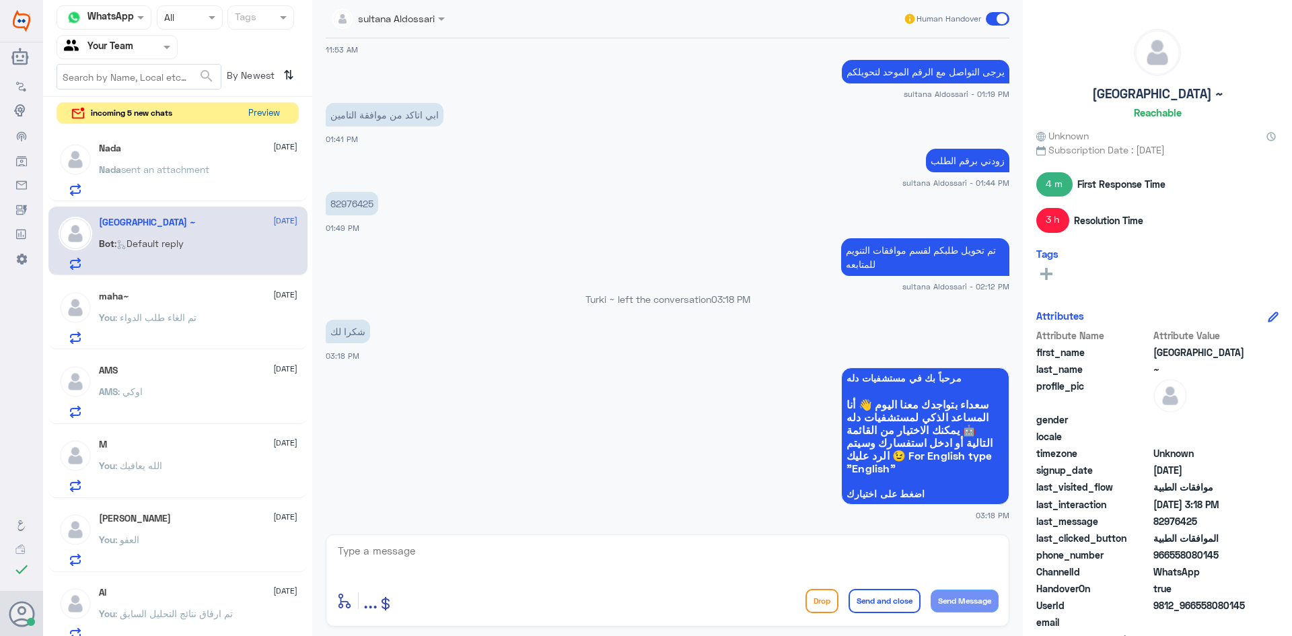
click at [258, 111] on button "Preview" at bounding box center [264, 113] width 42 height 21
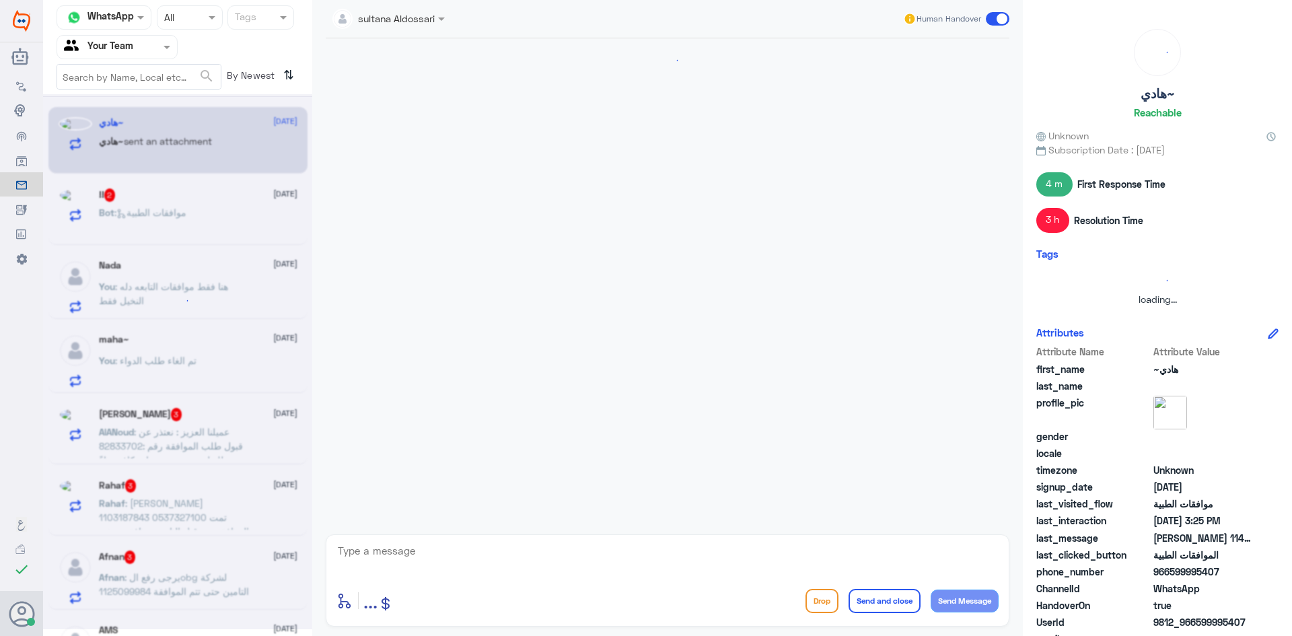
scroll to position [271, 0]
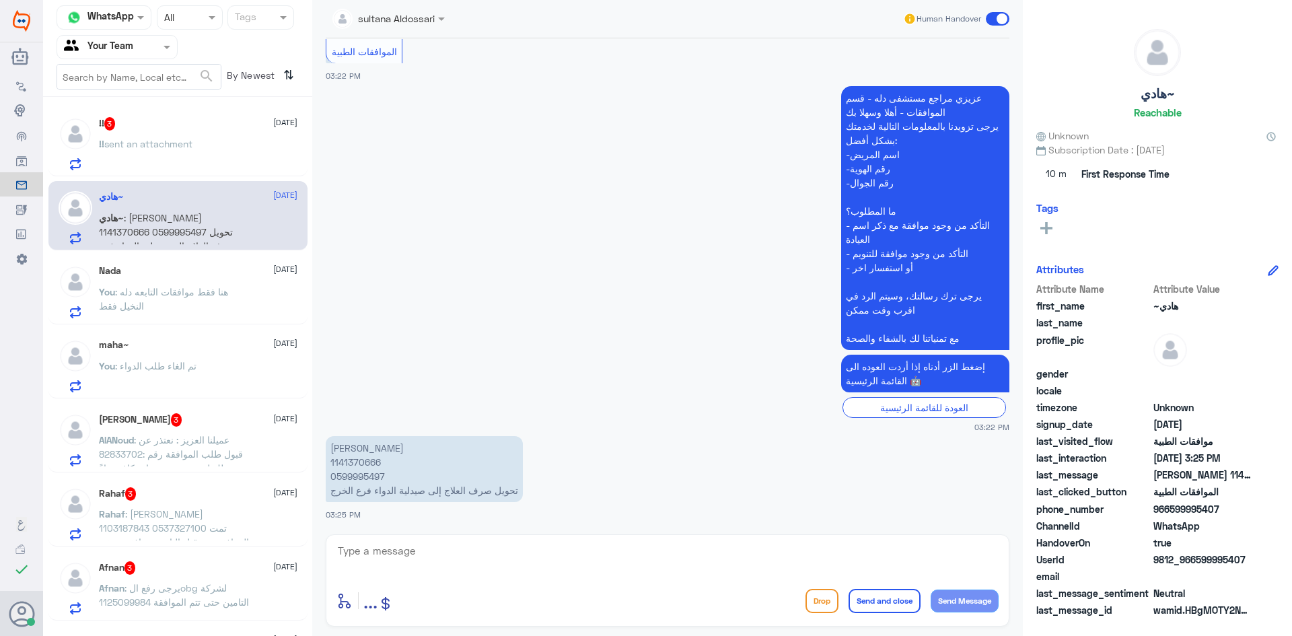
click at [446, 563] on textarea at bounding box center [667, 558] width 662 height 33
type textarea "من فضلك زودني نسخه من الوصفه مختومه"
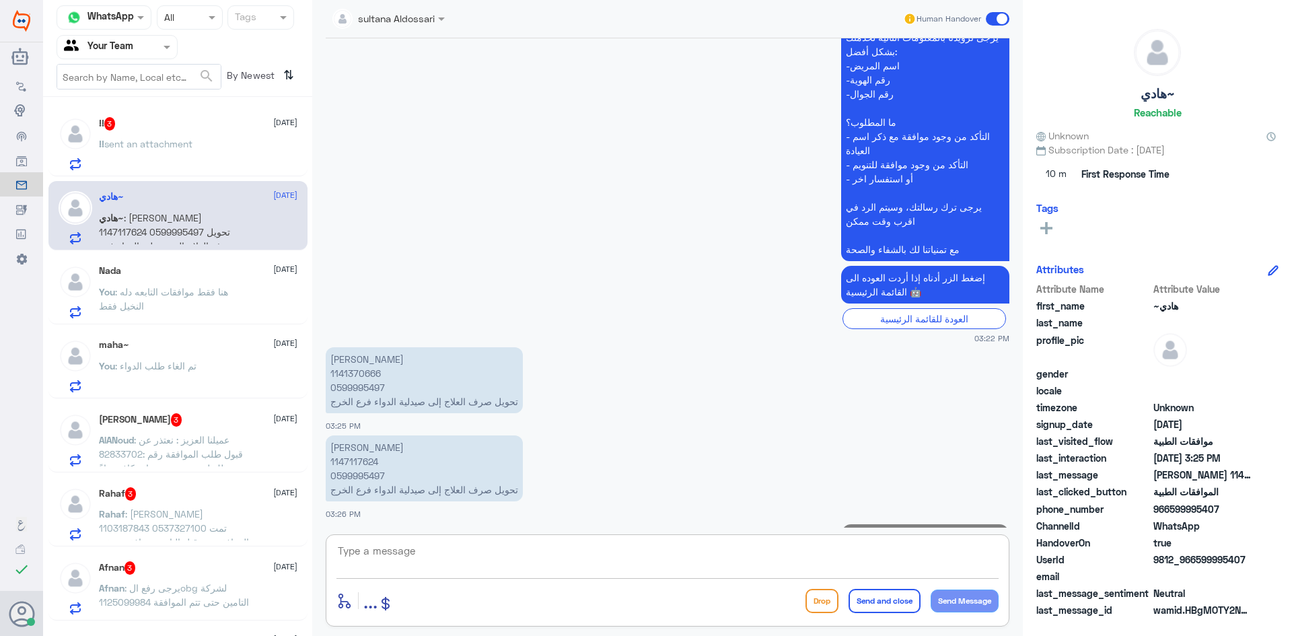
scroll to position [417, 0]
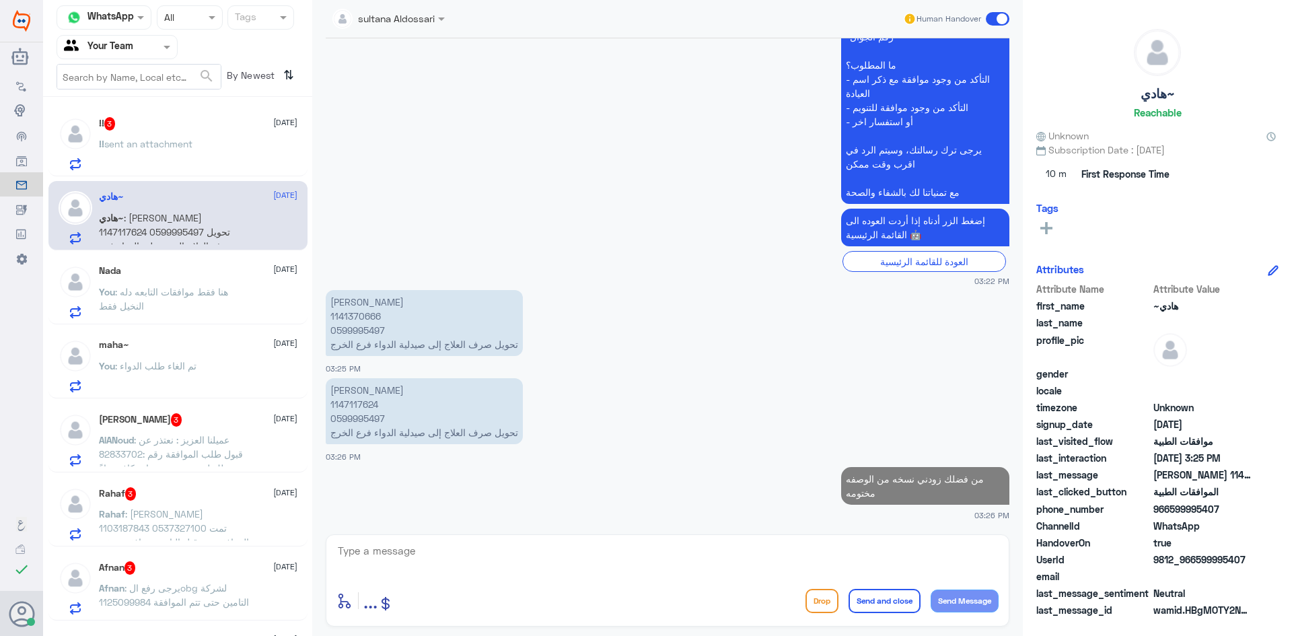
click at [170, 140] on span "sent an attachment" at bounding box center [148, 143] width 88 height 11
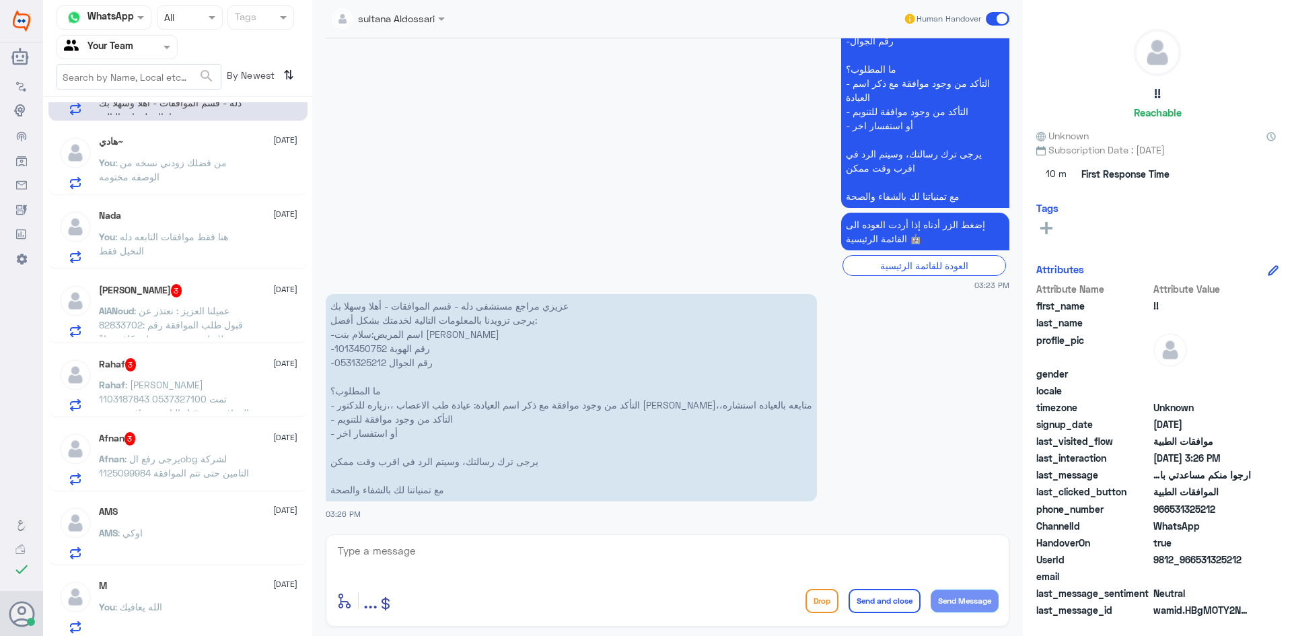
scroll to position [135, 0]
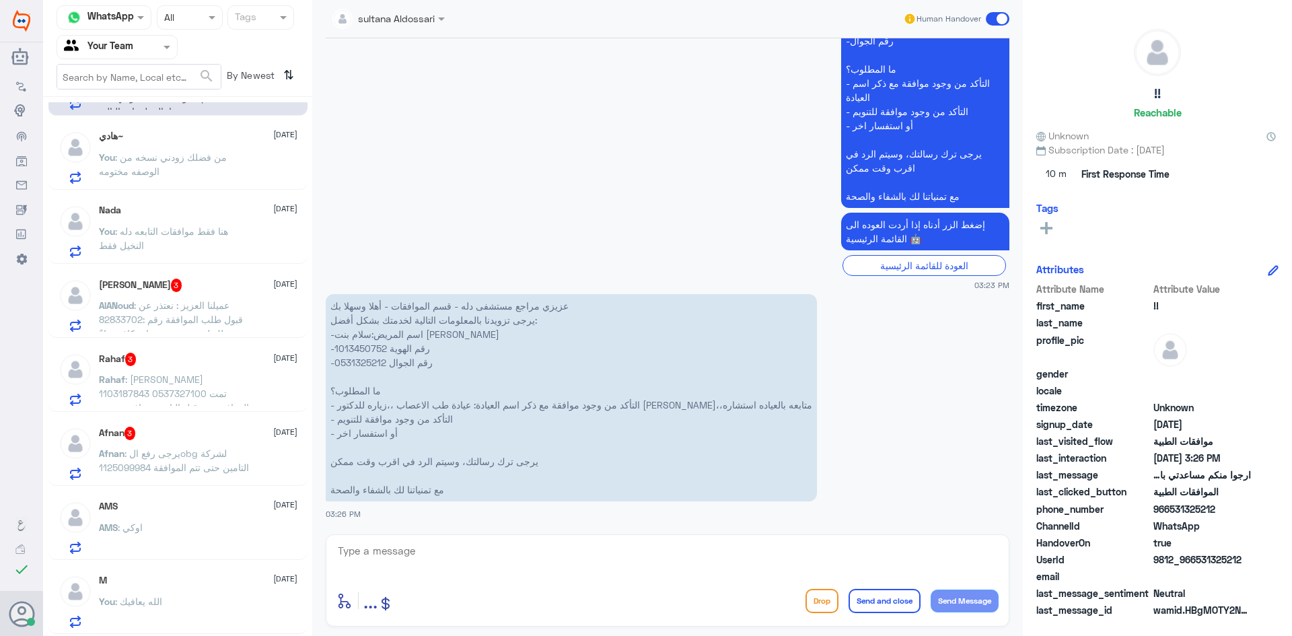
click at [210, 452] on span ": يرجى رفع الobg لشركة التامين حتى تتم الموافقة 1125099984" at bounding box center [174, 461] width 150 height 26
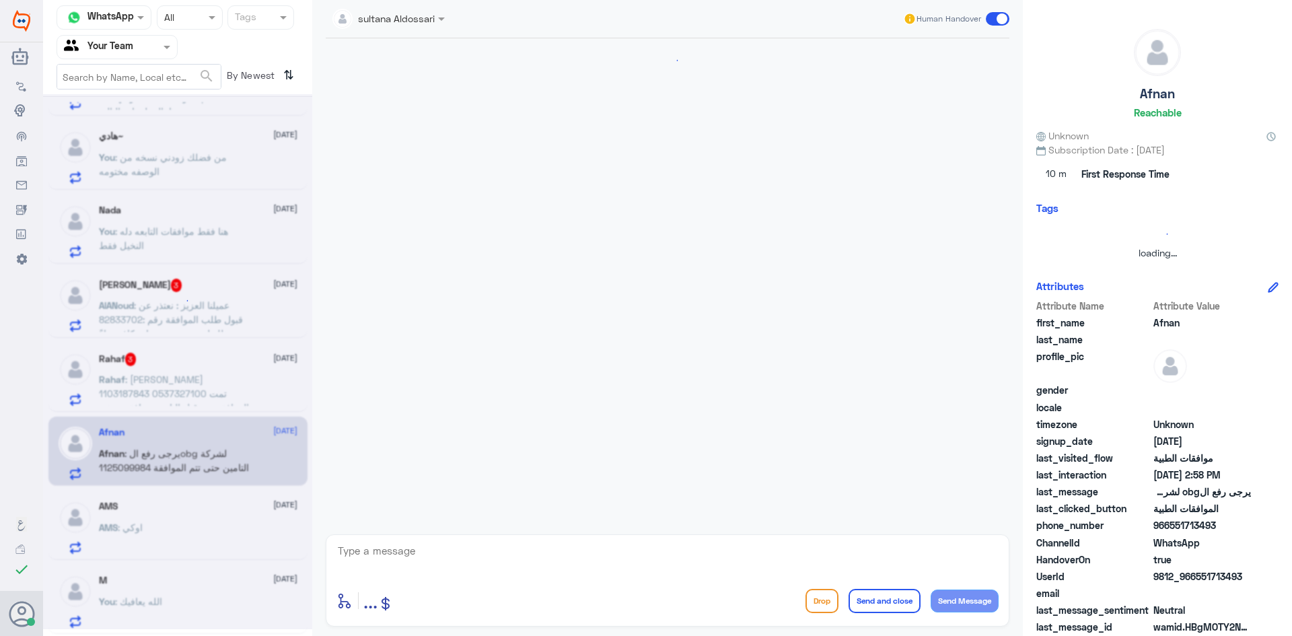
scroll to position [1256, 0]
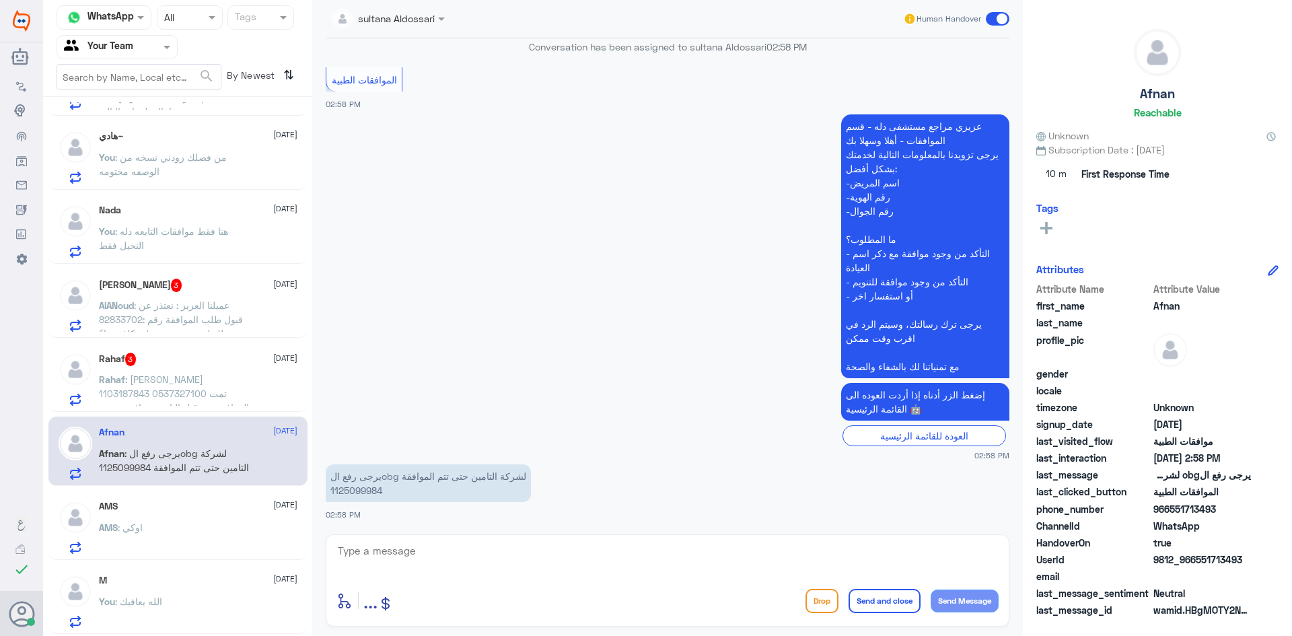
click at [366, 488] on p "يرجى رفع الobg لشركة التامين حتى تتم الموافقة 1125099984" at bounding box center [428, 483] width 205 height 38
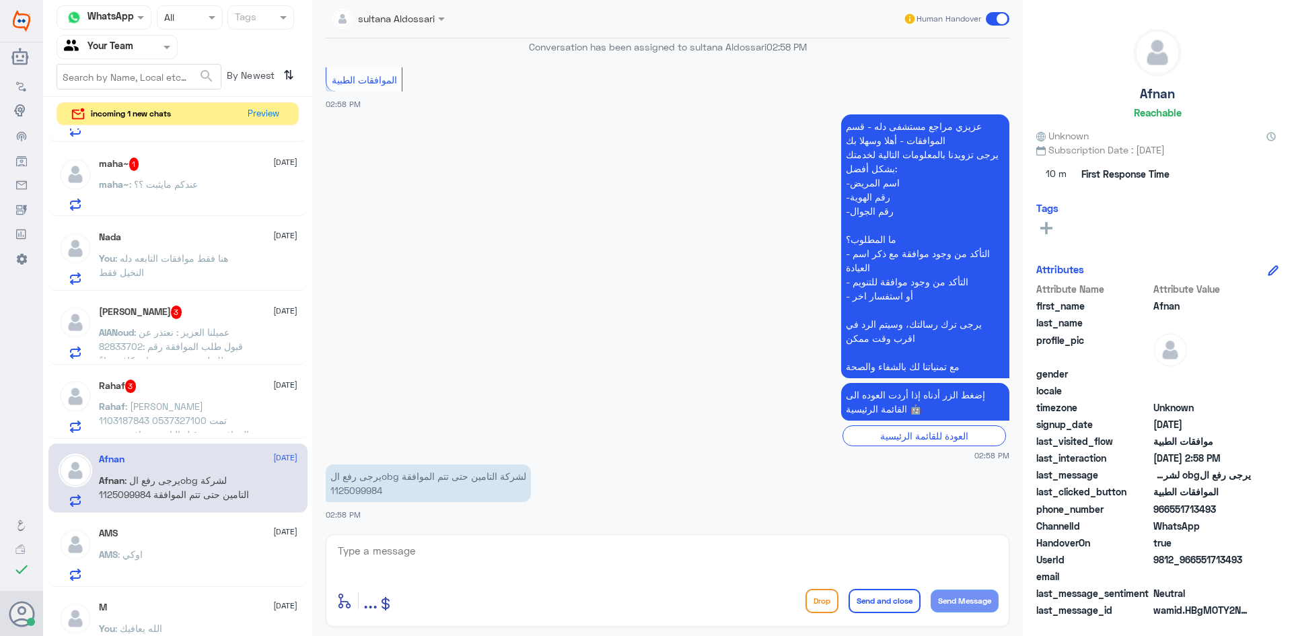
click at [552, 558] on textarea at bounding box center [667, 558] width 662 height 33
type textarea "j"
type textarea "تمت الموافقه يمكنك تلقي الخدمة"
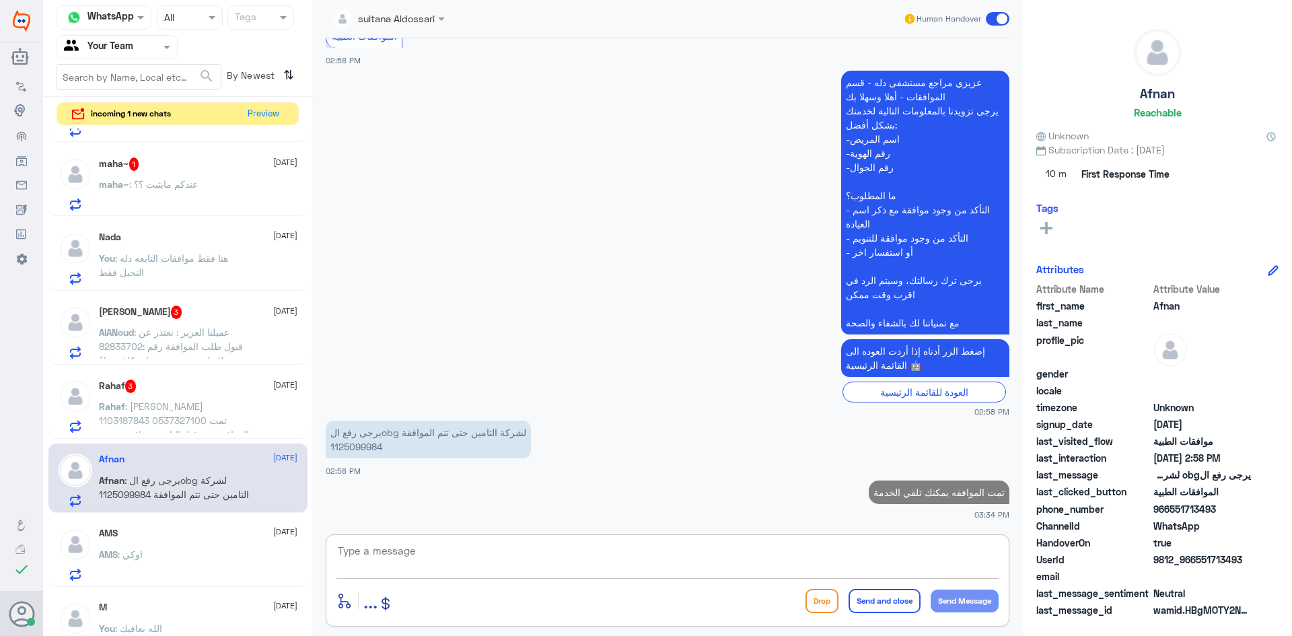
click at [190, 176] on div "maha~ 1 [DATE] maha~ : عندكم مايثبت ؟؟" at bounding box center [198, 183] width 199 height 53
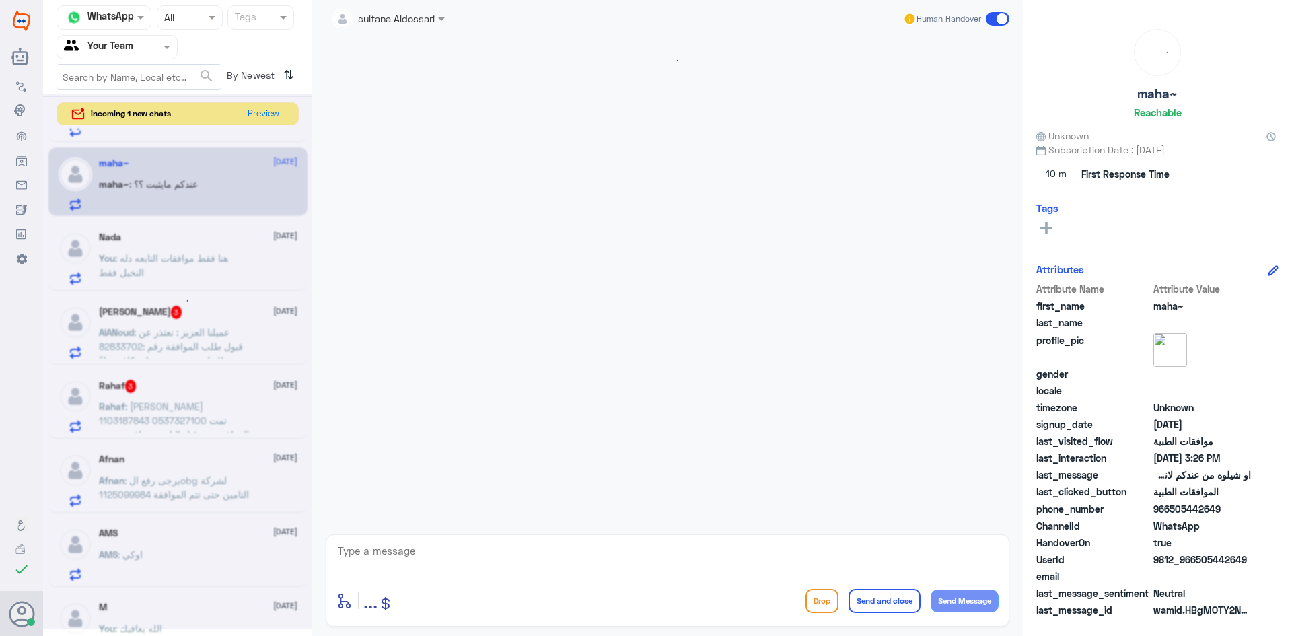
scroll to position [1099, 0]
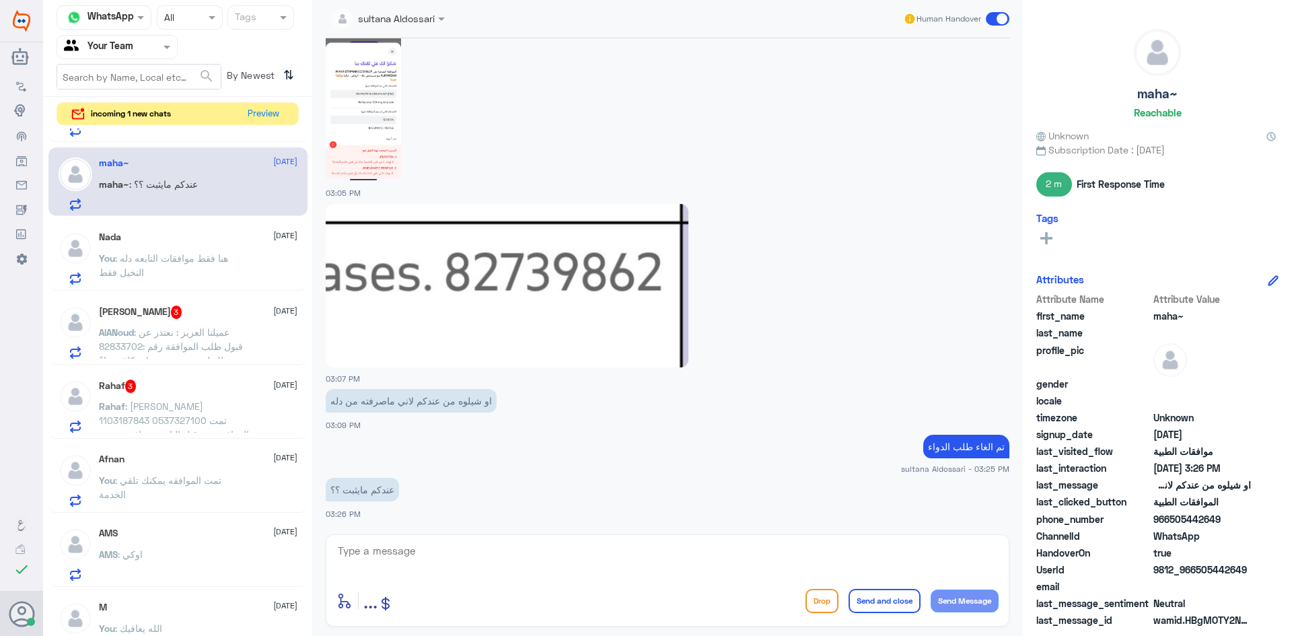
drag, startPoint x: 190, startPoint y: 176, endPoint x: 643, endPoint y: 468, distance: 539.5
click at [643, 468] on small "sultana Aldossari - 03:25 PM" at bounding box center [668, 468] width 684 height 11
click at [556, 564] on textarea at bounding box center [667, 558] width 662 height 33
type textarea "يظهر لكم في التطبيق الخاص بشركة التامين"
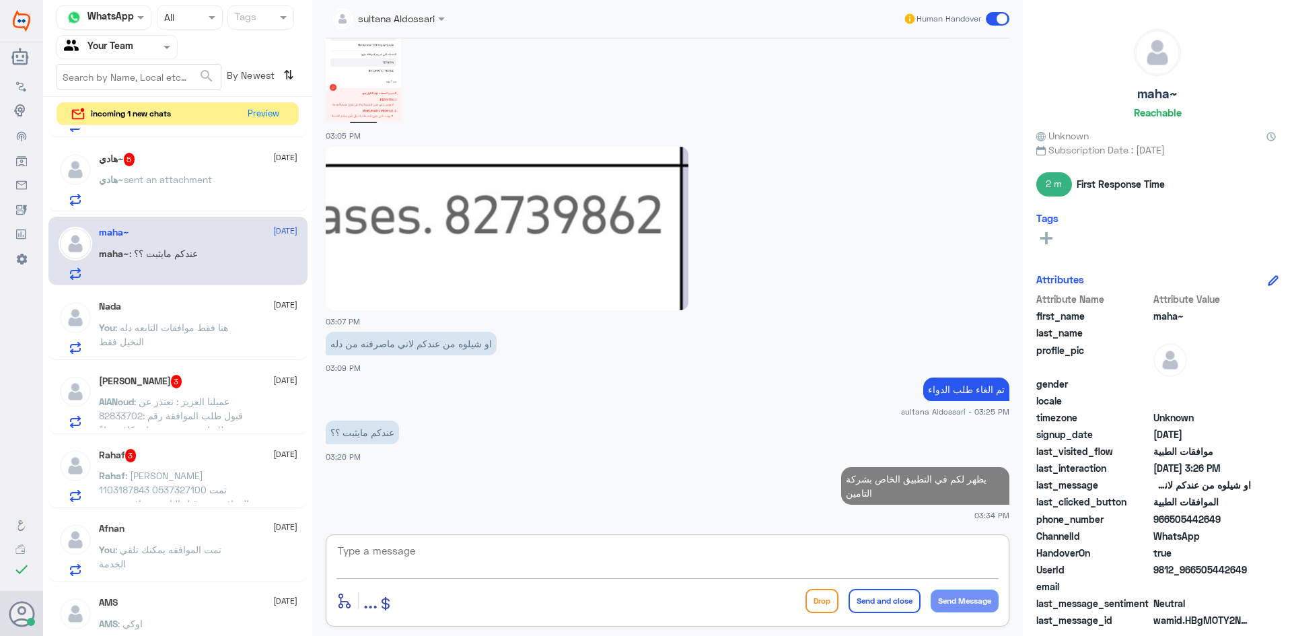
scroll to position [0, 0]
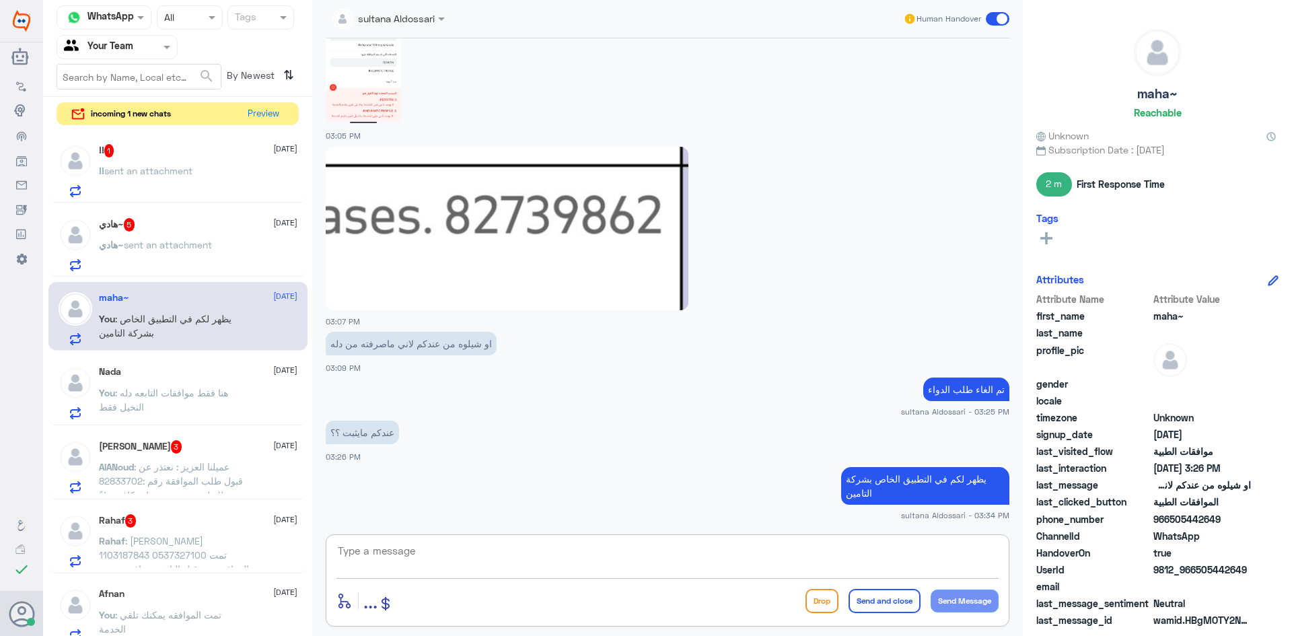
click at [188, 233] on div "هادي~ 5 [DATE] هادي~ sent an attachment" at bounding box center [198, 244] width 199 height 53
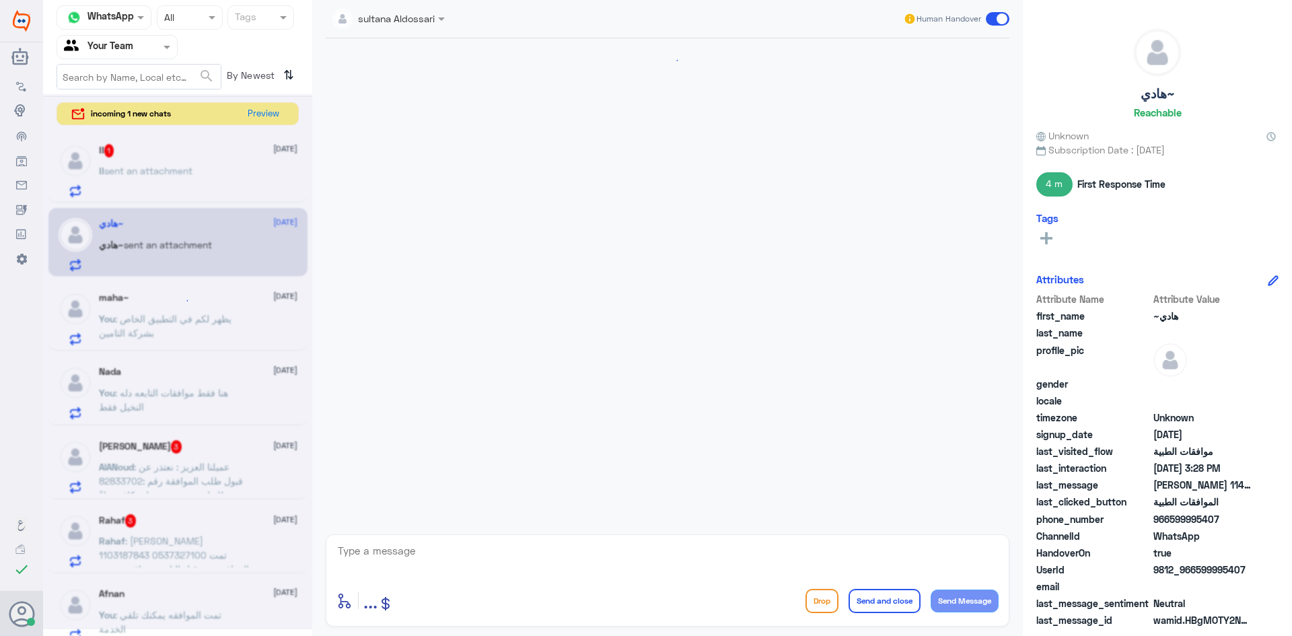
scroll to position [737, 0]
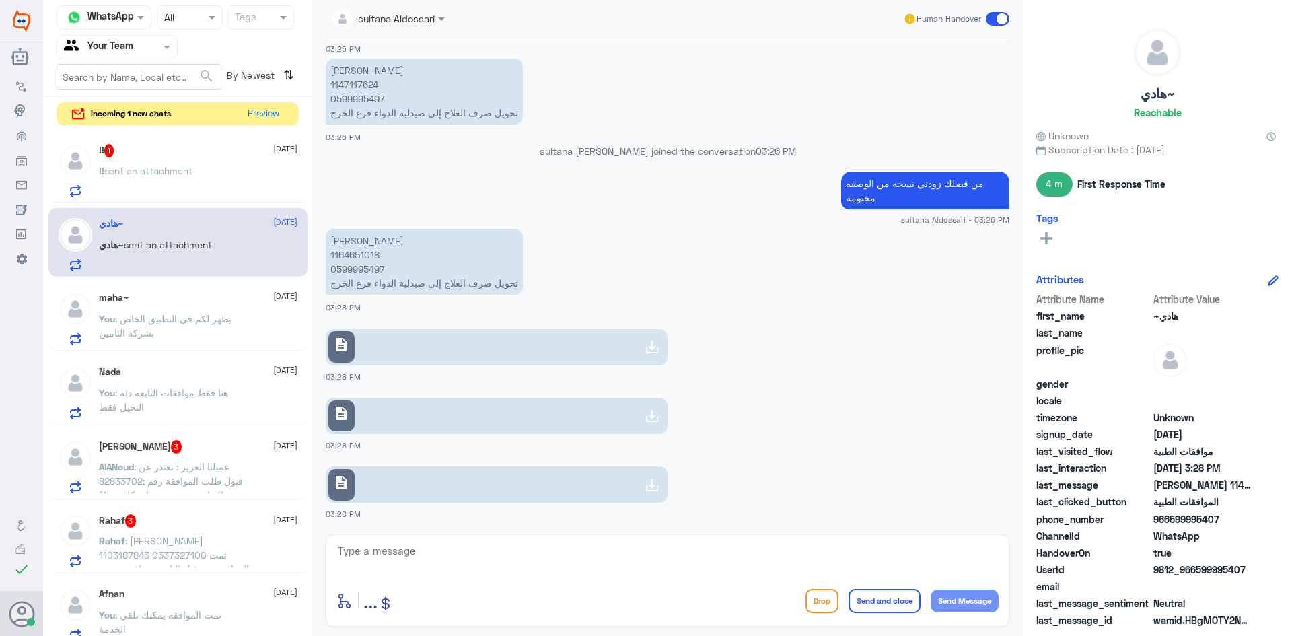
click at [652, 349] on icon at bounding box center [652, 347] width 16 height 16
click at [649, 409] on icon at bounding box center [652, 416] width 16 height 16
click at [657, 480] on icon at bounding box center [652, 485] width 16 height 16
click at [734, 569] on textarea at bounding box center [667, 558] width 662 height 33
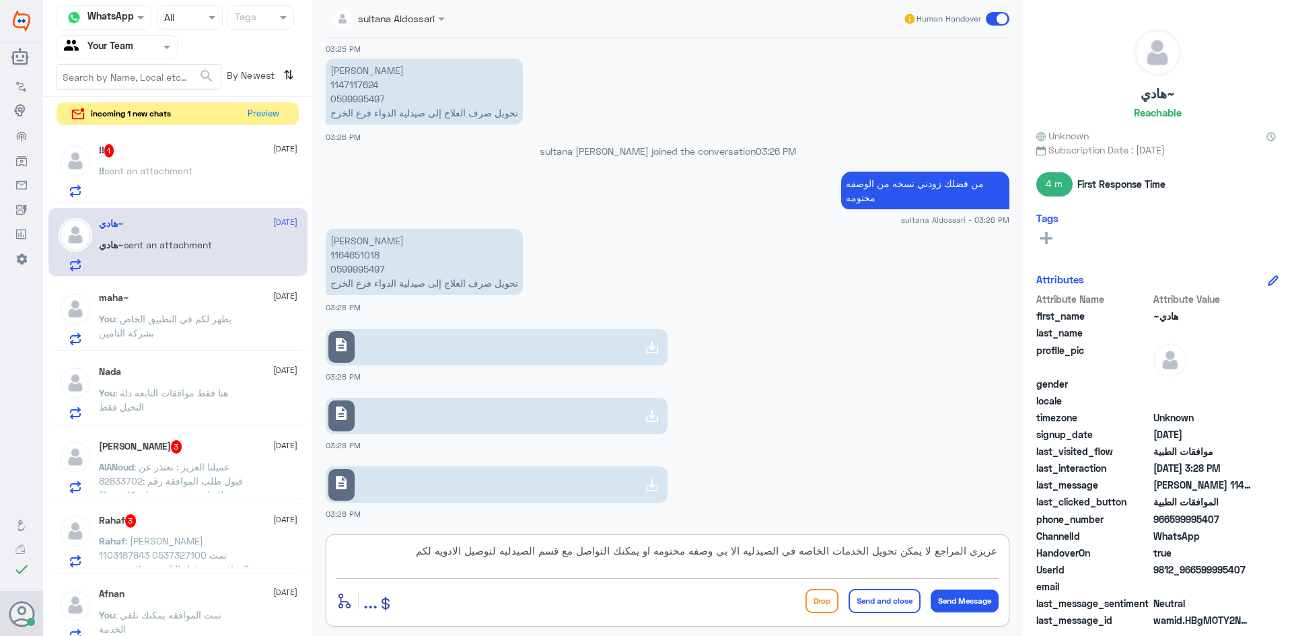
type textarea "عزيزي المراجع لا يمكن تحويل الخدمات الخاصه في الصيدليه الا بي وصفه مختومه او يم…"
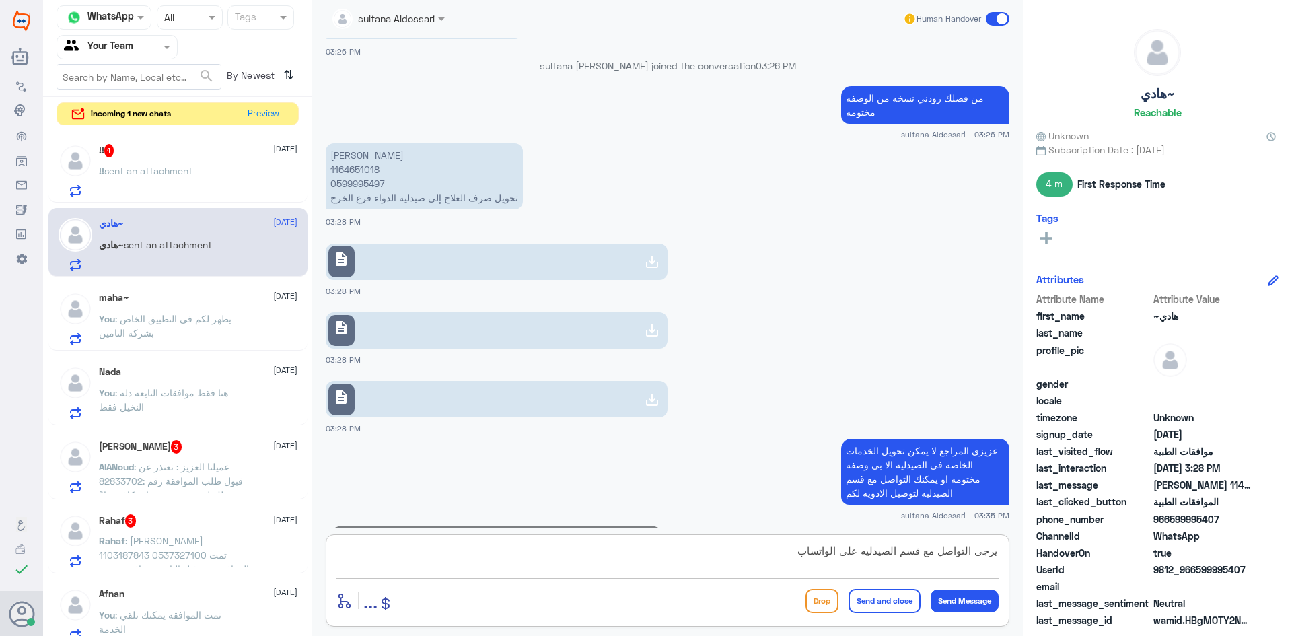
scroll to position [881, 0]
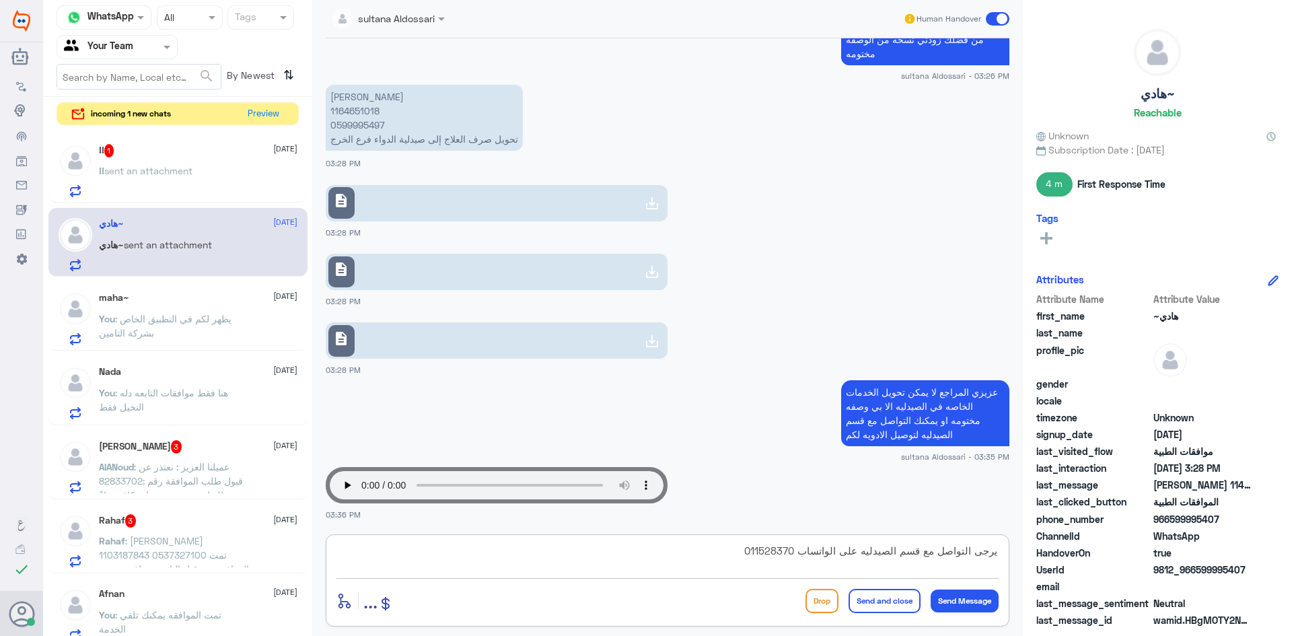
type textarea "يرجى التواصل مع قسم الصيدليه على الواتساب 0115283703"
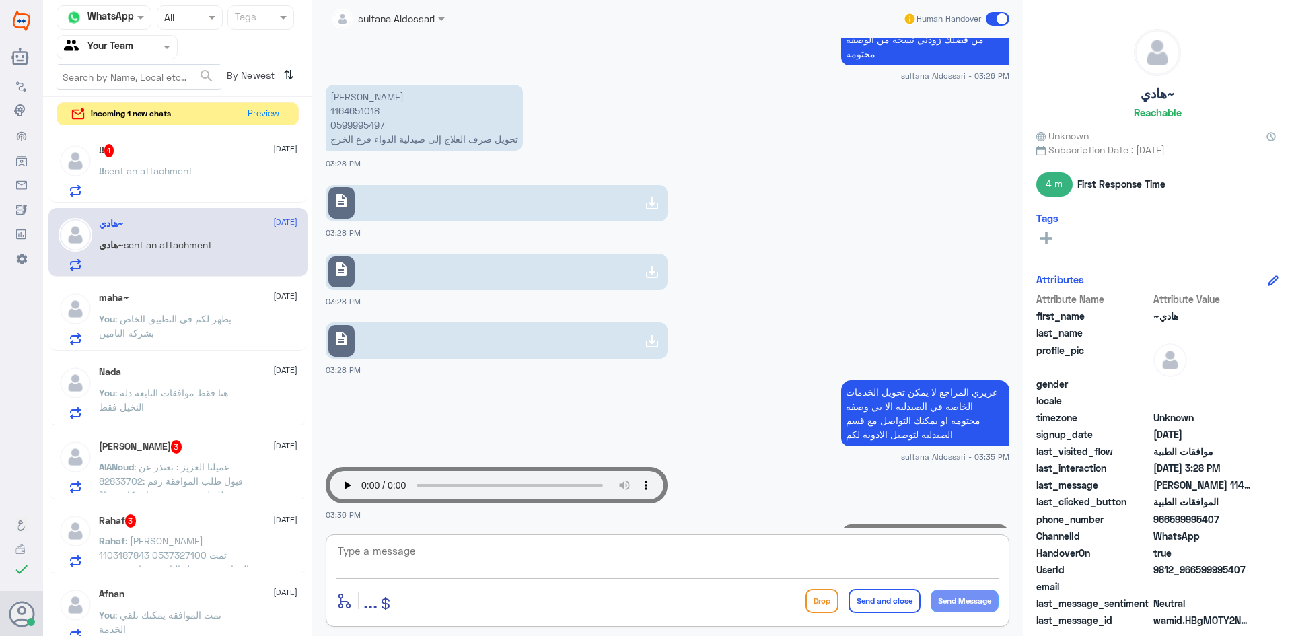
scroll to position [938, 0]
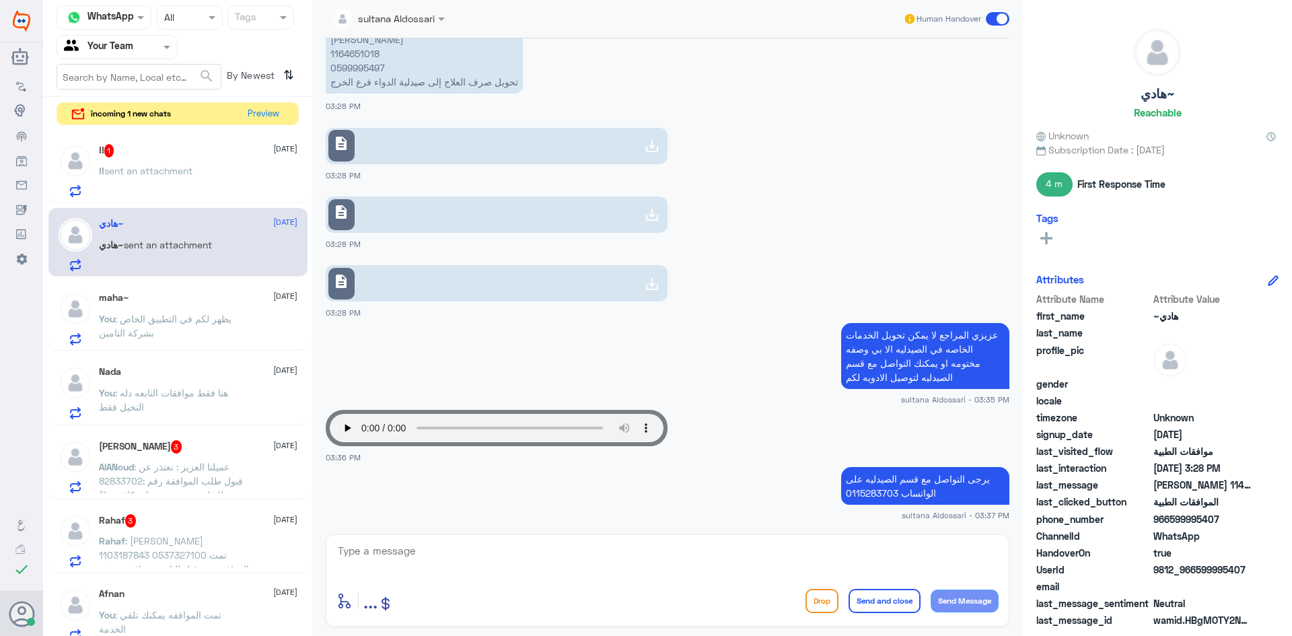
click at [214, 174] on div "!! sent an attachment" at bounding box center [198, 182] width 199 height 30
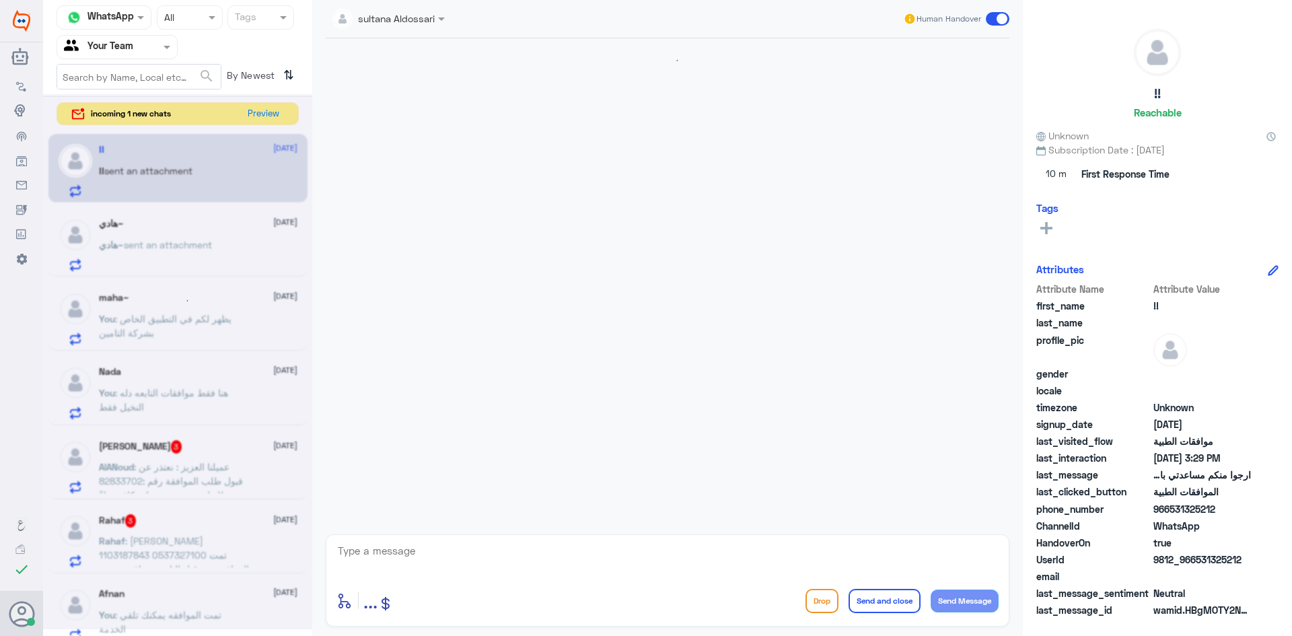
scroll to position [2180, 0]
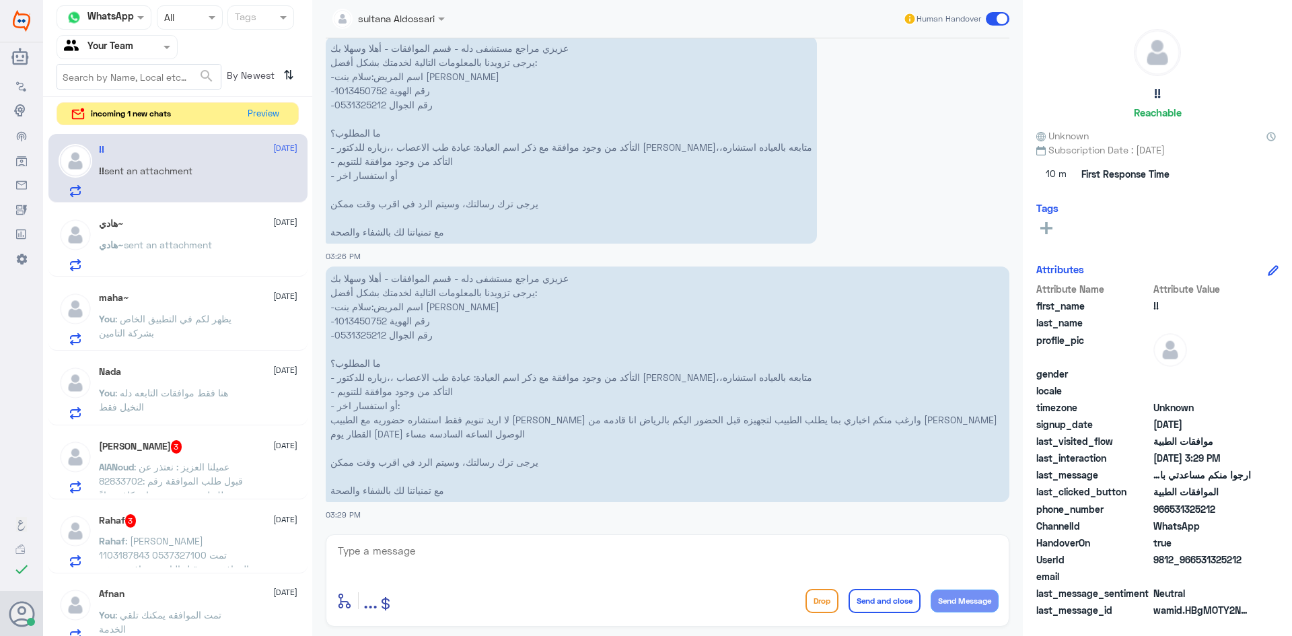
click at [193, 456] on div "[PERSON_NAME] 3 [DATE][PERSON_NAME] : عميلنا العزيز : نعتذر عن قبول طلب الموافق…" at bounding box center [198, 466] width 199 height 53
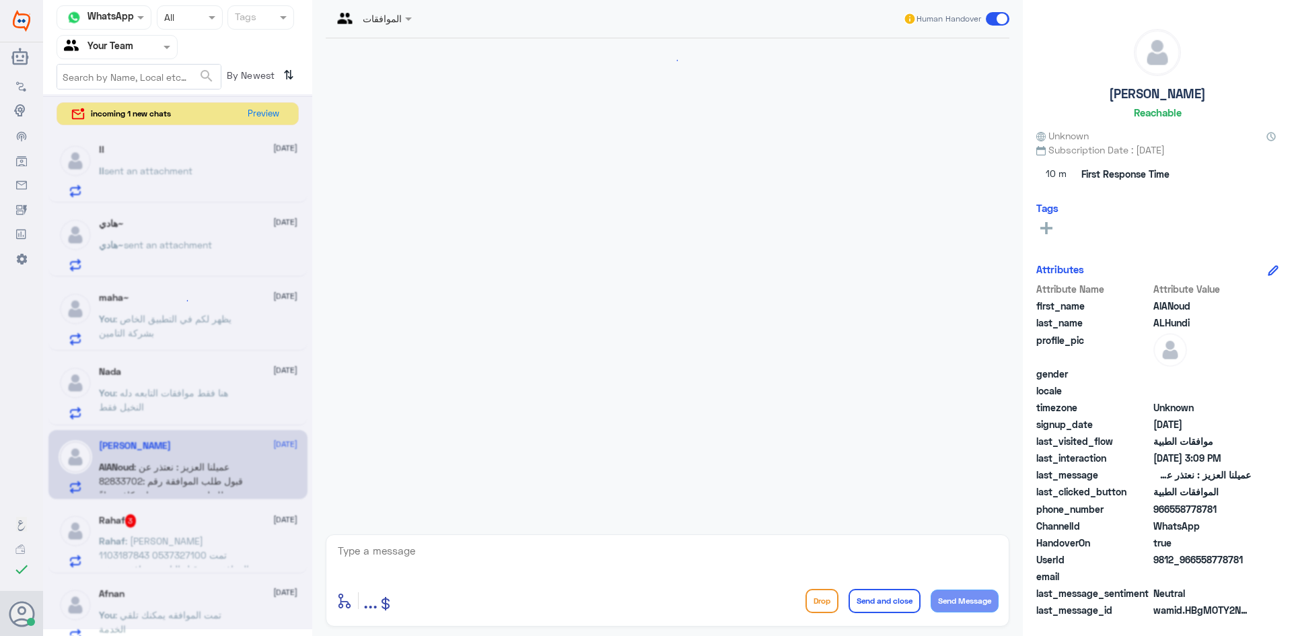
scroll to position [2287, 0]
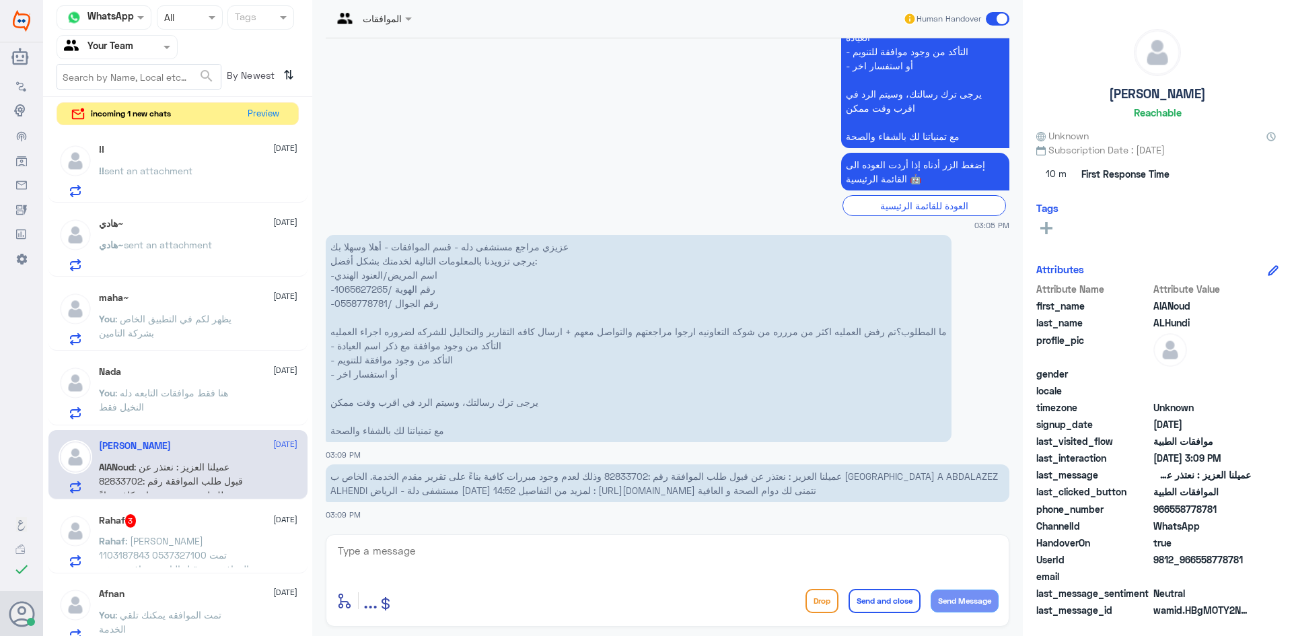
click at [179, 546] on span ": [PERSON_NAME] 1103187843 0537327100 تمت الموافقة من قبل التامين موافقة جزئية …" at bounding box center [174, 583] width 150 height 96
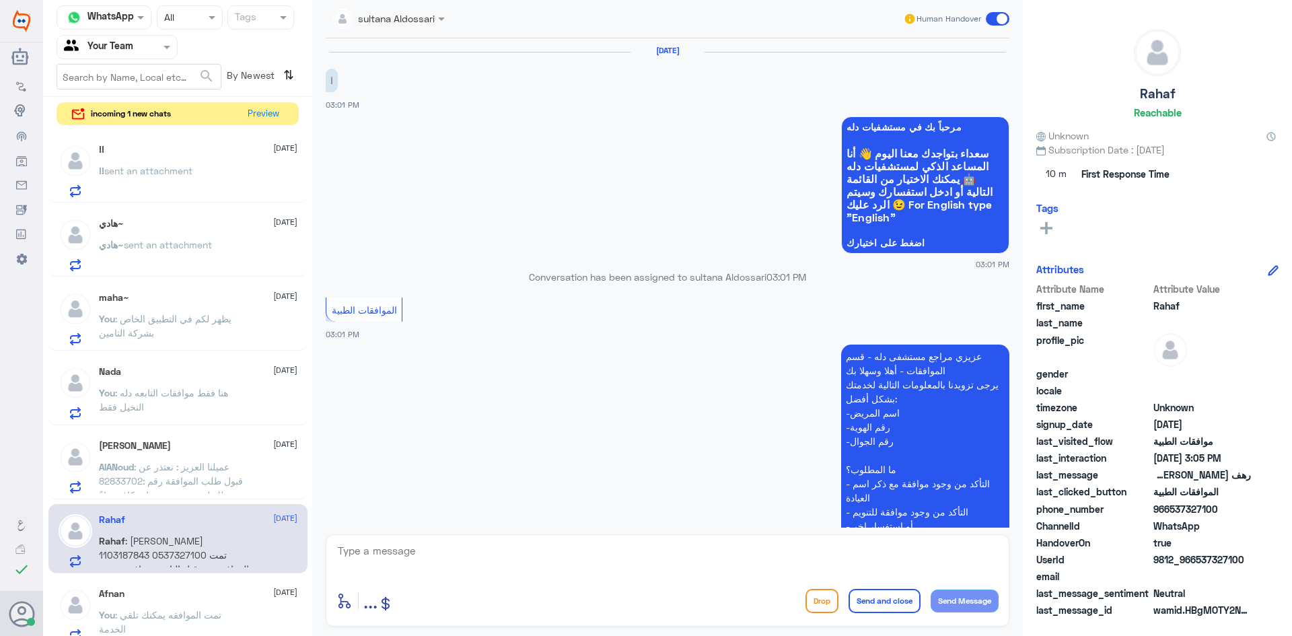
scroll to position [287, 0]
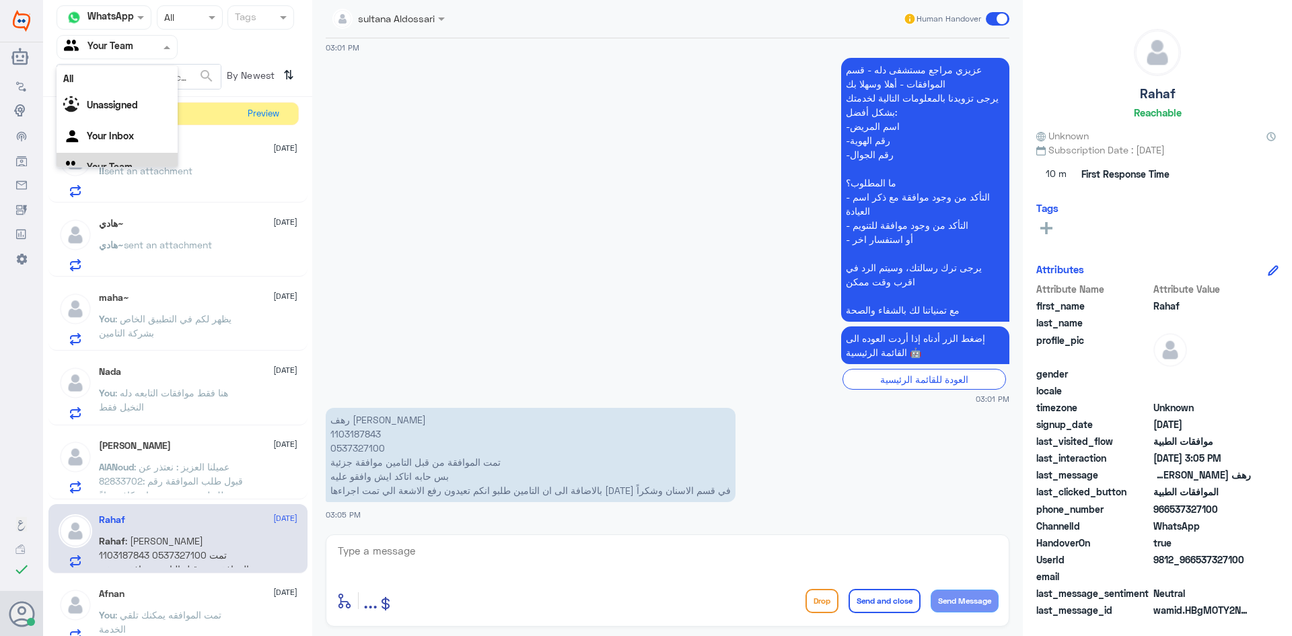
click at [141, 48] on div at bounding box center [117, 46] width 120 height 15
click at [124, 116] on Inbox "Your Inbox" at bounding box center [110, 118] width 47 height 11
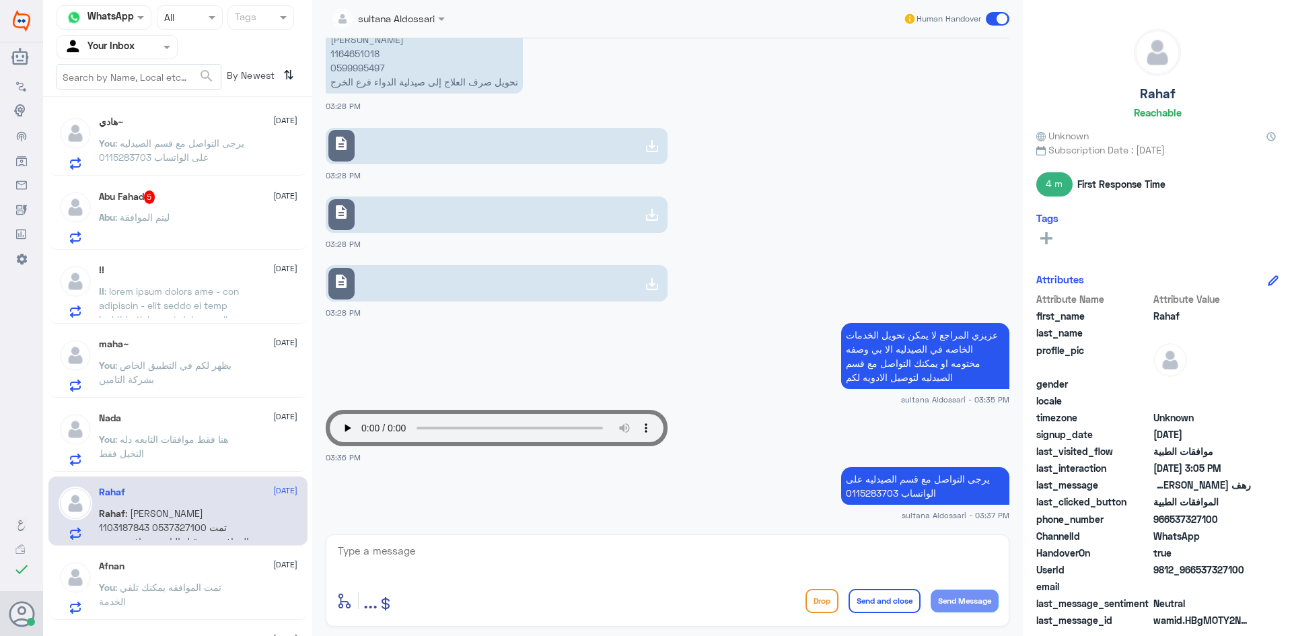
scroll to position [0, 0]
click at [189, 149] on span ": يرجى التواصل مع قسم الصيدليه على الواتساب 0115283703" at bounding box center [171, 151] width 145 height 26
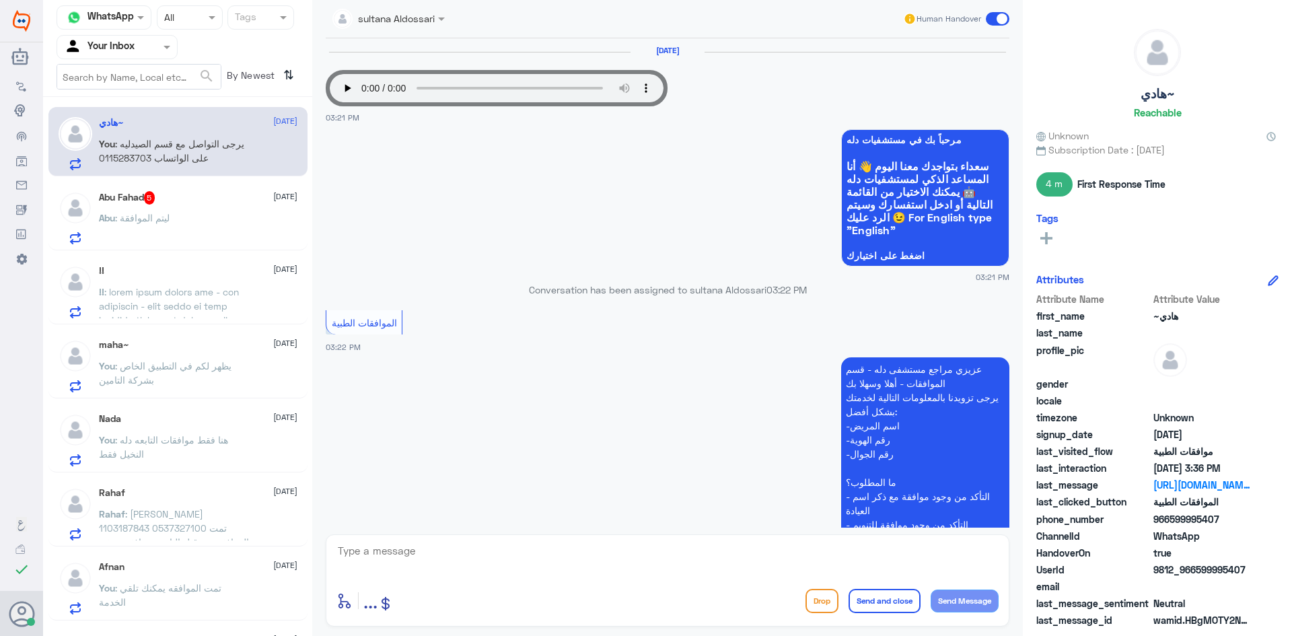
scroll to position [938, 0]
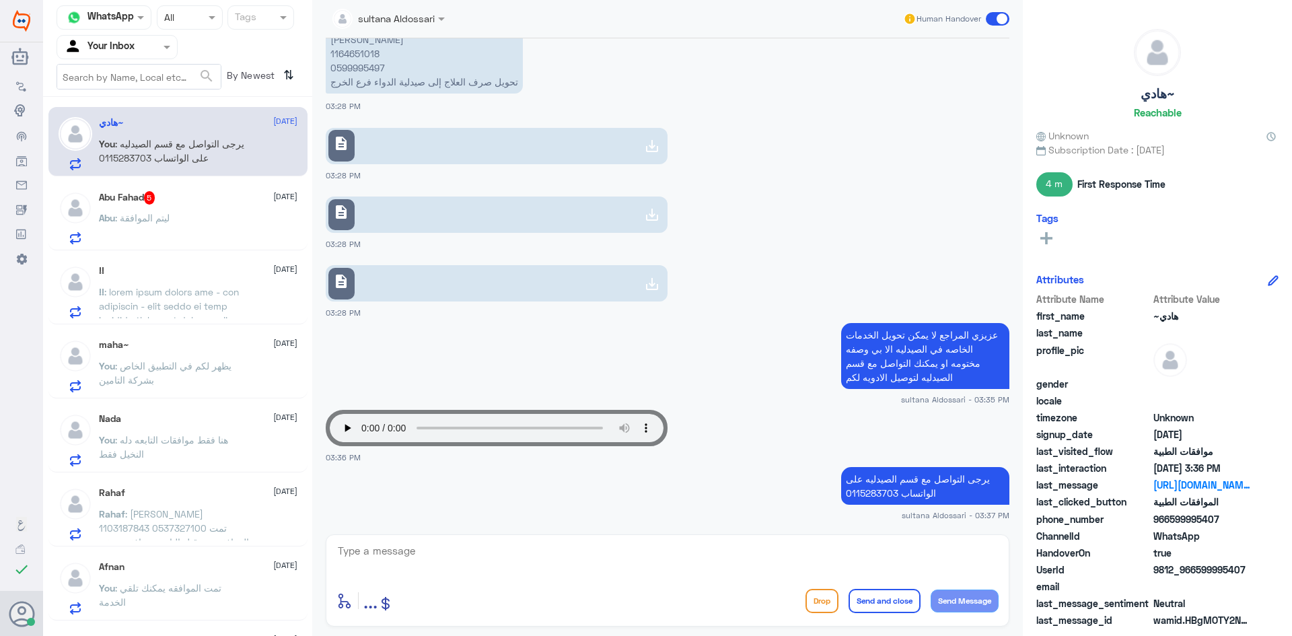
click at [184, 203] on div "Abu Fahad 5 [DATE]" at bounding box center [198, 197] width 199 height 13
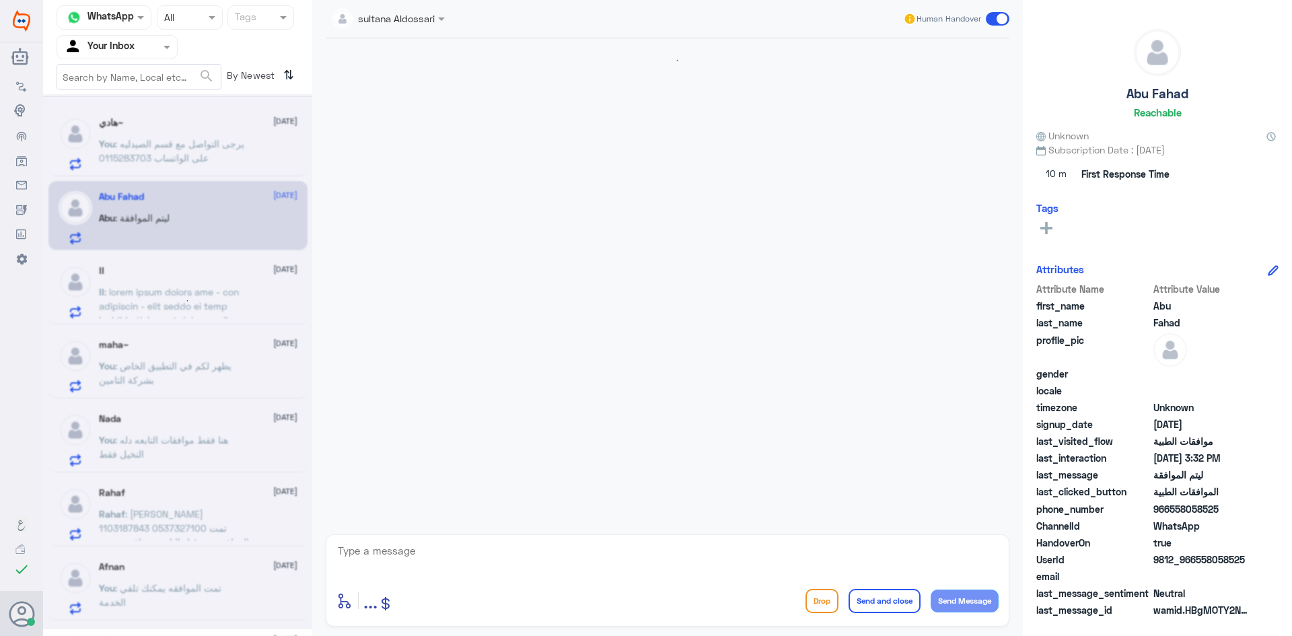
scroll to position [336, 0]
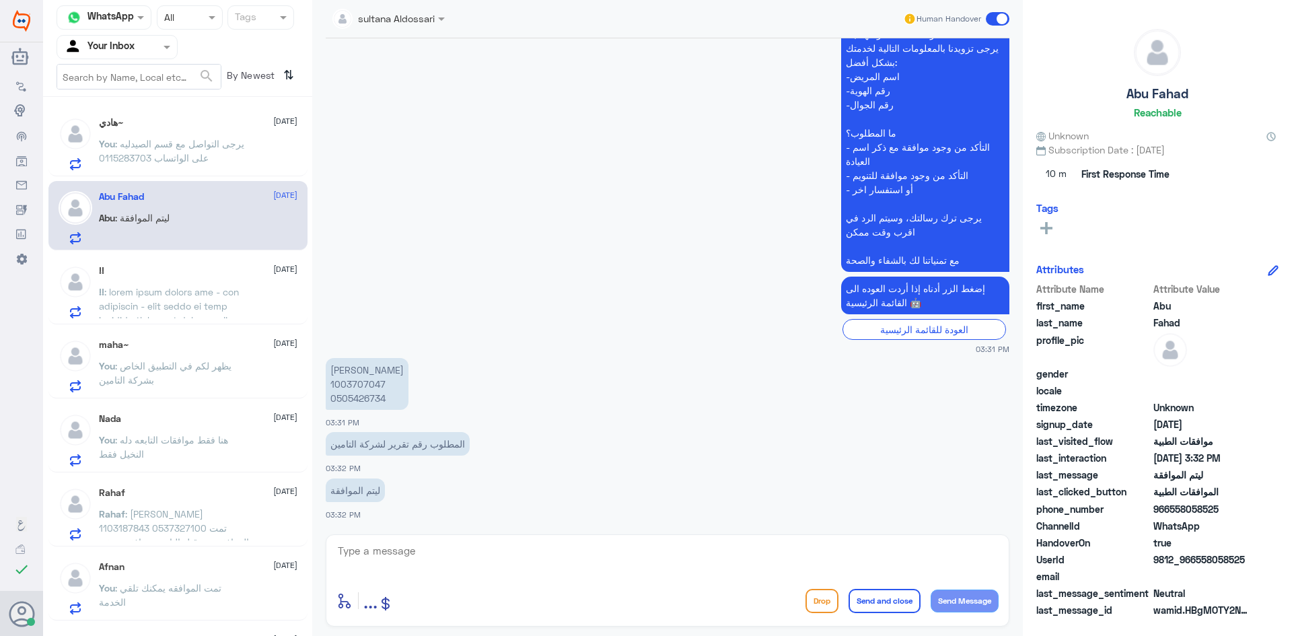
click at [184, 154] on span ": يرجى التواصل مع قسم الصيدليه على الواتساب 0115283703" at bounding box center [171, 151] width 145 height 26
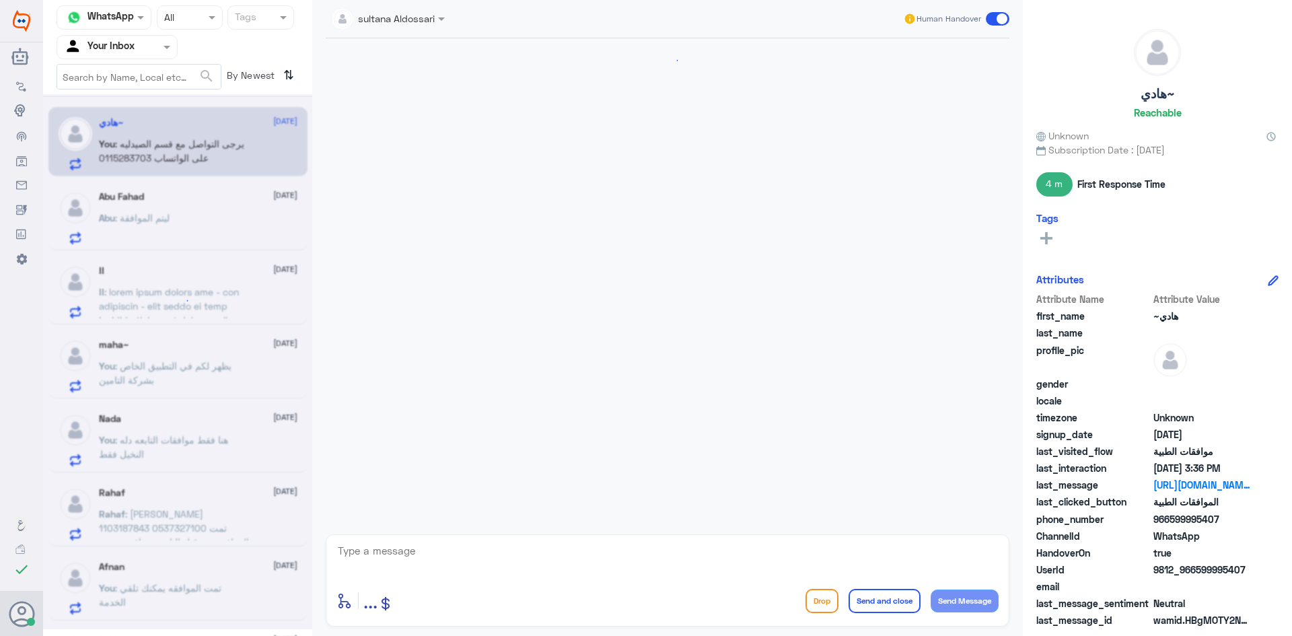
scroll to position [938, 0]
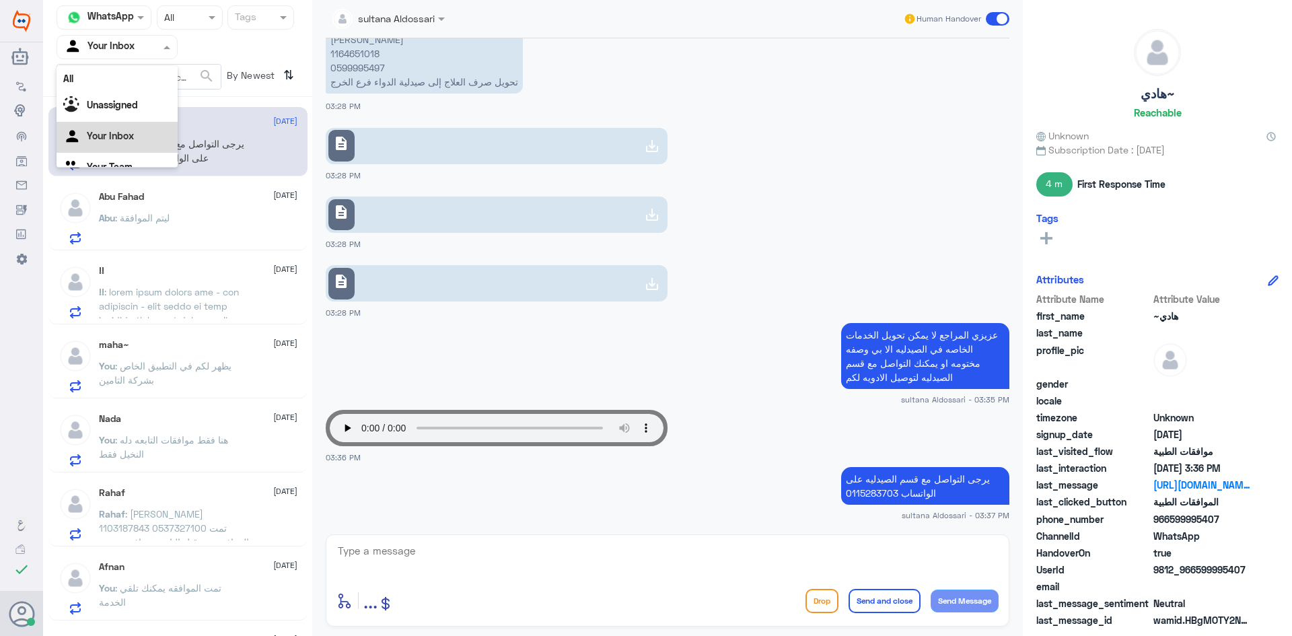
click at [141, 53] on div at bounding box center [117, 46] width 120 height 15
click at [116, 147] on Team "Your Team" at bounding box center [110, 149] width 46 height 11
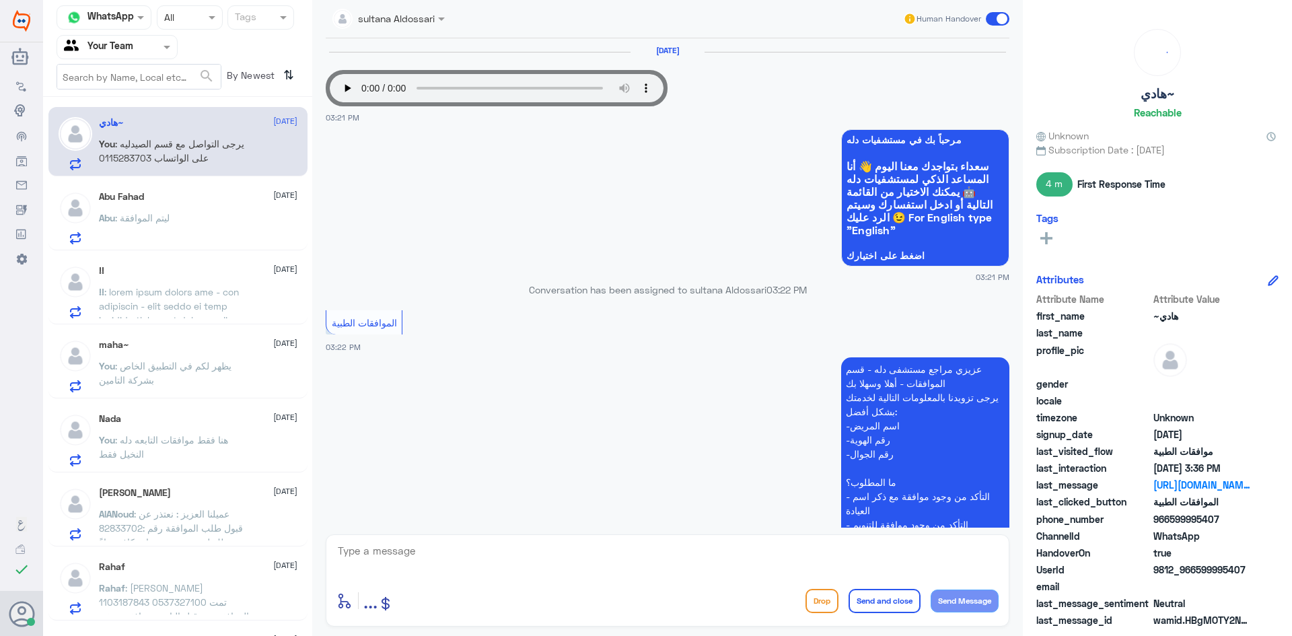
scroll to position [938, 0]
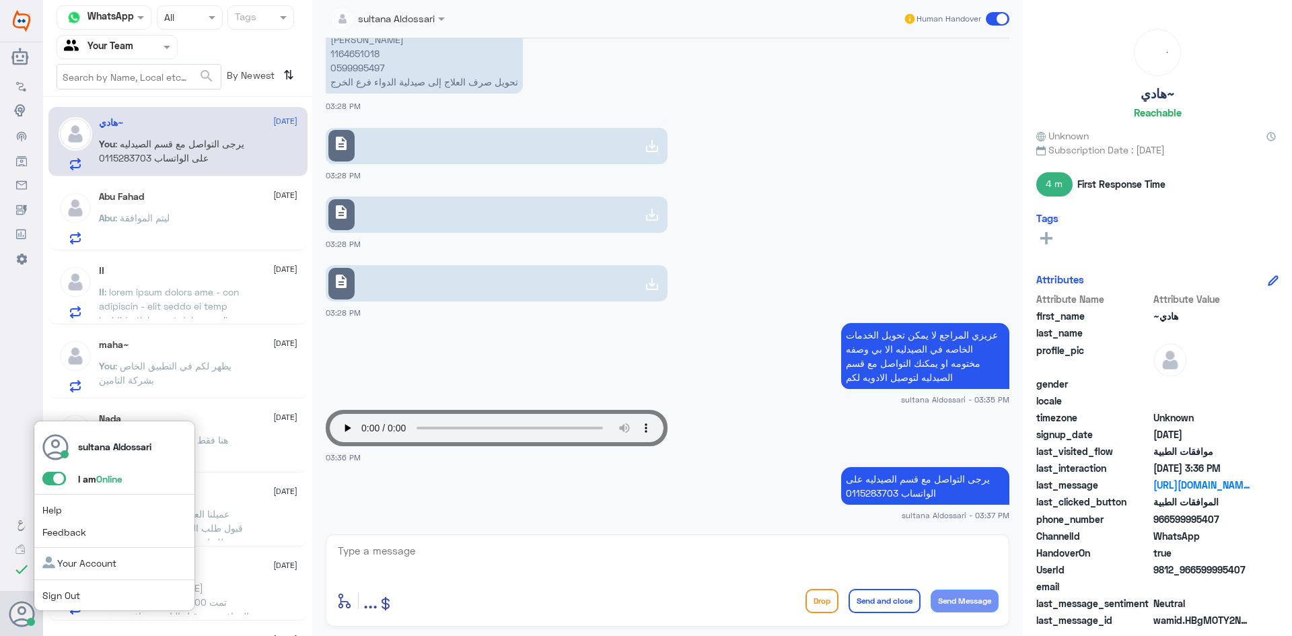
click at [50, 598] on link "Sign Out" at bounding box center [61, 595] width 38 height 11
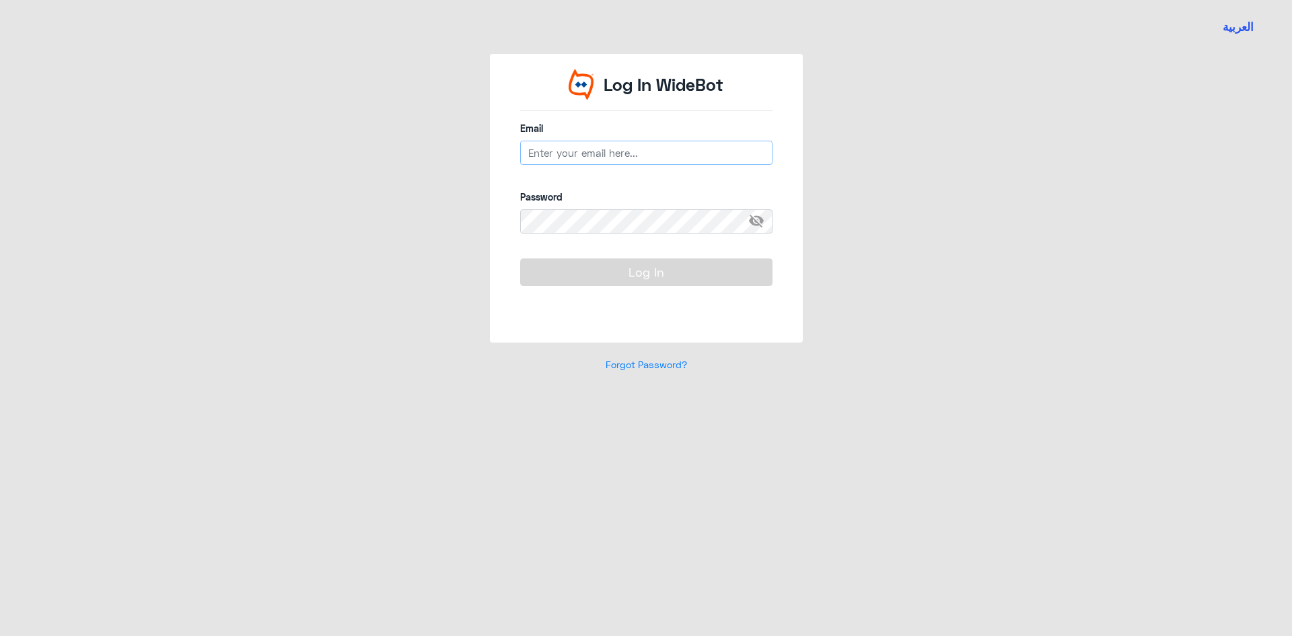
type input "[EMAIL_ADDRESS][DOMAIN_NAME]"
